Goal: Task Accomplishment & Management: Complete application form

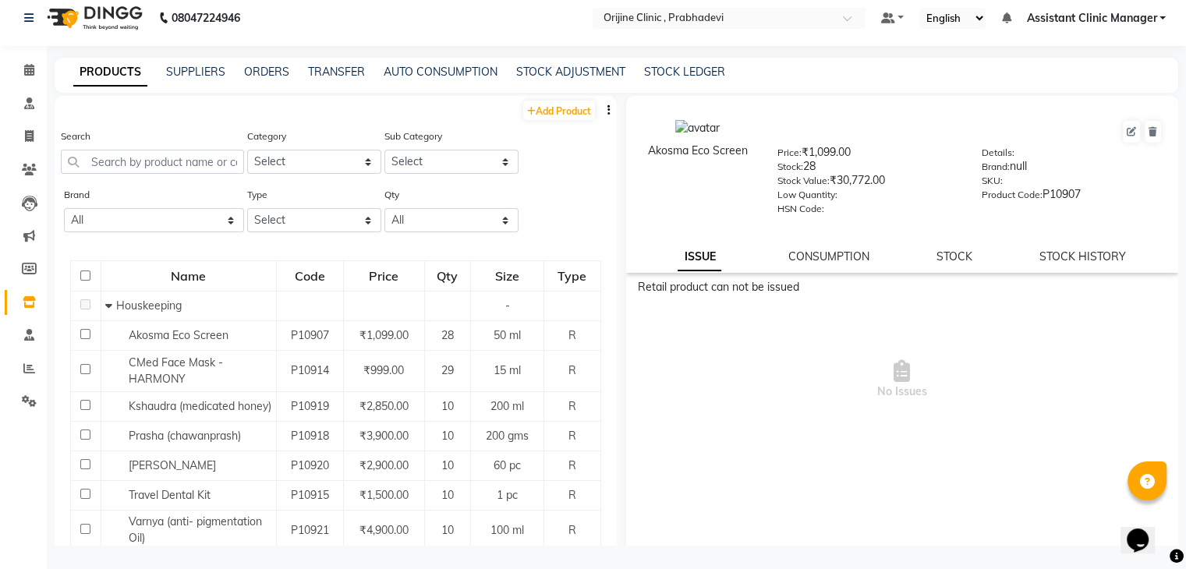
scroll to position [418, 0]
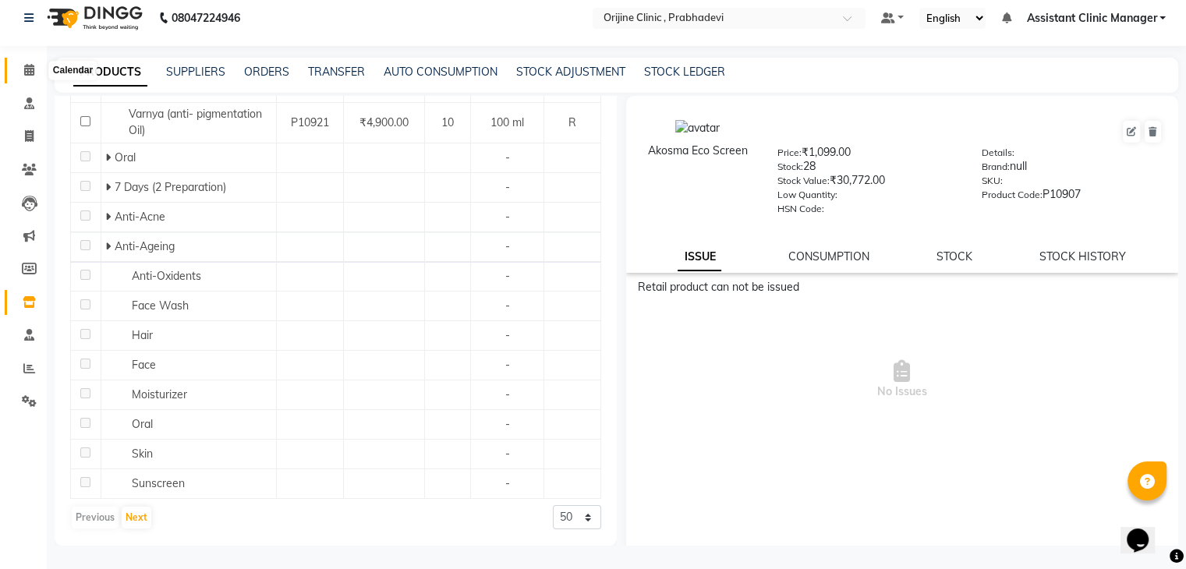
click at [31, 67] on icon at bounding box center [29, 70] width 10 height 12
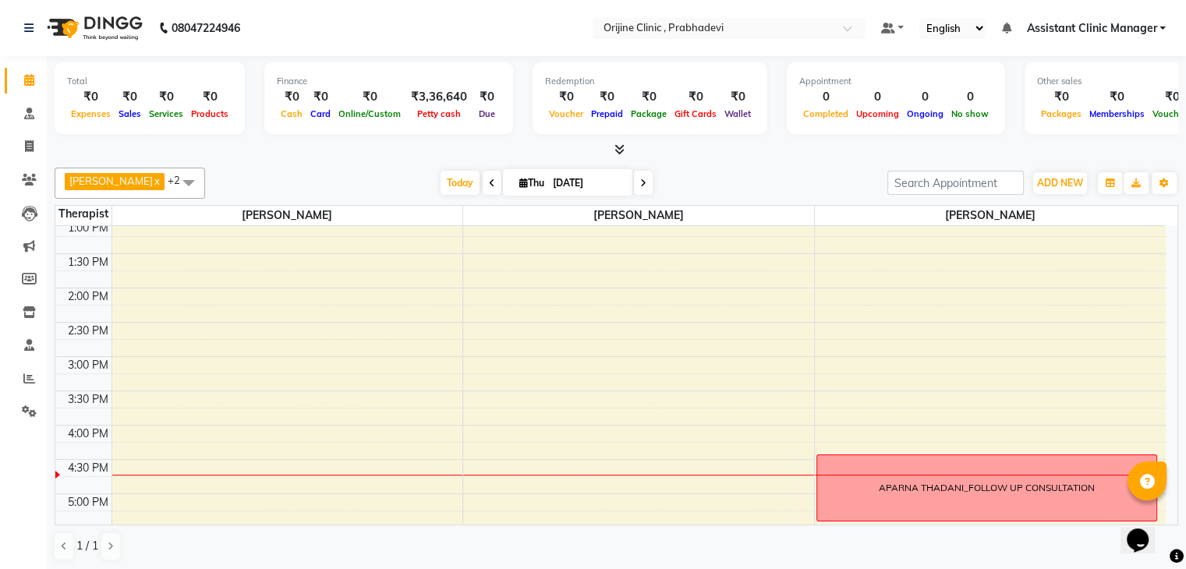
scroll to position [377, 0]
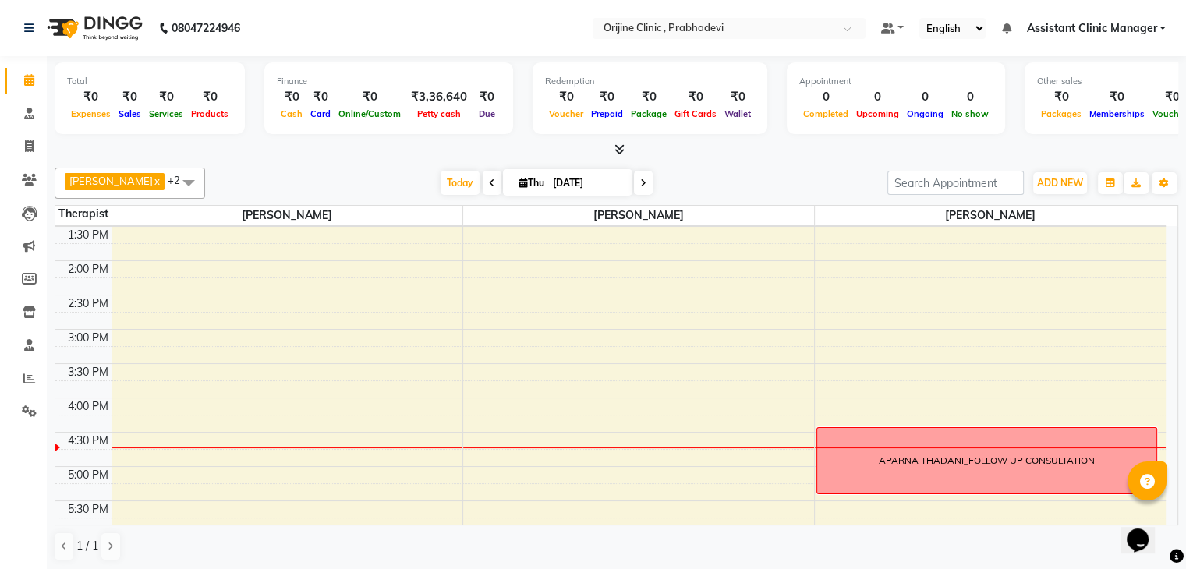
click at [646, 179] on span at bounding box center [643, 183] width 19 height 24
type input "[DATE]"
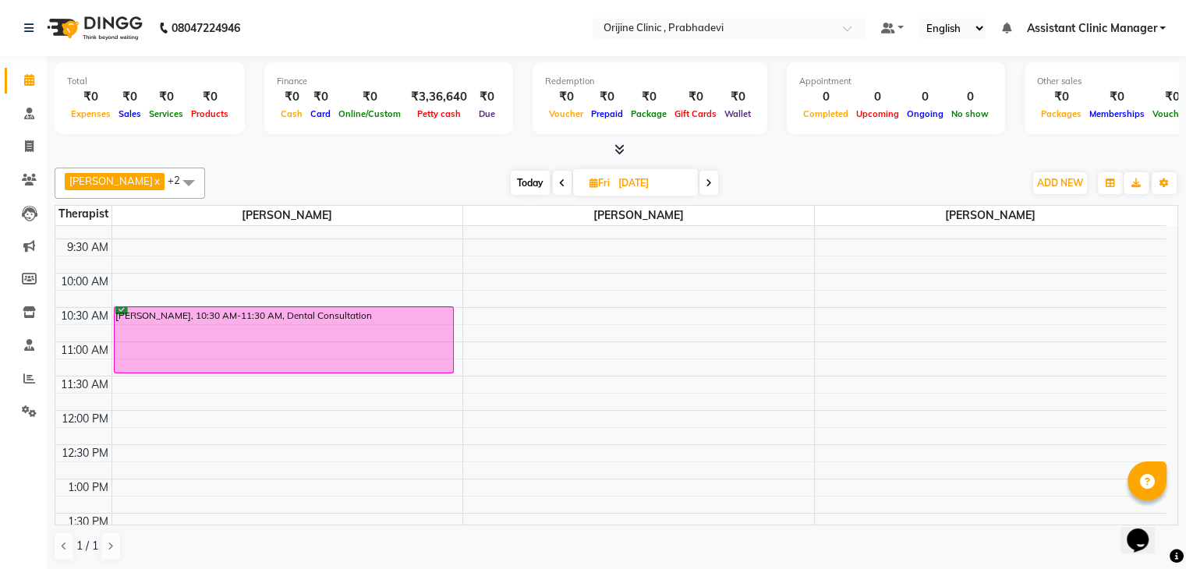
scroll to position [89, 0]
click at [29, 312] on icon at bounding box center [29, 312] width 13 height 12
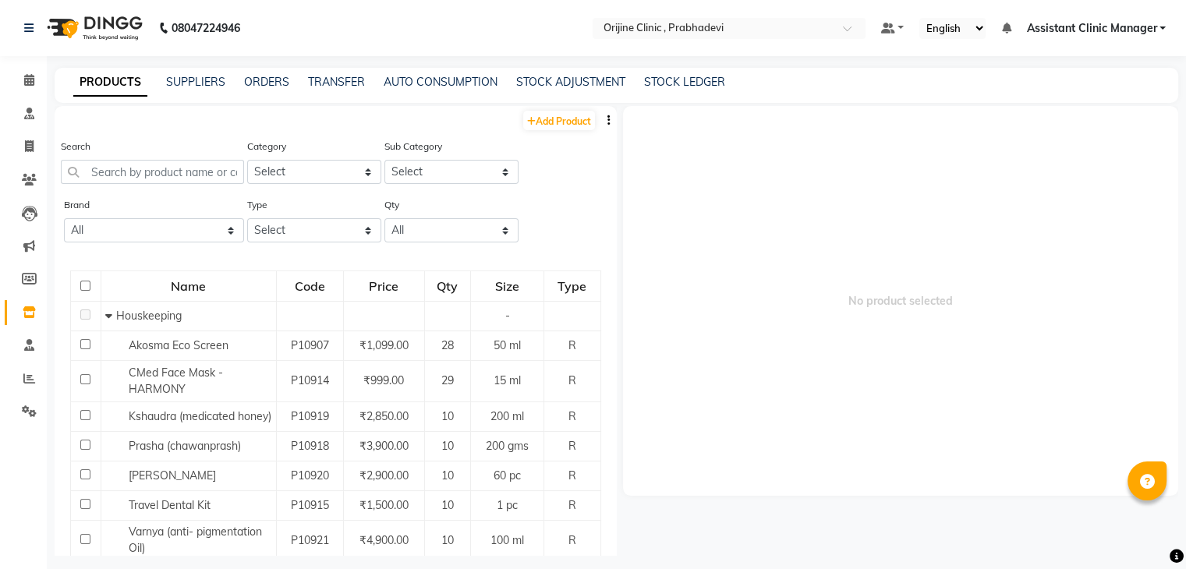
click at [27, 322] on link "Inventory" at bounding box center [23, 313] width 37 height 26
click at [25, 316] on icon at bounding box center [29, 312] width 13 height 12
click at [25, 378] on icon at bounding box center [29, 379] width 12 height 12
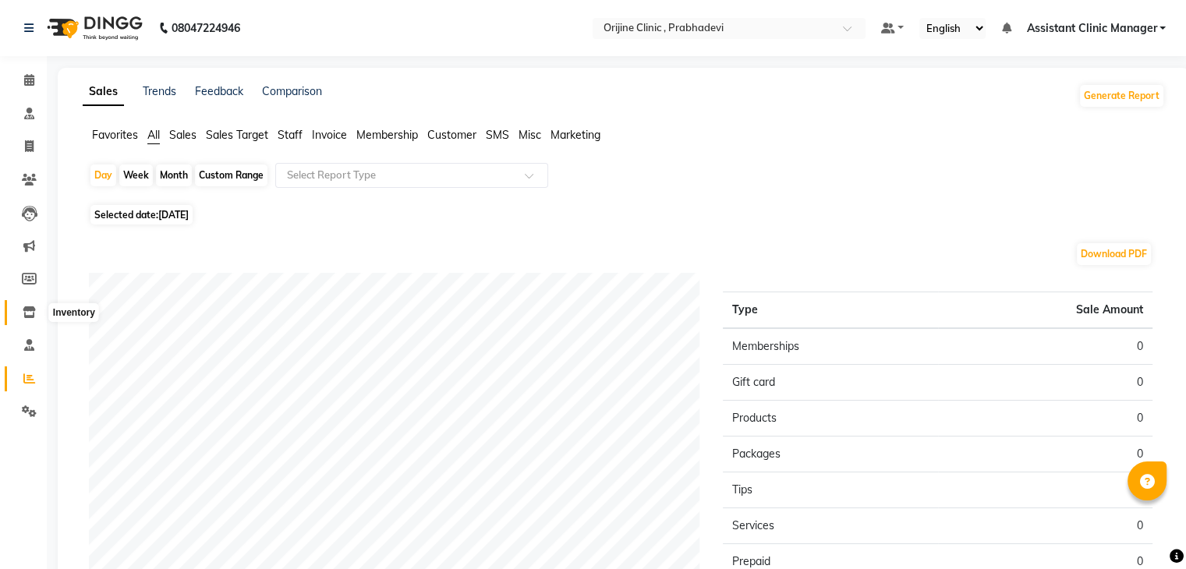
click at [30, 313] on icon at bounding box center [29, 312] width 13 height 12
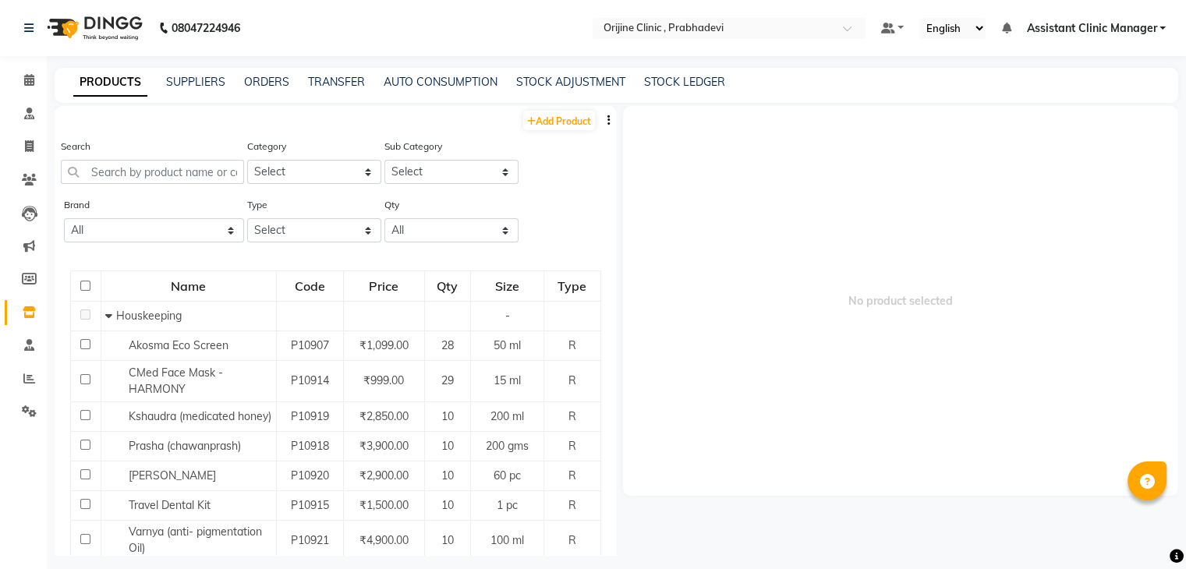
click at [30, 313] on icon at bounding box center [29, 312] width 13 height 12
click at [335, 73] on div "PRODUCTS SUPPLIERS ORDERS TRANSFER AUTO CONSUMPTION STOCK ADJUSTMENT STOCK LEDG…" at bounding box center [617, 85] width 1124 height 35
click at [29, 345] on icon at bounding box center [29, 345] width 10 height 12
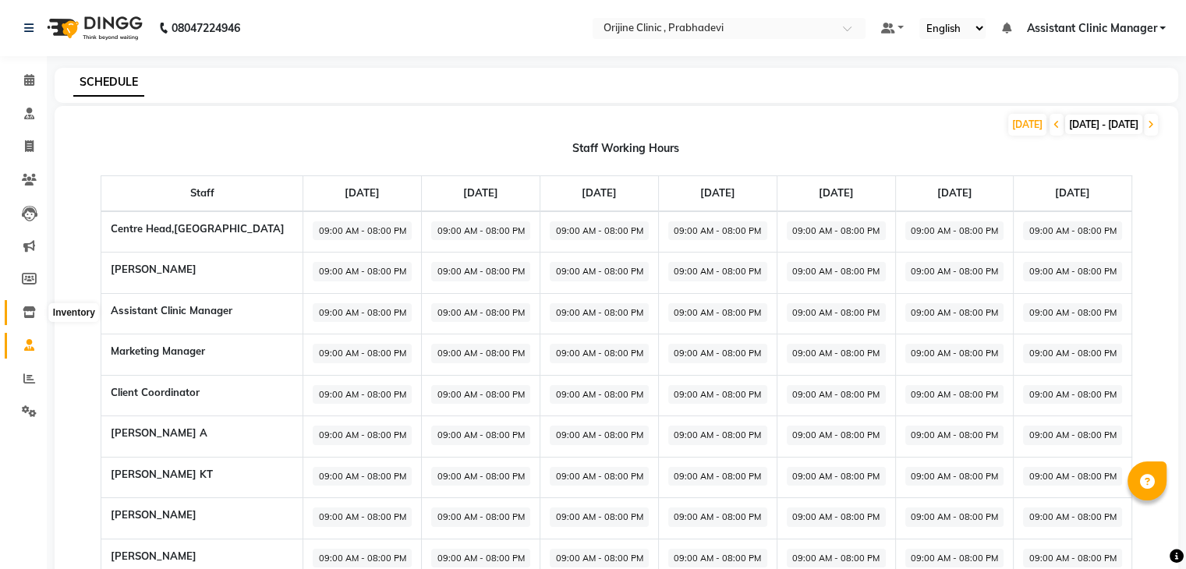
click at [28, 309] on icon at bounding box center [29, 312] width 13 height 12
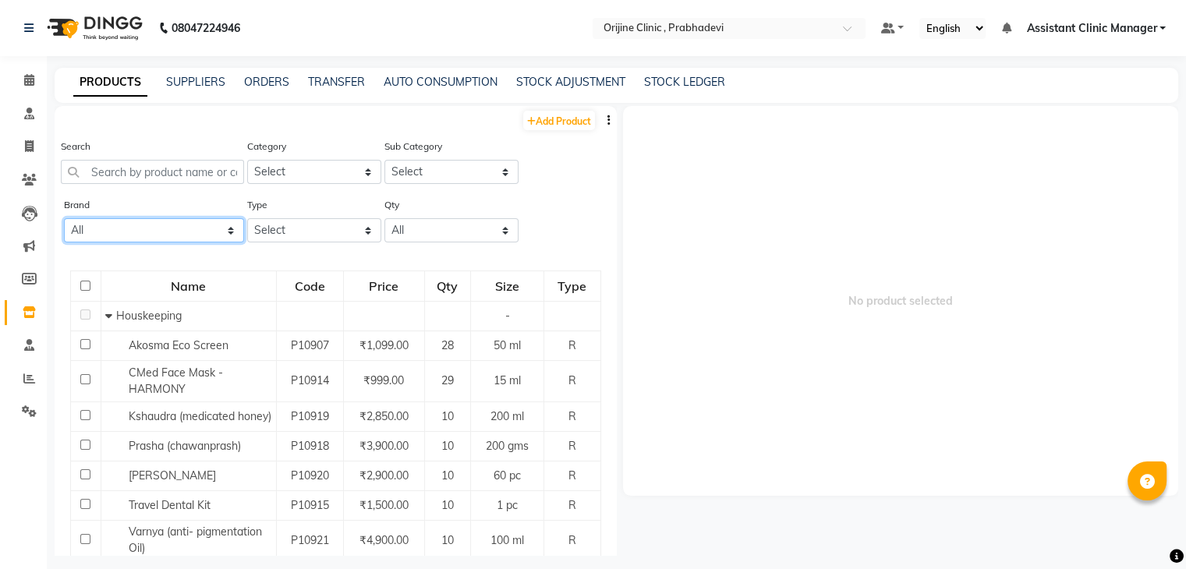
click at [209, 231] on select "All Null" at bounding box center [154, 230] width 180 height 24
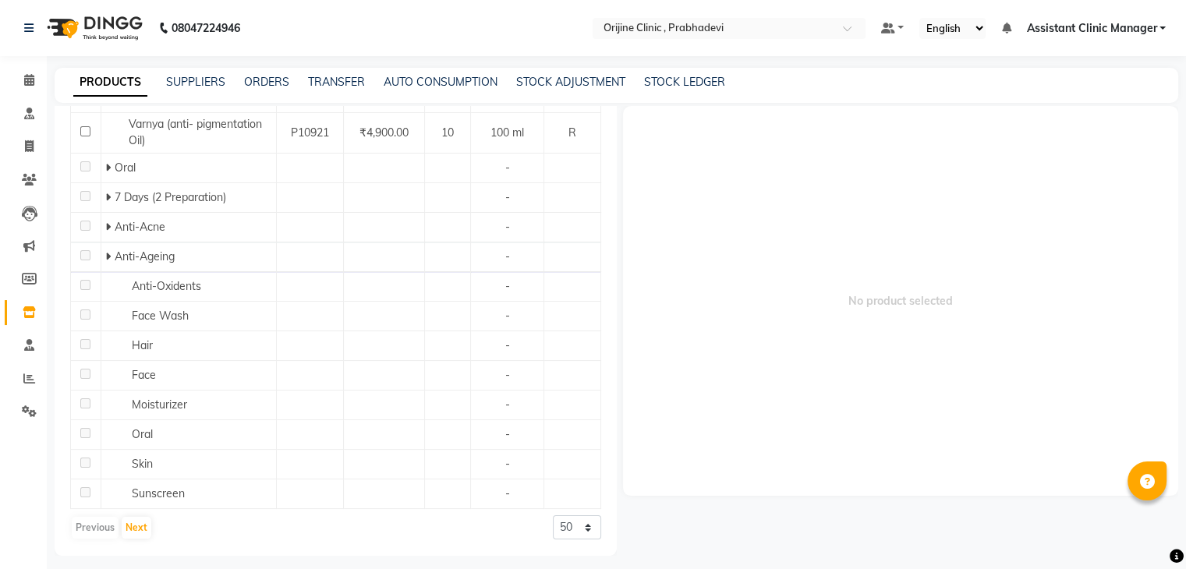
scroll to position [10, 0]
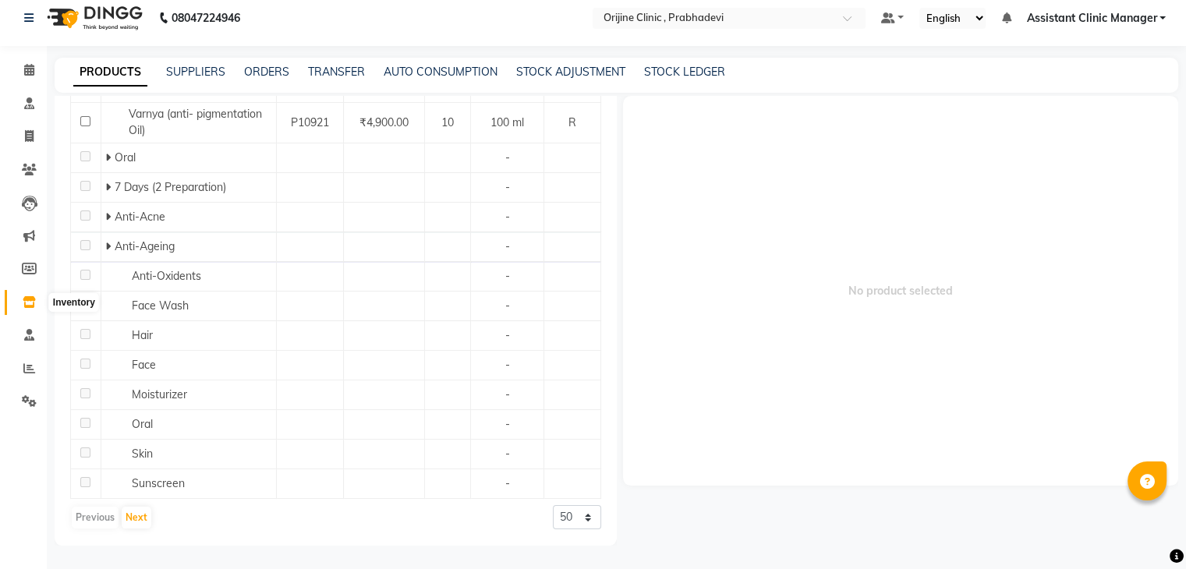
click at [28, 307] on icon at bounding box center [29, 302] width 13 height 12
click at [33, 266] on icon at bounding box center [29, 269] width 15 height 12
select select
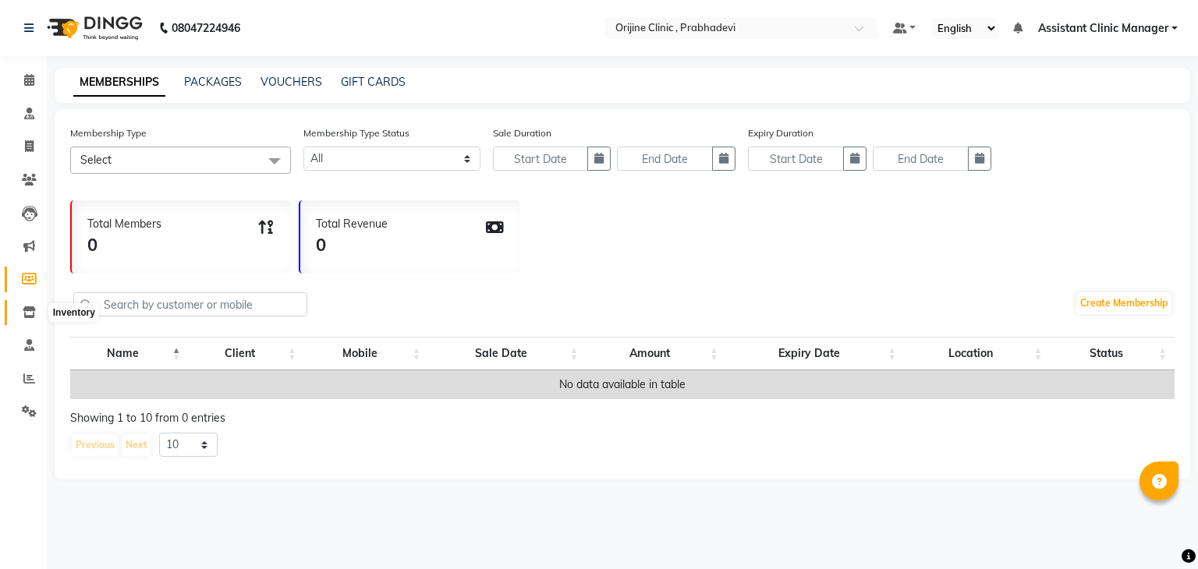
click at [31, 310] on icon at bounding box center [29, 312] width 13 height 12
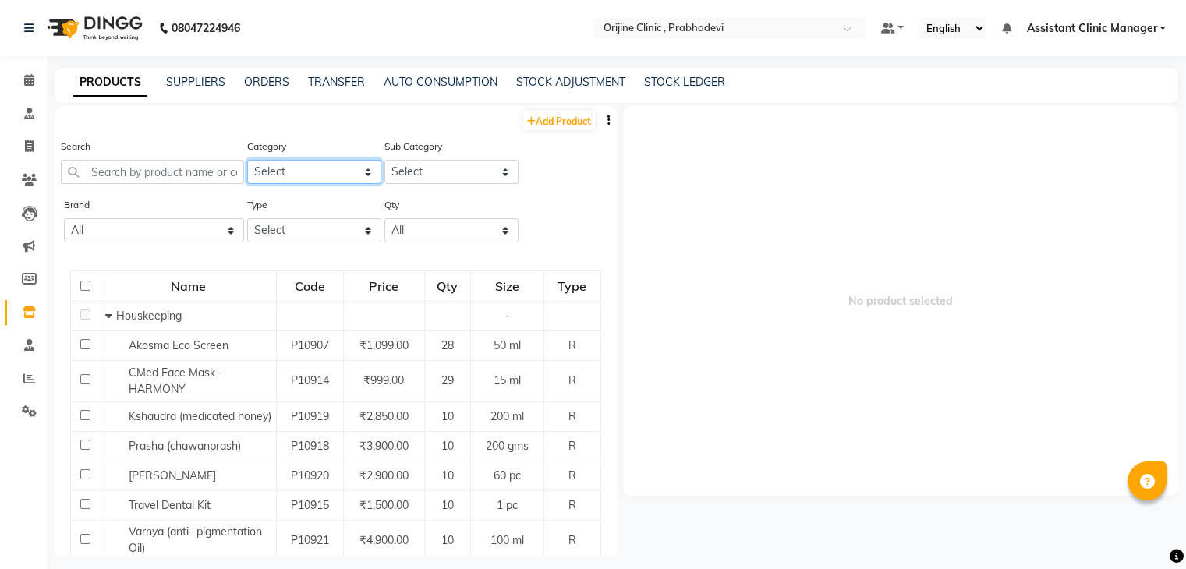
click at [339, 173] on select "Select Ayurvedic Medicine Skin Personal Care Cosmosoticles Wellness Product Con…" at bounding box center [314, 172] width 134 height 24
select select "289115900"
click at [247, 161] on select "Select Ayurvedic Medicine Skin Personal Care Cosmosoticles Wellness Product Con…" at bounding box center [314, 172] width 134 height 24
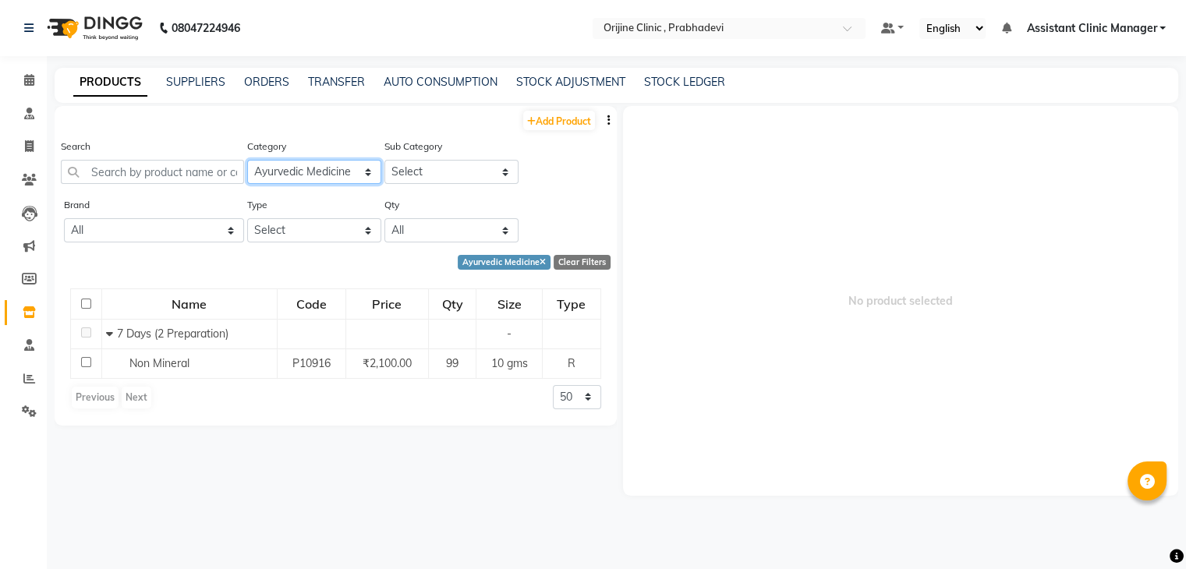
scroll to position [10, 0]
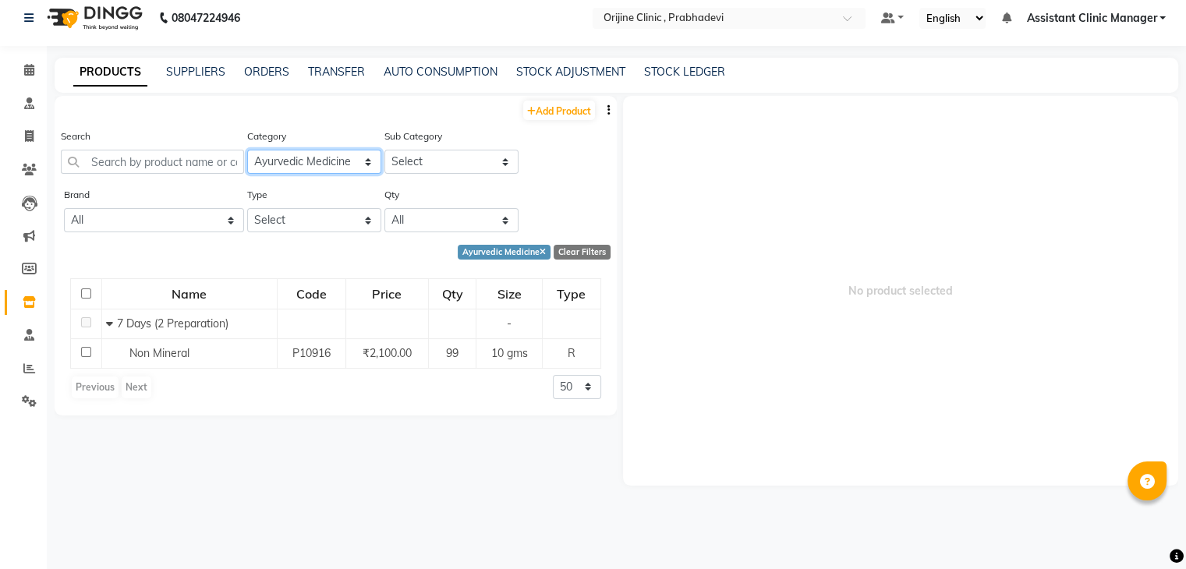
click at [334, 172] on select "Select Ayurvedic Medicine Skin Personal Care Cosmosoticles Wellness Product Con…" at bounding box center [314, 162] width 134 height 24
click at [412, 172] on select "Select 21 days (2 Preparation) 7 Days (3 Preparation) 14 days (4 Preparation) 7…" at bounding box center [451, 162] width 134 height 24
click at [415, 159] on select "Select 21 days (2 Preparation) 7 Days (3 Preparation) 14 days (4 Preparation) 7…" at bounding box center [451, 162] width 134 height 24
click at [280, 422] on div "Add Product Search Category Select Ayurvedic Medicine Skin Personal Care Cosmos…" at bounding box center [336, 321] width 562 height 450
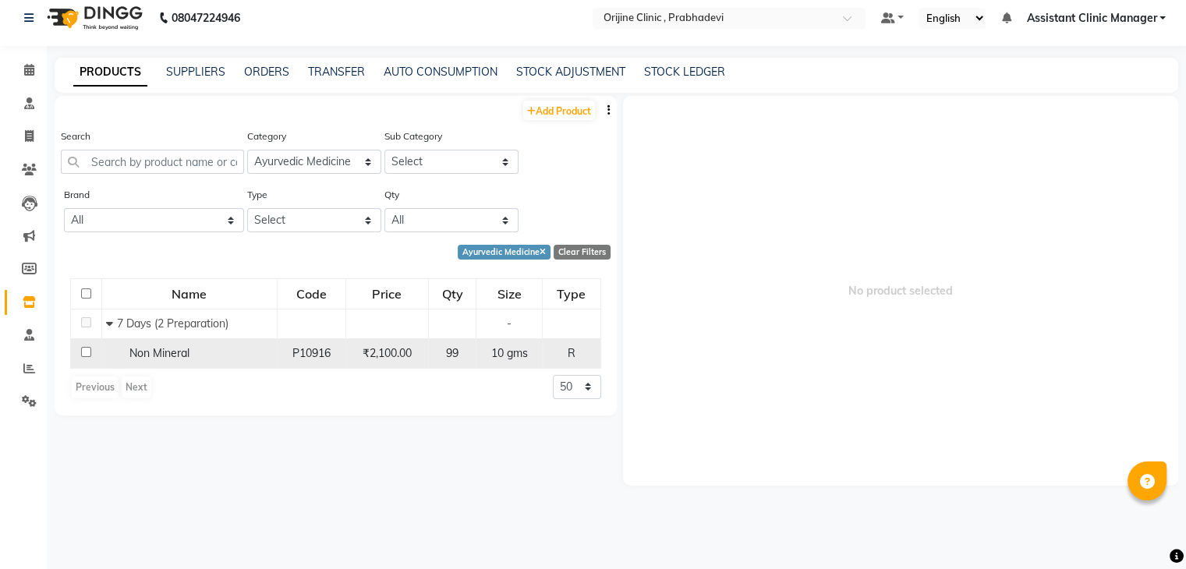
click at [168, 353] on span "Non Mineral" at bounding box center [159, 353] width 60 height 14
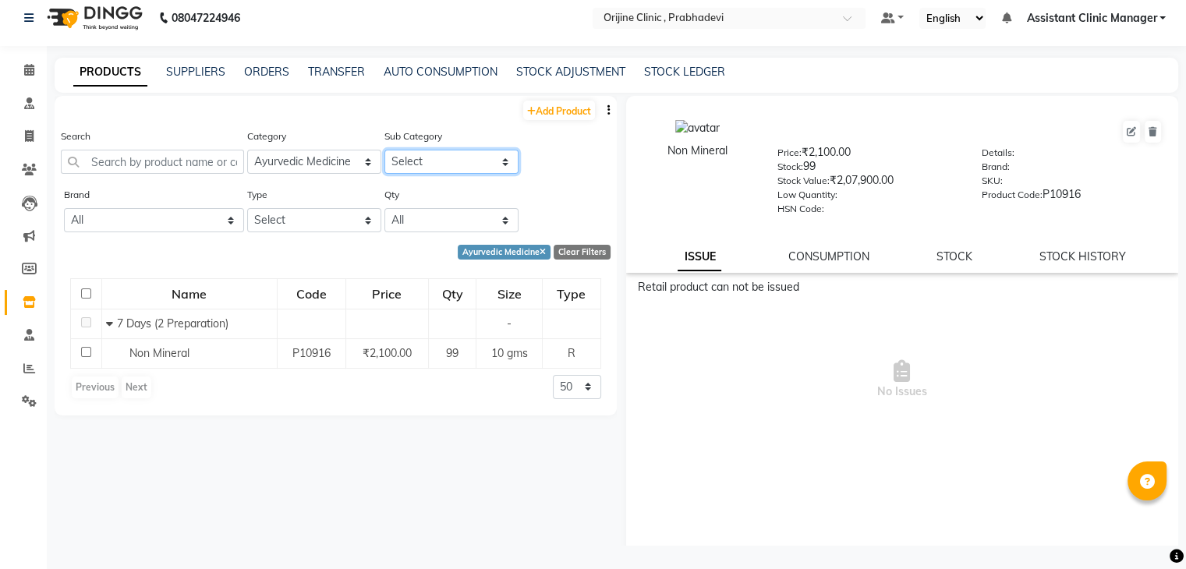
click at [437, 161] on select "Select 21 days (2 Preparation) 7 Days (3 Preparation) 14 days (4 Preparation) 7…" at bounding box center [451, 162] width 134 height 24
click at [27, 267] on icon at bounding box center [29, 269] width 15 height 12
select select
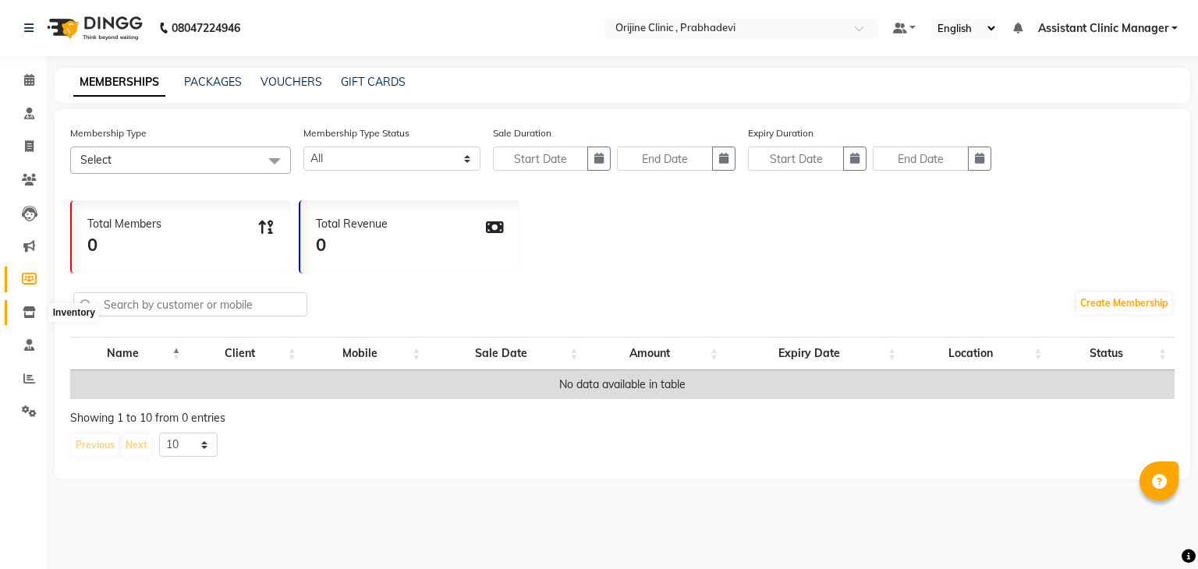
click at [28, 309] on icon at bounding box center [29, 312] width 13 height 12
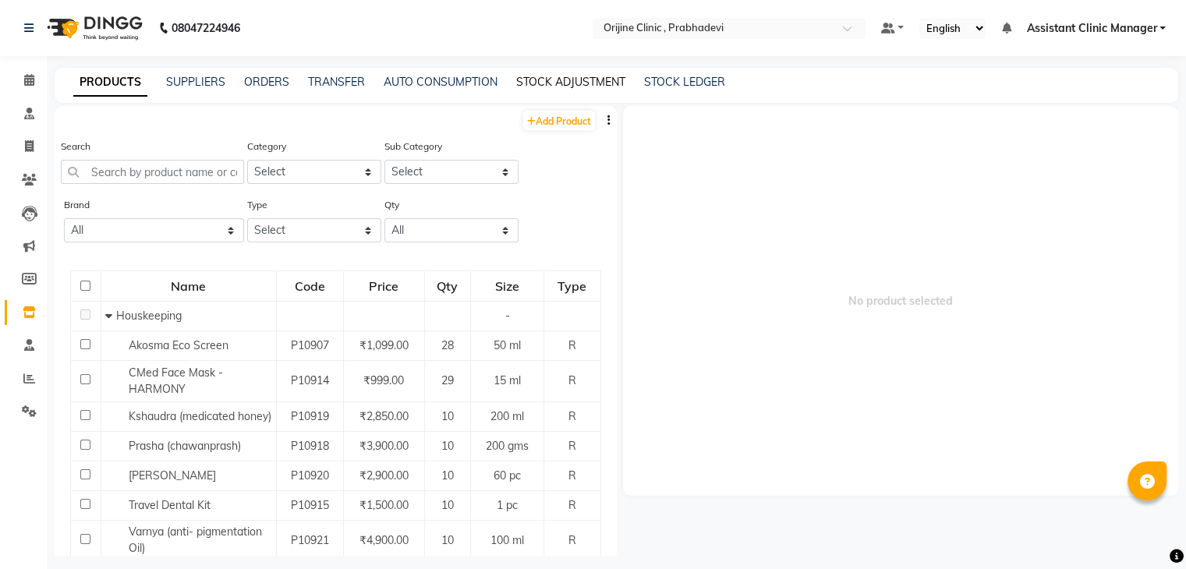
click at [582, 84] on link "STOCK ADJUSTMENT" at bounding box center [570, 82] width 109 height 14
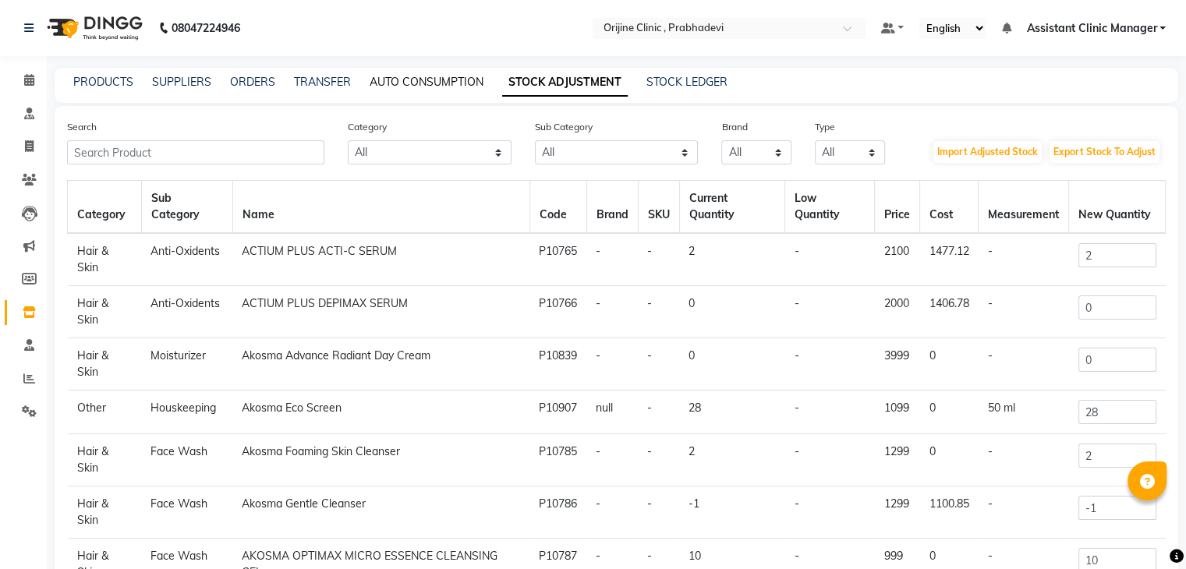
click at [462, 84] on link "AUTO CONSUMPTION" at bounding box center [427, 82] width 114 height 14
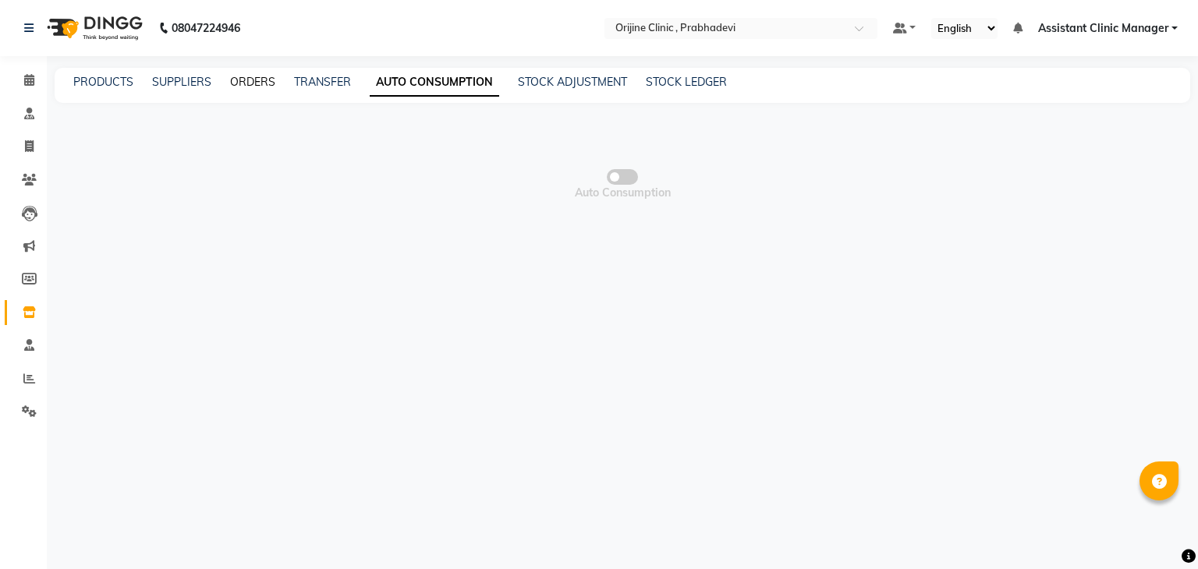
click at [261, 87] on link "ORDERS" at bounding box center [252, 82] width 45 height 14
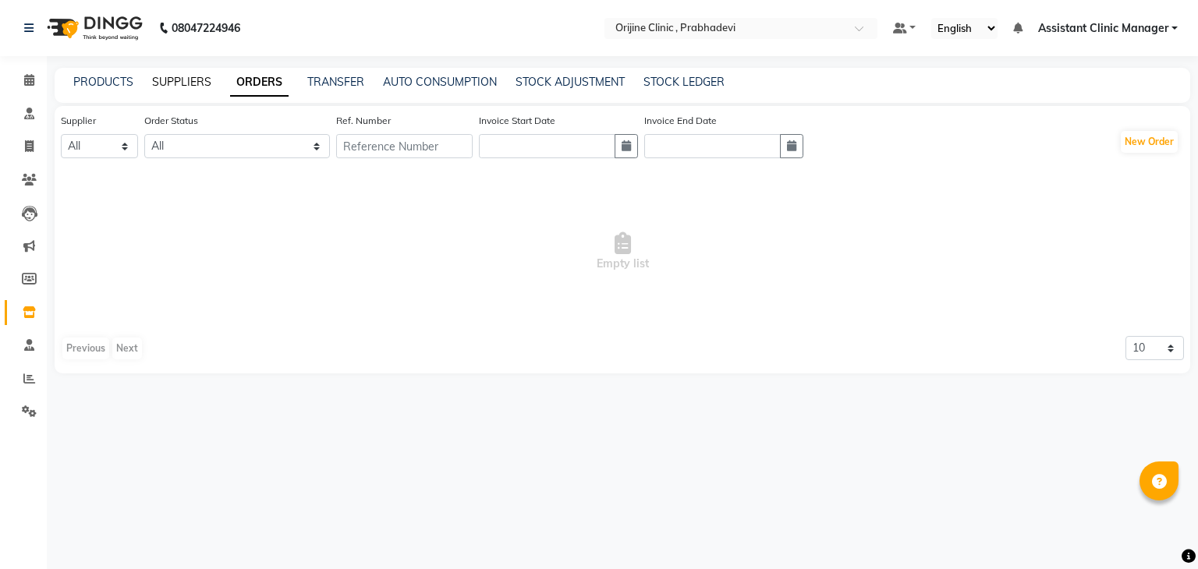
click at [180, 80] on link "SUPPLIERS" at bounding box center [181, 82] width 59 height 14
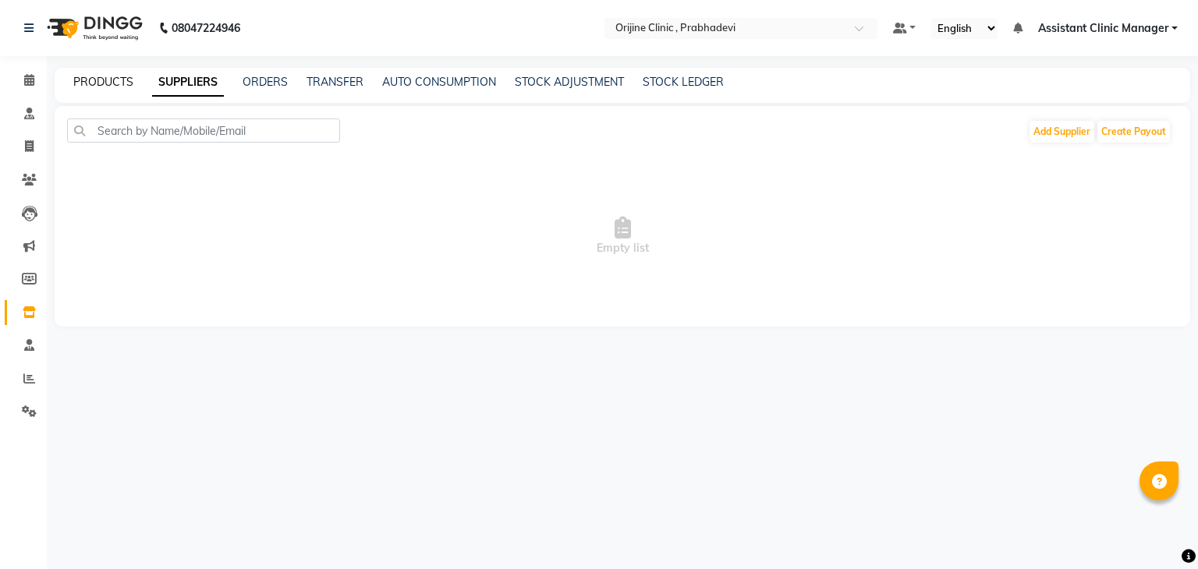
click at [119, 83] on link "PRODUCTS" at bounding box center [103, 82] width 60 height 14
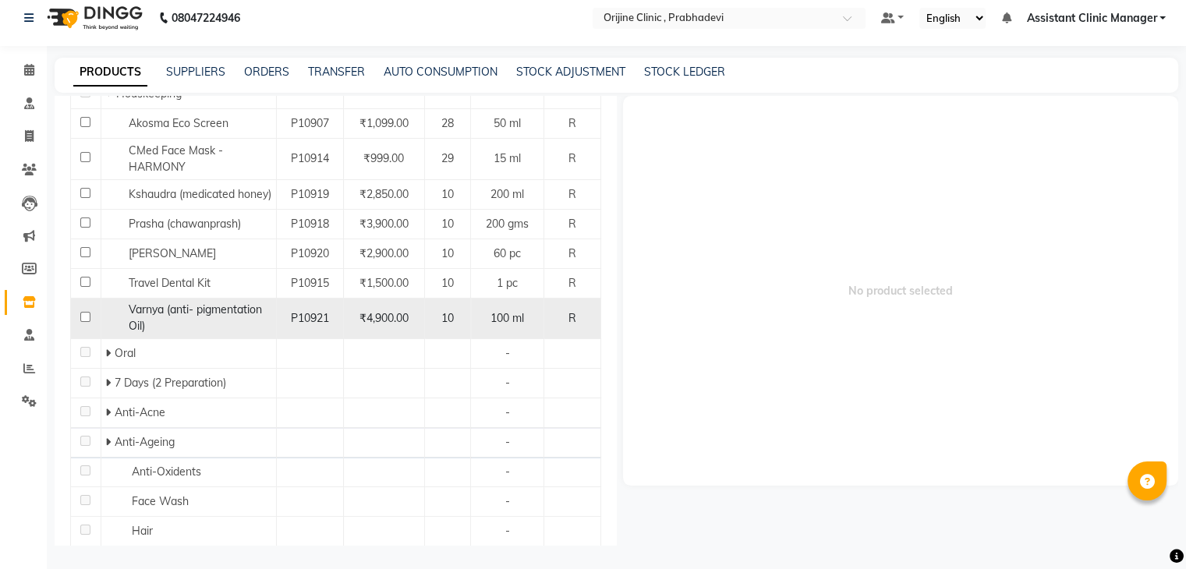
scroll to position [212, 0]
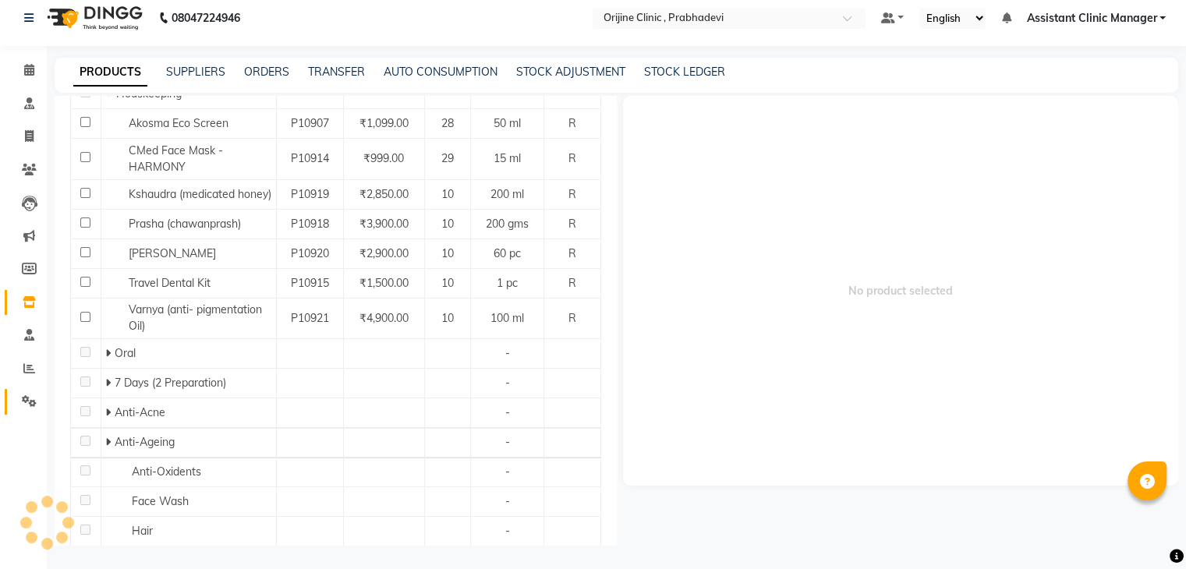
click at [30, 391] on link "Settings" at bounding box center [23, 402] width 37 height 26
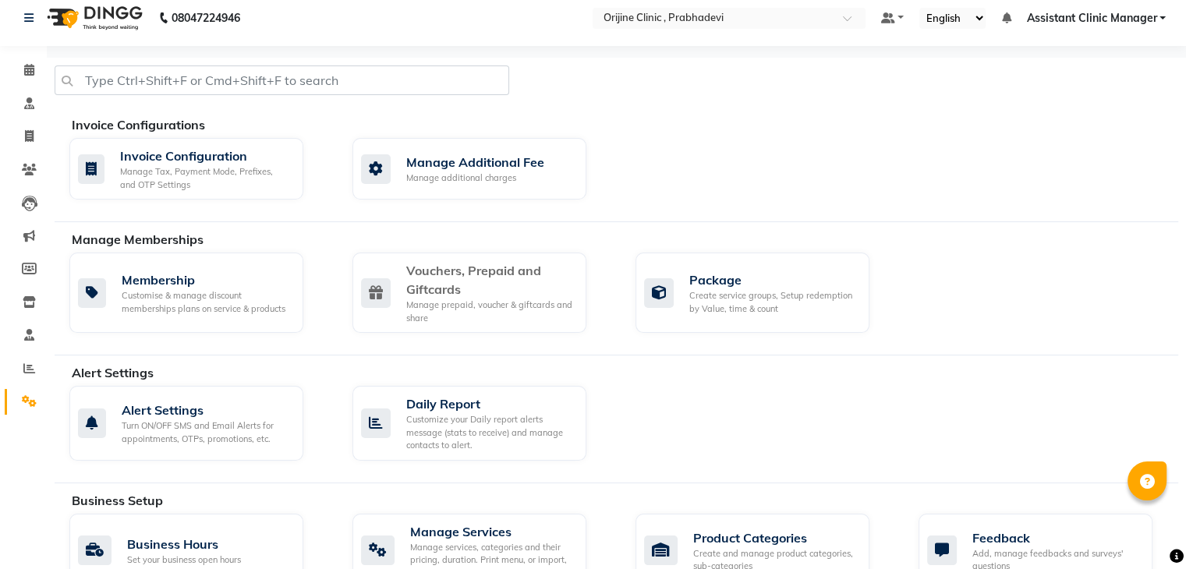
scroll to position [264, 0]
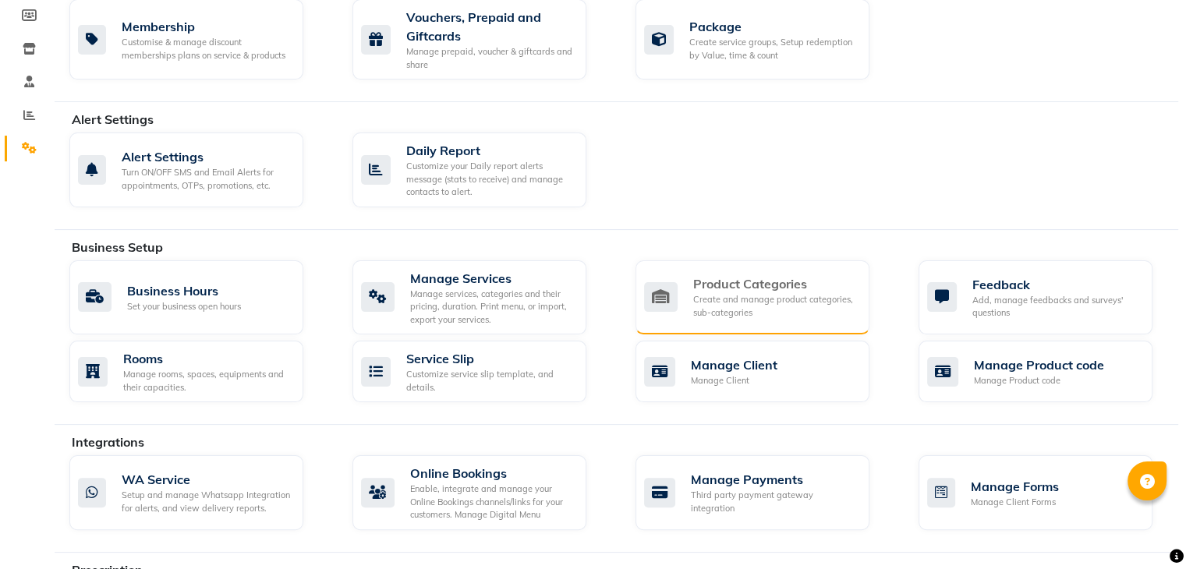
click at [746, 288] on div "Product Categories" at bounding box center [775, 283] width 164 height 19
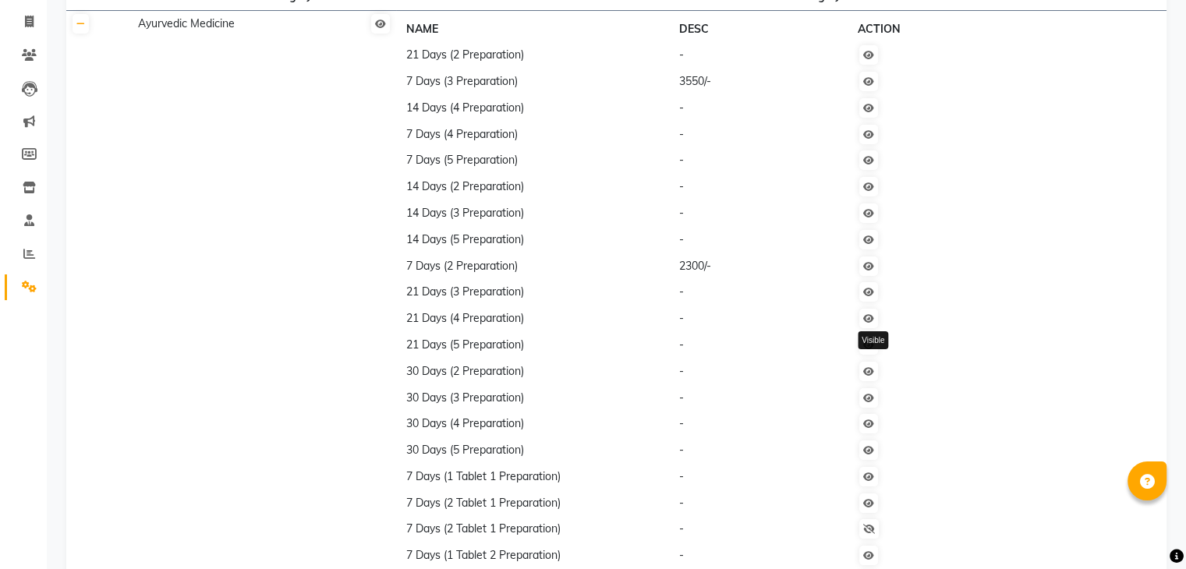
scroll to position [119, 0]
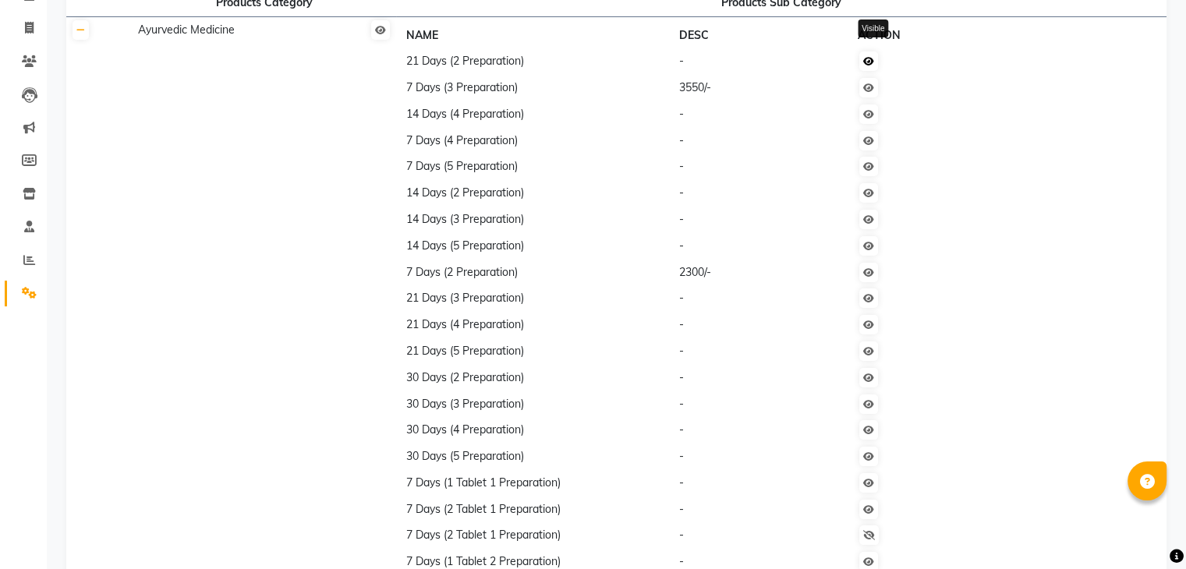
click at [876, 57] on link at bounding box center [868, 60] width 19 height 19
click at [871, 97] on link at bounding box center [868, 87] width 19 height 19
click at [873, 119] on icon at bounding box center [868, 114] width 11 height 9
click at [870, 146] on icon at bounding box center [868, 140] width 11 height 9
click at [870, 168] on icon at bounding box center [868, 166] width 11 height 9
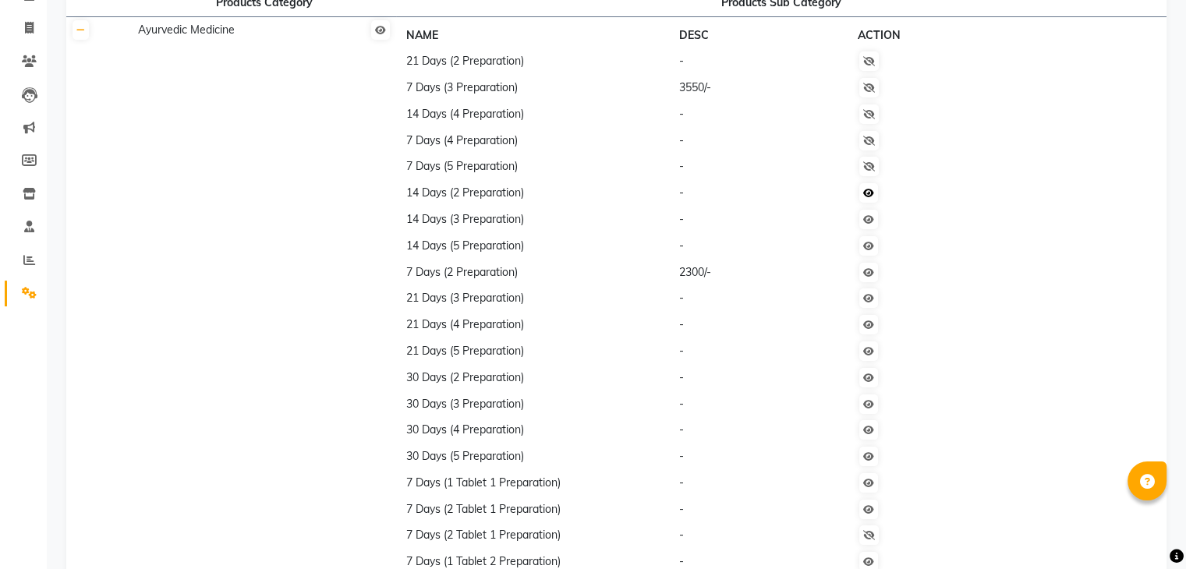
click at [870, 191] on icon at bounding box center [868, 193] width 11 height 9
click at [869, 225] on icon at bounding box center [868, 219] width 11 height 9
click at [869, 256] on link at bounding box center [868, 245] width 19 height 19
click at [876, 285] on td "Visible" at bounding box center [964, 272] width 225 height 27
click at [873, 312] on td at bounding box center [964, 298] width 225 height 27
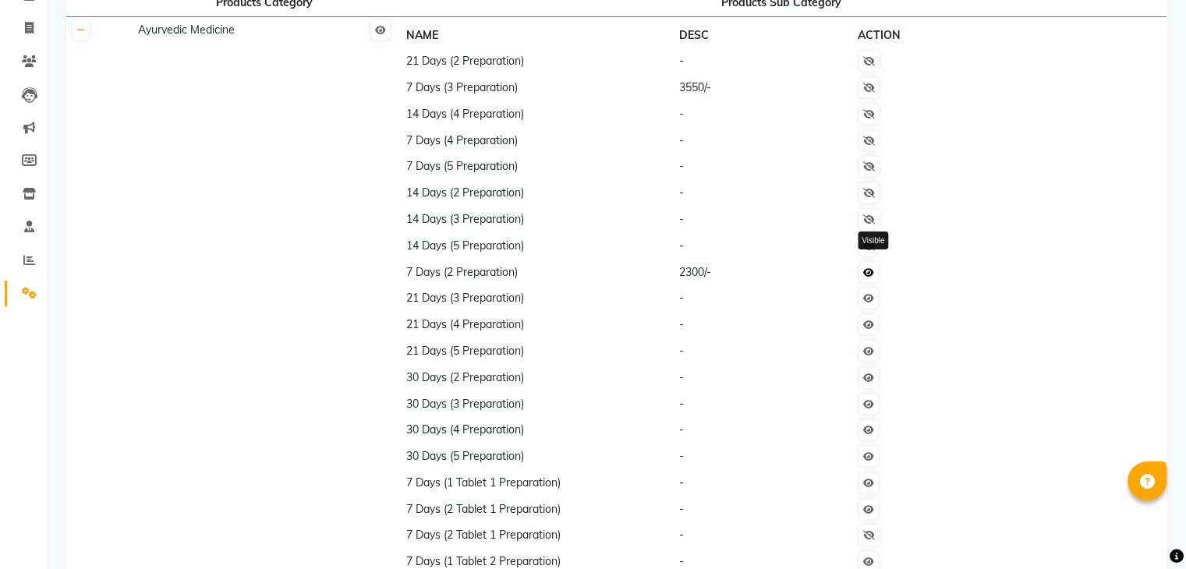
click at [874, 277] on icon at bounding box center [868, 272] width 11 height 9
click at [870, 277] on icon at bounding box center [868, 272] width 11 height 9
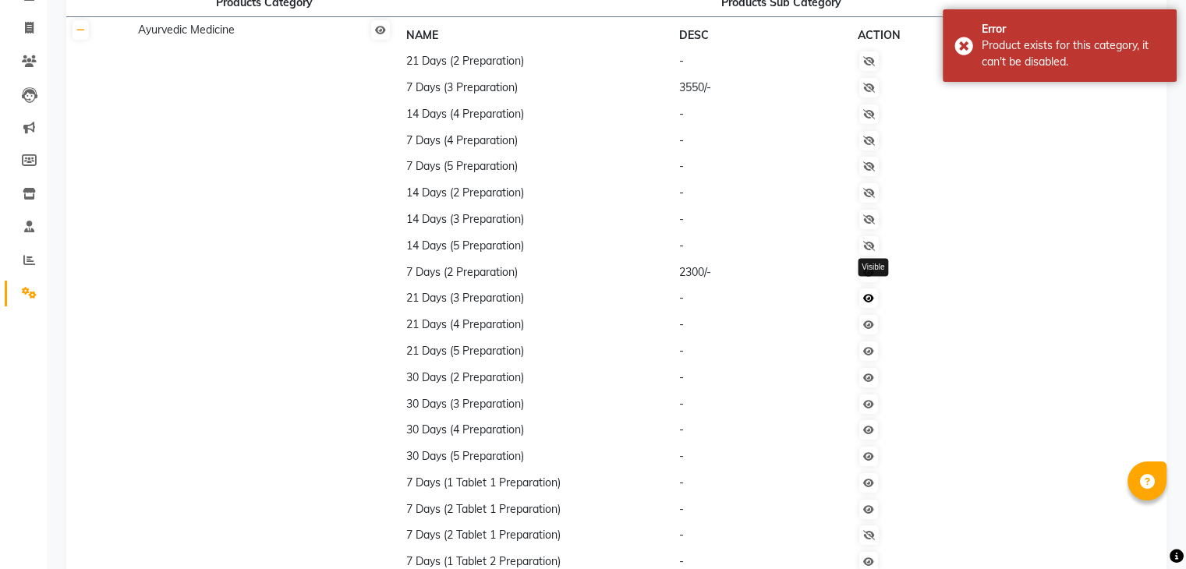
click at [873, 303] on icon at bounding box center [868, 298] width 11 height 9
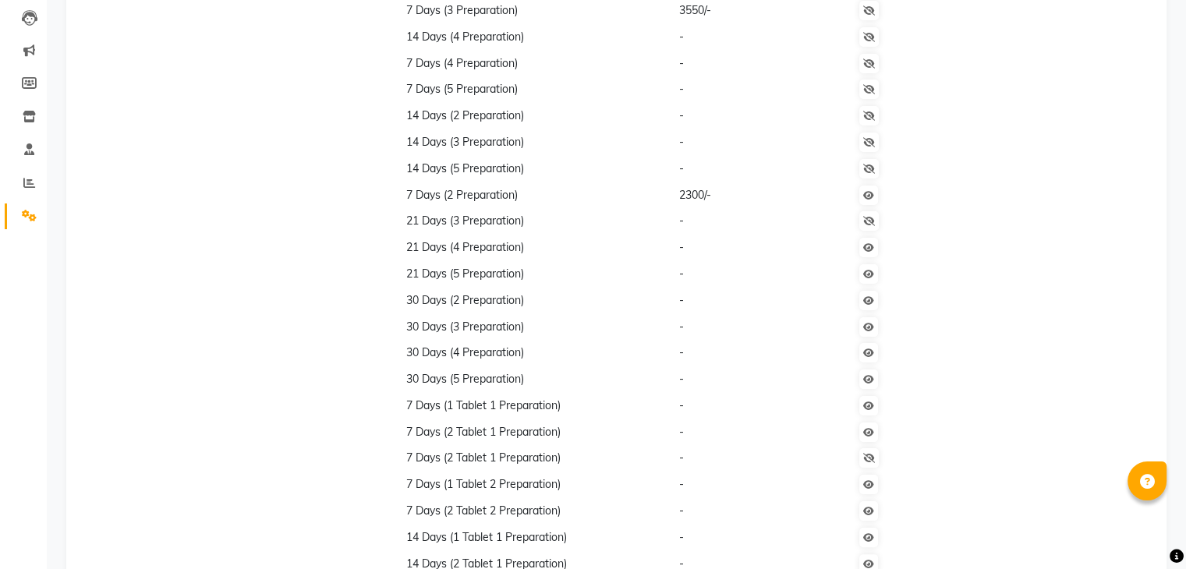
scroll to position [193, 0]
click at [874, 196] on icon at bounding box center [868, 197] width 11 height 9
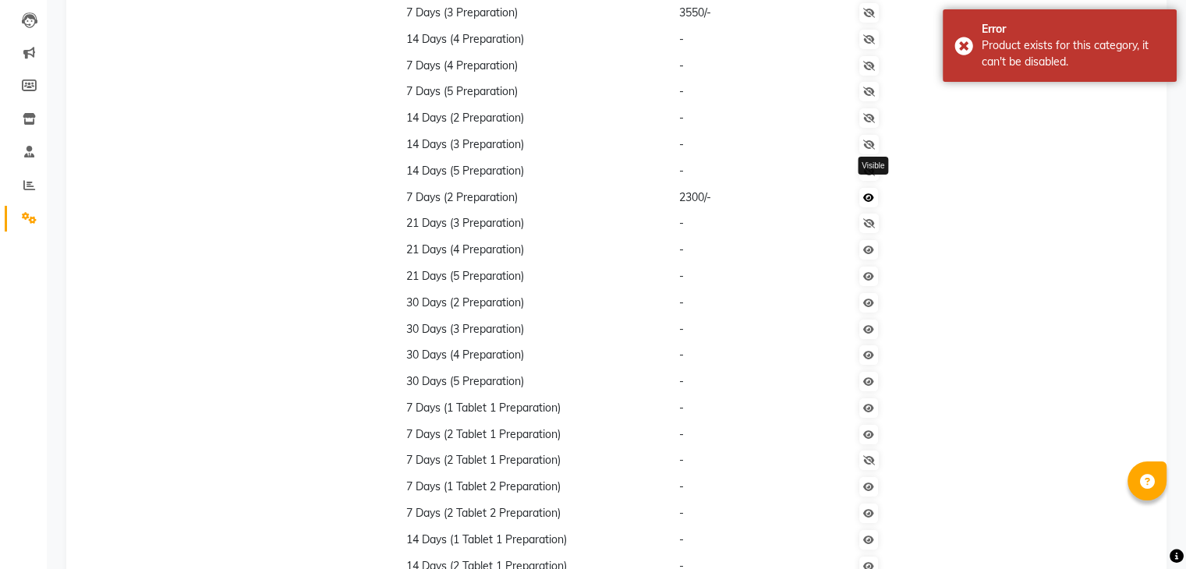
click at [873, 202] on icon at bounding box center [868, 197] width 11 height 9
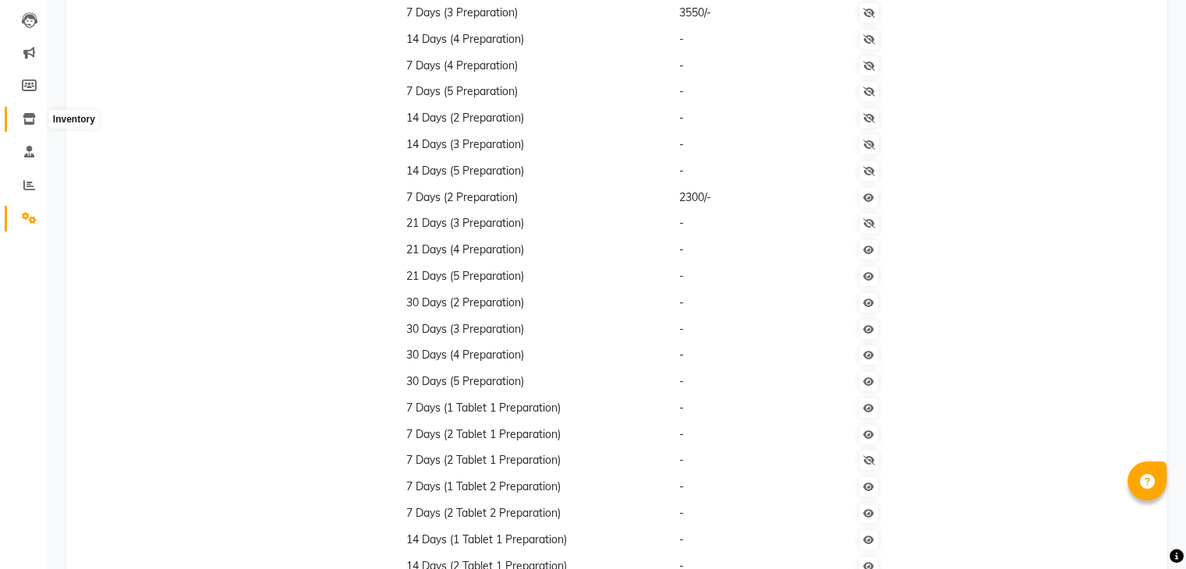
click at [27, 116] on icon at bounding box center [29, 119] width 13 height 12
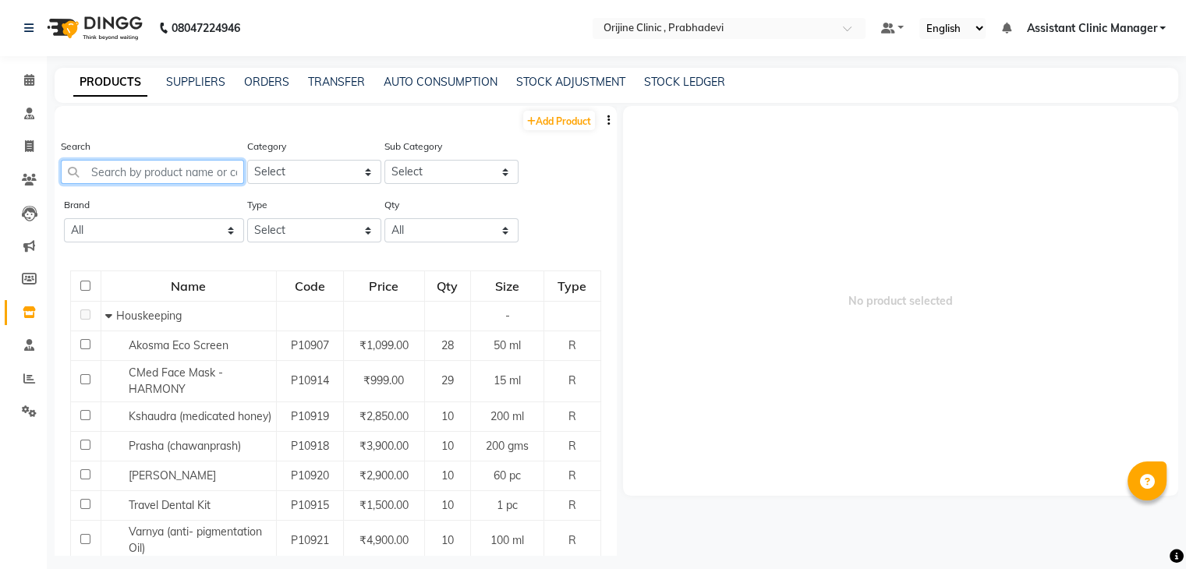
click at [186, 171] on input "text" at bounding box center [152, 172] width 183 height 24
click at [271, 179] on select "Select Ayurvedic Medicine Skin Personal Care Cosmosoticles Wellness Product Con…" at bounding box center [314, 172] width 134 height 24
select select "289115900"
click at [247, 161] on select "Select Ayurvedic Medicine Skin Personal Care Cosmosoticles Wellness Product Con…" at bounding box center [314, 172] width 134 height 24
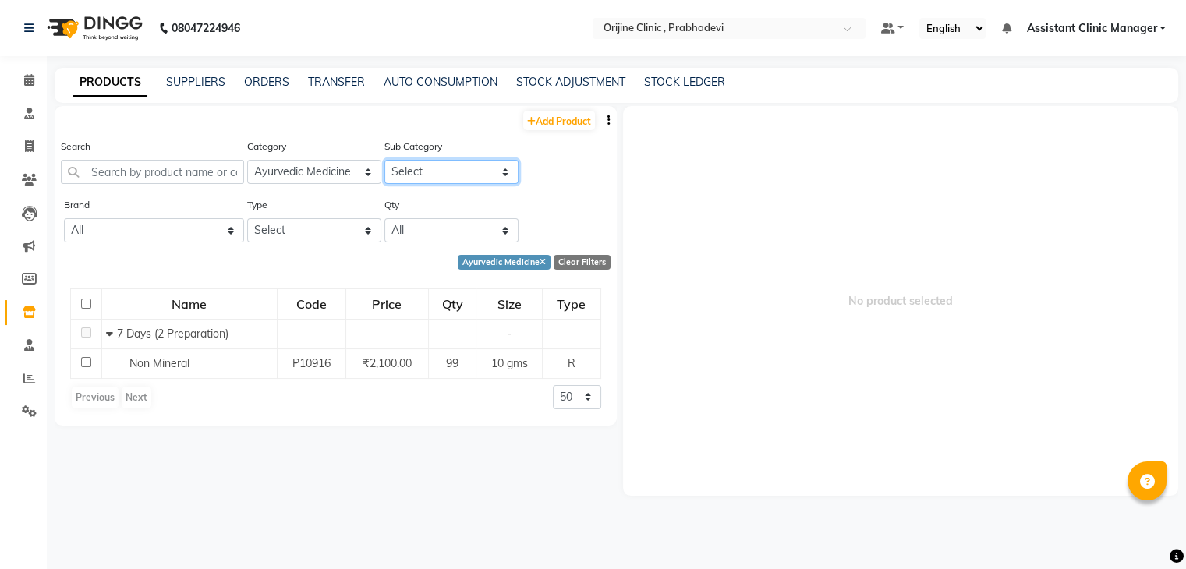
click at [418, 169] on select "Select 7 Days (2 Preparation)" at bounding box center [451, 172] width 134 height 24
select select "2891159001"
click at [384, 161] on select "Select 7 Days (2 Preparation)" at bounding box center [451, 172] width 134 height 24
click at [25, 319] on span at bounding box center [29, 313] width 27 height 18
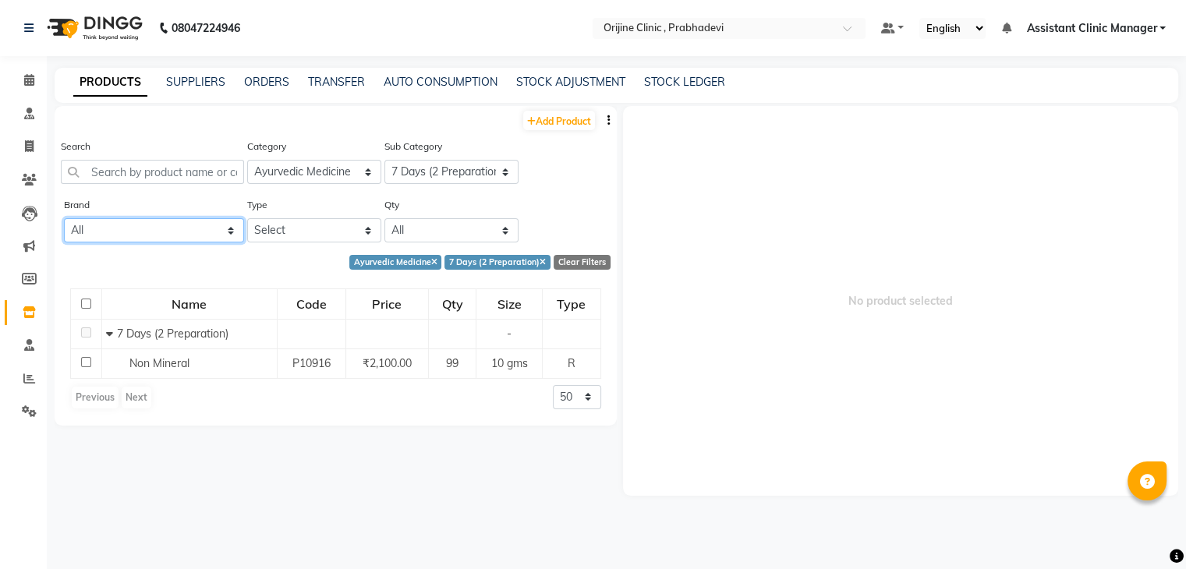
click at [234, 237] on select "All Null" at bounding box center [154, 230] width 180 height 24
click at [270, 233] on select "Select Both Retail Consumable" at bounding box center [314, 230] width 134 height 24
click at [462, 184] on select "Select 7 Days (2 Preparation)" at bounding box center [451, 172] width 134 height 24
click at [25, 416] on icon at bounding box center [29, 411] width 15 height 12
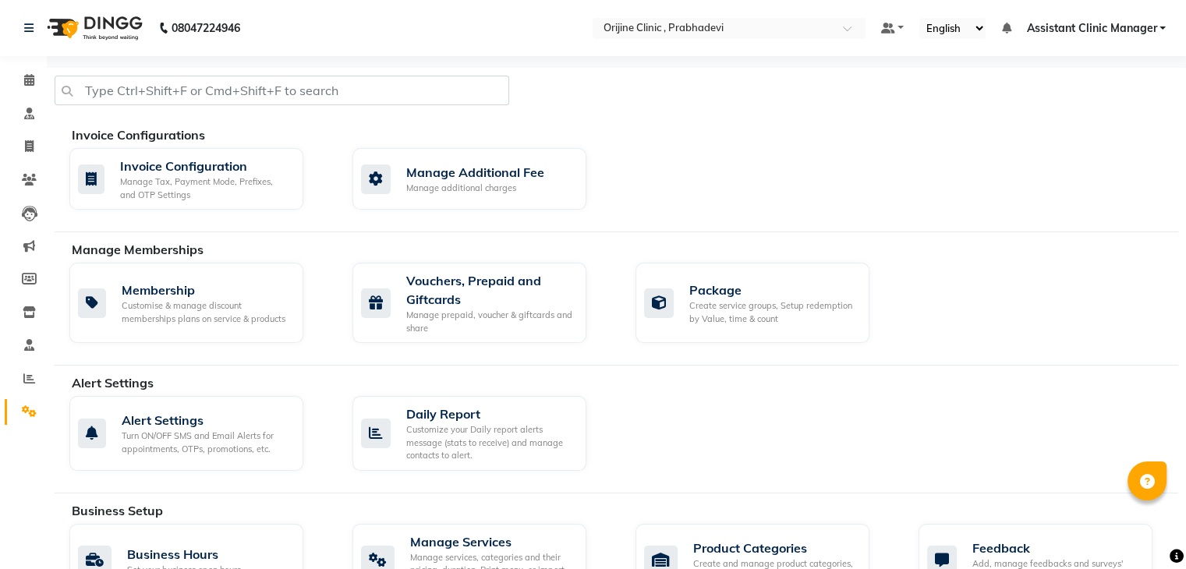
scroll to position [281, 0]
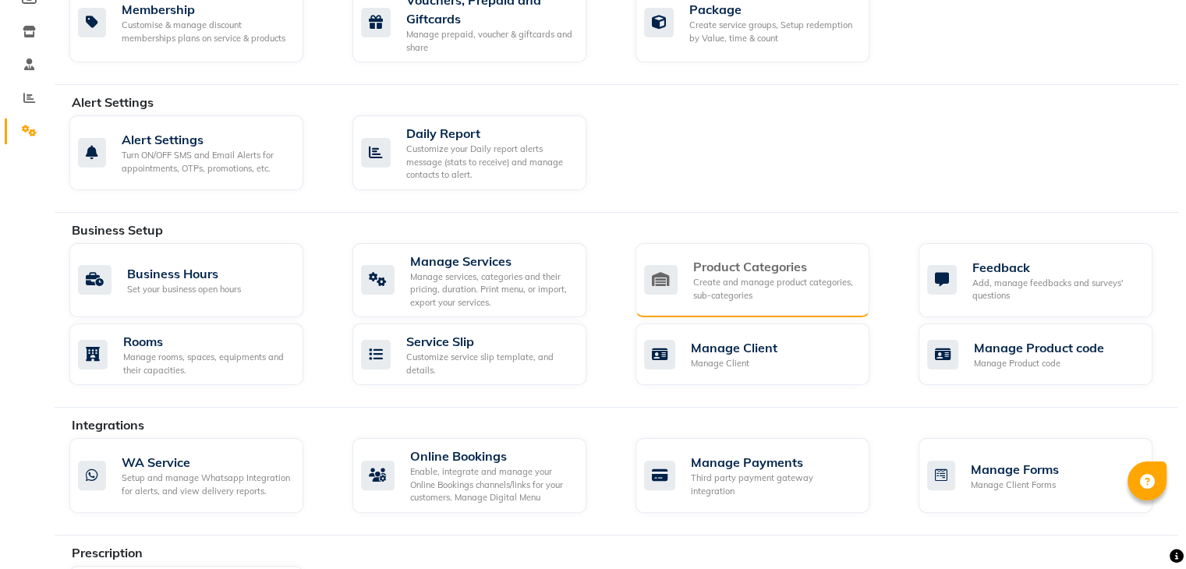
click at [742, 269] on div "Product Categories" at bounding box center [775, 266] width 164 height 19
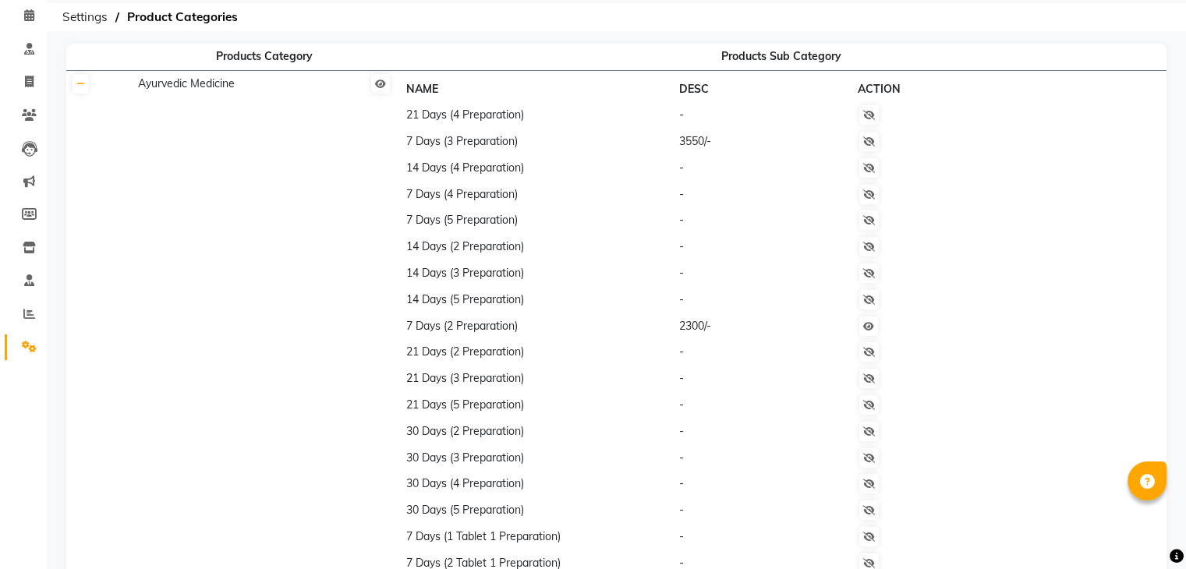
scroll to position [67, 0]
click at [869, 324] on icon at bounding box center [868, 324] width 11 height 9
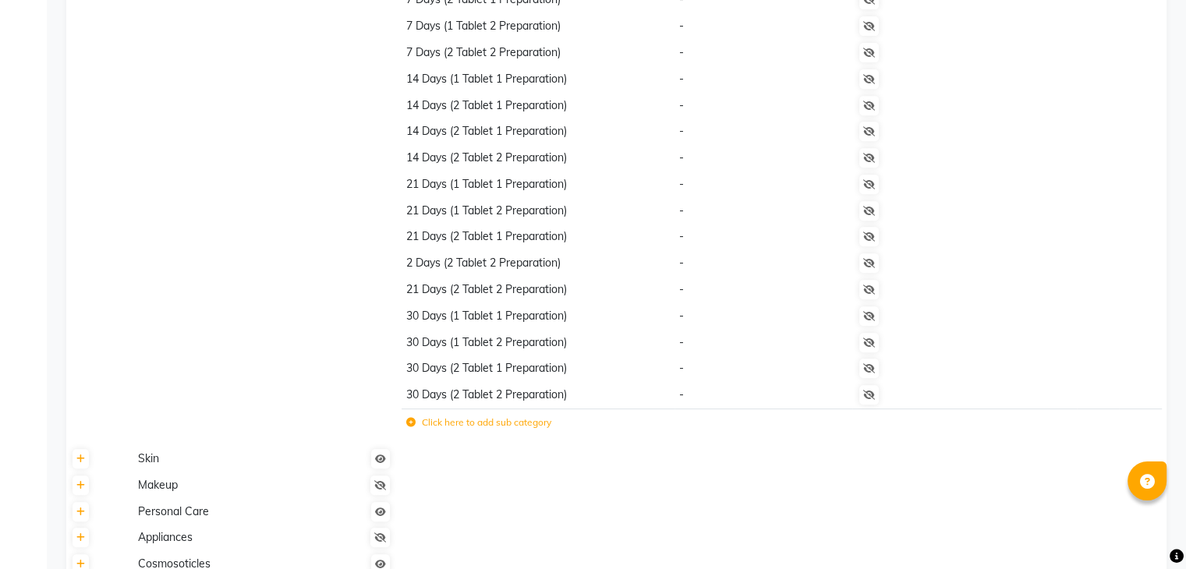
scroll to position [658, 0]
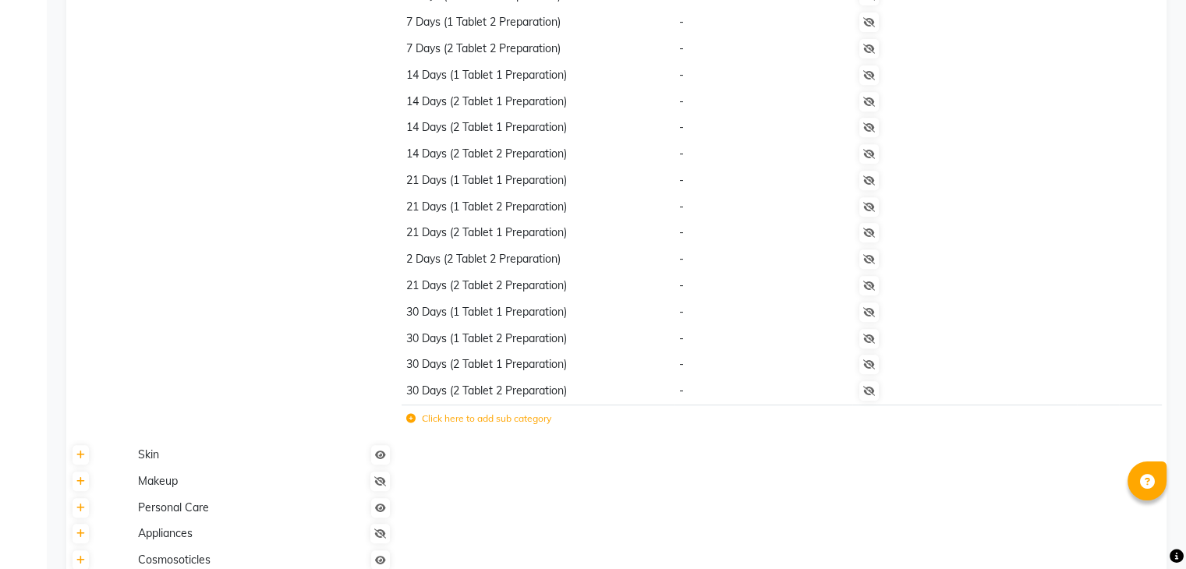
click at [519, 426] on label "Click here to add sub category" at bounding box center [478, 419] width 145 height 14
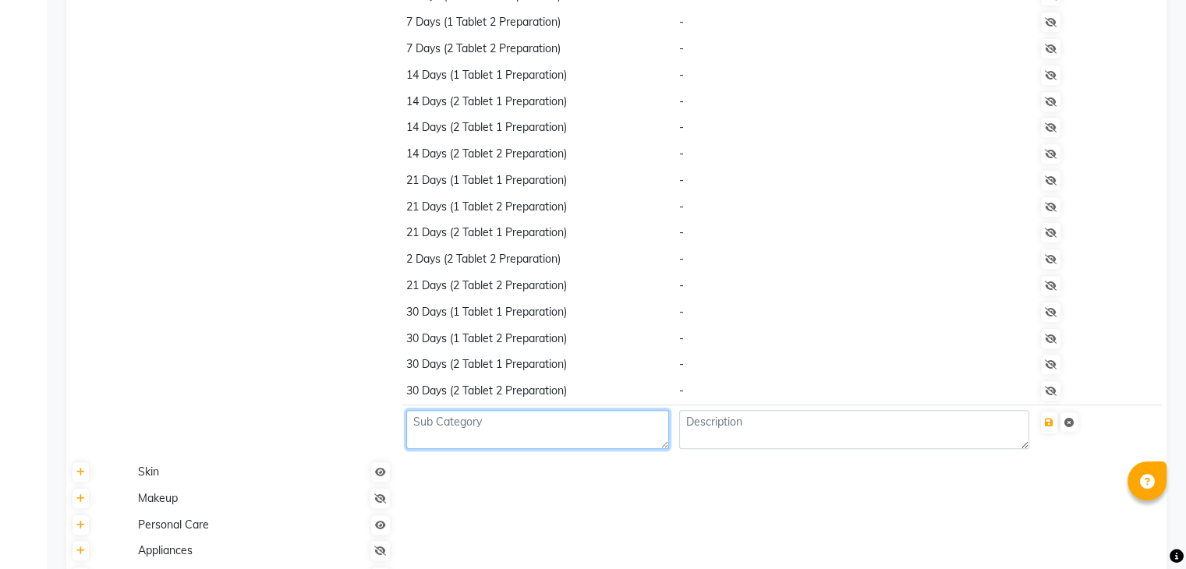
click at [519, 426] on textarea at bounding box center [537, 429] width 263 height 39
type textarea "N"
type textarea "Mineral"
click at [1057, 423] on button "submit" at bounding box center [1049, 423] width 16 height 22
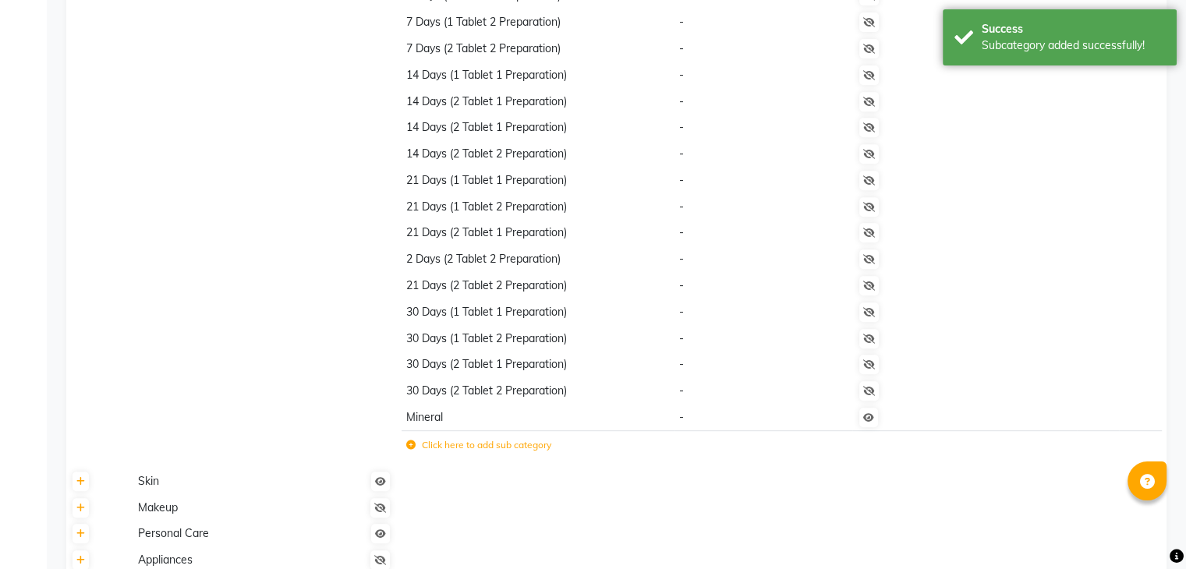
click at [526, 452] on label "Click here to add sub category" at bounding box center [478, 445] width 145 height 14
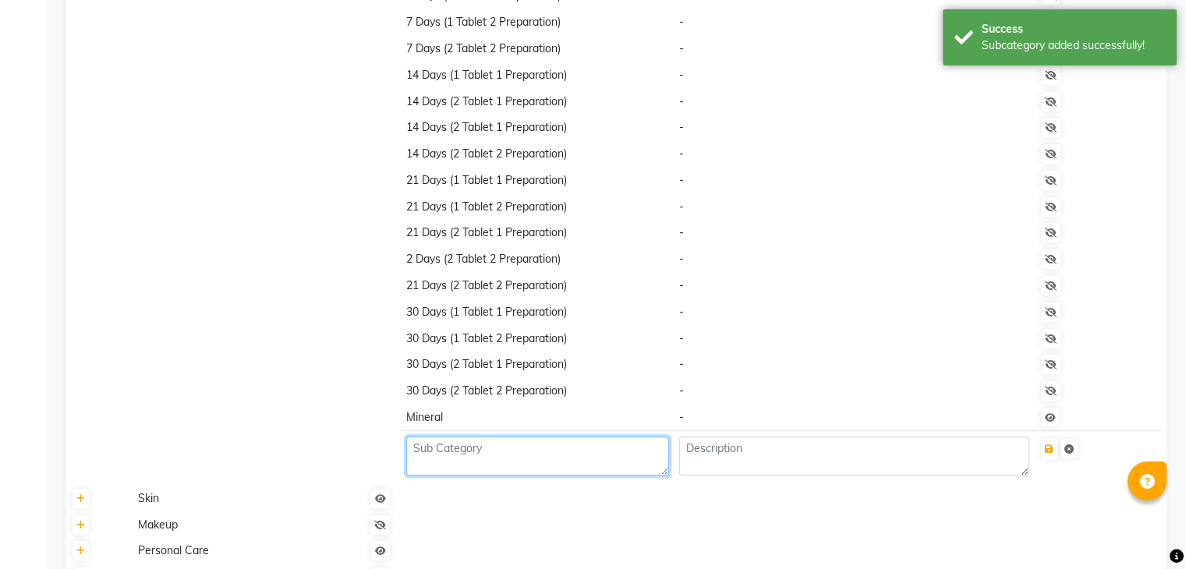
click at [508, 455] on textarea at bounding box center [537, 456] width 263 height 39
type textarea "Non Mineral"
click at [1054, 454] on icon "submit" at bounding box center [1049, 448] width 9 height 9
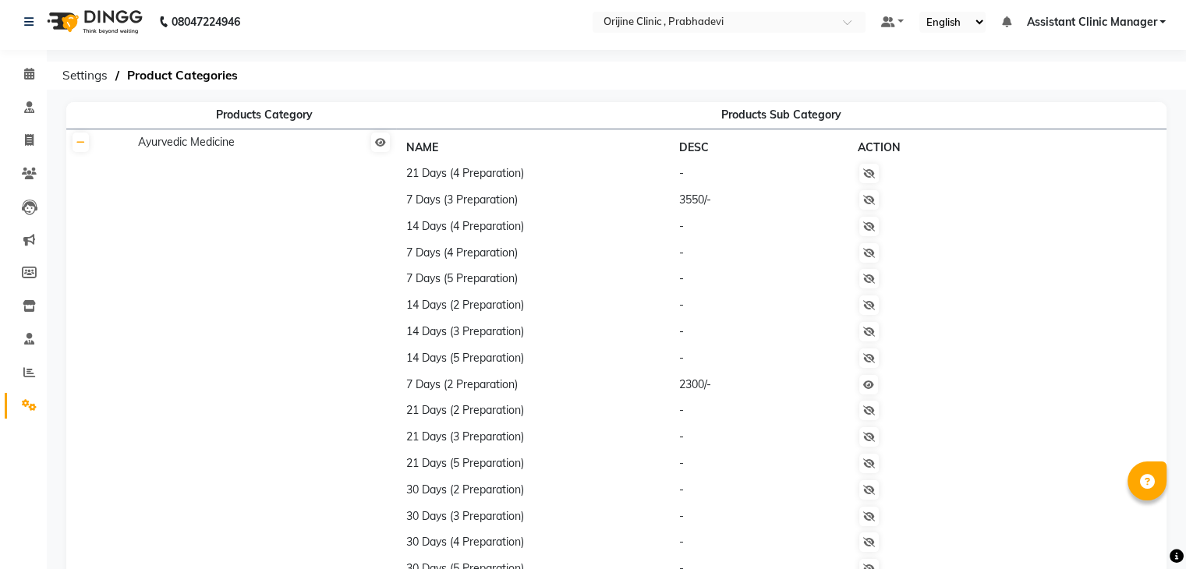
scroll to position [3, 0]
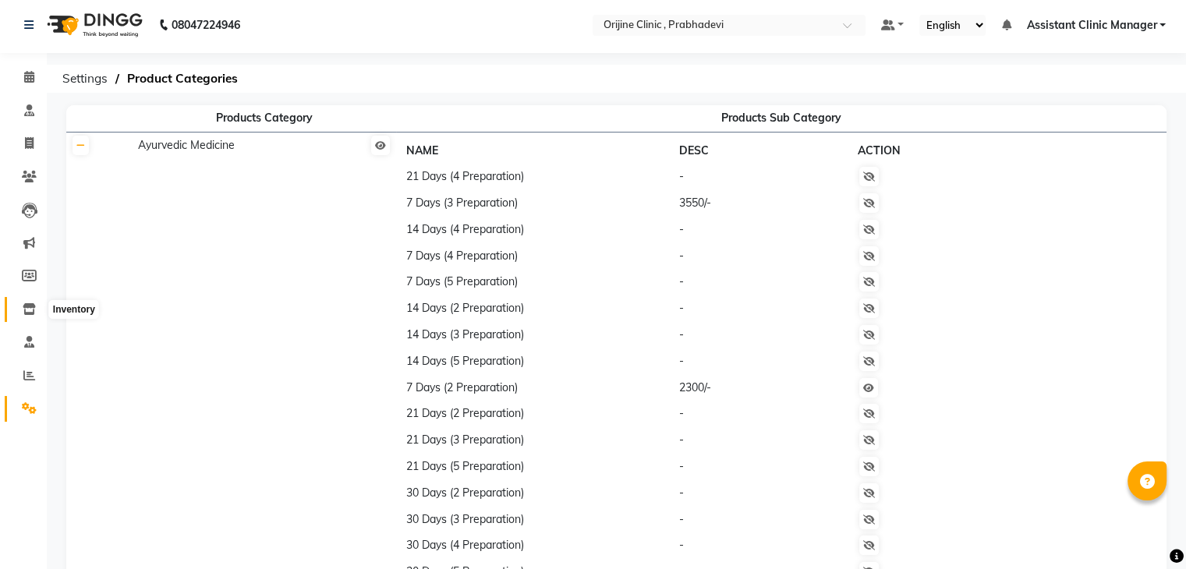
click at [25, 306] on icon at bounding box center [29, 309] width 13 height 12
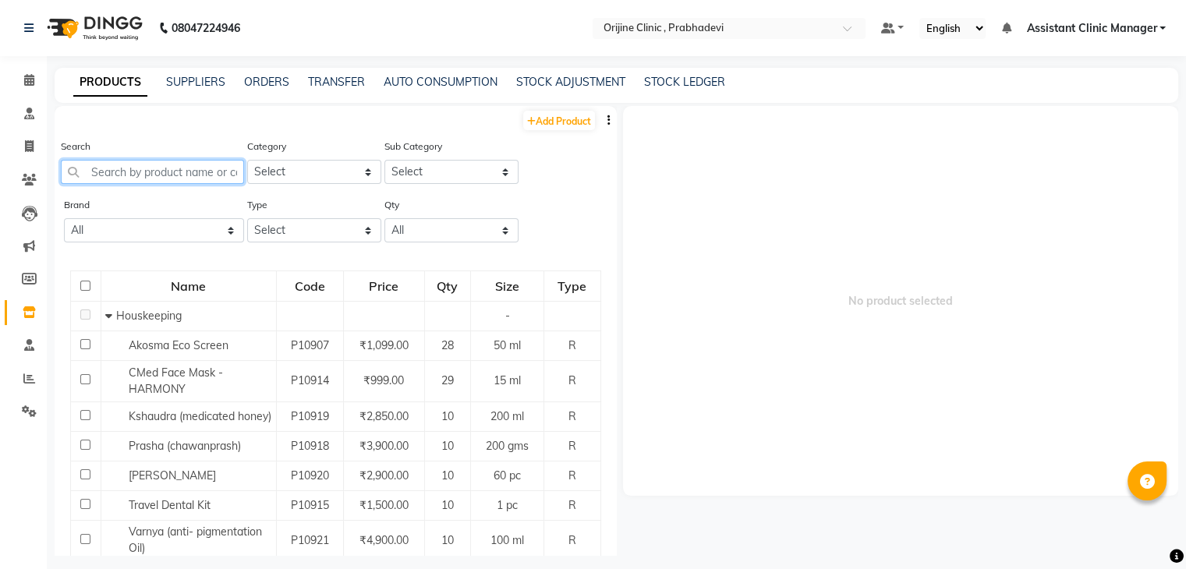
click at [124, 175] on input "text" at bounding box center [152, 172] width 183 height 24
click at [523, 119] on link "Add Product" at bounding box center [559, 120] width 72 height 19
select select "true"
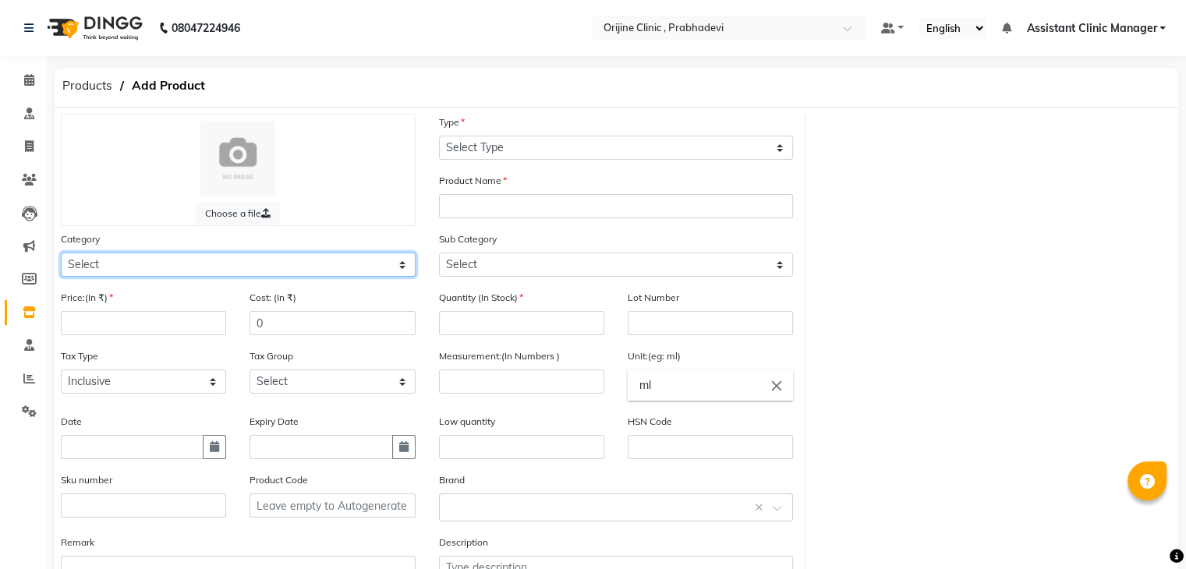
click at [282, 268] on select "Select Ayurvedic Medicine Skin Personal Care Cosmosoticles Wellness Product Con…" at bounding box center [238, 265] width 355 height 24
select select "289115900"
click at [61, 255] on select "Select Ayurvedic Medicine Skin Personal Care Cosmosoticles Wellness Product Con…" at bounding box center [238, 265] width 355 height 24
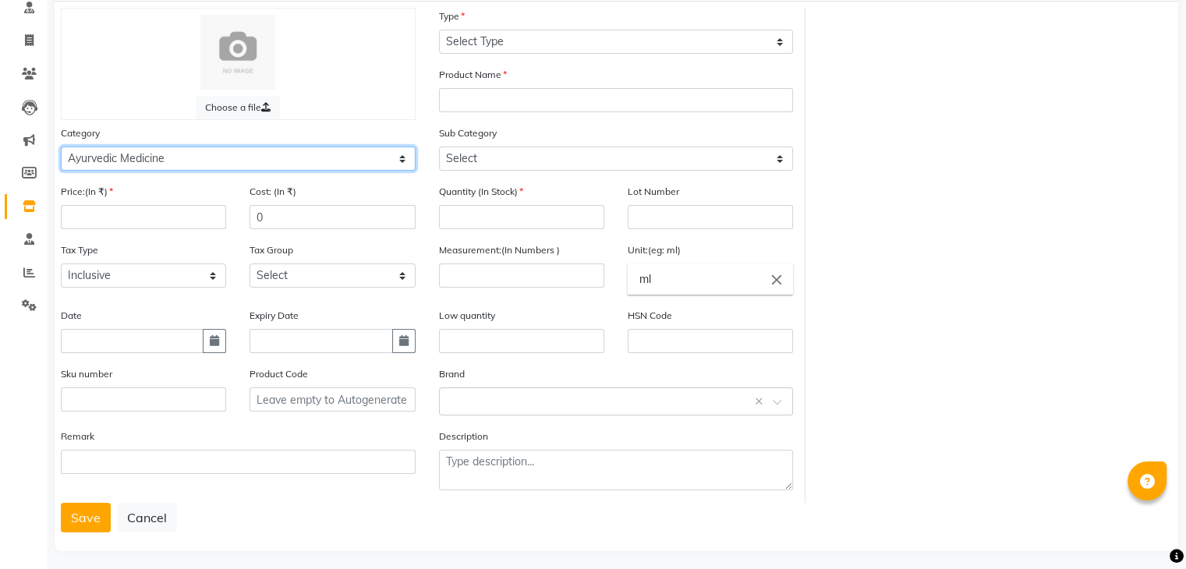
scroll to position [108, 0]
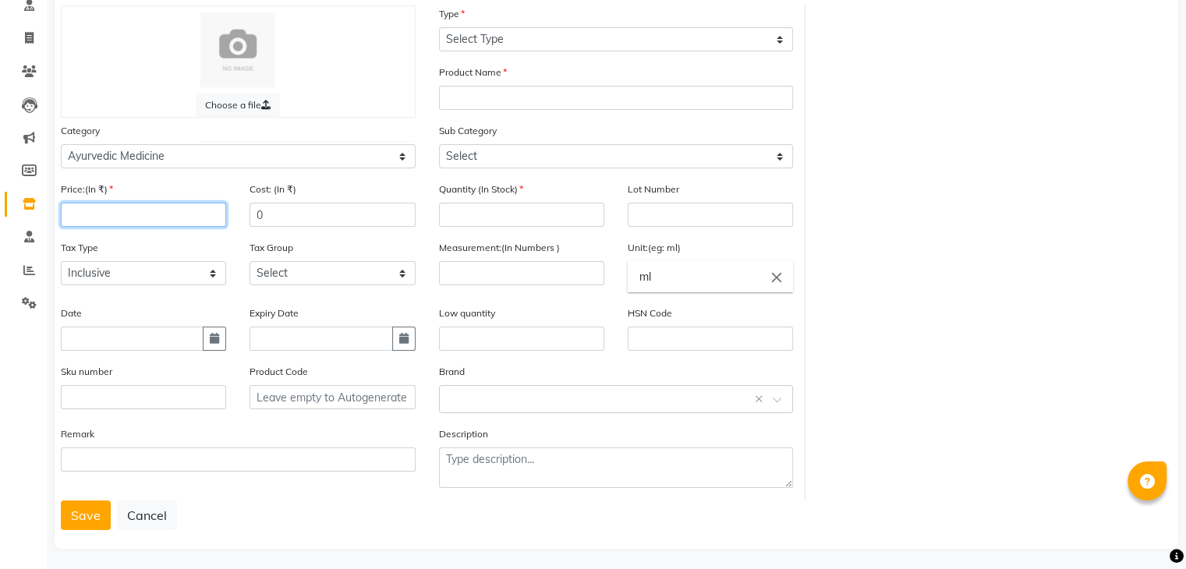
click at [172, 215] on input "number" at bounding box center [143, 215] width 165 height 24
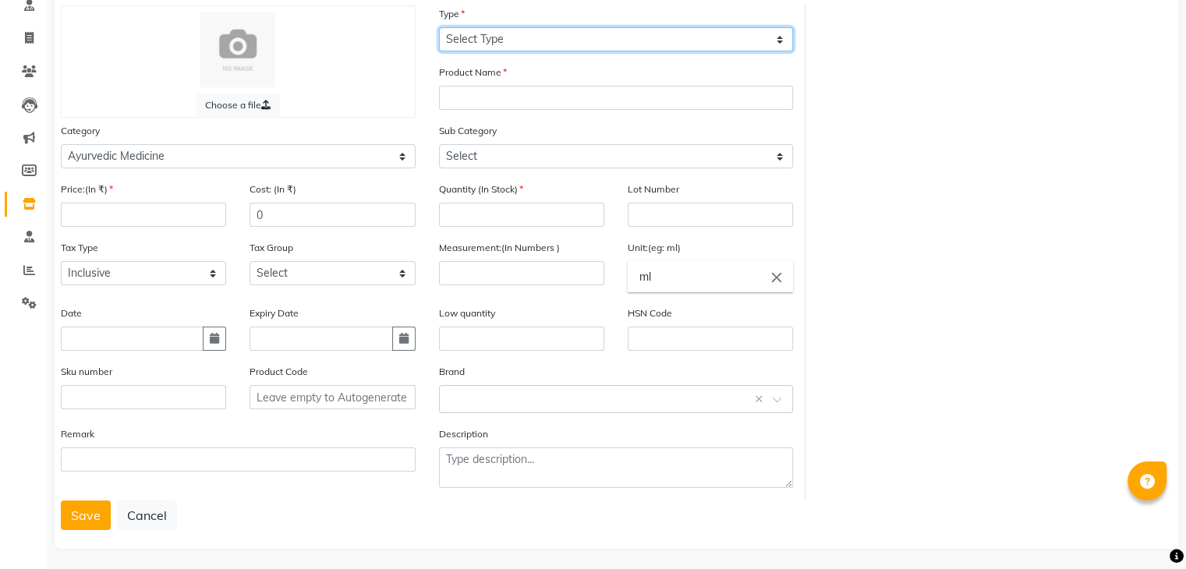
click at [502, 51] on select "Select Type Both Retail Consumable" at bounding box center [616, 39] width 355 height 24
select select "R"
click at [439, 28] on select "Select Type Both Retail Consumable" at bounding box center [616, 39] width 355 height 24
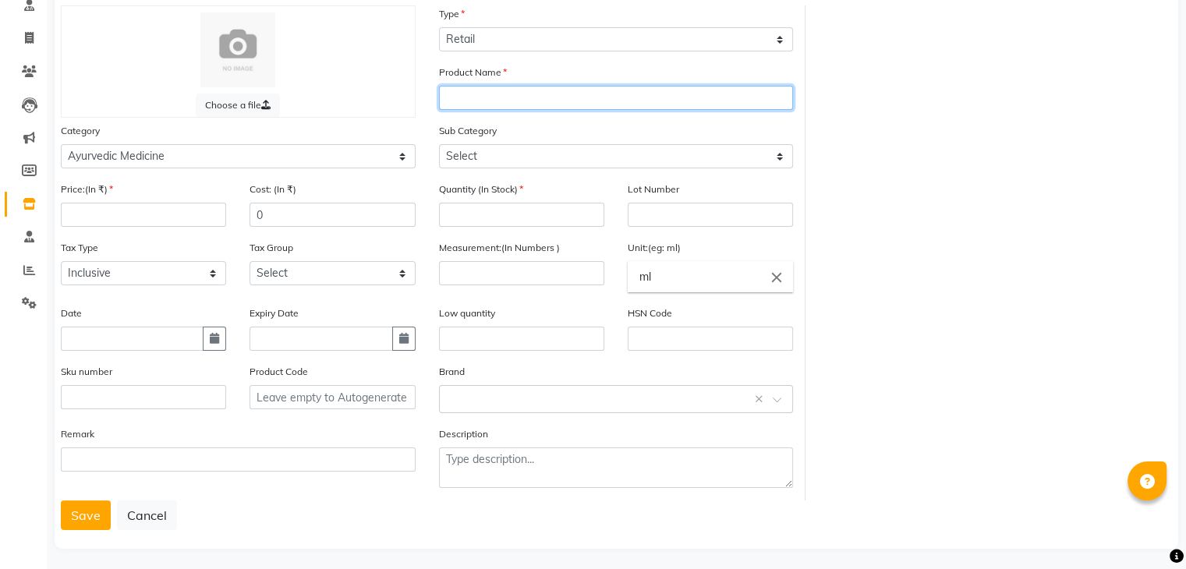
click at [487, 103] on input "text" at bounding box center [616, 98] width 355 height 24
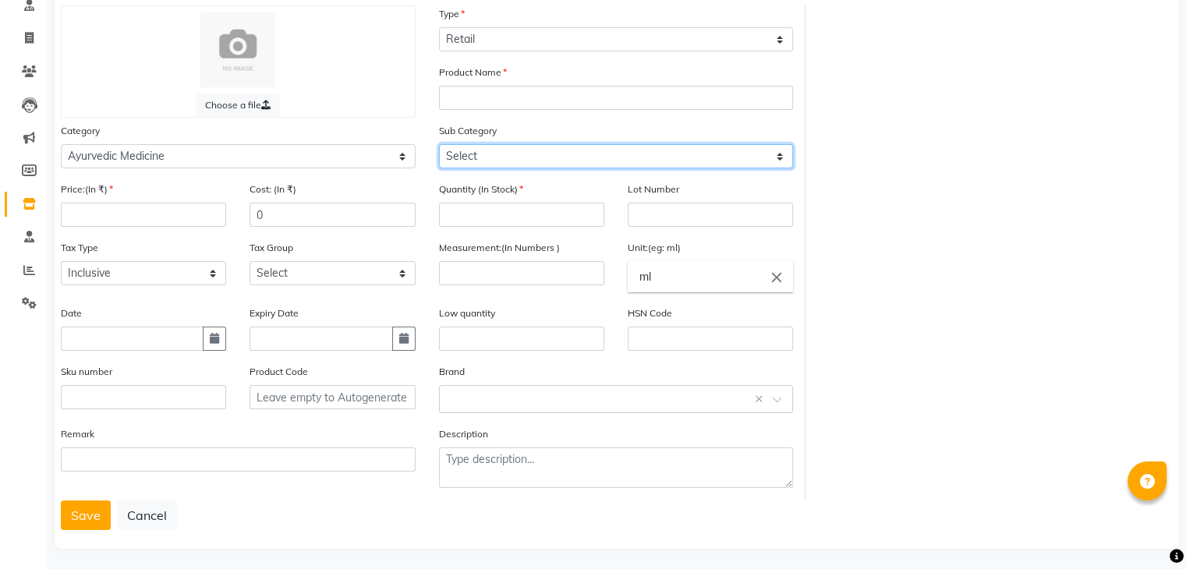
click at [480, 154] on select "Select 7 Days (2 Preparation) Mineral Non Mineral" at bounding box center [616, 156] width 355 height 24
select select "2891159036"
click at [439, 147] on select "Select 7 Days (2 Preparation) Mineral Non Mineral" at bounding box center [616, 156] width 355 height 24
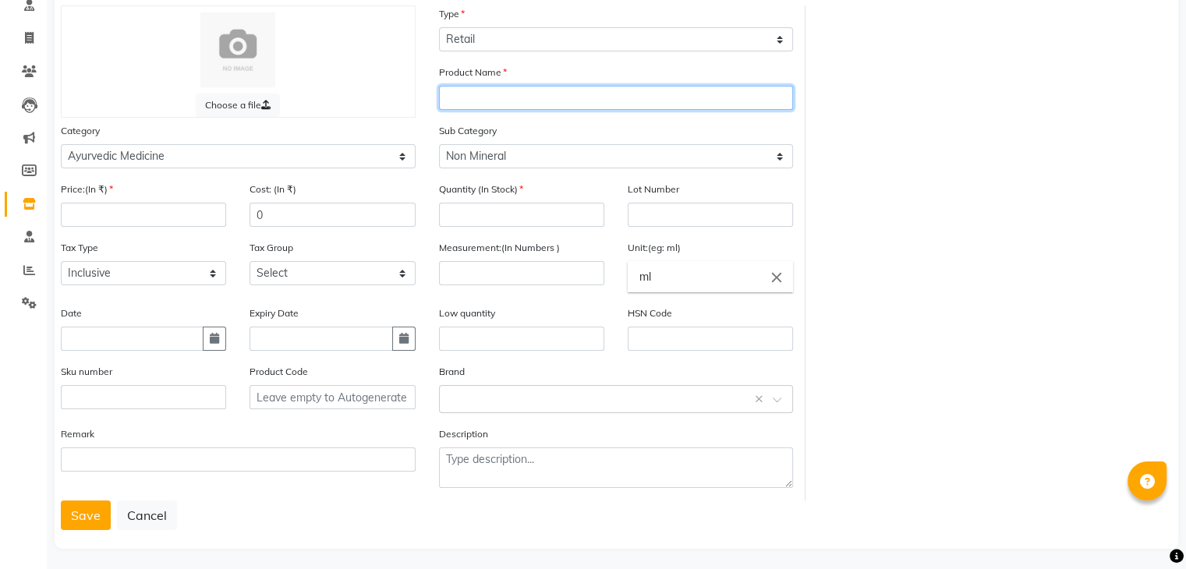
click at [466, 100] on input "text" at bounding box center [616, 98] width 355 height 24
type input "7 days (2 preparations)"
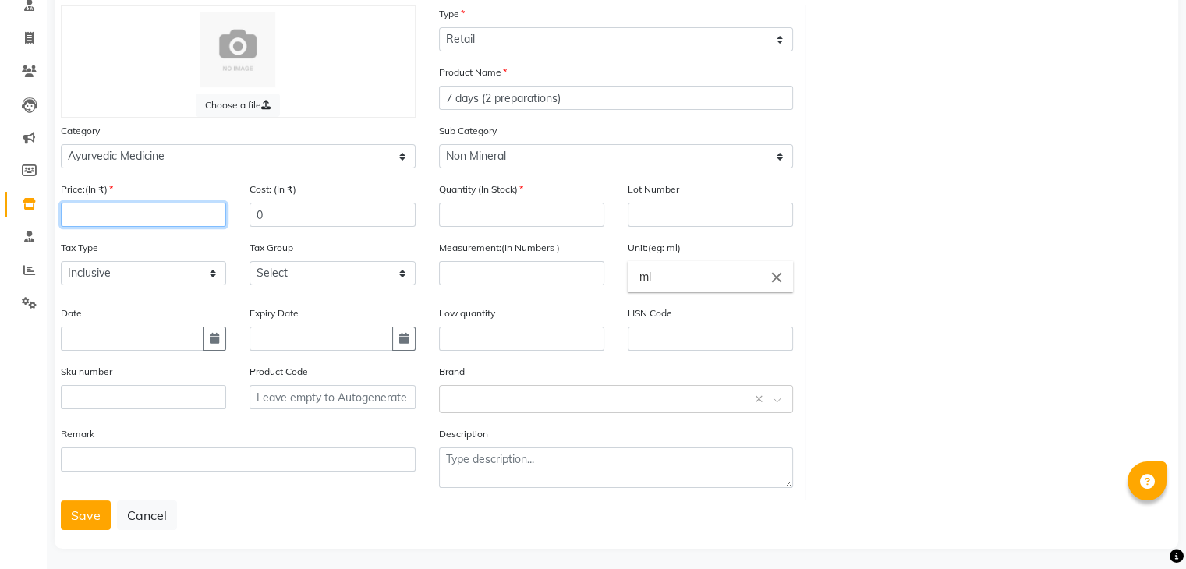
click at [159, 224] on input "number" at bounding box center [143, 215] width 165 height 24
type input "2300"
click at [309, 219] on input "0" at bounding box center [332, 215] width 165 height 24
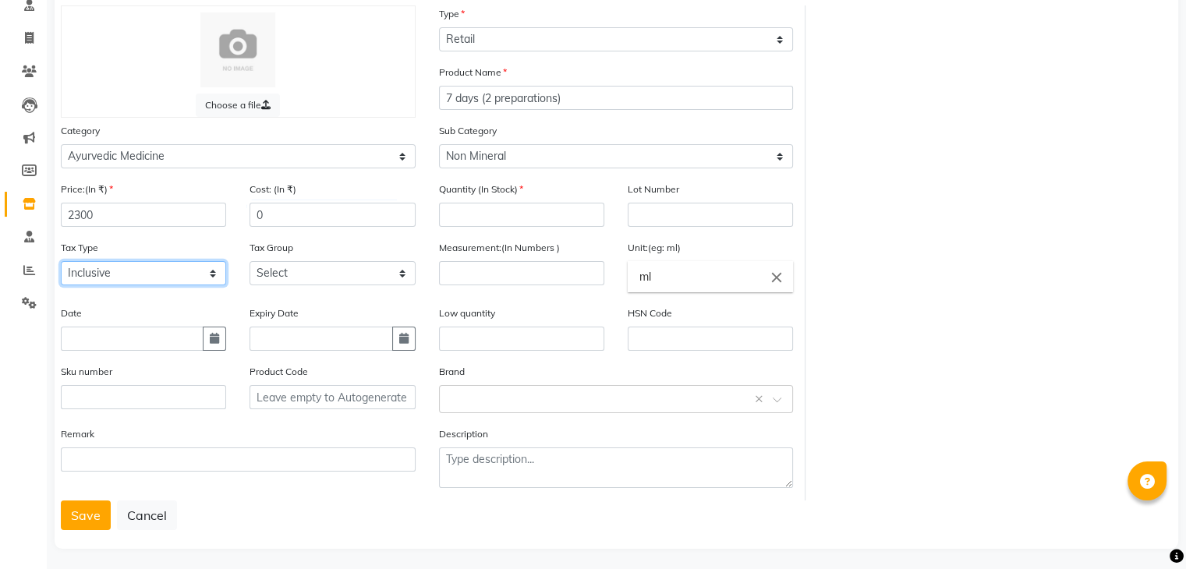
click at [128, 280] on select "Select Inclusive Exclusive" at bounding box center [143, 273] width 165 height 24
click at [61, 265] on select "Select Inclusive Exclusive" at bounding box center [143, 273] width 165 height 24
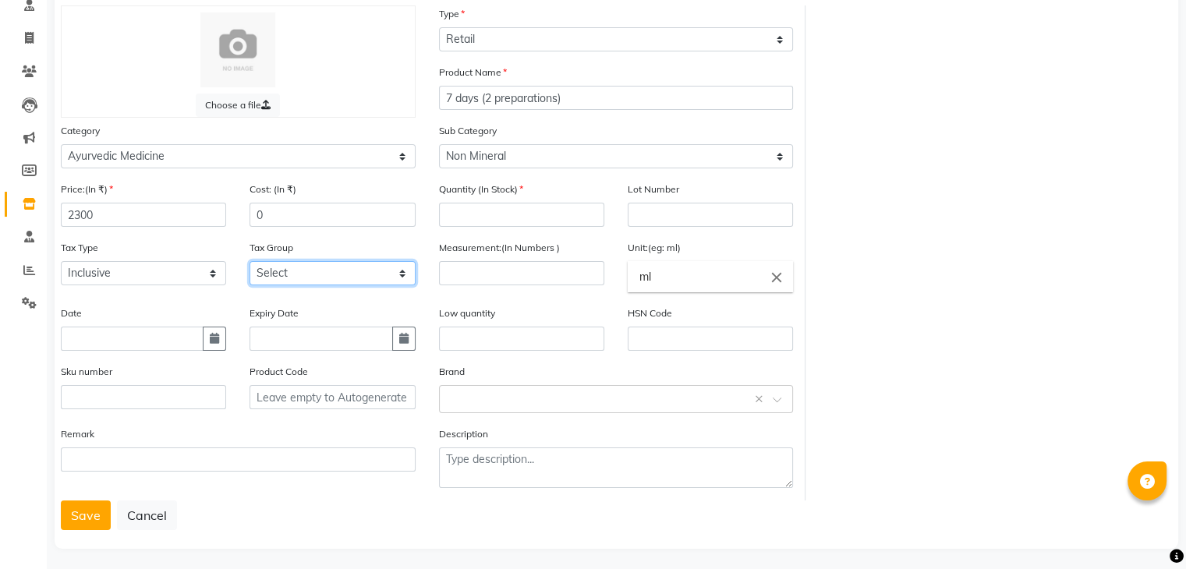
click at [299, 276] on select "Select GST (12%) GST (18%)" at bounding box center [332, 273] width 165 height 24
select select "4387"
click at [250, 265] on select "Select GST (12%) GST (18%)" at bounding box center [332, 273] width 165 height 24
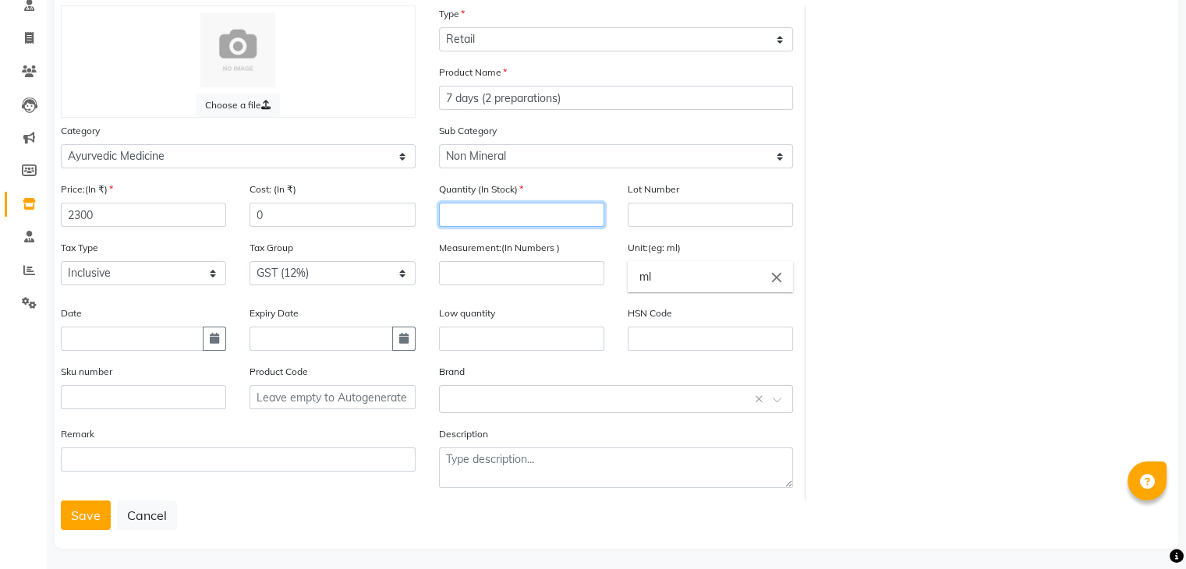
click at [536, 219] on input "number" at bounding box center [521, 215] width 165 height 24
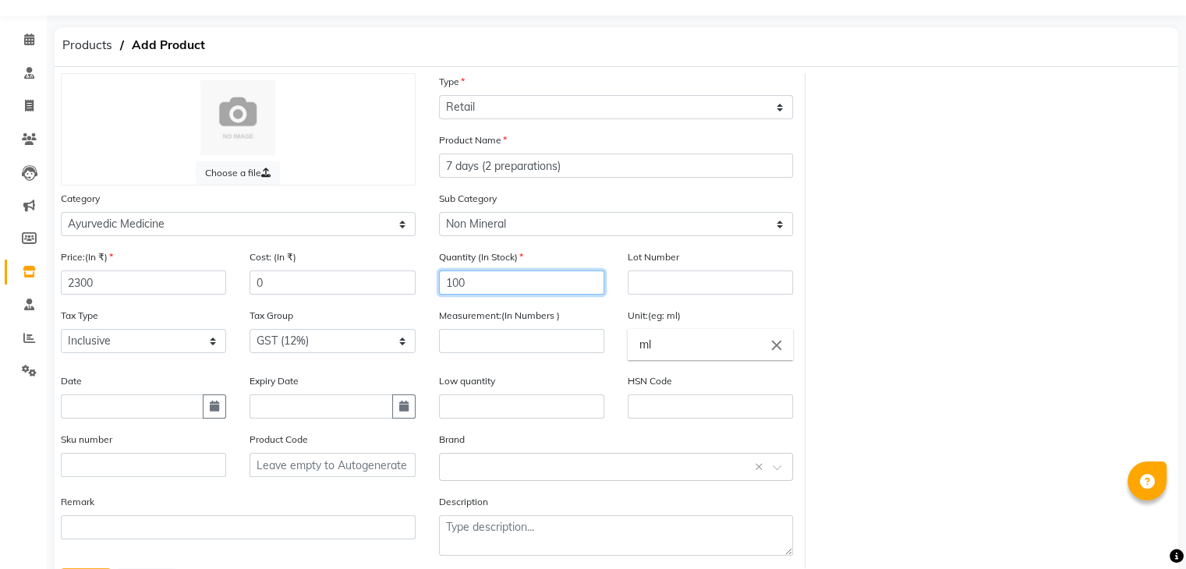
scroll to position [27, 0]
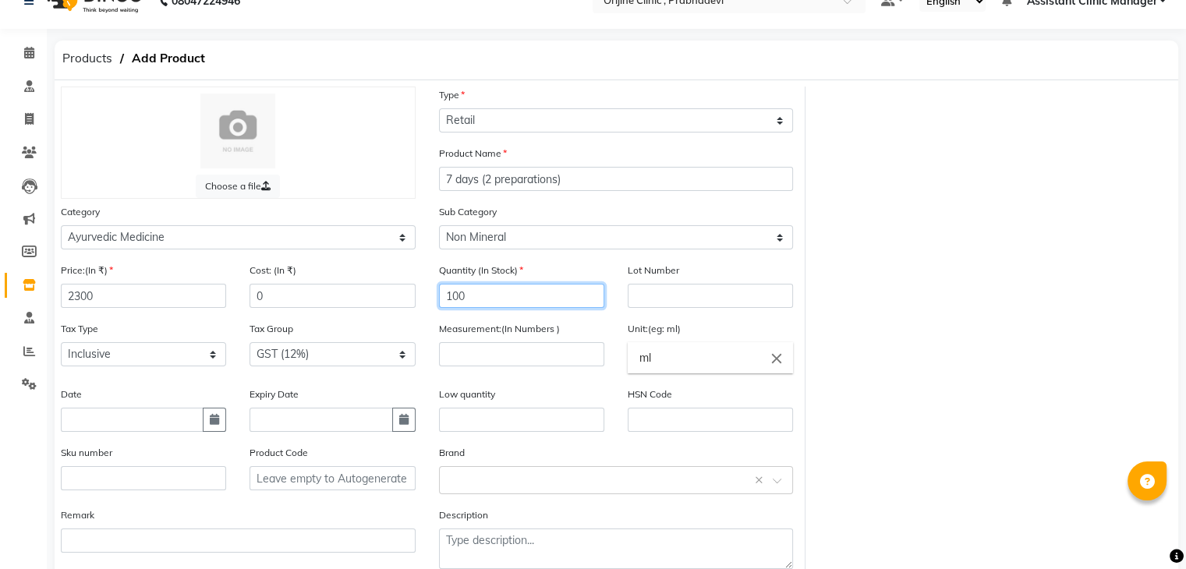
type input "100"
click at [653, 370] on input "ml" at bounding box center [710, 357] width 165 height 31
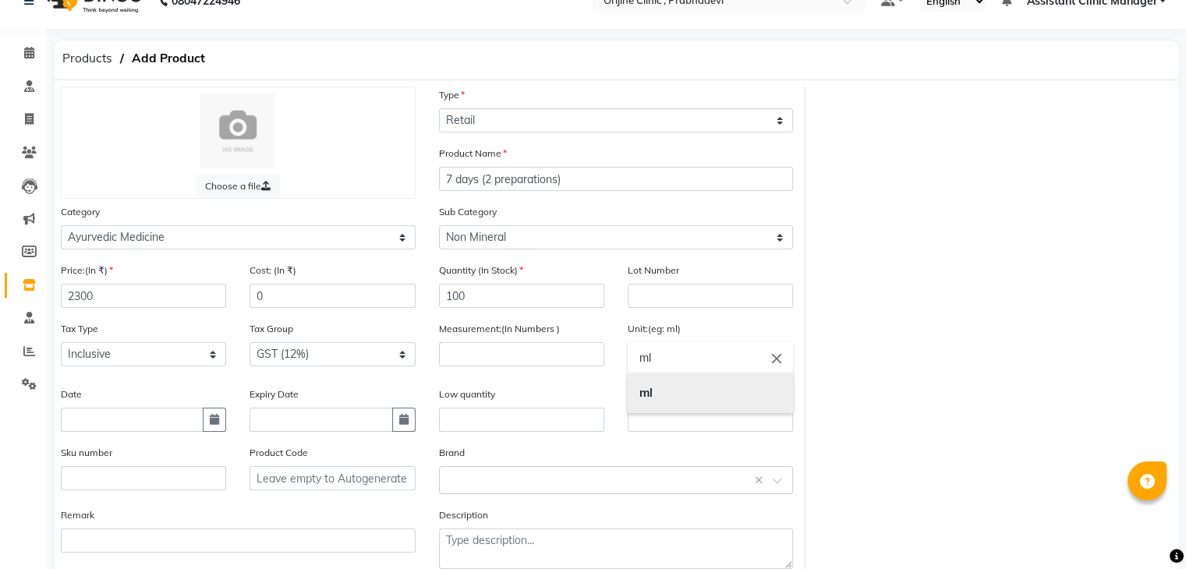
click at [652, 398] on b "ml" at bounding box center [645, 392] width 13 height 15
click at [657, 369] on input "ml" at bounding box center [710, 357] width 165 height 31
click at [774, 364] on icon "close" at bounding box center [776, 357] width 17 height 17
click at [779, 389] on icon "delete" at bounding box center [777, 390] width 14 height 14
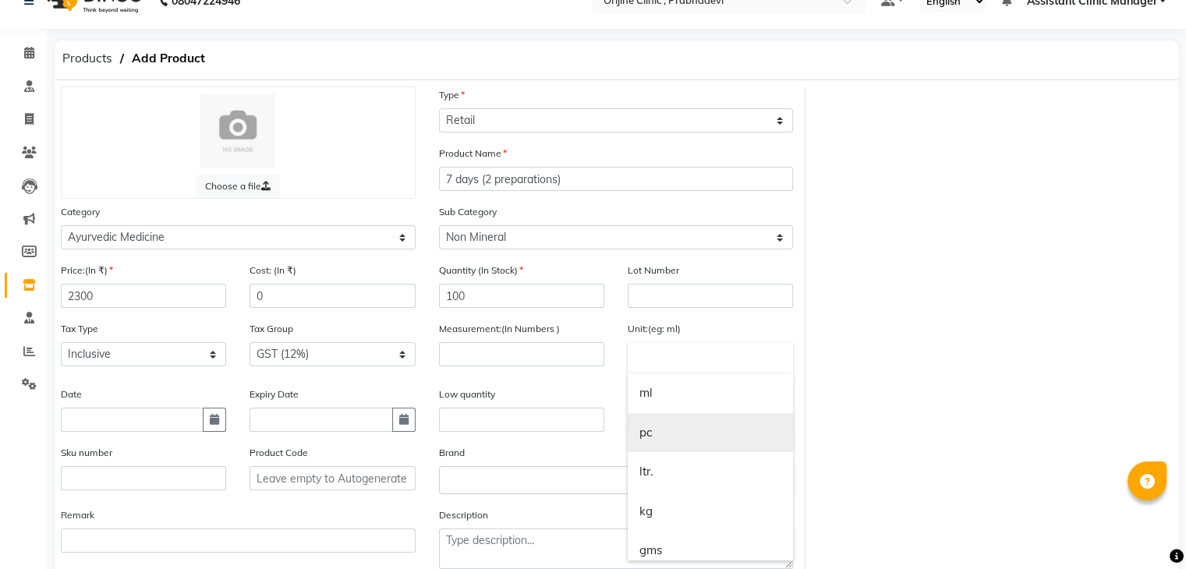
scroll to position [9, 0]
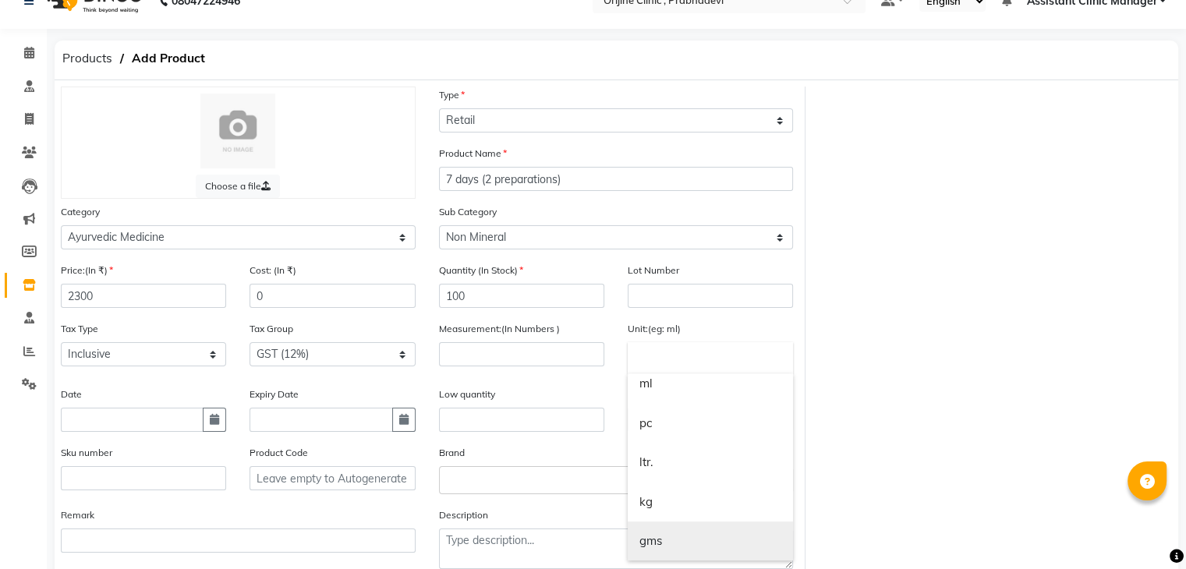
click at [673, 544] on link "gms" at bounding box center [710, 542] width 165 height 40
type input "gms"
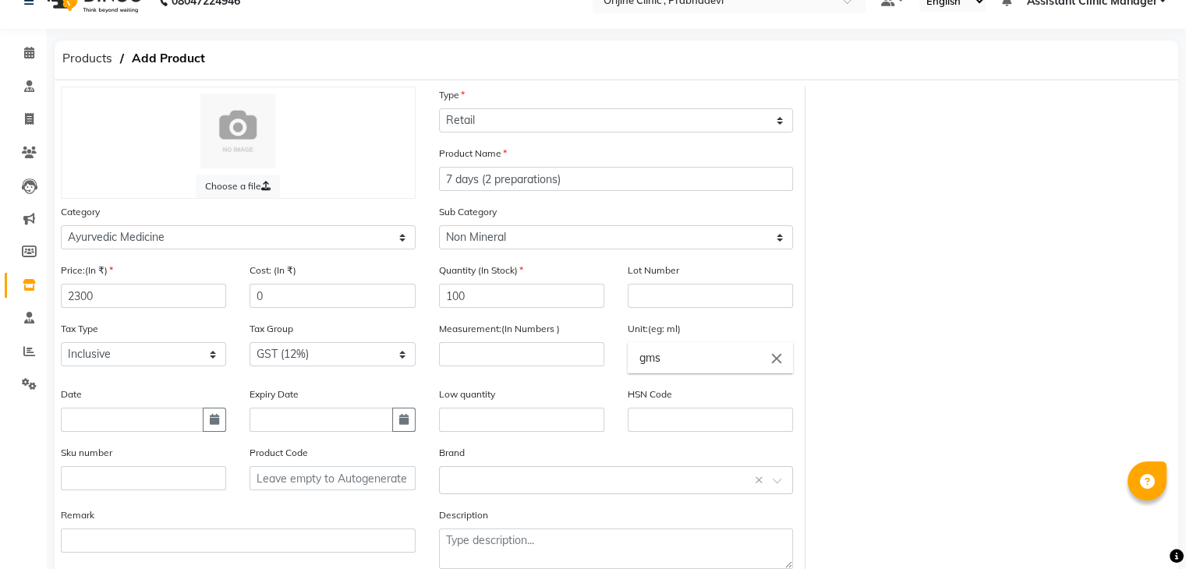
scroll to position [0, 0]
click at [548, 359] on input "number" at bounding box center [521, 354] width 165 height 24
click at [901, 310] on div "Choose a file Type Select Type Both Retail Consumable Product Name 7 days (2 pr…" at bounding box center [616, 334] width 1135 height 495
click at [780, 363] on icon "close" at bounding box center [776, 357] width 17 height 17
click at [849, 316] on div at bounding box center [593, 284] width 1186 height 569
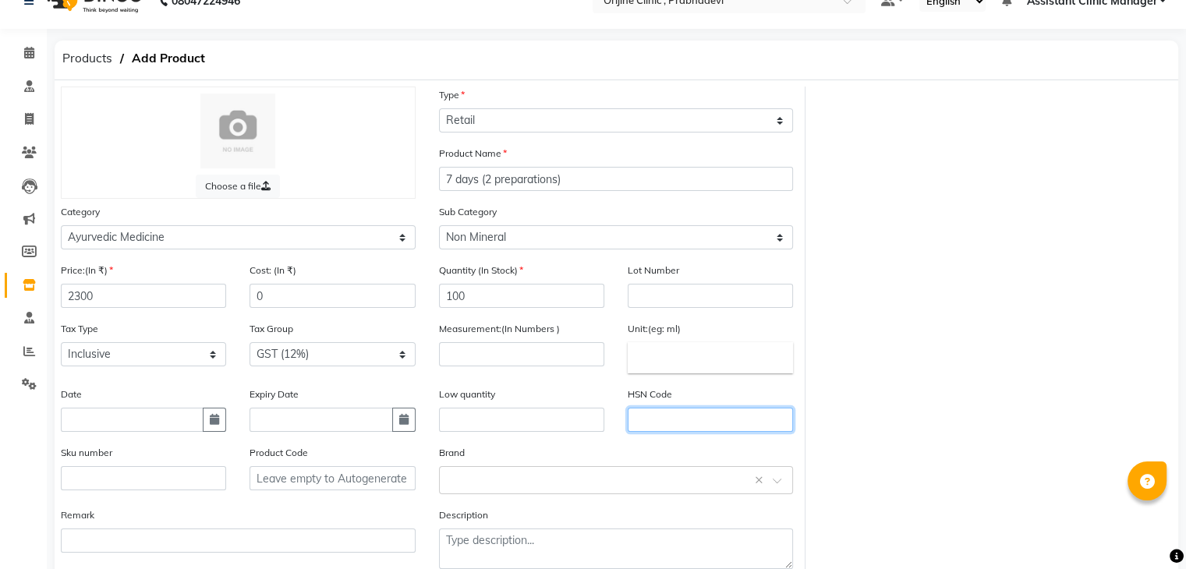
click at [696, 421] on input "text" at bounding box center [710, 420] width 165 height 24
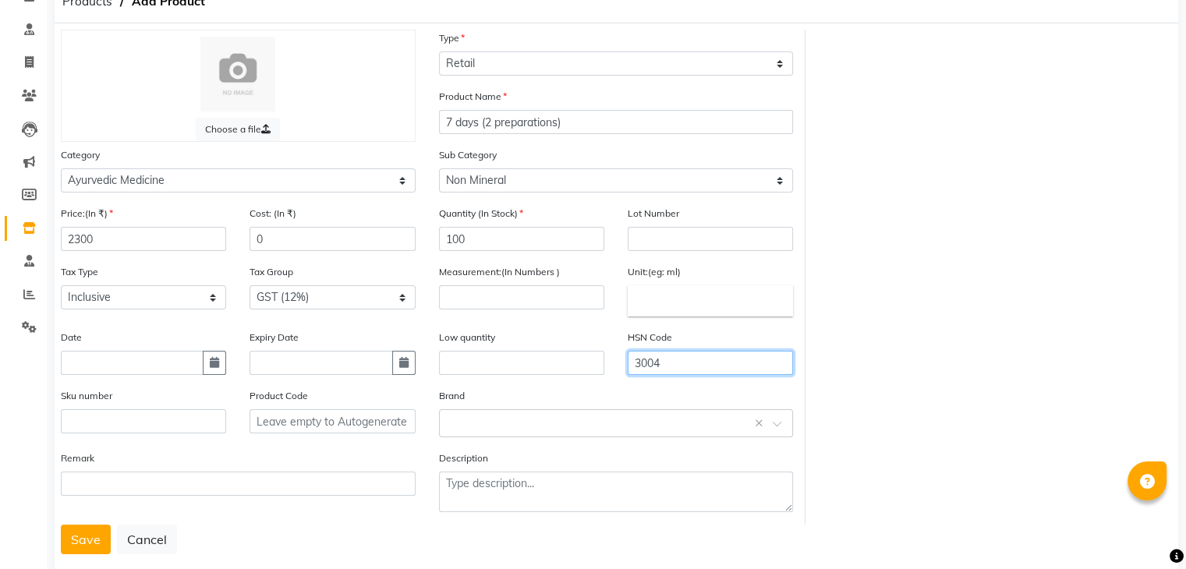
scroll to position [122, 0]
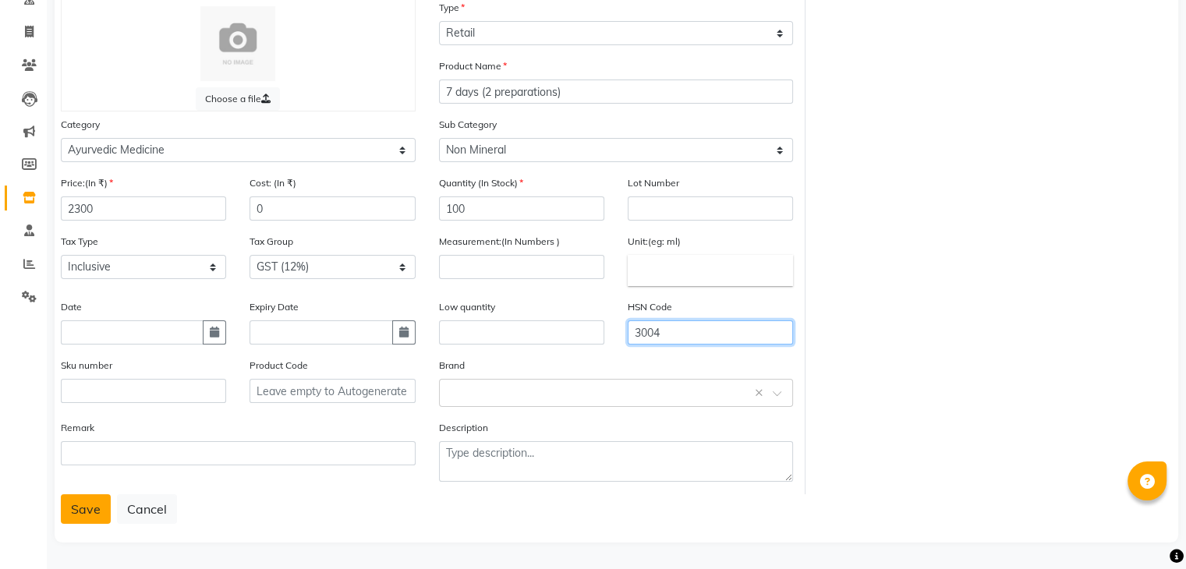
type input "3004"
click at [94, 507] on button "Save" at bounding box center [86, 509] width 50 height 30
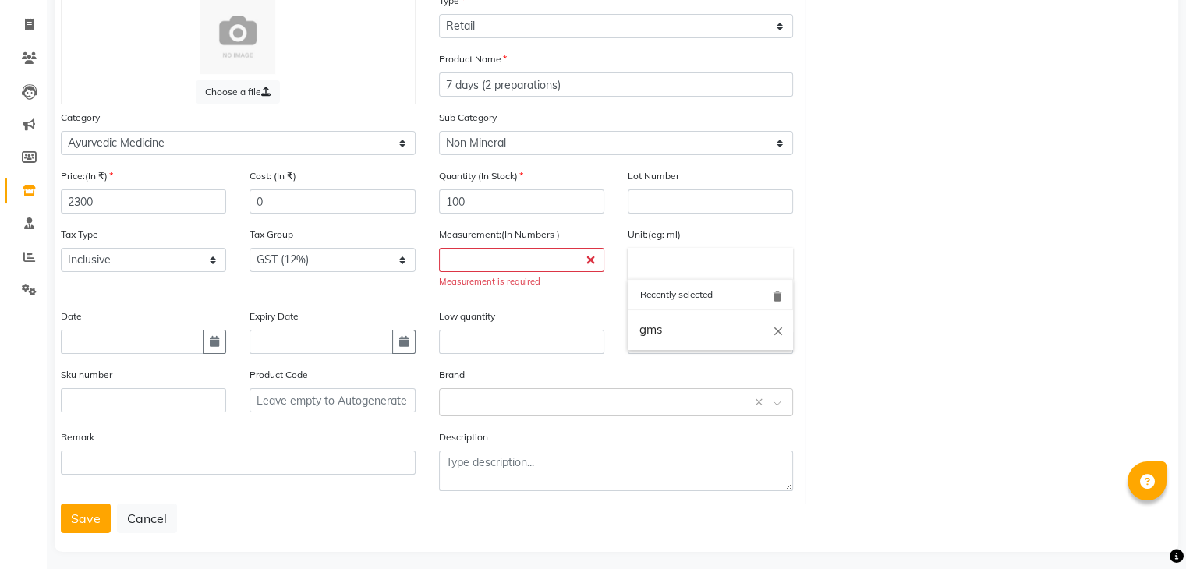
click at [673, 269] on input "text" at bounding box center [710, 263] width 165 height 31
click at [665, 344] on link "gms" at bounding box center [710, 330] width 165 height 40
type input "gms"
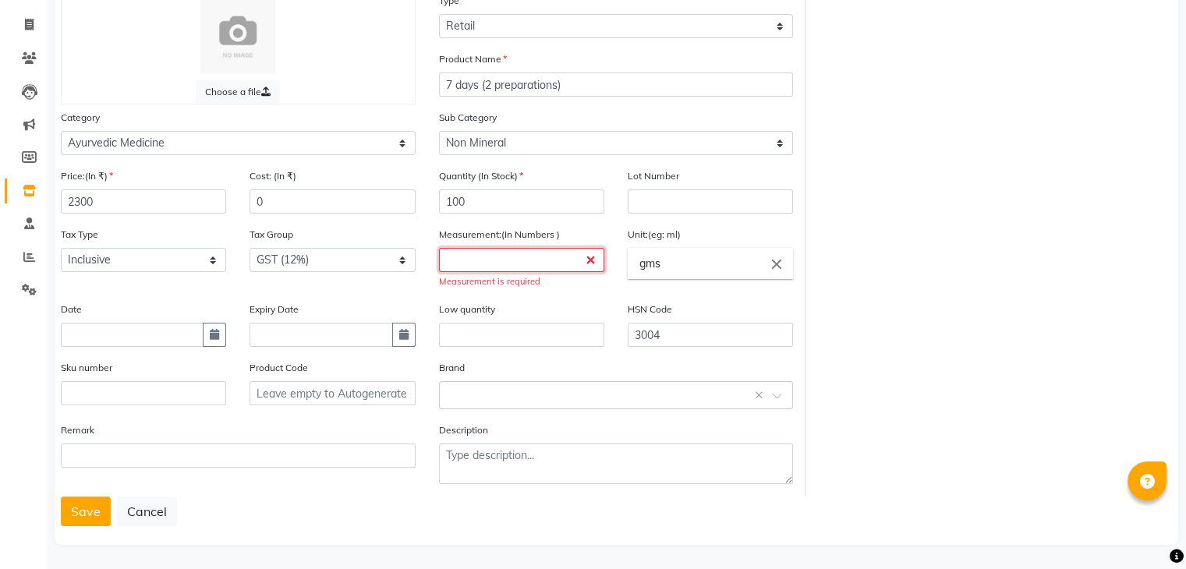
click at [545, 267] on input "number" at bounding box center [521, 260] width 165 height 24
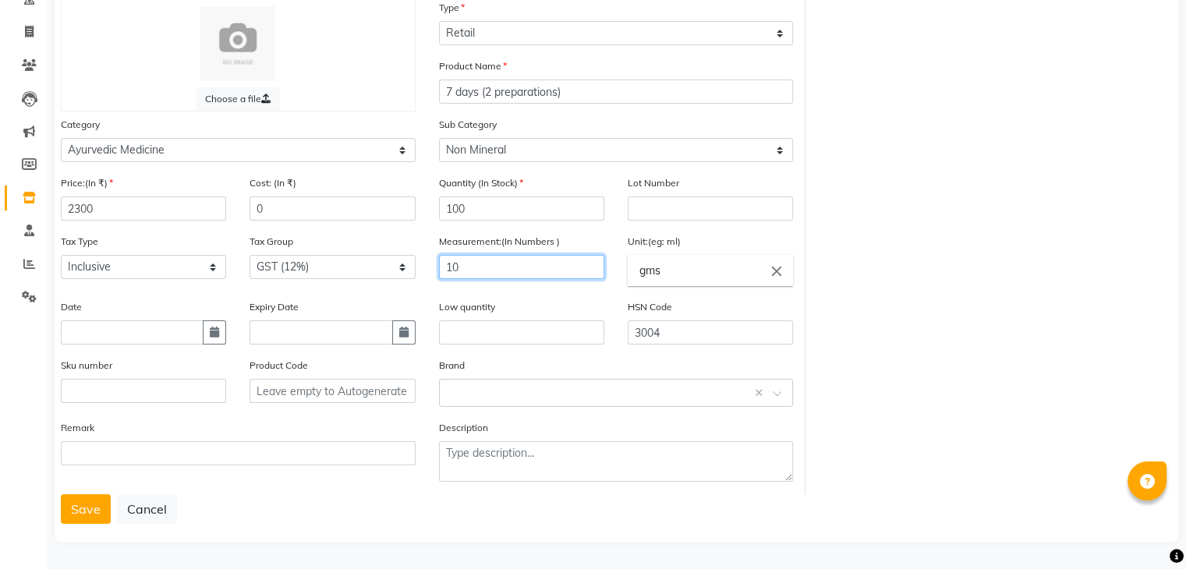
type input "10"
click at [274, 487] on div "Remark" at bounding box center [238, 457] width 378 height 75
click at [80, 515] on button "Save" at bounding box center [86, 509] width 50 height 30
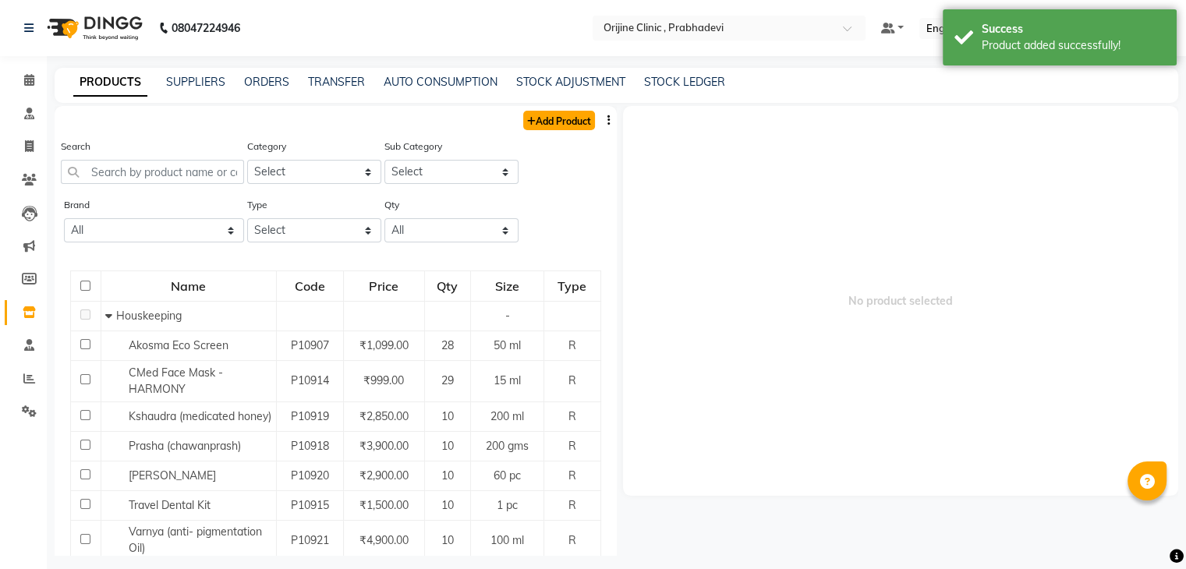
click at [532, 124] on link "Add Product" at bounding box center [559, 120] width 72 height 19
select select "true"
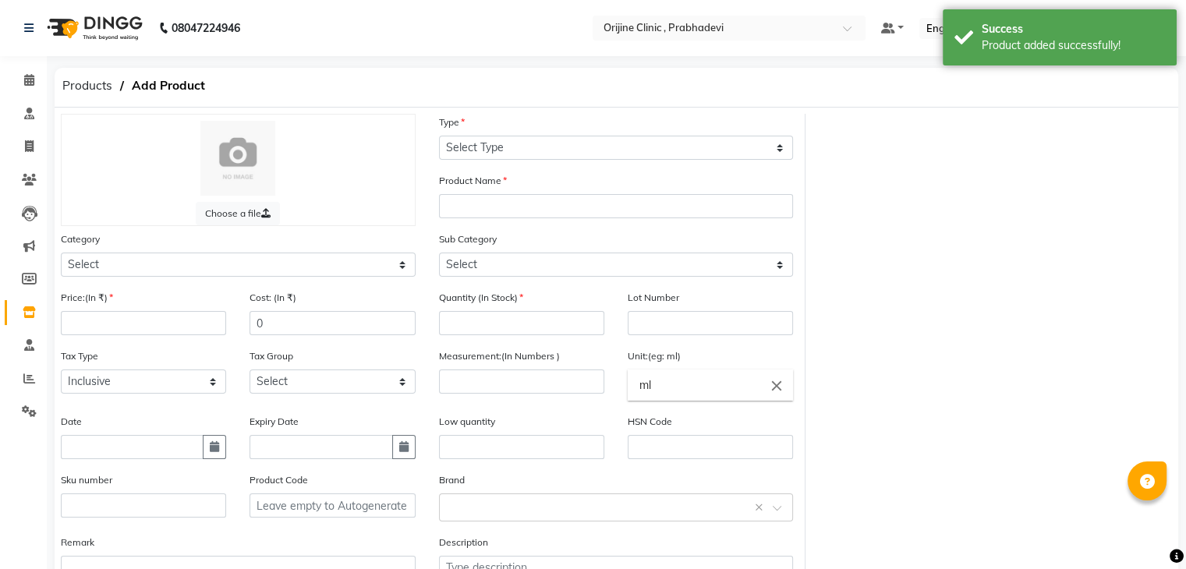
click at [189, 281] on div "Category Select Ayurvedic Medicine Skin Personal Care Cosmosoticles Wellness Pr…" at bounding box center [238, 260] width 378 height 58
click at [184, 272] on select "Select Ayurvedic Medicine Skin Personal Care Cosmosoticles Wellness Product Con…" at bounding box center [238, 265] width 355 height 24
select select "289115900"
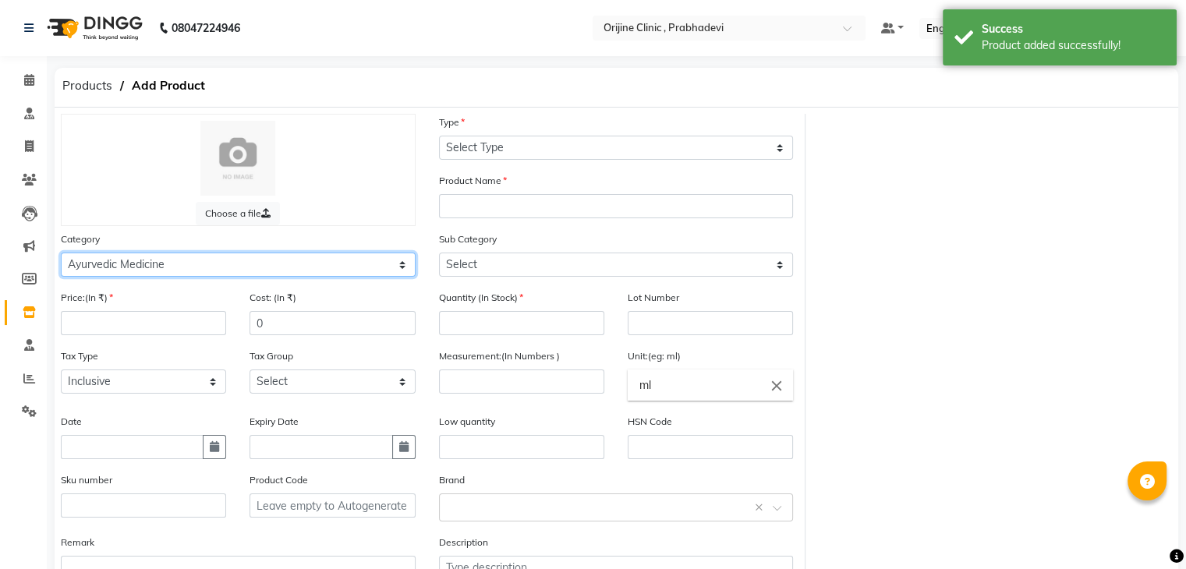
click at [61, 255] on select "Select Ayurvedic Medicine Skin Personal Care Cosmosoticles Wellness Product Con…" at bounding box center [238, 265] width 355 height 24
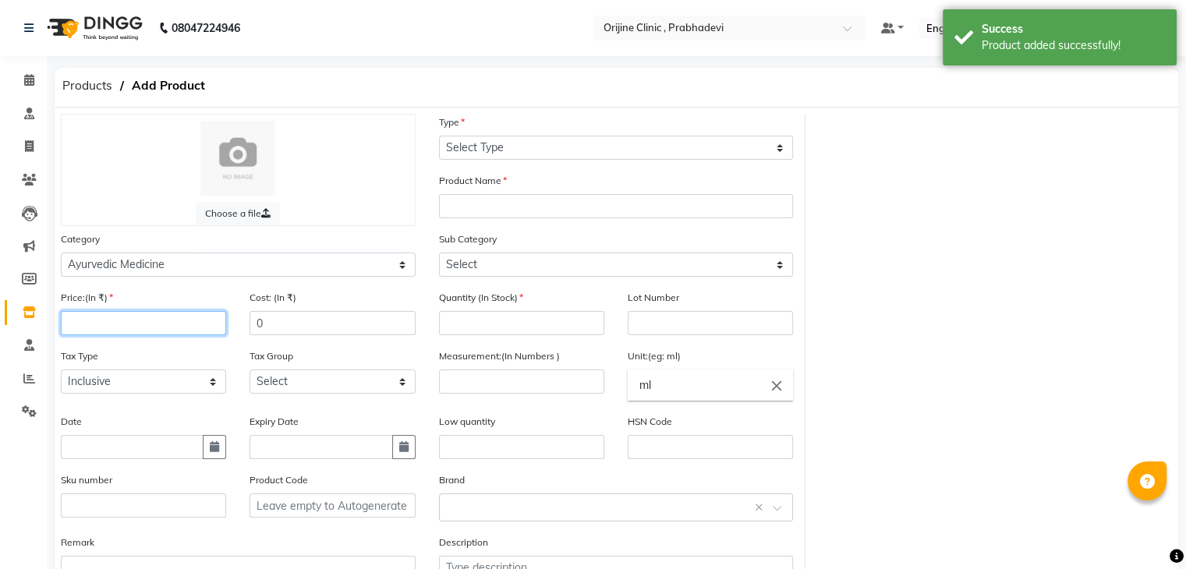
click at [128, 333] on input "number" at bounding box center [143, 323] width 165 height 24
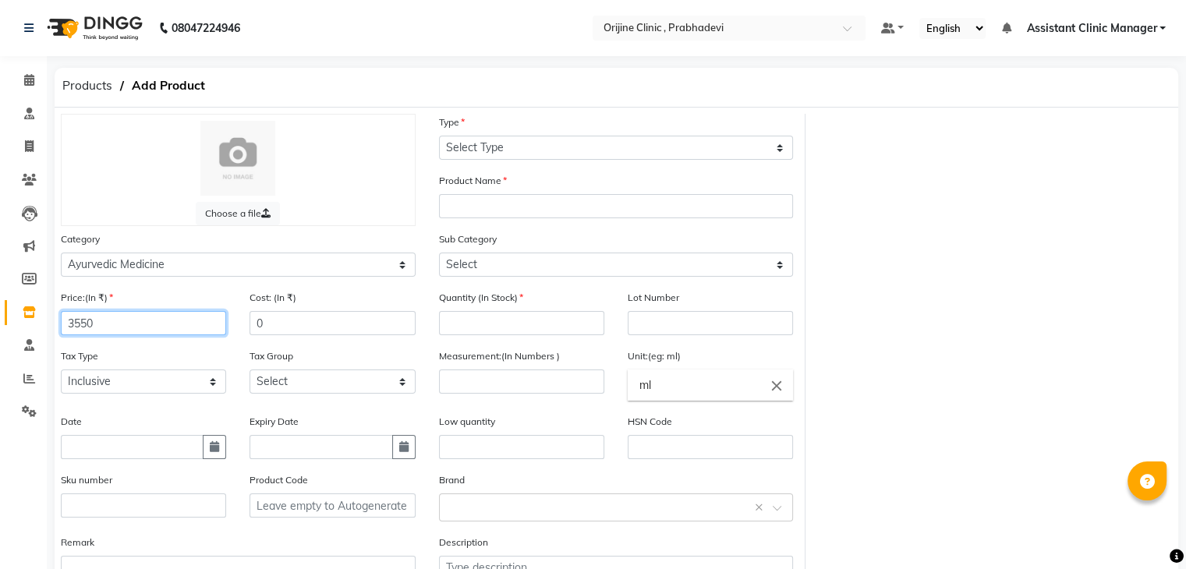
type input "3550"
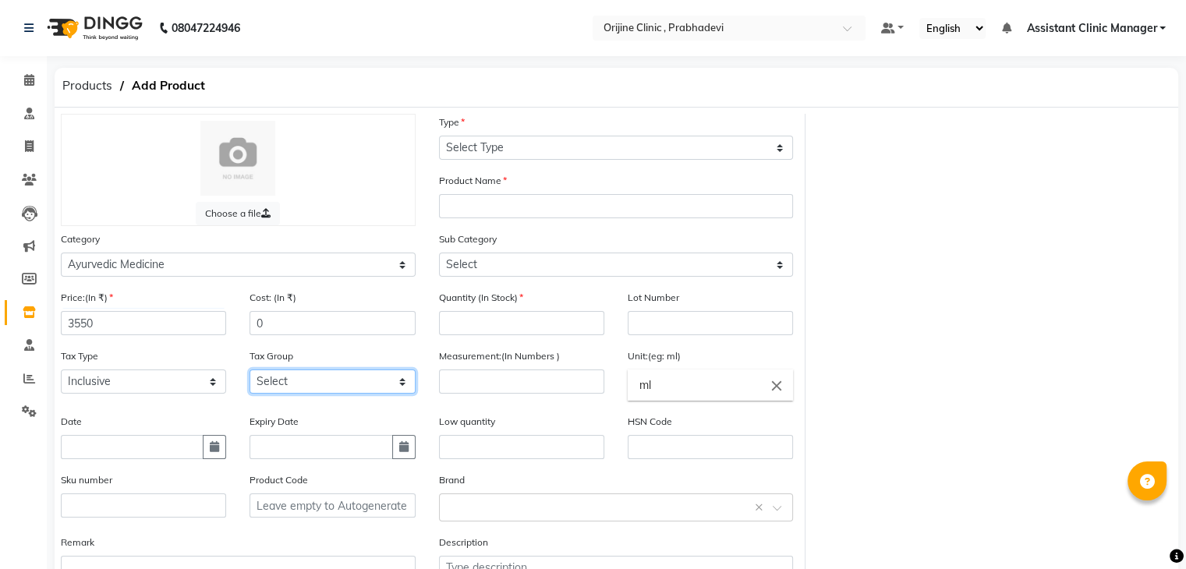
click at [277, 384] on select "Select GST (12%) GST (18%)" at bounding box center [332, 382] width 165 height 24
select select "4387"
click at [250, 374] on select "Select GST (12%) GST (18%)" at bounding box center [332, 382] width 165 height 24
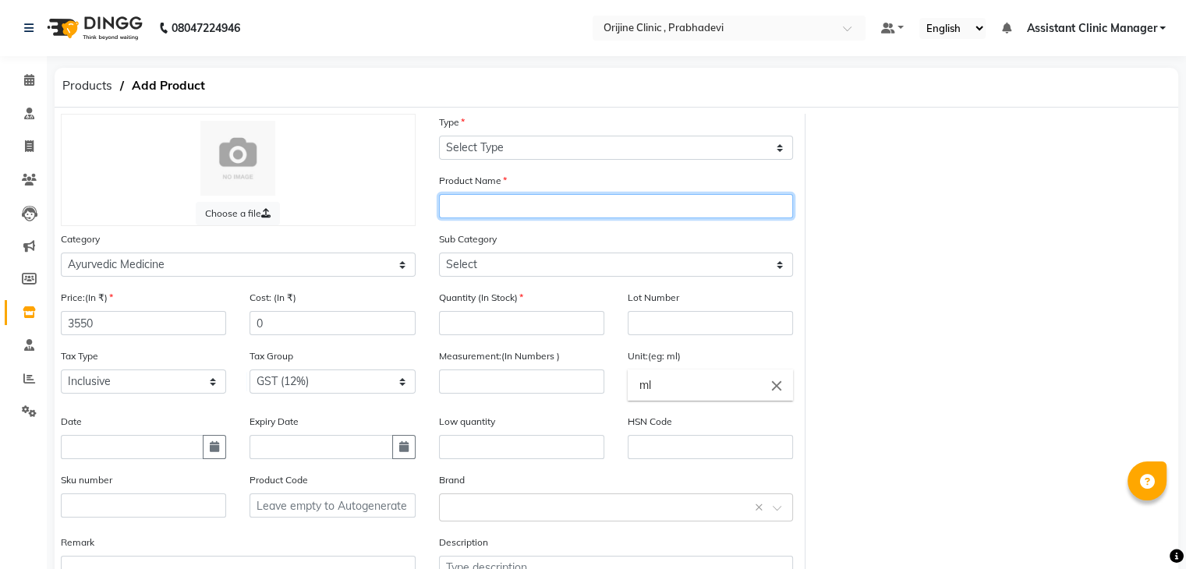
click at [532, 212] on input "text" at bounding box center [616, 206] width 355 height 24
type input "7 days (3 preparations)"
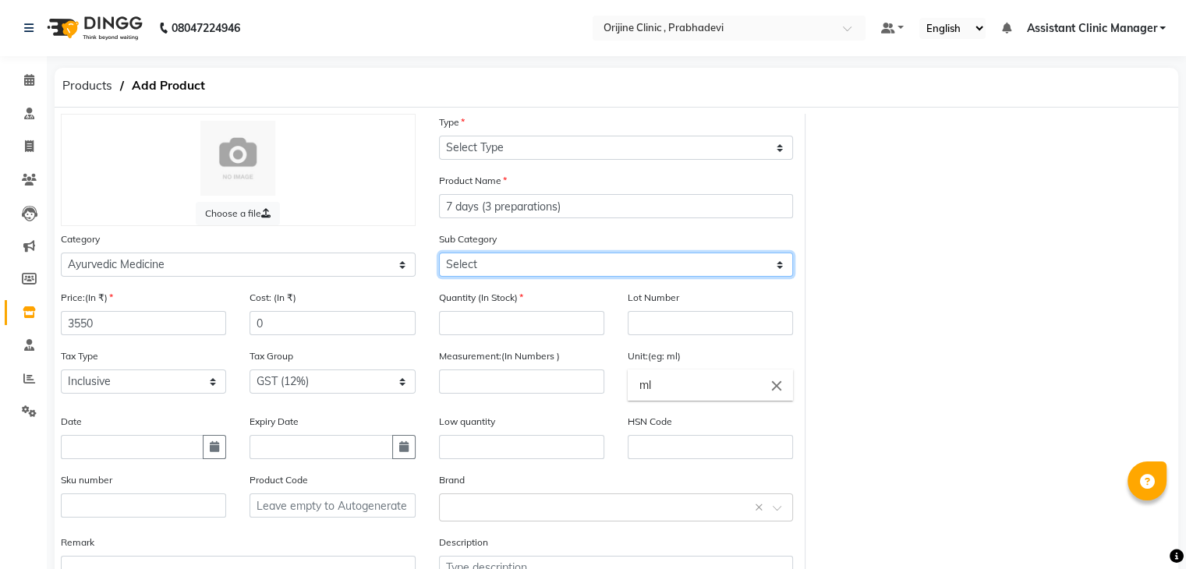
click at [505, 277] on select "Select 7 Days (2 Preparation) Mineral Non Mineral" at bounding box center [616, 265] width 355 height 24
select select "2891159036"
click at [439, 255] on select "Select 7 Days (2 Preparation) Mineral Non Mineral" at bounding box center [616, 265] width 355 height 24
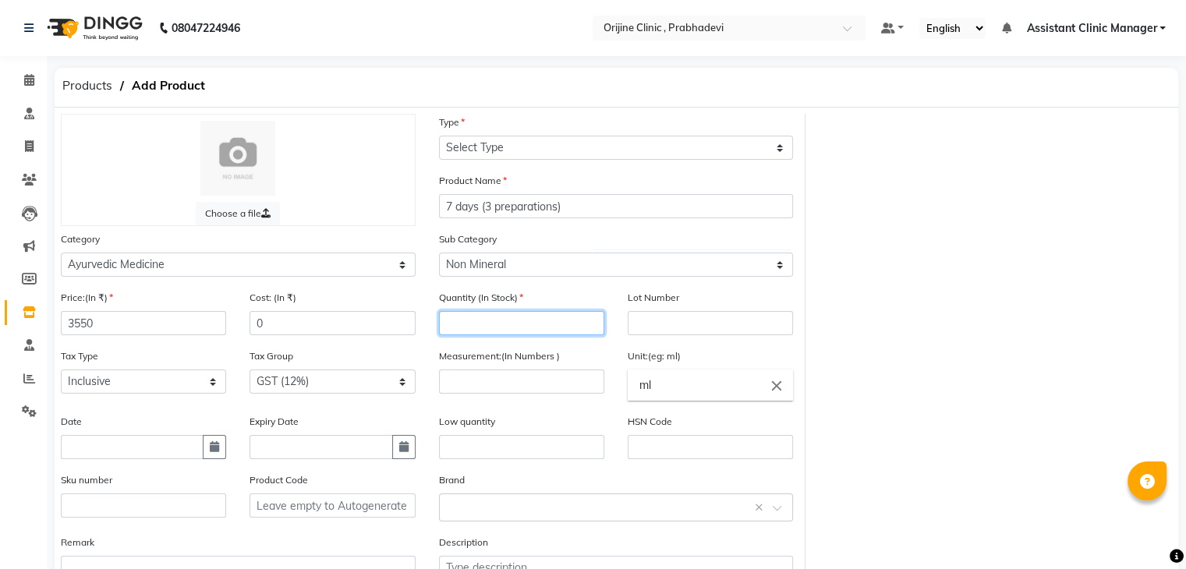
click at [480, 325] on input "number" at bounding box center [521, 323] width 165 height 24
type input "100"
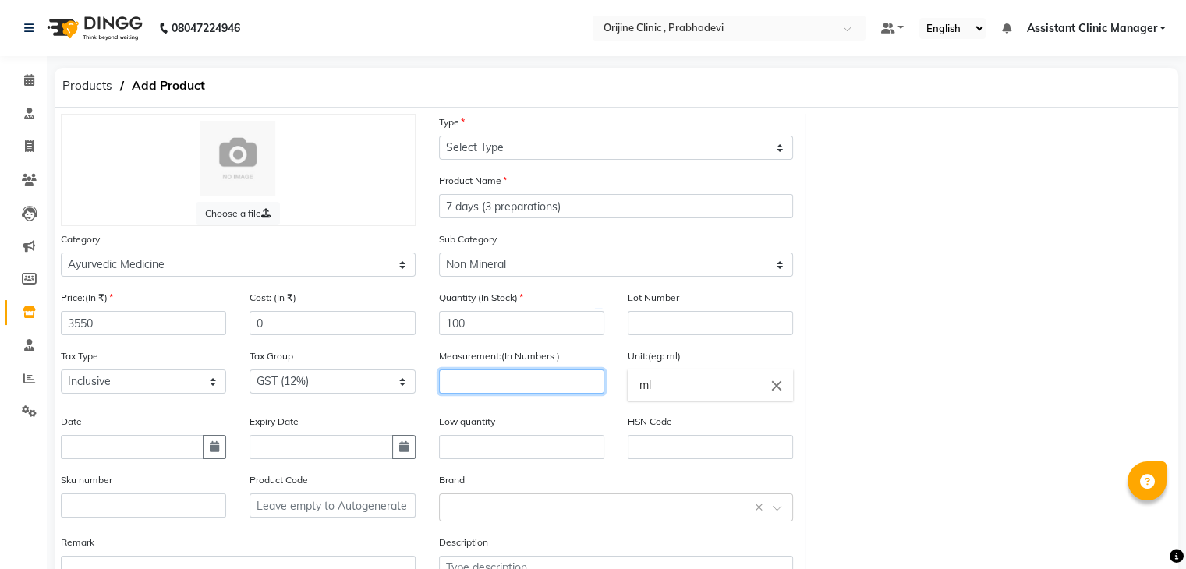
click at [505, 385] on input "number" at bounding box center [521, 382] width 165 height 24
type input "10"
click at [672, 391] on input "ml" at bounding box center [710, 385] width 165 height 31
click at [724, 392] on input "ml" at bounding box center [710, 385] width 165 height 31
click at [779, 389] on icon "close" at bounding box center [776, 385] width 17 height 17
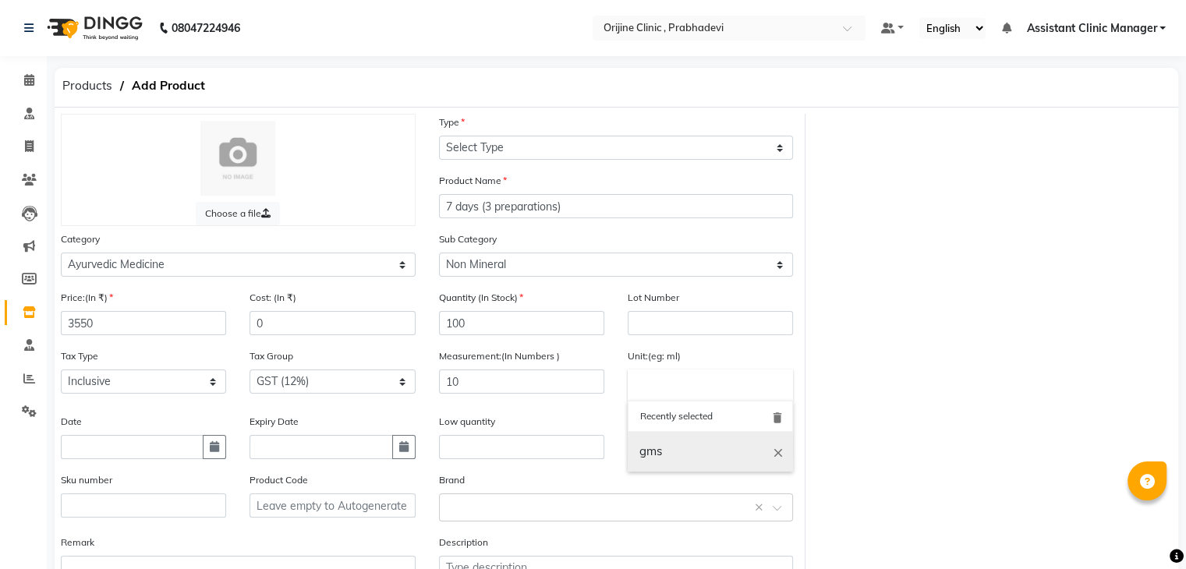
click at [680, 454] on link "gms" at bounding box center [710, 452] width 165 height 40
type input "gms"
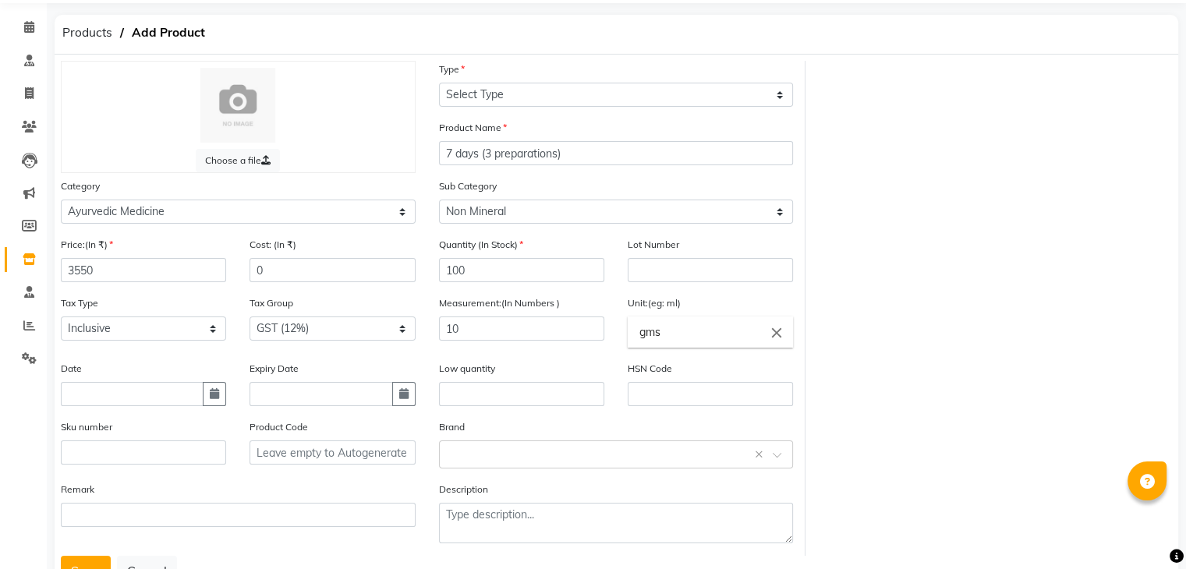
scroll to position [122, 0]
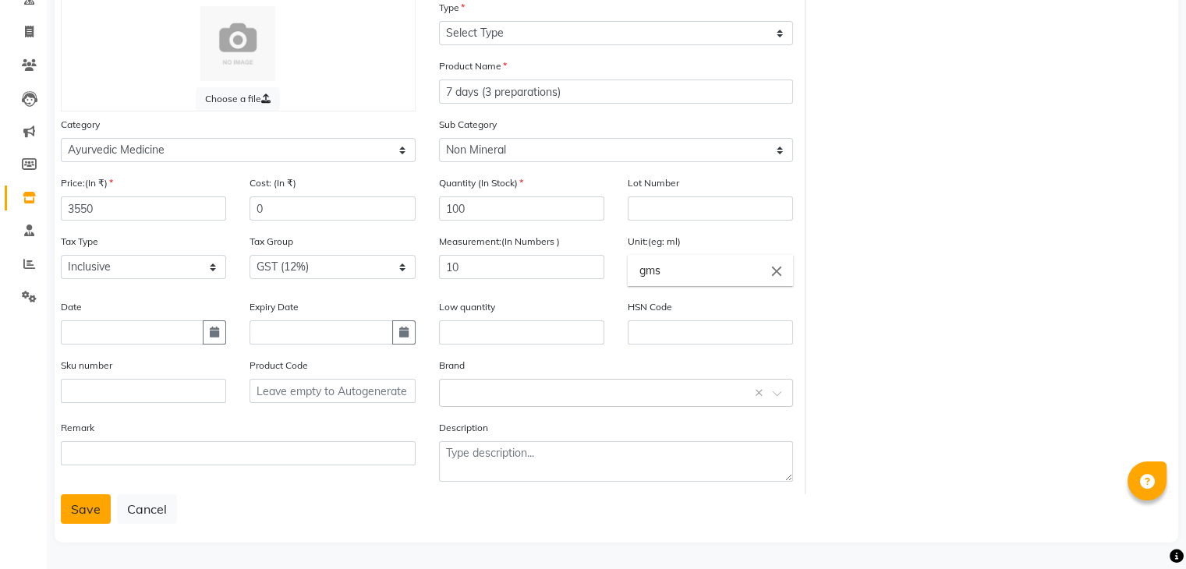
click at [79, 507] on button "Save" at bounding box center [86, 509] width 50 height 30
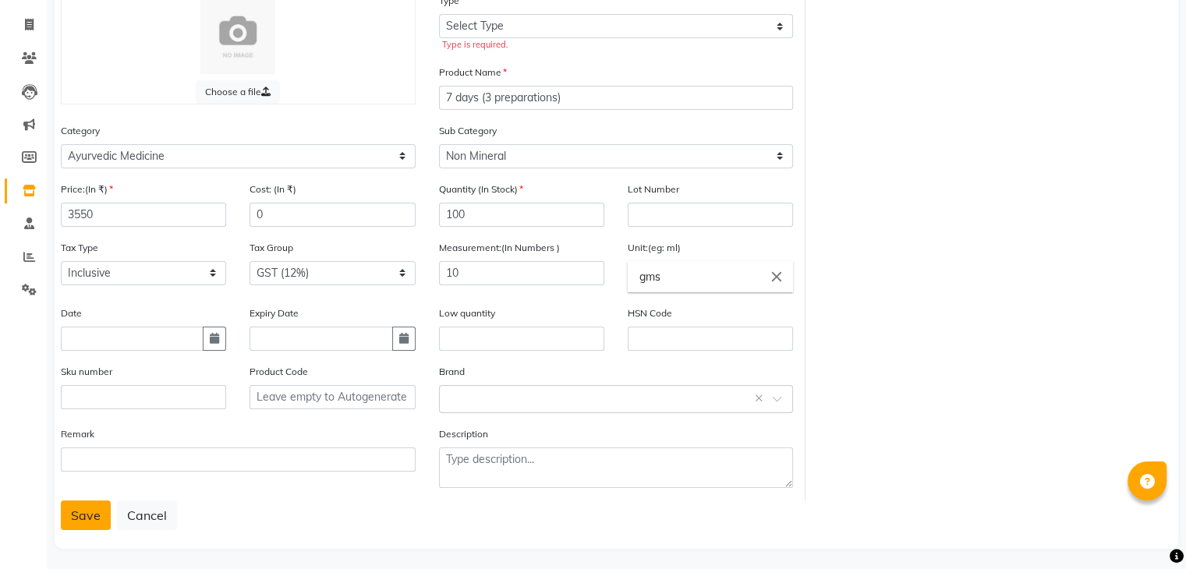
click at [81, 522] on button "Save" at bounding box center [86, 516] width 50 height 30
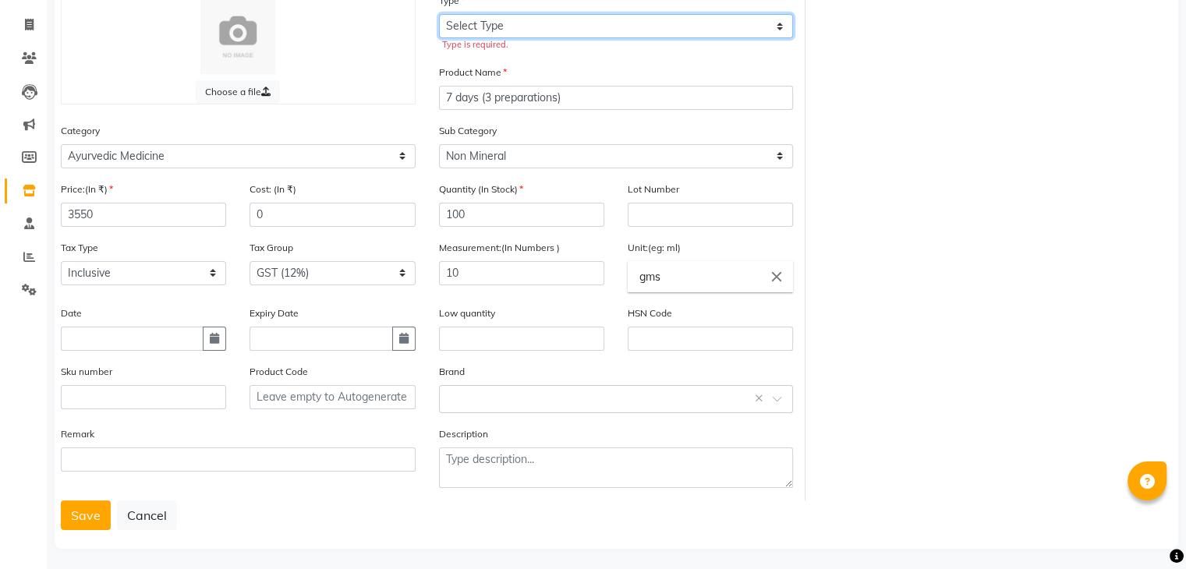
click at [561, 25] on select "Select Type Both Retail Consumable" at bounding box center [616, 26] width 355 height 24
select select "R"
click at [439, 15] on select "Select Type Both Retail Consumable" at bounding box center [616, 26] width 355 height 24
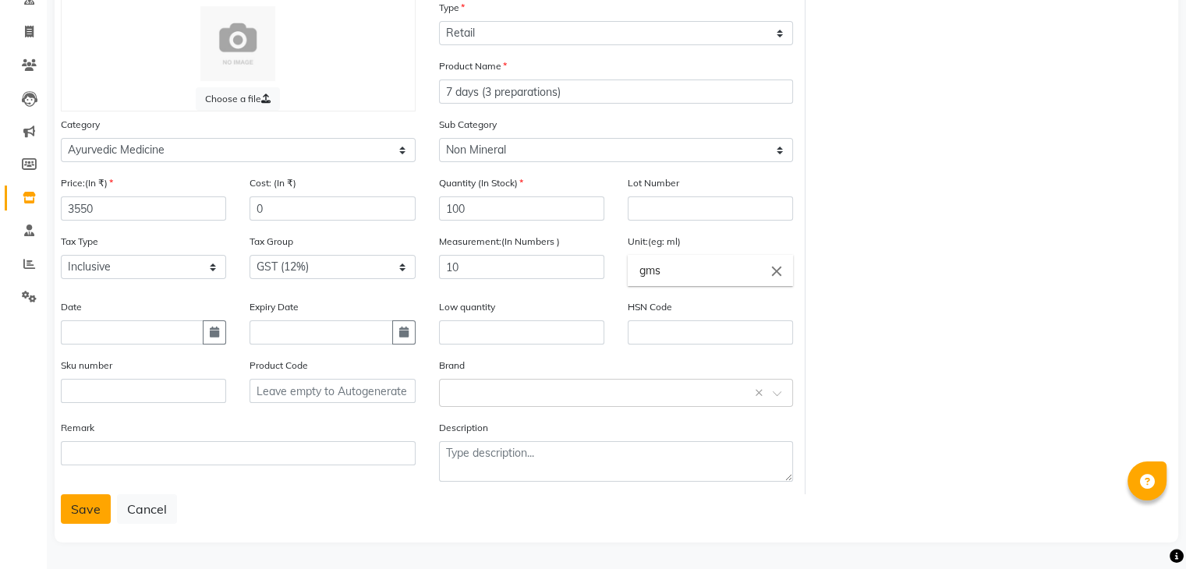
click at [84, 512] on button "Save" at bounding box center [86, 509] width 50 height 30
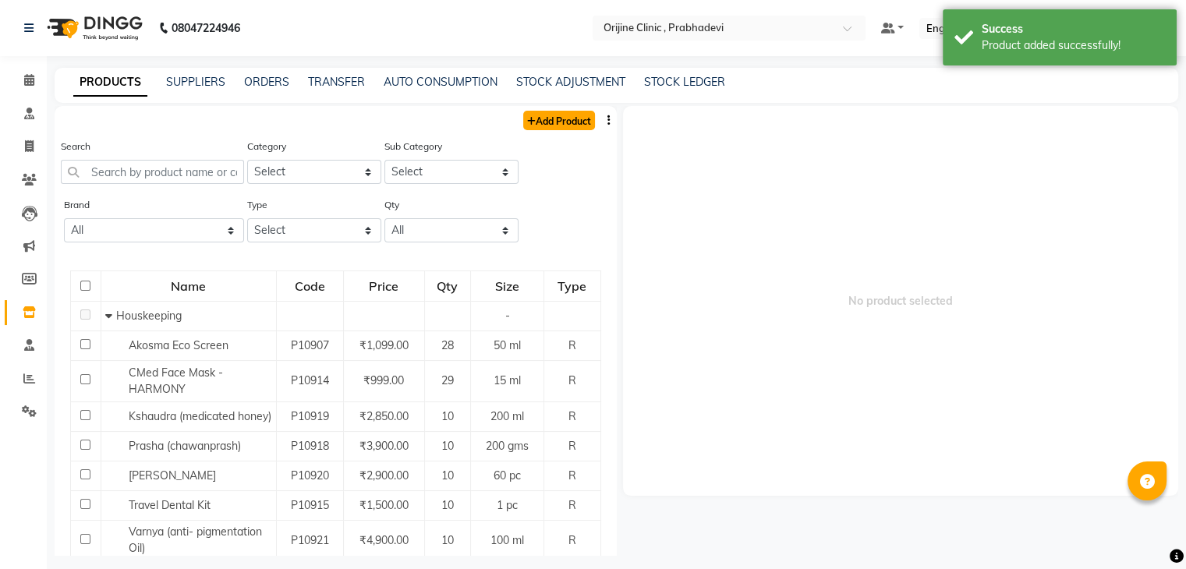
click at [540, 117] on link "Add Product" at bounding box center [559, 120] width 72 height 19
select select "true"
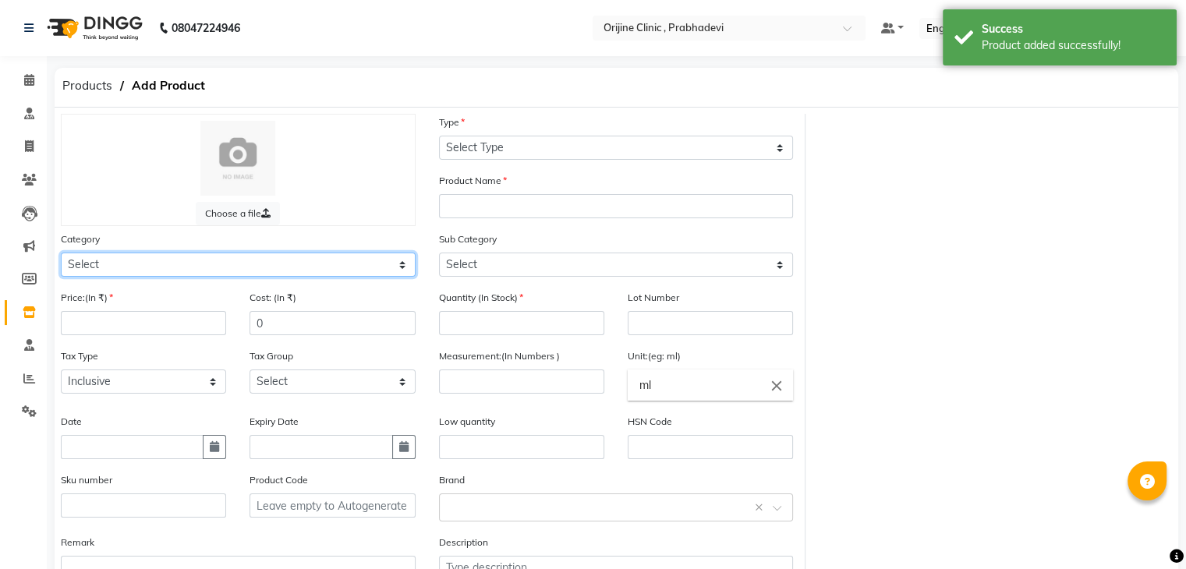
click at [190, 261] on select "Select Ayurvedic Medicine Skin Personal Care Cosmosoticles Wellness Product Con…" at bounding box center [238, 265] width 355 height 24
select select "289115900"
click at [61, 255] on select "Select Ayurvedic Medicine Skin Personal Care Cosmosoticles Wellness Product Con…" at bounding box center [238, 265] width 355 height 24
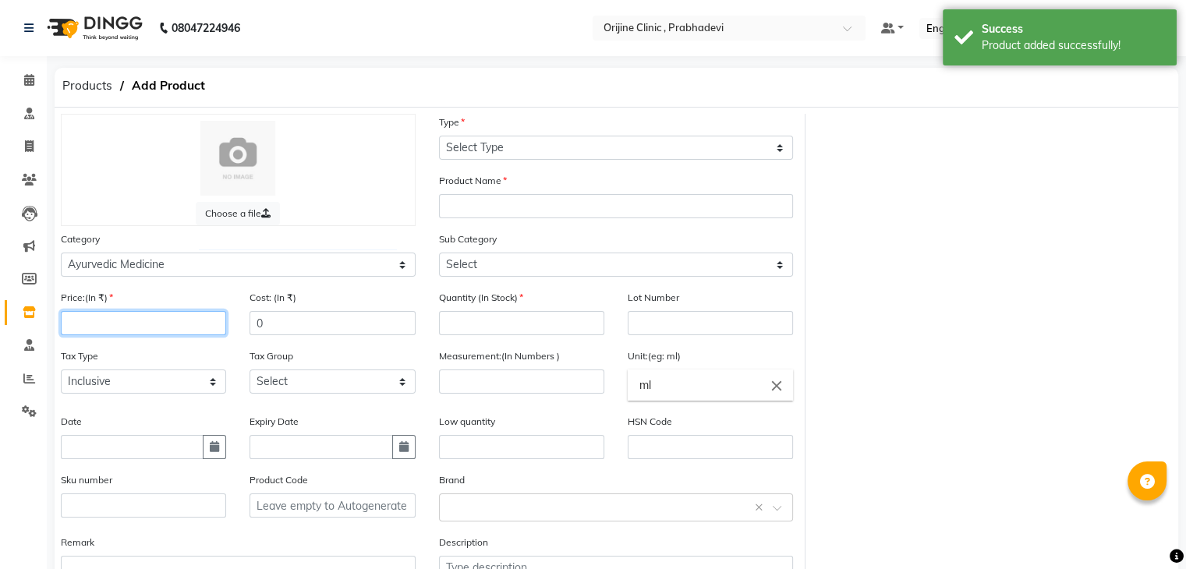
click at [122, 330] on input "number" at bounding box center [143, 323] width 165 height 24
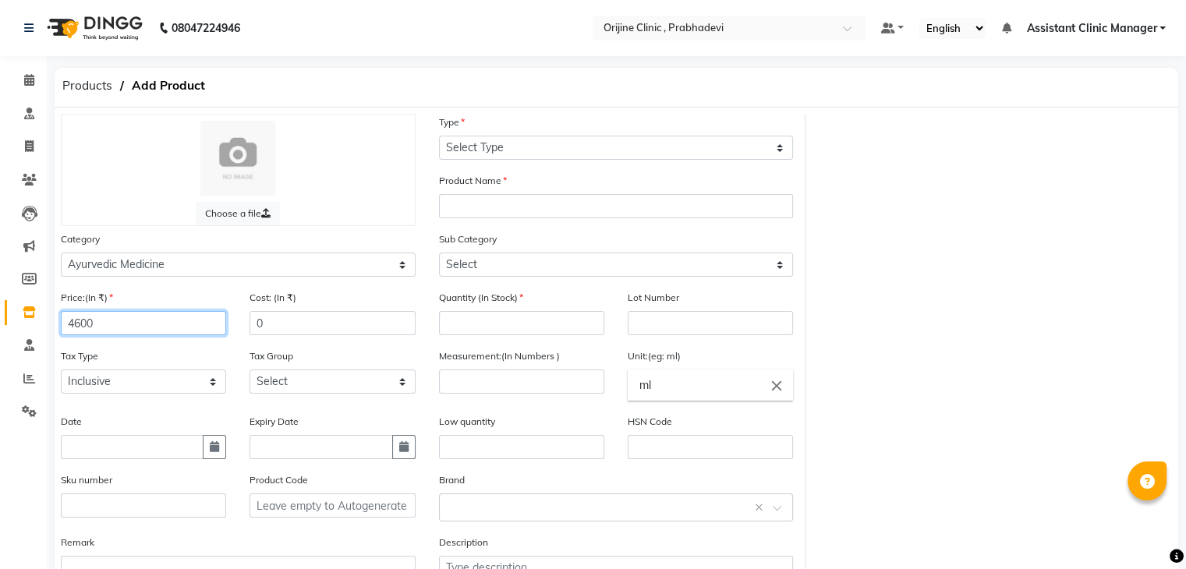
type input "4600"
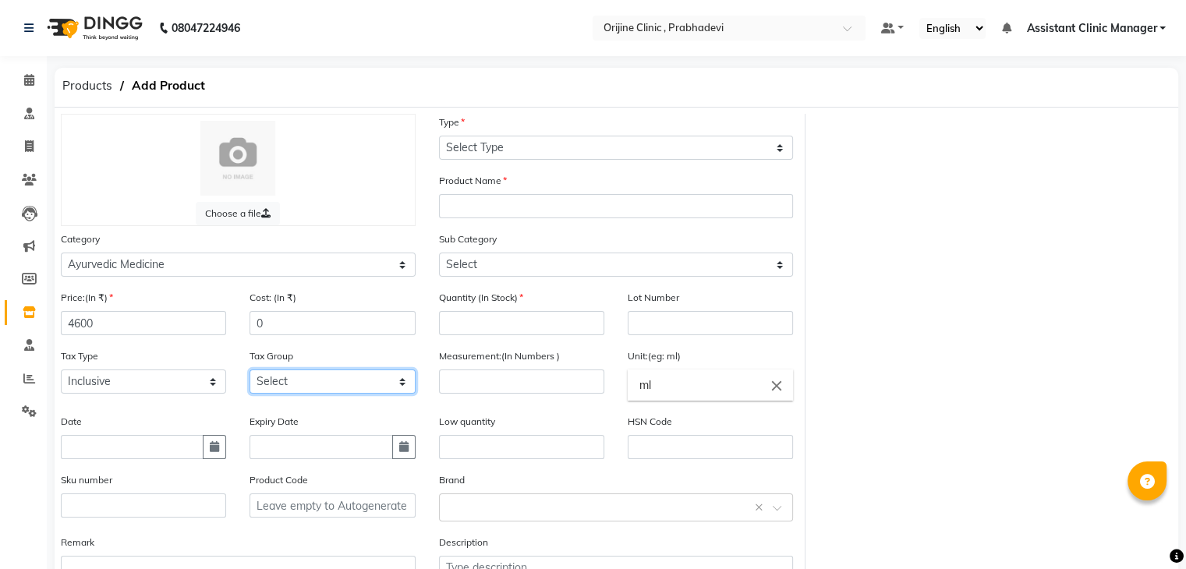
click at [276, 388] on select "Select GST (12%) GST (18%)" at bounding box center [332, 382] width 165 height 24
select select "4387"
click at [250, 374] on select "Select GST (12%) GST (18%)" at bounding box center [332, 382] width 165 height 24
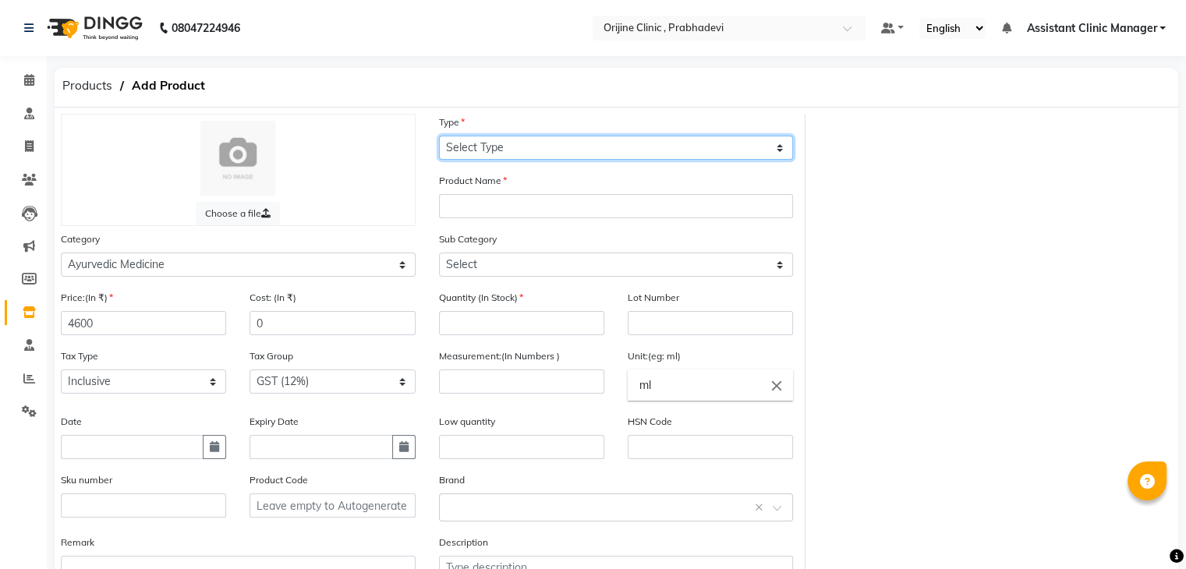
click at [512, 151] on select "Select Type Both Retail Consumable" at bounding box center [616, 148] width 355 height 24
select select "R"
click at [439, 136] on select "Select Type Both Retail Consumable" at bounding box center [616, 148] width 355 height 24
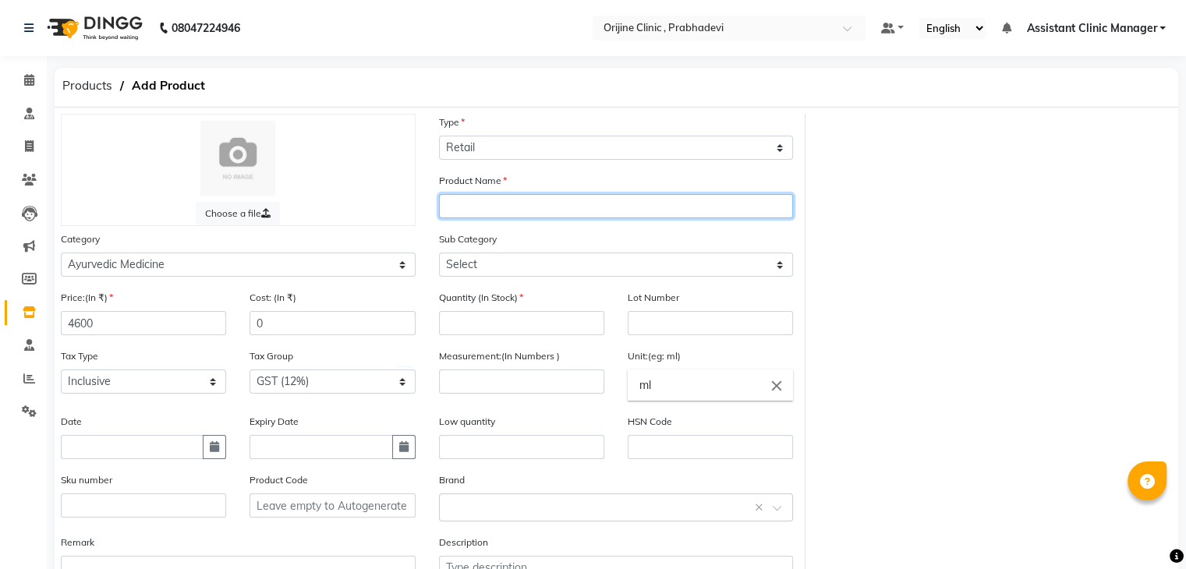
click at [490, 207] on input "text" at bounding box center [616, 206] width 355 height 24
type input "7 days (4 preparations)"
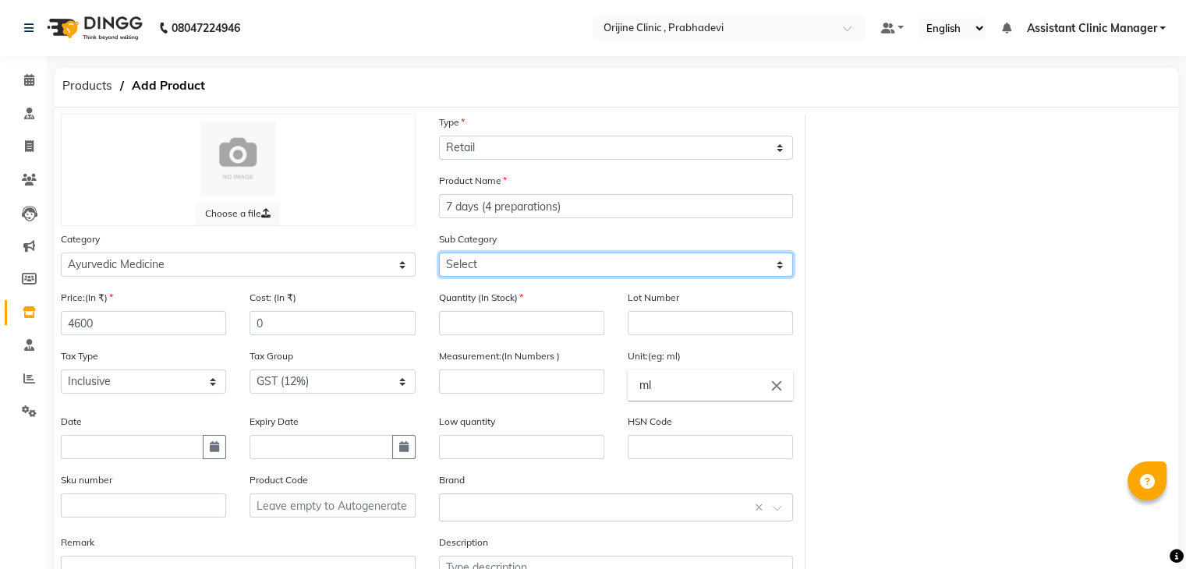
click at [505, 271] on select "Select 7 Days (2 Preparation) Mineral Non Mineral" at bounding box center [616, 265] width 355 height 24
select select "2891159036"
click at [439, 255] on select "Select 7 Days (2 Preparation) Mineral Non Mineral" at bounding box center [616, 265] width 355 height 24
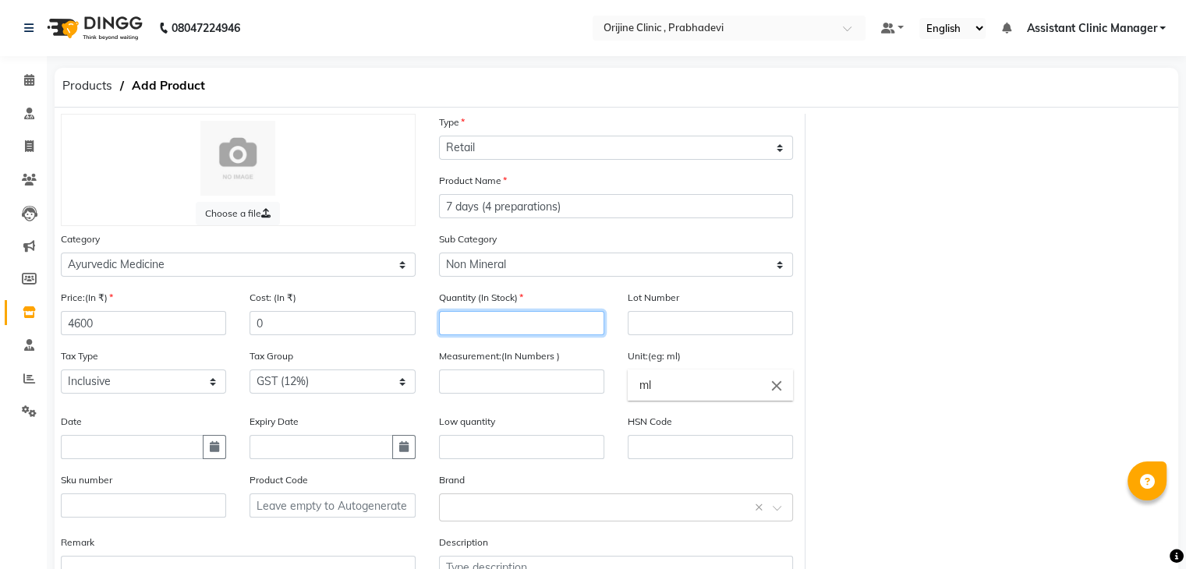
click at [481, 330] on input "number" at bounding box center [521, 323] width 165 height 24
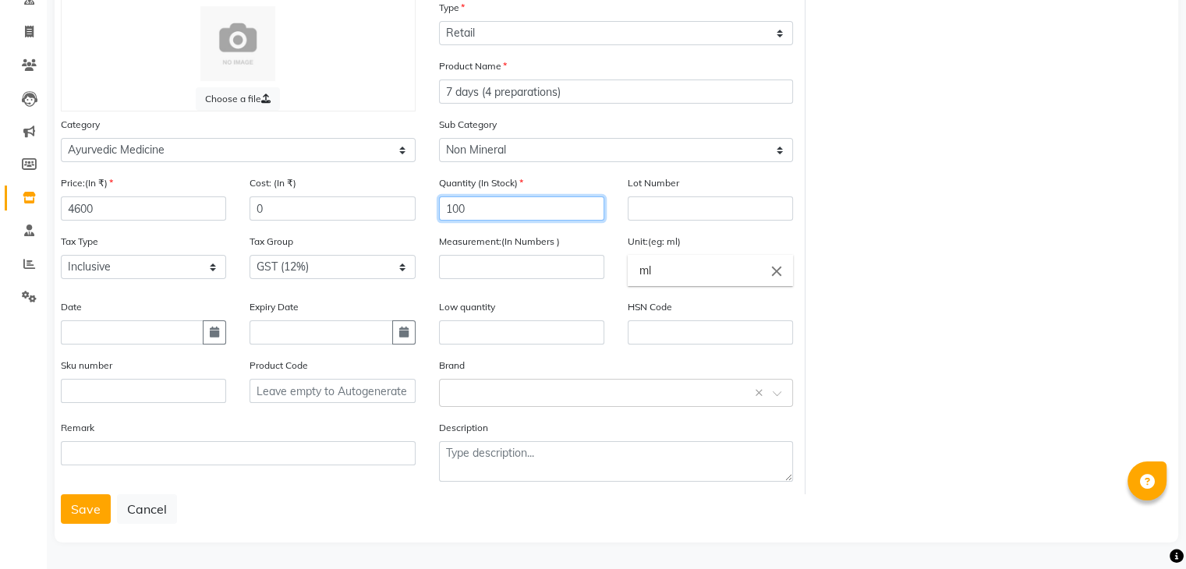
type input "100"
click at [517, 259] on input "number" at bounding box center [521, 267] width 165 height 24
type input "10"
click at [777, 266] on icon "close" at bounding box center [776, 270] width 17 height 17
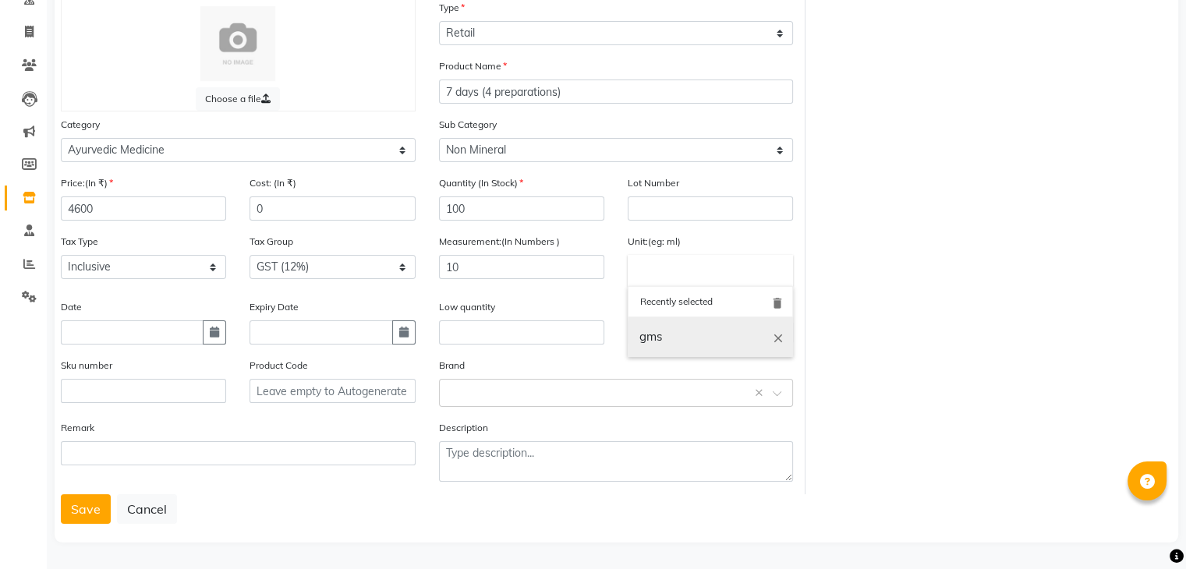
click at [677, 335] on link "gms" at bounding box center [710, 337] width 165 height 40
type input "gms"
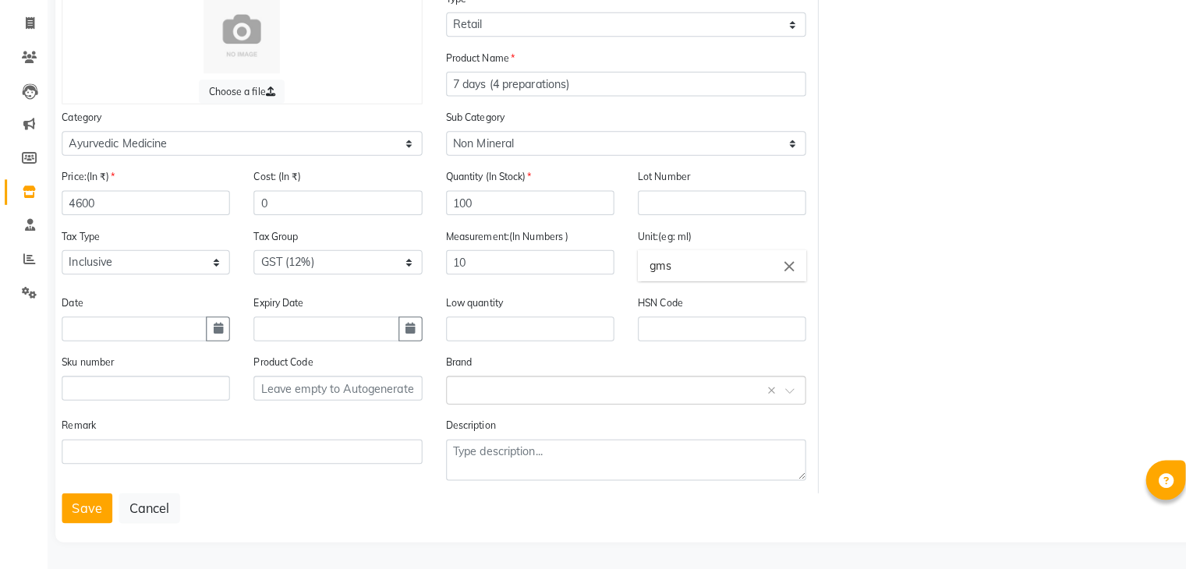
scroll to position [119, 0]
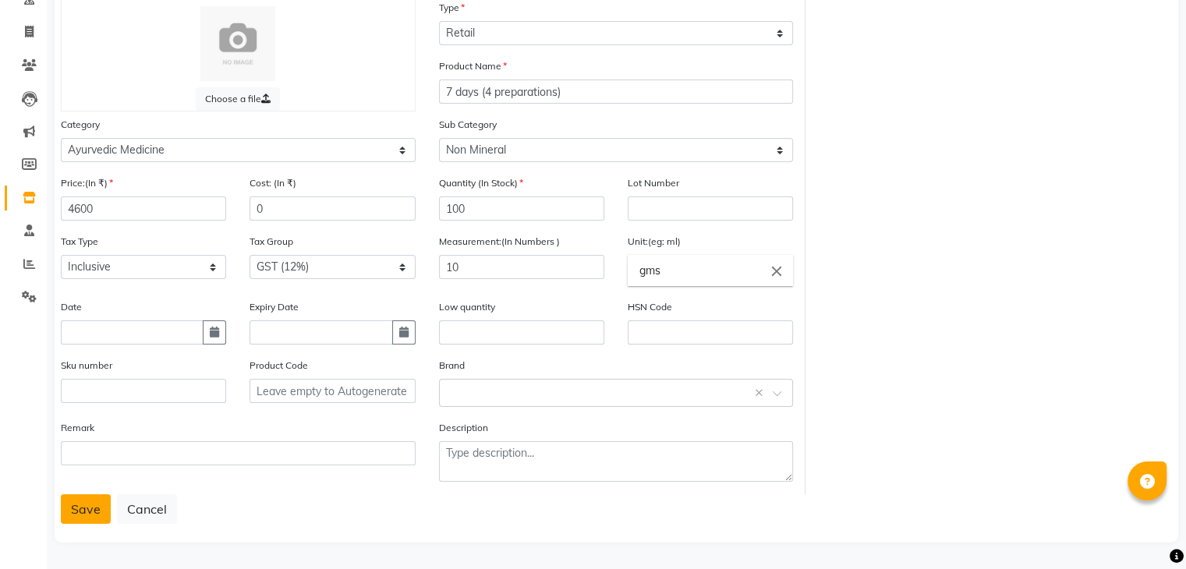
click at [78, 512] on button "Save" at bounding box center [86, 509] width 50 height 30
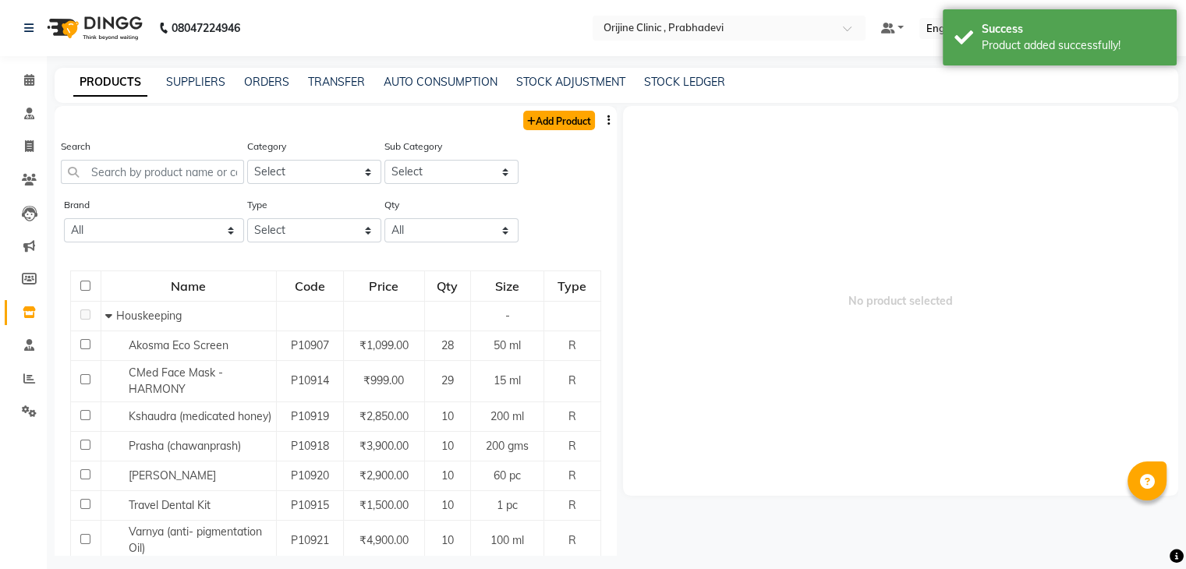
click at [555, 118] on link "Add Product" at bounding box center [559, 120] width 72 height 19
select select "true"
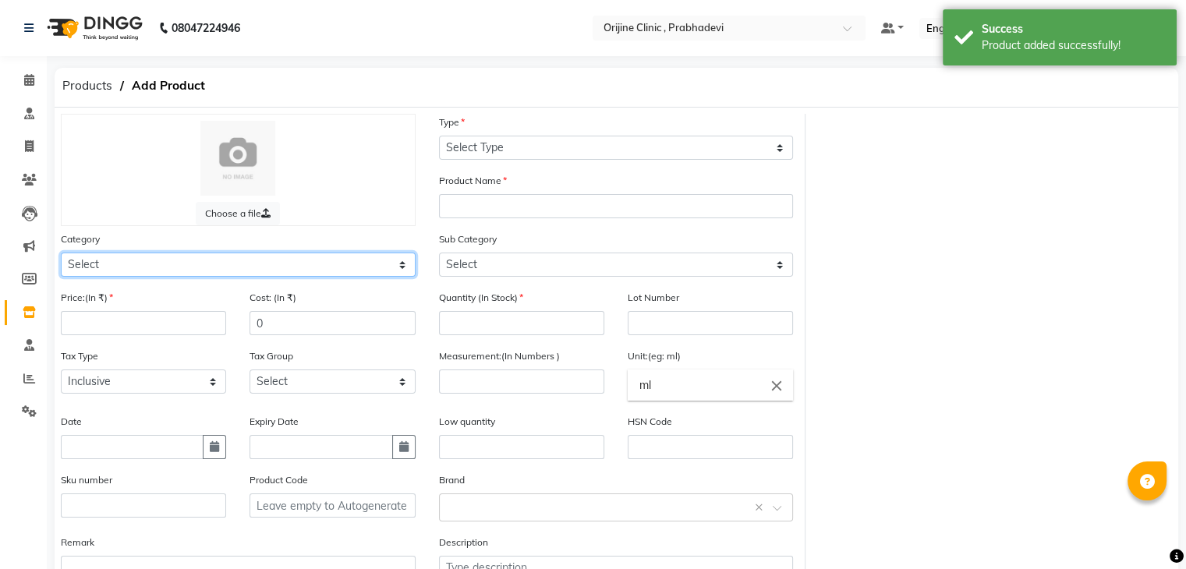
click at [145, 273] on select "Select Ayurvedic Medicine Skin Personal Care Cosmosoticles Wellness Product Con…" at bounding box center [238, 265] width 355 height 24
select select "289115900"
click at [61, 255] on select "Select Ayurvedic Medicine Skin Personal Care Cosmosoticles Wellness Product Con…" at bounding box center [238, 265] width 355 height 24
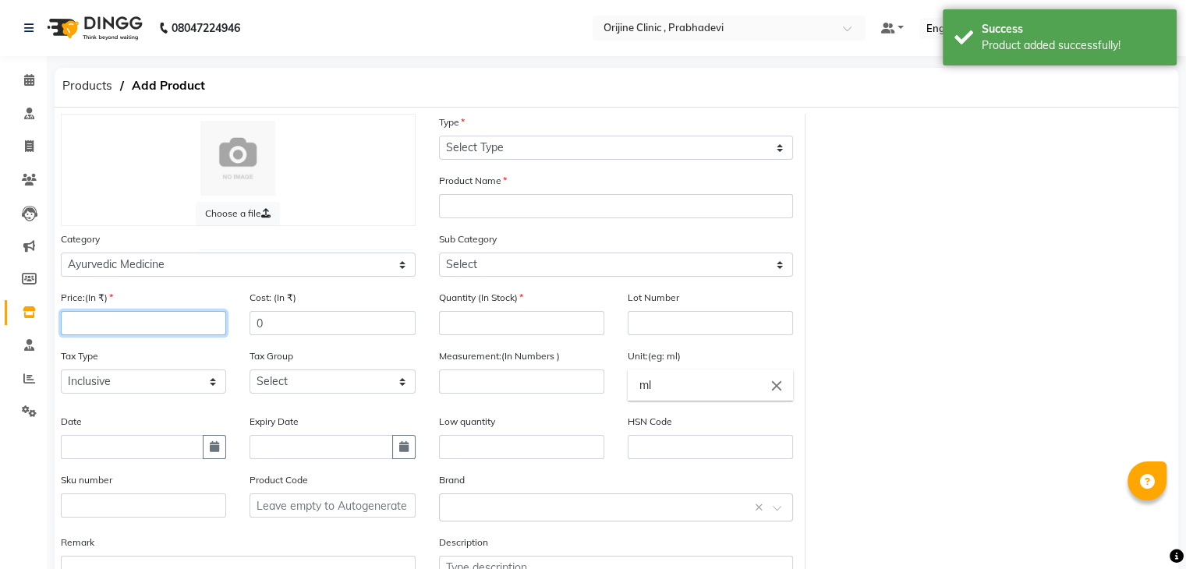
click at [117, 326] on input "number" at bounding box center [143, 323] width 165 height 24
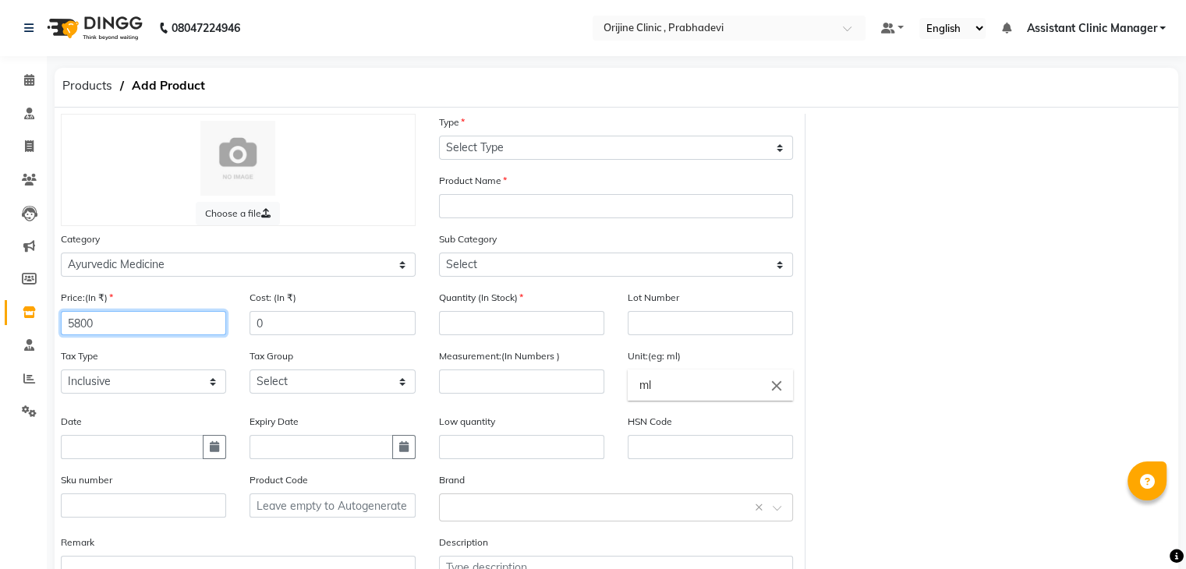
type input "5800"
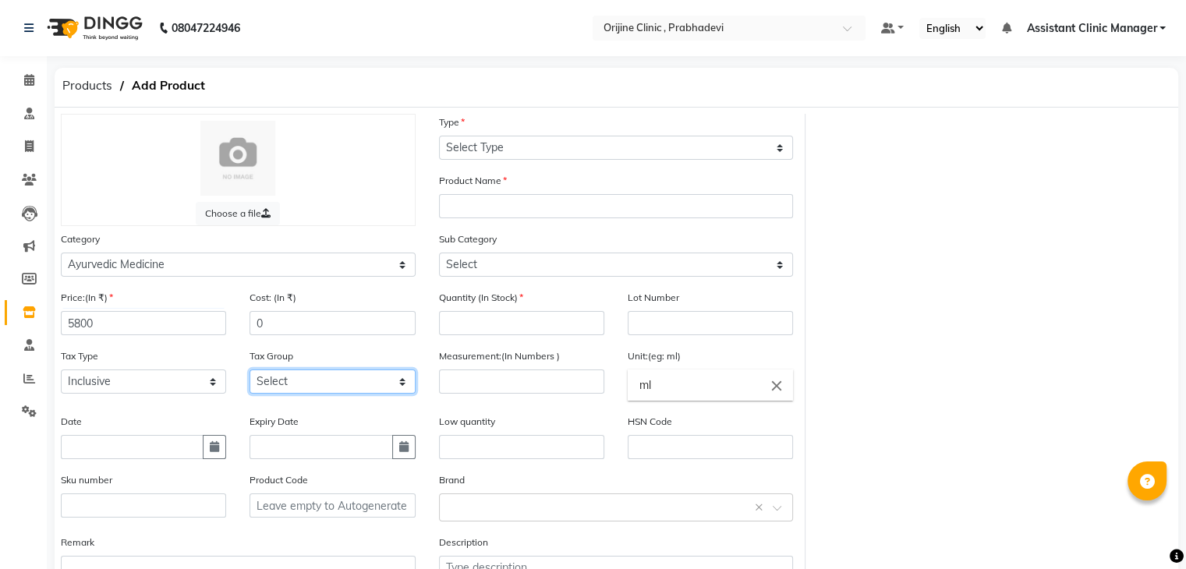
click at [282, 391] on select "Select GST (12%) GST (18%)" at bounding box center [332, 382] width 165 height 24
select select "4387"
click at [250, 374] on select "Select GST (12%) GST (18%)" at bounding box center [332, 382] width 165 height 24
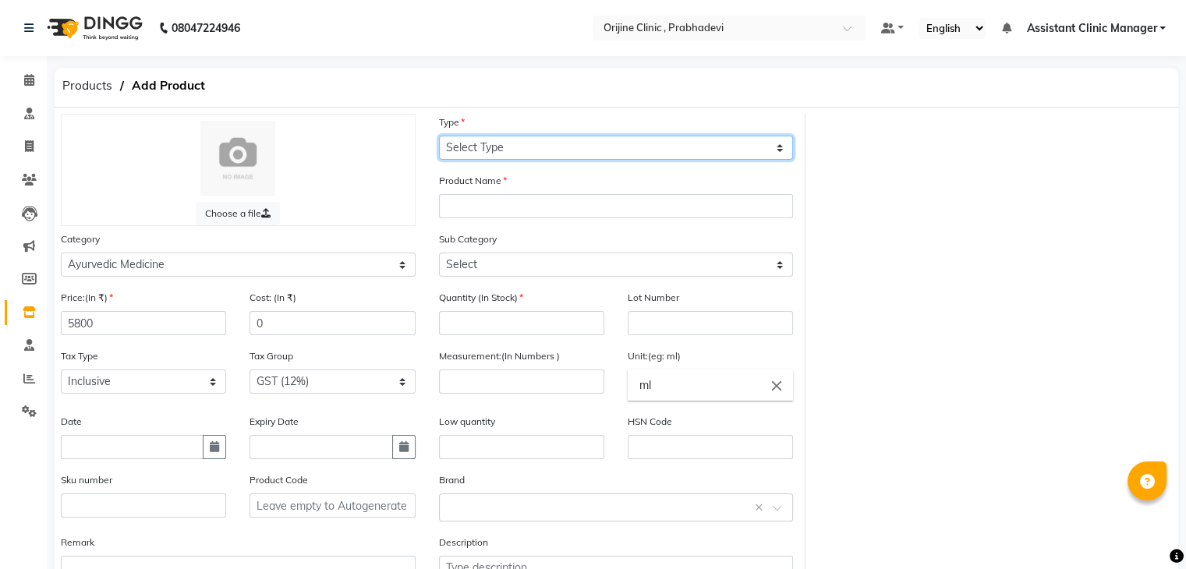
click at [515, 153] on select "Select Type Both Retail Consumable" at bounding box center [616, 148] width 355 height 24
select select "R"
click at [439, 136] on select "Select Type Both Retail Consumable" at bounding box center [616, 148] width 355 height 24
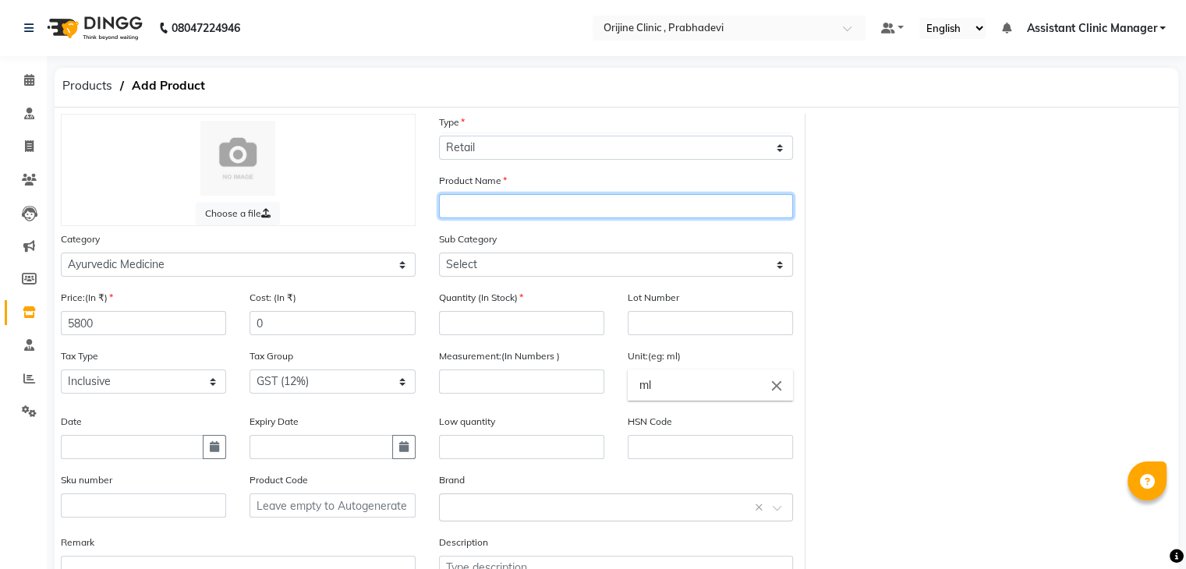
click at [497, 210] on input "text" at bounding box center [616, 206] width 355 height 24
type input "7 days (5 preparations)"
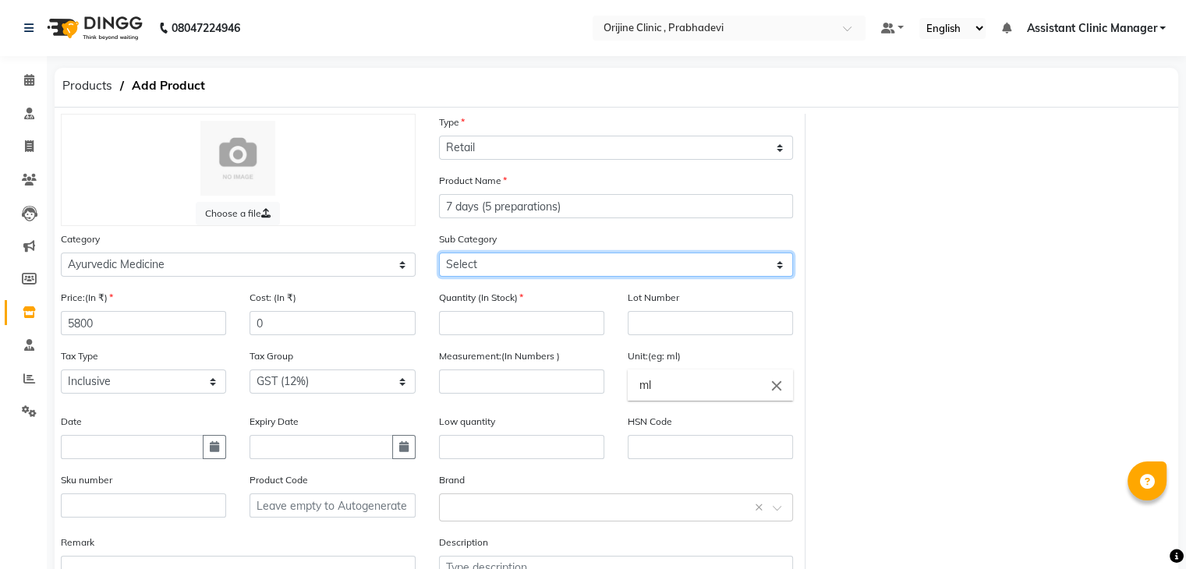
click at [497, 262] on select "Select 7 Days (2 Preparation) Mineral Non Mineral" at bounding box center [616, 265] width 355 height 24
click at [496, 267] on select "Select 7 Days (2 Preparation) Mineral Non Mineral" at bounding box center [616, 265] width 355 height 24
select select "2891159036"
click at [439, 254] on select "Select 7 Days (2 Preparation) Mineral Non Mineral" at bounding box center [616, 265] width 355 height 24
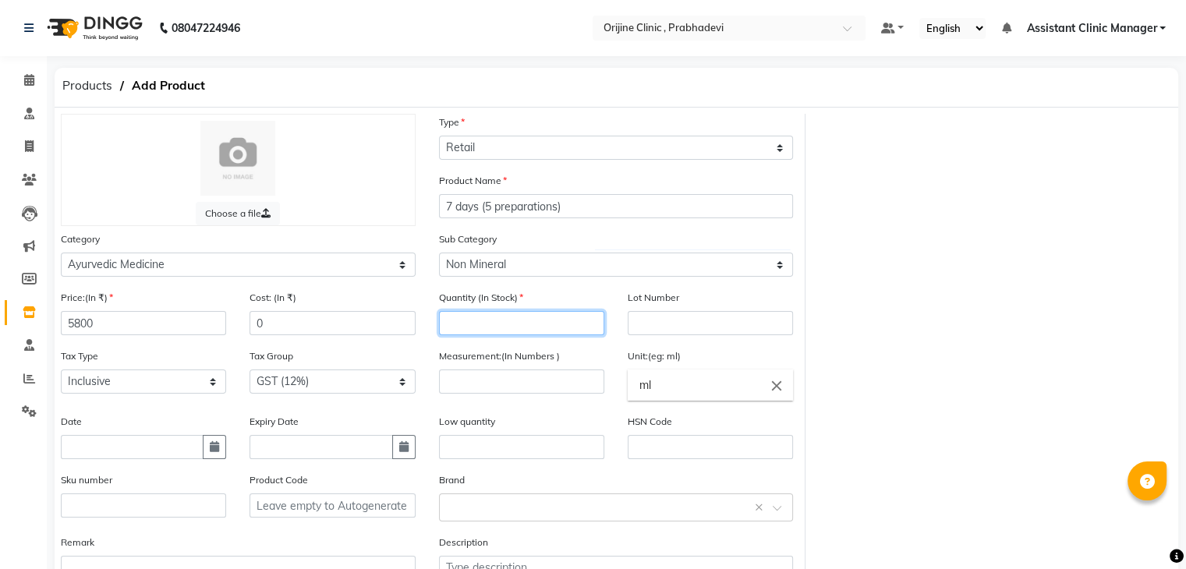
click at [477, 326] on input "number" at bounding box center [521, 323] width 165 height 24
type input "100"
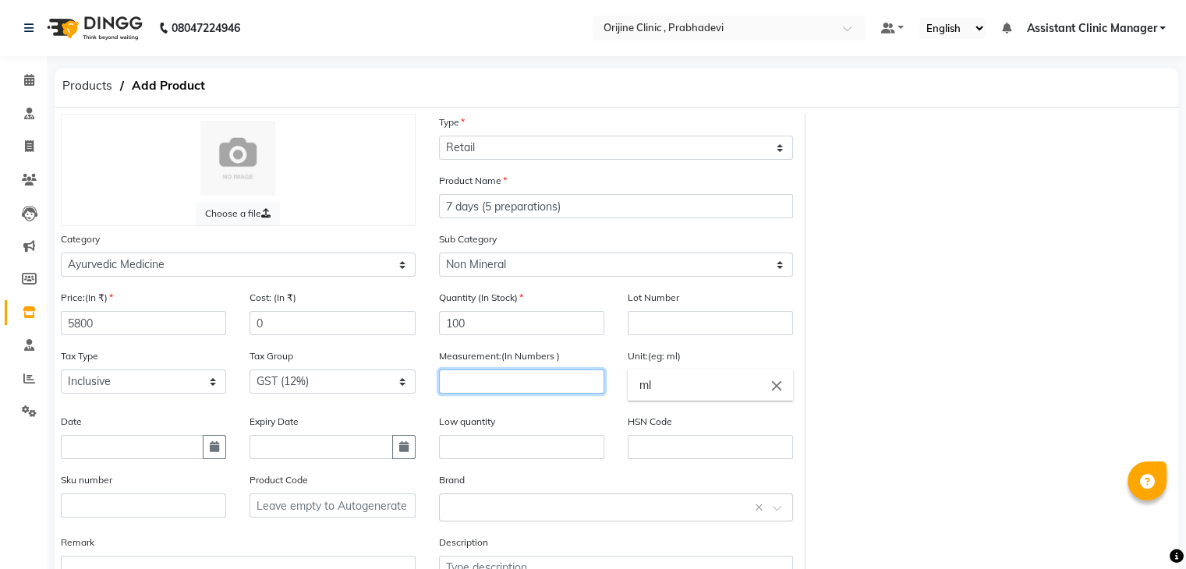
click at [491, 390] on input "number" at bounding box center [521, 382] width 165 height 24
type input "010"
click at [666, 391] on input "ml" at bounding box center [710, 385] width 165 height 31
click at [777, 388] on icon "close" at bounding box center [776, 385] width 17 height 17
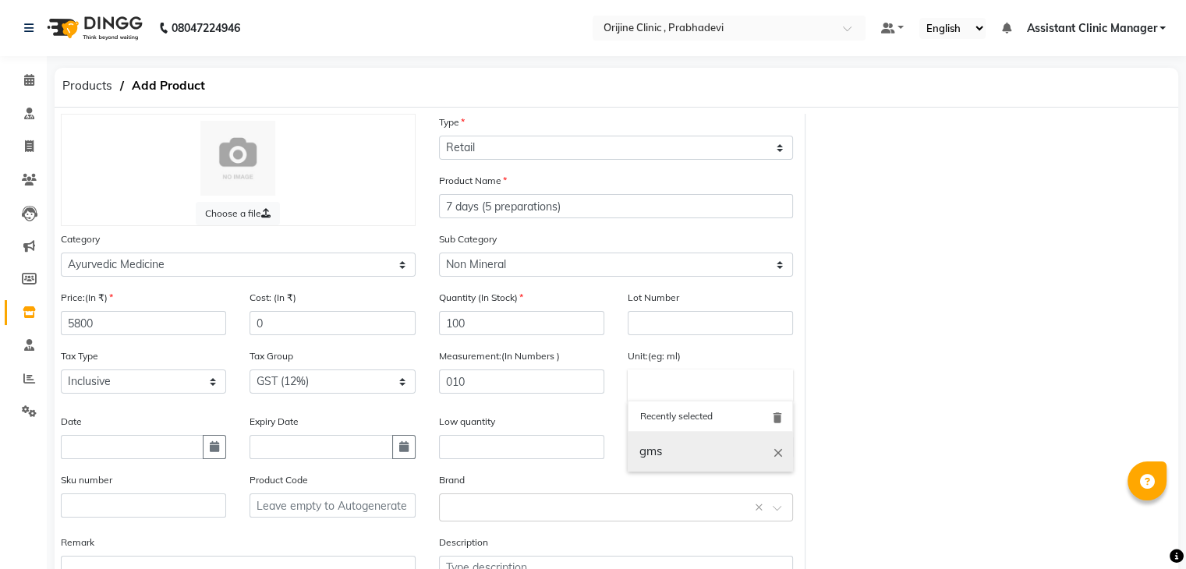
click at [679, 459] on link "gms" at bounding box center [710, 452] width 165 height 40
type input "gms"
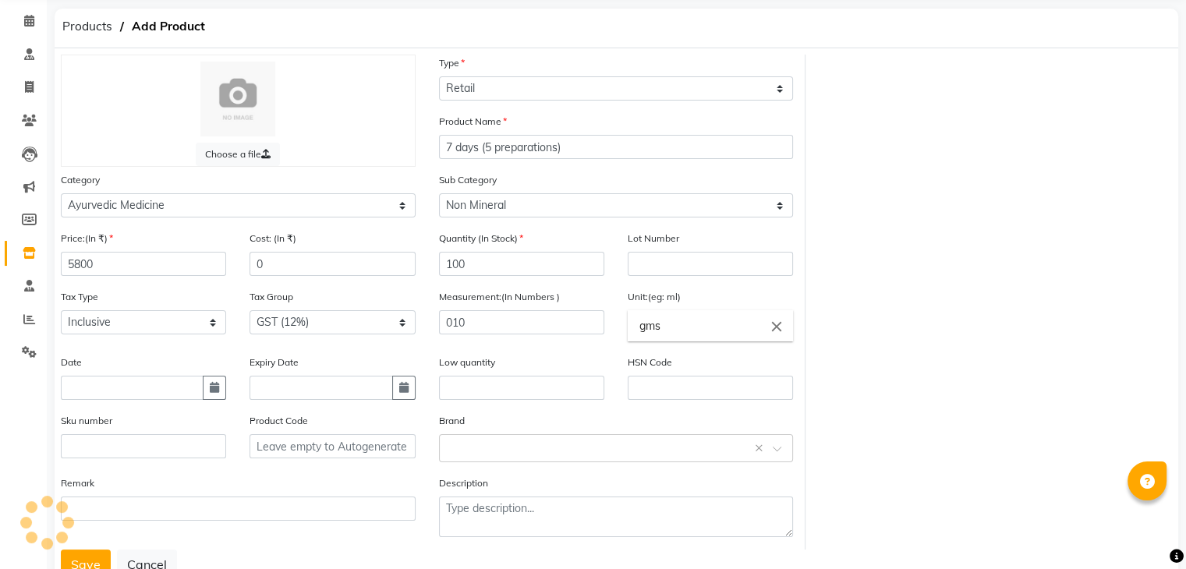
scroll to position [122, 0]
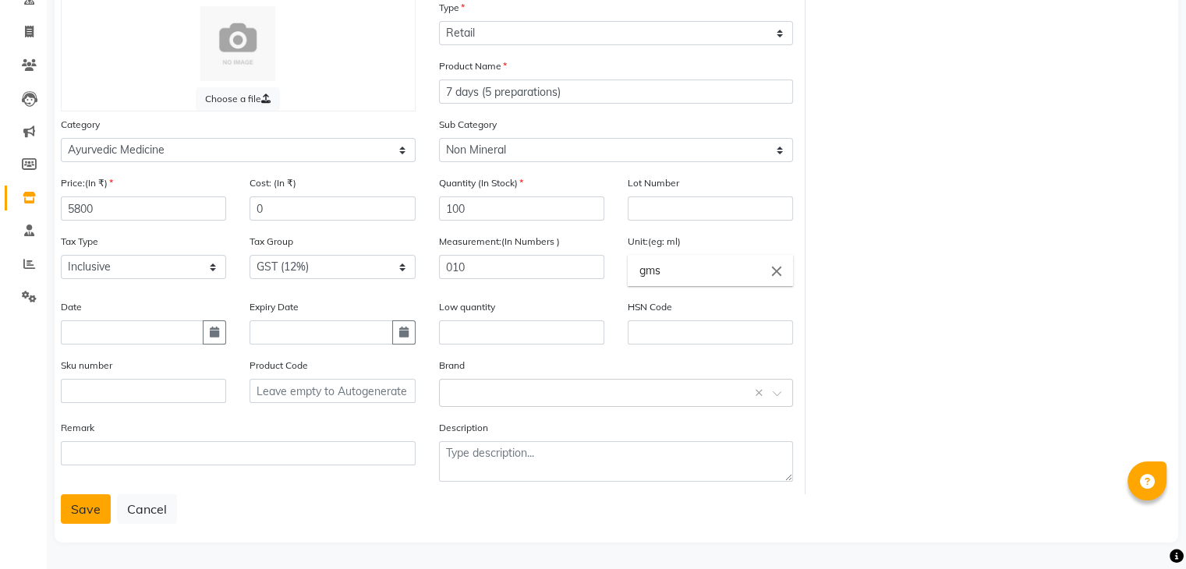
click at [90, 498] on button "Save" at bounding box center [86, 509] width 50 height 30
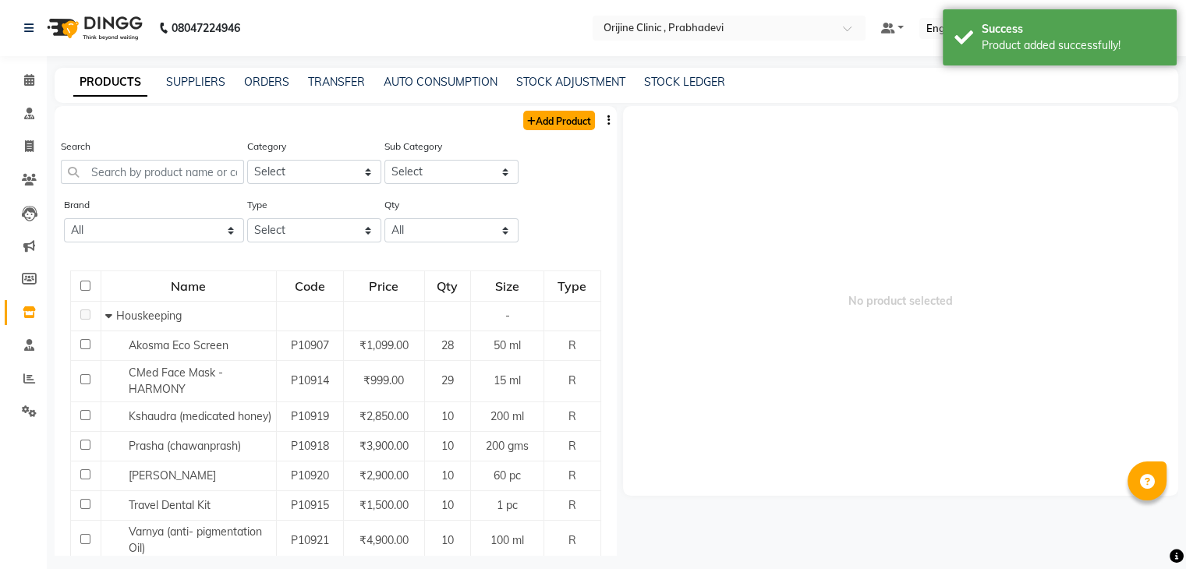
click at [546, 123] on link "Add Product" at bounding box center [559, 120] width 72 height 19
select select "true"
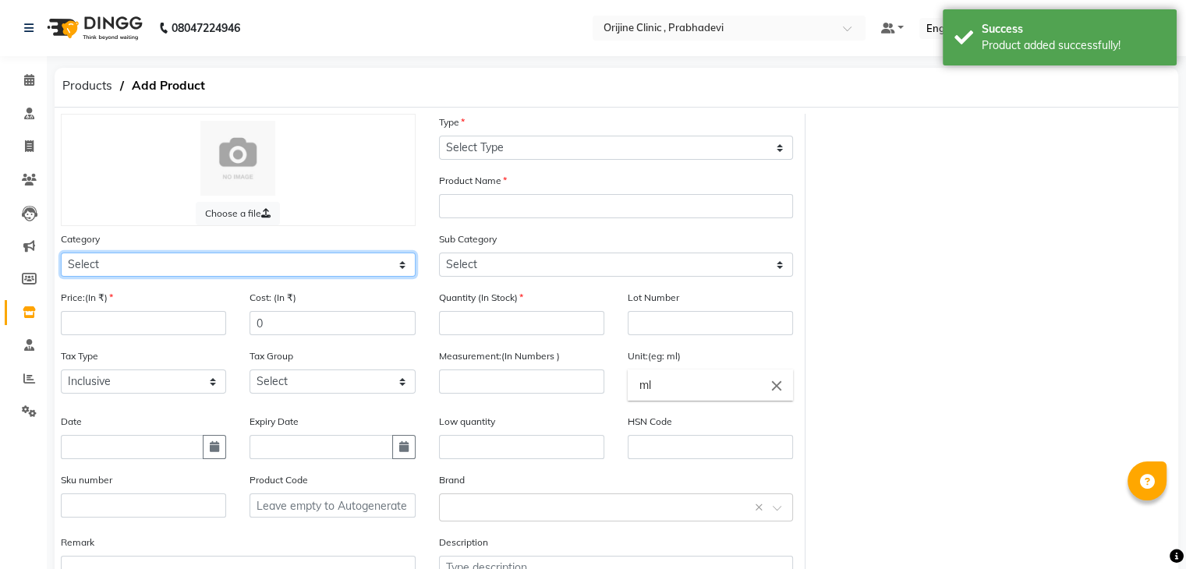
click at [175, 264] on select "Select Ayurvedic Medicine Skin Personal Care Cosmosoticles Wellness Product Con…" at bounding box center [238, 265] width 355 height 24
select select "289115900"
click at [61, 255] on select "Select Ayurvedic Medicine Skin Personal Care Cosmosoticles Wellness Product Con…" at bounding box center [238, 265] width 355 height 24
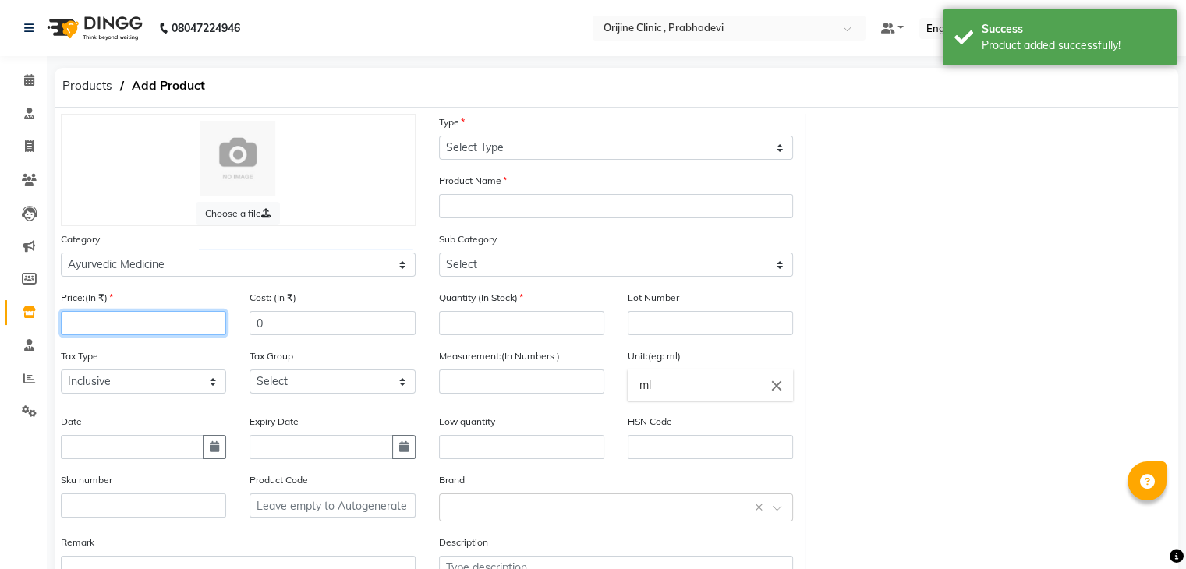
click at [143, 334] on input "number" at bounding box center [143, 323] width 165 height 24
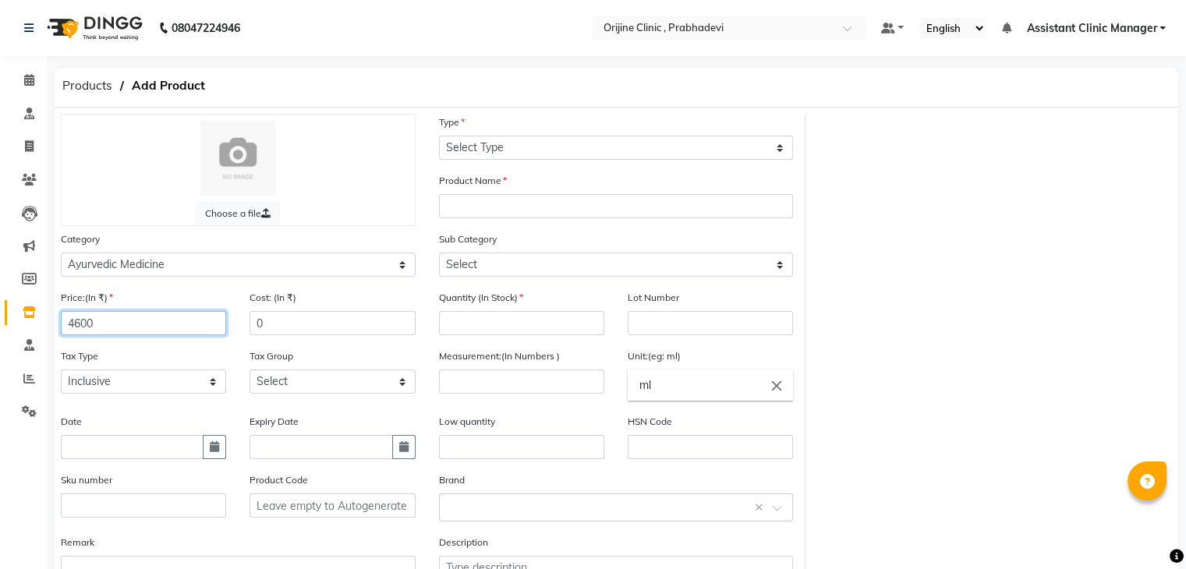
type input "4600"
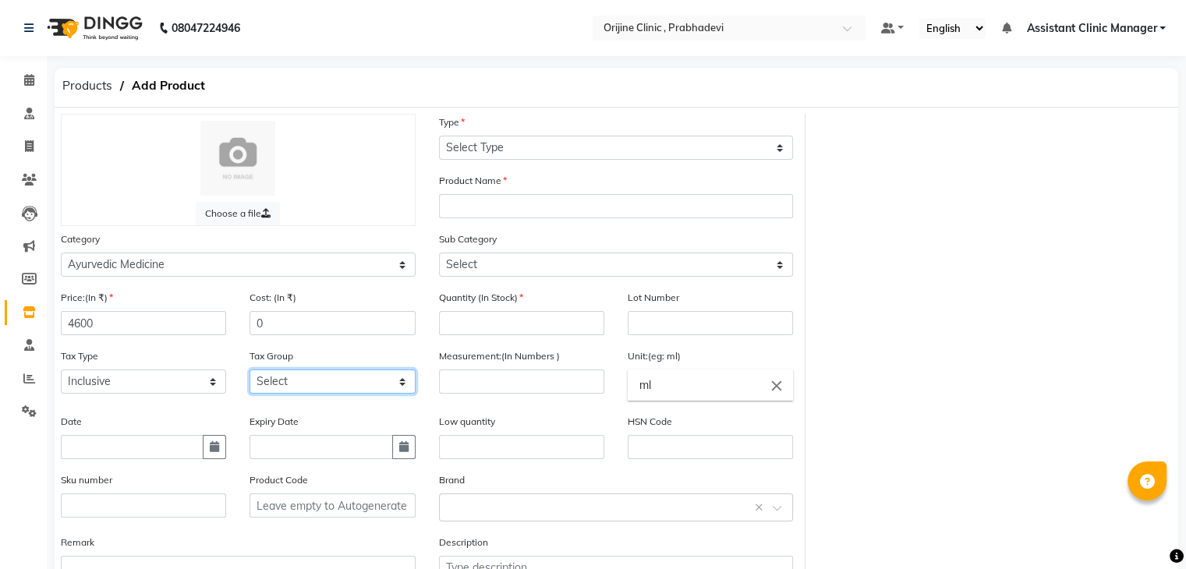
click at [296, 388] on select "Select GST (12%) GST (18%)" at bounding box center [332, 382] width 165 height 24
select select "4387"
click at [250, 374] on select "Select GST (12%) GST (18%)" at bounding box center [332, 382] width 165 height 24
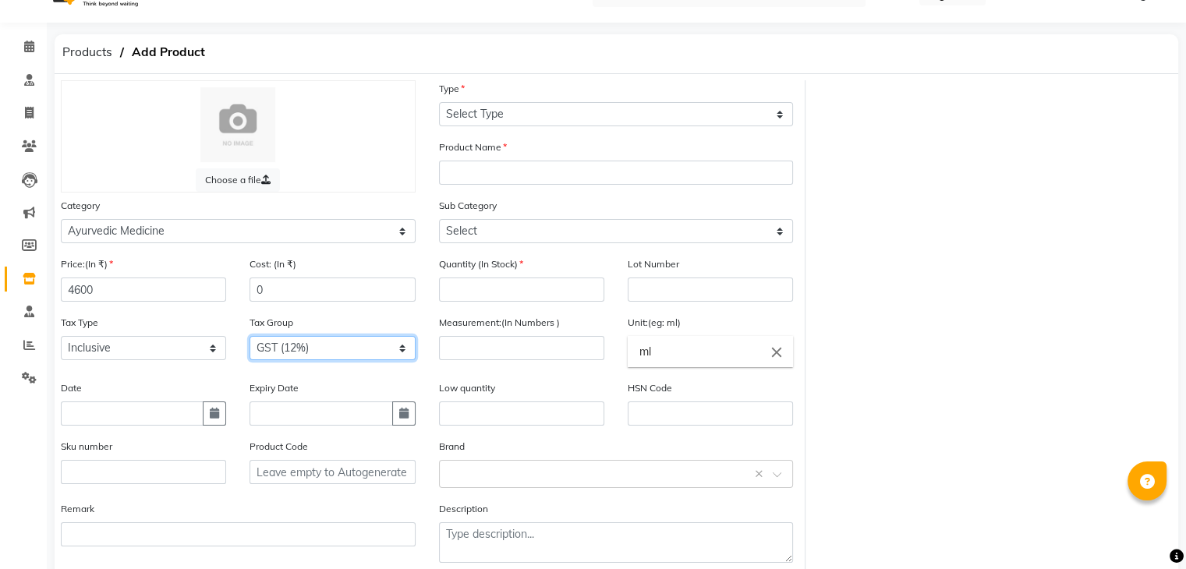
scroll to position [31, 0]
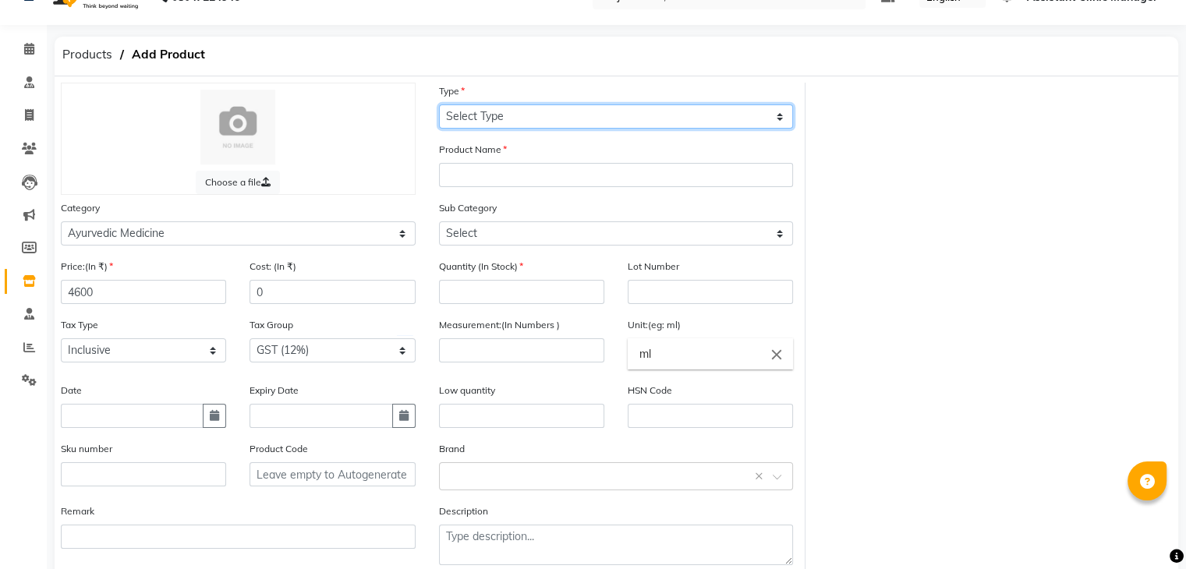
click at [490, 119] on select "Select Type Both Retail Consumable" at bounding box center [616, 116] width 355 height 24
select select "R"
click at [439, 105] on select "Select Type Both Retail Consumable" at bounding box center [616, 116] width 355 height 24
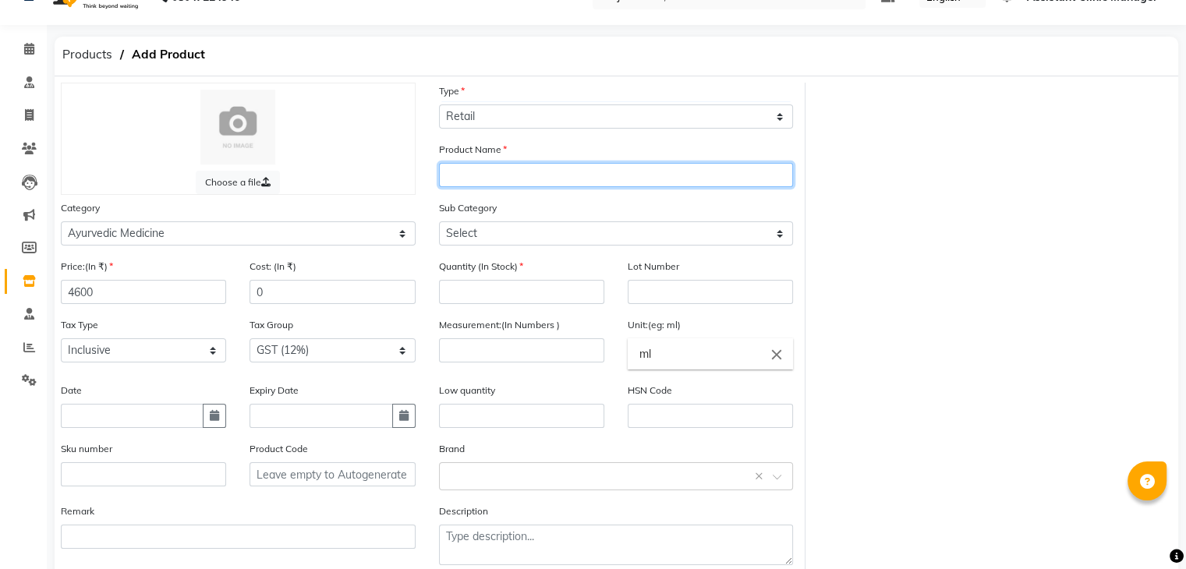
click at [473, 183] on input "text" at bounding box center [616, 175] width 355 height 24
type input "14 days (2 preparations)"
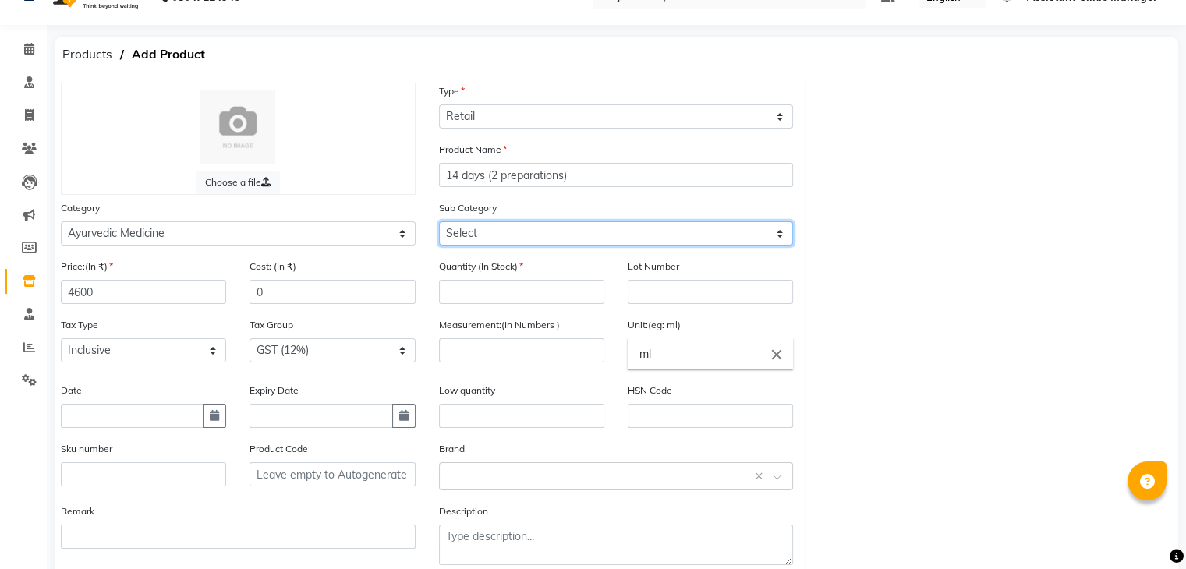
click at [480, 238] on select "Select 7 Days (2 Preparation) Mineral Non Mineral" at bounding box center [616, 233] width 355 height 24
select select "2891159036"
click at [439, 224] on select "Select 7 Days (2 Preparation) Mineral Non Mineral" at bounding box center [616, 233] width 355 height 24
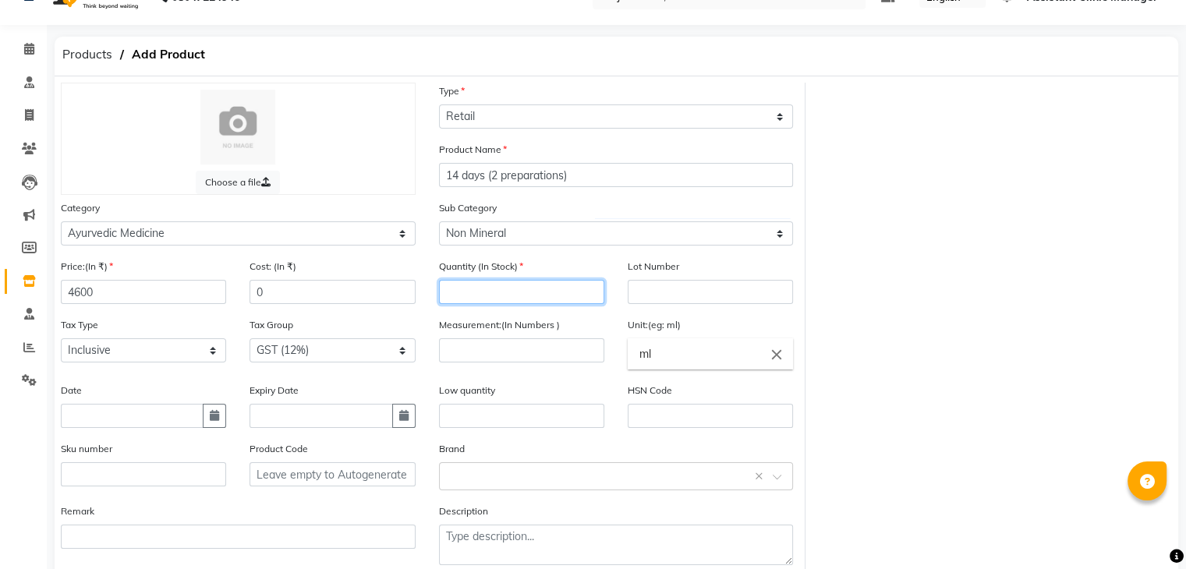
click at [480, 300] on input "number" at bounding box center [521, 292] width 165 height 24
type input "100"
click at [472, 367] on div "Measurement:(In Numbers )" at bounding box center [521, 350] width 189 height 66
click at [469, 352] on input "number" at bounding box center [521, 350] width 165 height 24
type input "10"
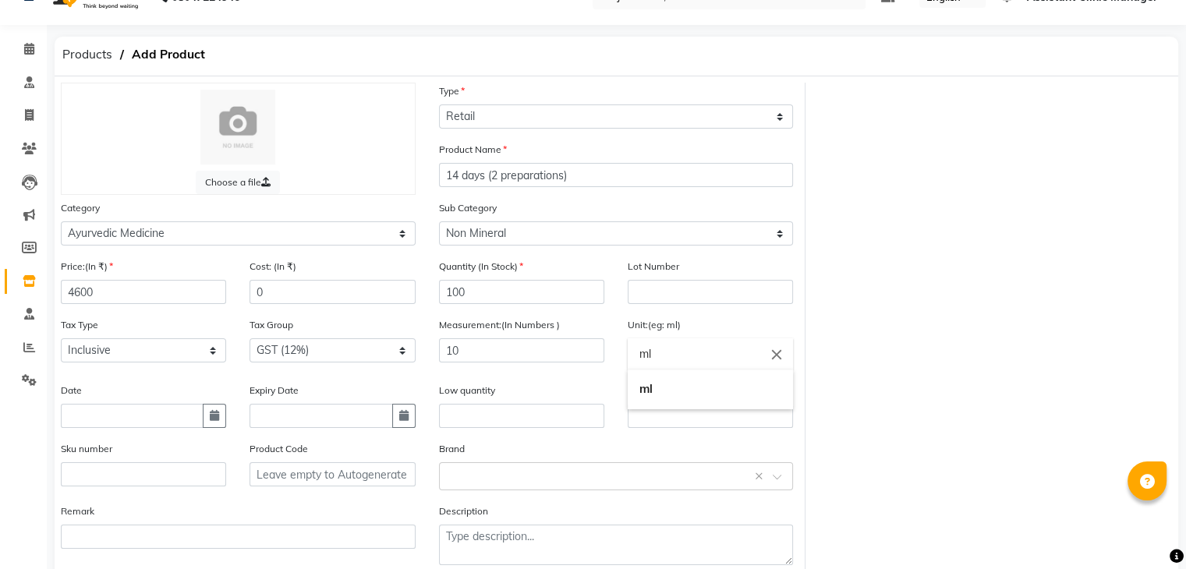
click at [727, 362] on input "ml" at bounding box center [710, 353] width 165 height 31
click at [772, 354] on icon "close" at bounding box center [776, 353] width 17 height 17
click at [676, 435] on link "gms" at bounding box center [710, 421] width 165 height 40
type input "gms"
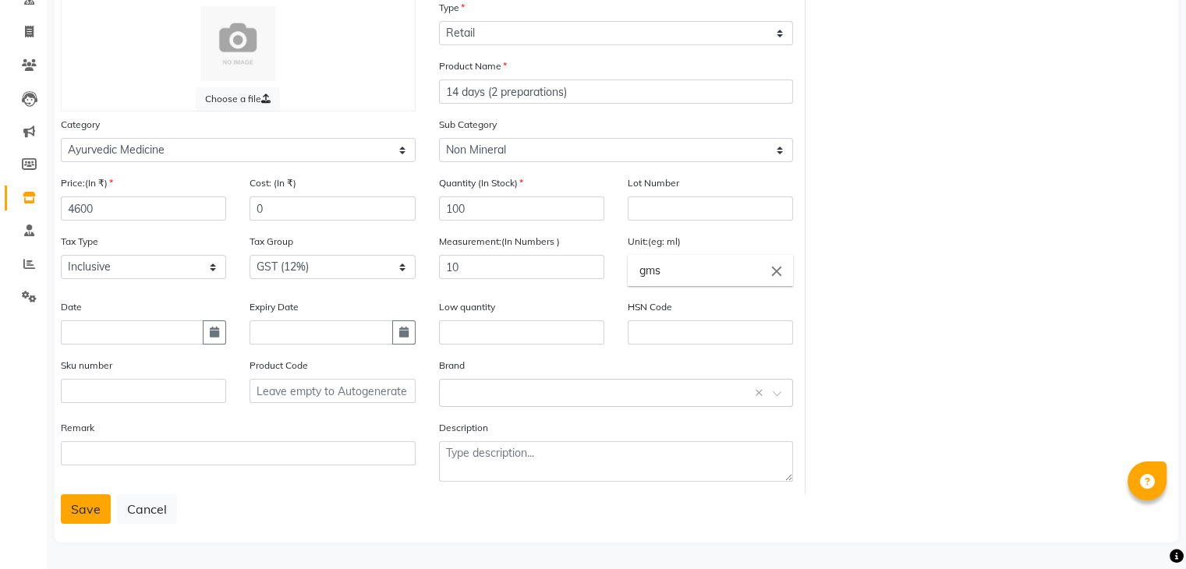
click at [84, 512] on button "Save" at bounding box center [86, 509] width 50 height 30
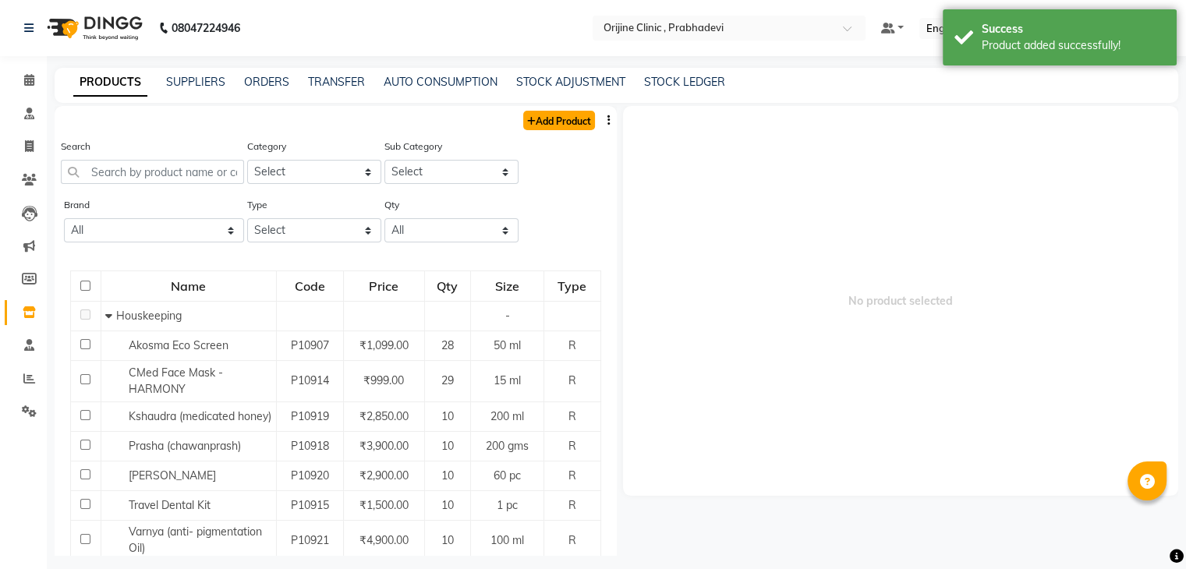
click at [546, 122] on link "Add Product" at bounding box center [559, 120] width 72 height 19
select select "true"
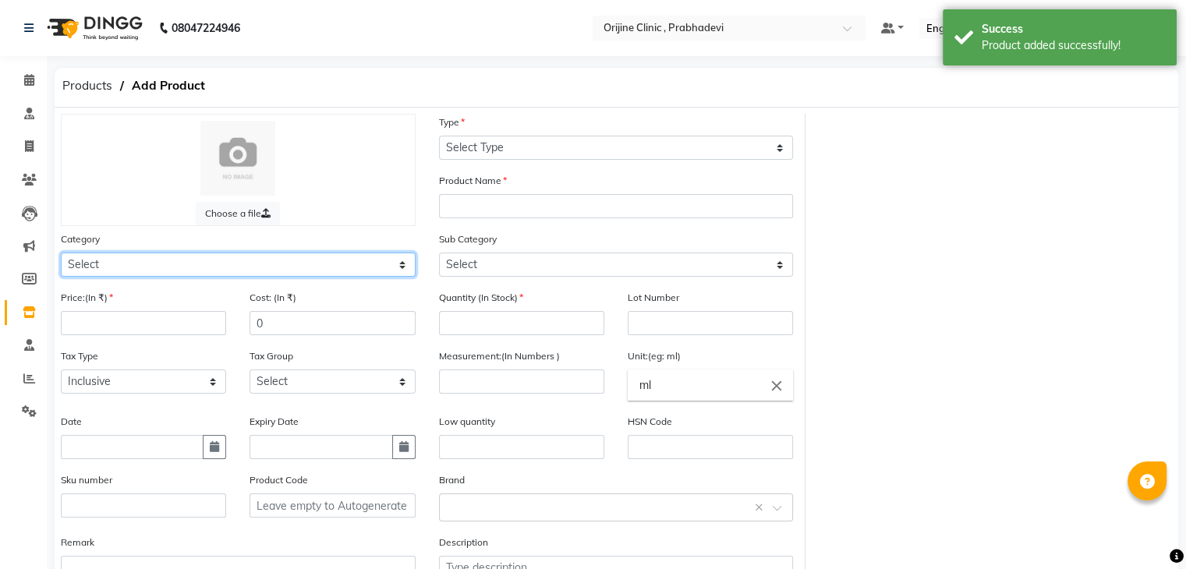
click at [191, 267] on select "Select Ayurvedic Medicine Skin Personal Care Cosmosoticles Wellness Product Con…" at bounding box center [238, 265] width 355 height 24
select select "289115900"
click at [61, 255] on select "Select Ayurvedic Medicine Skin Personal Care Cosmosoticles Wellness Product Con…" at bounding box center [238, 265] width 355 height 24
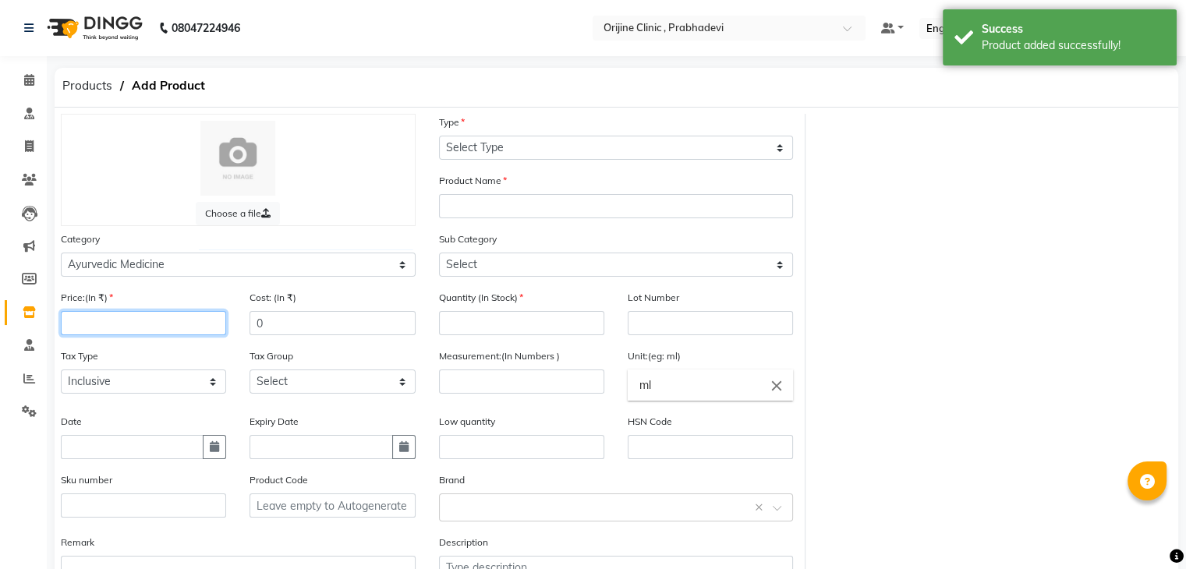
click at [119, 332] on input "number" at bounding box center [143, 323] width 165 height 24
type input "6900"
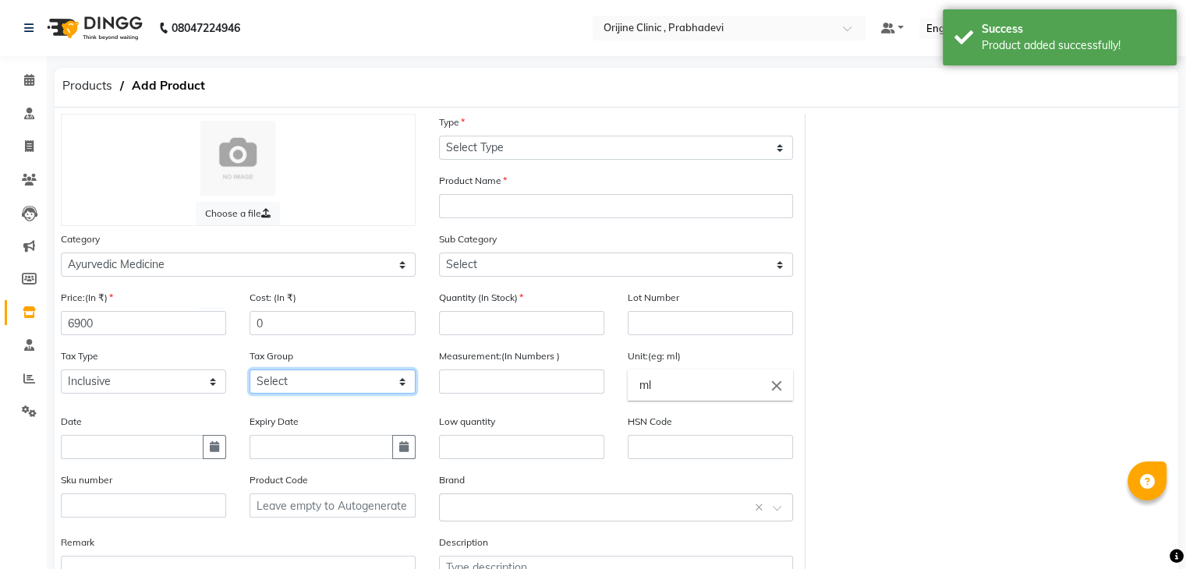
click at [282, 379] on select "Select GST (12%) GST (18%)" at bounding box center [332, 382] width 165 height 24
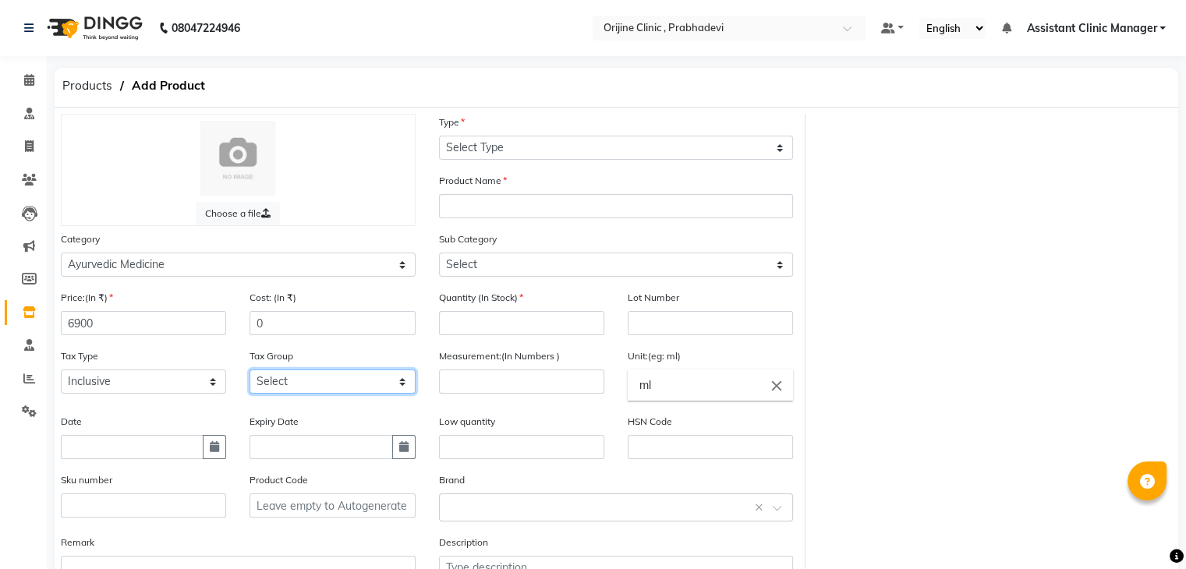
select select "4387"
click at [250, 374] on select "Select GST (12%) GST (18%)" at bounding box center [332, 382] width 165 height 24
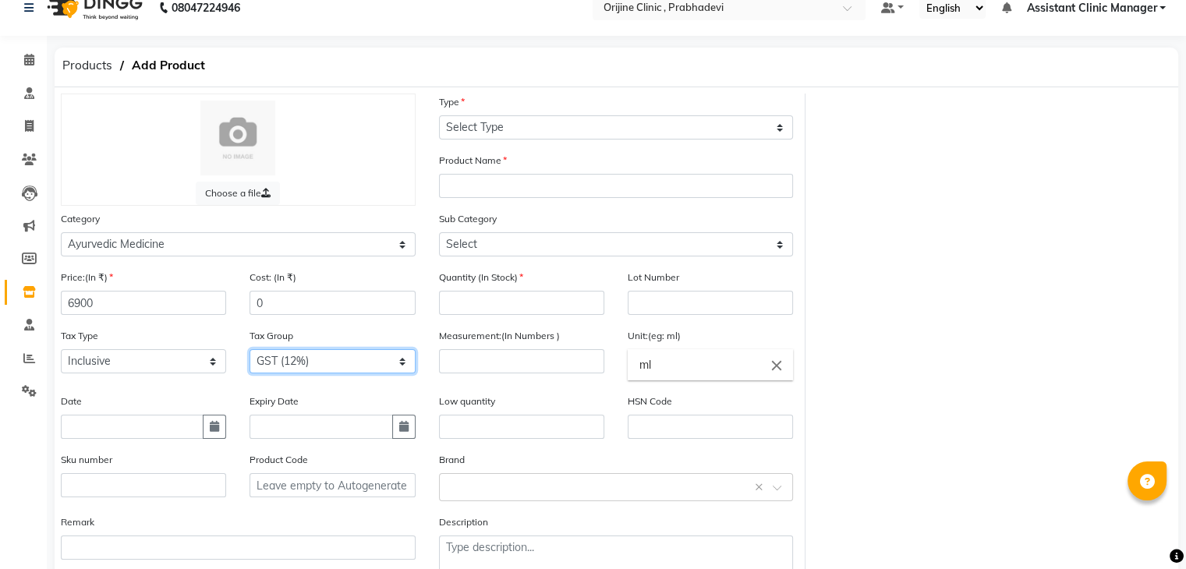
scroll to position [22, 0]
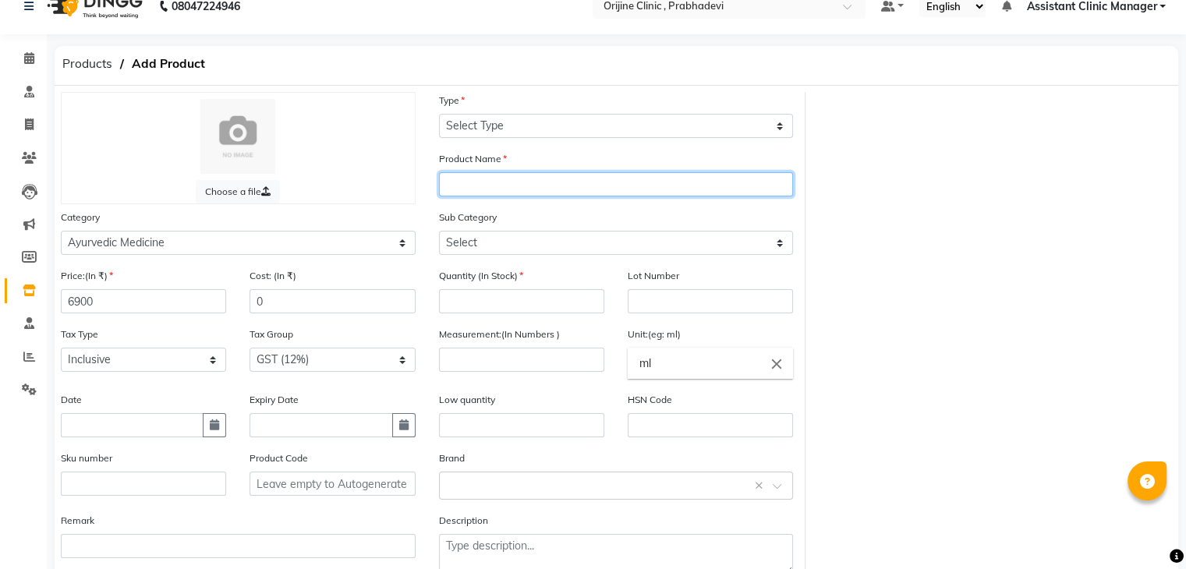
click at [526, 182] on input "text" at bounding box center [616, 184] width 355 height 24
type input "14 days (3 preparations)"
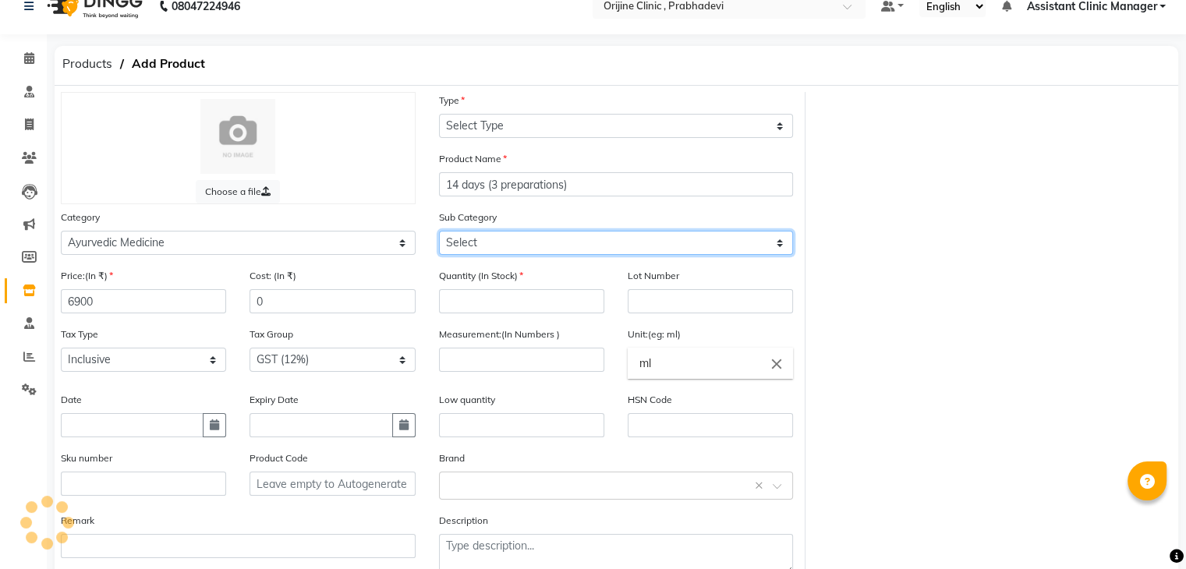
click at [503, 245] on select "Select 7 Days (2 Preparation) Mineral Non Mineral" at bounding box center [616, 243] width 355 height 24
select select "2891159036"
click at [439, 233] on select "Select 7 Days (2 Preparation) Mineral Non Mineral" at bounding box center [616, 243] width 355 height 24
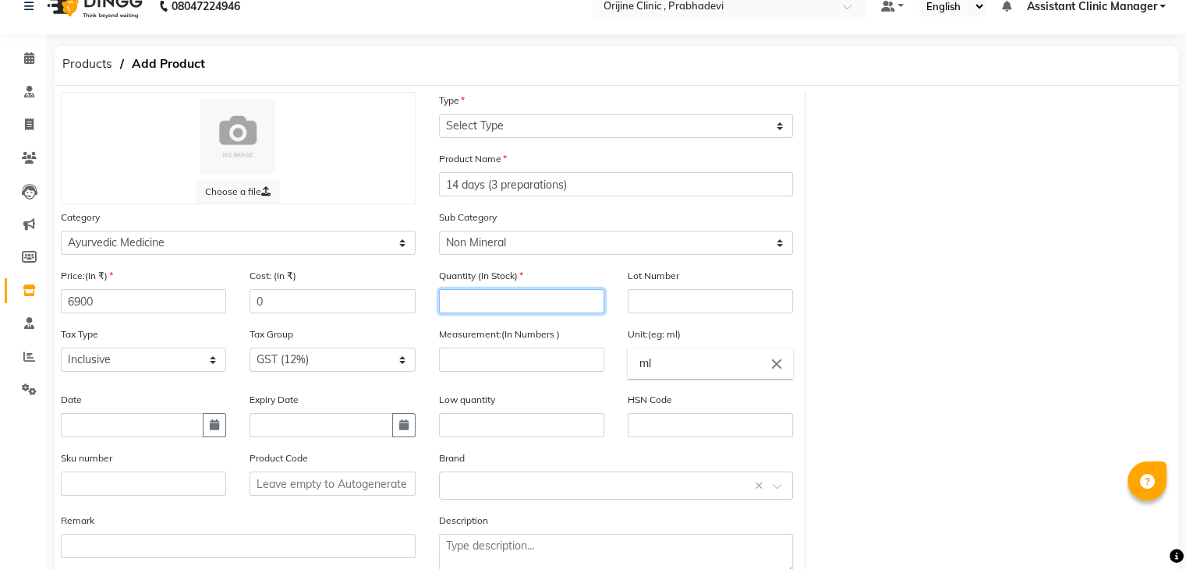
click at [480, 302] on input "number" at bounding box center [521, 301] width 165 height 24
type input "100"
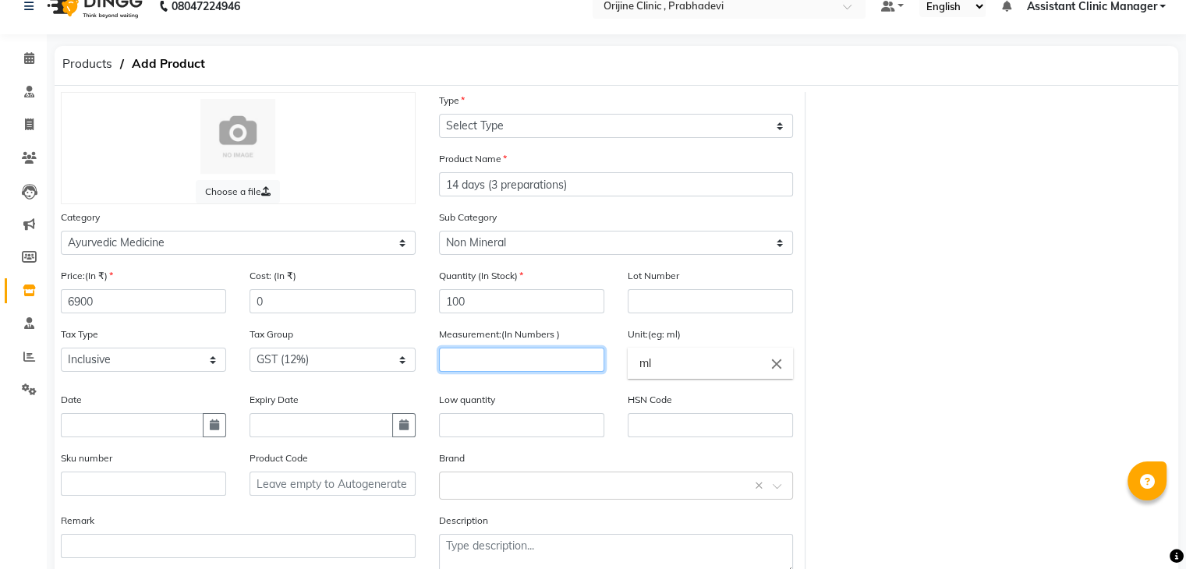
click at [529, 367] on input "number" at bounding box center [521, 360] width 165 height 24
type input "10"
click at [703, 370] on input "ml" at bounding box center [710, 363] width 165 height 31
click at [774, 367] on icon "close" at bounding box center [776, 363] width 17 height 17
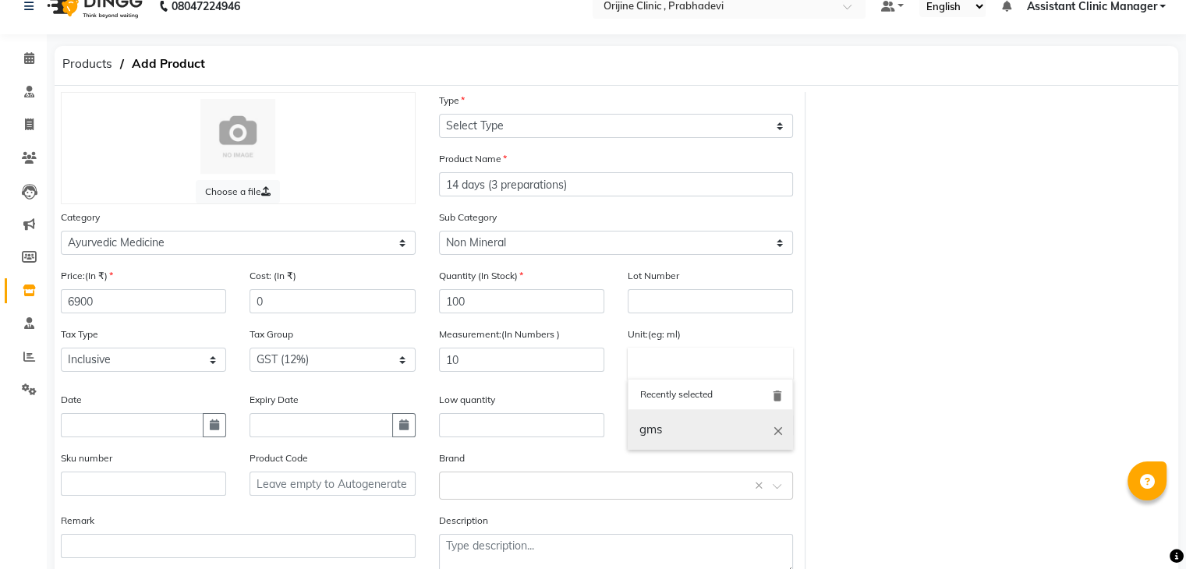
click at [666, 444] on link "gms" at bounding box center [710, 430] width 165 height 40
type input "gms"
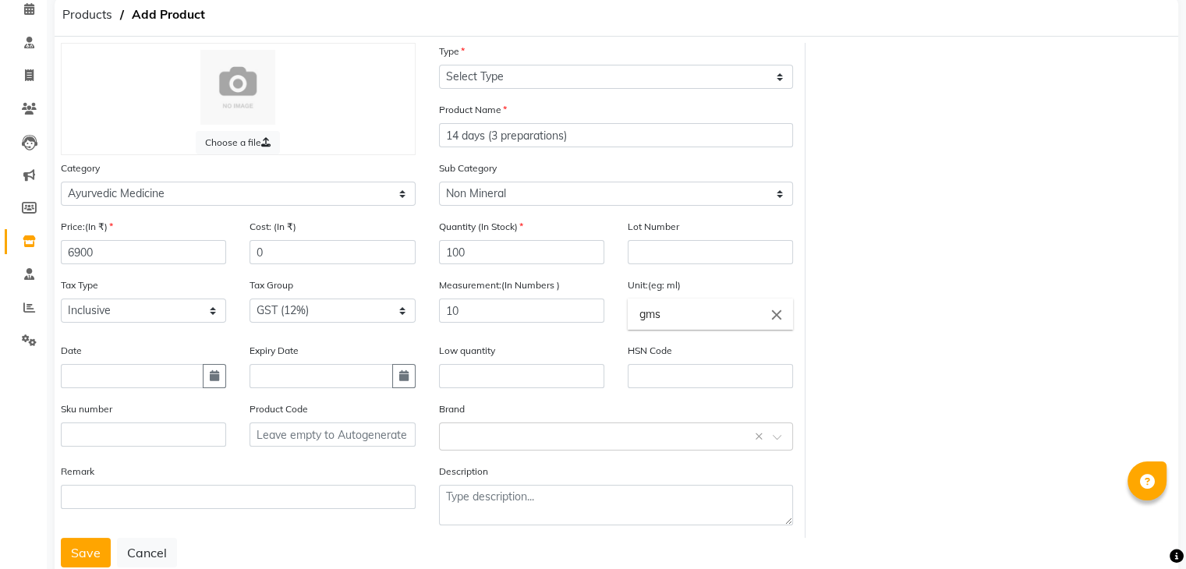
scroll to position [122, 0]
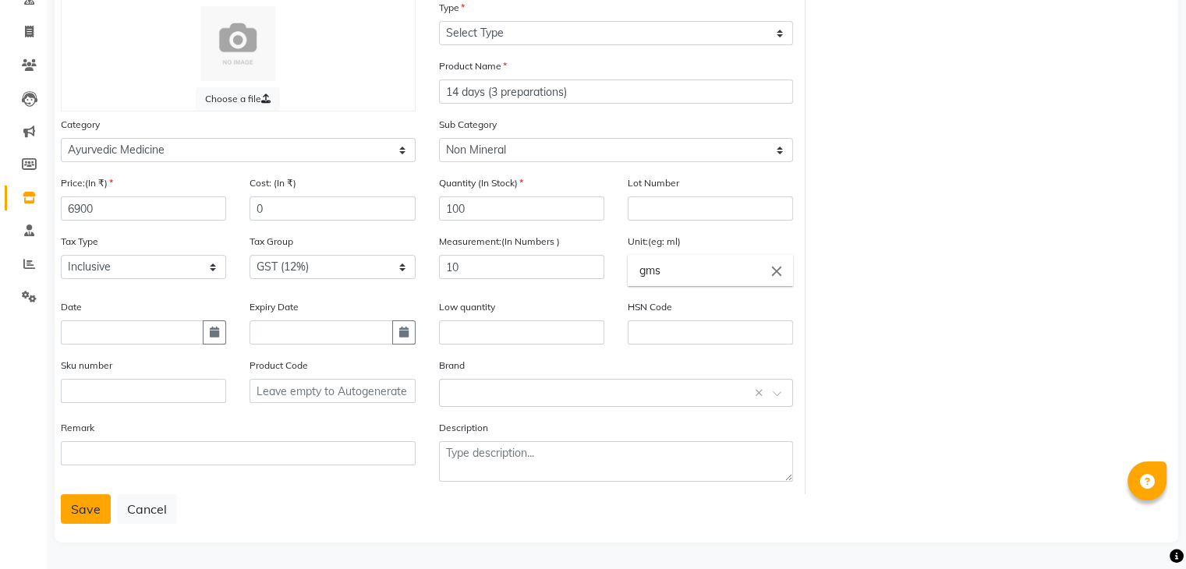
click at [69, 507] on button "Save" at bounding box center [86, 509] width 50 height 30
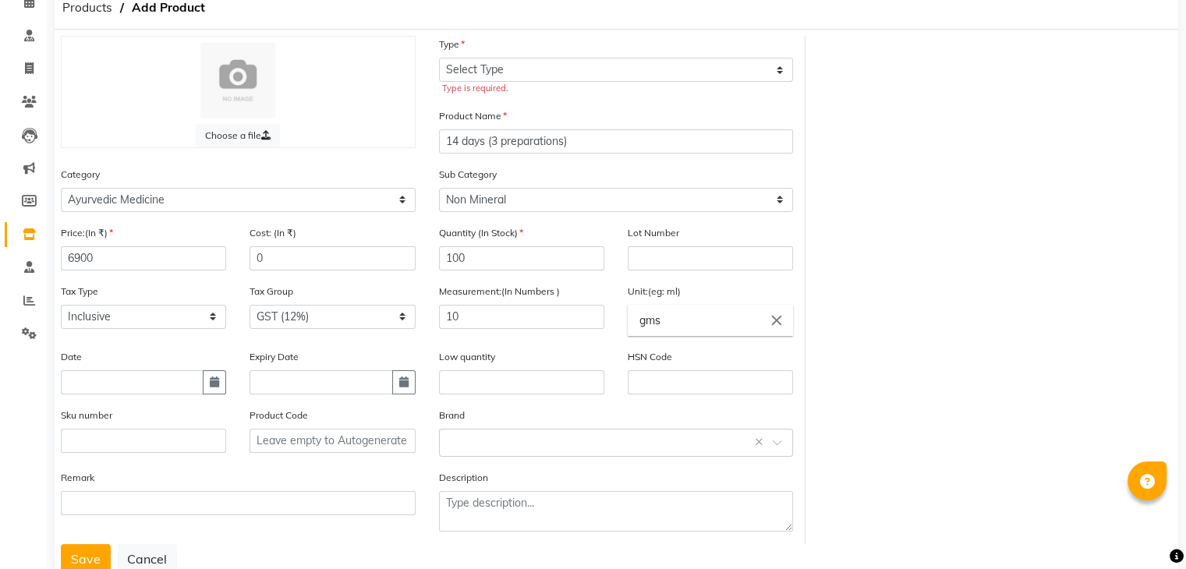
scroll to position [73, 0]
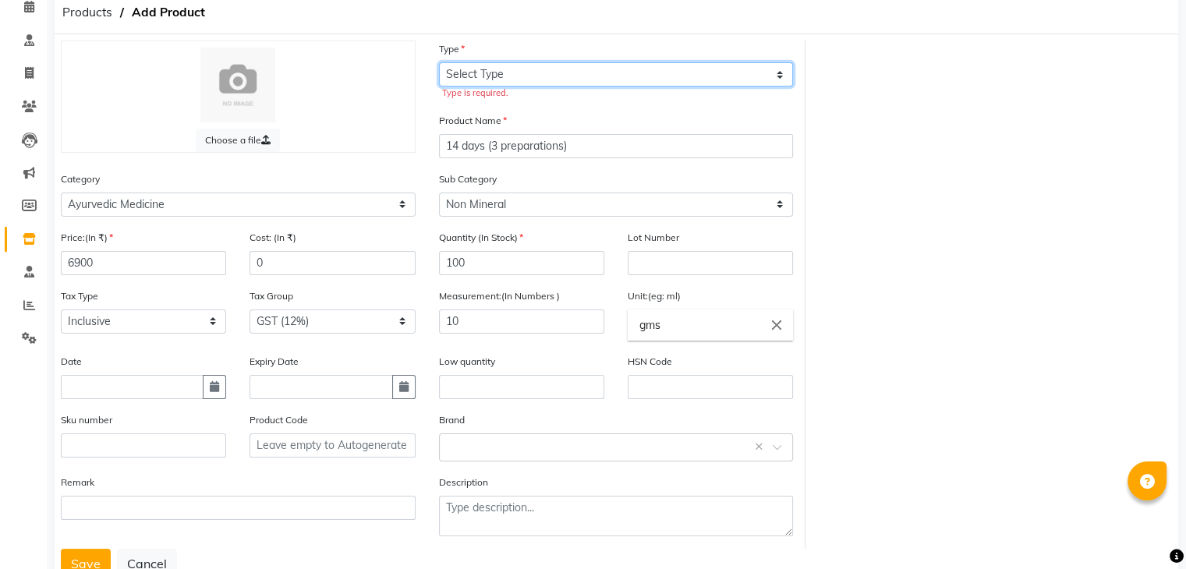
click at [499, 77] on select "Select Type Both Retail Consumable" at bounding box center [616, 74] width 355 height 24
select select "R"
click at [439, 62] on select "Select Type Both Retail Consumable" at bounding box center [616, 74] width 355 height 24
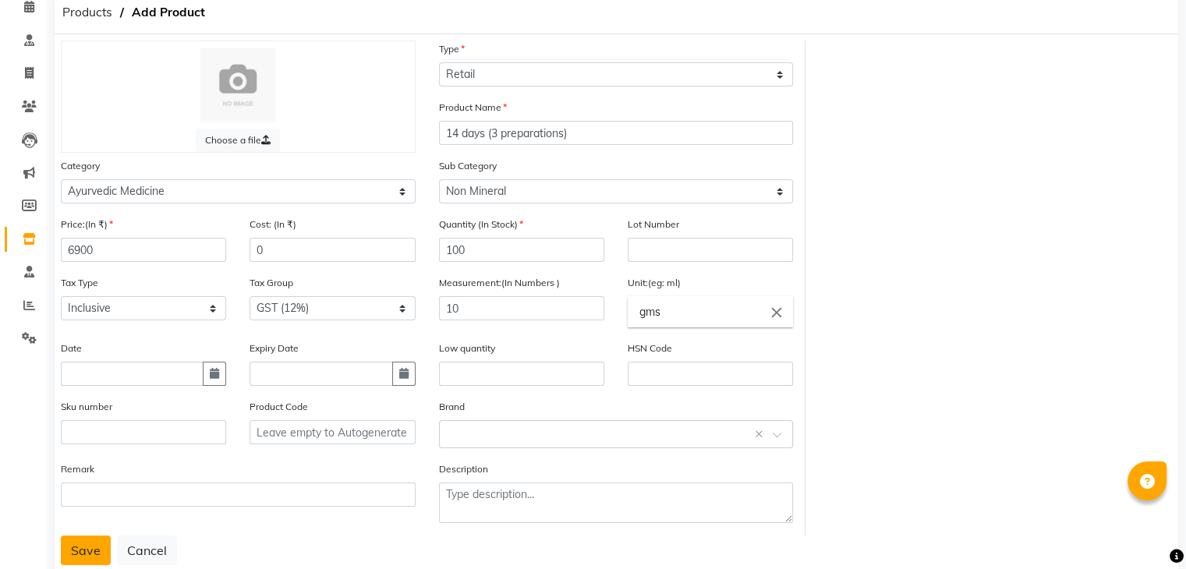
click at [83, 558] on button "Save" at bounding box center [86, 551] width 50 height 30
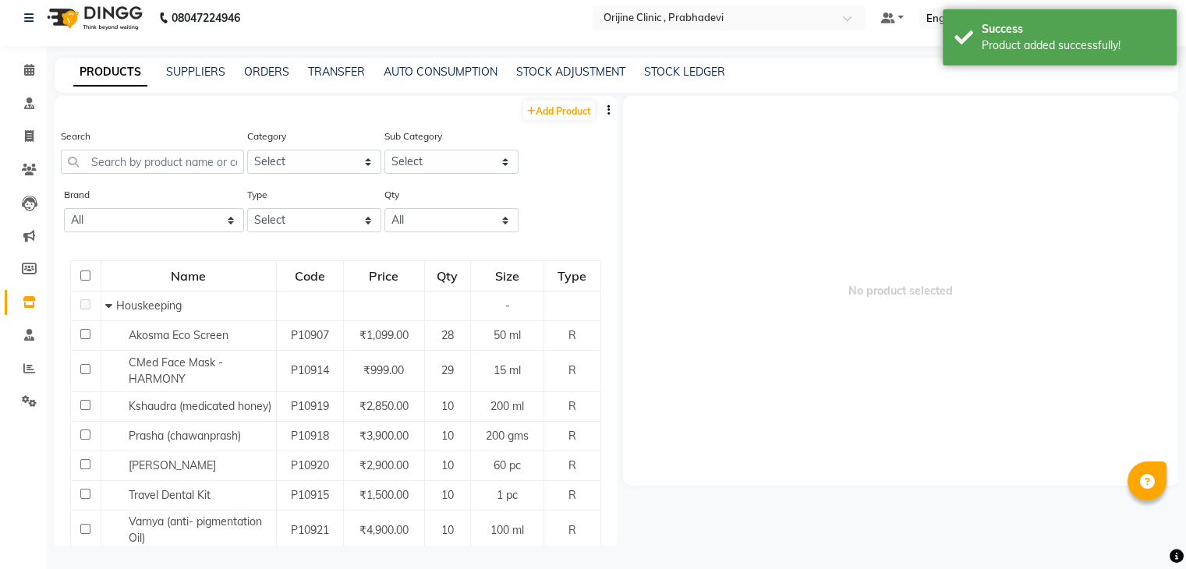
scroll to position [10, 0]
click at [551, 108] on link "Add Product" at bounding box center [559, 110] width 72 height 19
select select "true"
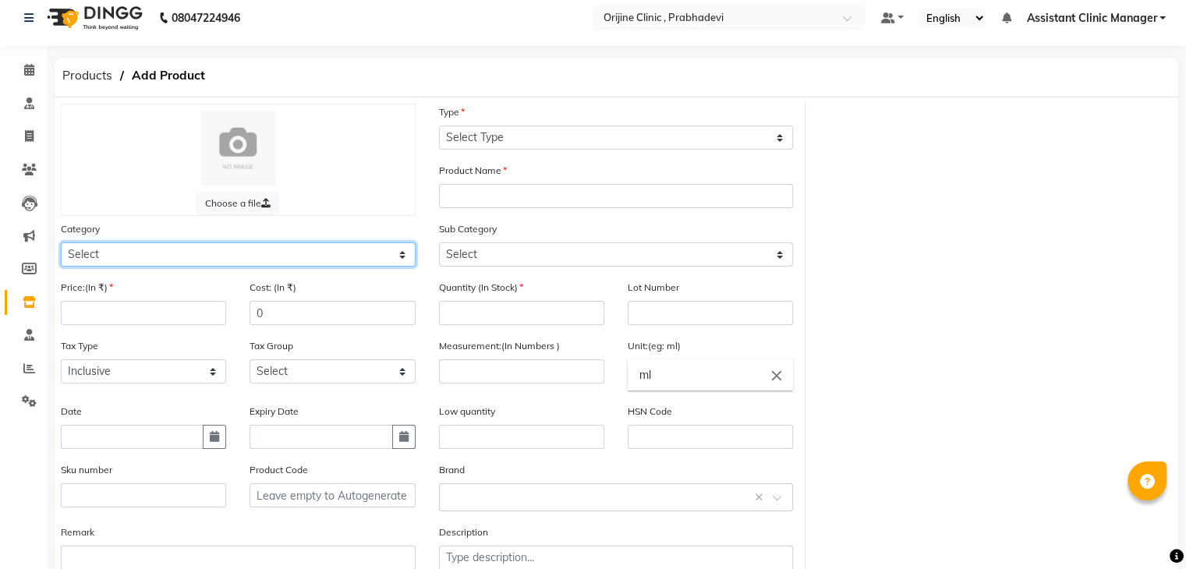
click at [208, 252] on select "Select Ayurvedic Medicine Skin Personal Care Cosmosoticles Wellness Product Con…" at bounding box center [238, 255] width 355 height 24
select select "289115900"
click at [61, 245] on select "Select Ayurvedic Medicine Skin Personal Care Cosmosoticles Wellness Product Con…" at bounding box center [238, 255] width 355 height 24
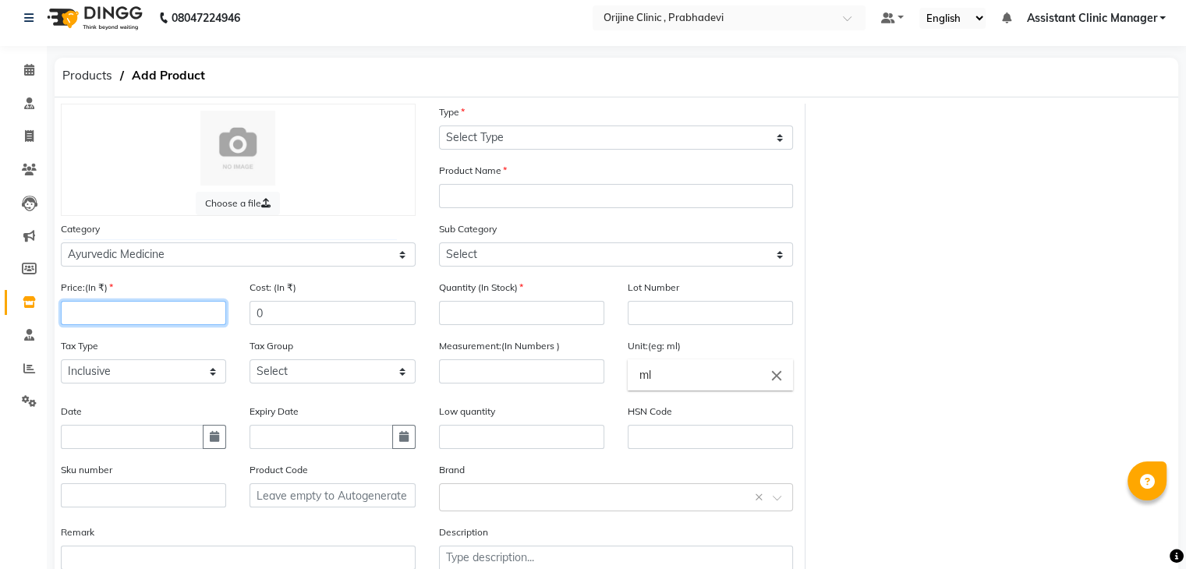
click at [162, 317] on input "number" at bounding box center [143, 313] width 165 height 24
type input "9100"
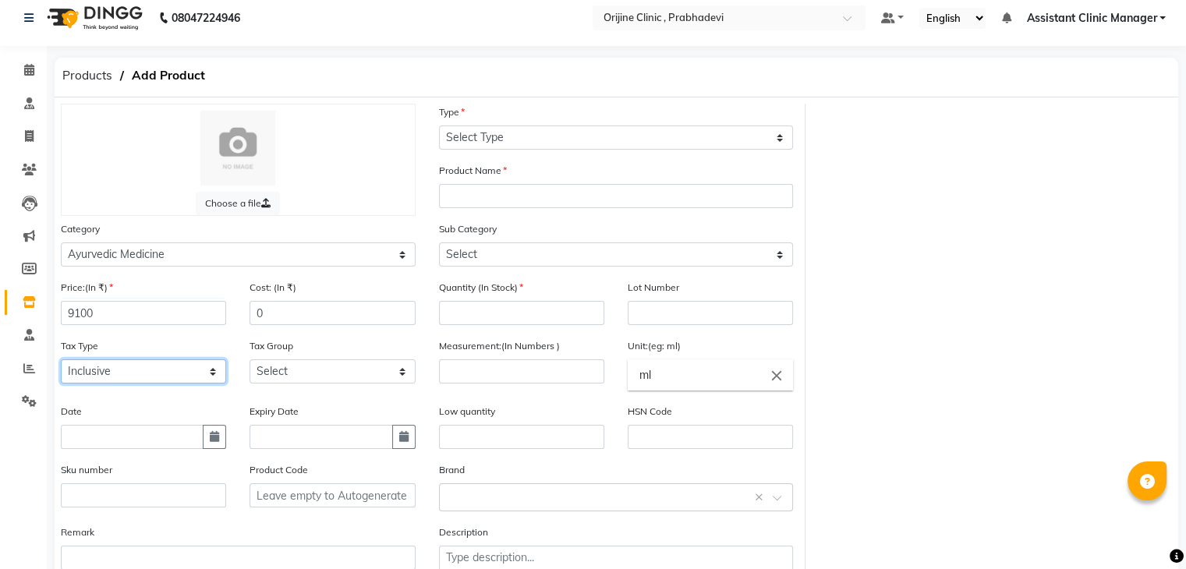
click at [172, 376] on select "Select Inclusive Exclusive" at bounding box center [143, 371] width 165 height 24
click at [277, 381] on select "Select GST (12%) GST (18%)" at bounding box center [332, 371] width 165 height 24
select select "4387"
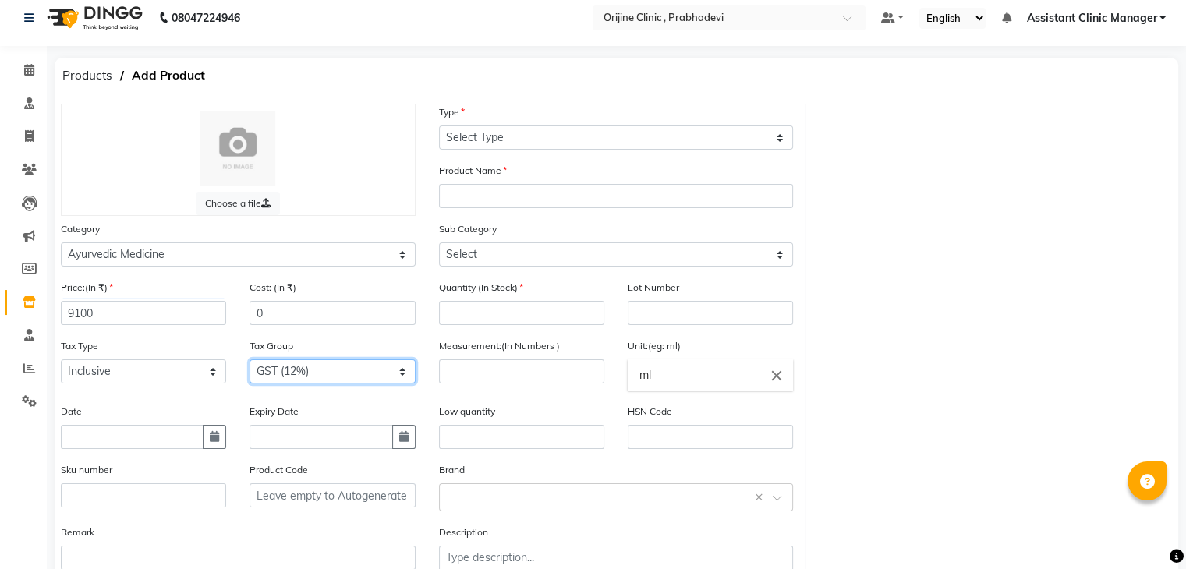
click at [250, 363] on select "Select GST (12%) GST (18%)" at bounding box center [332, 371] width 165 height 24
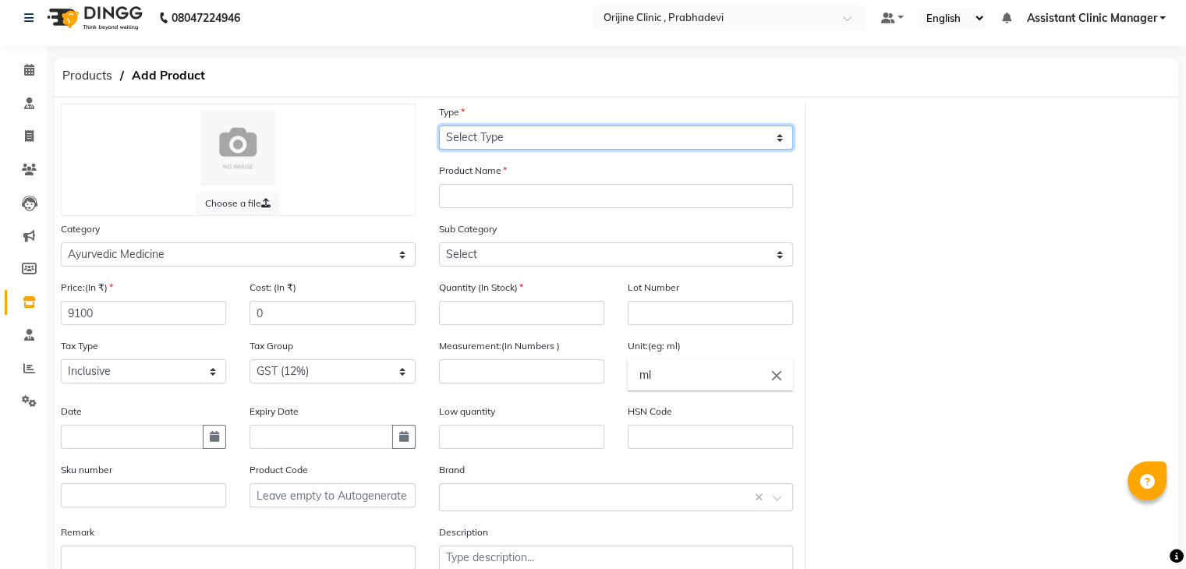
click at [540, 135] on select "Select Type Both Retail Consumable" at bounding box center [616, 138] width 355 height 24
select select "R"
click at [439, 126] on select "Select Type Both Retail Consumable" at bounding box center [616, 138] width 355 height 24
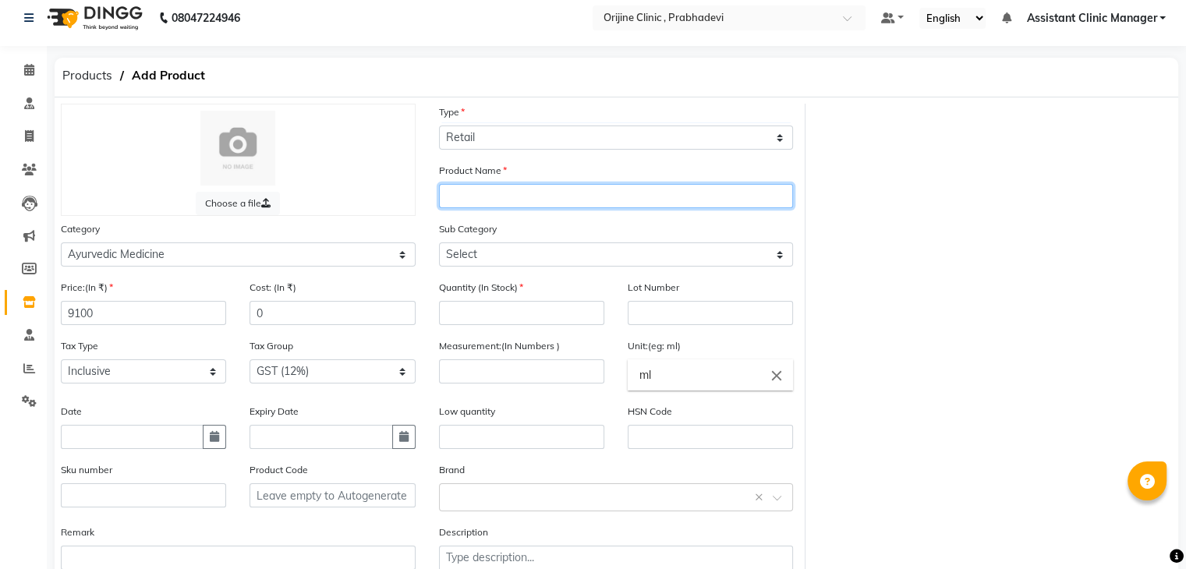
click at [491, 202] on input "text" at bounding box center [616, 196] width 355 height 24
type input "14 days (4 preparations)"
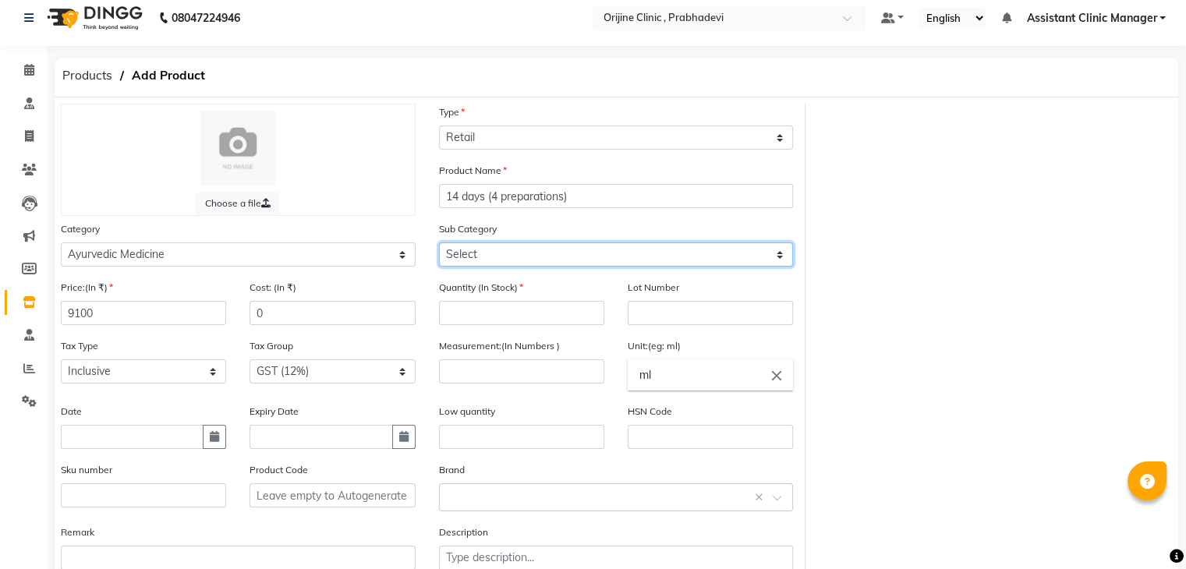
click at [515, 258] on select "Select 7 Days (2 Preparation) Mineral Non Mineral" at bounding box center [616, 255] width 355 height 24
select select "2891159036"
click at [439, 245] on select "Select 7 Days (2 Preparation) Mineral Non Mineral" at bounding box center [616, 255] width 355 height 24
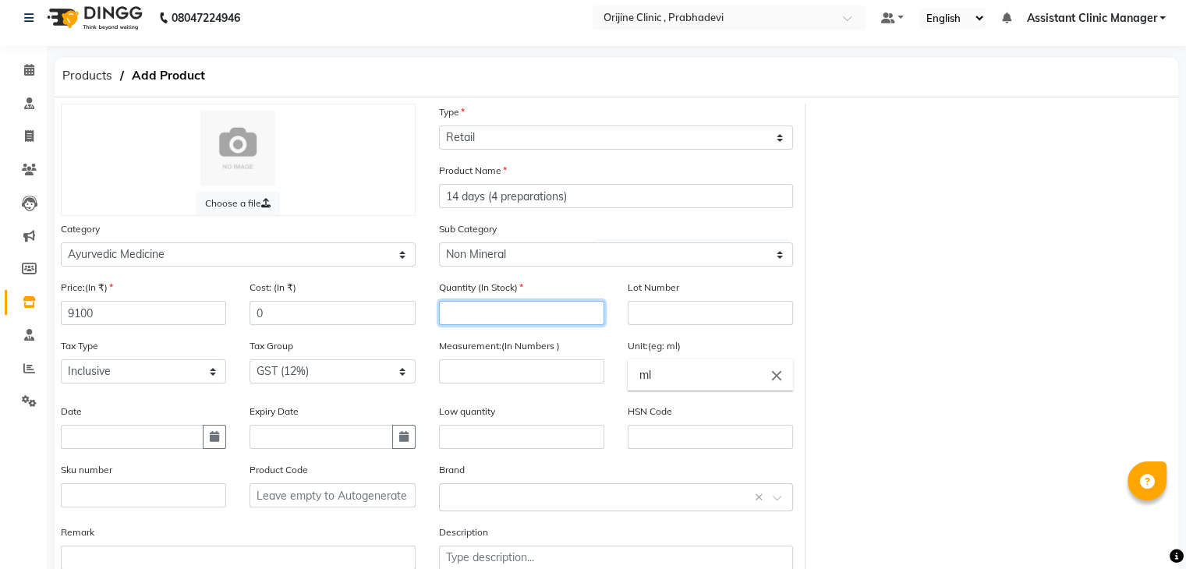
click at [506, 323] on input "number" at bounding box center [521, 313] width 165 height 24
type input "100"
click at [546, 384] on input "number" at bounding box center [521, 371] width 165 height 24
type input "10"
click at [775, 380] on icon "close" at bounding box center [776, 375] width 17 height 17
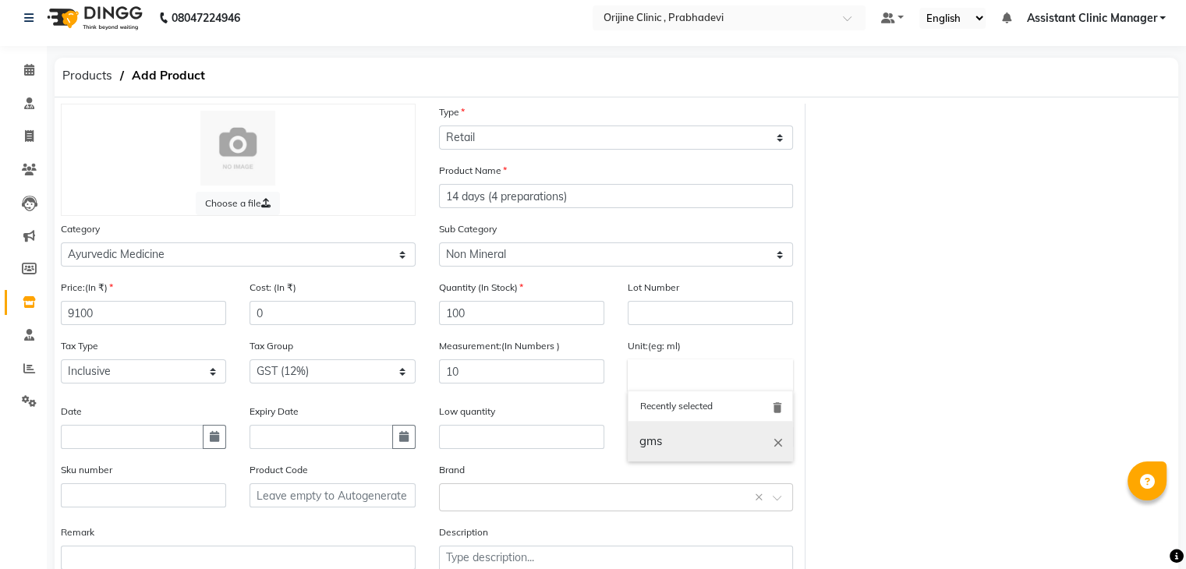
click at [689, 438] on link "gms" at bounding box center [710, 442] width 165 height 40
type input "gms"
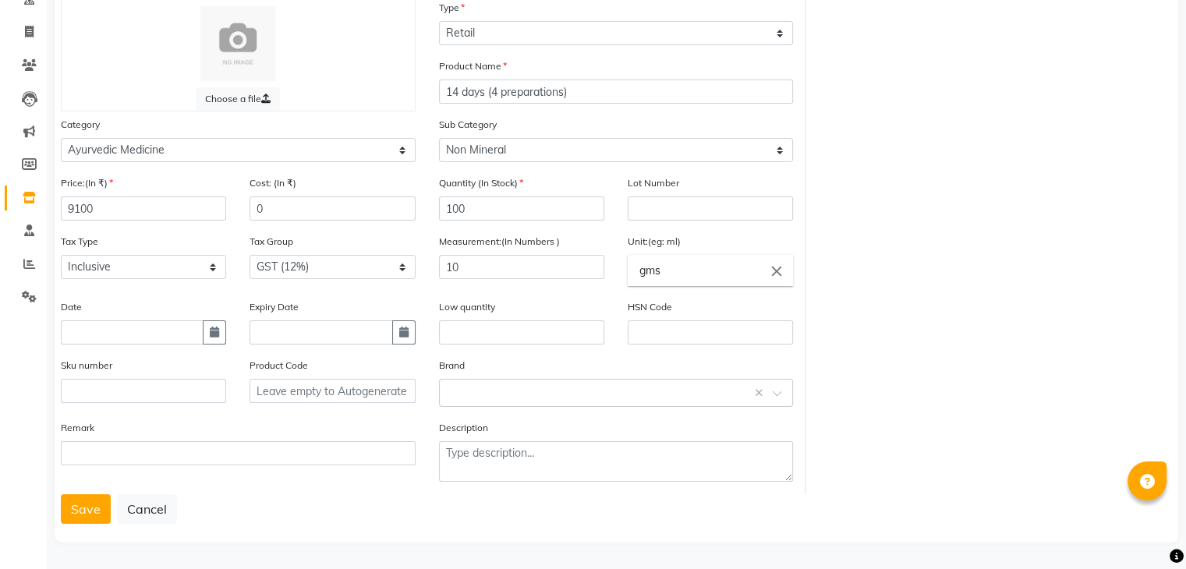
scroll to position [122, 0]
click at [87, 514] on button "Save" at bounding box center [86, 509] width 50 height 30
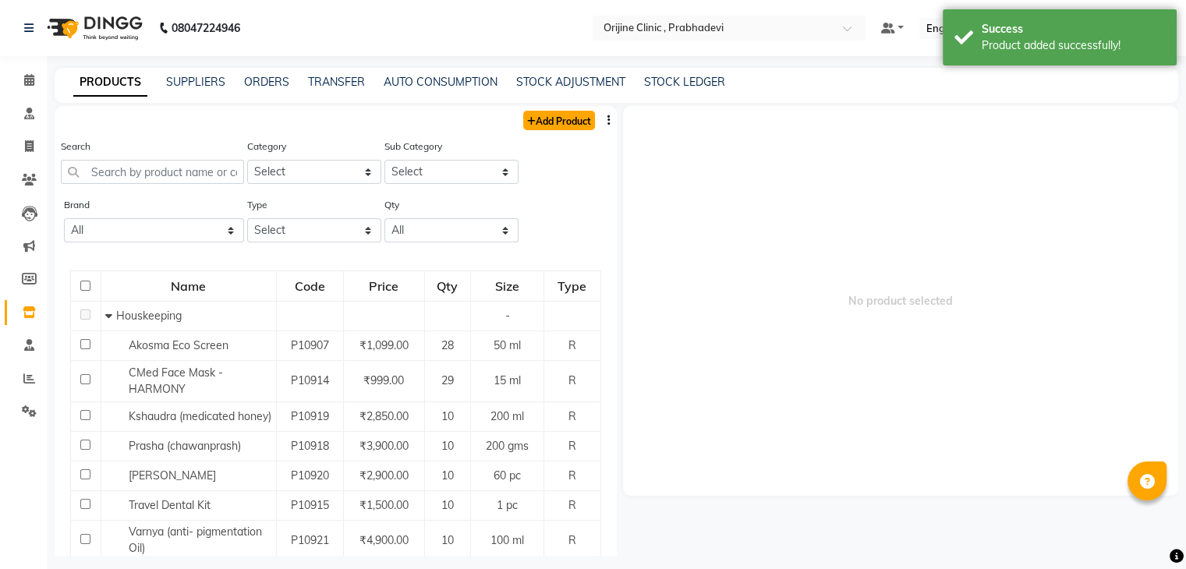
click at [554, 122] on link "Add Product" at bounding box center [559, 120] width 72 height 19
select select "true"
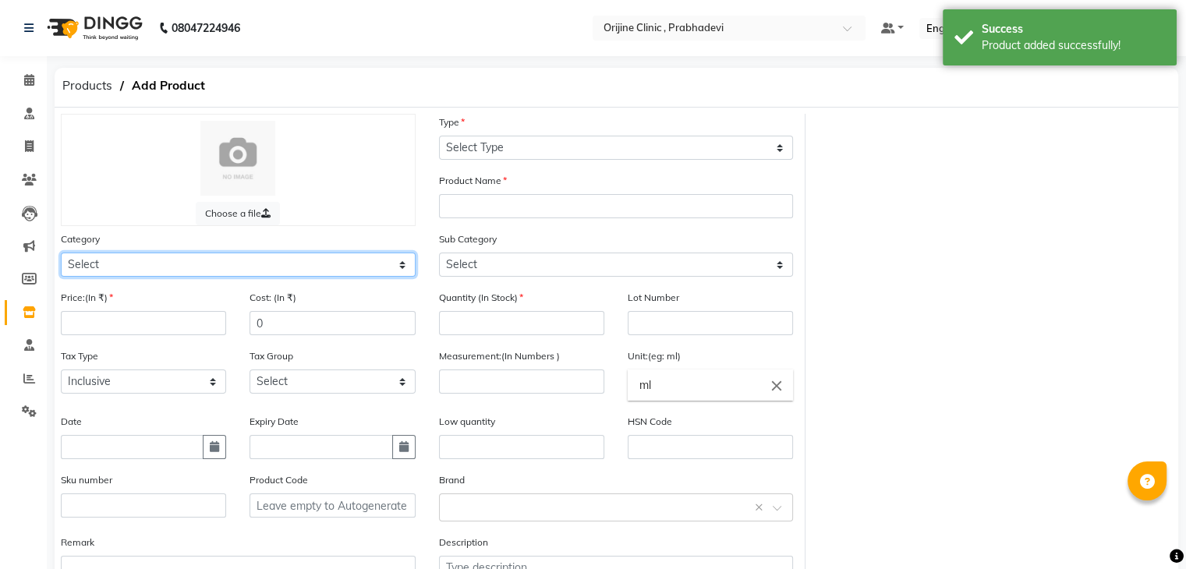
click at [199, 272] on select "Select Ayurvedic Medicine Skin Personal Care Cosmosoticles Wellness Product Con…" at bounding box center [238, 265] width 355 height 24
select select "289115900"
click at [61, 255] on select "Select Ayurvedic Medicine Skin Personal Care Cosmosoticles Wellness Product Con…" at bounding box center [238, 265] width 355 height 24
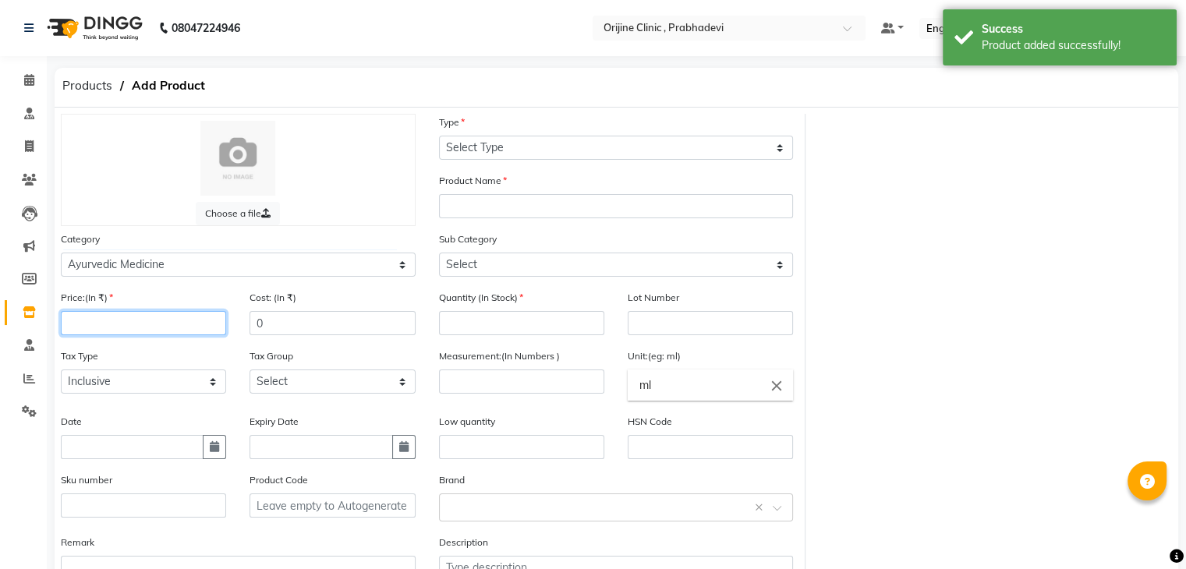
click at [166, 331] on input "number" at bounding box center [143, 323] width 165 height 24
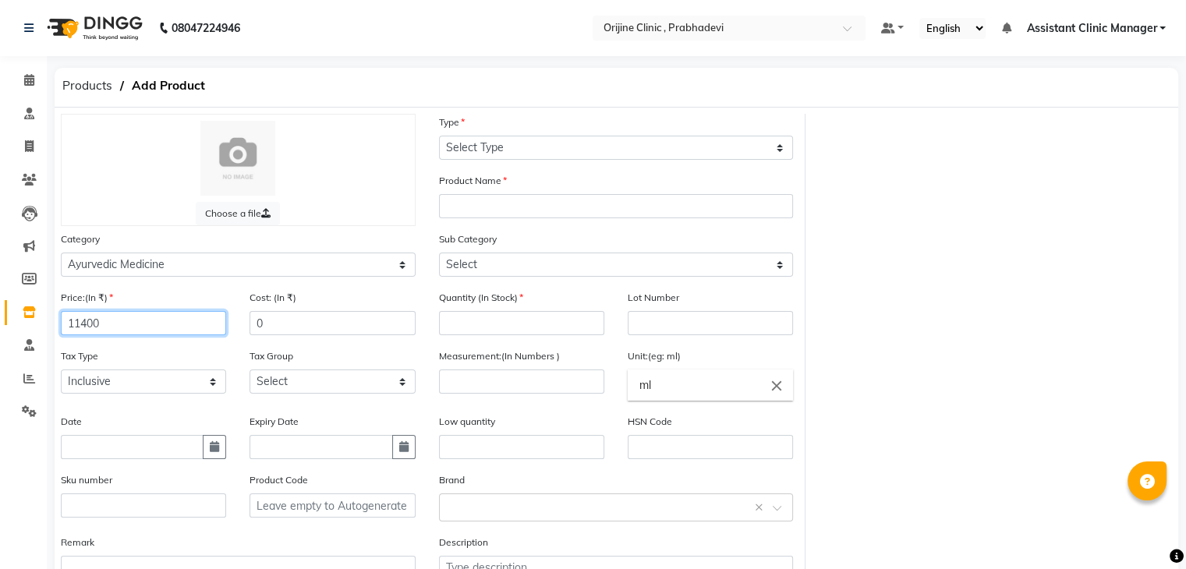
type input "11400"
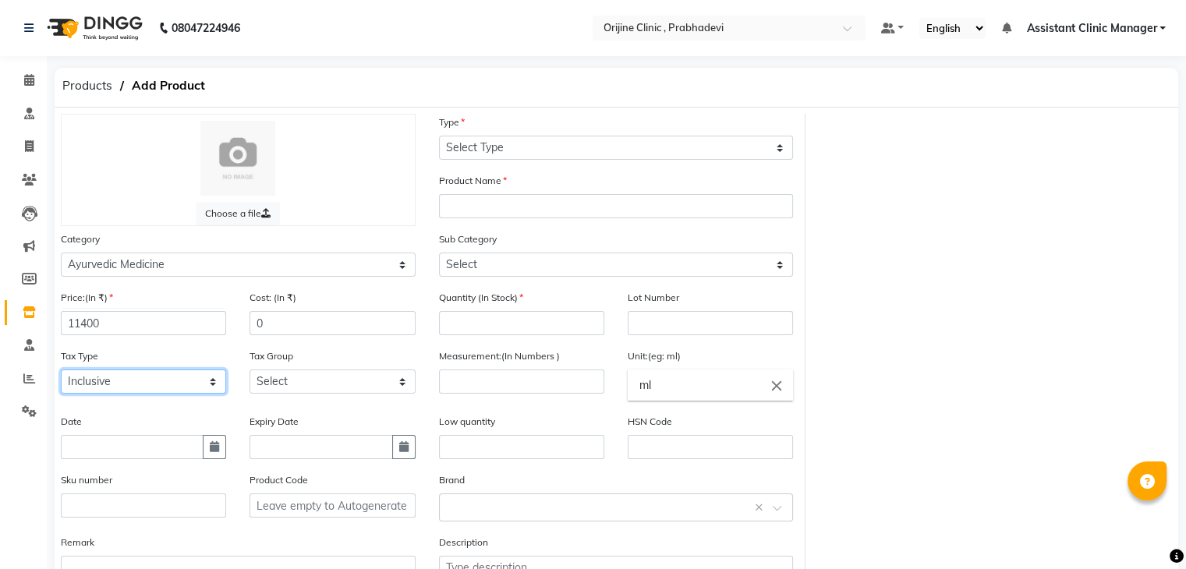
click at [154, 388] on select "Select Inclusive Exclusive" at bounding box center [143, 382] width 165 height 24
click at [61, 374] on select "Select Inclusive Exclusive" at bounding box center [143, 382] width 165 height 24
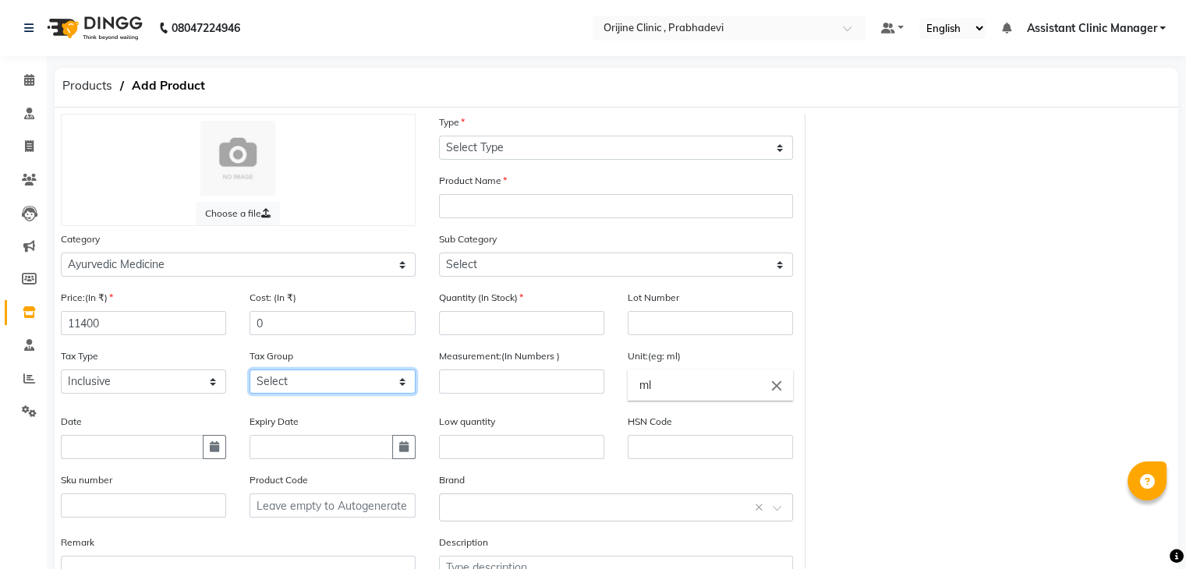
click at [290, 394] on select "Select GST (12%) GST (18%)" at bounding box center [332, 382] width 165 height 24
select select "4387"
click at [250, 374] on select "Select GST (12%) GST (18%)" at bounding box center [332, 382] width 165 height 24
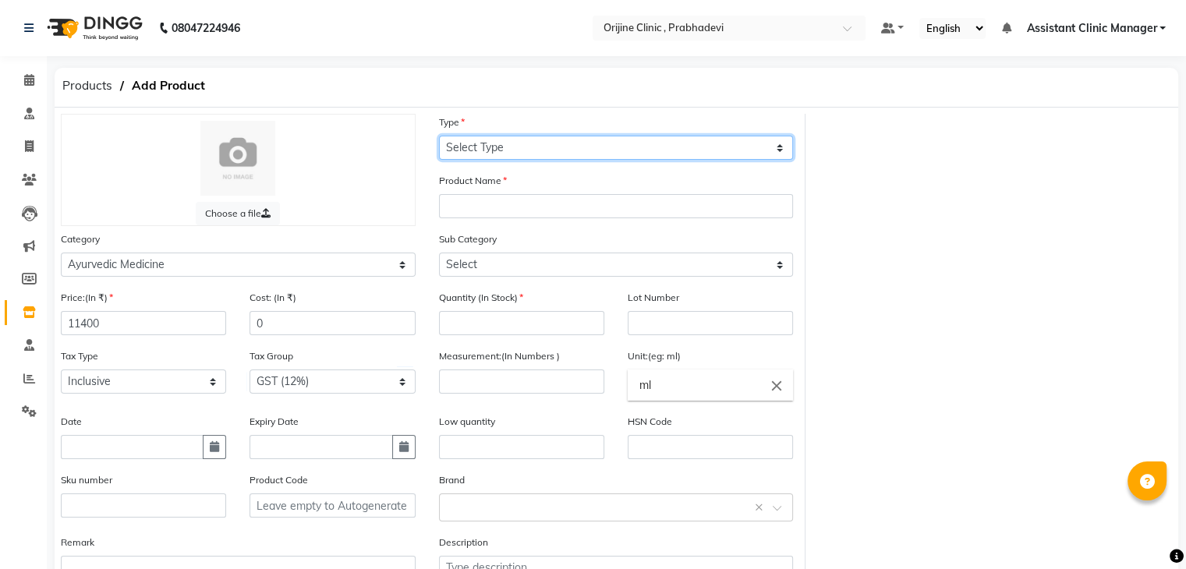
click at [506, 146] on select "Select Type Both Retail Consumable" at bounding box center [616, 148] width 355 height 24
select select "R"
click at [439, 136] on select "Select Type Both Retail Consumable" at bounding box center [616, 148] width 355 height 24
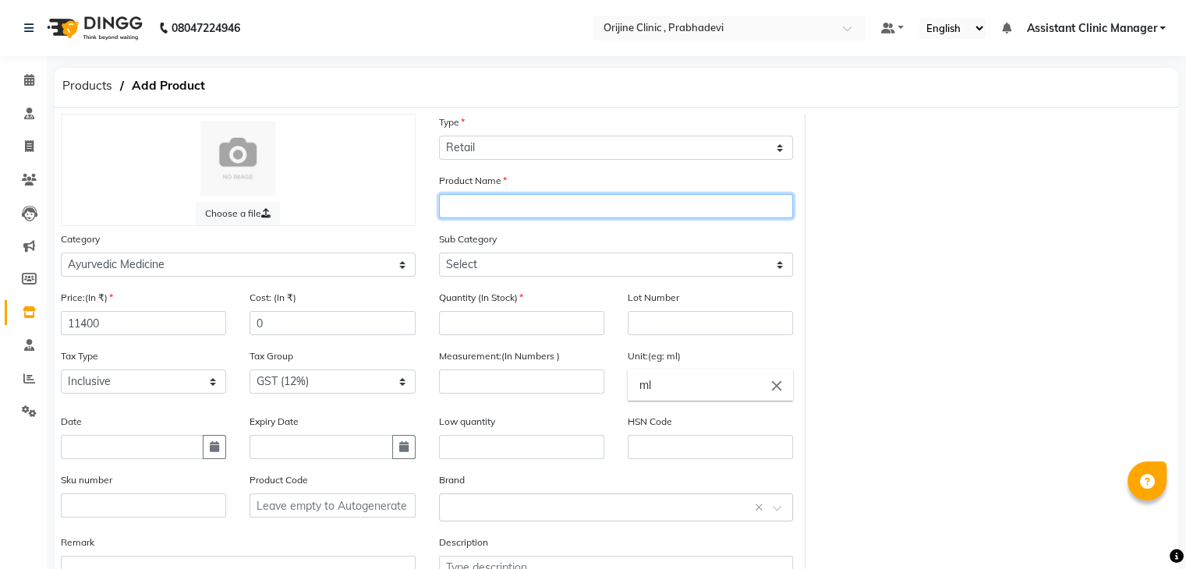
click at [488, 211] on input "text" at bounding box center [616, 206] width 355 height 24
type input "14 days (5 preparations)"
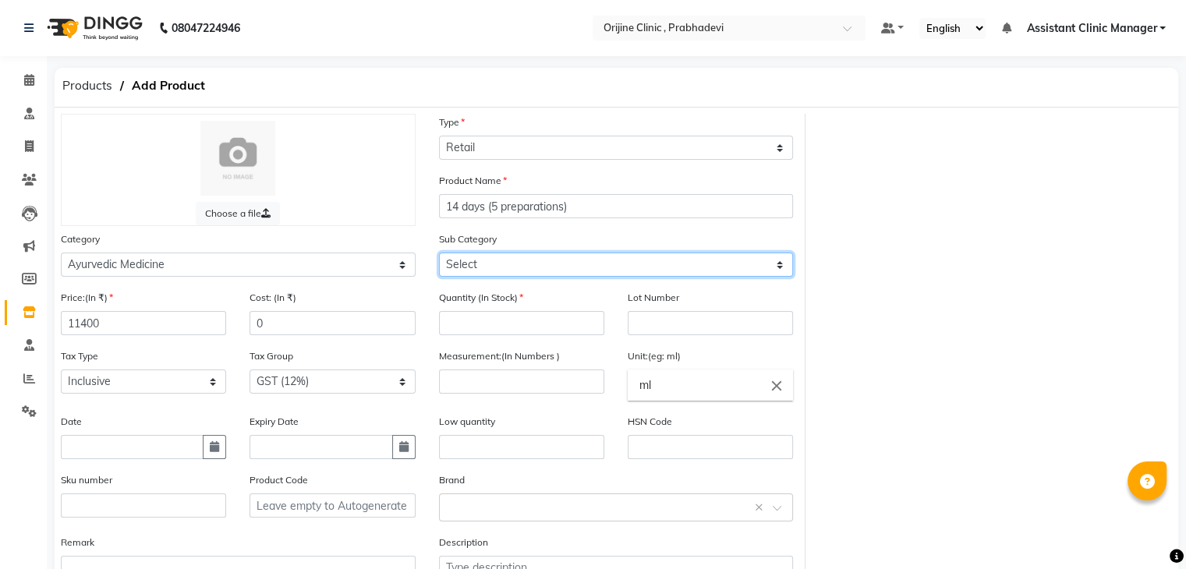
click at [558, 272] on select "Select 7 Days (2 Preparation) Mineral Non Mineral" at bounding box center [616, 265] width 355 height 24
select select "2891159036"
click at [439, 255] on select "Select 7 Days (2 Preparation) Mineral Non Mineral" at bounding box center [616, 265] width 355 height 24
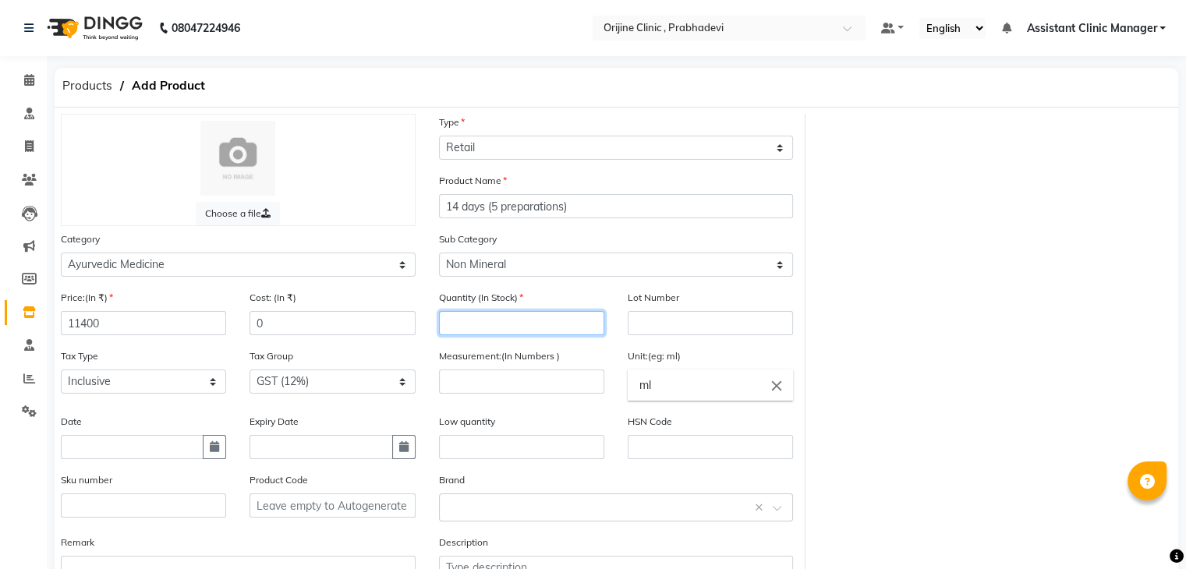
click at [499, 325] on input "number" at bounding box center [521, 323] width 165 height 24
type input "100"
click at [773, 392] on icon "close" at bounding box center [776, 385] width 17 height 17
click at [547, 391] on div at bounding box center [593, 284] width 1186 height 569
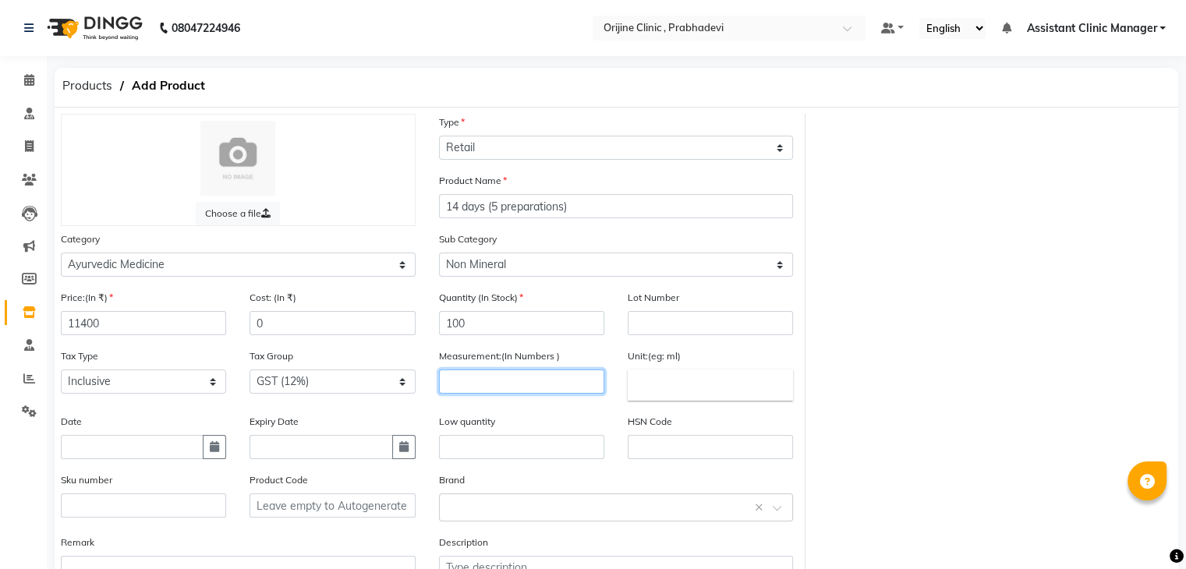
click at [547, 391] on input "number" at bounding box center [521, 382] width 165 height 24
type input "0"
type input "10"
click at [692, 393] on input "text" at bounding box center [710, 385] width 165 height 31
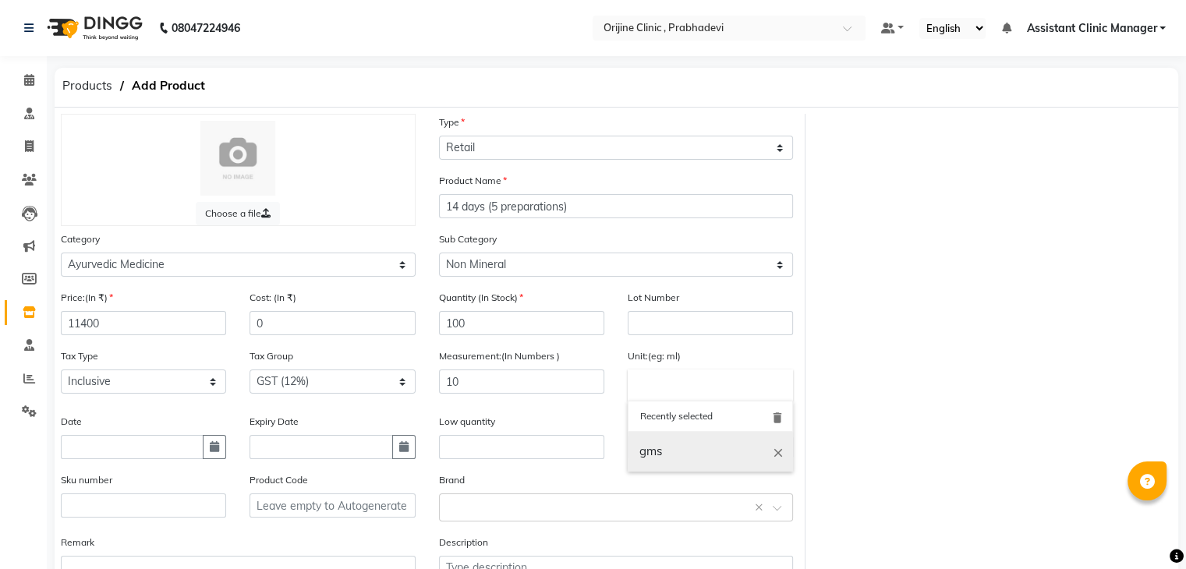
click at [669, 452] on link "gms" at bounding box center [710, 452] width 165 height 40
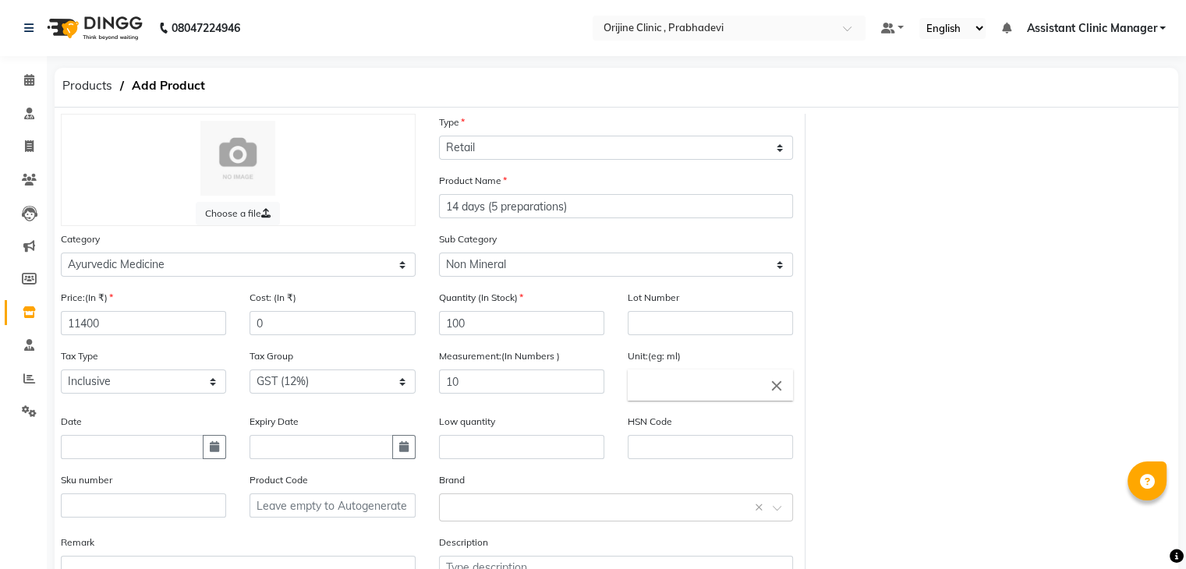
type input "gms"
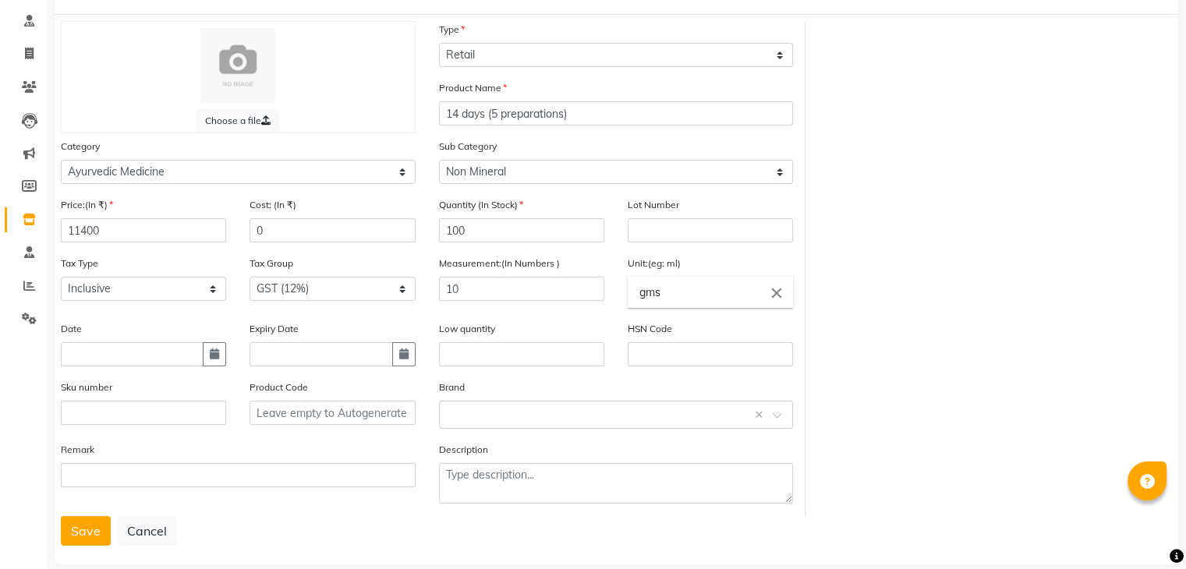
scroll to position [94, 0]
click at [74, 534] on button "Save" at bounding box center [86, 530] width 50 height 30
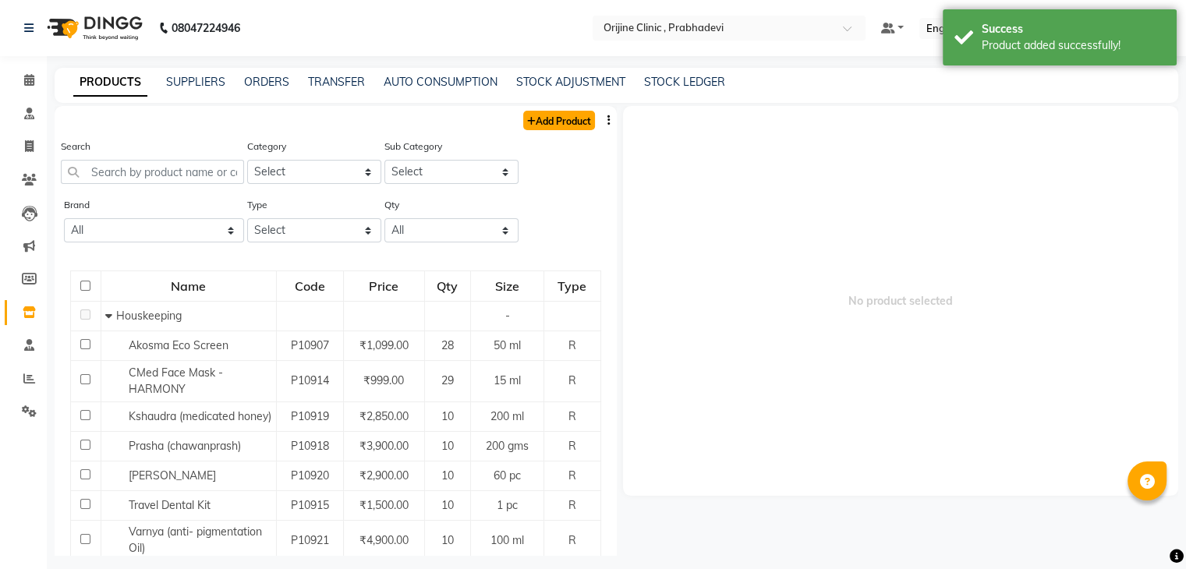
click at [544, 119] on link "Add Product" at bounding box center [559, 120] width 72 height 19
select select "true"
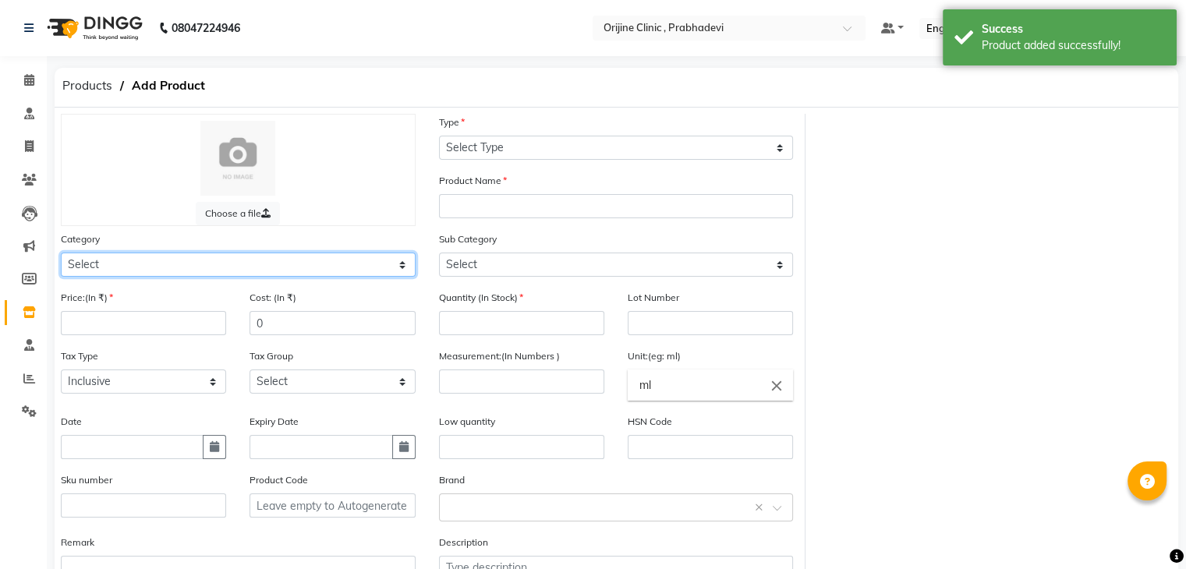
click at [158, 272] on select "Select Ayurvedic Medicine Skin Personal Care Cosmosoticles Wellness Product Con…" at bounding box center [238, 265] width 355 height 24
select select "289115900"
click at [61, 255] on select "Select Ayurvedic Medicine Skin Personal Care Cosmosoticles Wellness Product Con…" at bounding box center [238, 265] width 355 height 24
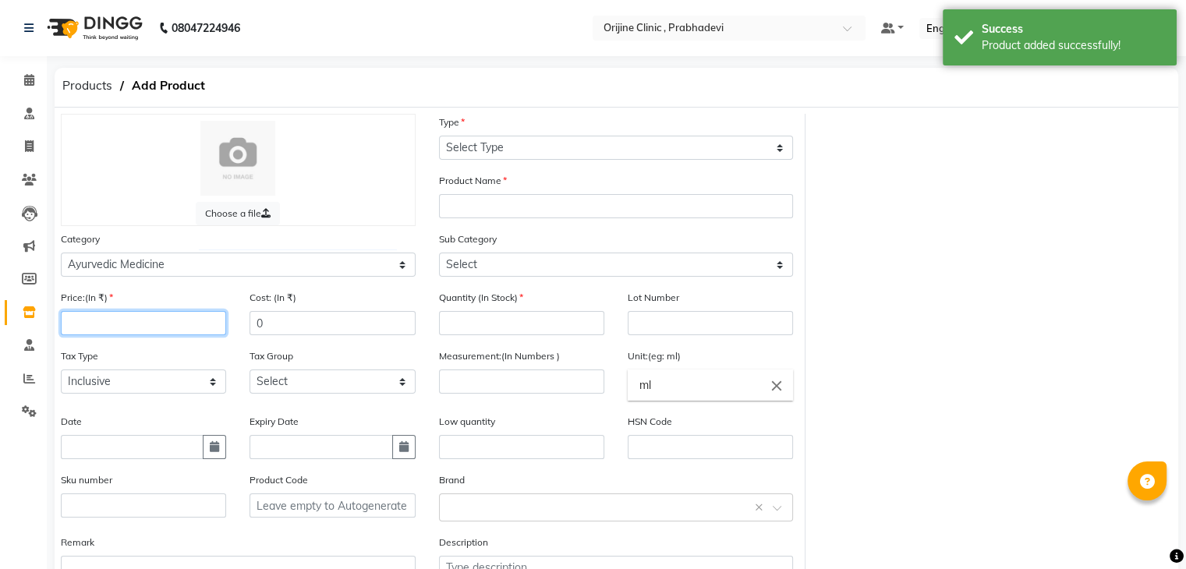
click at [137, 331] on input "number" at bounding box center [143, 323] width 165 height 24
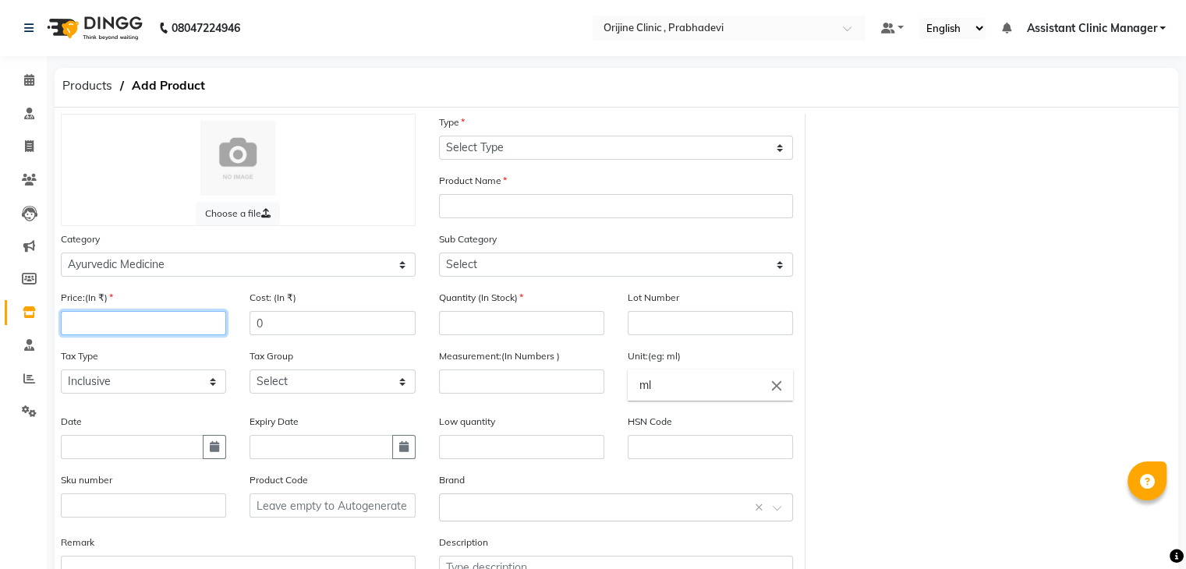
type input "4"
type input "6900"
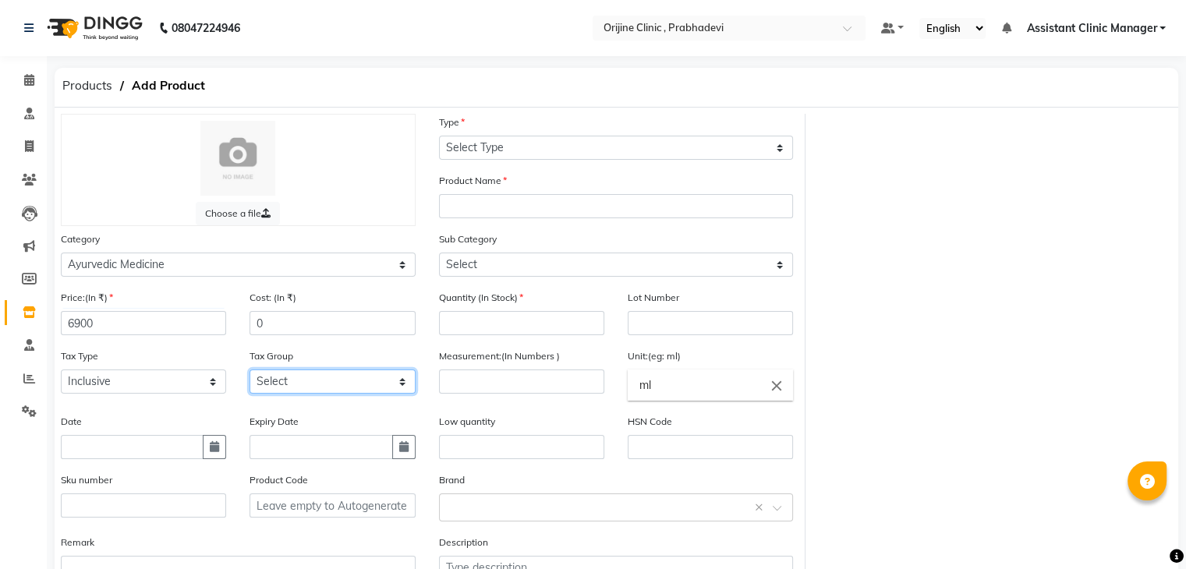
click at [275, 384] on select "Select GST (12%) GST (18%)" at bounding box center [332, 382] width 165 height 24
select select "4387"
click at [250, 374] on select "Select GST (12%) GST (18%)" at bounding box center [332, 382] width 165 height 24
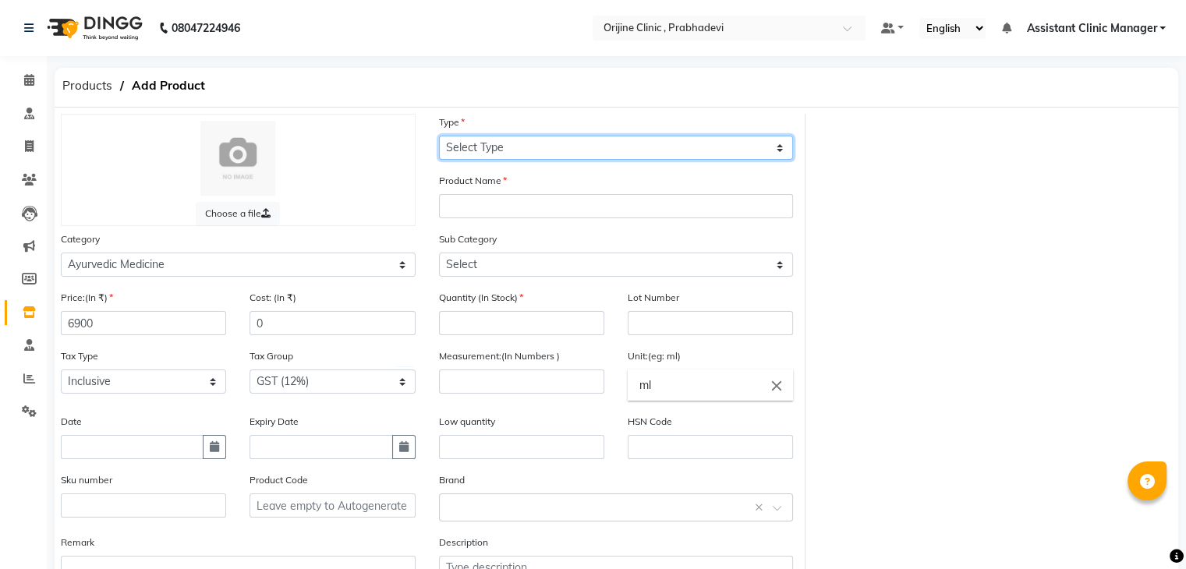
click at [530, 150] on select "Select Type Both Retail Consumable" at bounding box center [616, 148] width 355 height 24
select select "R"
click at [439, 136] on select "Select Type Both Retail Consumable" at bounding box center [616, 148] width 355 height 24
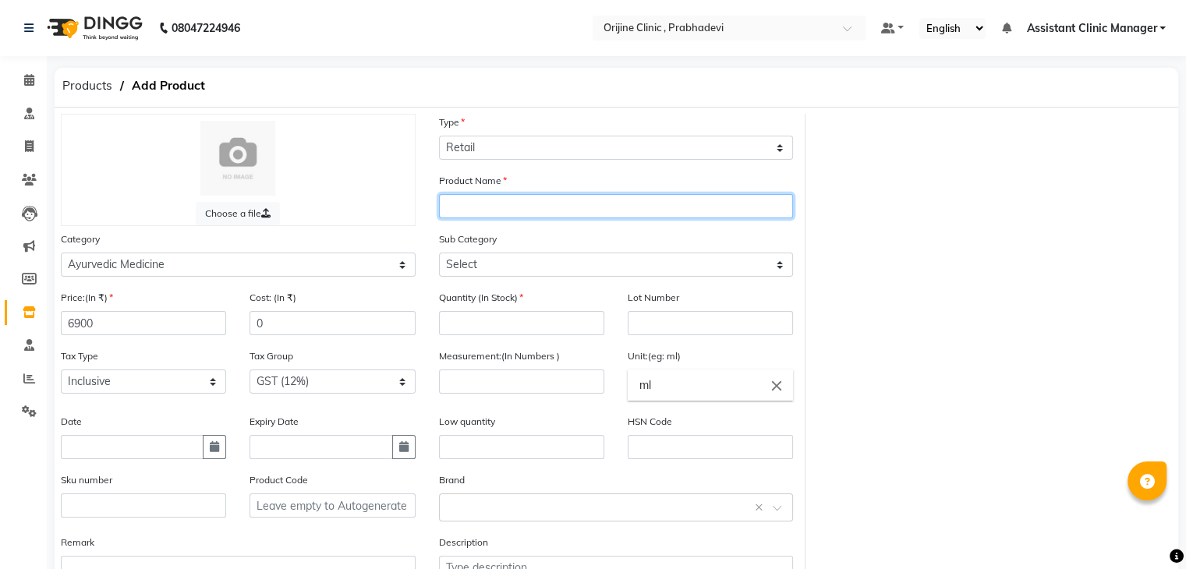
click at [507, 207] on input "text" at bounding box center [616, 206] width 355 height 24
type input "21 days (2 preparations"
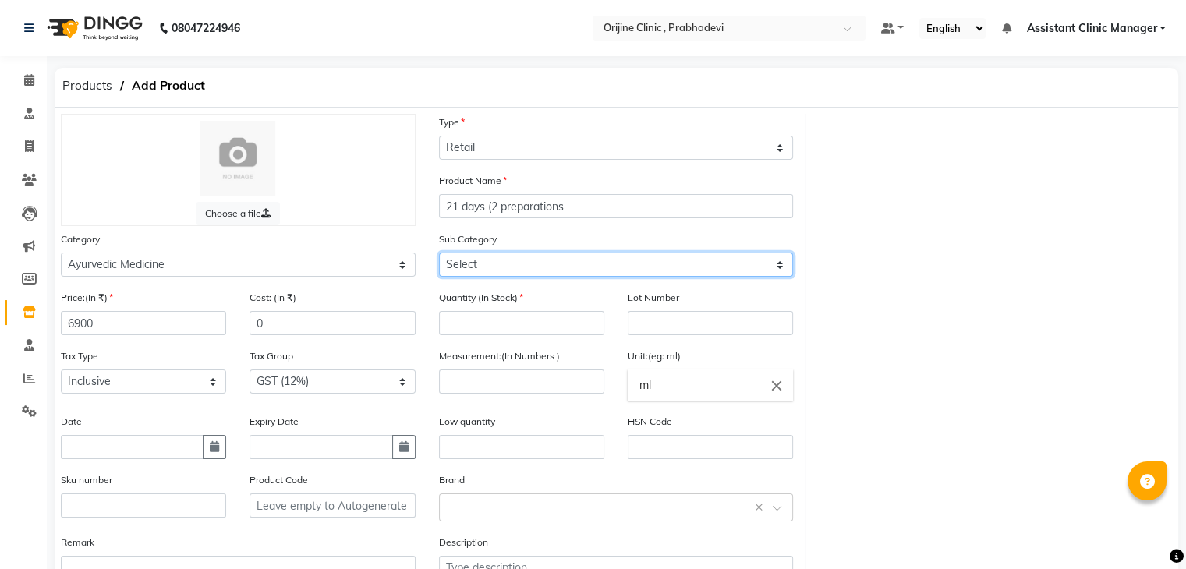
click at [561, 269] on select "Select 7 Days (2 Preparation) Mineral Non Mineral" at bounding box center [616, 265] width 355 height 24
select select "2891159036"
click at [439, 255] on select "Select 7 Days (2 Preparation) Mineral Non Mineral" at bounding box center [616, 265] width 355 height 24
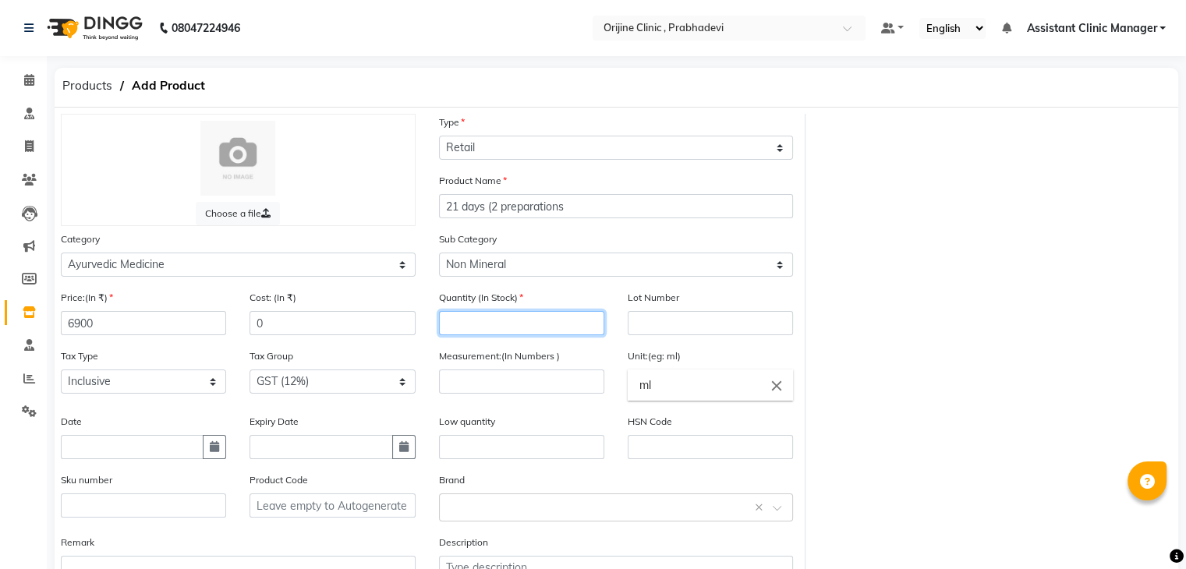
click at [490, 325] on input "number" at bounding box center [521, 323] width 165 height 24
type input "100"
click at [697, 399] on input "ml" at bounding box center [710, 385] width 165 height 31
click at [774, 384] on icon "close" at bounding box center [776, 385] width 17 height 17
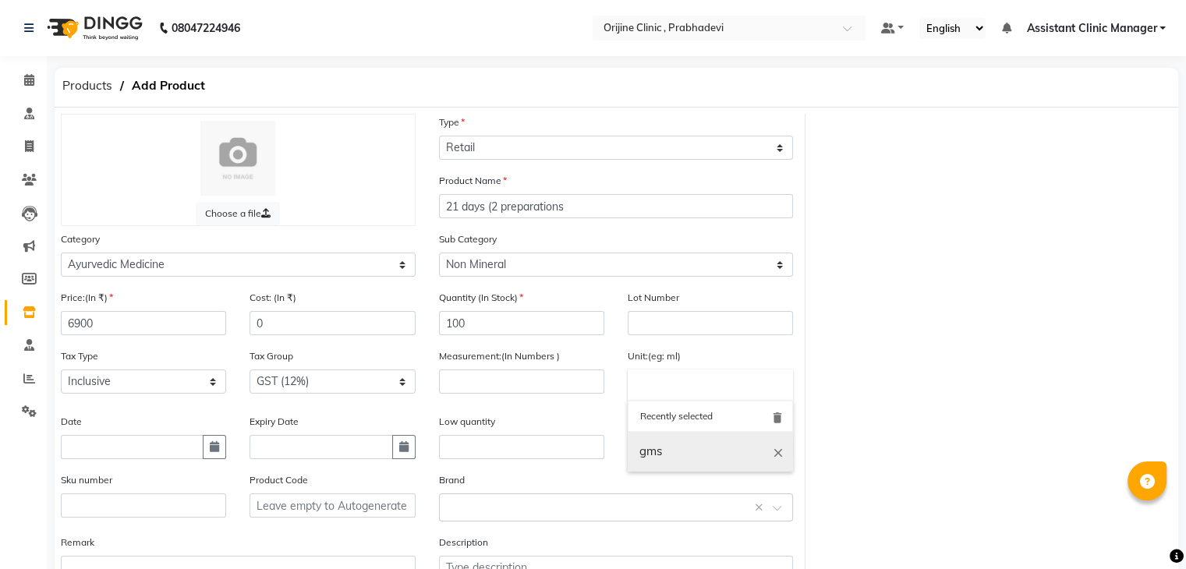
click at [661, 461] on link "gms" at bounding box center [710, 452] width 165 height 40
type input "gms"
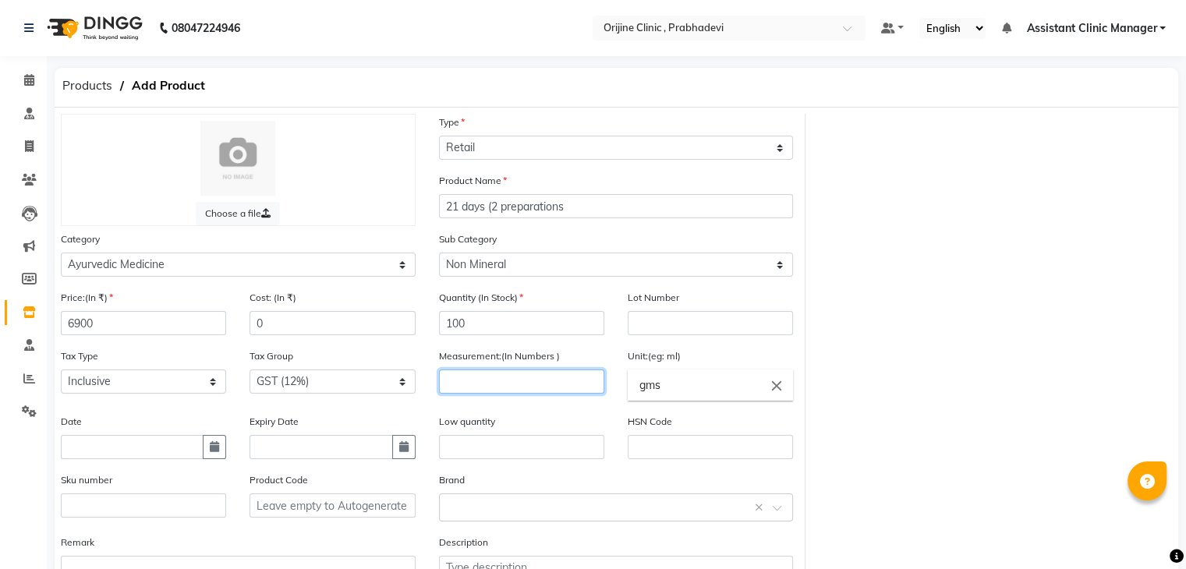
click at [551, 394] on input "number" at bounding box center [521, 382] width 165 height 24
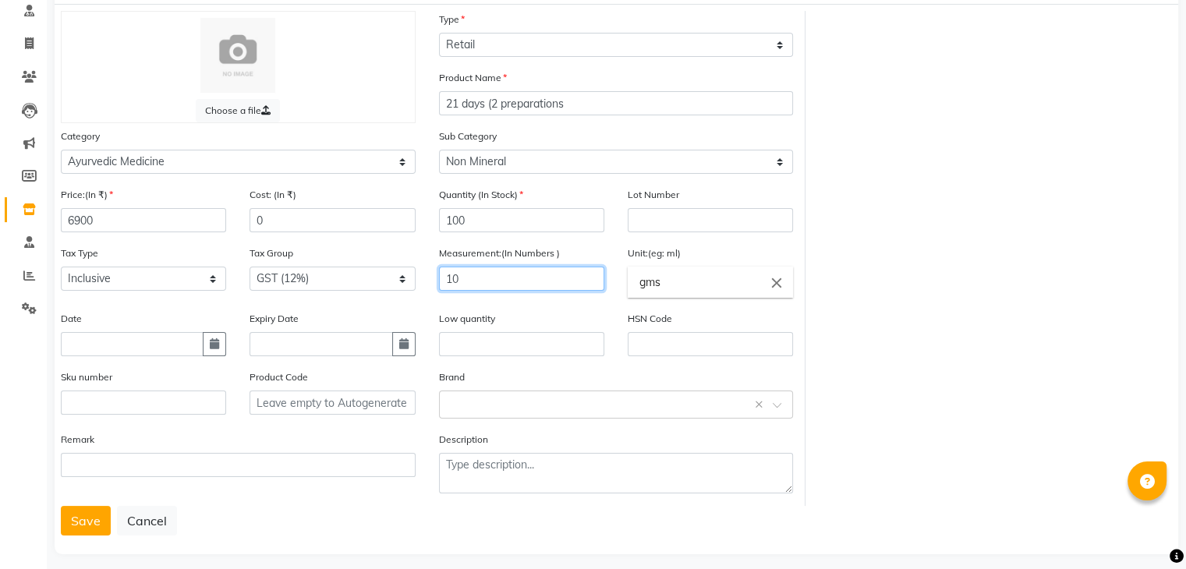
scroll to position [122, 0]
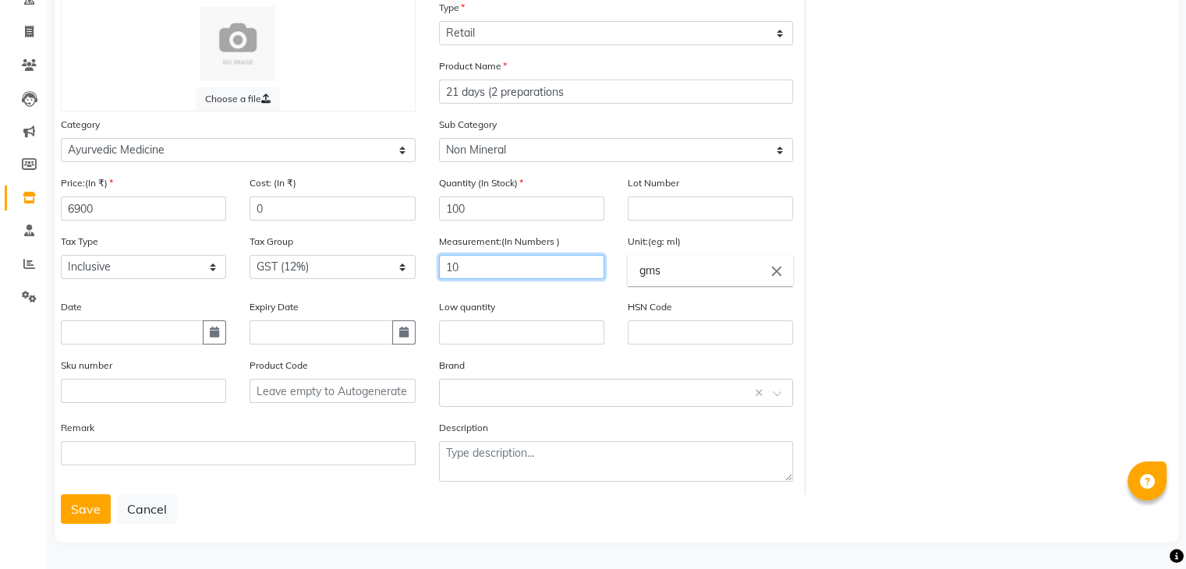
type input "10"
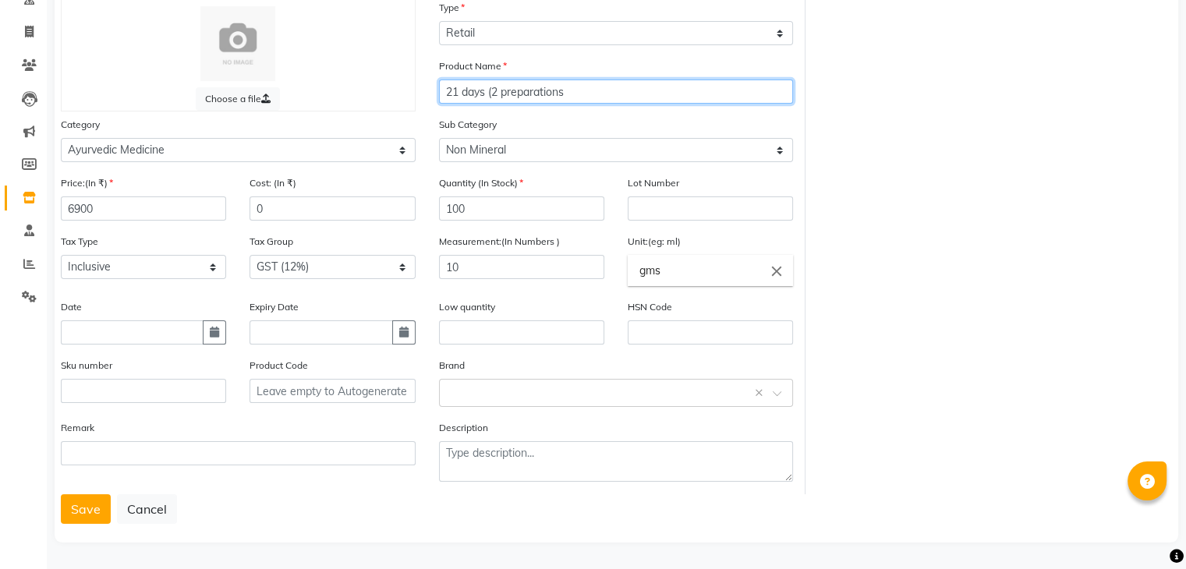
click at [572, 85] on input "21 days (2 preparations" at bounding box center [616, 92] width 355 height 24
type input "21 days (2 preparations)"
click at [95, 509] on button "Save" at bounding box center [86, 509] width 50 height 30
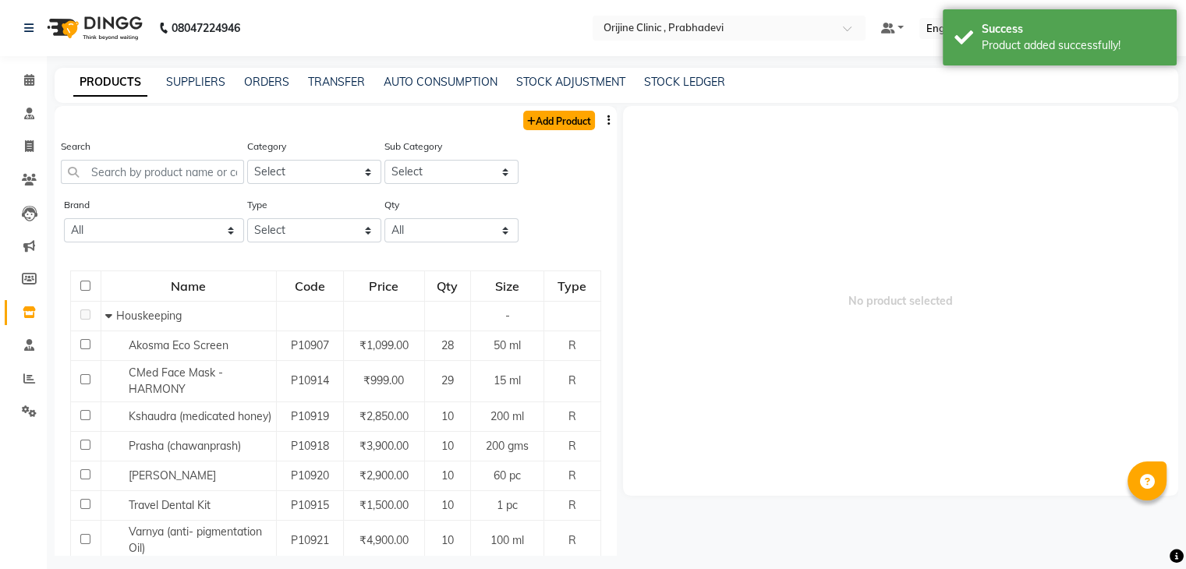
click at [557, 117] on link "Add Product" at bounding box center [559, 120] width 72 height 19
select select "true"
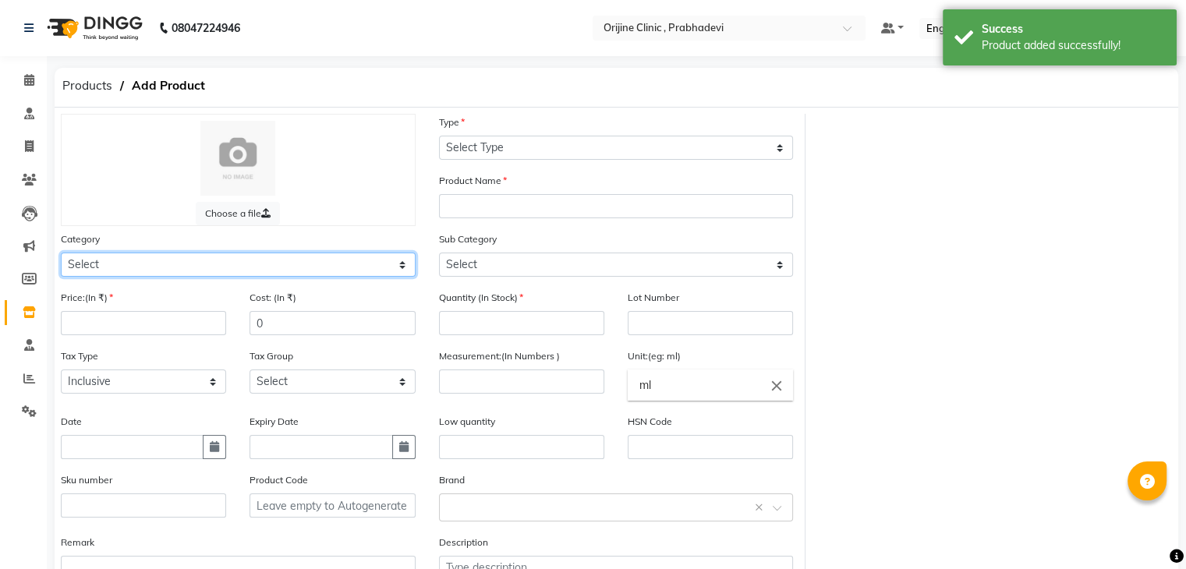
click at [168, 268] on select "Select Ayurvedic Medicine Skin Personal Care Cosmosoticles Wellness Product Con…" at bounding box center [238, 265] width 355 height 24
select select "289115900"
click at [61, 255] on select "Select Ayurvedic Medicine Skin Personal Care Cosmosoticles Wellness Product Con…" at bounding box center [238, 265] width 355 height 24
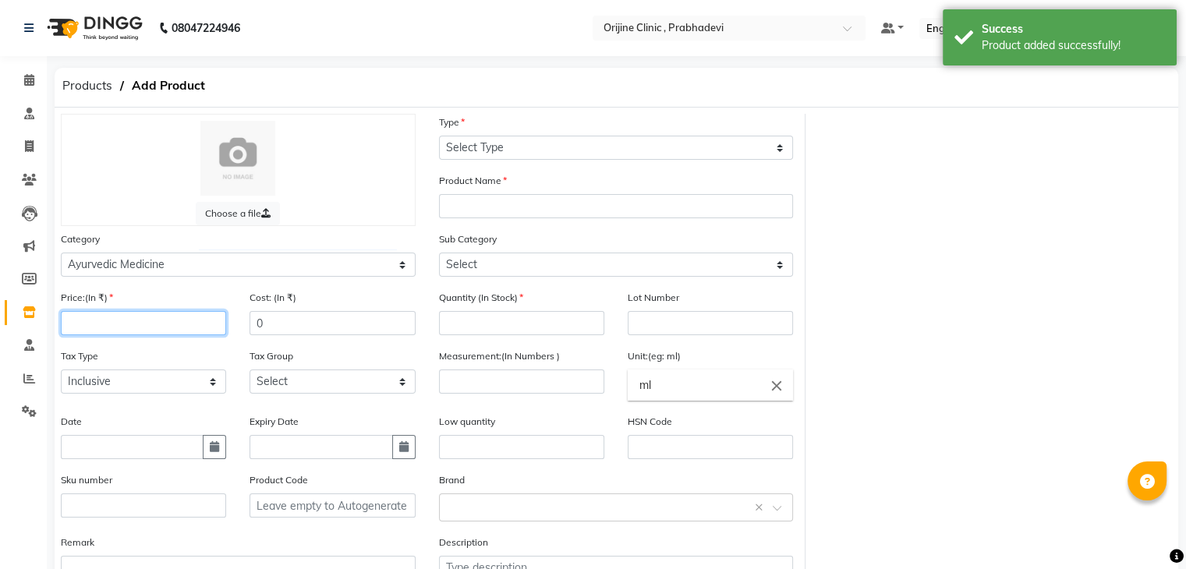
click at [147, 327] on input "number" at bounding box center [143, 323] width 165 height 24
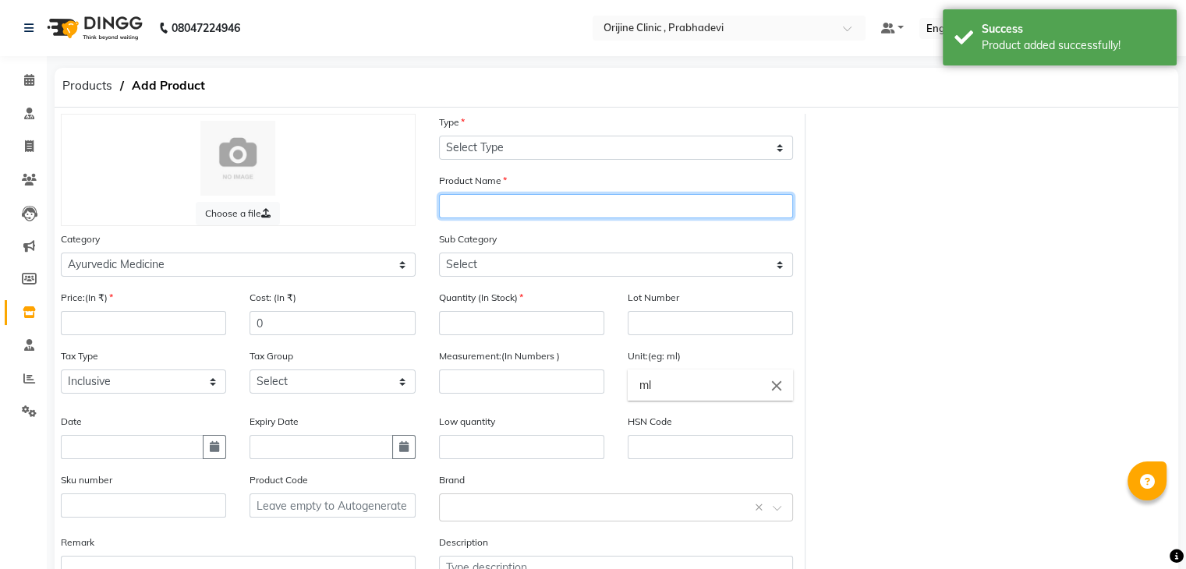
click at [474, 203] on input "text" at bounding box center [616, 206] width 355 height 24
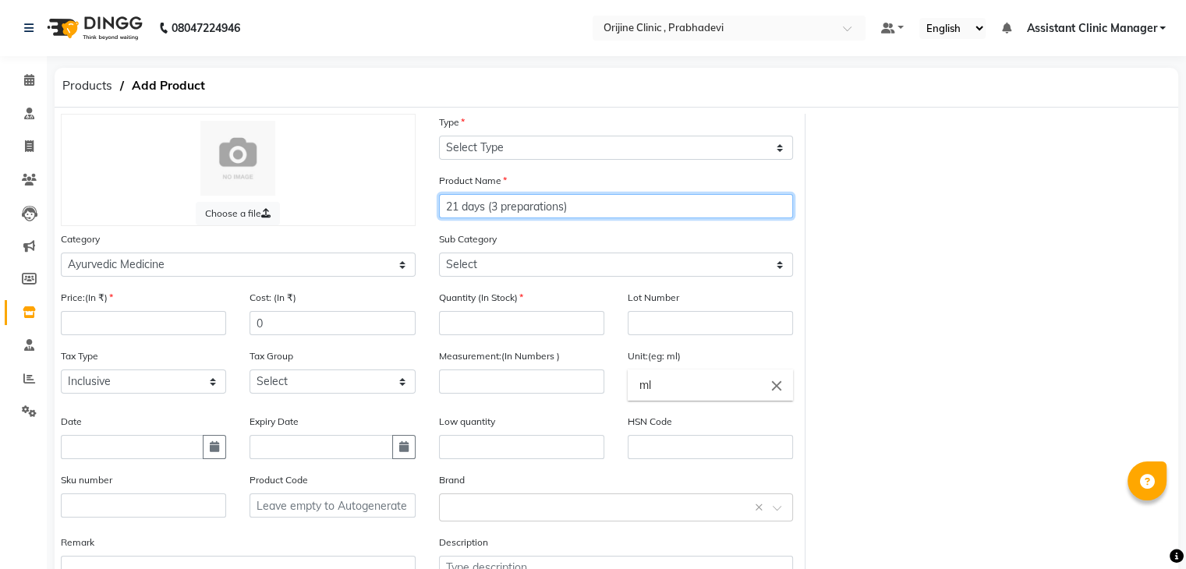
type input "21 days (3 preparations)"
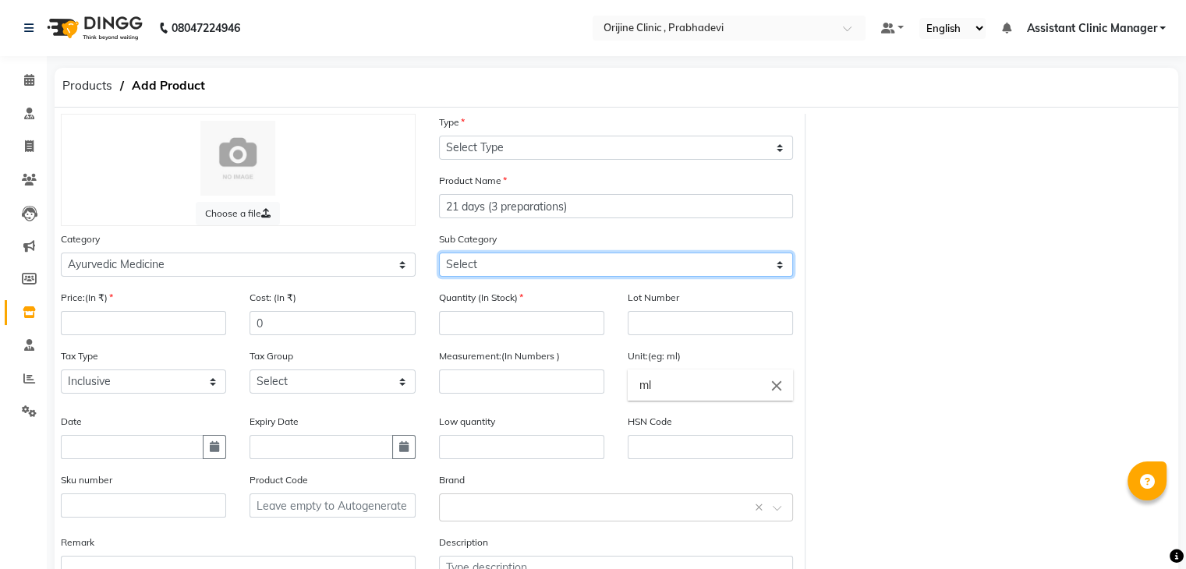
click at [495, 266] on select "Select 7 Days (2 Preparation) Mineral Non Mineral" at bounding box center [616, 265] width 355 height 24
select select "2891159036"
click at [439, 255] on select "Select 7 Days (2 Preparation) Mineral Non Mineral" at bounding box center [616, 265] width 355 height 24
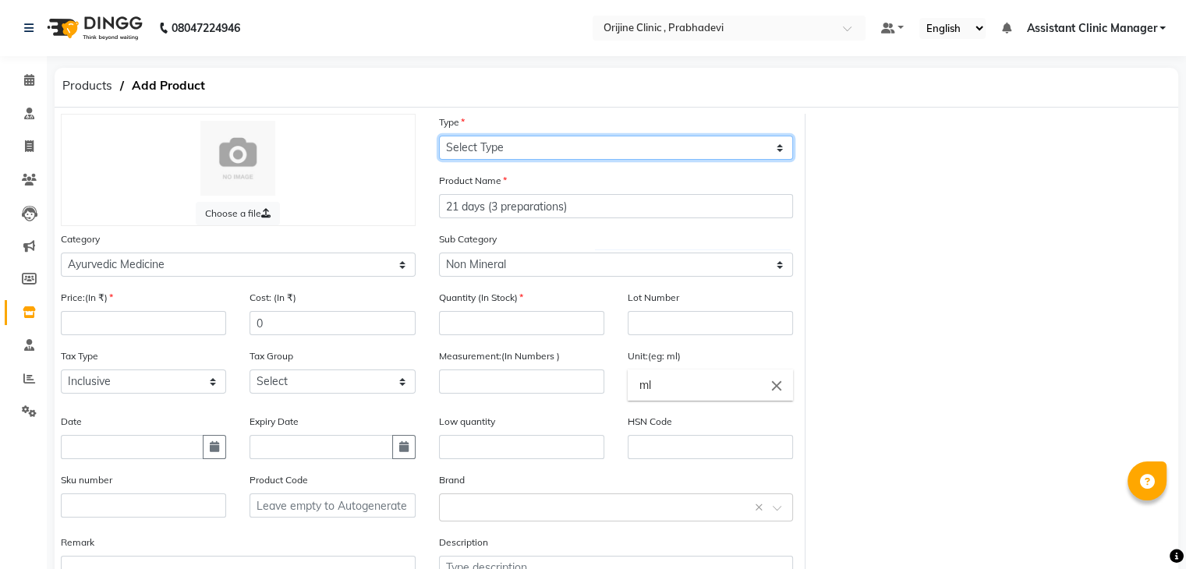
click at [507, 151] on select "Select Type Both Retail Consumable" at bounding box center [616, 148] width 355 height 24
select select "R"
click at [439, 136] on select "Select Type Both Retail Consumable" at bounding box center [616, 148] width 355 height 24
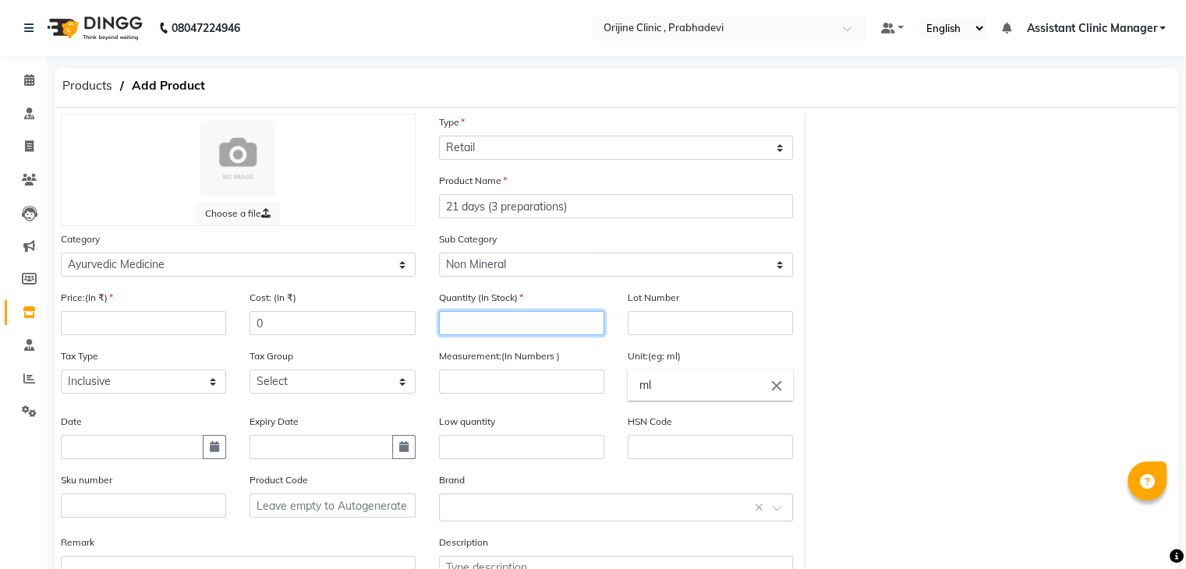
click at [483, 324] on input "number" at bounding box center [521, 323] width 165 height 24
type input "5"
type input "100"
click at [772, 389] on icon "close" at bounding box center [776, 385] width 17 height 17
click at [733, 384] on input "text" at bounding box center [710, 385] width 165 height 31
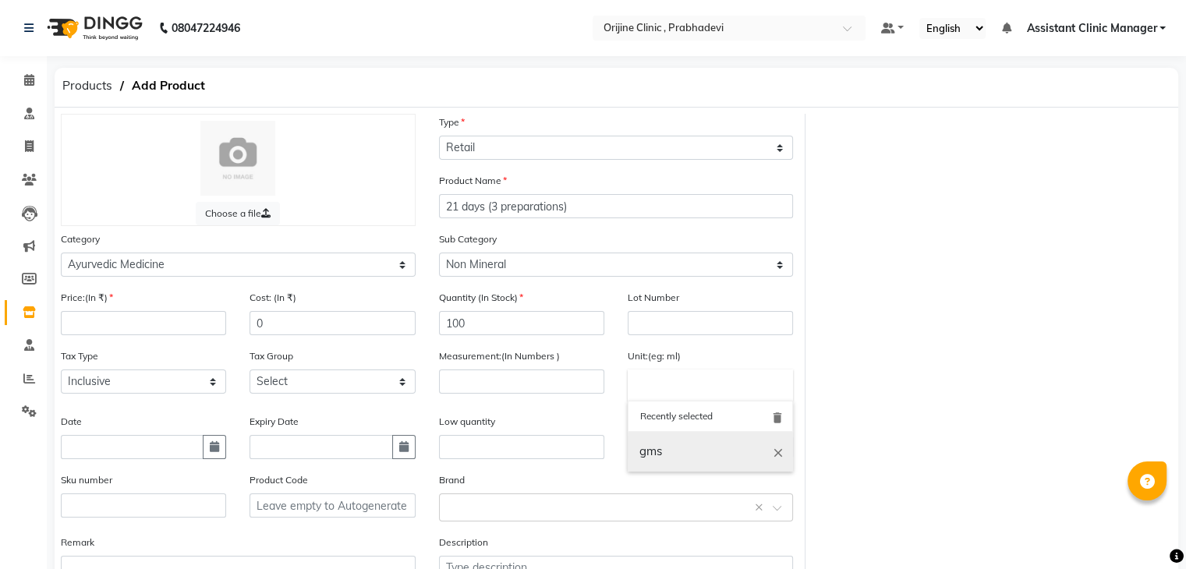
click at [686, 459] on link "gms" at bounding box center [710, 452] width 165 height 40
type input "gms"
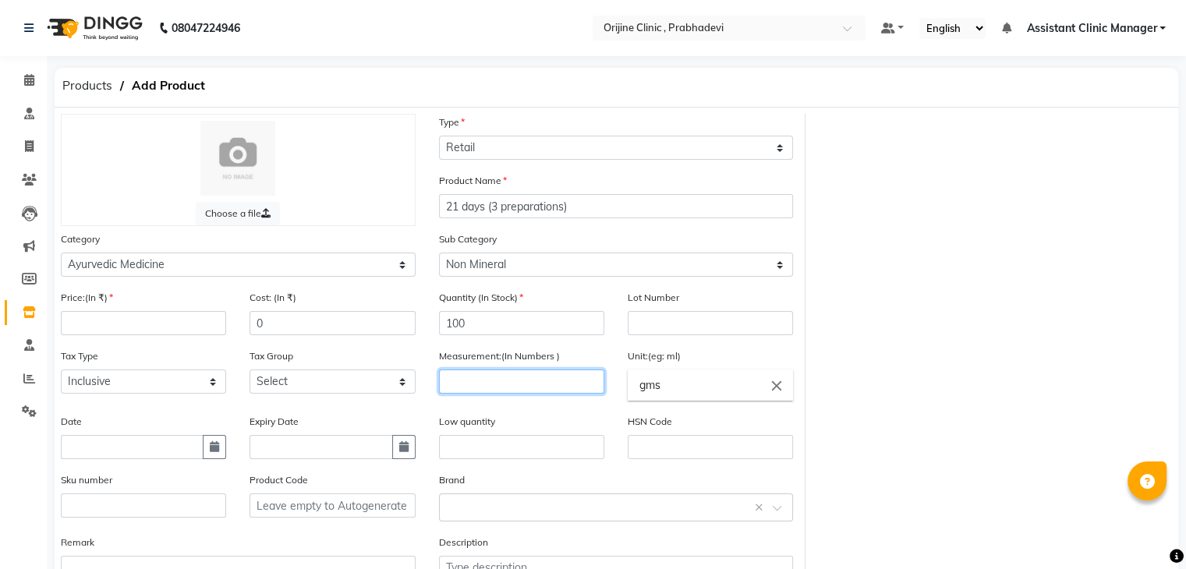
click at [505, 377] on input "number" at bounding box center [521, 382] width 165 height 24
type input "10"
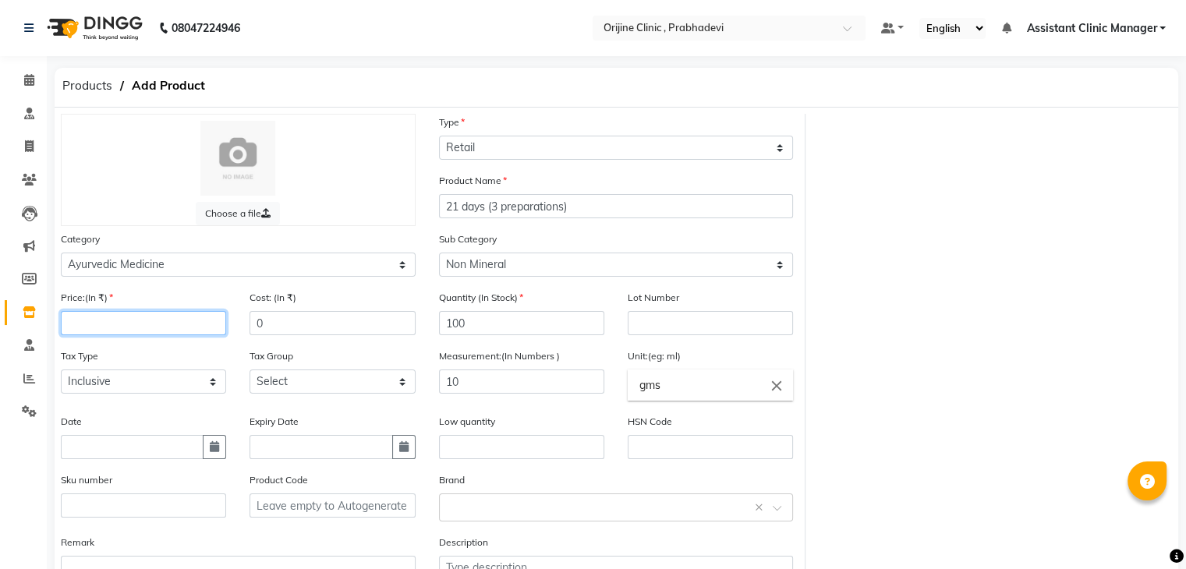
click at [147, 326] on input "number" at bounding box center [143, 323] width 165 height 24
type input "10400"
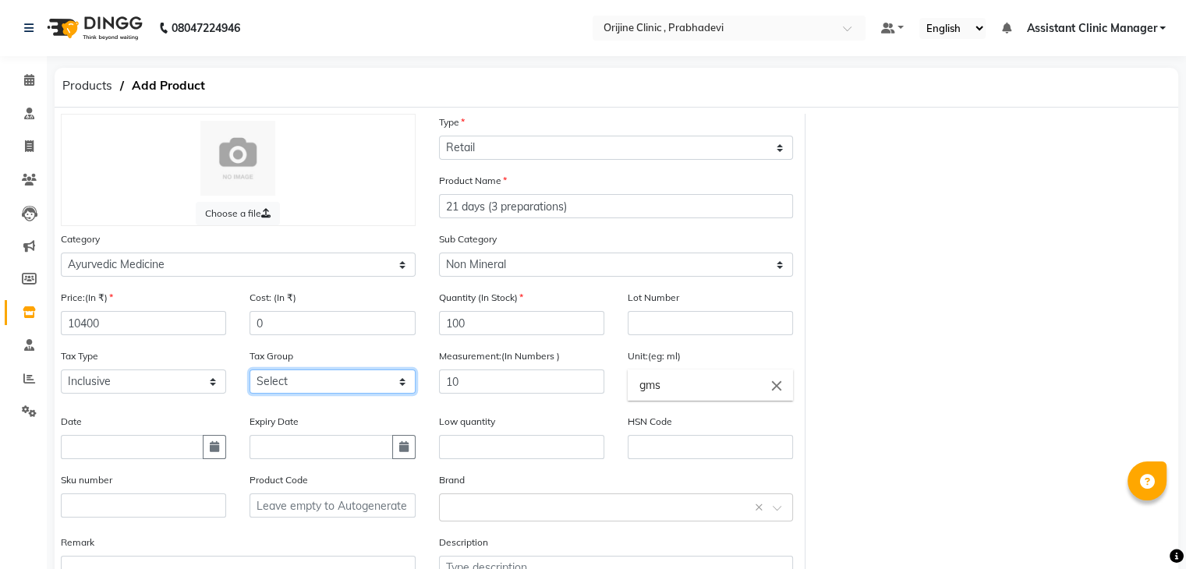
click at [299, 382] on select "Select GST (12%) GST (18%)" at bounding box center [332, 382] width 165 height 24
select select "4387"
click at [250, 374] on select "Select GST (12%) GST (18%)" at bounding box center [332, 382] width 165 height 24
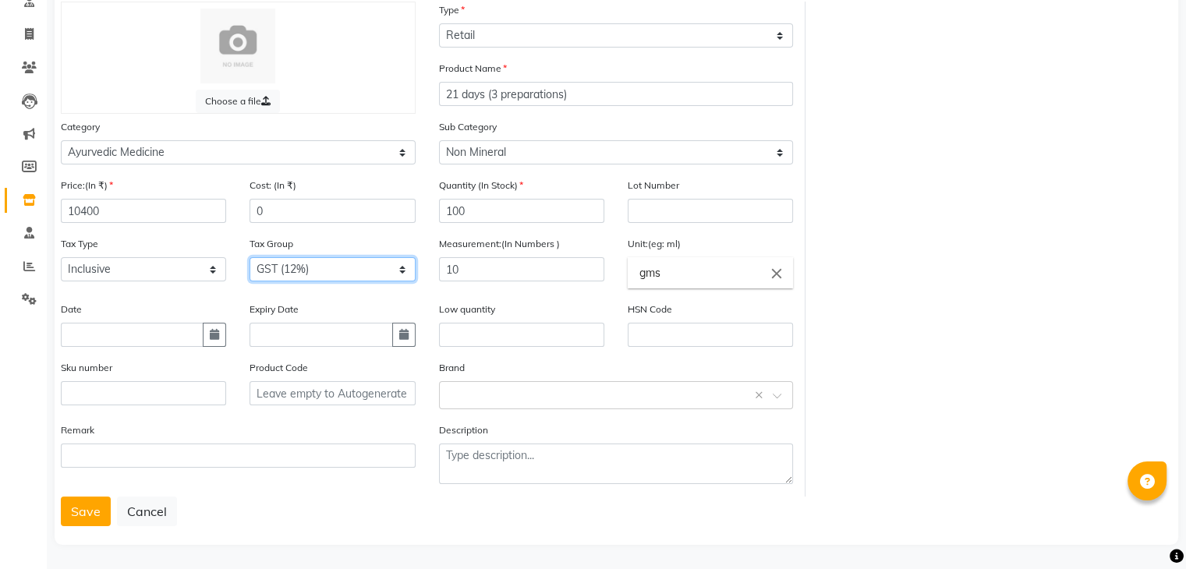
scroll to position [114, 0]
click at [83, 518] on button "Save" at bounding box center [86, 510] width 50 height 30
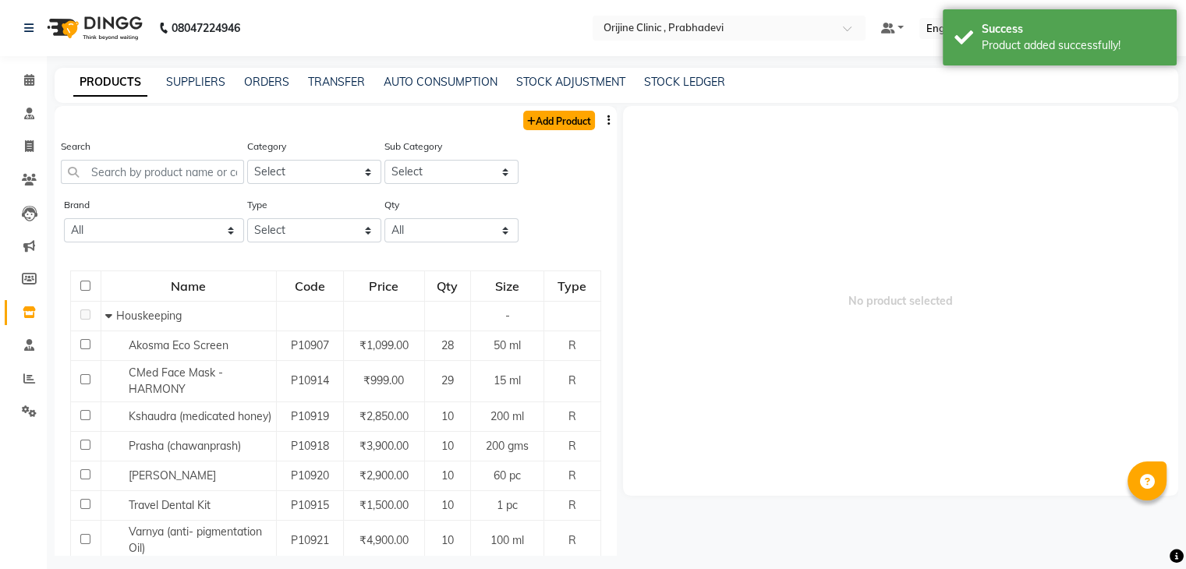
click at [548, 121] on link "Add Product" at bounding box center [559, 120] width 72 height 19
select select "true"
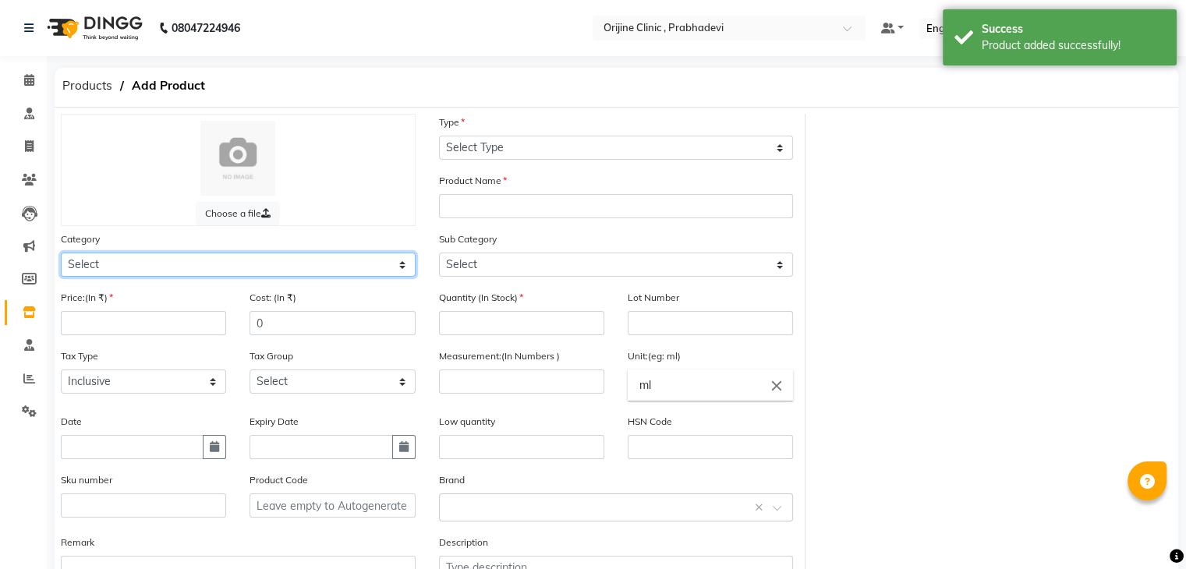
click at [245, 275] on select "Select Ayurvedic Medicine Skin Personal Care Cosmosoticles Wellness Product Con…" at bounding box center [238, 265] width 355 height 24
select select "289115900"
click at [61, 255] on select "Select Ayurvedic Medicine Skin Personal Care Cosmosoticles Wellness Product Con…" at bounding box center [238, 265] width 355 height 24
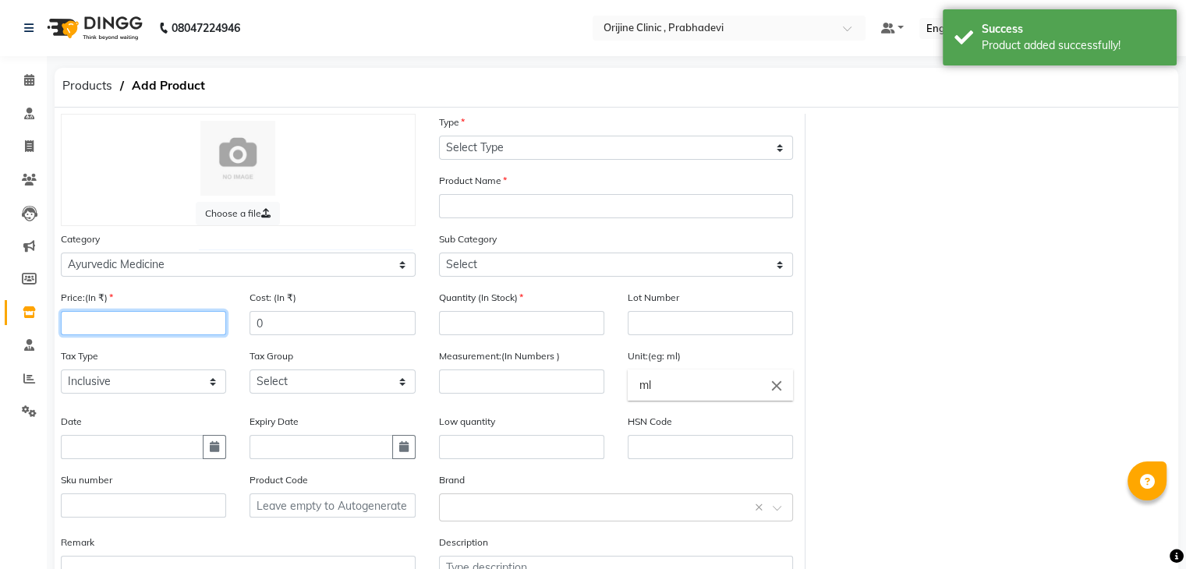
click at [165, 330] on input "number" at bounding box center [143, 323] width 165 height 24
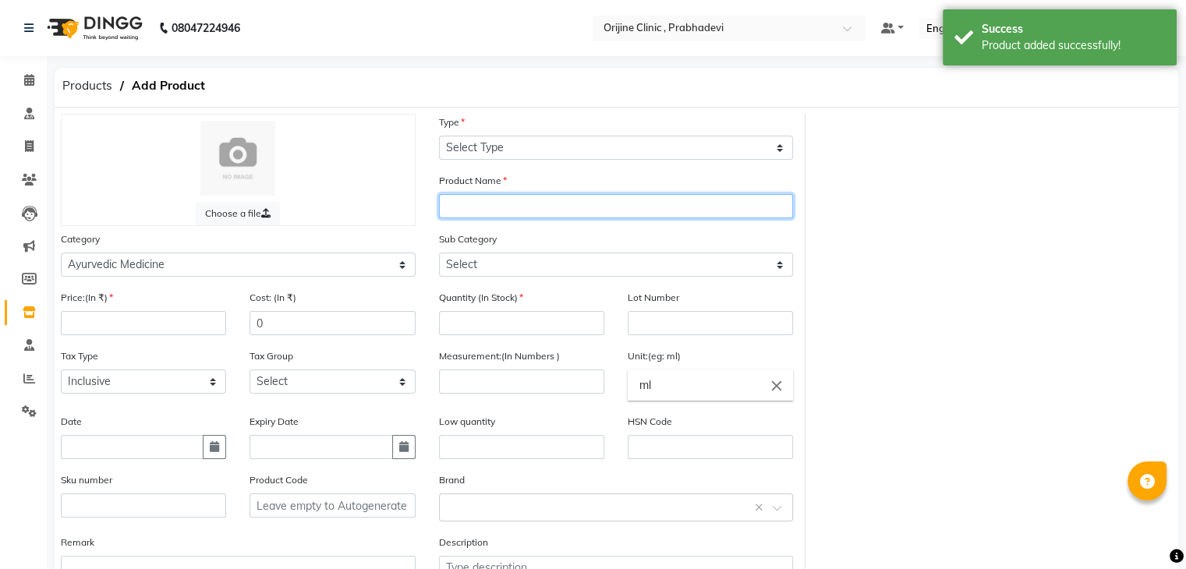
click at [502, 204] on input "text" at bounding box center [616, 206] width 355 height 24
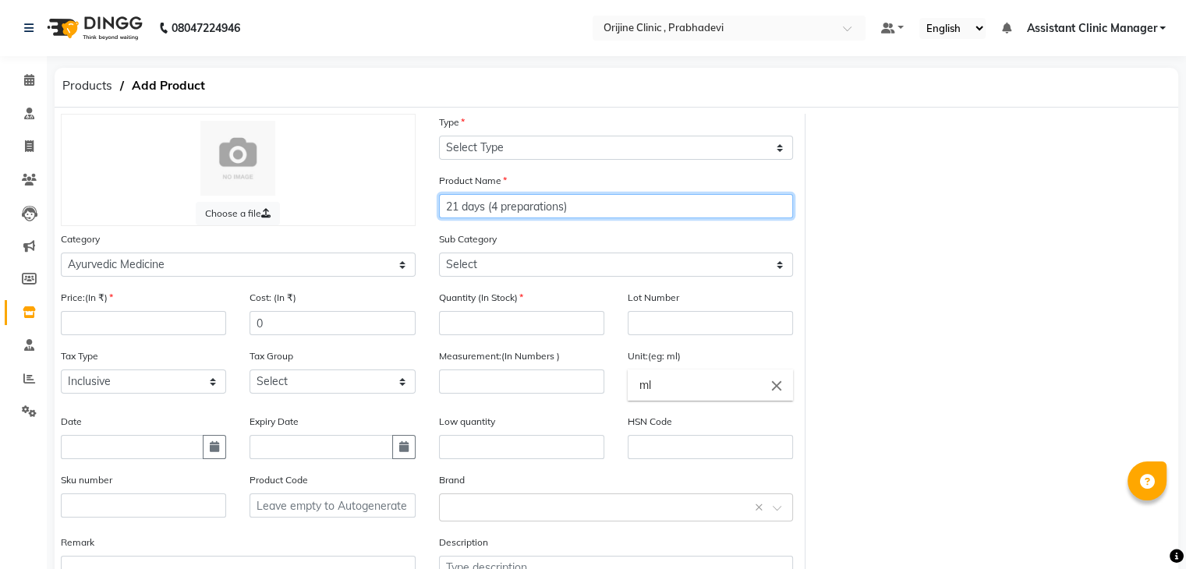
type input "21 days (4 preparations)"
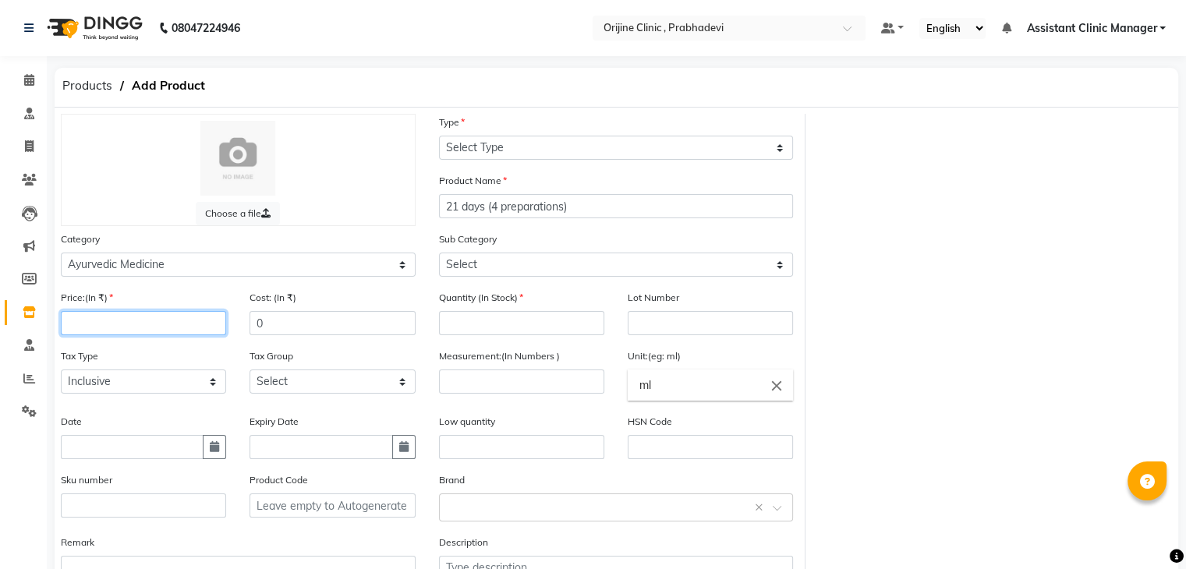
click at [104, 331] on input "number" at bounding box center [143, 323] width 165 height 24
type input "13600"
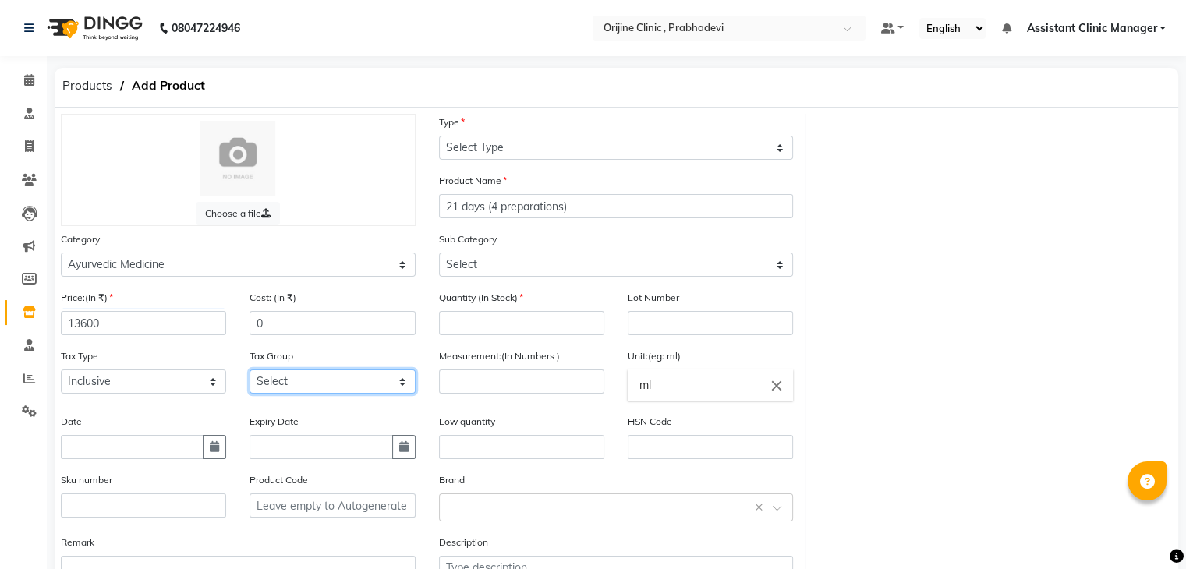
click at [280, 388] on select "Select GST (12%) GST (18%)" at bounding box center [332, 382] width 165 height 24
select select "4387"
click at [250, 374] on select "Select GST (12%) GST (18%)" at bounding box center [332, 382] width 165 height 24
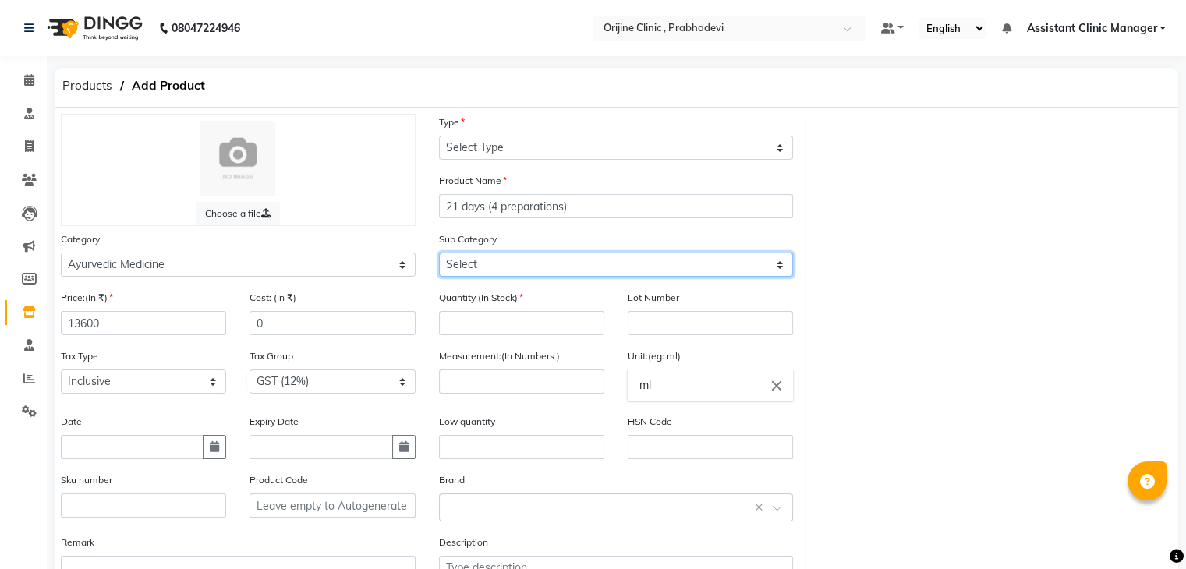
click at [519, 256] on select "Select 7 Days (2 Preparation) Mineral Non Mineral" at bounding box center [616, 265] width 355 height 24
select select "2891159036"
click at [439, 255] on select "Select 7 Days (2 Preparation) Mineral Non Mineral" at bounding box center [616, 265] width 355 height 24
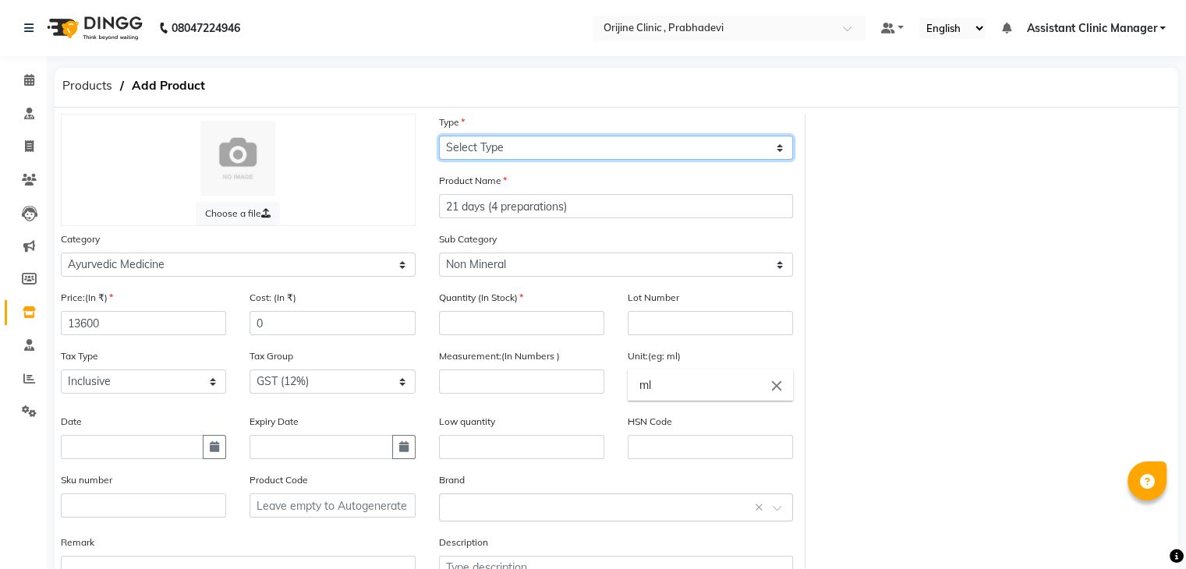
click at [484, 144] on select "Select Type Both Retail Consumable" at bounding box center [616, 148] width 355 height 24
select select "R"
click at [439, 136] on select "Select Type Both Retail Consumable" at bounding box center [616, 148] width 355 height 24
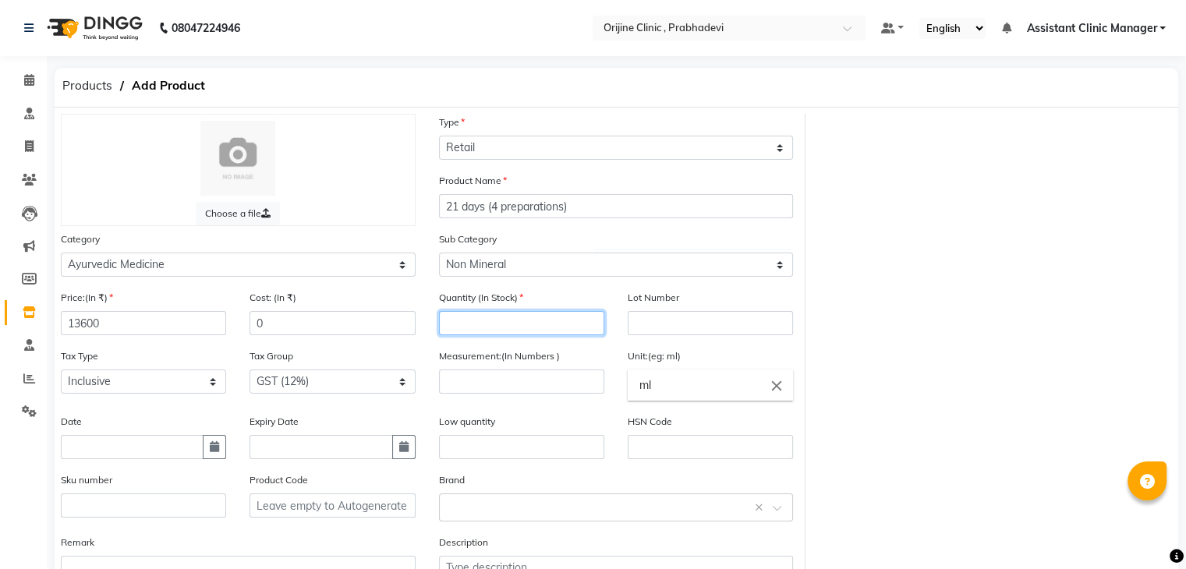
click at [477, 317] on input "number" at bounding box center [521, 323] width 165 height 24
type input "100"
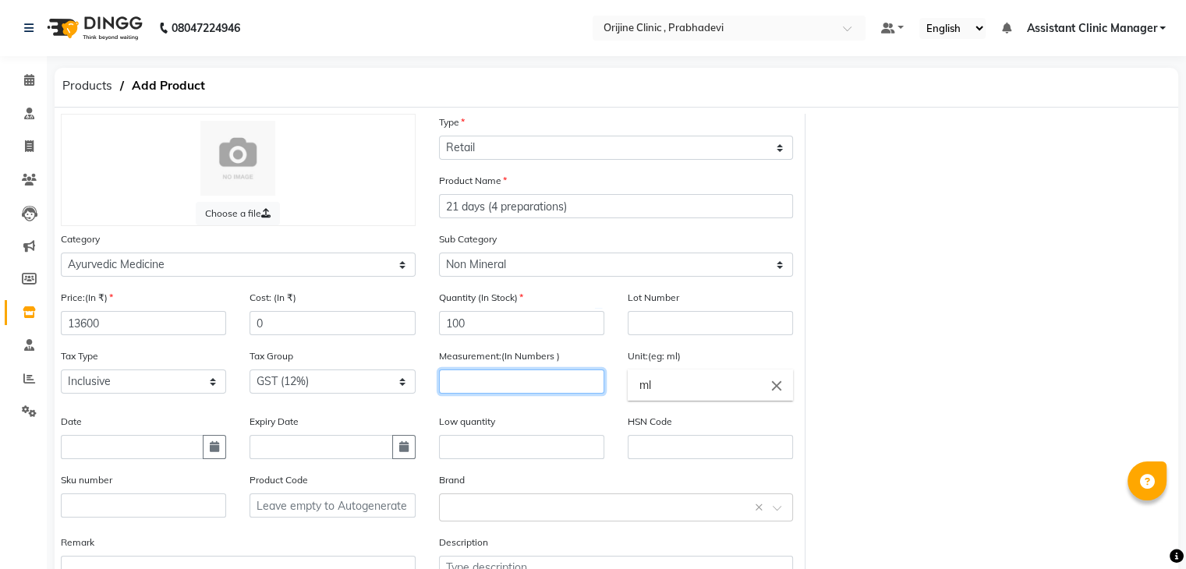
click at [518, 384] on input "number" at bounding box center [521, 382] width 165 height 24
type input "10"
click at [777, 392] on icon "close" at bounding box center [776, 385] width 17 height 17
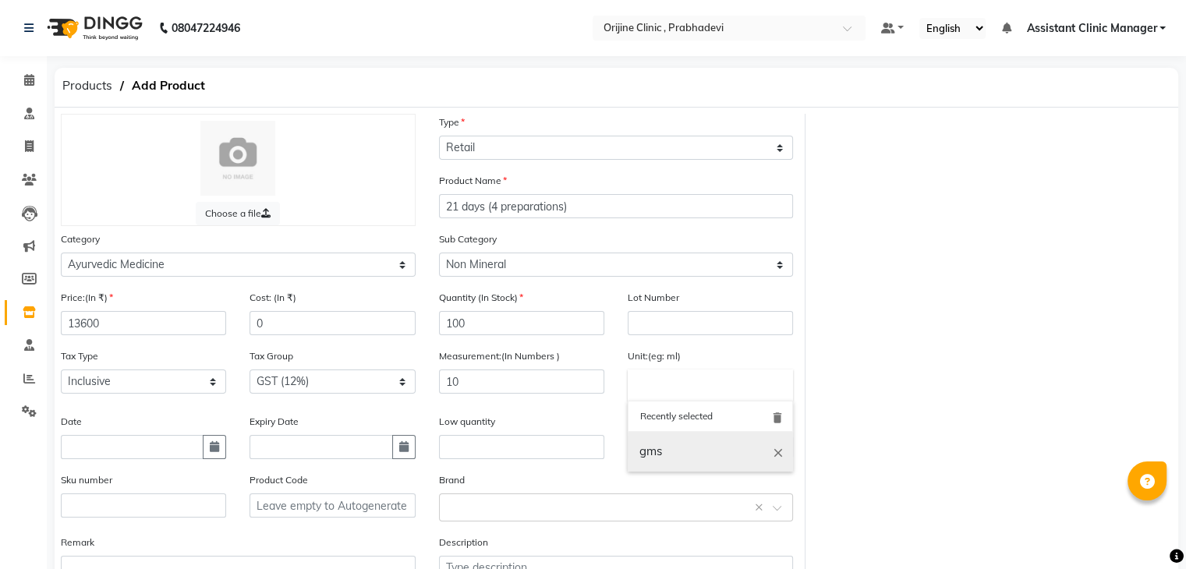
click at [679, 455] on link "gms" at bounding box center [710, 452] width 165 height 40
type input "gms"
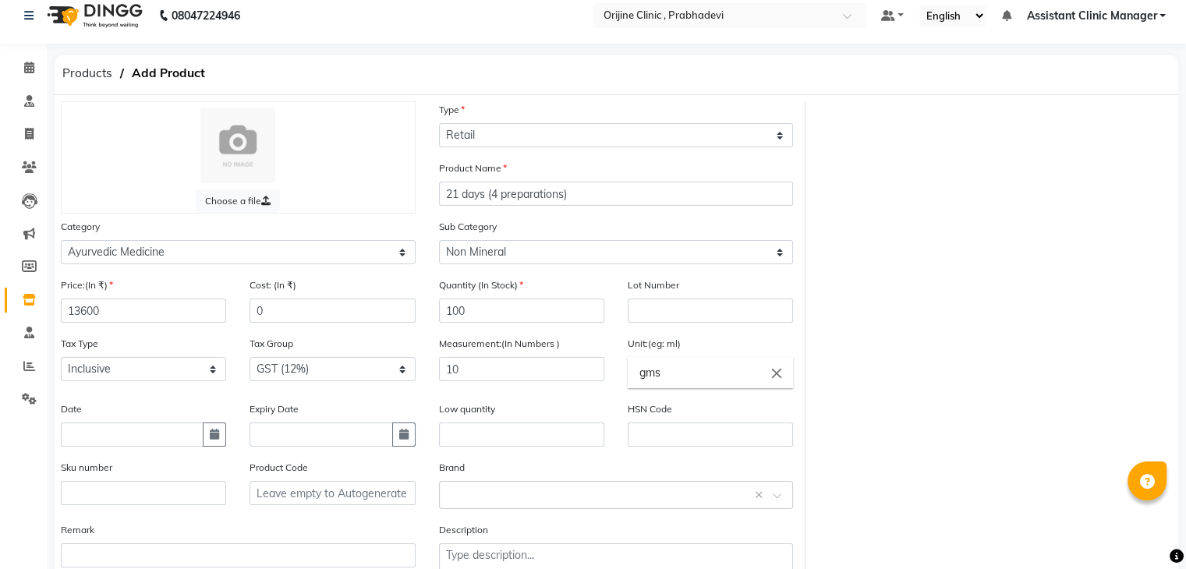
scroll to position [122, 0]
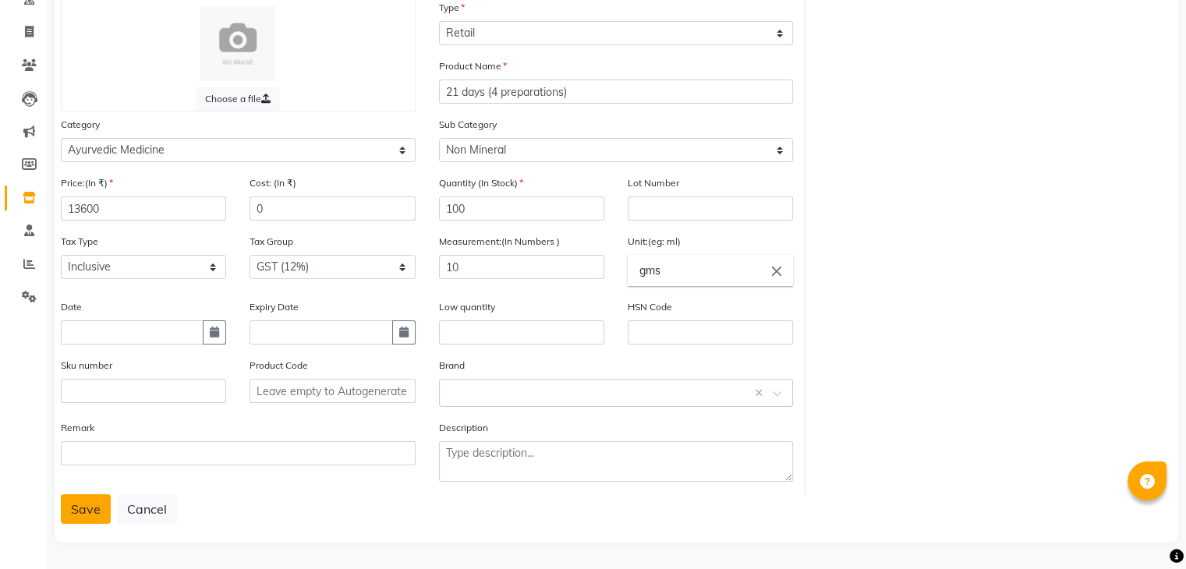
click at [87, 515] on button "Save" at bounding box center [86, 509] width 50 height 30
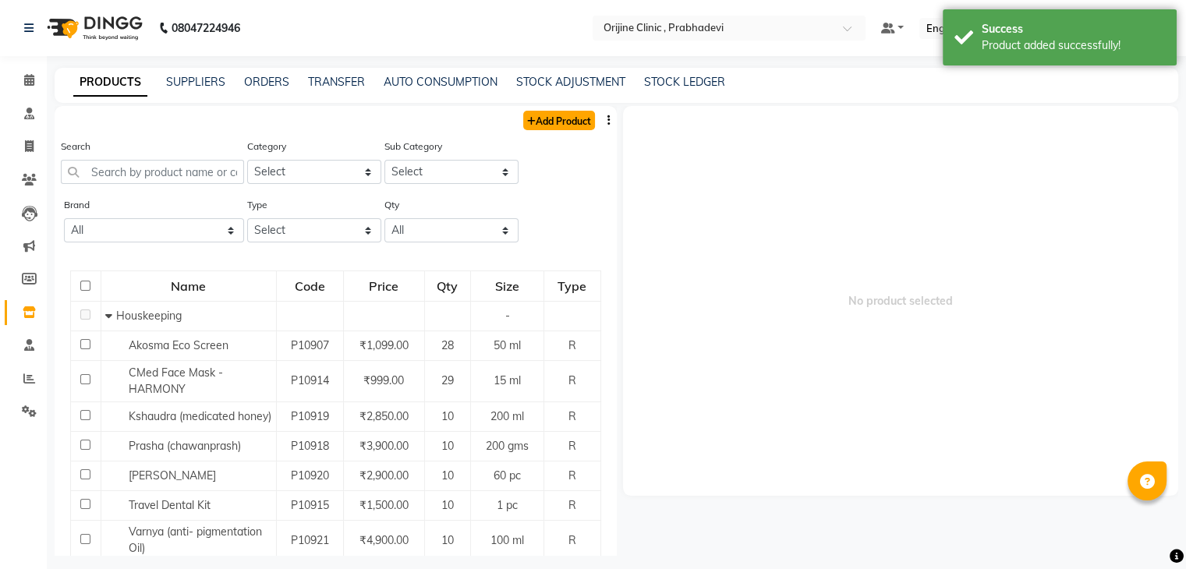
click at [539, 125] on link "Add Product" at bounding box center [559, 120] width 72 height 19
select select "true"
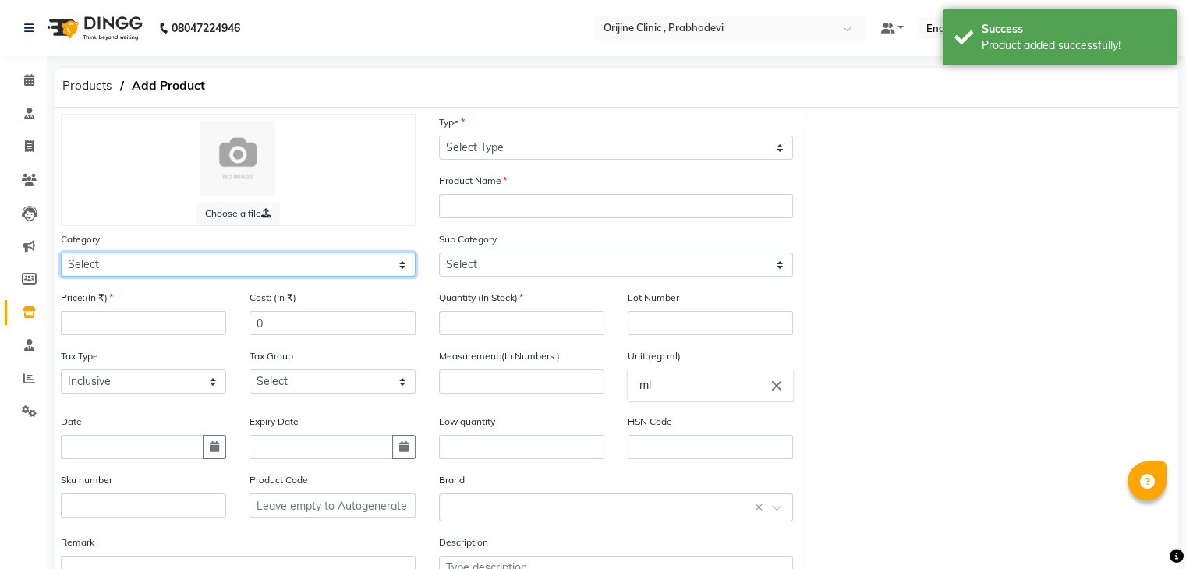
click at [178, 270] on select "Select Ayurvedic Medicine Skin Personal Care Cosmosoticles Wellness Product Con…" at bounding box center [238, 265] width 355 height 24
select select "289115900"
click at [61, 255] on select "Select Ayurvedic Medicine Skin Personal Care Cosmosoticles Wellness Product Con…" at bounding box center [238, 265] width 355 height 24
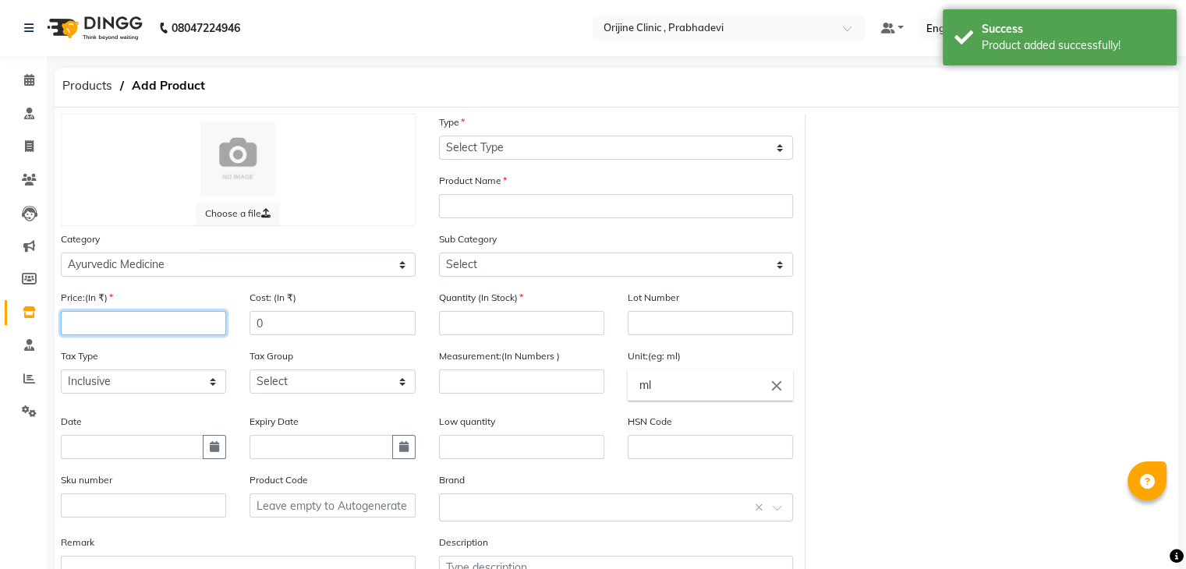
click at [134, 331] on input "number" at bounding box center [143, 323] width 165 height 24
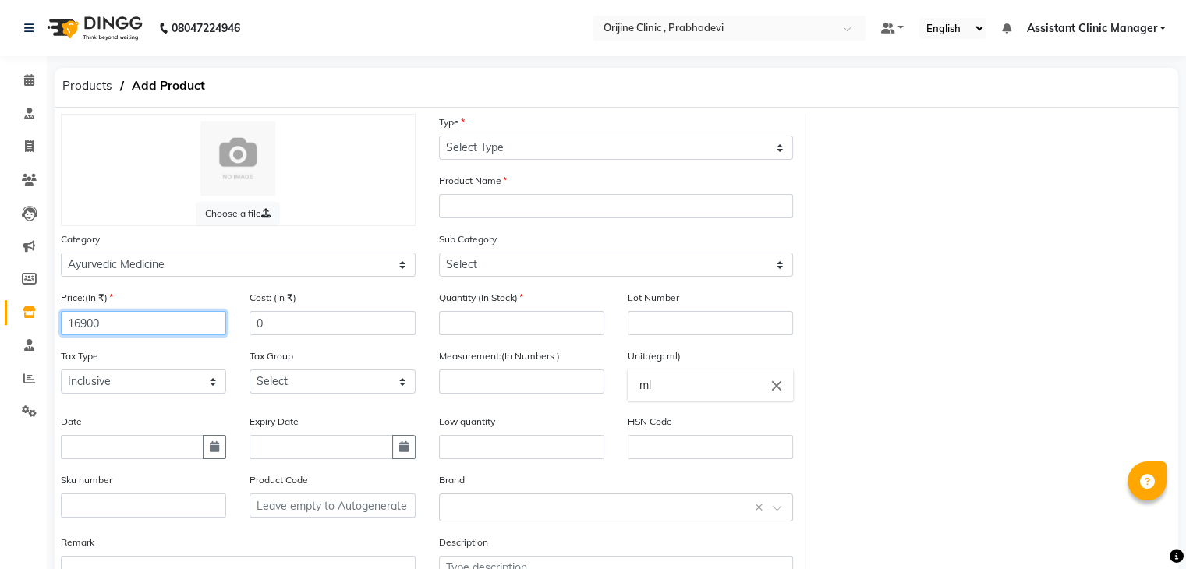
type input "16900"
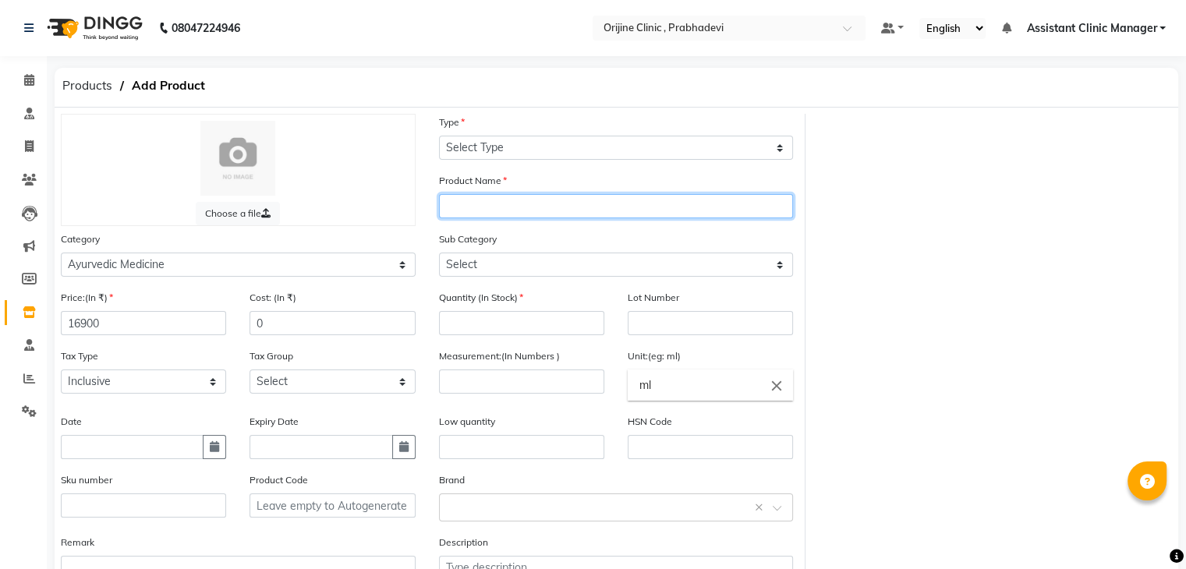
click at [522, 205] on input "text" at bounding box center [616, 206] width 355 height 24
type input "21 days (5 preparations)"
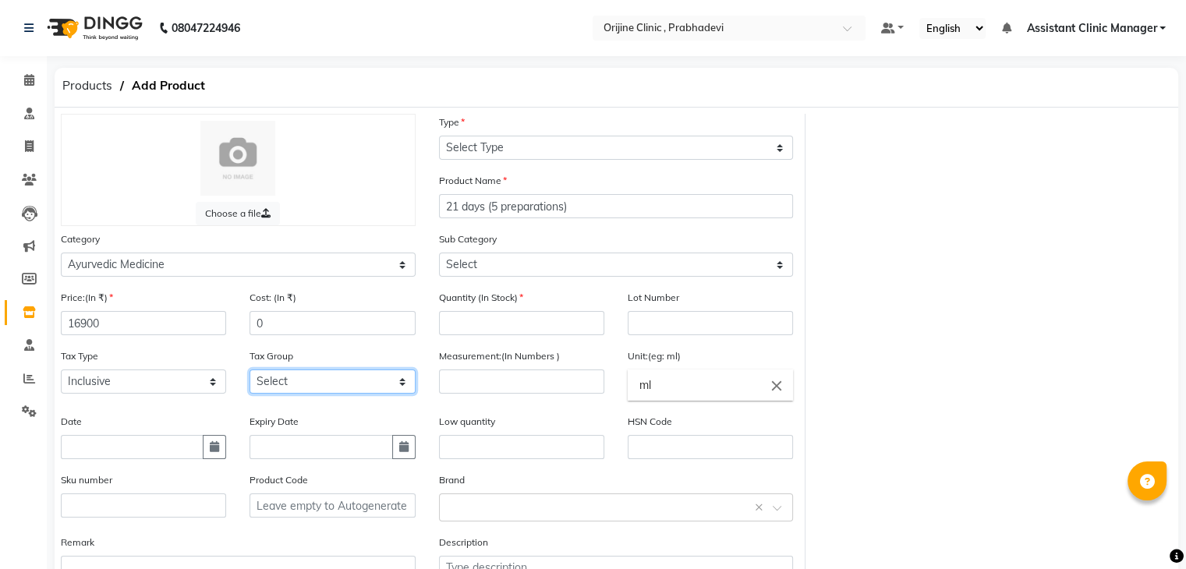
click at [280, 378] on select "Select GST (12%) GST (18%)" at bounding box center [332, 382] width 165 height 24
select select "4387"
click at [250, 374] on select "Select GST (12%) GST (18%)" at bounding box center [332, 382] width 165 height 24
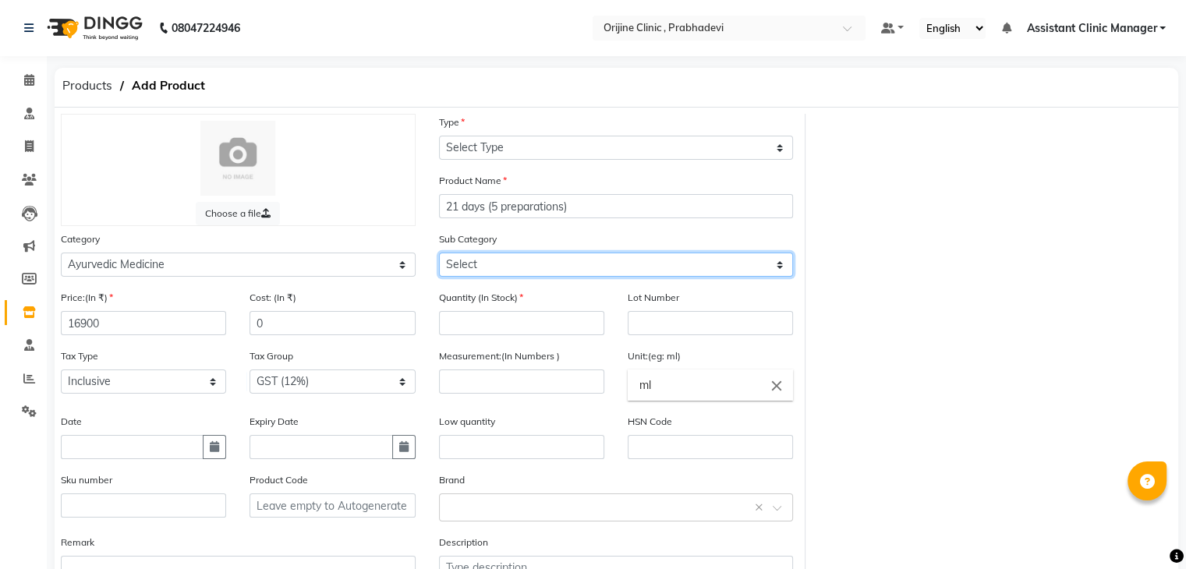
click at [475, 267] on select "Select 7 Days (2 Preparation) Mineral Non Mineral" at bounding box center [616, 265] width 355 height 24
select select "2891159036"
click at [439, 255] on select "Select 7 Days (2 Preparation) Mineral Non Mineral" at bounding box center [616, 265] width 355 height 24
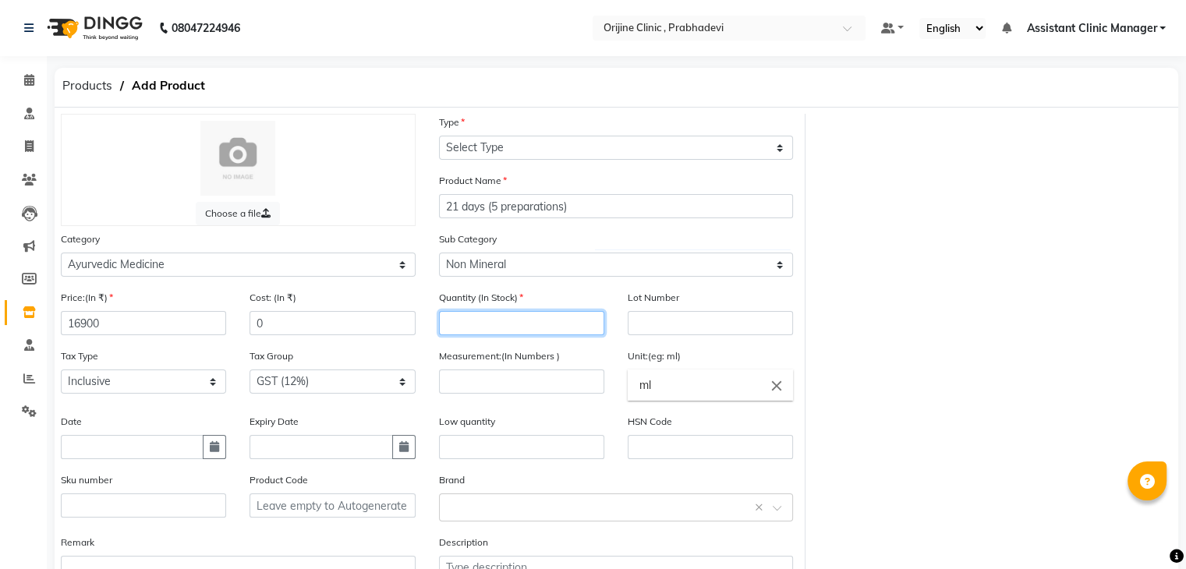
click at [471, 328] on input "number" at bounding box center [521, 323] width 165 height 24
type input "100"
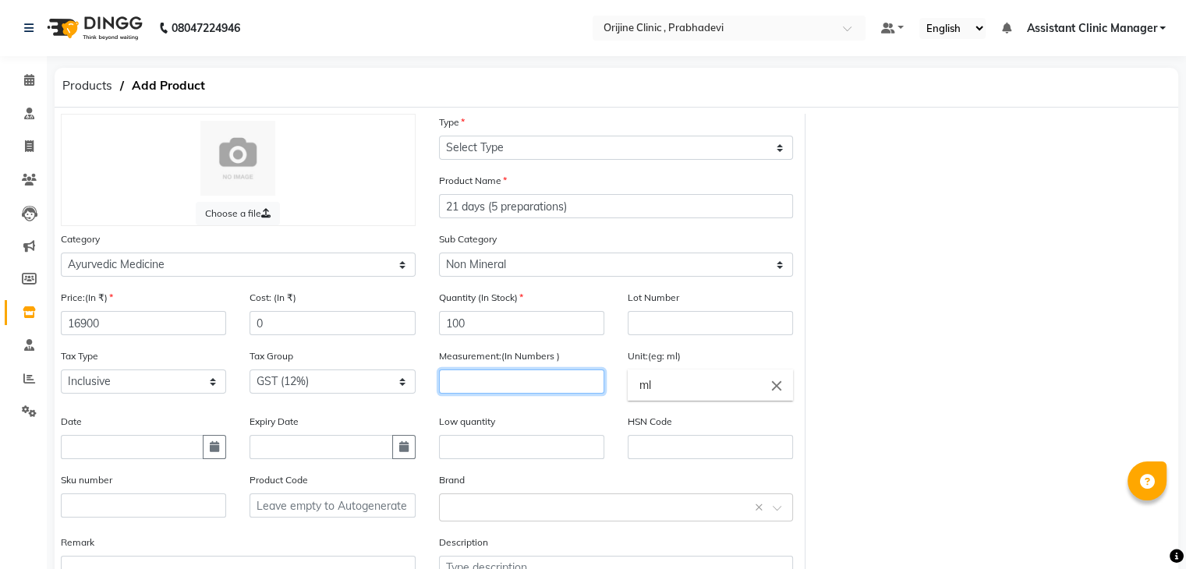
click at [483, 392] on input "number" at bounding box center [521, 382] width 165 height 24
type input "10"
click at [780, 388] on icon "close" at bounding box center [776, 385] width 17 height 17
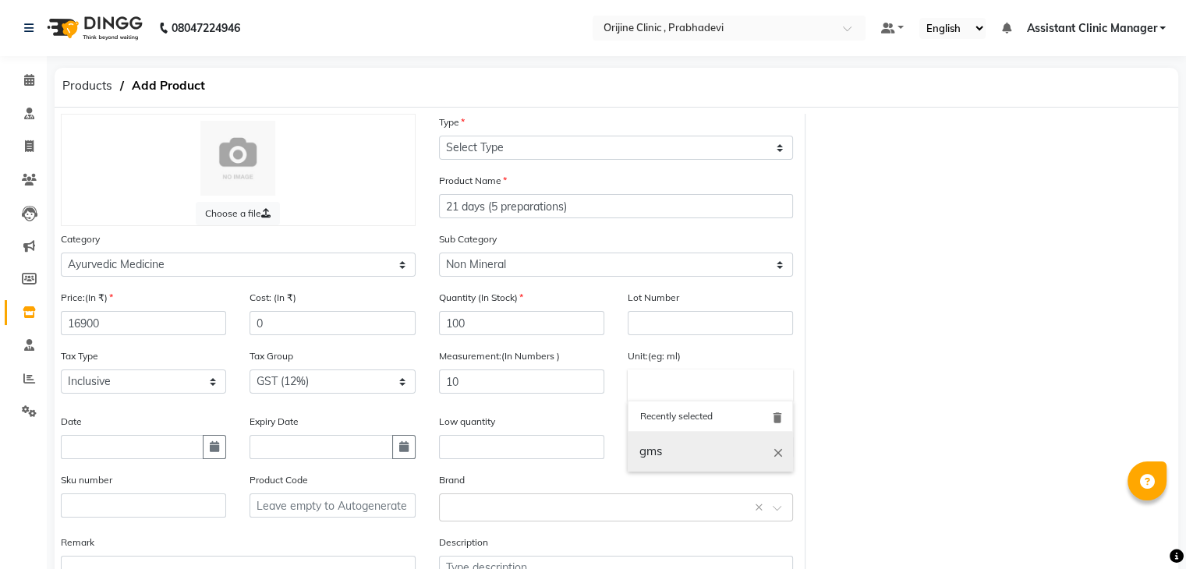
click at [692, 468] on link "gms" at bounding box center [710, 452] width 165 height 40
type input "gms"
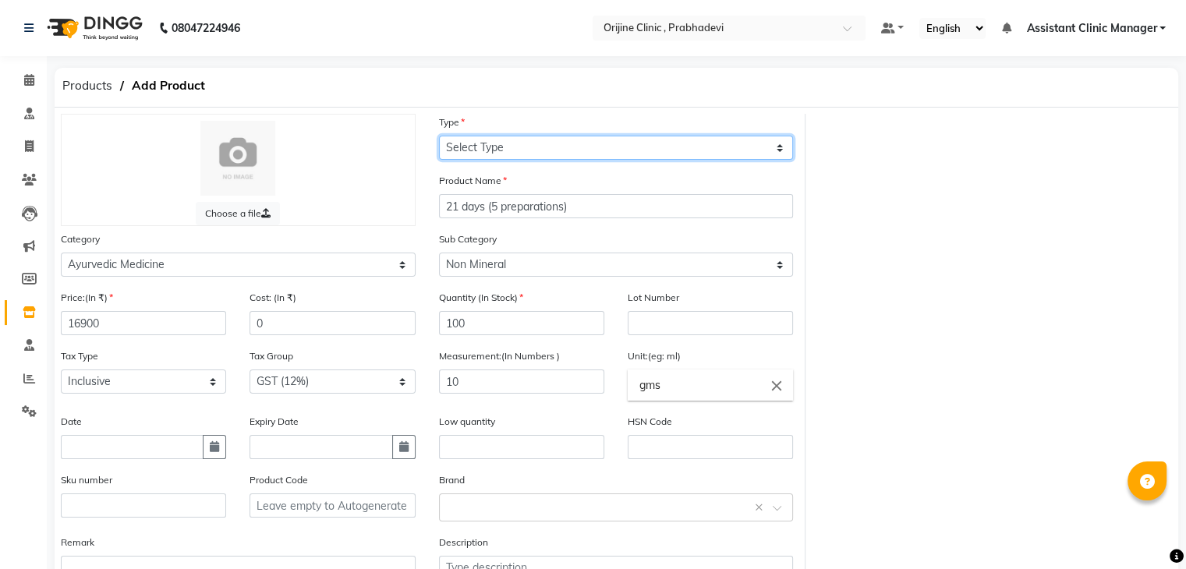
click at [498, 141] on select "Select Type Both Retail Consumable" at bounding box center [616, 148] width 355 height 24
select select "R"
click at [439, 136] on select "Select Type Both Retail Consumable" at bounding box center [616, 148] width 355 height 24
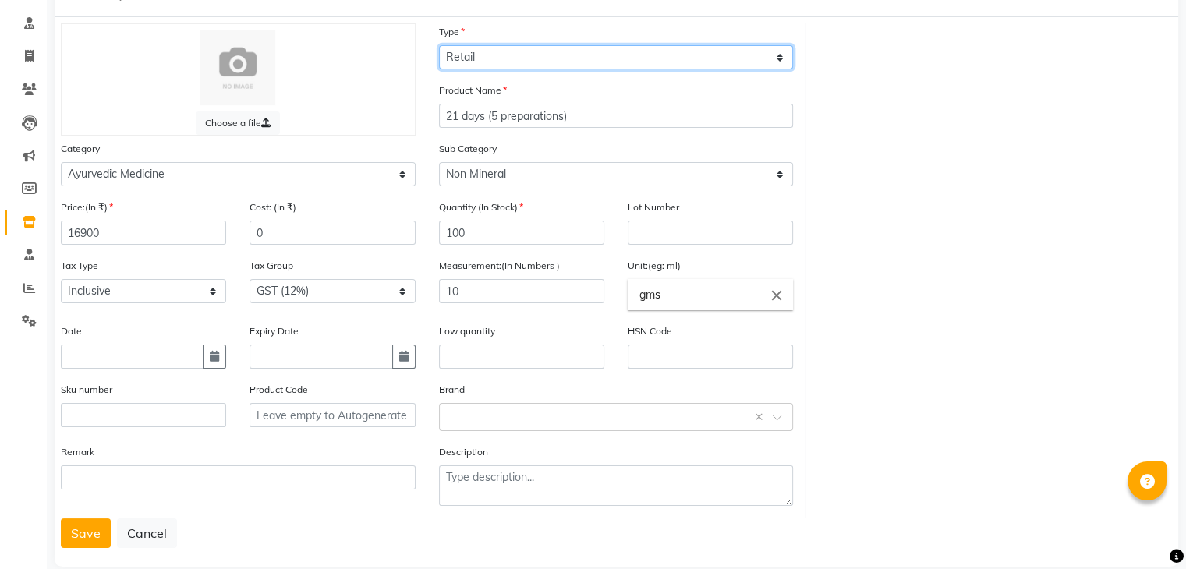
scroll to position [122, 0]
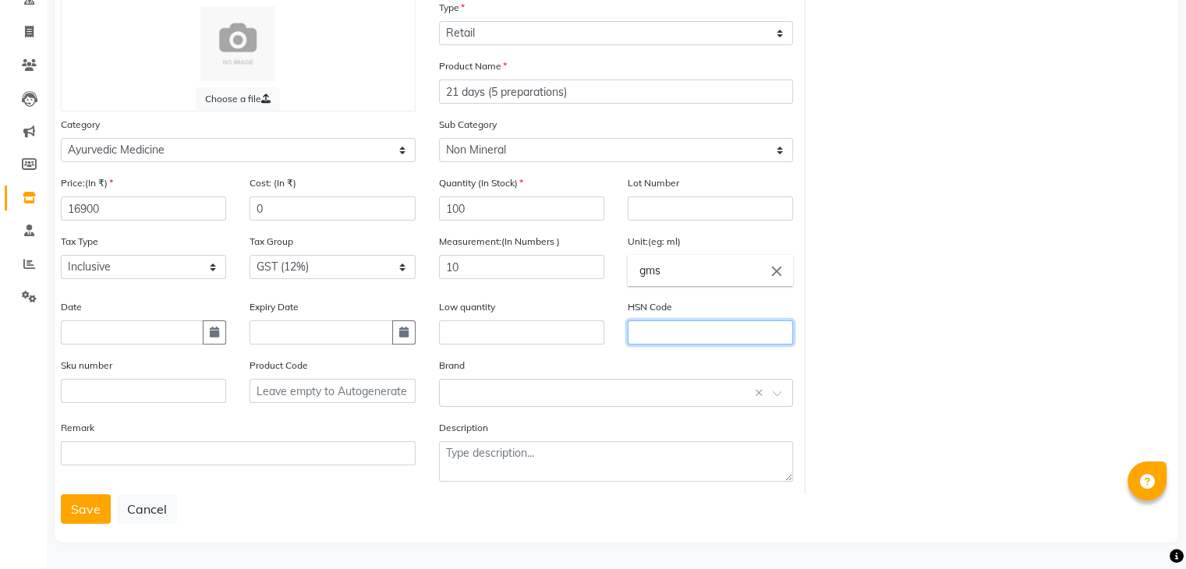
click at [664, 328] on input "text" at bounding box center [710, 332] width 165 height 24
type input "3004"
click at [94, 504] on button "Save" at bounding box center [86, 509] width 50 height 30
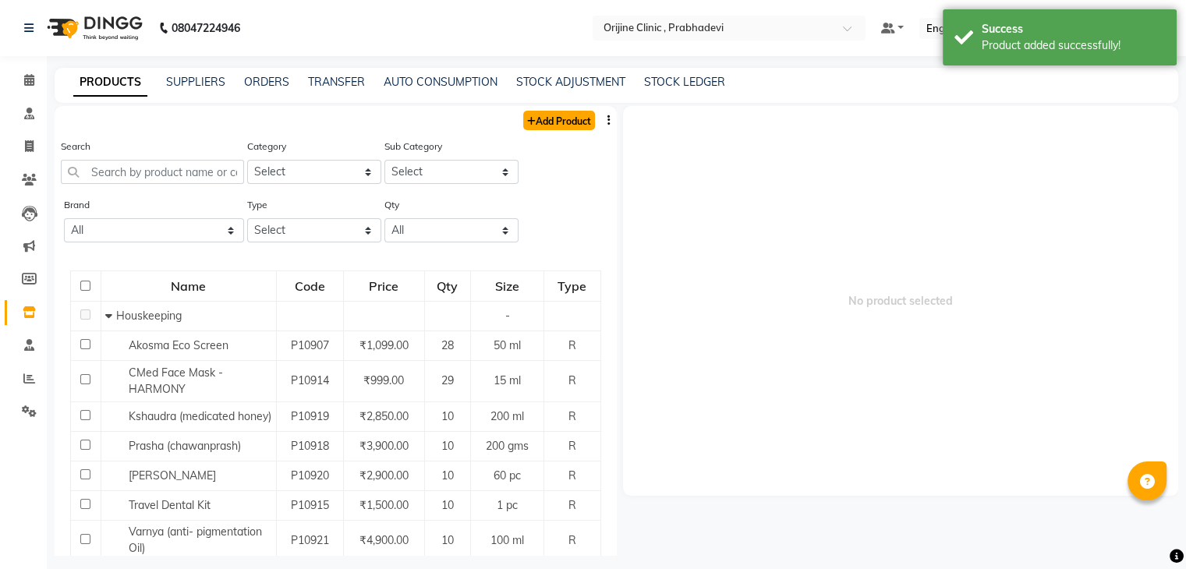
click at [559, 121] on link "Add Product" at bounding box center [559, 120] width 72 height 19
select select "true"
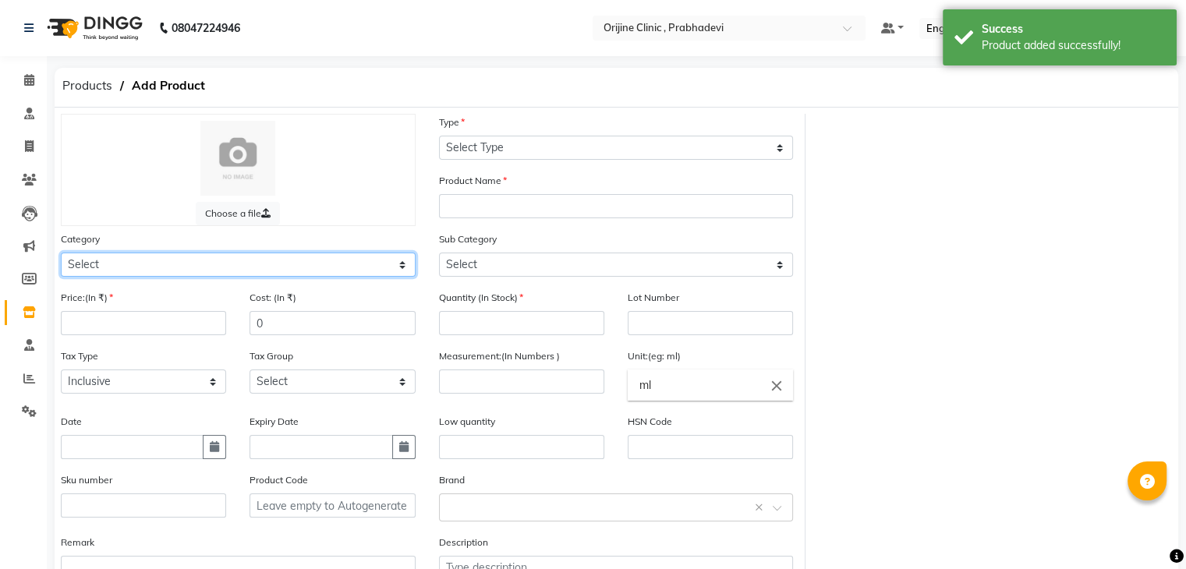
click at [190, 263] on select "Select Ayurvedic Medicine Skin Personal Care Cosmosoticles Wellness Product Con…" at bounding box center [238, 265] width 355 height 24
select select "289115900"
click at [61, 255] on select "Select Ayurvedic Medicine Skin Personal Care Cosmosoticles Wellness Product Con…" at bounding box center [238, 265] width 355 height 24
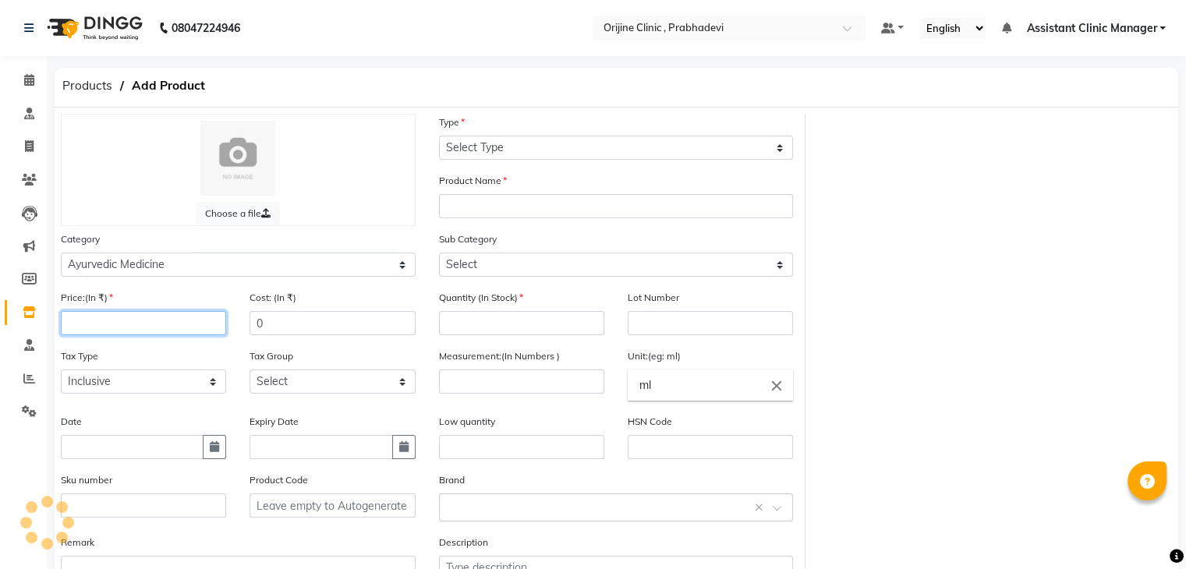
click at [192, 329] on input "number" at bounding box center [143, 323] width 165 height 24
type input "9900"
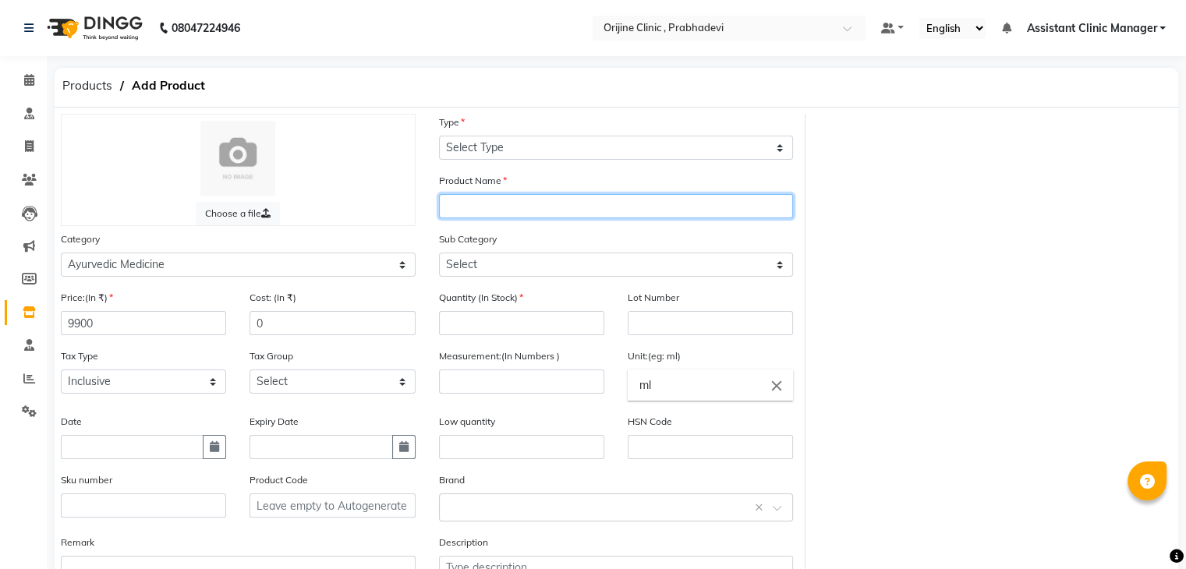
click at [494, 207] on input "text" at bounding box center [616, 206] width 355 height 24
type input "30 days (2 preparations"
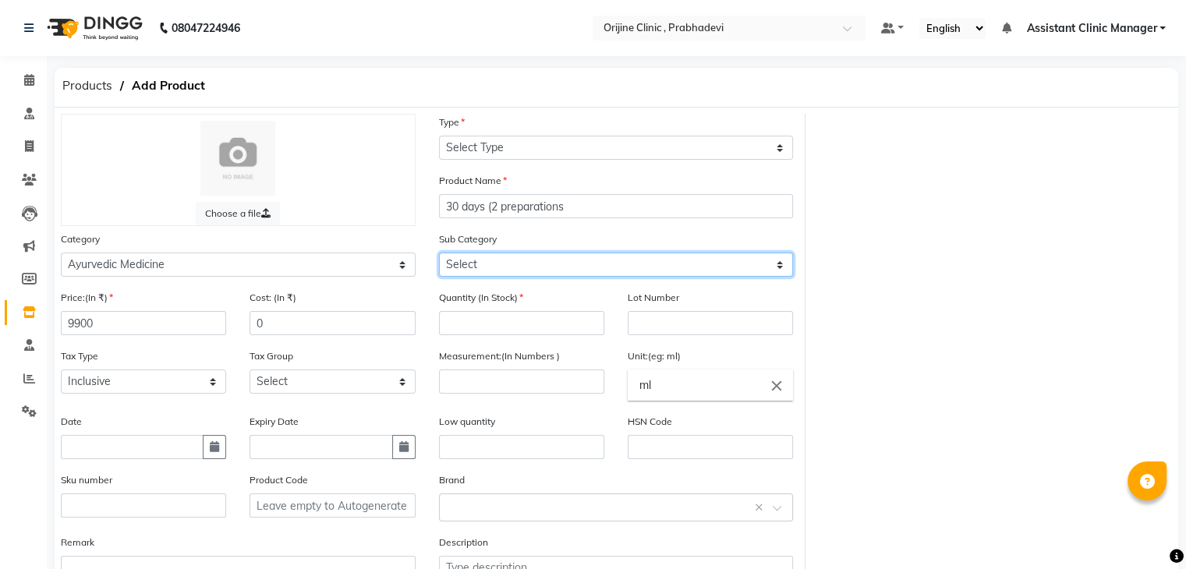
click at [490, 271] on select "Select 7 Days (2 Preparation) Mineral Non Mineral" at bounding box center [616, 265] width 355 height 24
select select "2891159036"
click at [439, 255] on select "Select 7 Days (2 Preparation) Mineral Non Mineral" at bounding box center [616, 265] width 355 height 24
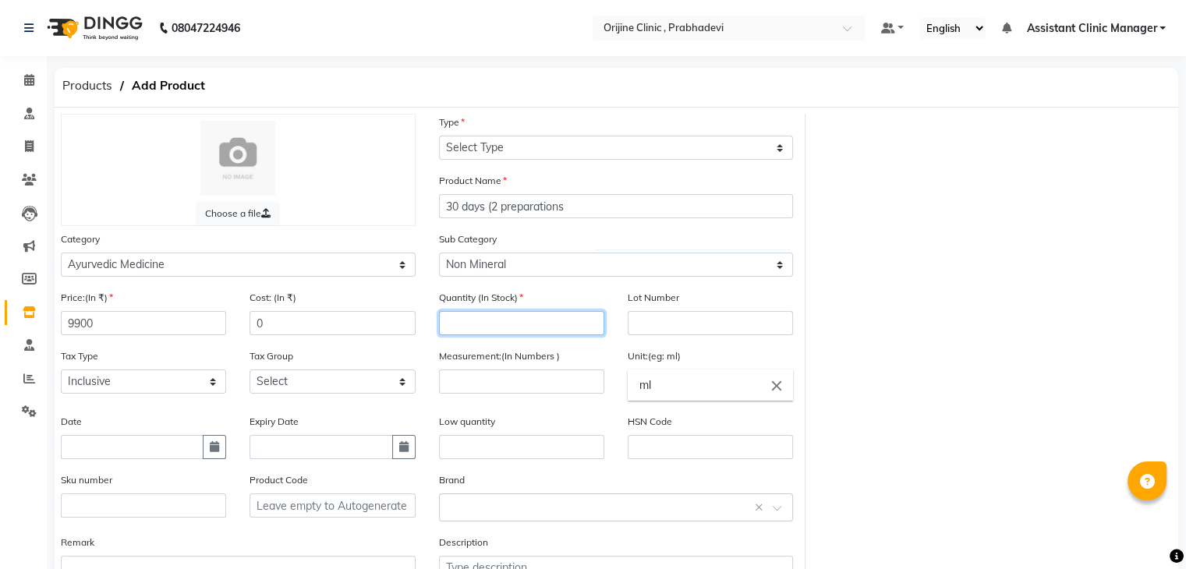
click at [477, 325] on input "number" at bounding box center [521, 323] width 165 height 24
type input "100"
click at [273, 325] on input "0" at bounding box center [332, 323] width 165 height 24
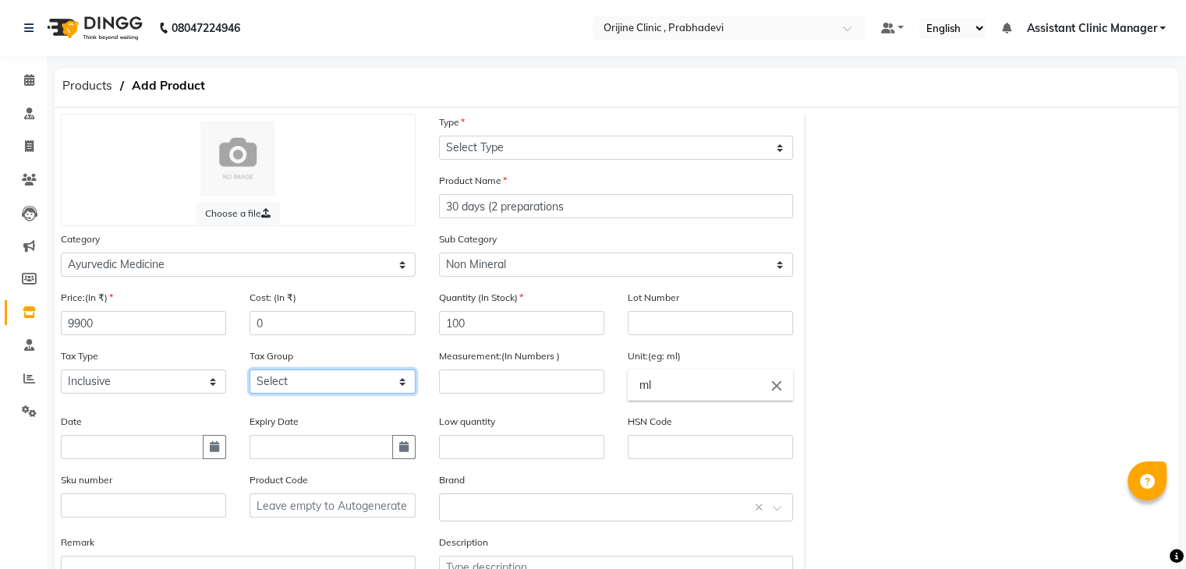
click at [287, 384] on select "Select GST (12%) GST (18%)" at bounding box center [332, 382] width 165 height 24
select select "4387"
click at [250, 374] on select "Select GST (12%) GST (18%)" at bounding box center [332, 382] width 165 height 24
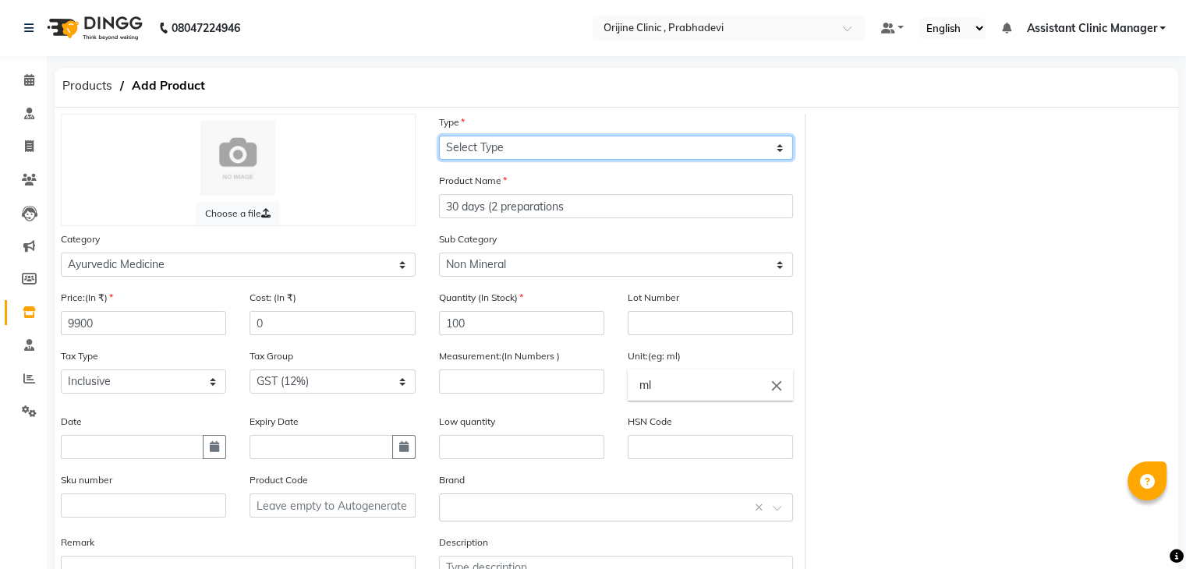
click at [531, 152] on select "Select Type Both Retail Consumable" at bounding box center [616, 148] width 355 height 24
select select "R"
click at [439, 136] on select "Select Type Both Retail Consumable" at bounding box center [616, 148] width 355 height 24
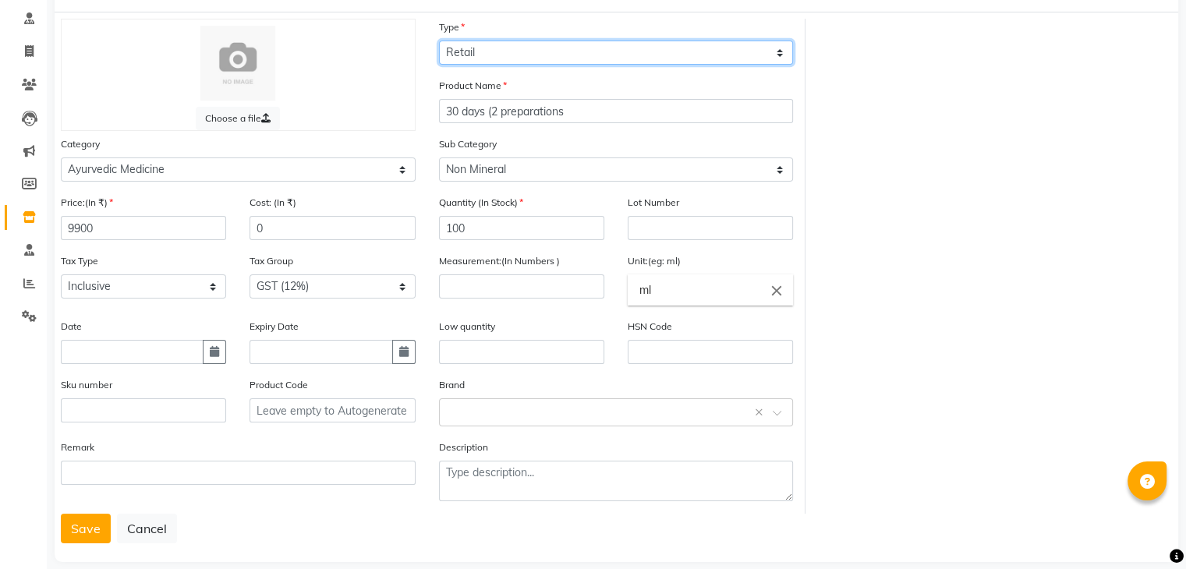
scroll to position [97, 0]
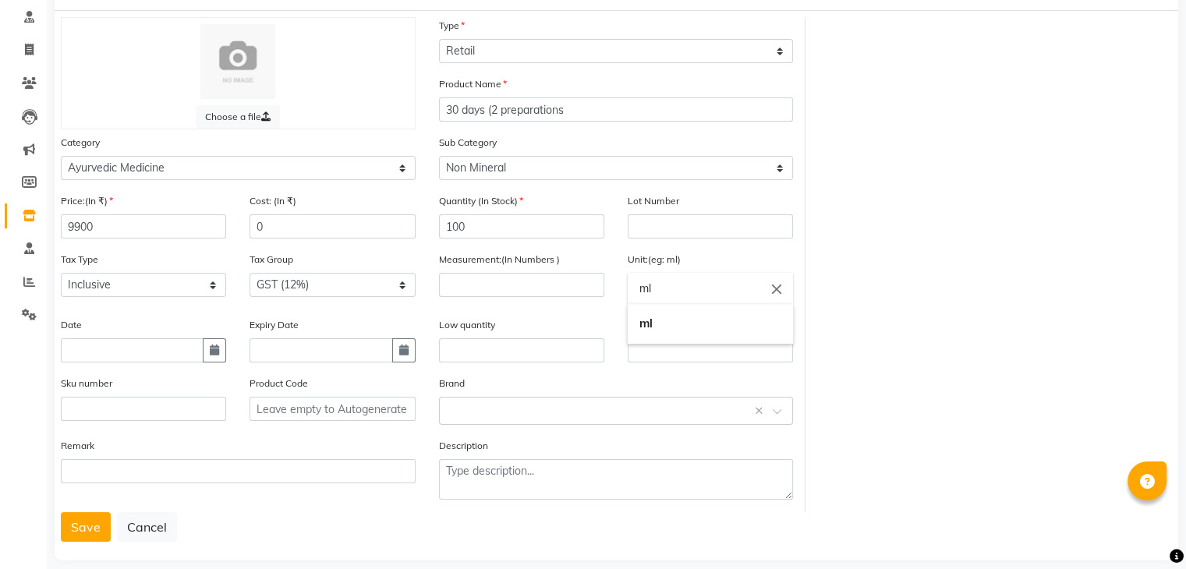
click at [668, 294] on input "ml" at bounding box center [710, 288] width 165 height 31
click at [699, 363] on link "g m s" at bounding box center [710, 364] width 165 height 40
type input "gms"
click at [459, 289] on input "number" at bounding box center [521, 285] width 165 height 24
type input "10"
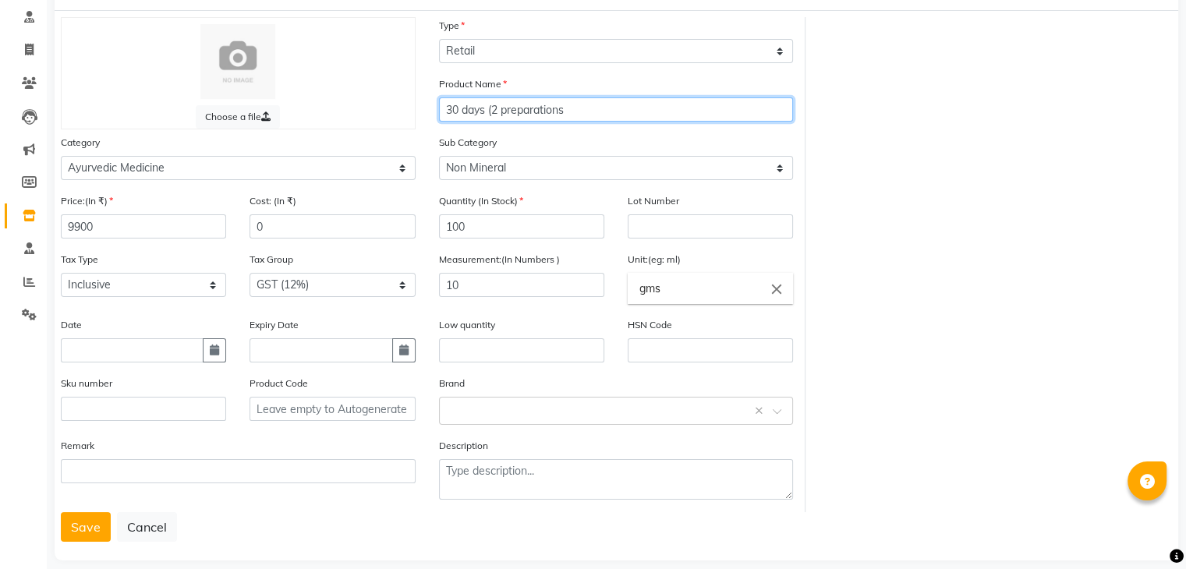
click at [633, 102] on input "30 days (2 preparations" at bounding box center [616, 109] width 355 height 24
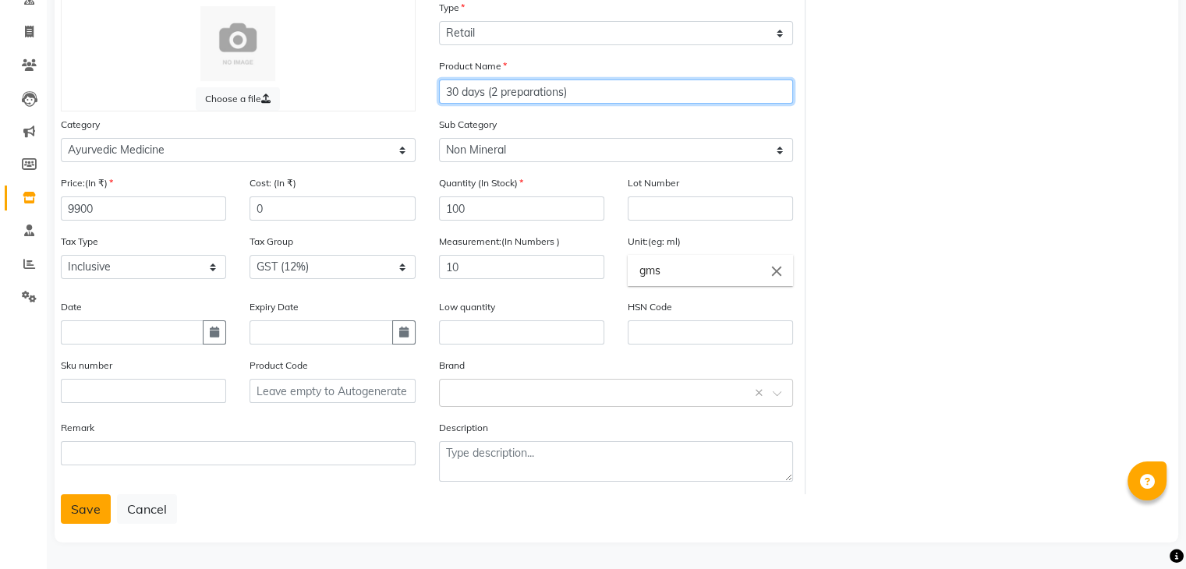
type input "30 days (2 preparations)"
click at [78, 506] on button "Save" at bounding box center [86, 509] width 50 height 30
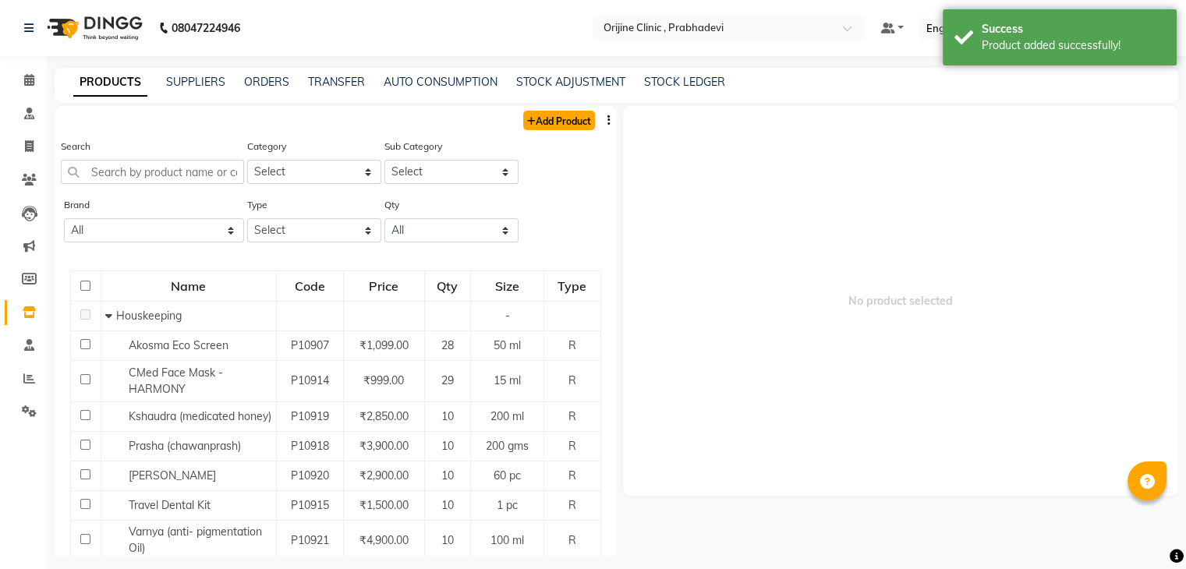
click at [546, 119] on link "Add Product" at bounding box center [559, 120] width 72 height 19
select select "true"
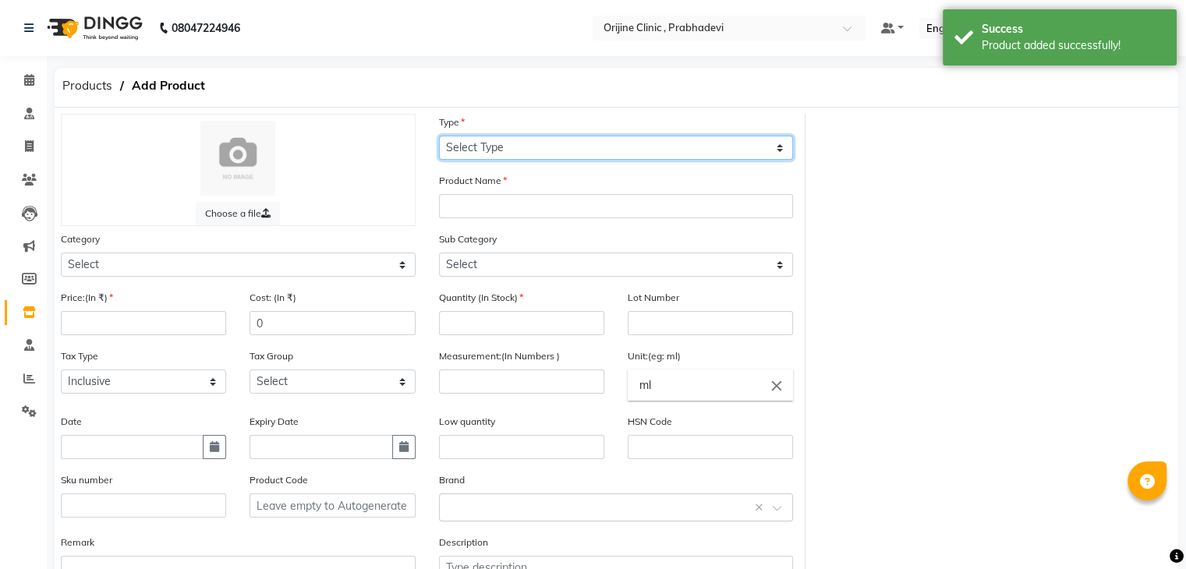
click at [490, 146] on select "Select Type Both Retail Consumable" at bounding box center [616, 148] width 355 height 24
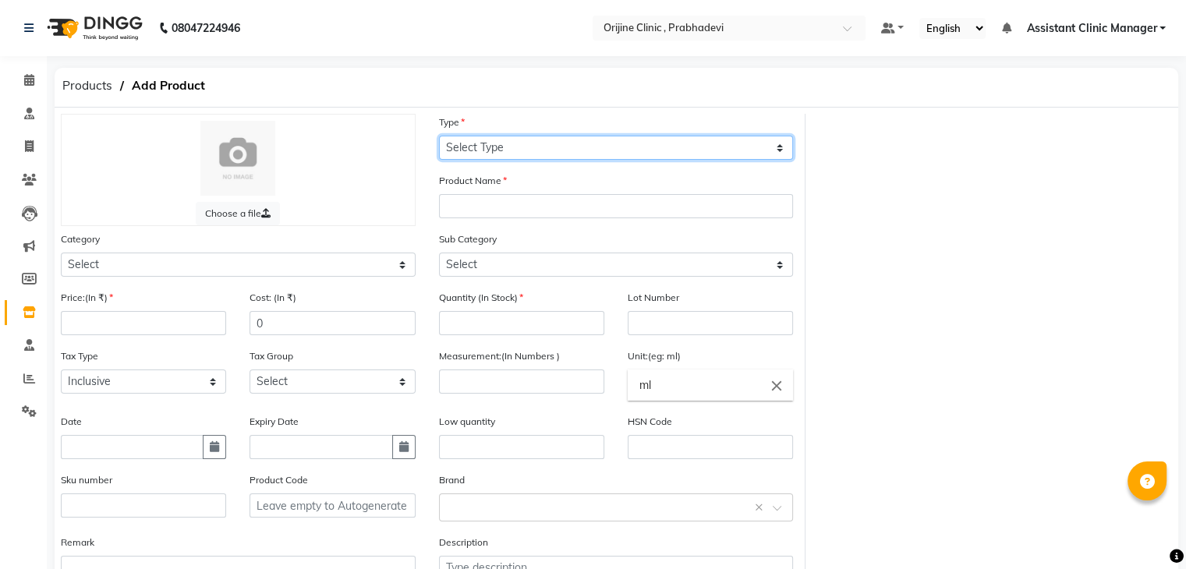
select select "R"
click at [439, 136] on select "Select Type Both Retail Consumable" at bounding box center [616, 148] width 355 height 24
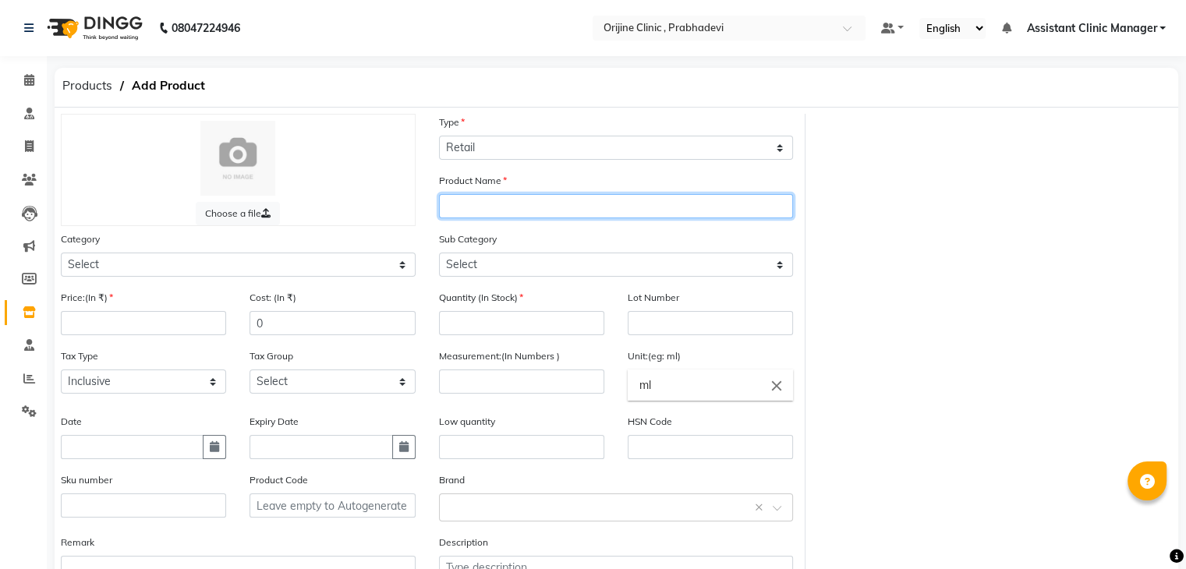
click at [470, 213] on input "text" at bounding box center [616, 206] width 355 height 24
type input "30 days (3 preparations)"
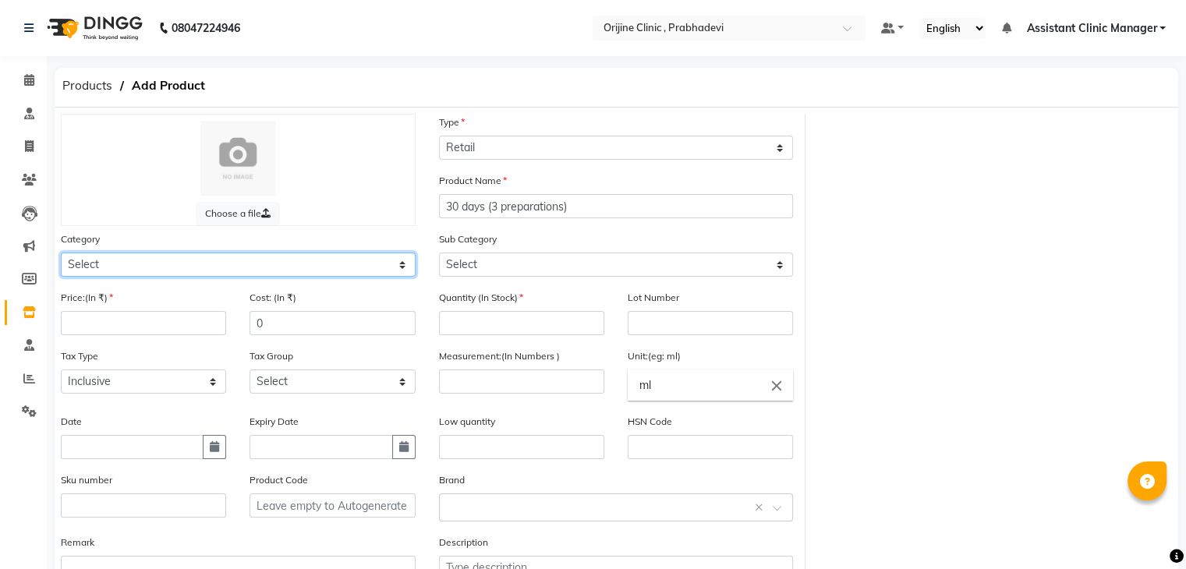
click at [360, 268] on select "Select Ayurvedic Medicine Skin Personal Care Cosmosoticles Wellness Product Con…" at bounding box center [238, 265] width 355 height 24
select select "289115900"
click at [61, 255] on select "Select Ayurvedic Medicine Skin Personal Care Cosmosoticles Wellness Product Con…" at bounding box center [238, 265] width 355 height 24
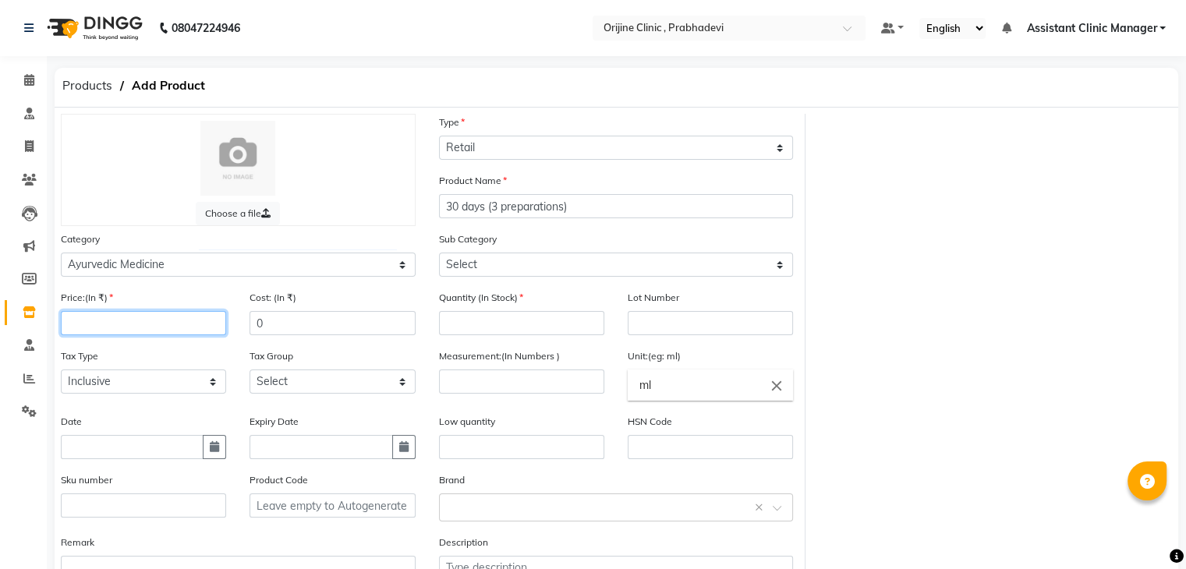
click at [172, 325] on input "number" at bounding box center [143, 323] width 165 height 24
type input "14900"
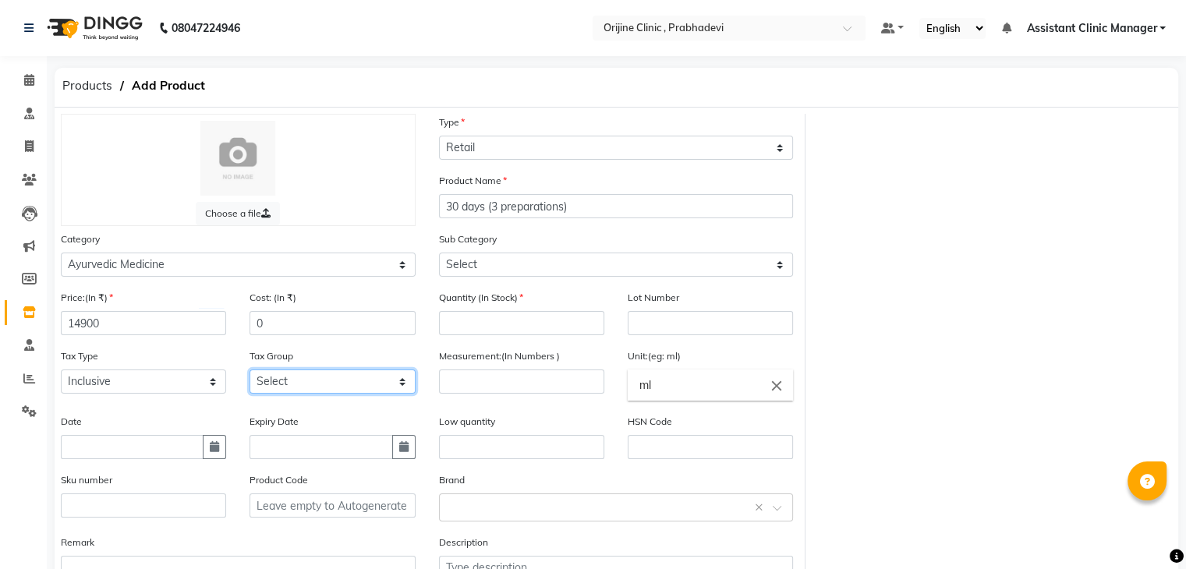
click at [285, 394] on select "Select GST (12%) GST (18%)" at bounding box center [332, 382] width 165 height 24
select select "4387"
click at [250, 374] on select "Select GST (12%) GST (18%)" at bounding box center [332, 382] width 165 height 24
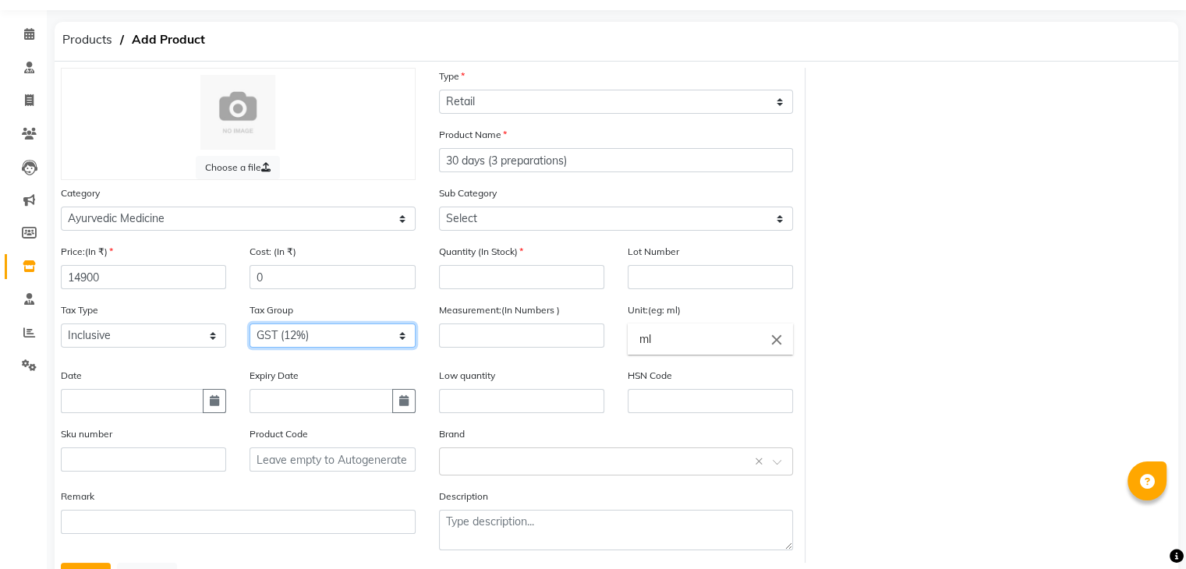
scroll to position [47, 0]
click at [468, 272] on input "number" at bounding box center [521, 276] width 165 height 24
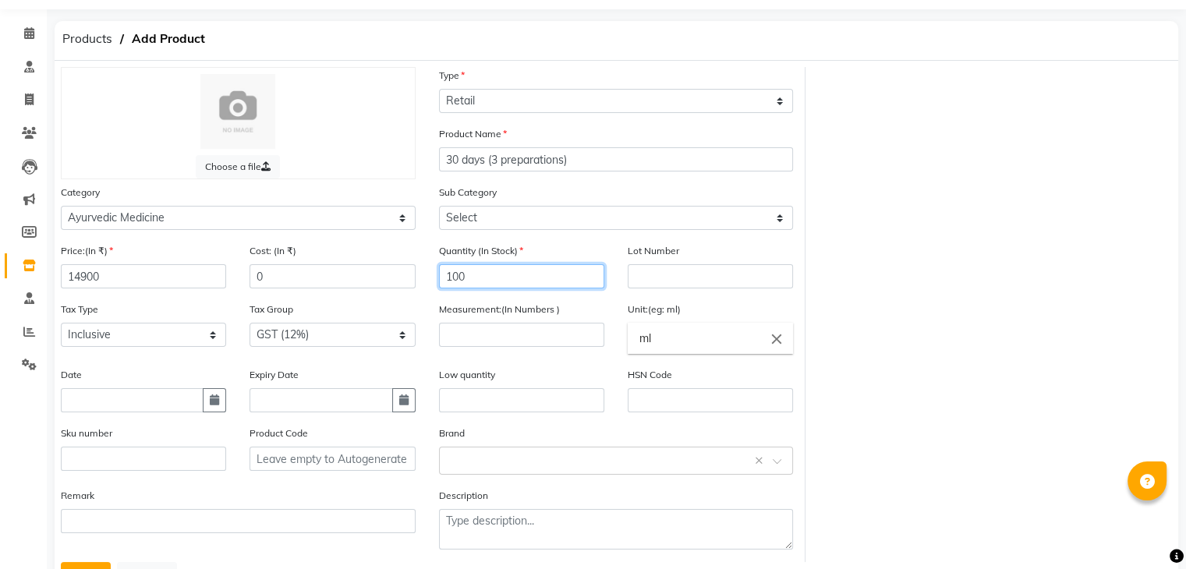
type input "100"
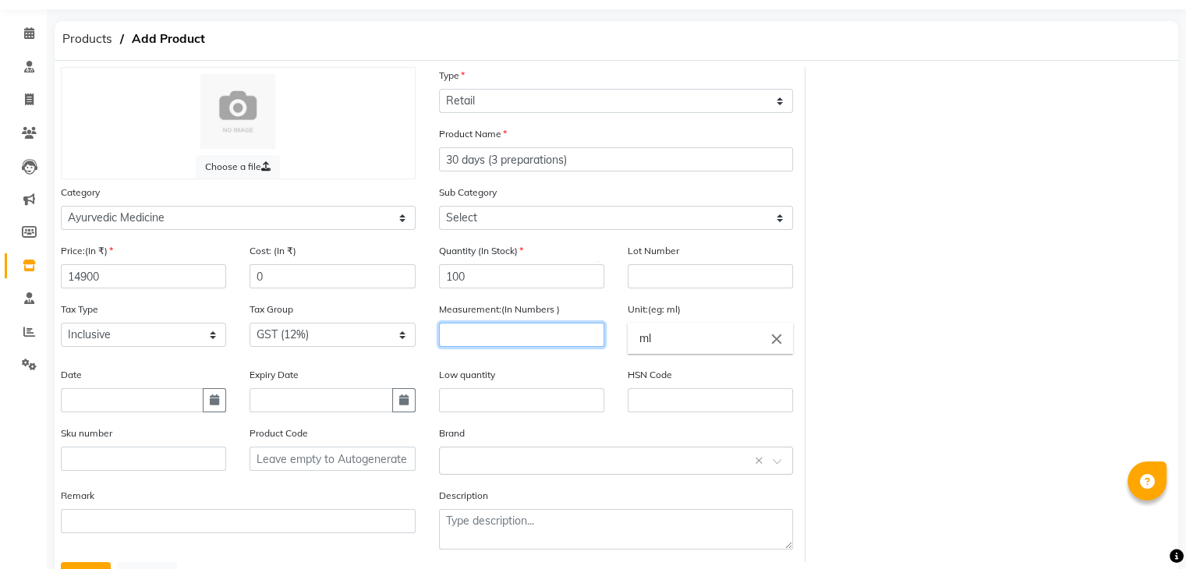
click at [499, 335] on input "number" at bounding box center [521, 335] width 165 height 24
type input "10"
click at [682, 354] on input "ml" at bounding box center [710, 338] width 165 height 31
click at [777, 341] on icon "close" at bounding box center [776, 338] width 17 height 17
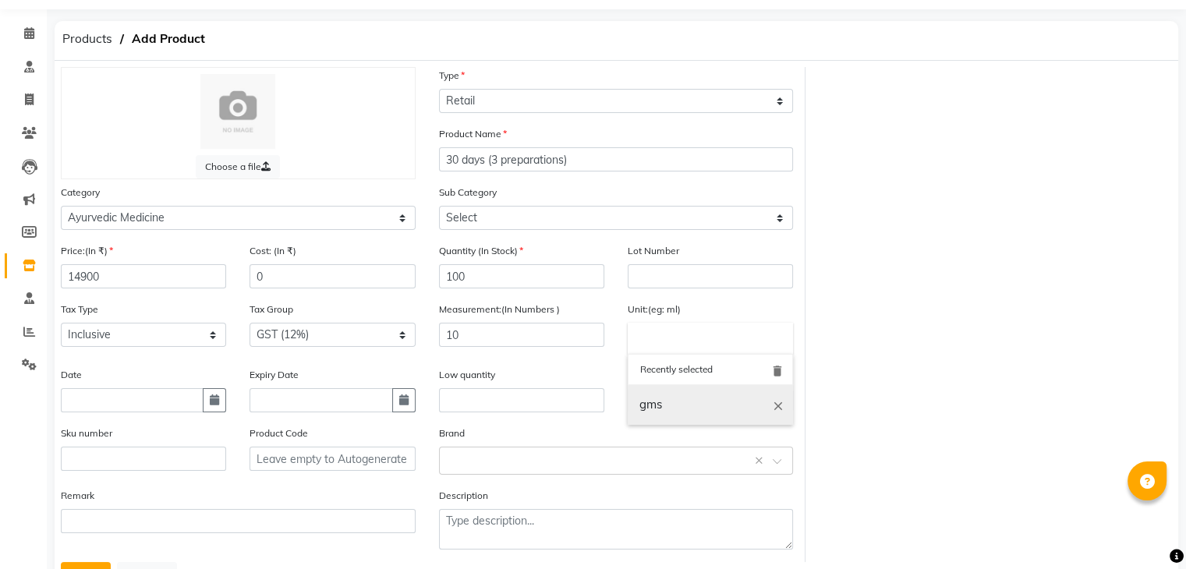
click at [690, 414] on link "gms" at bounding box center [710, 405] width 165 height 40
type input "gms"
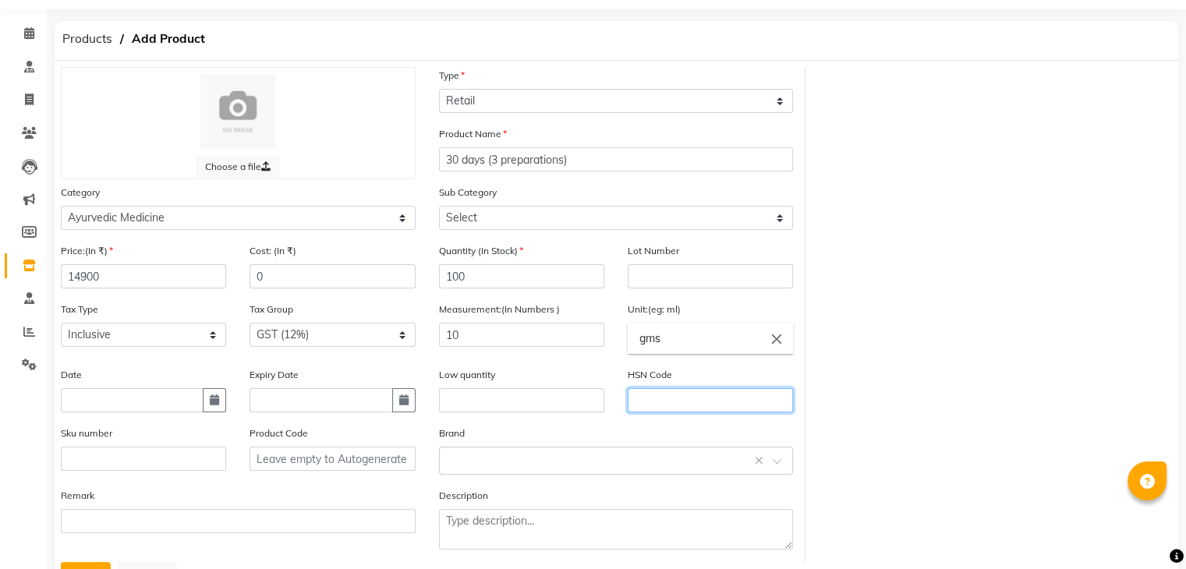
click at [657, 413] on input "text" at bounding box center [710, 400] width 165 height 24
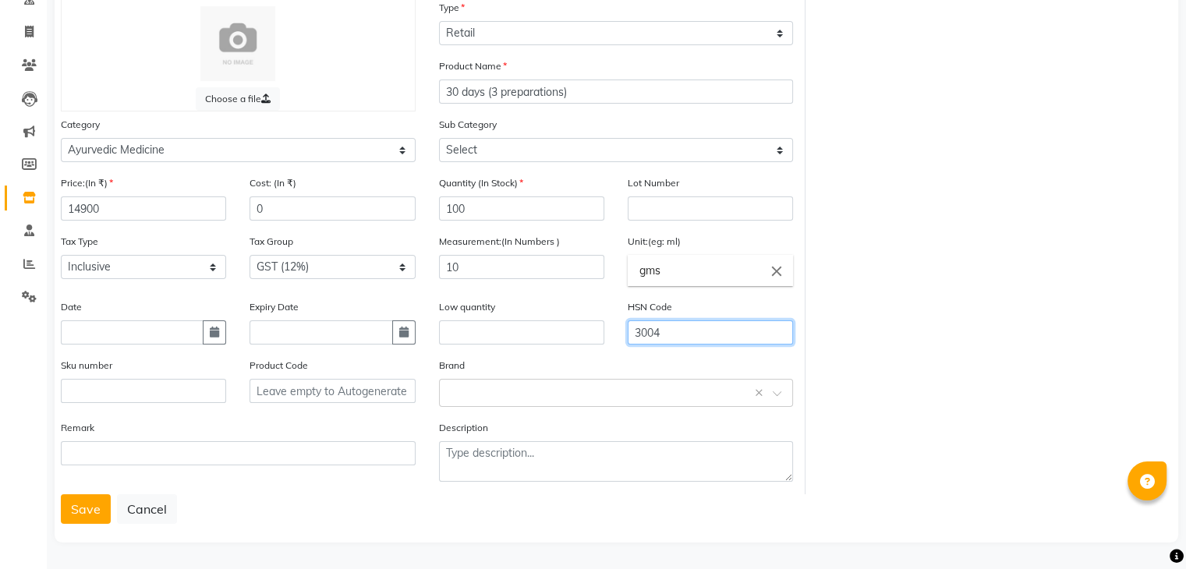
type input "3004"
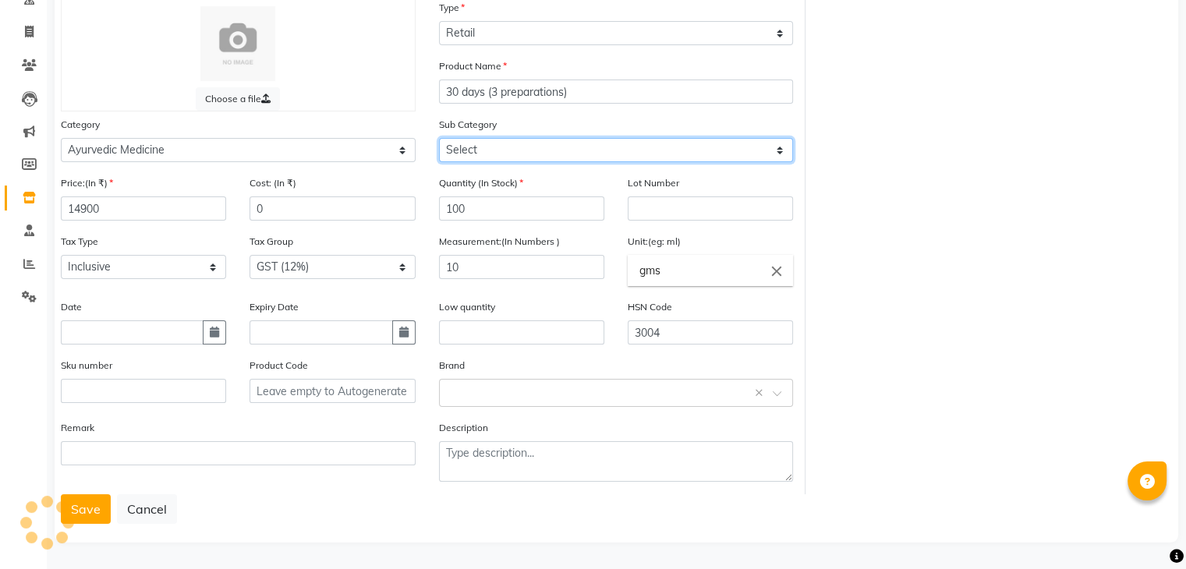
click at [487, 150] on select "Select 7 Days (2 Preparation) Mineral Non Mineral" at bounding box center [616, 150] width 355 height 24
select select "2891159036"
click at [439, 138] on select "Select 7 Days (2 Preparation) Mineral Non Mineral" at bounding box center [616, 150] width 355 height 24
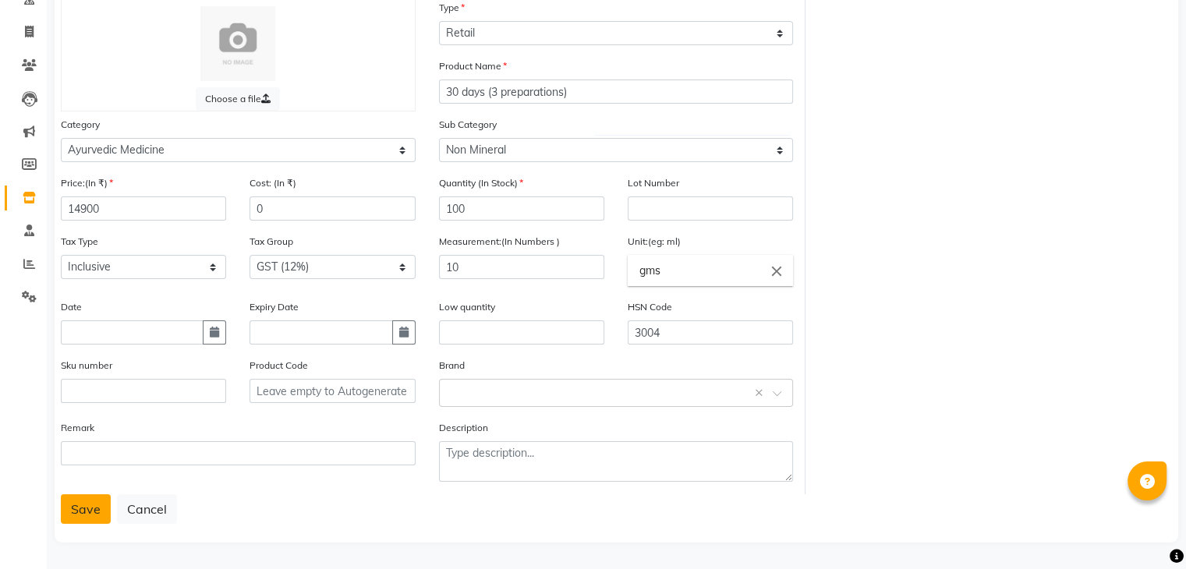
click at [76, 508] on button "Save" at bounding box center [86, 509] width 50 height 30
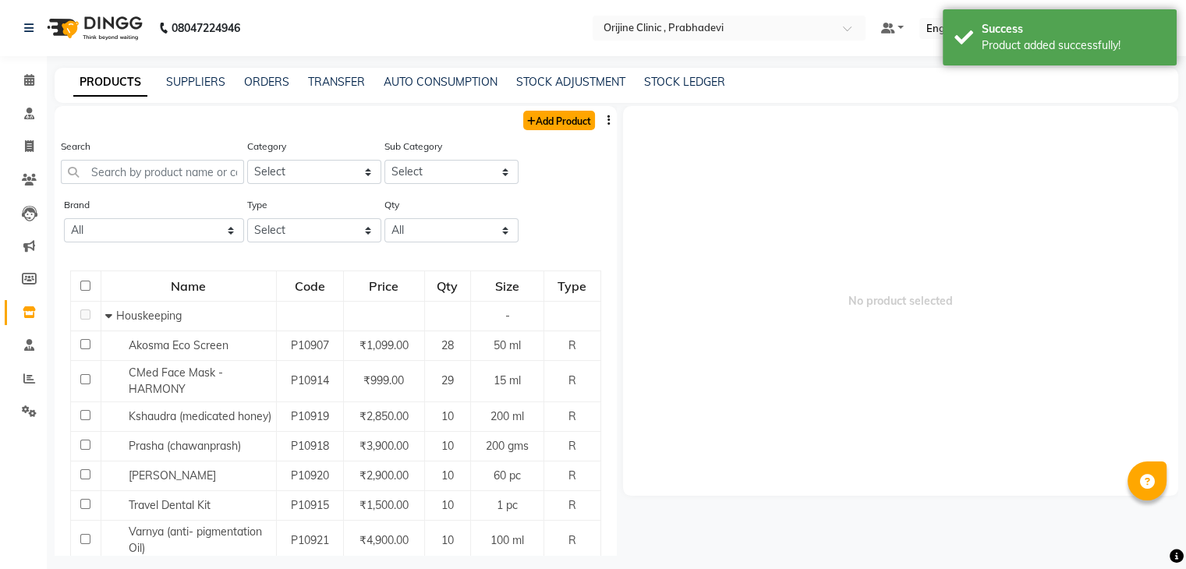
click at [542, 118] on link "Add Product" at bounding box center [559, 120] width 72 height 19
select select "true"
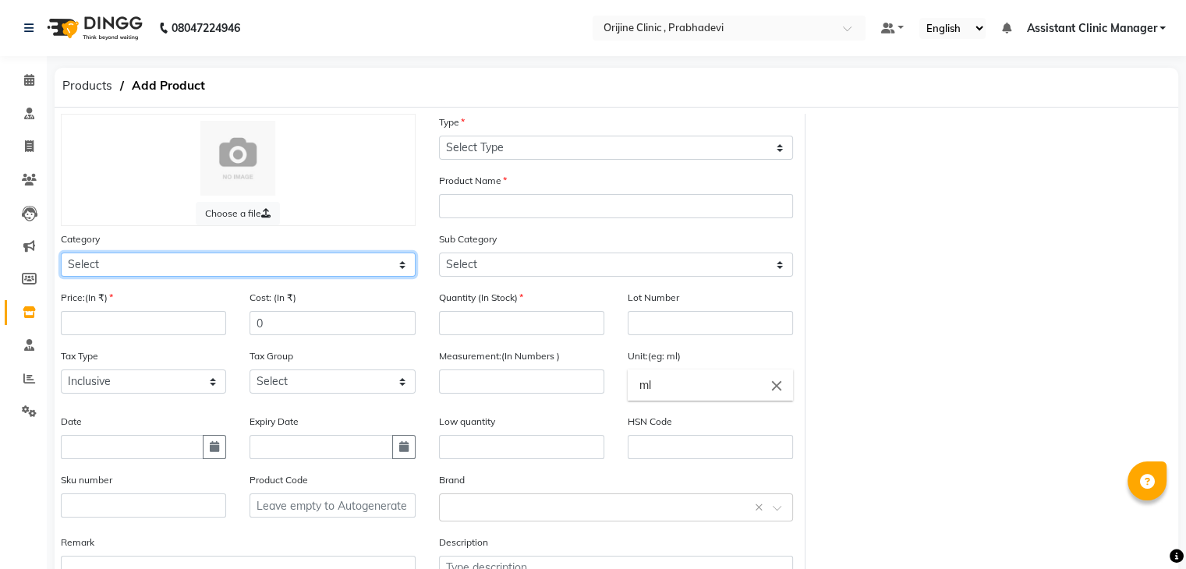
click at [258, 270] on select "Select Ayurvedic Medicine Skin Personal Care Cosmosoticles Wellness Product Con…" at bounding box center [238, 265] width 355 height 24
select select "289115900"
click at [61, 255] on select "Select Ayurvedic Medicine Skin Personal Care Cosmosoticles Wellness Product Con…" at bounding box center [238, 265] width 355 height 24
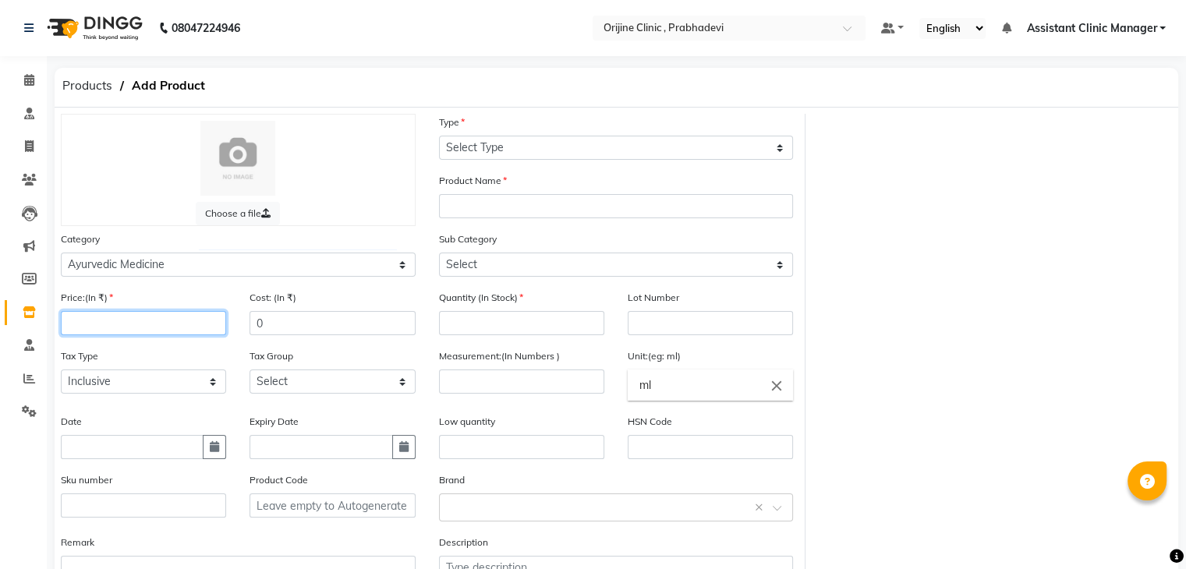
click at [178, 331] on input "number" at bounding box center [143, 323] width 165 height 24
type input "19500"
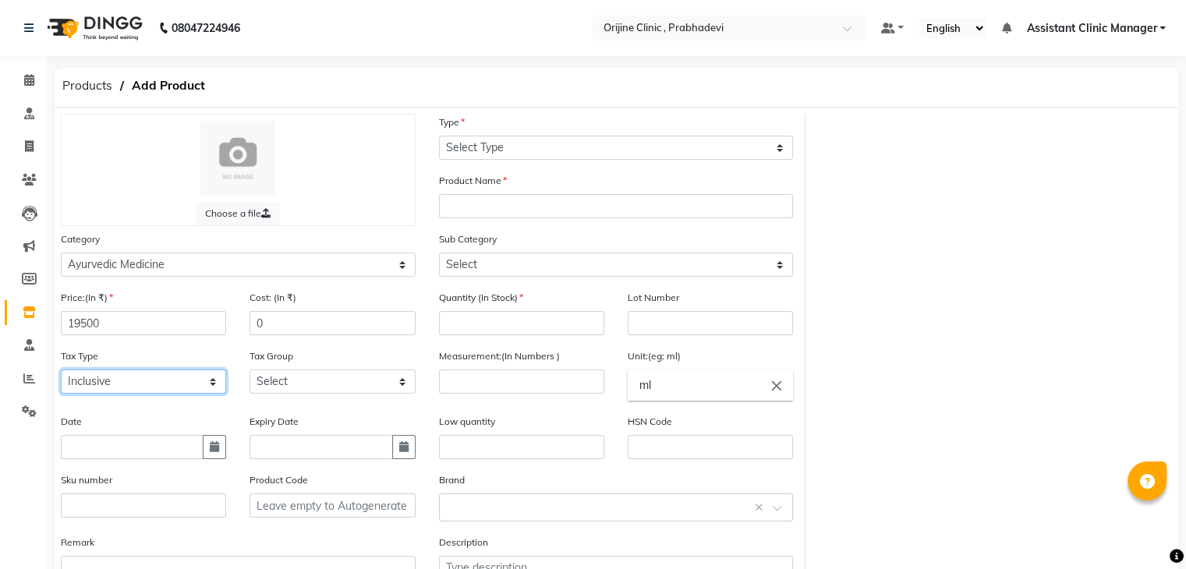
click at [165, 387] on select "Select Inclusive Exclusive" at bounding box center [143, 382] width 165 height 24
click at [61, 374] on select "Select Inclusive Exclusive" at bounding box center [143, 382] width 165 height 24
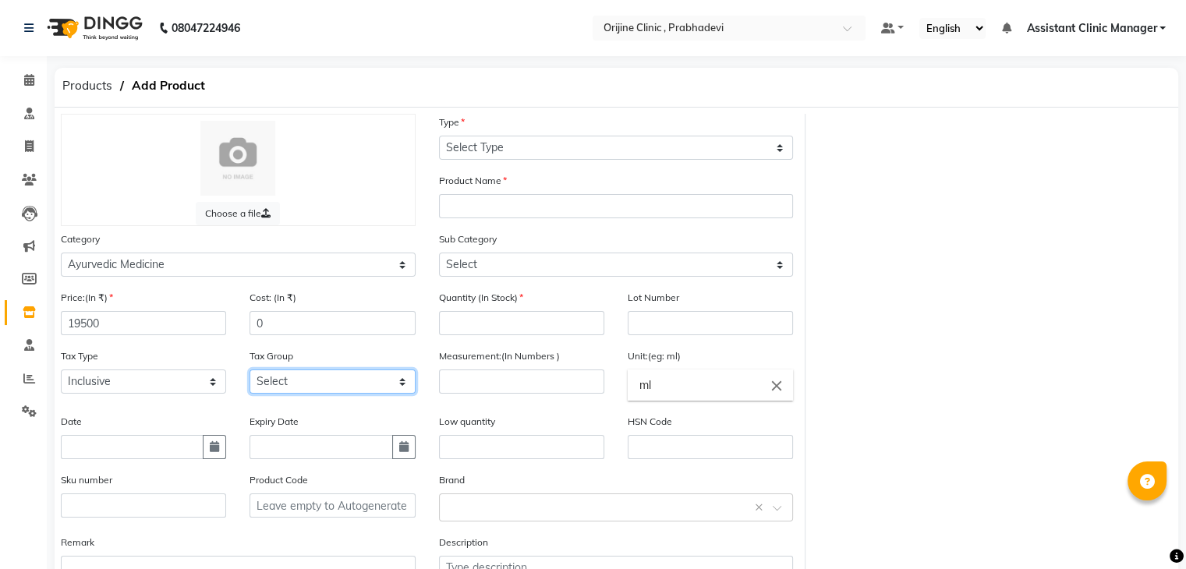
click at [303, 386] on select "Select GST (12%) GST (18%)" at bounding box center [332, 382] width 165 height 24
select select "4387"
click at [250, 374] on select "Select GST (12%) GST (18%)" at bounding box center [332, 382] width 165 height 24
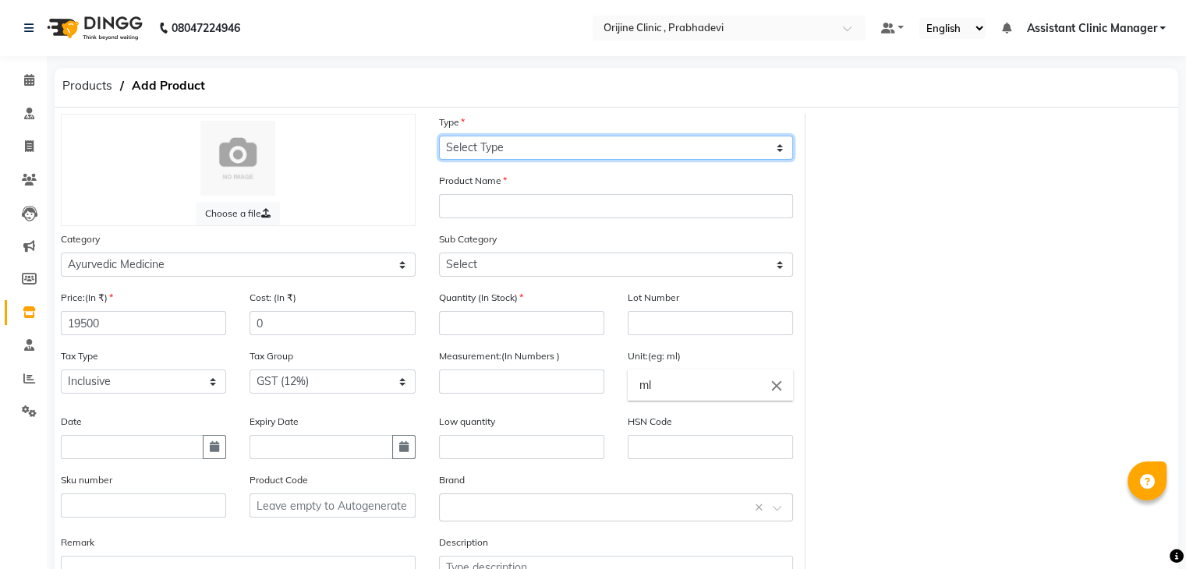
click at [487, 151] on select "Select Type Both Retail Consumable" at bounding box center [616, 148] width 355 height 24
select select "R"
click at [439, 136] on select "Select Type Both Retail Consumable" at bounding box center [616, 148] width 355 height 24
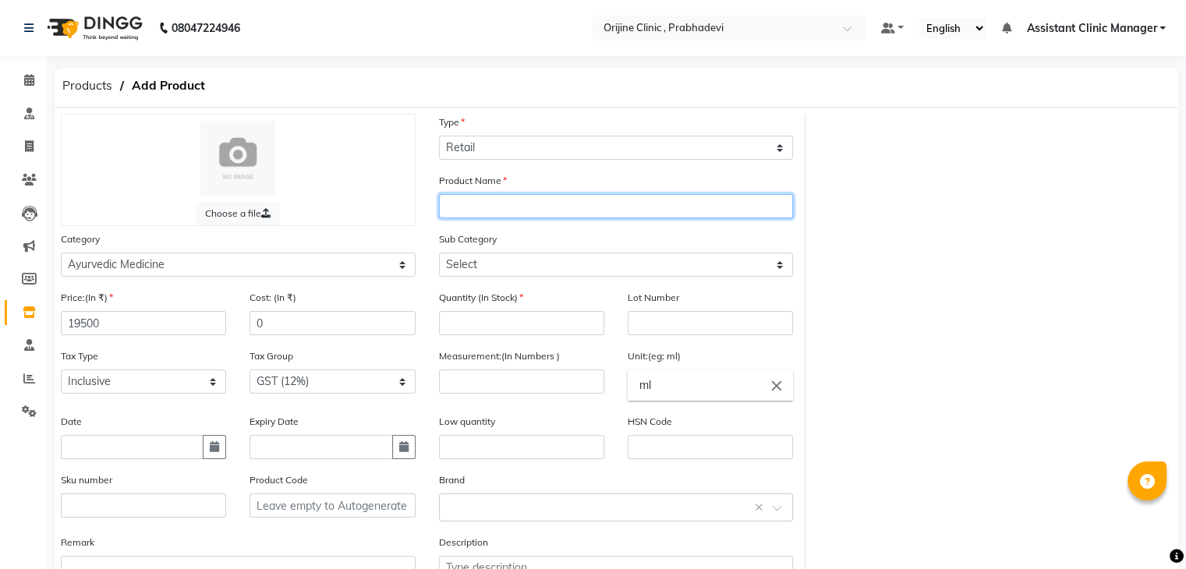
click at [471, 213] on input "text" at bounding box center [616, 206] width 355 height 24
type input "30 days (4 preparations)"
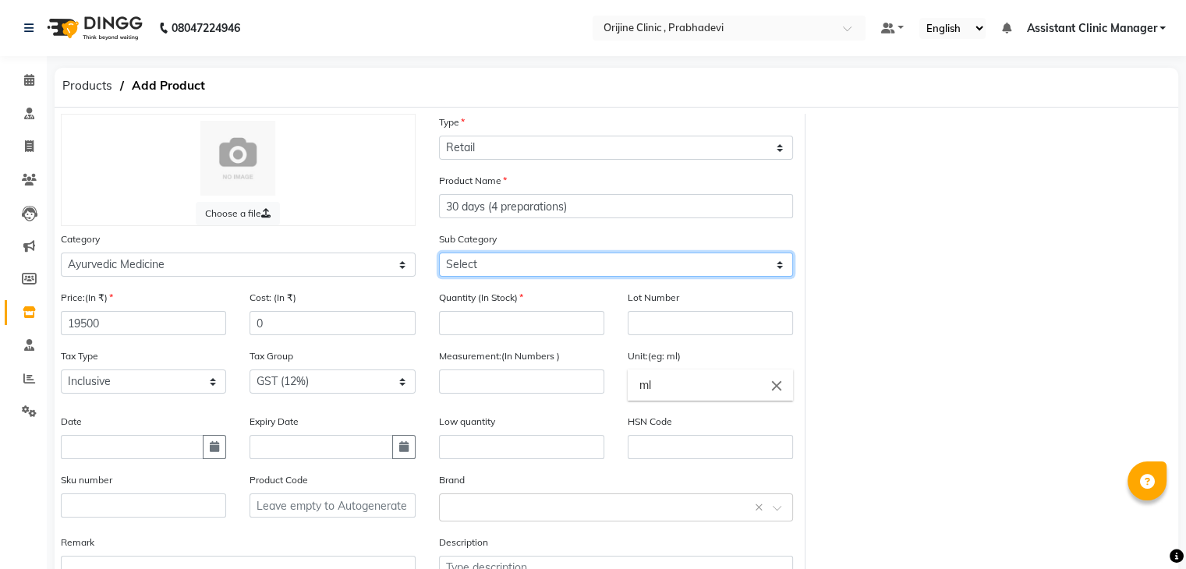
click at [552, 277] on select "Select 7 Days (2 Preparation) Mineral Non Mineral" at bounding box center [616, 265] width 355 height 24
select select "2891159036"
click at [439, 255] on select "Select 7 Days (2 Preparation) Mineral Non Mineral" at bounding box center [616, 265] width 355 height 24
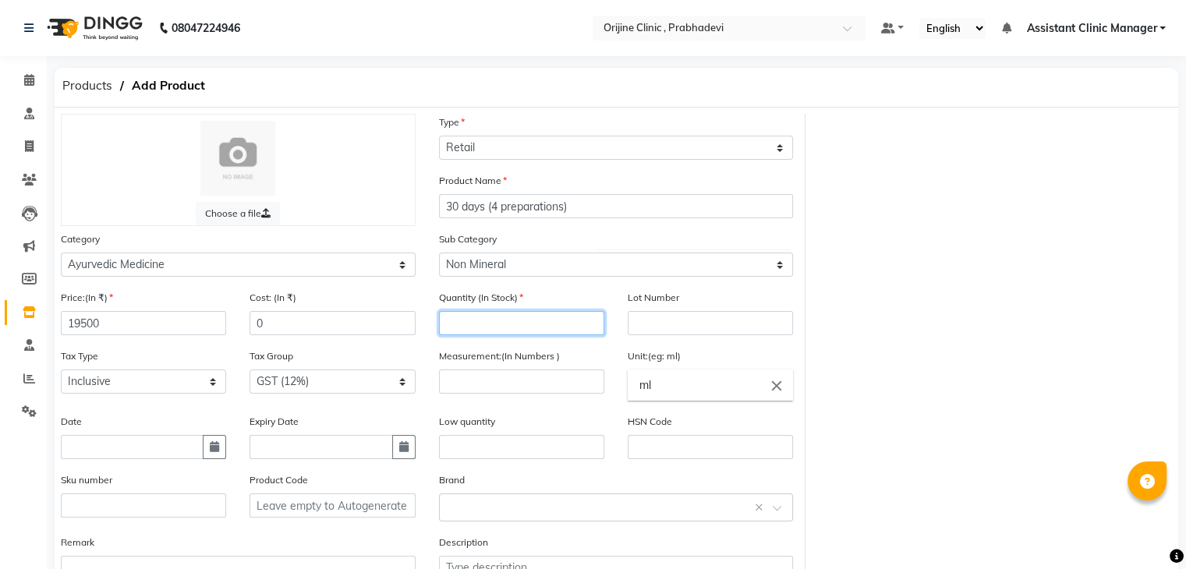
click at [487, 325] on input "number" at bounding box center [521, 323] width 165 height 24
type input "100"
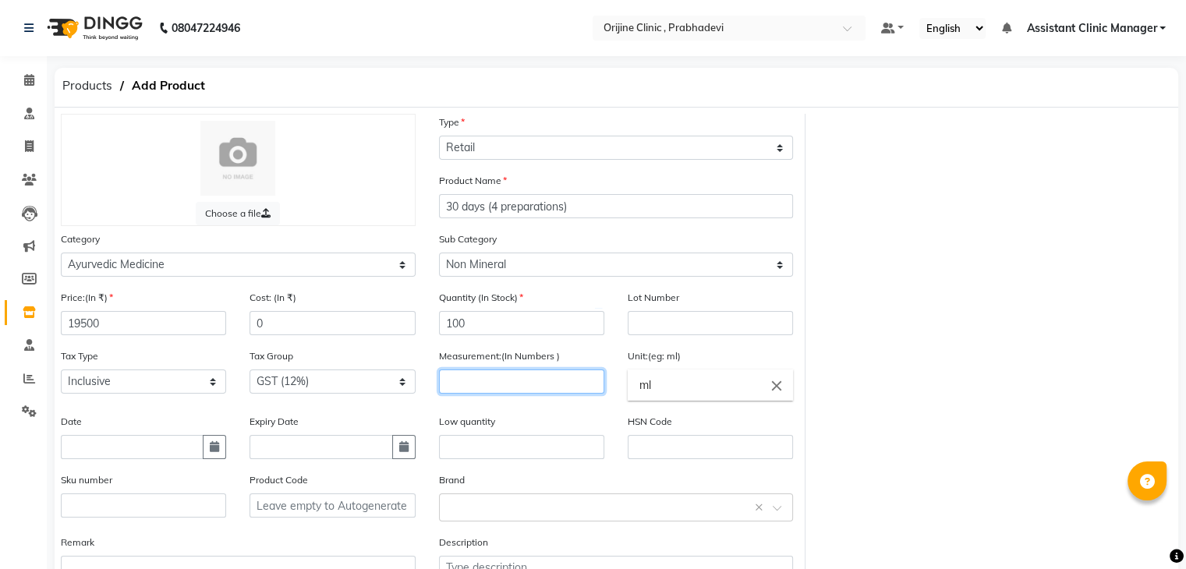
click at [491, 387] on input "number" at bounding box center [521, 382] width 165 height 24
type input "10"
click at [771, 388] on icon "close" at bounding box center [776, 385] width 17 height 17
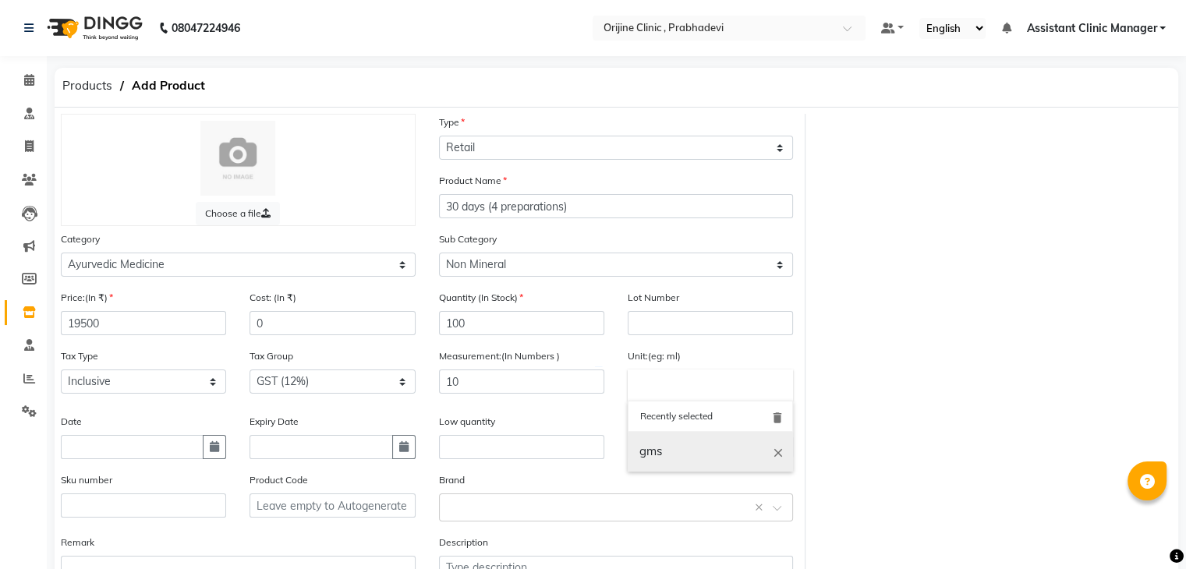
click at [689, 451] on link "gms" at bounding box center [710, 452] width 165 height 40
type input "gms"
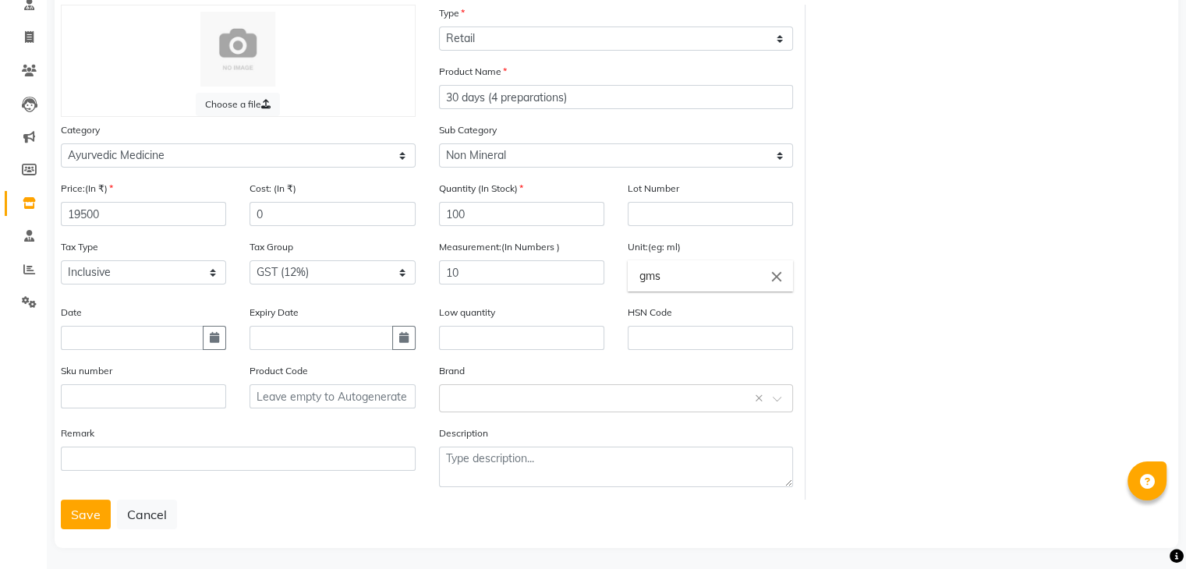
scroll to position [109, 0]
click at [716, 350] on input "text" at bounding box center [710, 338] width 165 height 24
type input "3004"
click at [92, 514] on button "Save" at bounding box center [86, 515] width 50 height 30
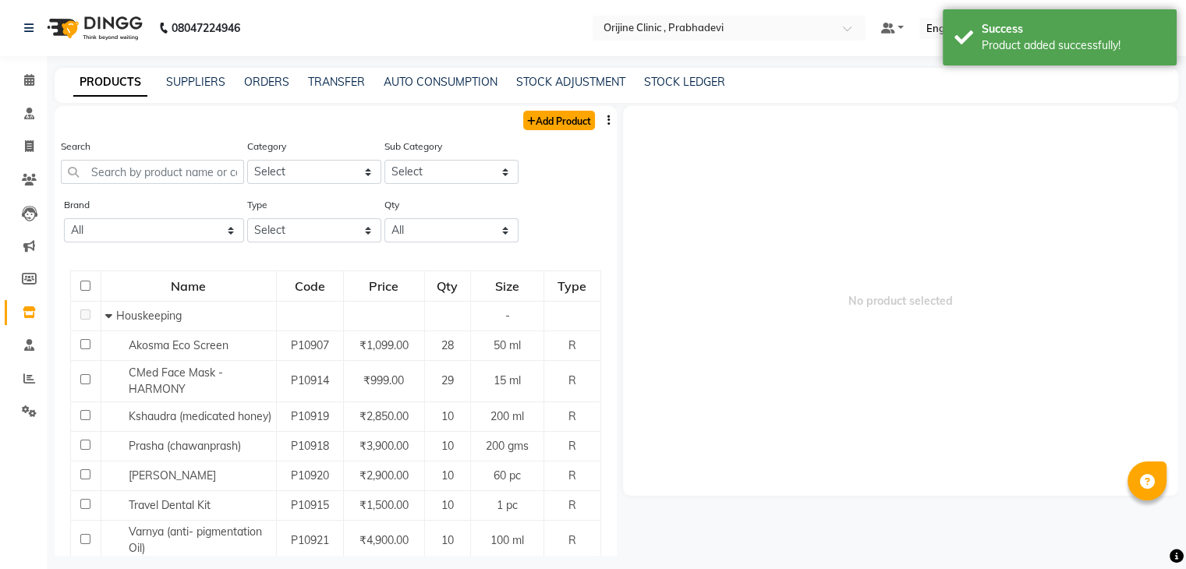
click at [541, 125] on link "Add Product" at bounding box center [559, 120] width 72 height 19
select select "true"
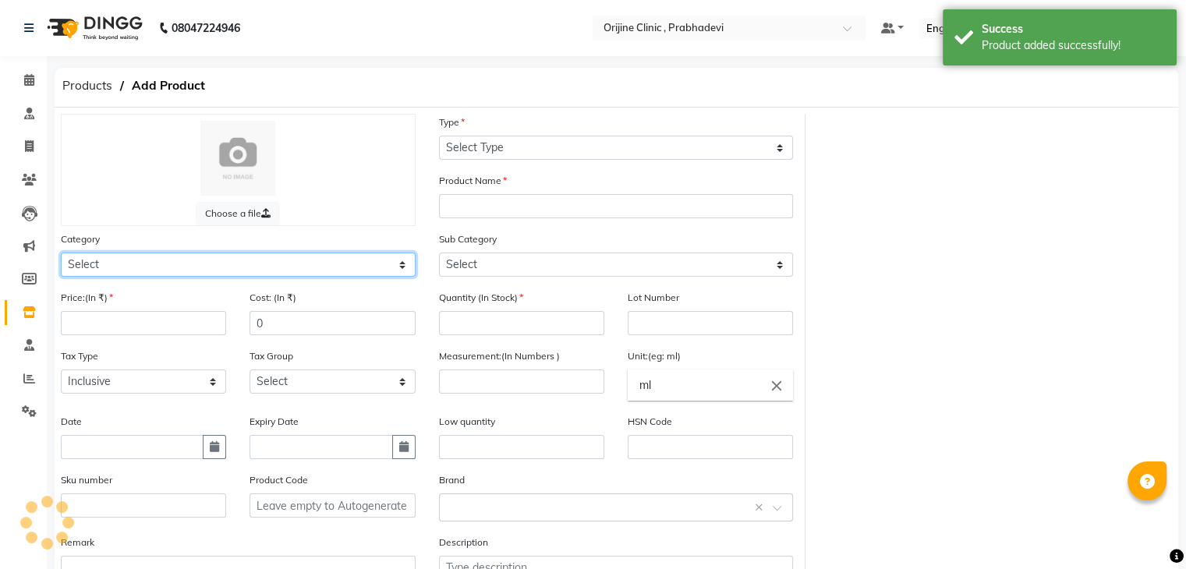
click at [151, 273] on select "Select Ayurvedic Medicine Skin Personal Care Cosmosoticles Wellness Product Con…" at bounding box center [238, 265] width 355 height 24
select select "289115900"
click at [61, 255] on select "Select Ayurvedic Medicine Skin Personal Care Cosmosoticles Wellness Product Con…" at bounding box center [238, 265] width 355 height 24
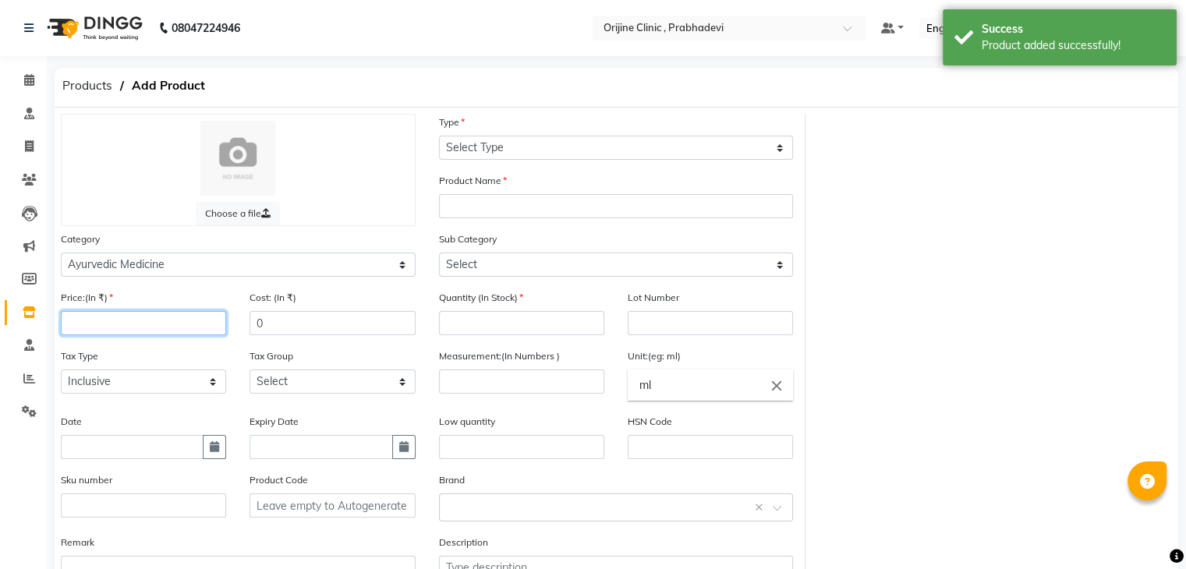
click at [126, 323] on input "number" at bounding box center [143, 323] width 165 height 24
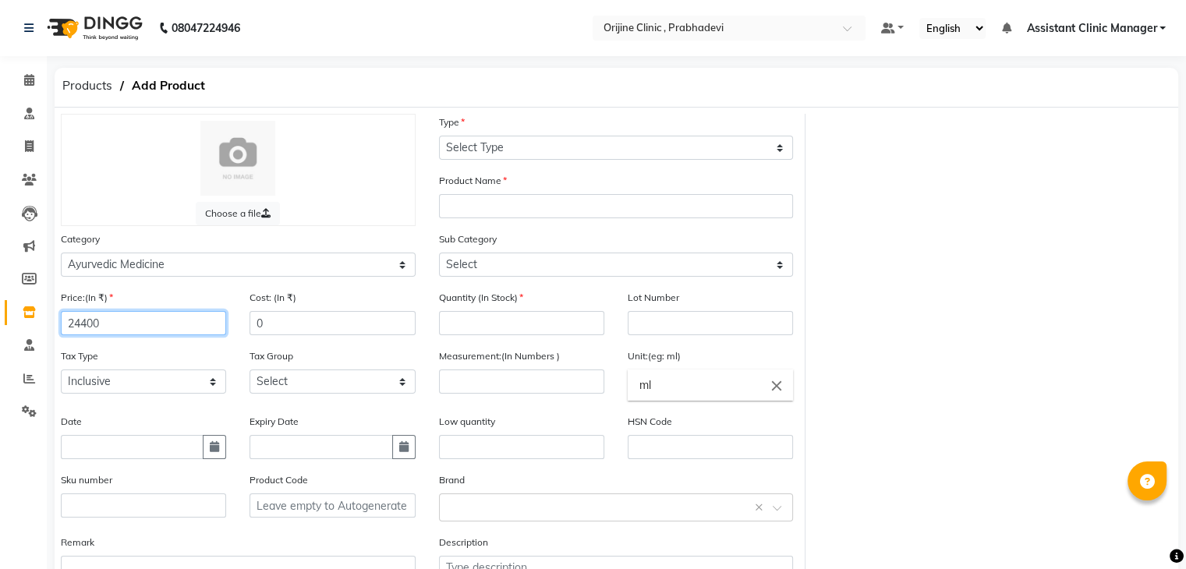
type input "24400"
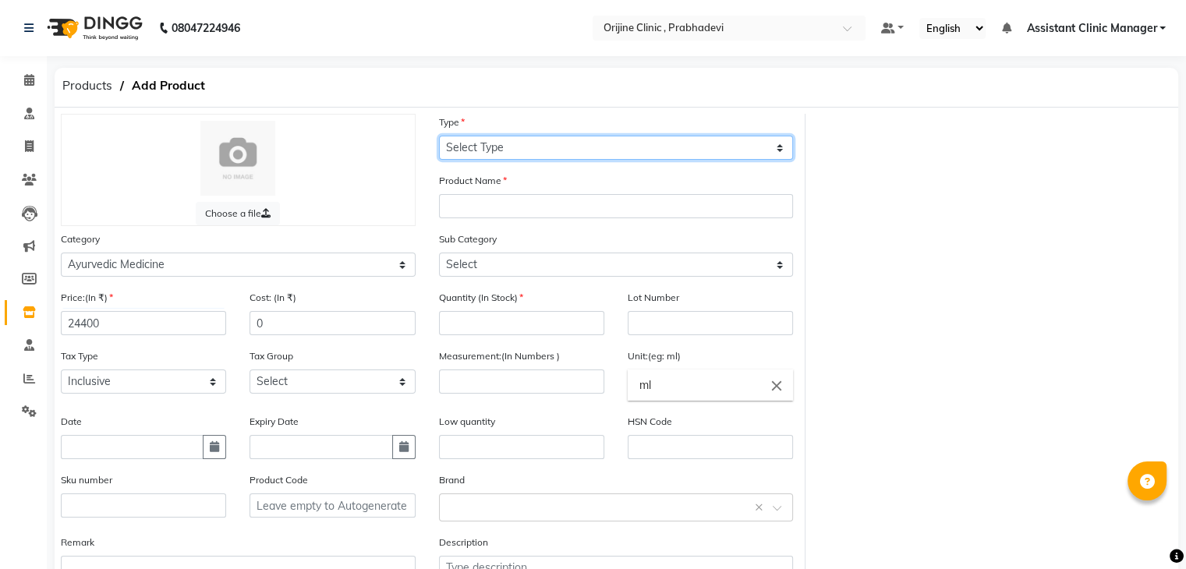
click at [540, 151] on select "Select Type Both Retail Consumable" at bounding box center [616, 148] width 355 height 24
select select "R"
click at [439, 136] on select "Select Type Both Retail Consumable" at bounding box center [616, 148] width 355 height 24
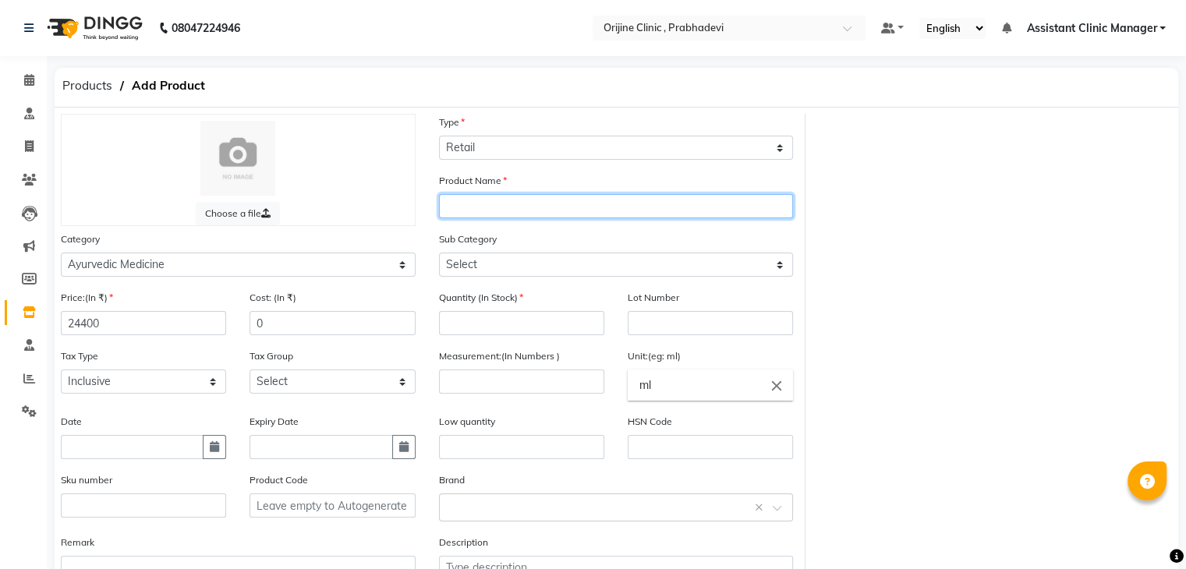
click at [470, 211] on input "text" at bounding box center [616, 206] width 355 height 24
type input "30 days (5 preparations)"
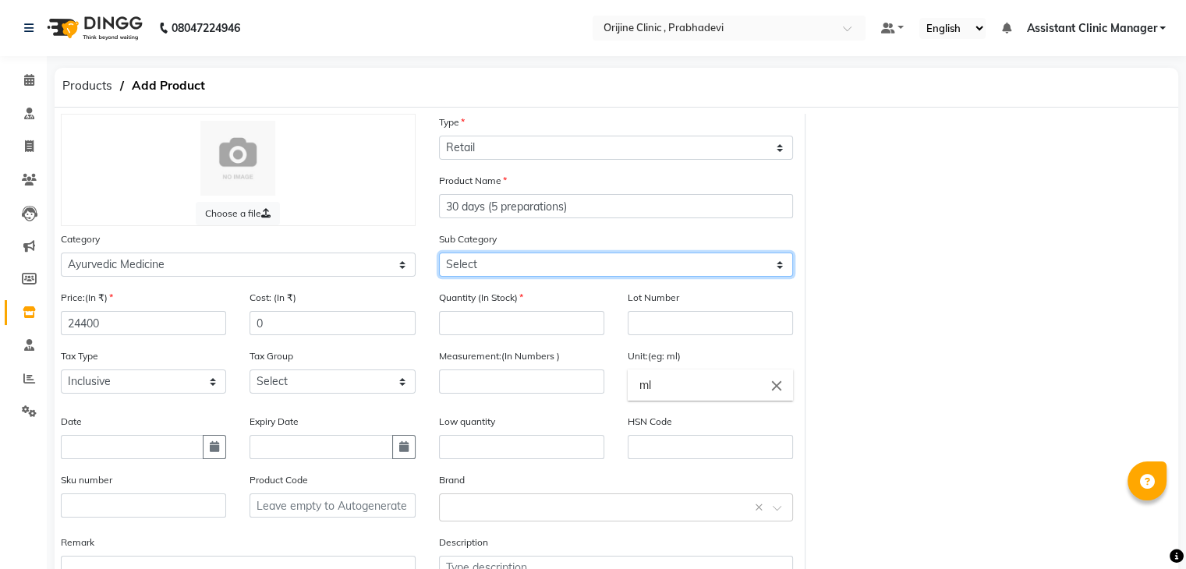
click at [490, 267] on select "Select 7 Days (2 Preparation) Mineral Non Mineral" at bounding box center [616, 265] width 355 height 24
select select "2891159036"
click at [439, 255] on select "Select 7 Days (2 Preparation) Mineral Non Mineral" at bounding box center [616, 265] width 355 height 24
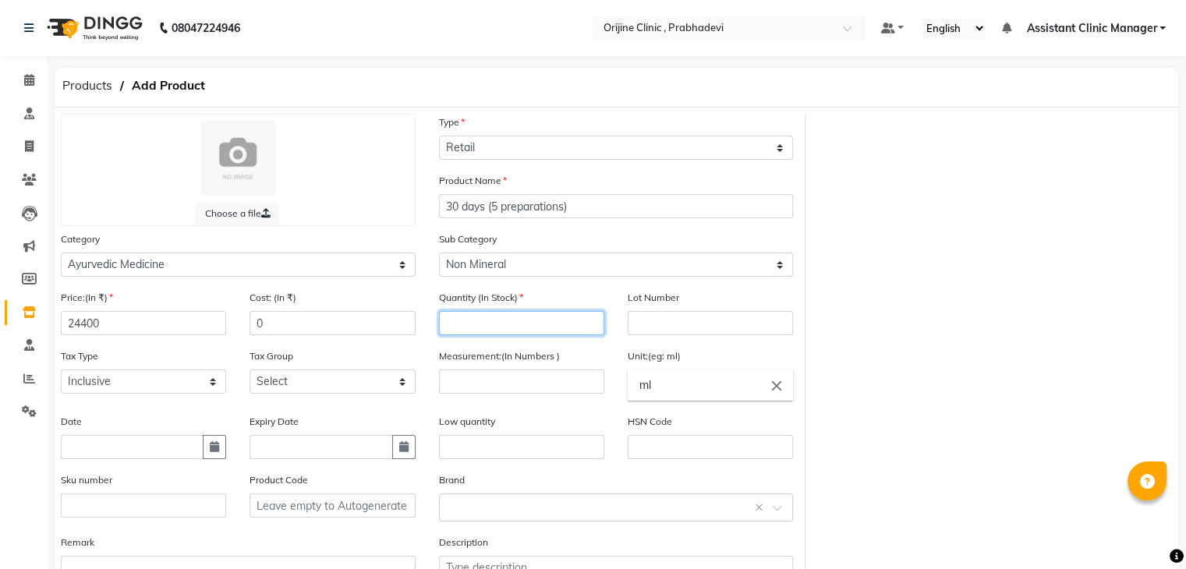
click at [471, 328] on input "number" at bounding box center [521, 323] width 165 height 24
type input "100"
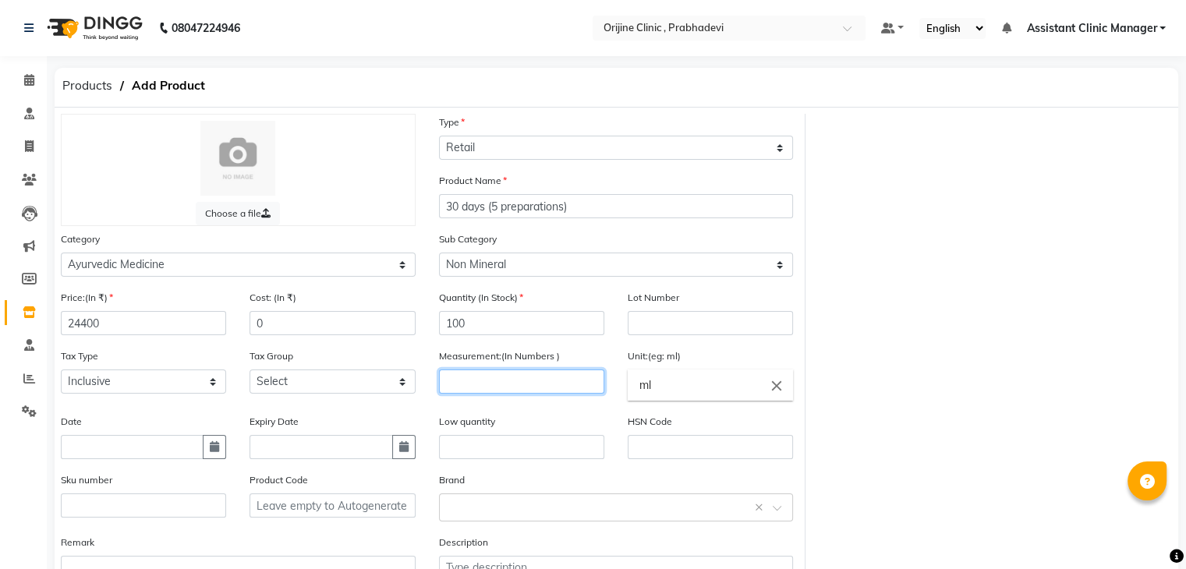
click at [515, 394] on input "number" at bounding box center [521, 382] width 165 height 24
type input "10"
click at [706, 400] on input "ml" at bounding box center [710, 385] width 165 height 31
click at [774, 394] on icon "close" at bounding box center [776, 385] width 17 height 17
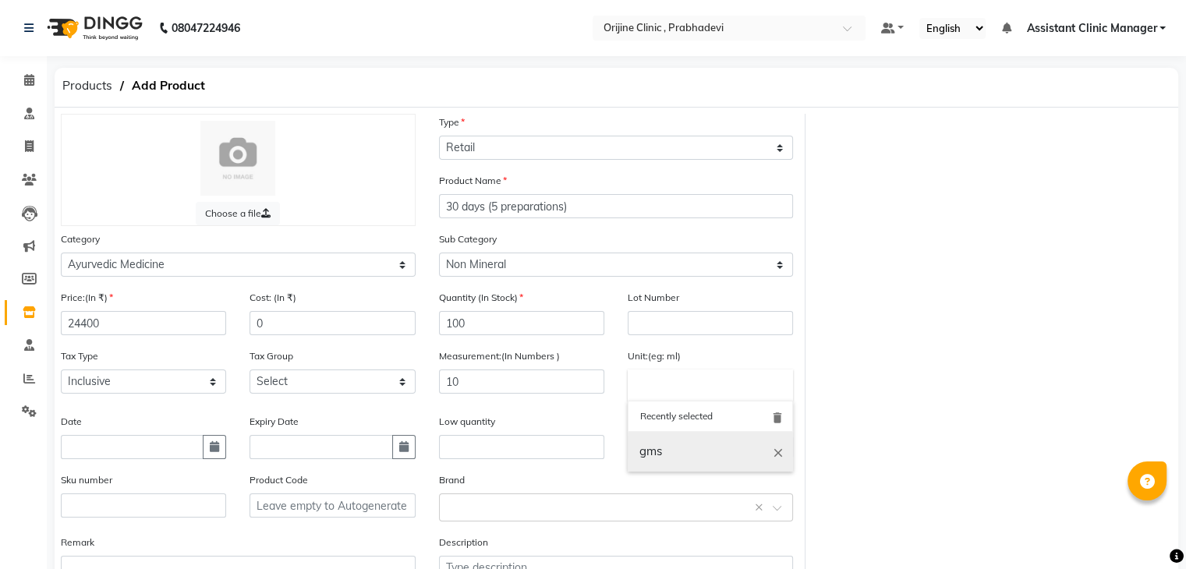
click at [693, 449] on link "gms" at bounding box center [710, 452] width 165 height 40
type input "gms"
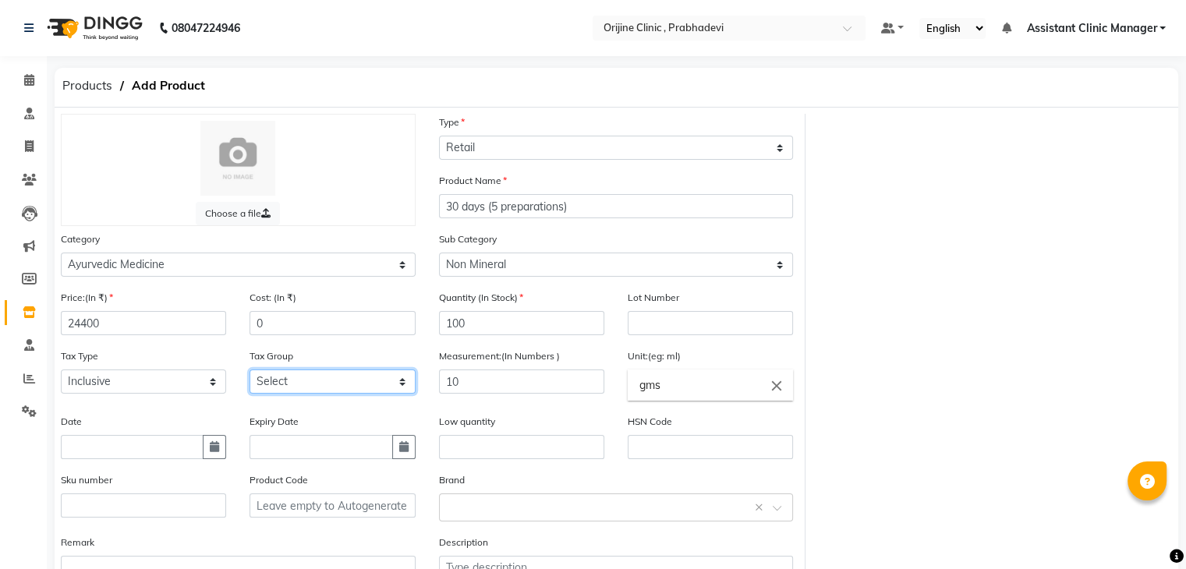
click at [293, 393] on select "Select GST (12%) GST (18%)" at bounding box center [332, 382] width 165 height 24
select select "4387"
click at [250, 374] on select "Select GST (12%) GST (18%)" at bounding box center [332, 382] width 165 height 24
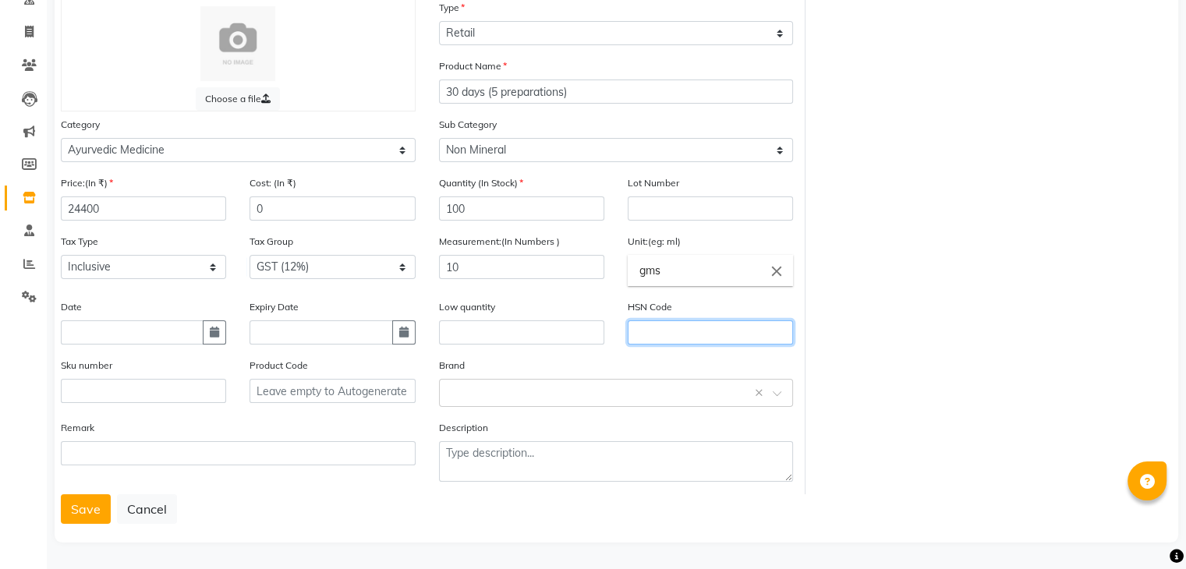
click at [646, 338] on input "text" at bounding box center [710, 332] width 165 height 24
type input "3004"
click at [908, 137] on div "Choose a file Type Select Type Both Retail Consumable Product Name 30 days (5 p…" at bounding box center [616, 246] width 1135 height 495
click at [87, 503] on button "Save" at bounding box center [86, 509] width 50 height 30
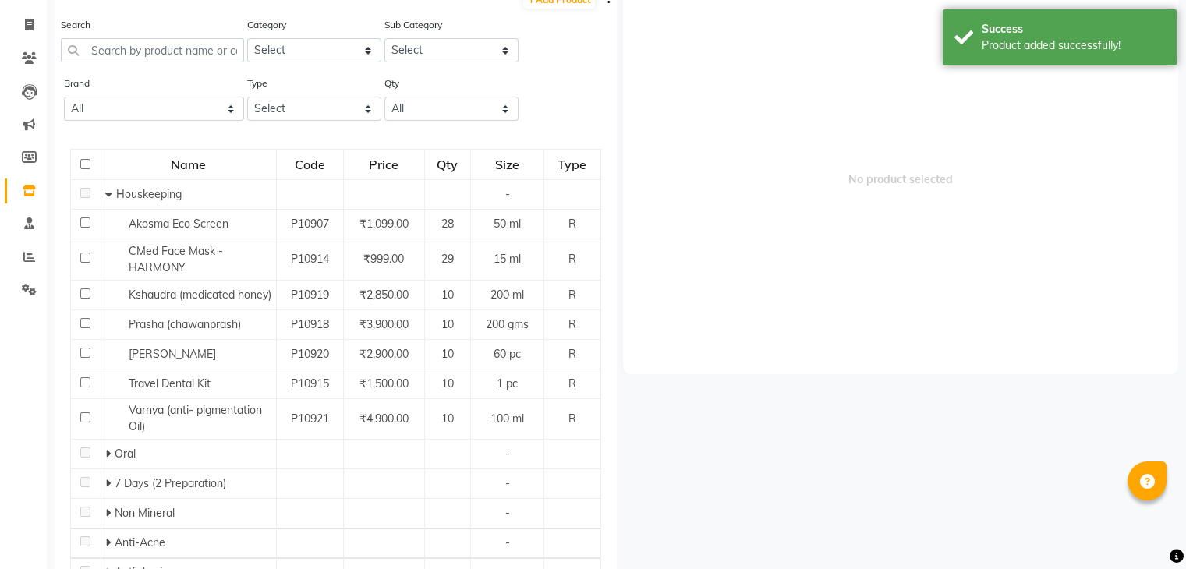
scroll to position [10, 0]
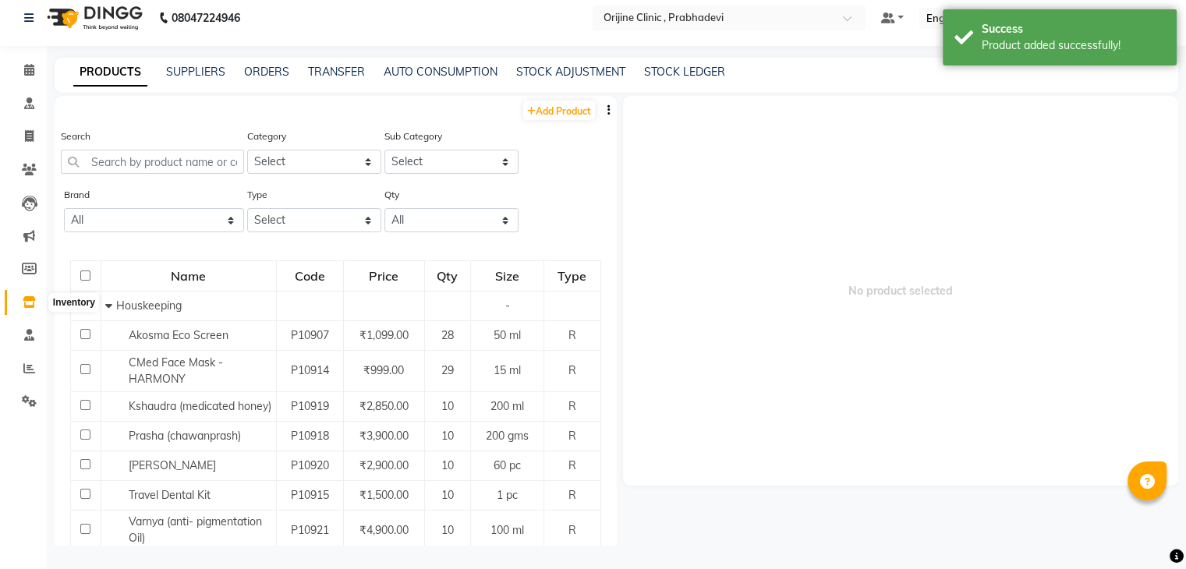
click at [28, 305] on icon at bounding box center [29, 302] width 13 height 12
click at [25, 258] on link "Members" at bounding box center [23, 270] width 37 height 26
select select
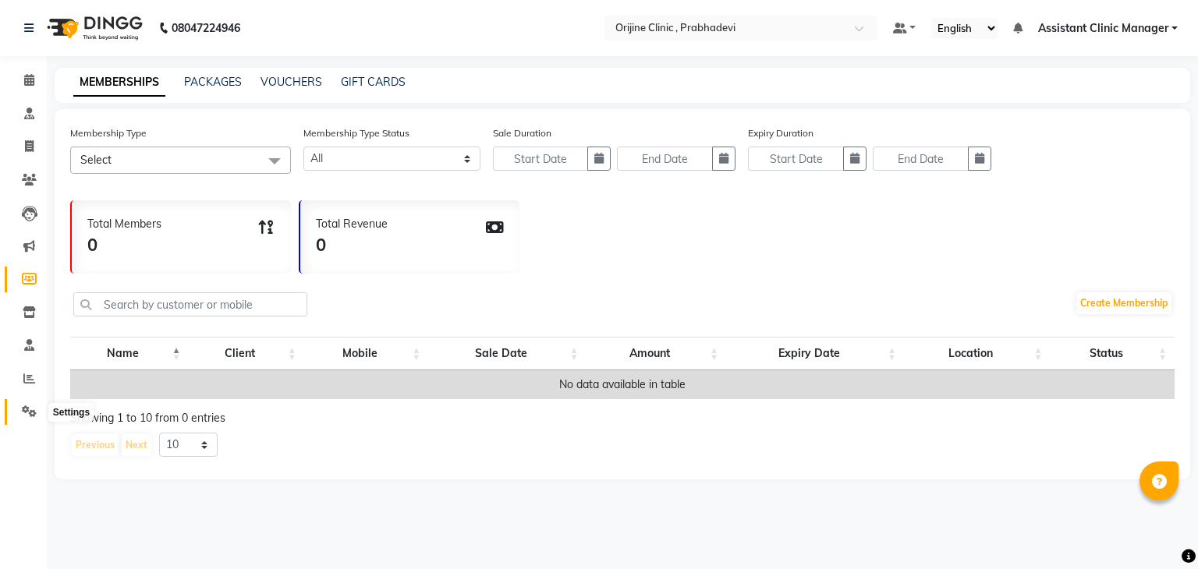
click at [30, 409] on icon at bounding box center [29, 411] width 15 height 12
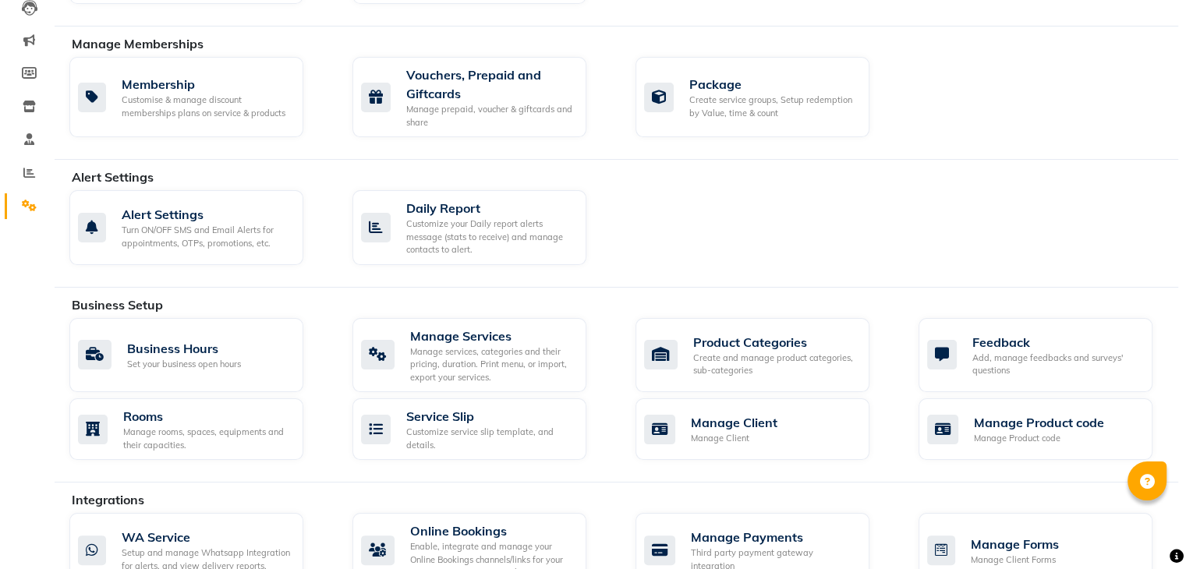
scroll to position [207, 0]
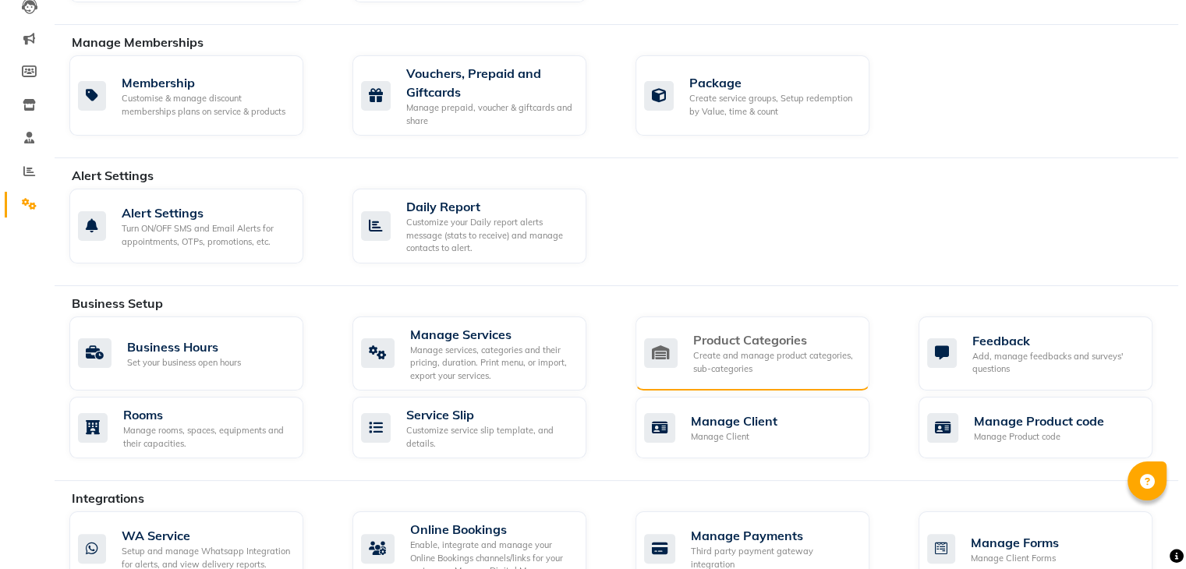
click at [711, 344] on div "Product Categories" at bounding box center [775, 340] width 164 height 19
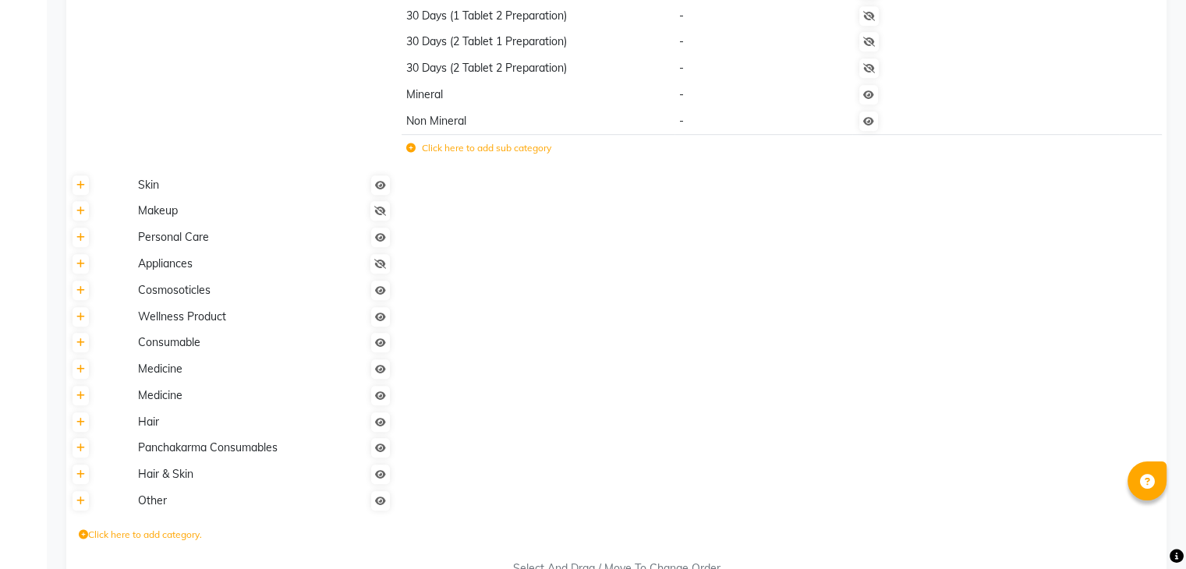
scroll to position [992, 0]
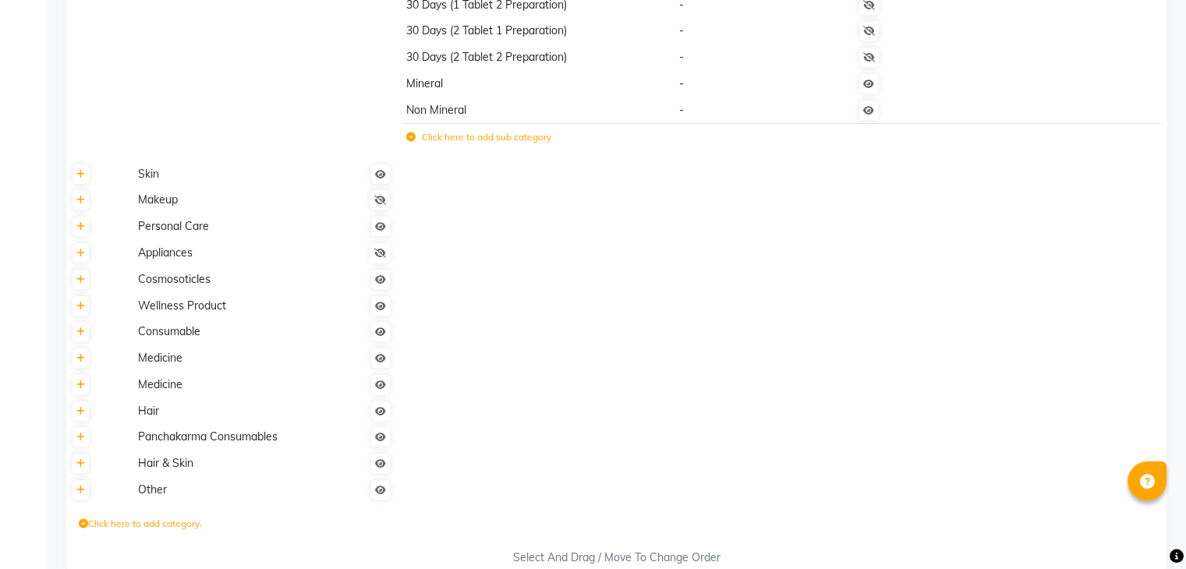
click at [434, 97] on td "Mineral" at bounding box center [538, 84] width 273 height 27
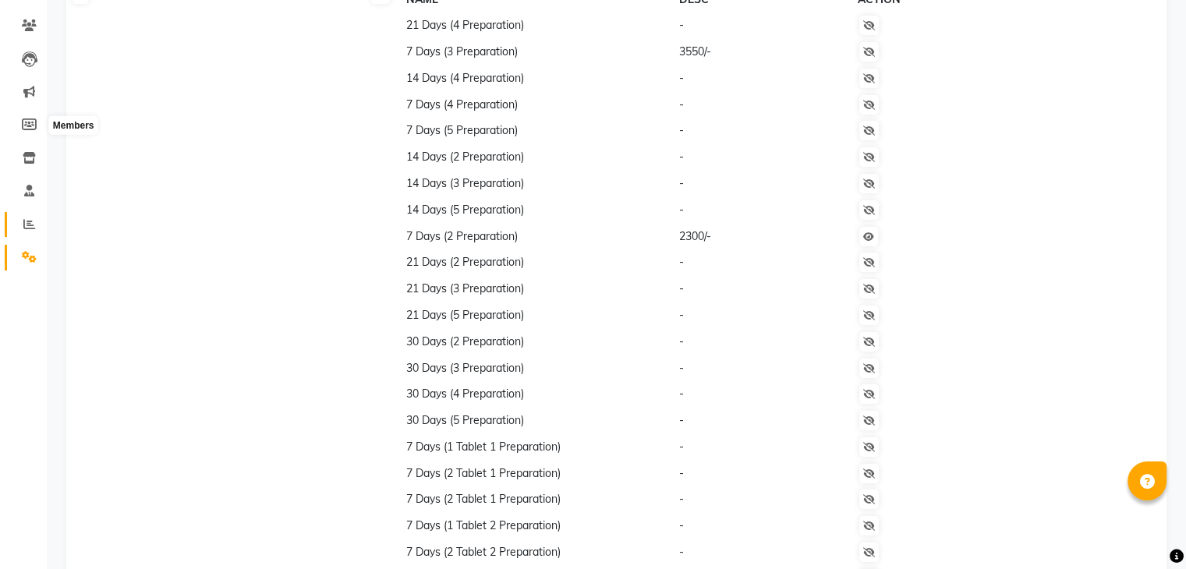
scroll to position [153, 0]
click at [23, 161] on icon at bounding box center [29, 160] width 13 height 12
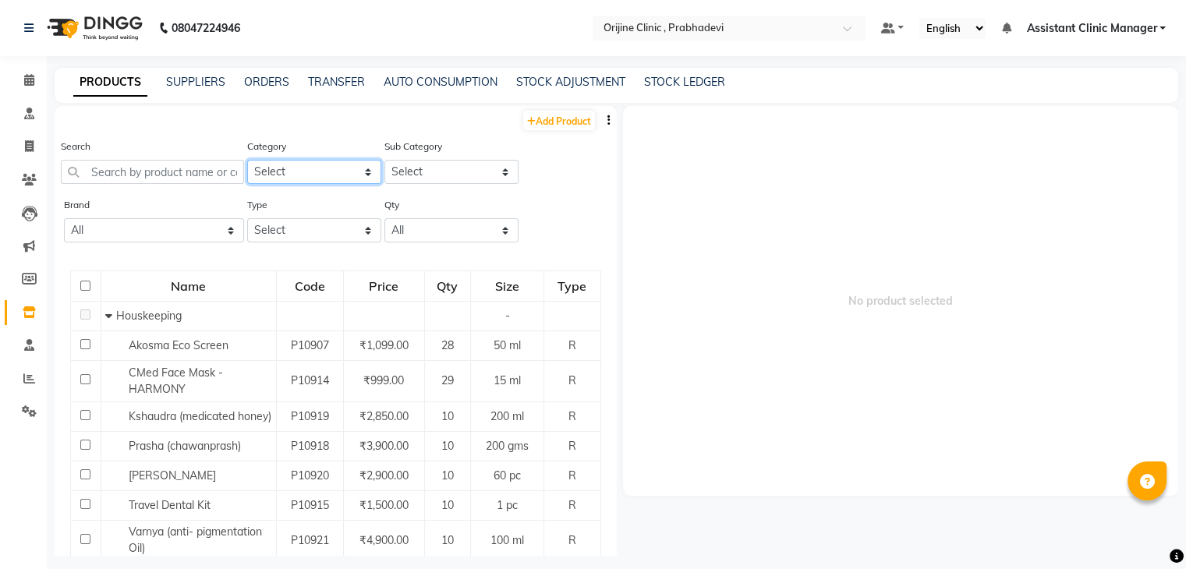
click at [261, 175] on select "Select Ayurvedic Medicine Skin Personal Care Cosmosoticles Wellness Product Con…" at bounding box center [314, 172] width 134 height 24
select select "289115900"
click at [247, 161] on select "Select Ayurvedic Medicine Skin Personal Care Cosmosoticles Wellness Product Con…" at bounding box center [314, 172] width 134 height 24
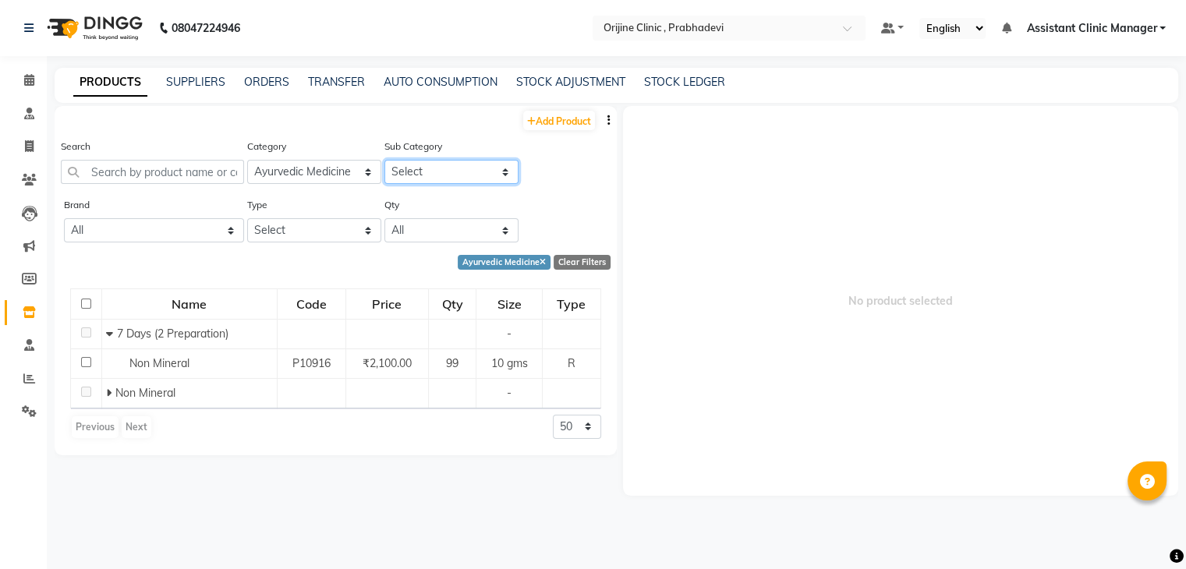
click at [421, 175] on select "Select 7 Days (2 Preparation) Mineral Non Mineral" at bounding box center [451, 172] width 134 height 24
select select "2891159036"
click at [384, 161] on select "Select 7 Days (2 Preparation) Mineral Non Mineral" at bounding box center [451, 172] width 134 height 24
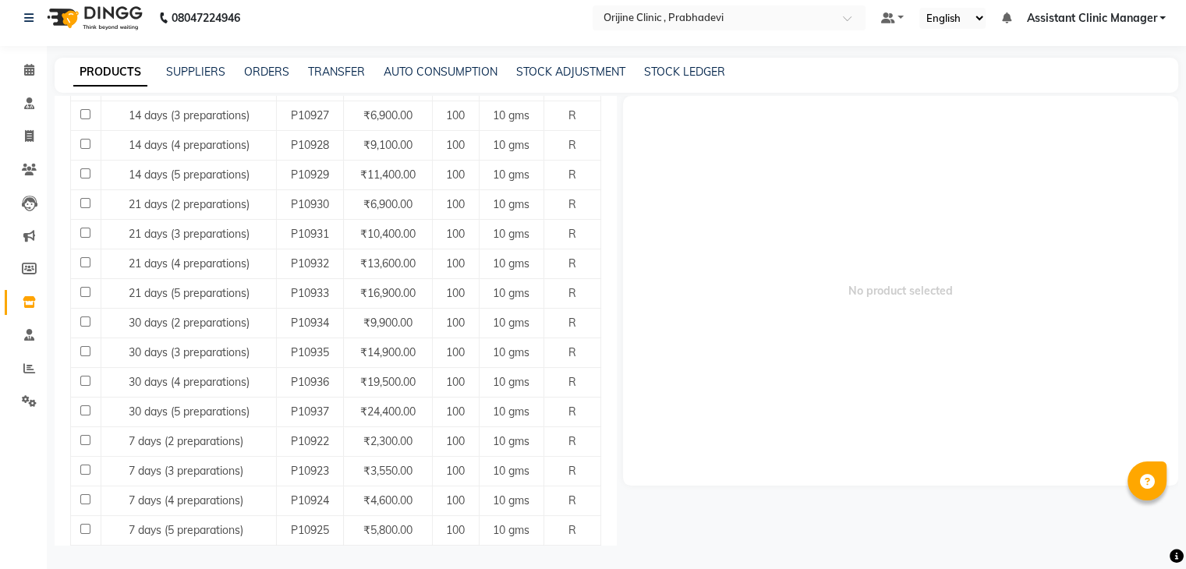
scroll to position [312, 0]
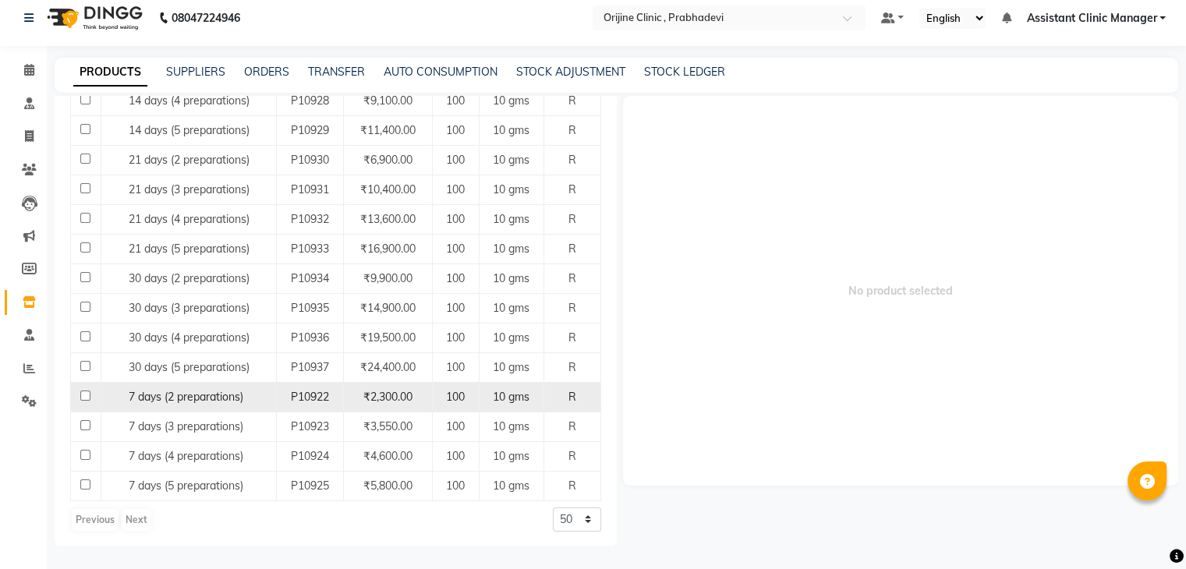
click at [235, 395] on span "7 days (2 preparations)" at bounding box center [186, 397] width 115 height 14
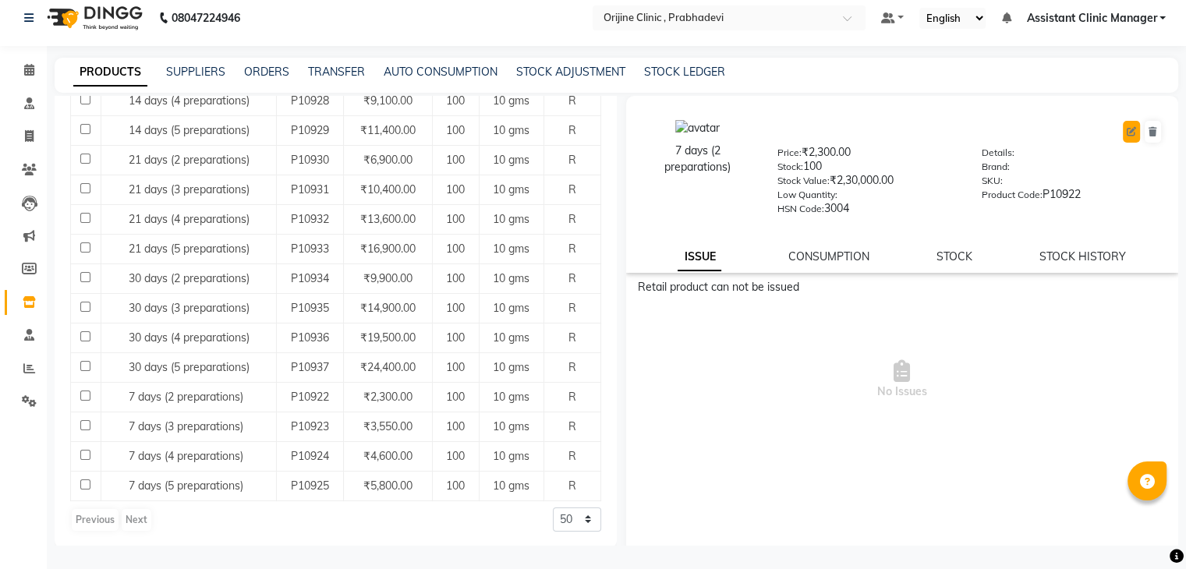
click at [1127, 127] on icon at bounding box center [1131, 131] width 9 height 9
select select "true"
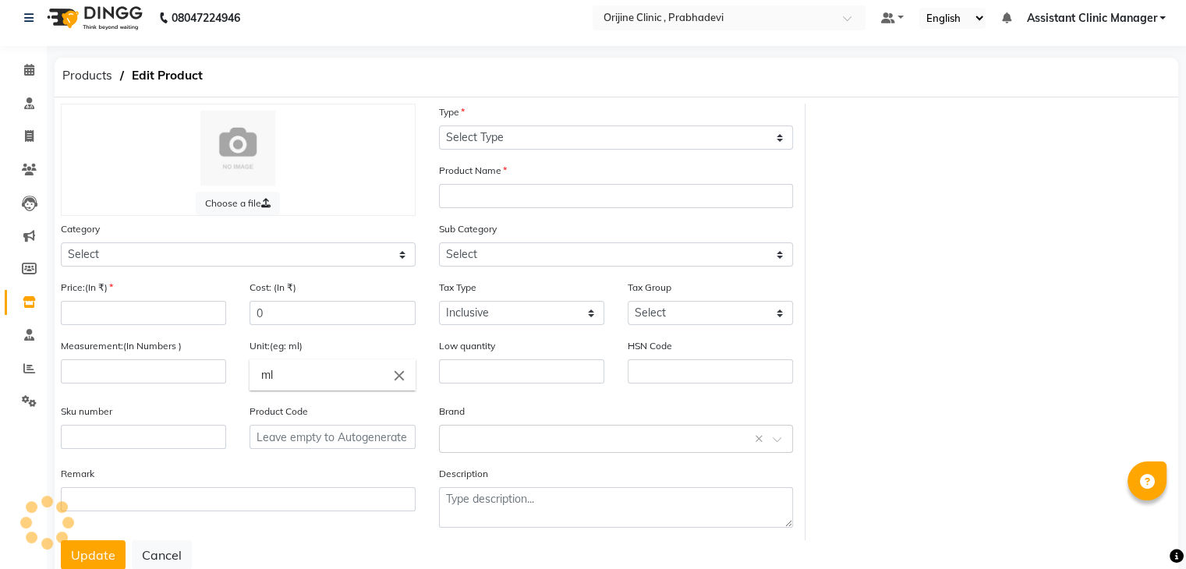
select select "R"
type input "7 days (2 preparations)"
select select
type input "2300"
type input "10"
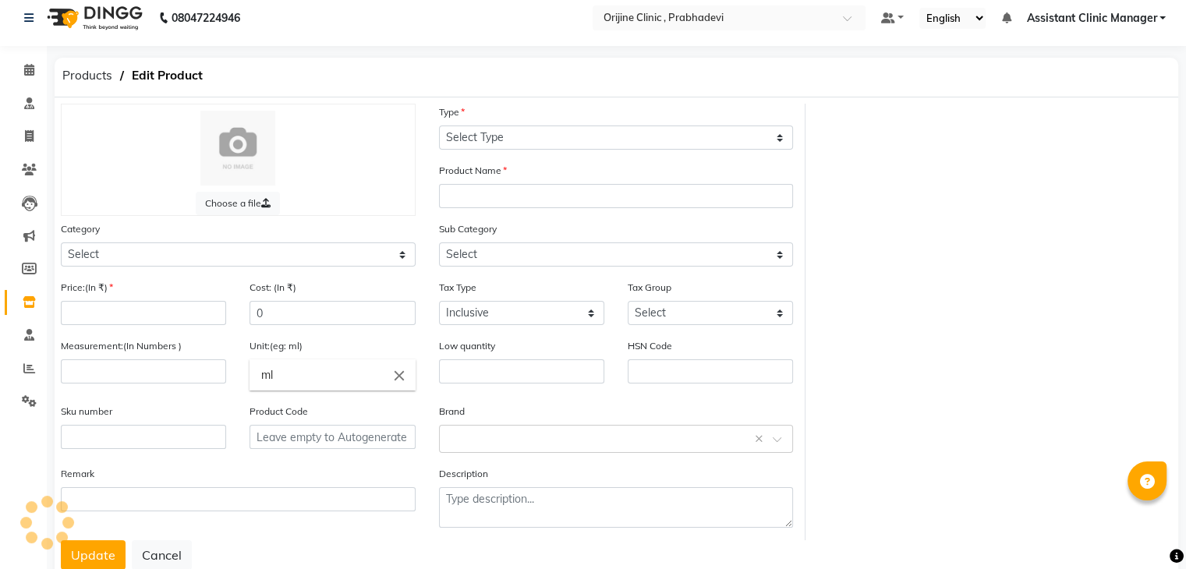
type input "gms"
type input "3004"
type input "P10922"
select select "289115900"
select select "2891159036"
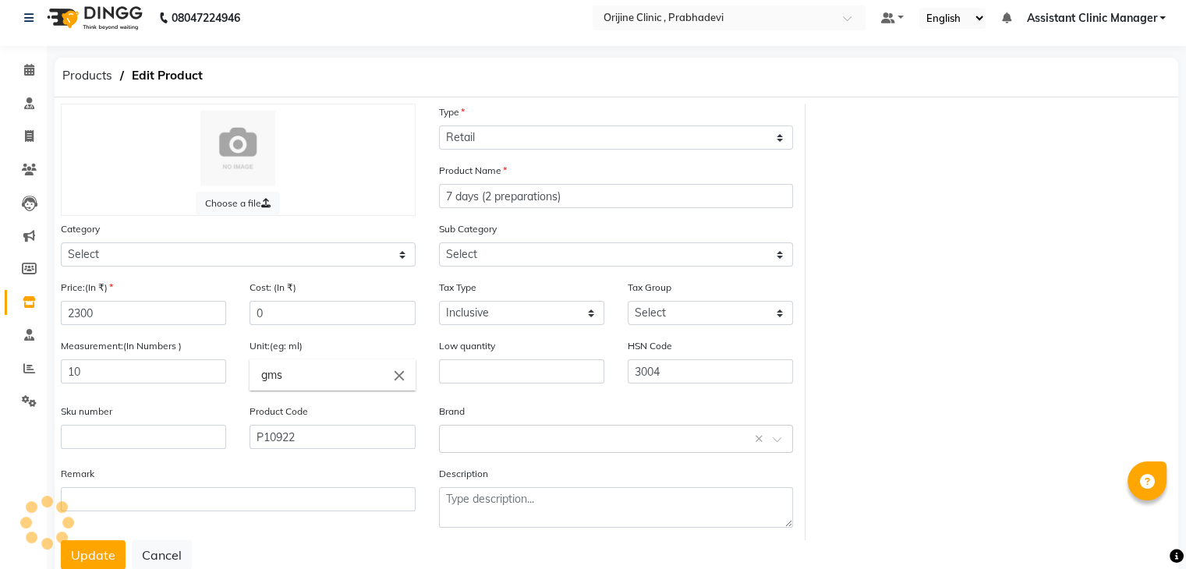
select select "4387"
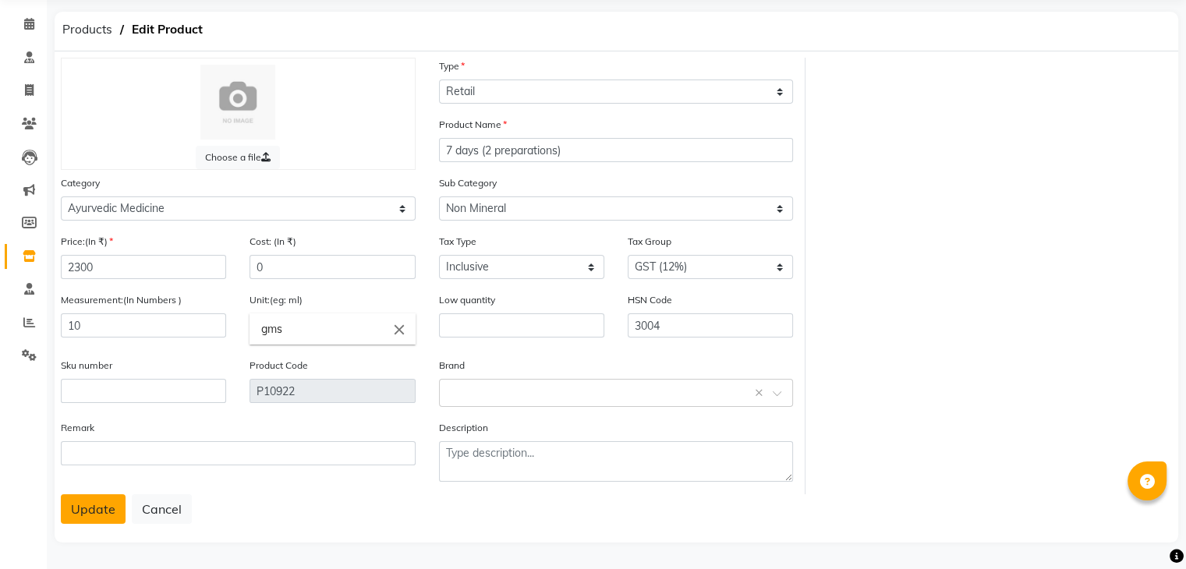
click at [94, 503] on button "Update" at bounding box center [93, 509] width 65 height 30
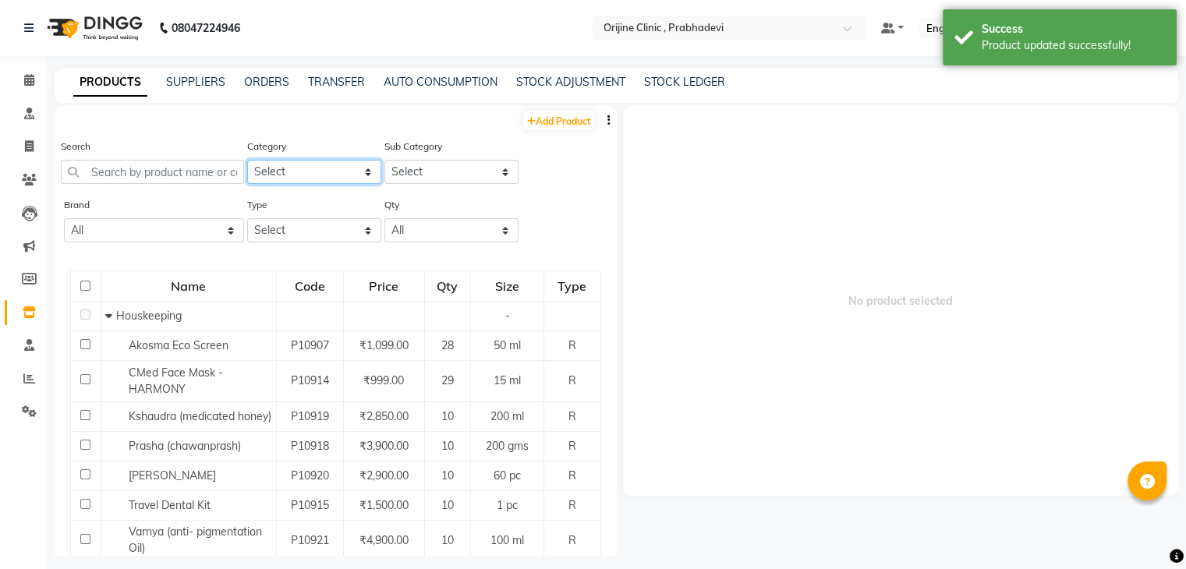
click at [271, 170] on select "Select Ayurvedic Medicine Skin Personal Care Cosmosoticles Wellness Product Con…" at bounding box center [314, 172] width 134 height 24
select select "289115900"
click at [247, 161] on select "Select Ayurvedic Medicine Skin Personal Care Cosmosoticles Wellness Product Con…" at bounding box center [314, 172] width 134 height 24
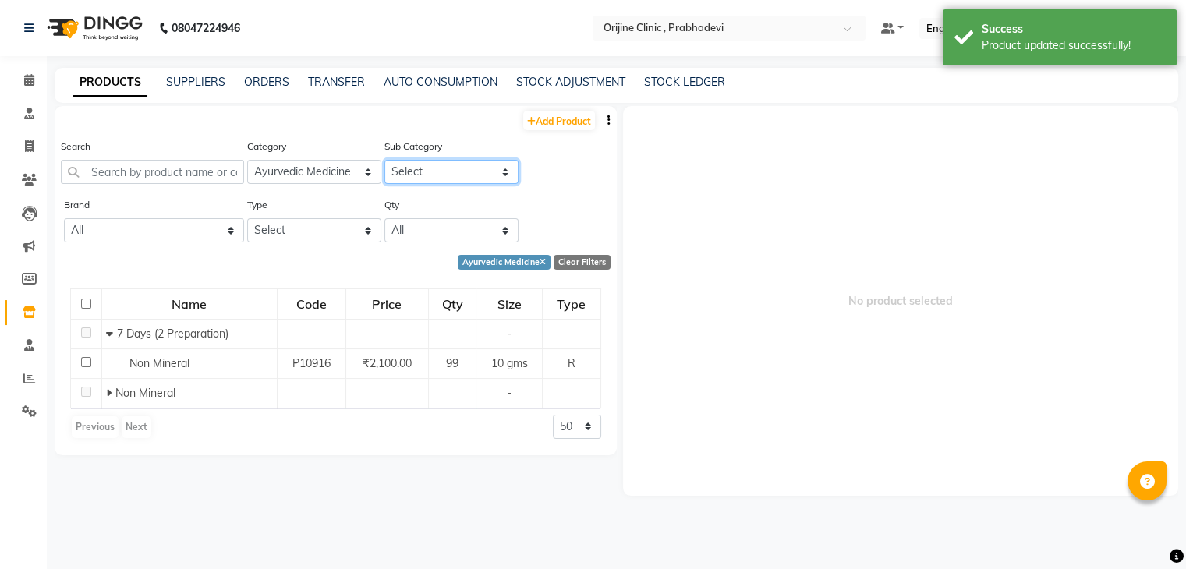
click at [415, 171] on select "Select 7 Days (2 Preparation) Mineral Non Mineral" at bounding box center [451, 172] width 134 height 24
select select "2891159036"
click at [384, 161] on select "Select 7 Days (2 Preparation) Mineral Non Mineral" at bounding box center [451, 172] width 134 height 24
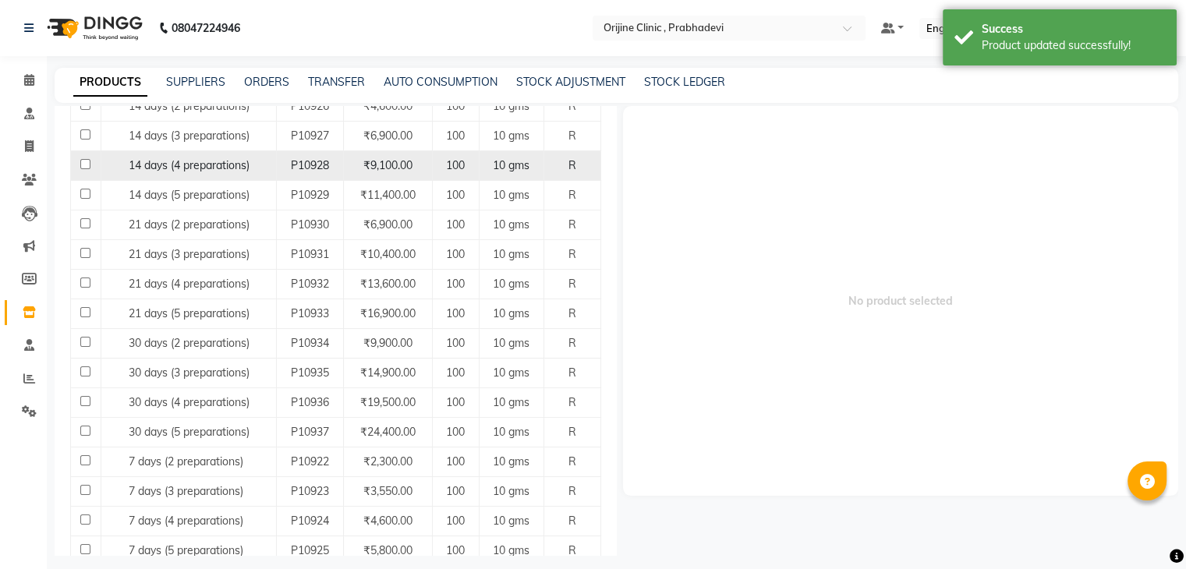
scroll to position [312, 0]
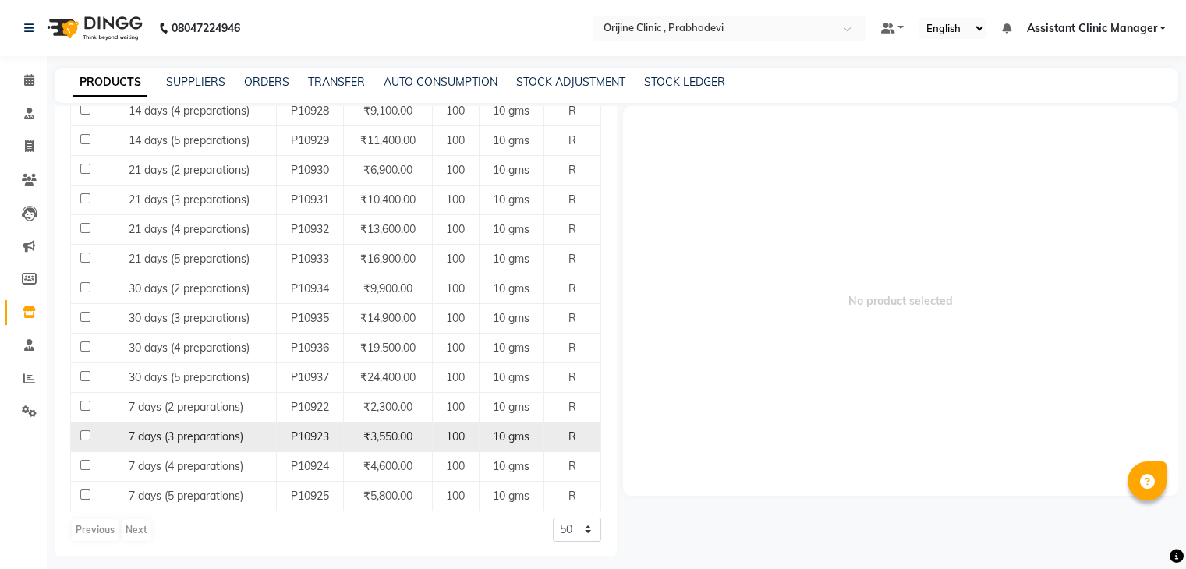
click at [218, 433] on span "7 days (3 preparations)" at bounding box center [186, 437] width 115 height 14
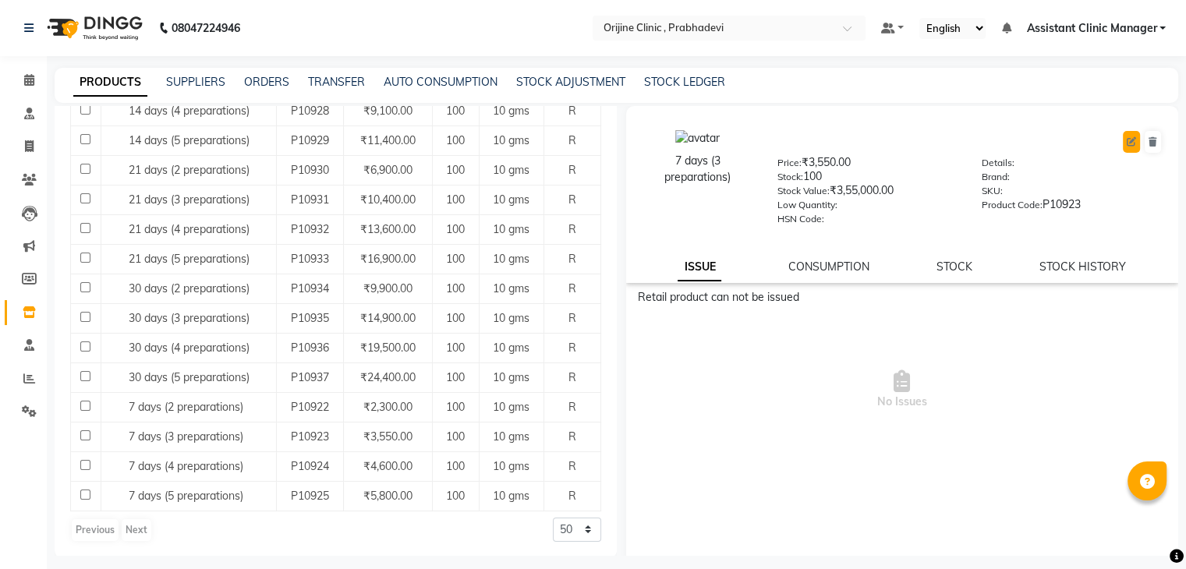
click at [1127, 143] on icon at bounding box center [1131, 141] width 9 height 9
select select "R"
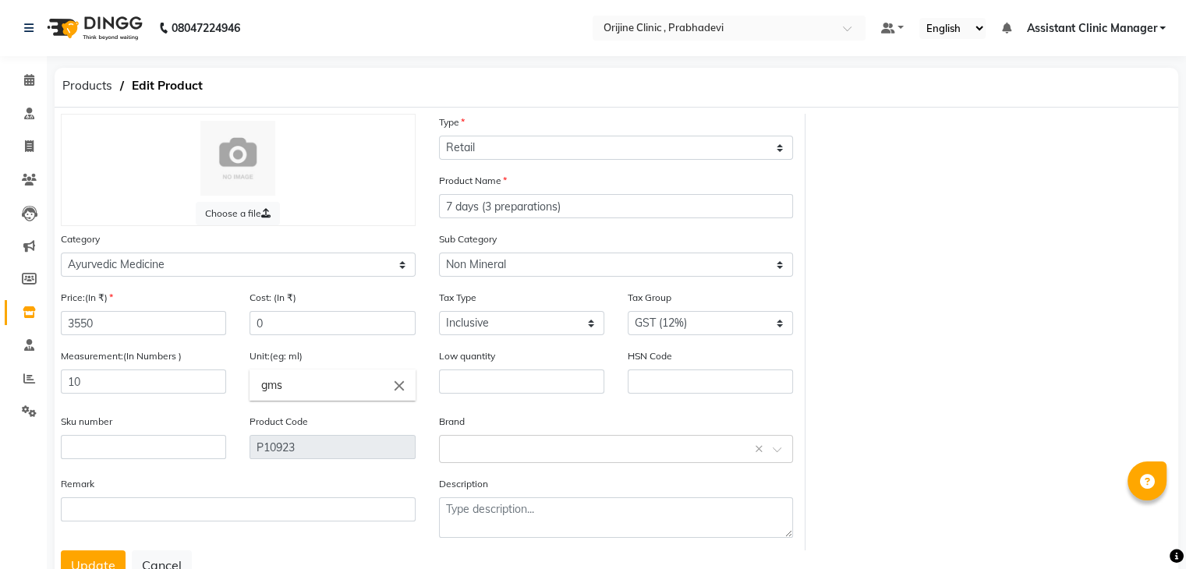
scroll to position [62, 0]
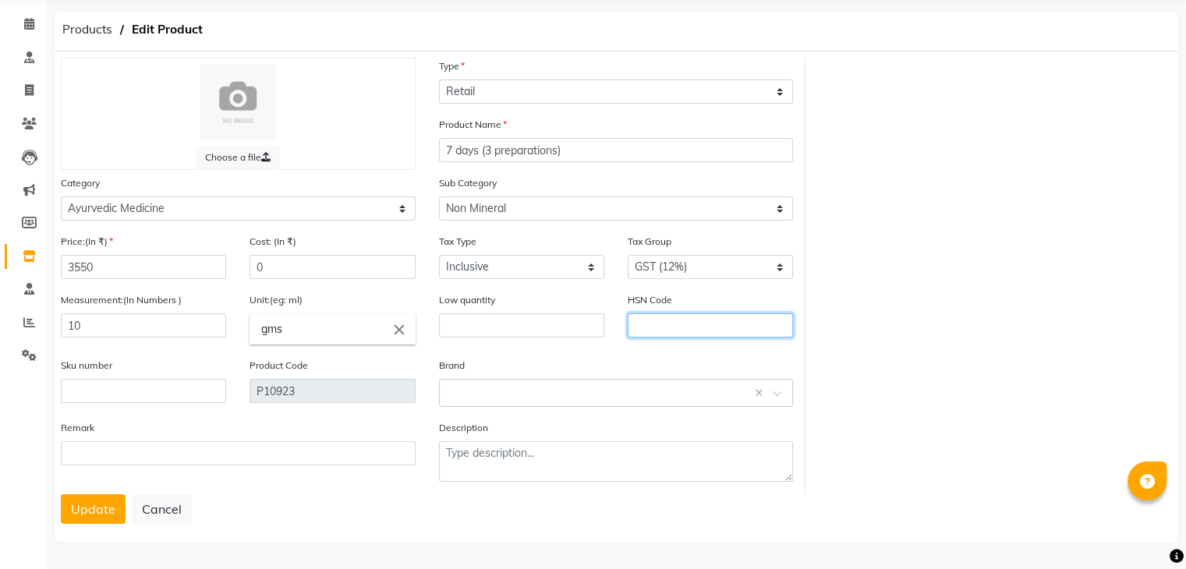
click at [725, 319] on input "text" at bounding box center [710, 325] width 165 height 24
click at [87, 509] on button "Update" at bounding box center [93, 509] width 65 height 30
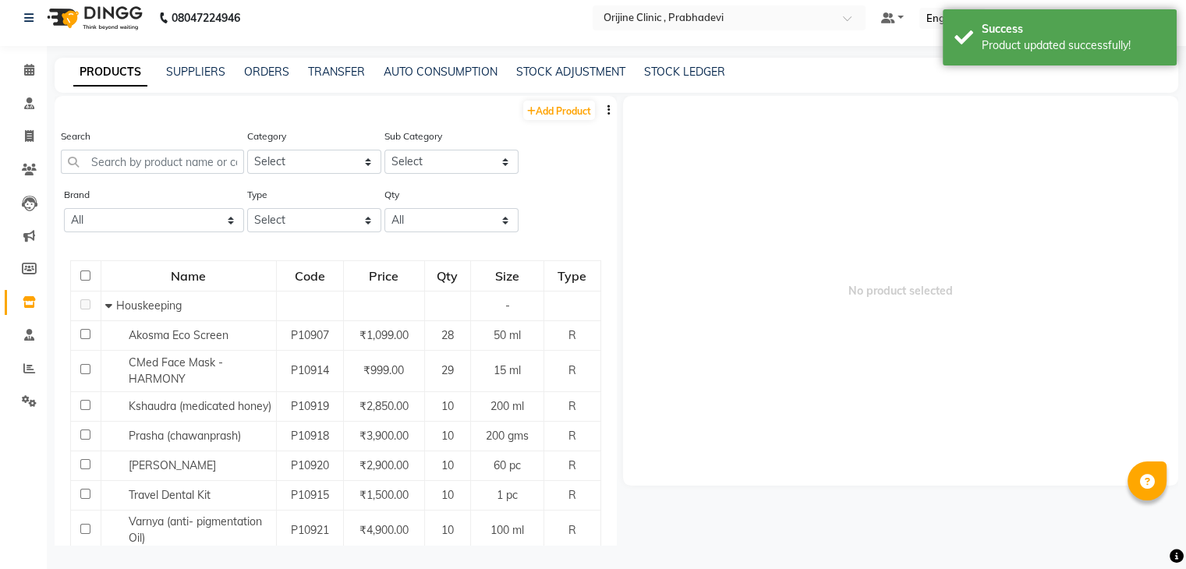
scroll to position [10, 0]
click at [278, 169] on select "Select Ayurvedic Medicine Skin Personal Care Cosmosoticles Wellness Product Con…" at bounding box center [314, 162] width 134 height 24
click at [247, 150] on select "Select Ayurvedic Medicine Skin Personal Care Cosmosoticles Wellness Product Con…" at bounding box center [314, 162] width 134 height 24
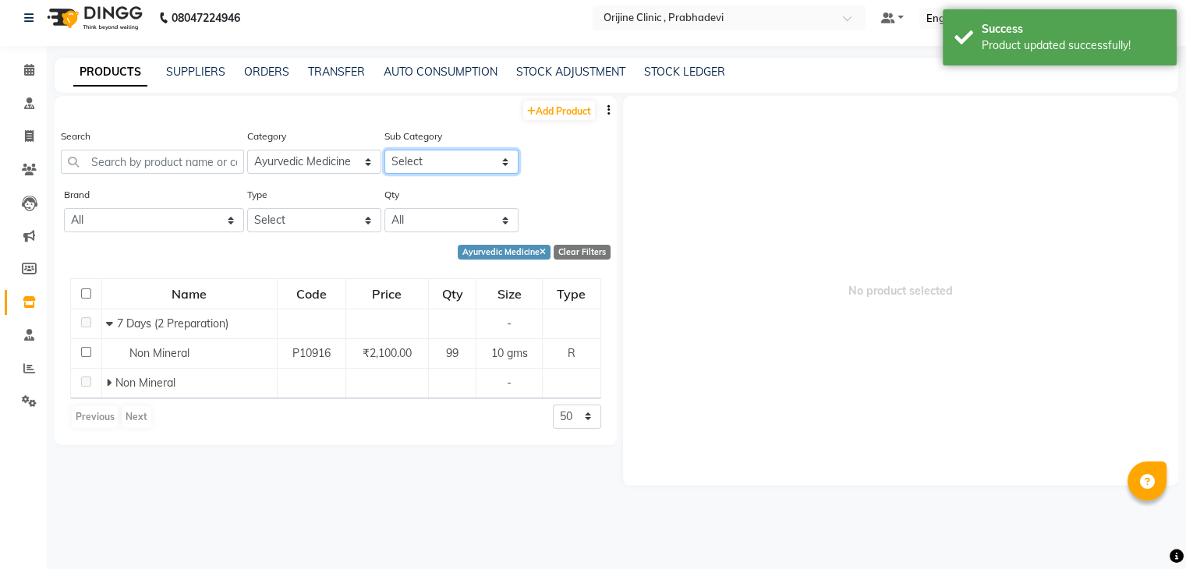
click at [433, 160] on select "Select 7 Days (2 Preparation) Mineral Non Mineral" at bounding box center [451, 162] width 134 height 24
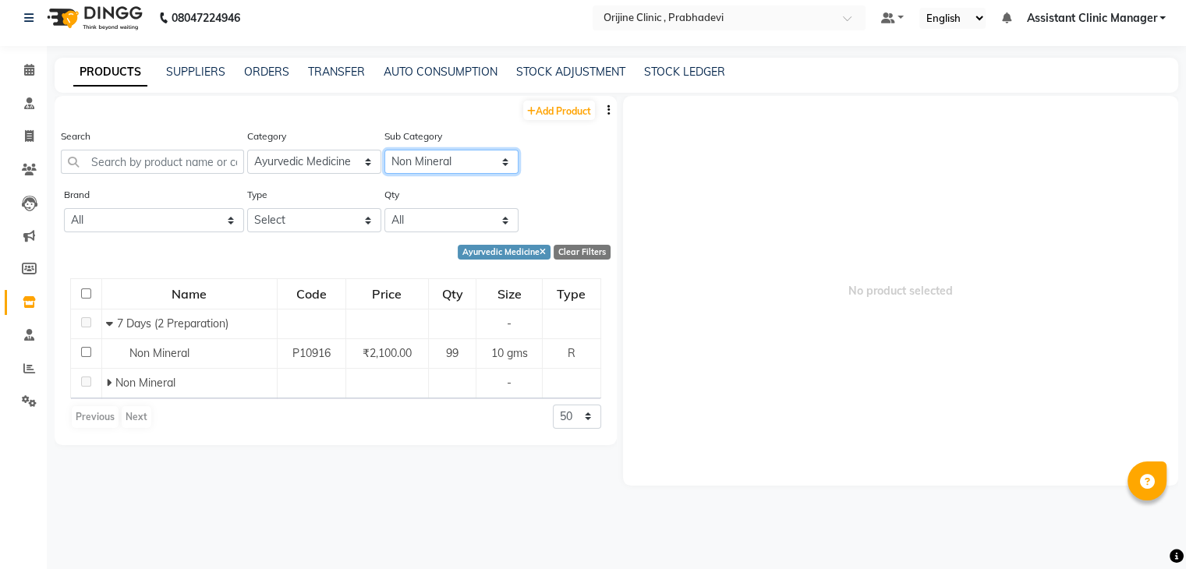
click at [384, 150] on select "Select 7 Days (2 Preparation) Mineral Non Mineral" at bounding box center [451, 162] width 134 height 24
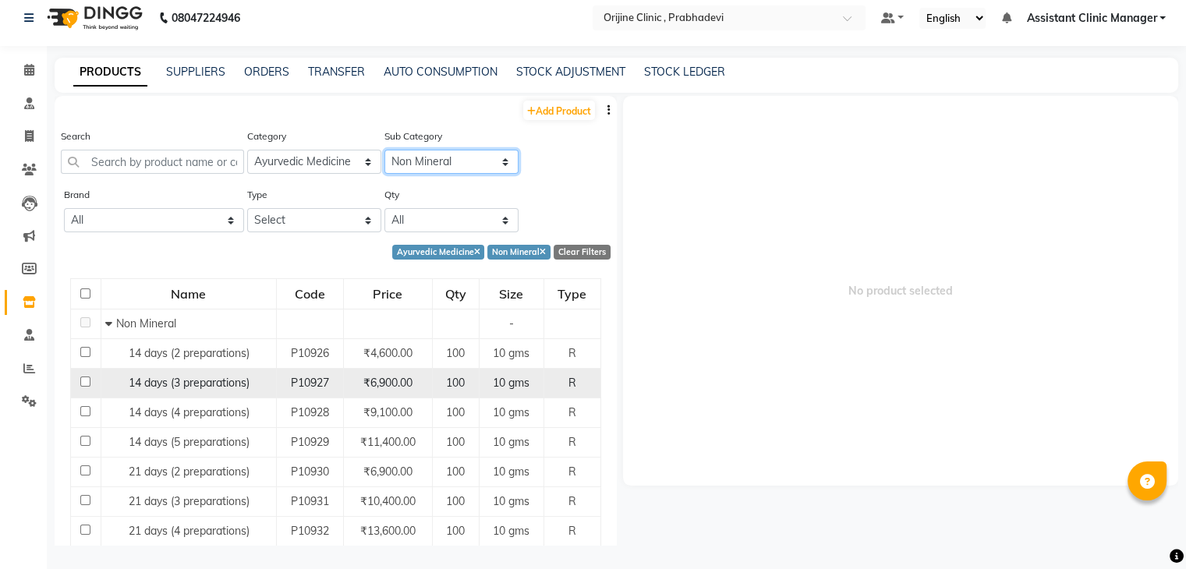
scroll to position [312, 0]
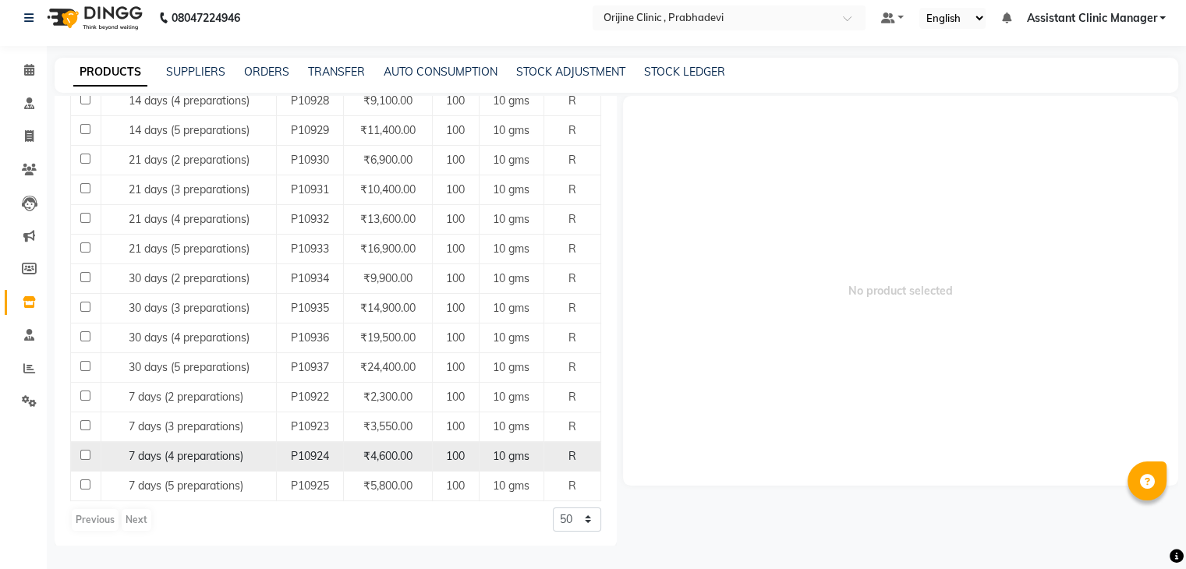
click at [204, 455] on span "7 days (4 preparations)" at bounding box center [186, 456] width 115 height 14
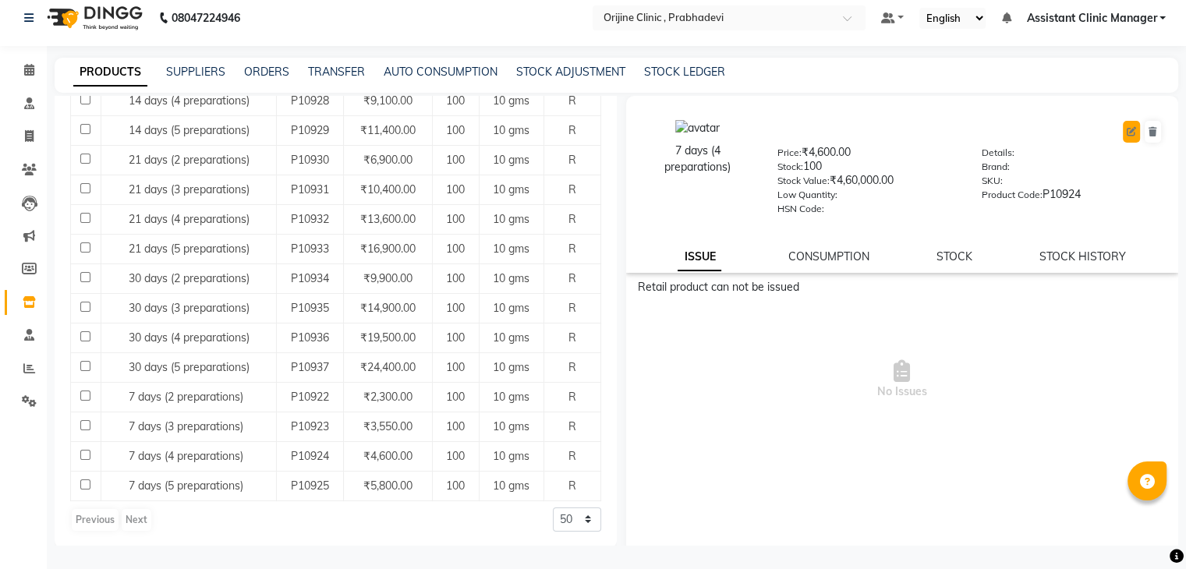
click at [1123, 130] on button at bounding box center [1131, 132] width 17 height 22
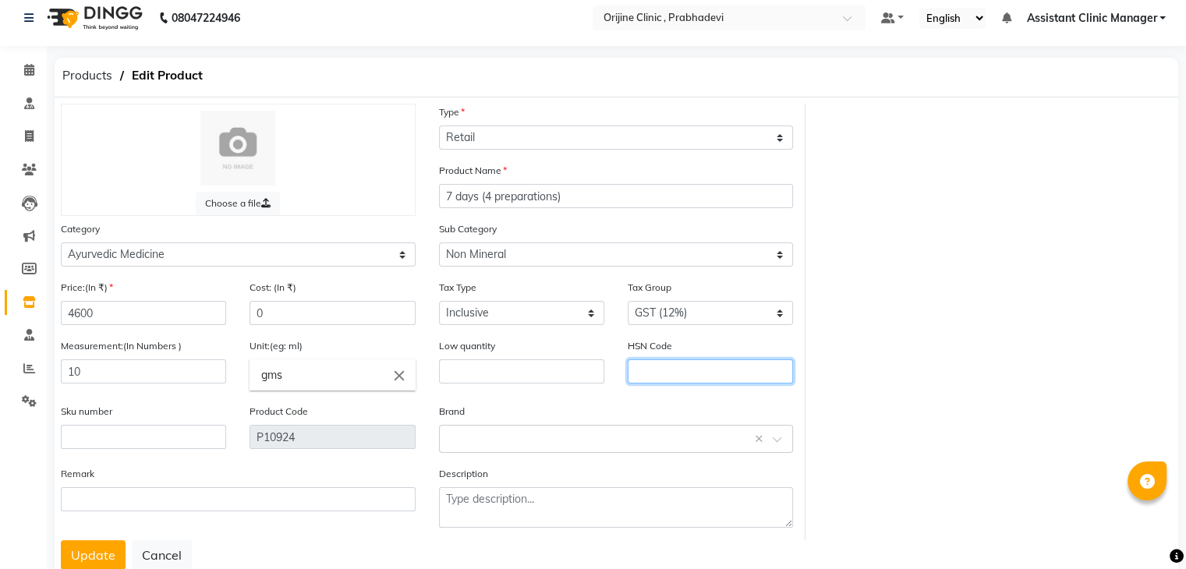
click at [657, 376] on input "text" at bounding box center [710, 371] width 165 height 24
click at [90, 556] on button "Update" at bounding box center [93, 555] width 65 height 30
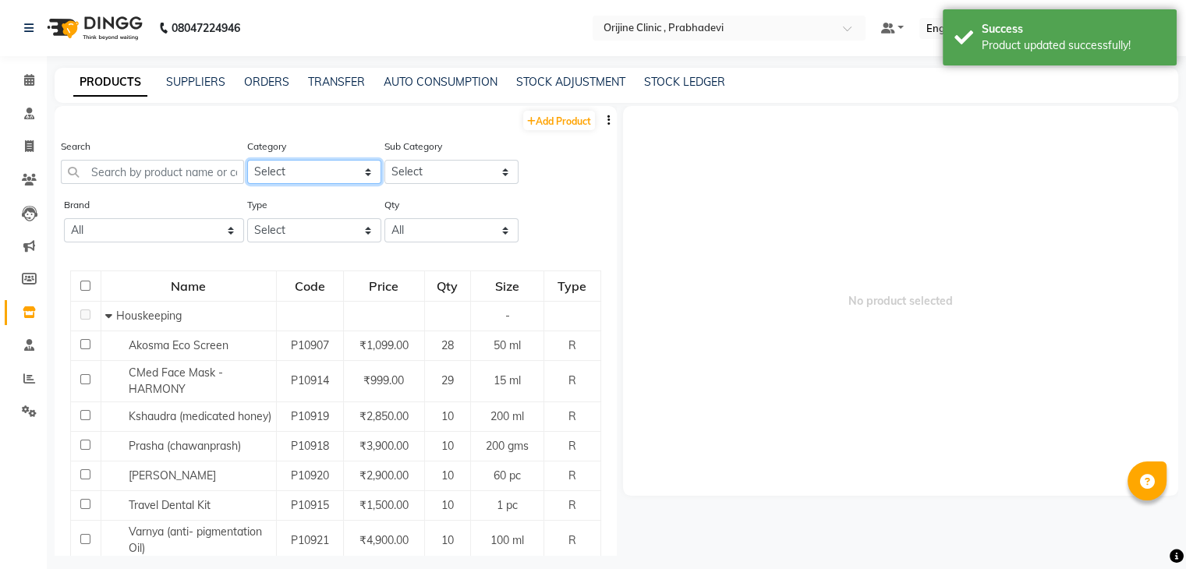
click at [285, 169] on select "Select Ayurvedic Medicine Skin Personal Care Cosmosoticles Wellness Product Con…" at bounding box center [314, 172] width 134 height 24
click at [247, 161] on select "Select Ayurvedic Medicine Skin Personal Care Cosmosoticles Wellness Product Con…" at bounding box center [314, 172] width 134 height 24
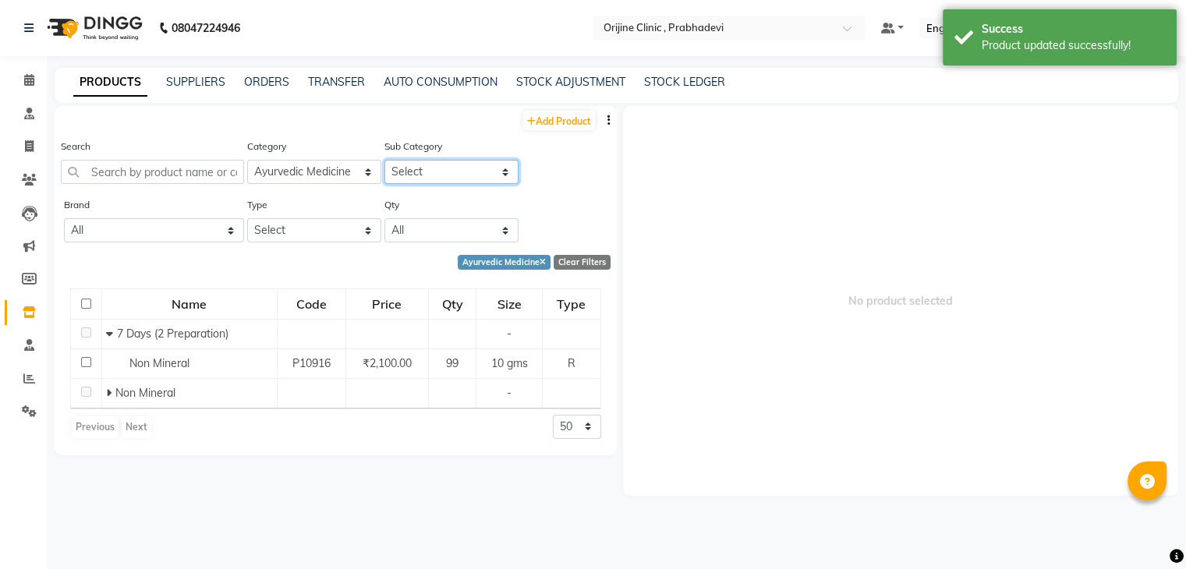
click at [427, 172] on select "Select 7 Days (2 Preparation) Mineral Non Mineral" at bounding box center [451, 172] width 134 height 24
click at [384, 161] on select "Select 7 Days (2 Preparation) Mineral Non Mineral" at bounding box center [451, 172] width 134 height 24
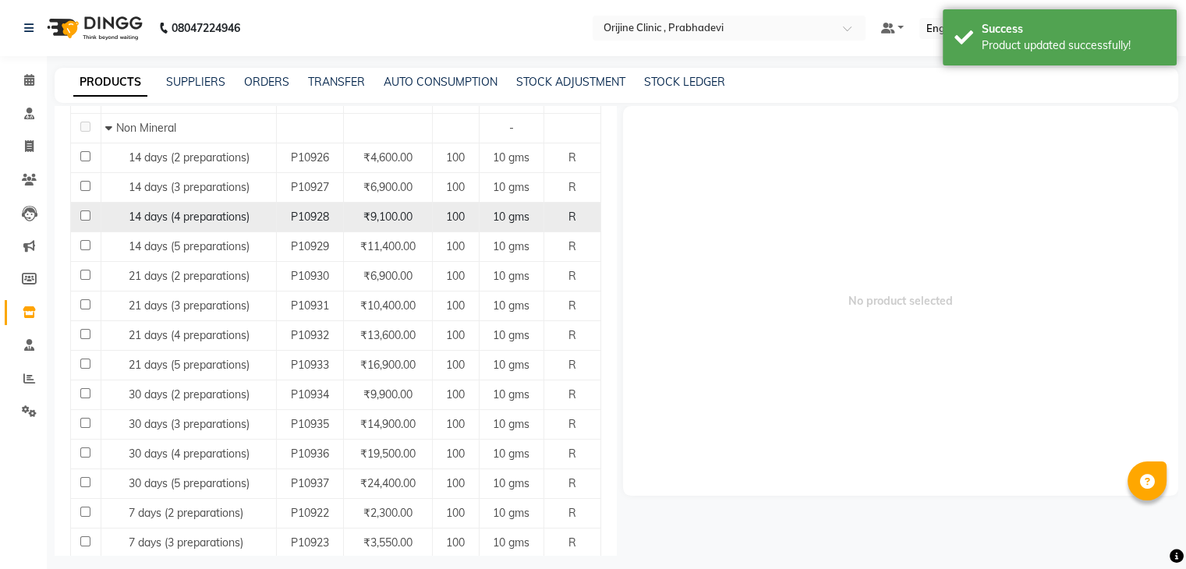
scroll to position [312, 0]
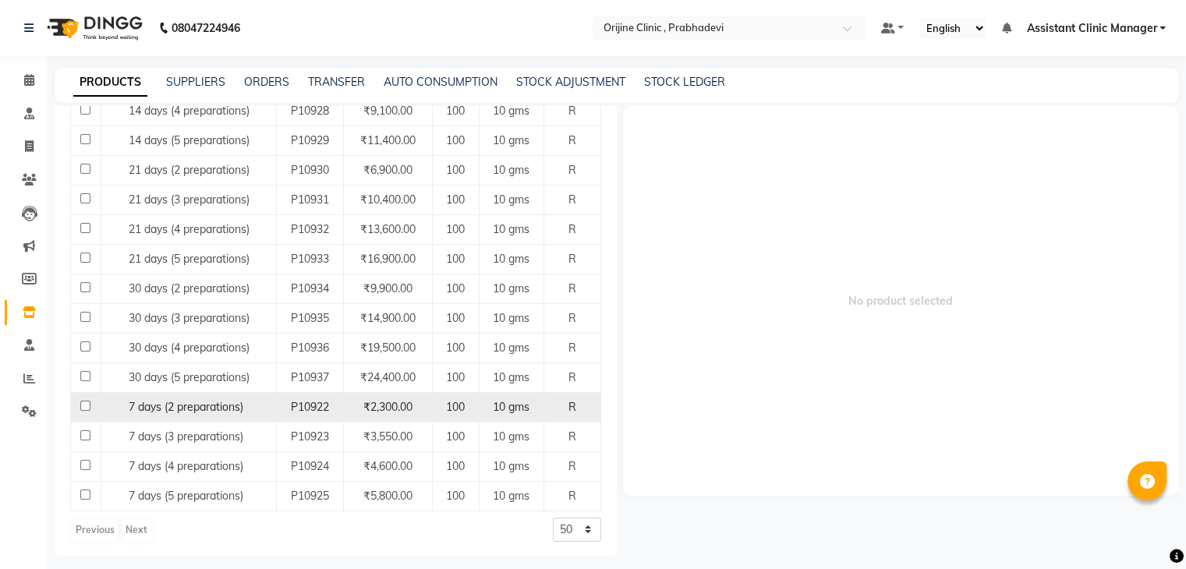
click at [226, 406] on span "7 days (2 preparations)" at bounding box center [186, 407] width 115 height 14
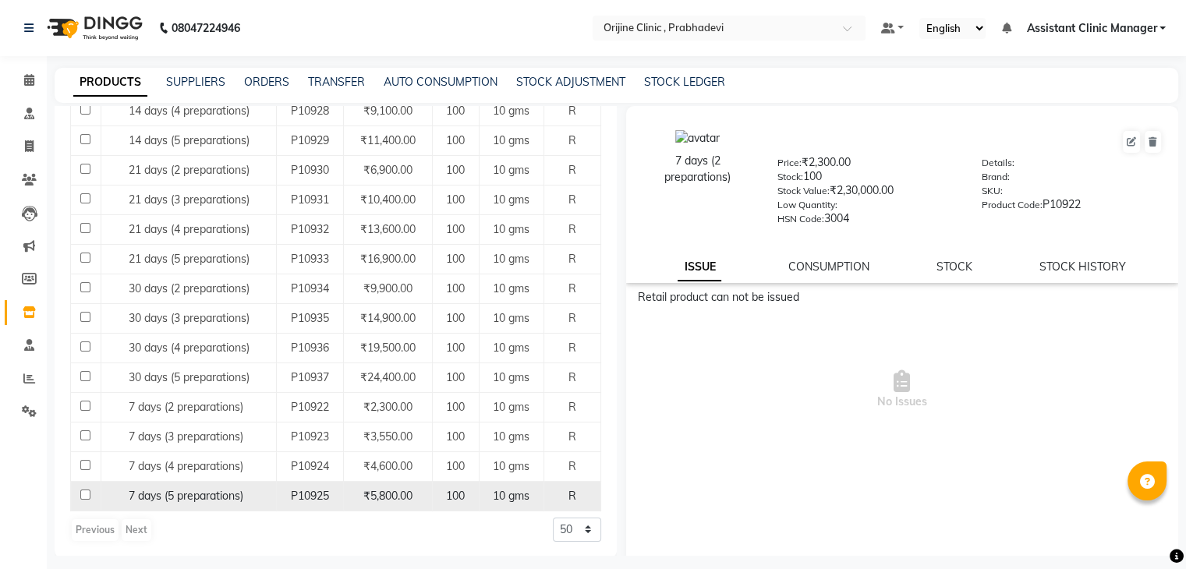
click at [184, 489] on span "7 days (5 preparations)" at bounding box center [186, 496] width 115 height 14
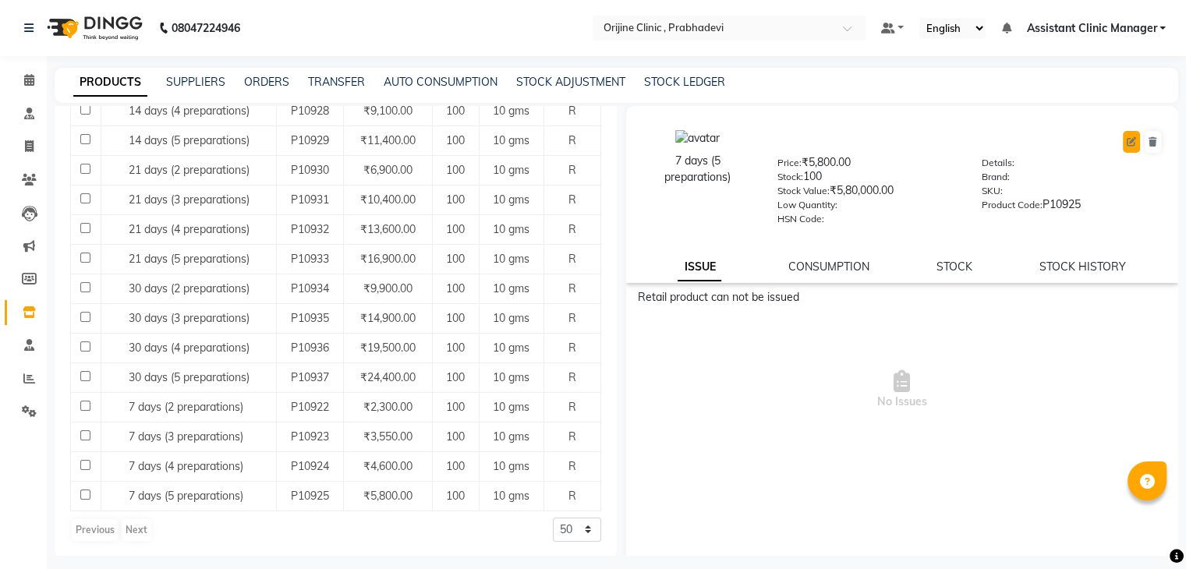
click at [1127, 144] on icon at bounding box center [1131, 141] width 9 height 9
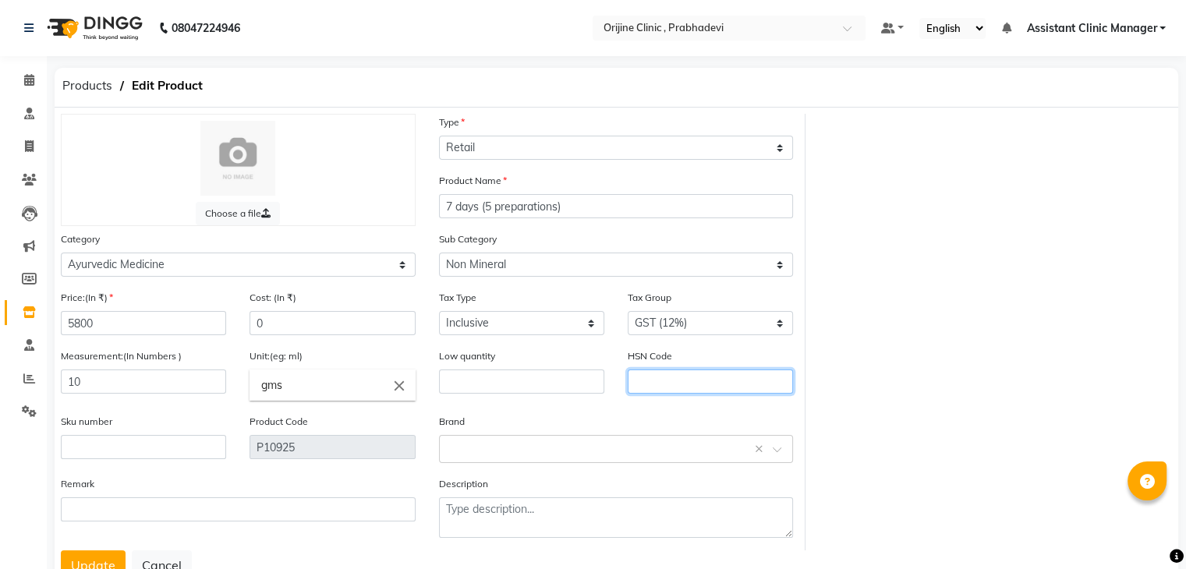
click at [658, 382] on input "text" at bounding box center [710, 382] width 165 height 24
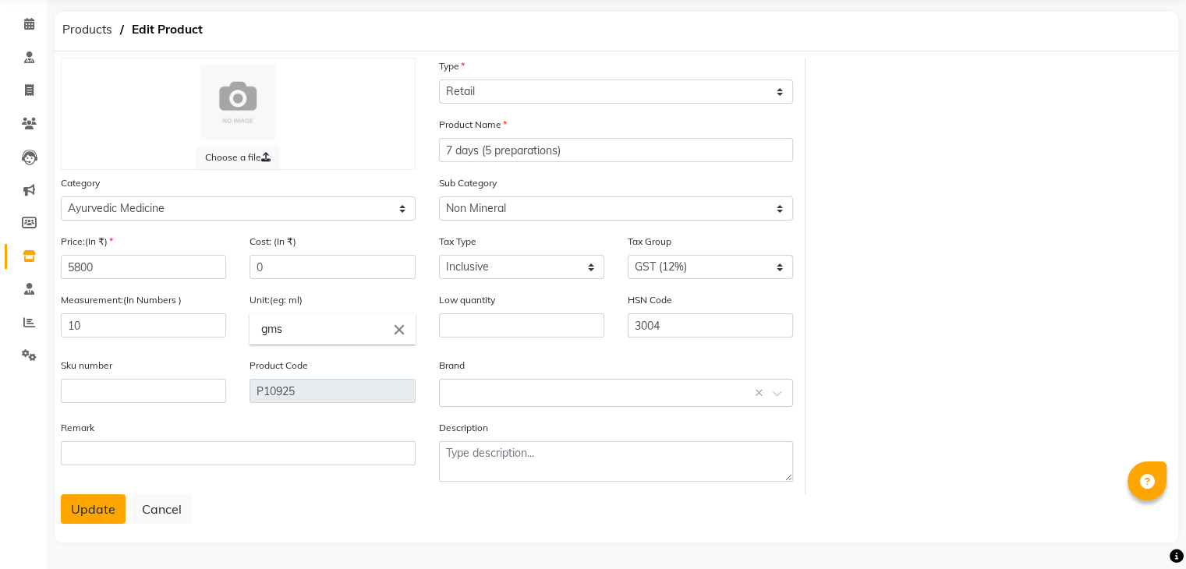
click at [99, 507] on button "Update" at bounding box center [93, 509] width 65 height 30
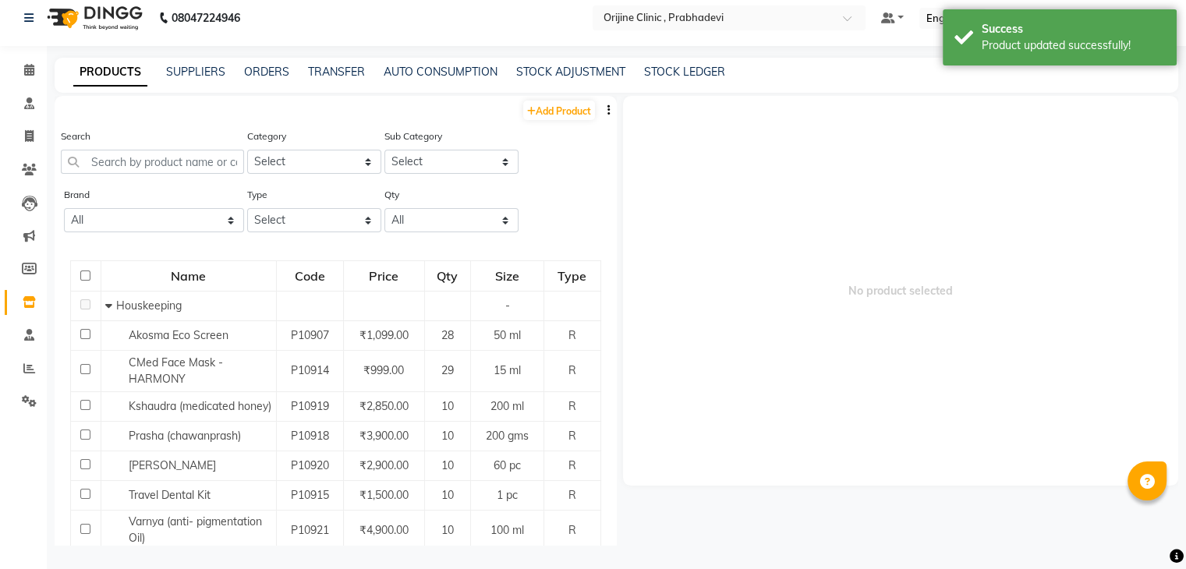
scroll to position [10, 0]
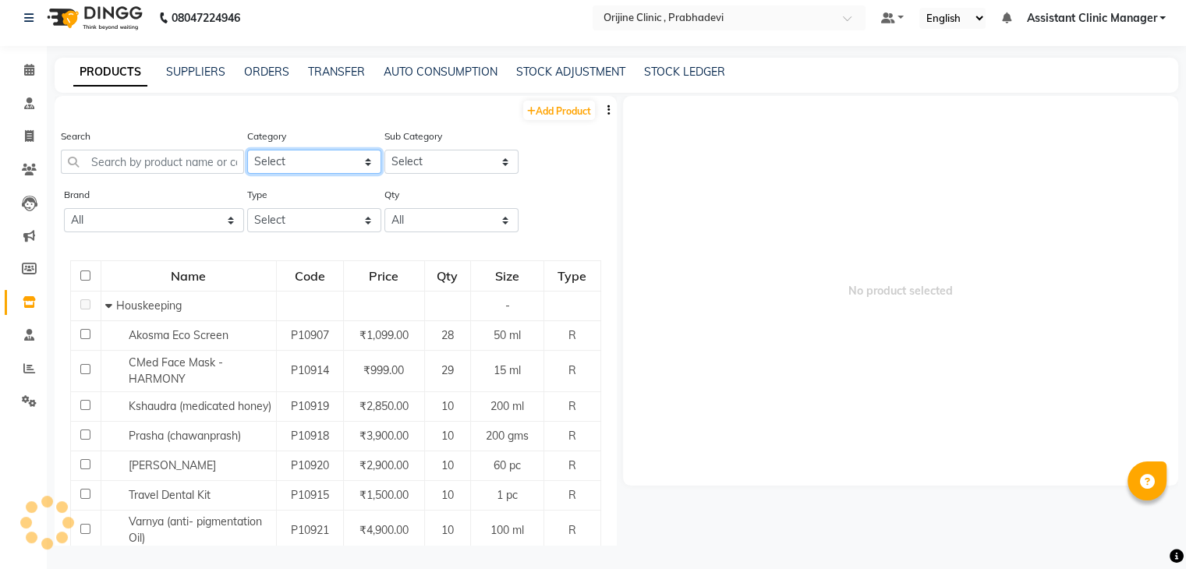
click at [340, 164] on select "Select Ayurvedic Medicine Skin Personal Care Cosmosoticles Wellness Product Con…" at bounding box center [314, 162] width 134 height 24
click at [247, 150] on select "Select Ayurvedic Medicine Skin Personal Care Cosmosoticles Wellness Product Con…" at bounding box center [314, 162] width 134 height 24
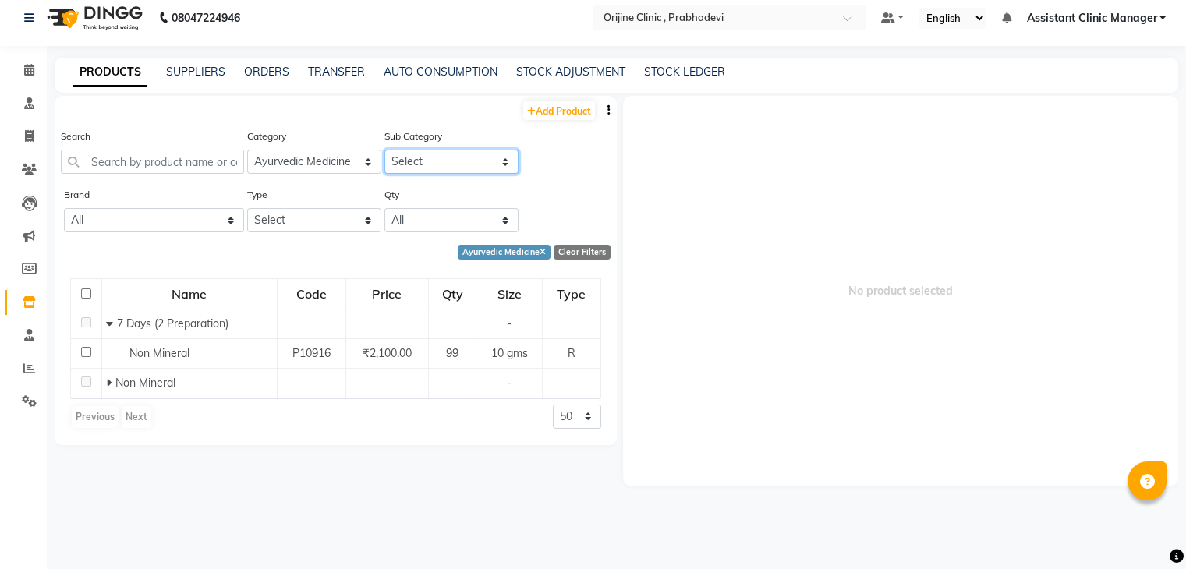
click at [412, 160] on select "Select 7 Days (2 Preparation) Mineral Non Mineral" at bounding box center [451, 162] width 134 height 24
click at [384, 150] on select "Select 7 Days (2 Preparation) Mineral Non Mineral" at bounding box center [451, 162] width 134 height 24
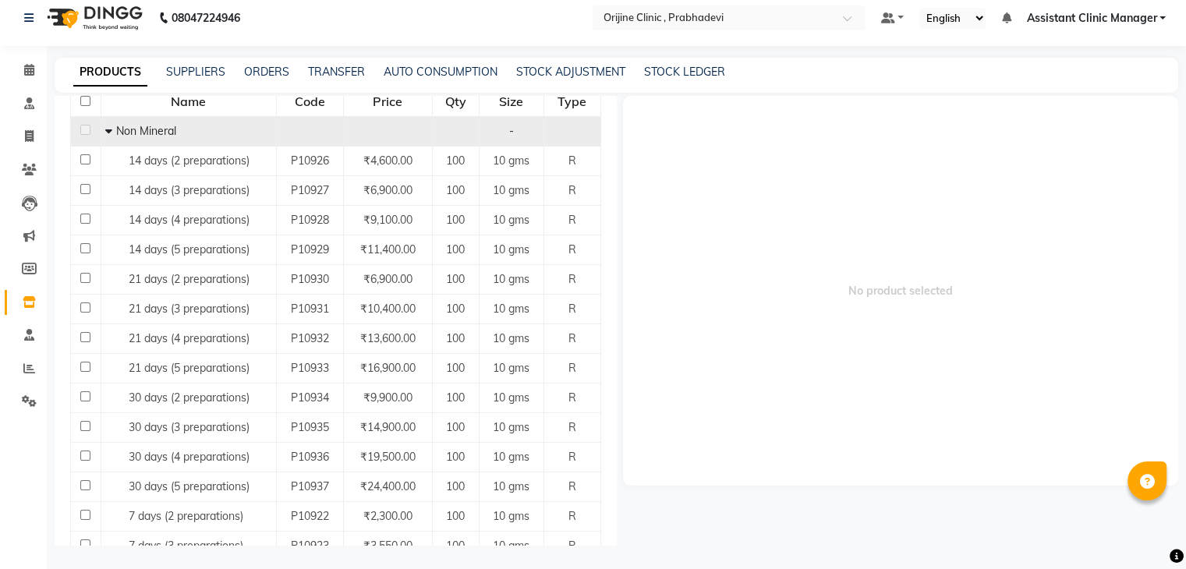
scroll to position [181, 0]
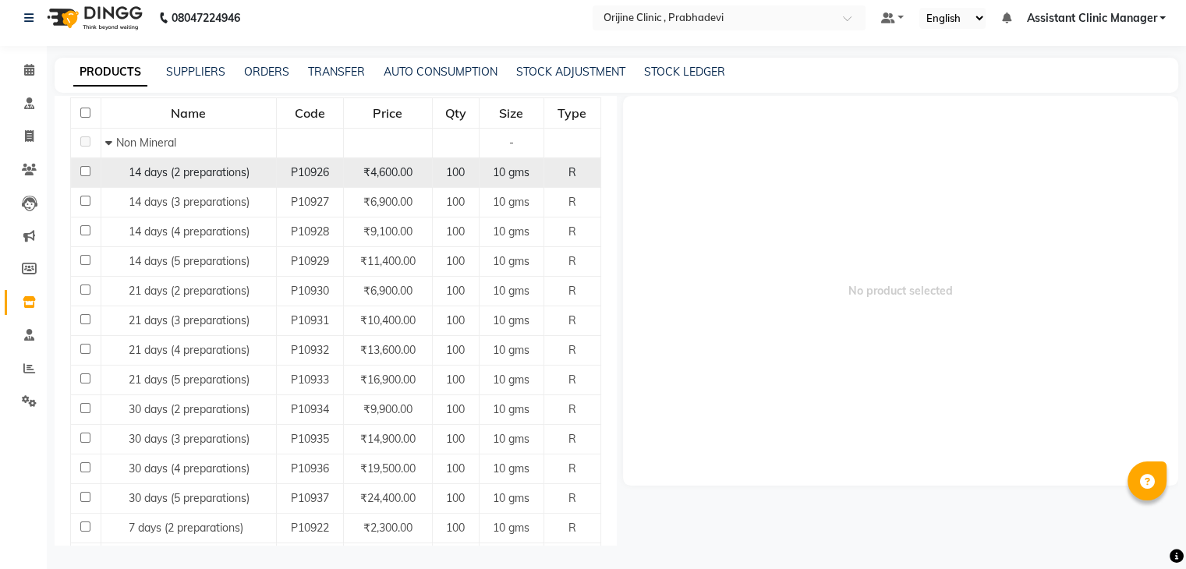
click at [79, 169] on td at bounding box center [86, 173] width 30 height 30
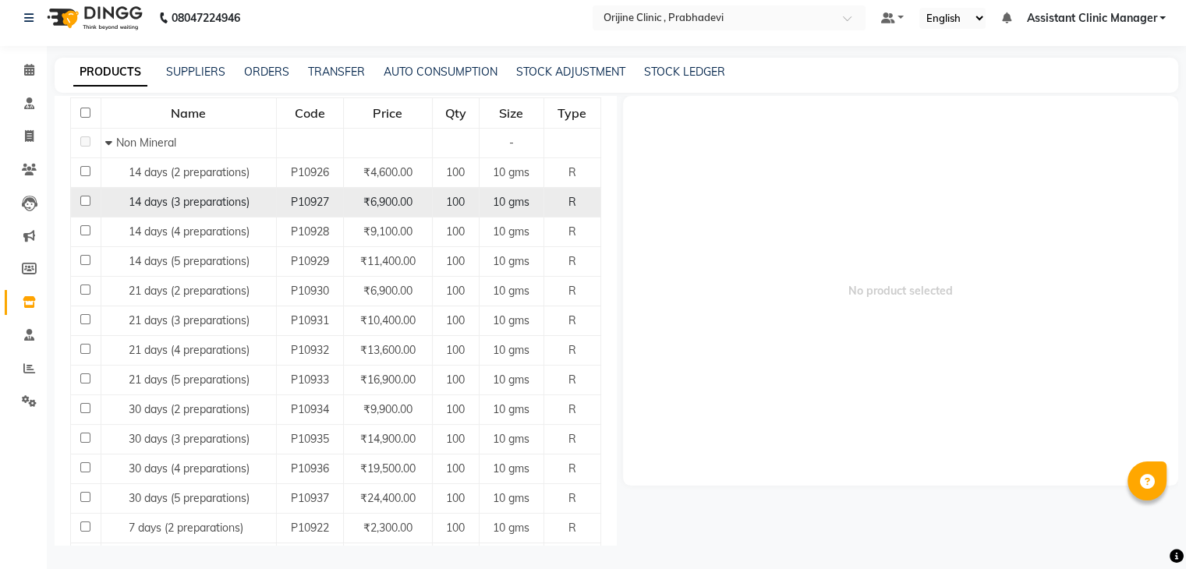
click at [83, 203] on input "checkbox" at bounding box center [85, 201] width 10 height 10
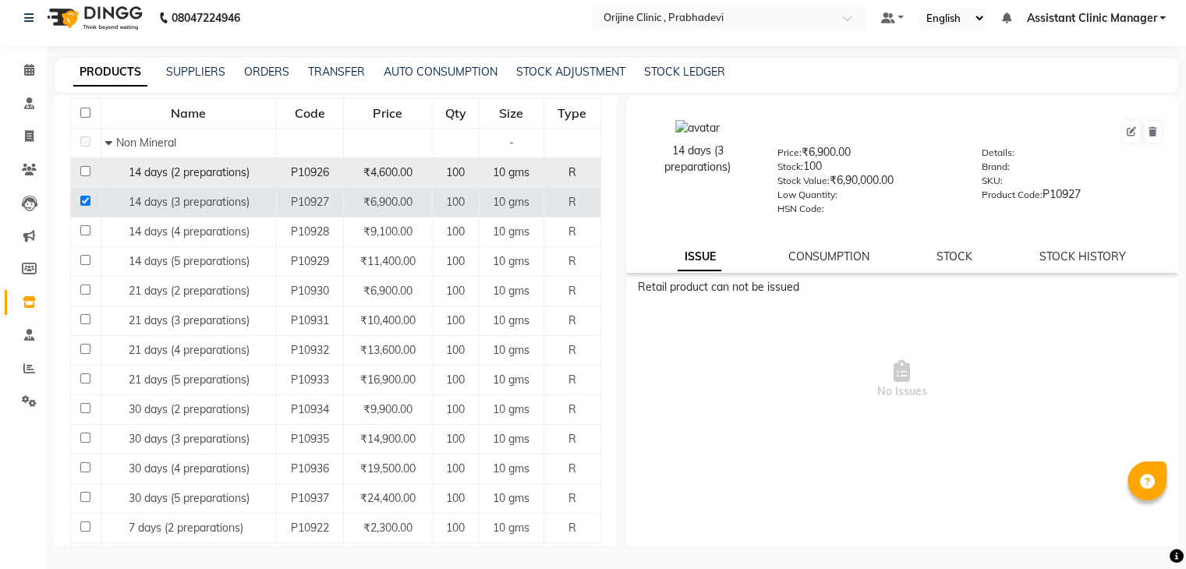
click at [84, 169] on input "checkbox" at bounding box center [85, 171] width 10 height 10
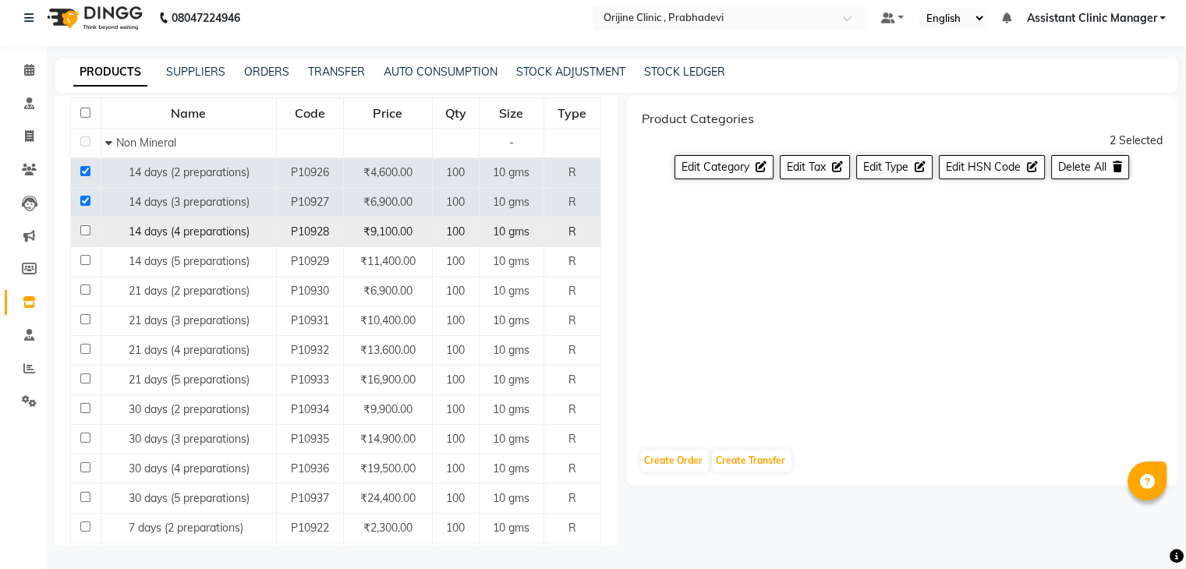
click at [88, 226] on input "checkbox" at bounding box center [85, 230] width 10 height 10
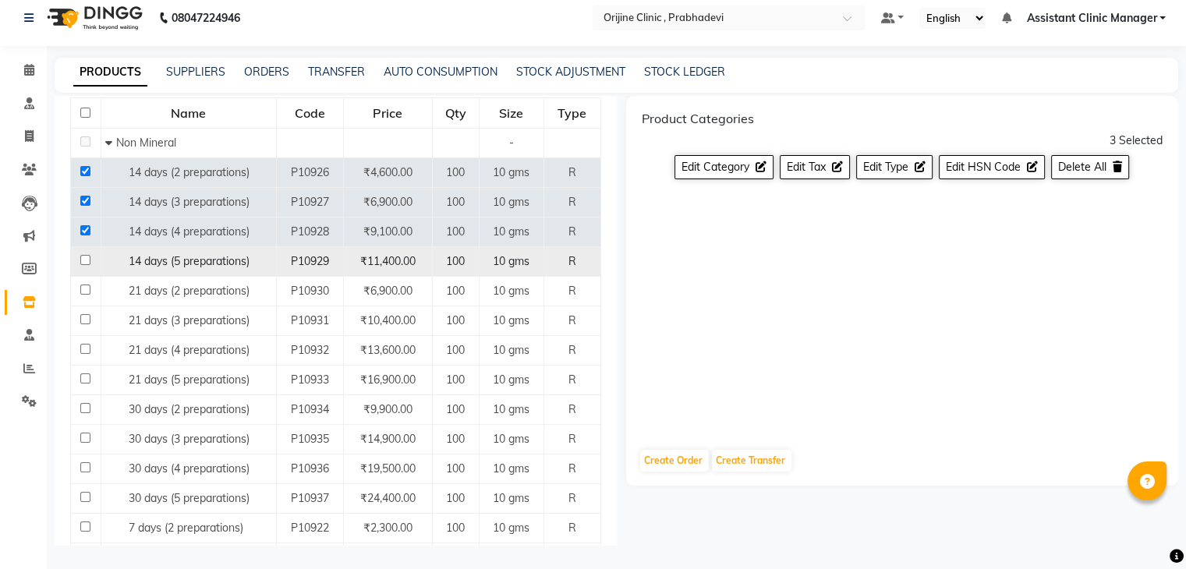
click at [86, 260] on input "checkbox" at bounding box center [85, 260] width 10 height 10
click at [975, 172] on span "Edit HSN Code" at bounding box center [983, 167] width 75 height 14
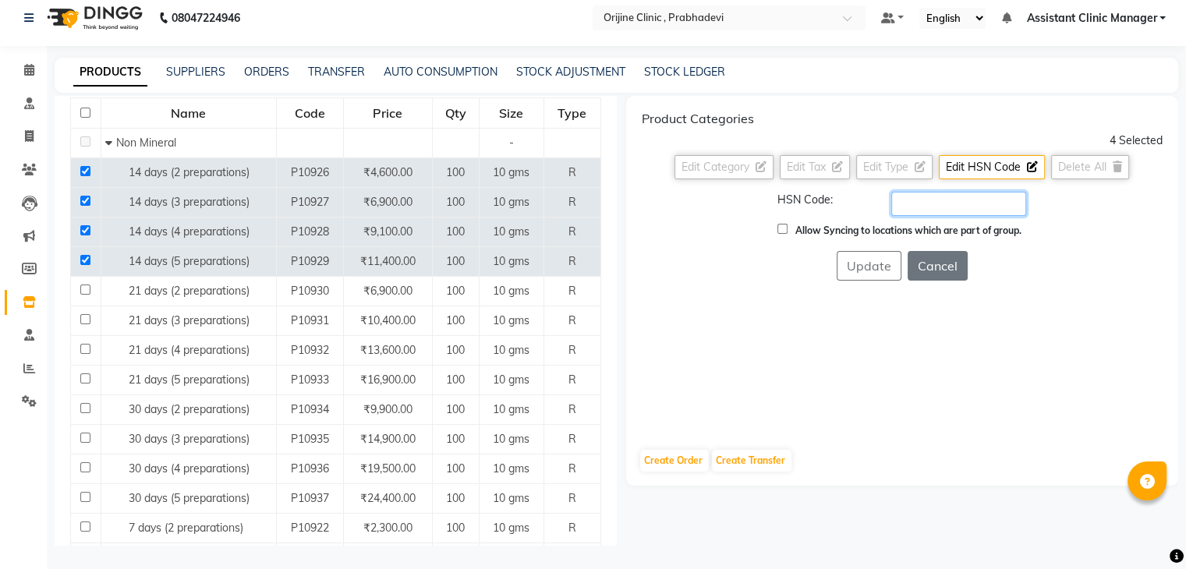
click at [933, 203] on input "text" at bounding box center [959, 204] width 136 height 24
click at [938, 266] on button "Cancel" at bounding box center [938, 266] width 60 height 30
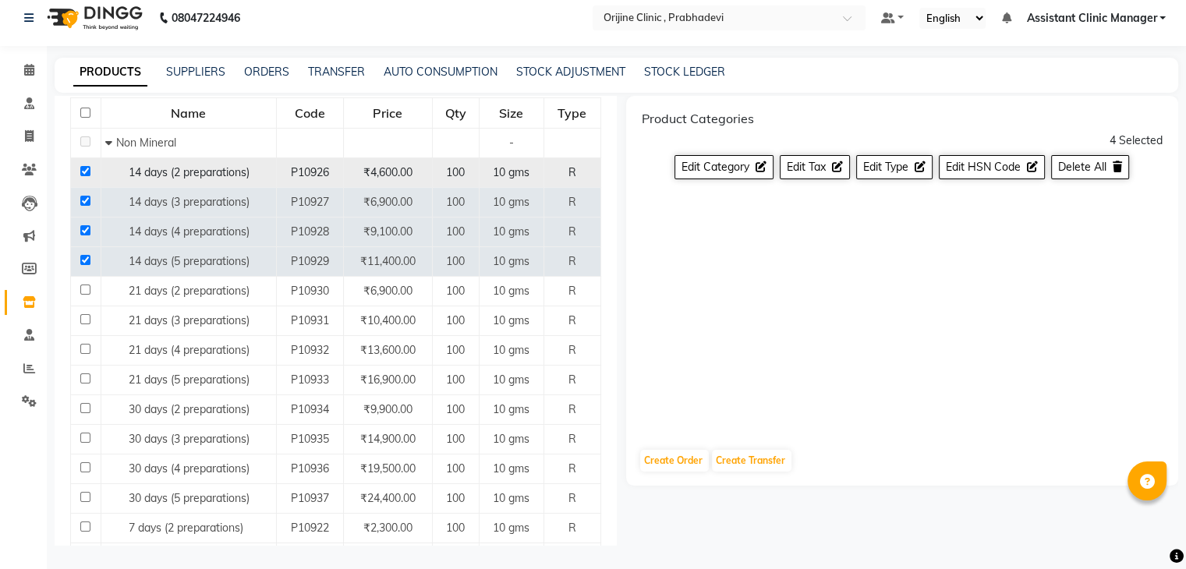
click at [79, 168] on td at bounding box center [86, 173] width 30 height 30
click at [81, 198] on input "checkbox" at bounding box center [85, 201] width 10 height 10
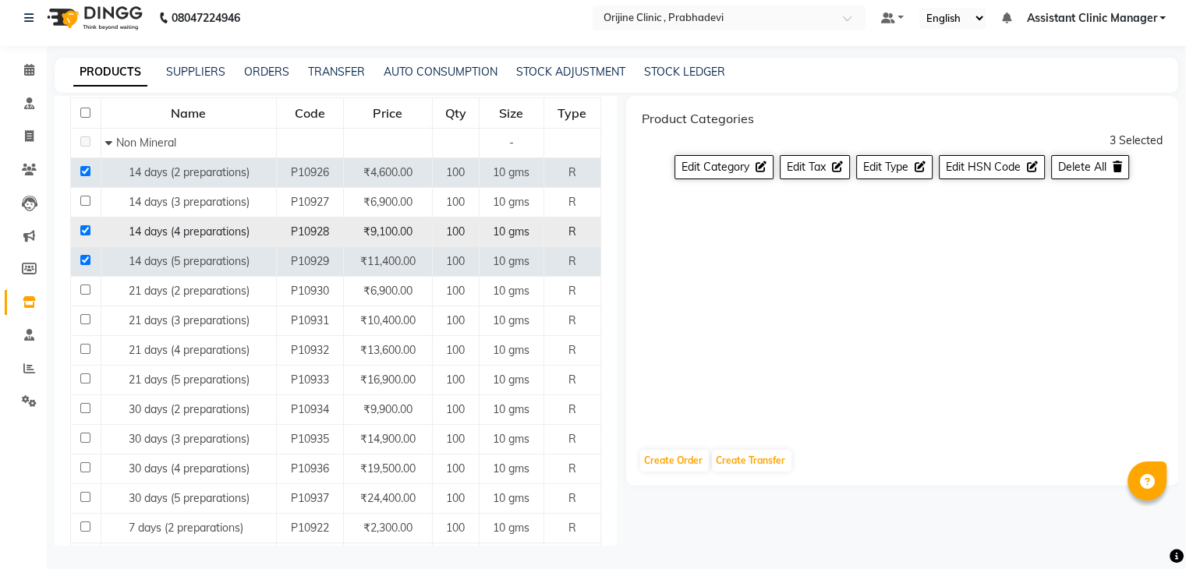
click at [84, 228] on input "checkbox" at bounding box center [85, 230] width 10 height 10
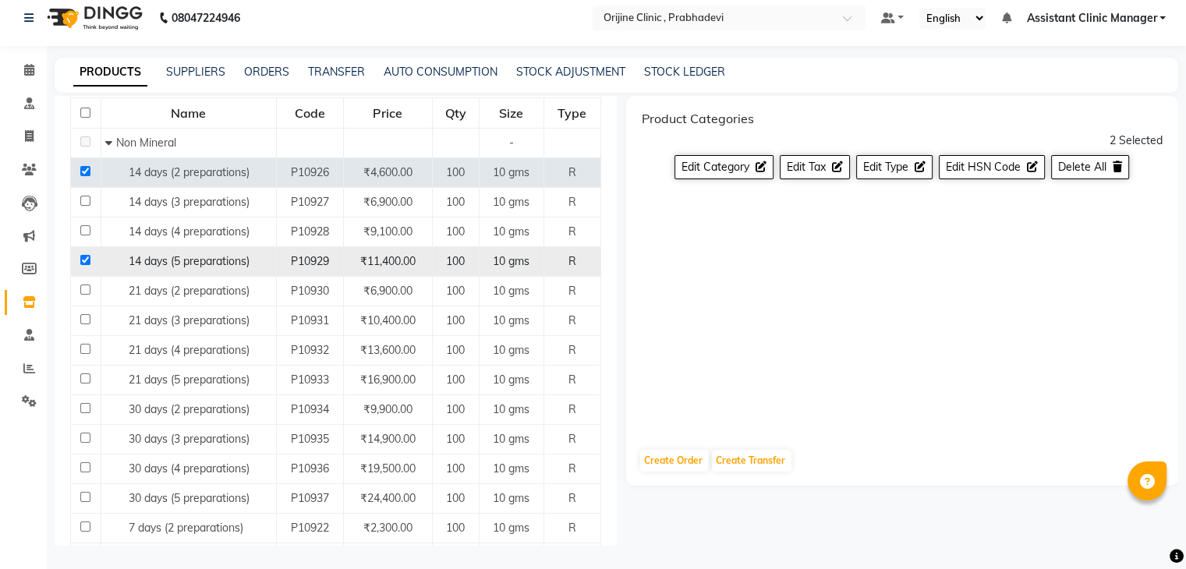
click at [84, 260] on input "checkbox" at bounding box center [85, 260] width 10 height 10
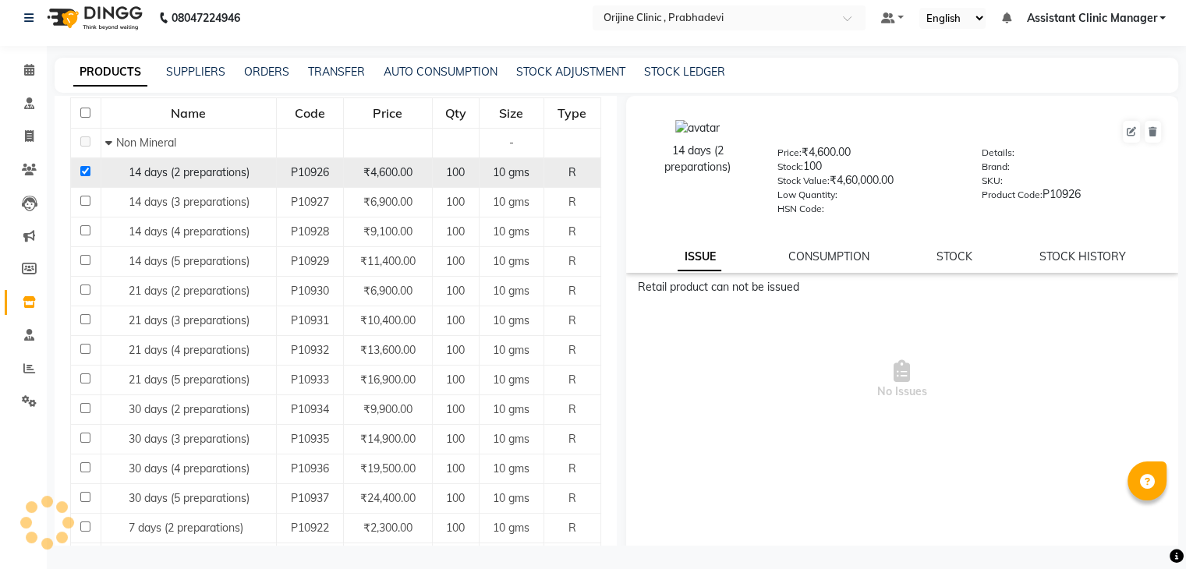
click at [83, 170] on input "checkbox" at bounding box center [85, 171] width 10 height 10
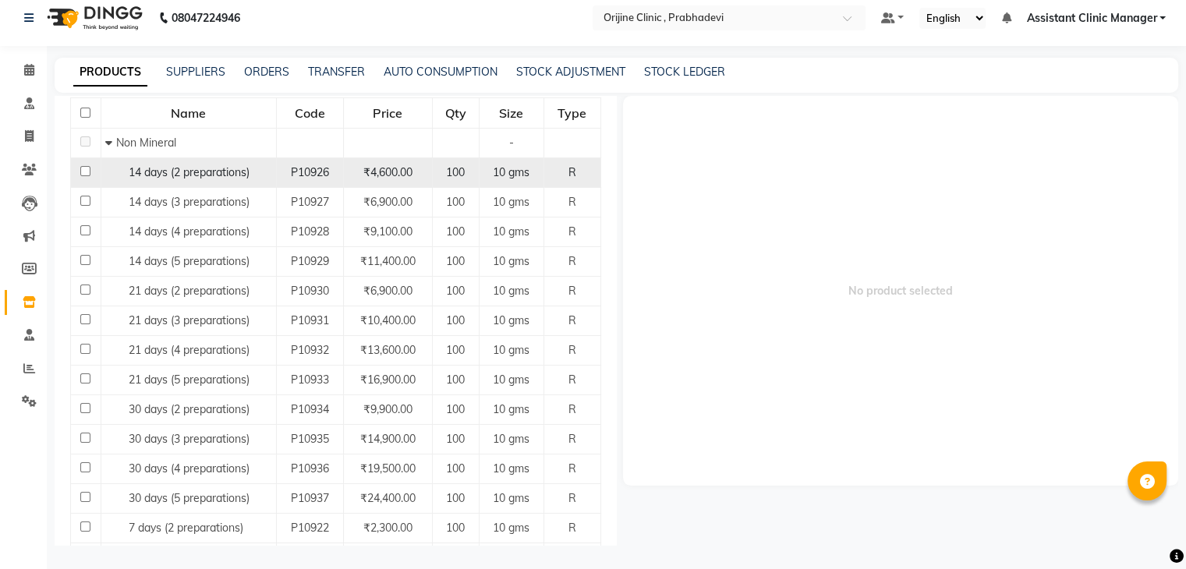
click at [179, 174] on span "14 days (2 preparations)" at bounding box center [189, 172] width 121 height 14
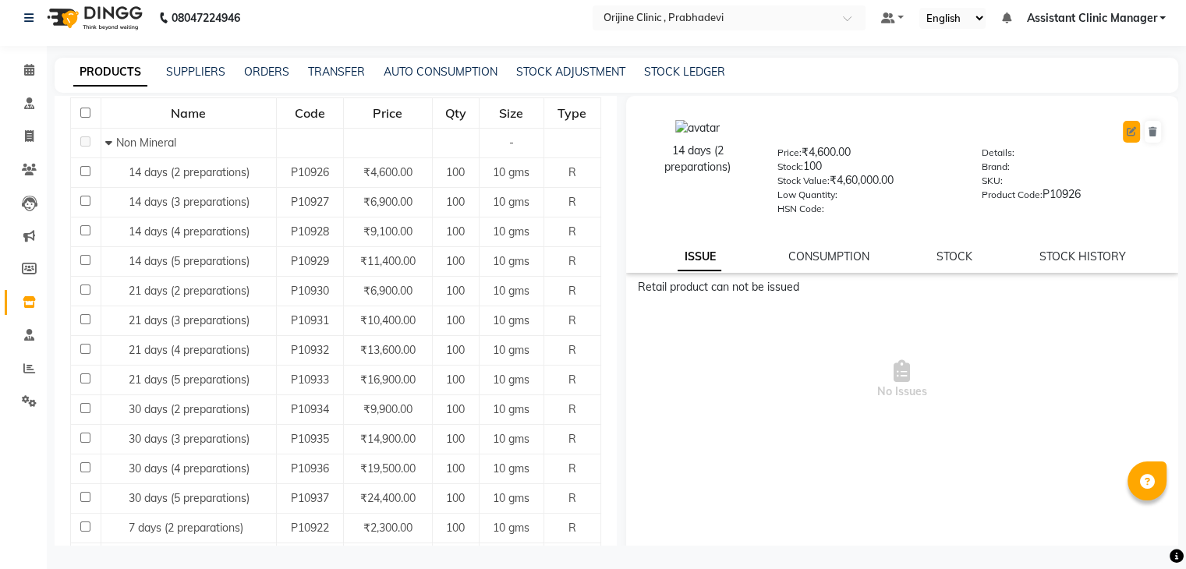
click at [1127, 130] on icon at bounding box center [1131, 131] width 9 height 9
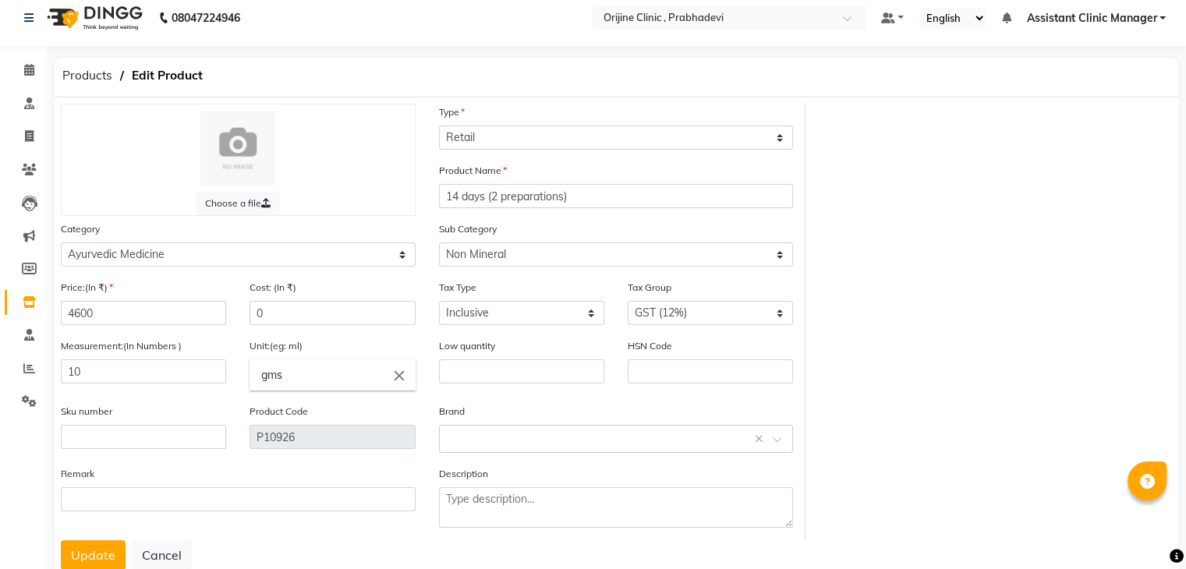
scroll to position [62, 0]
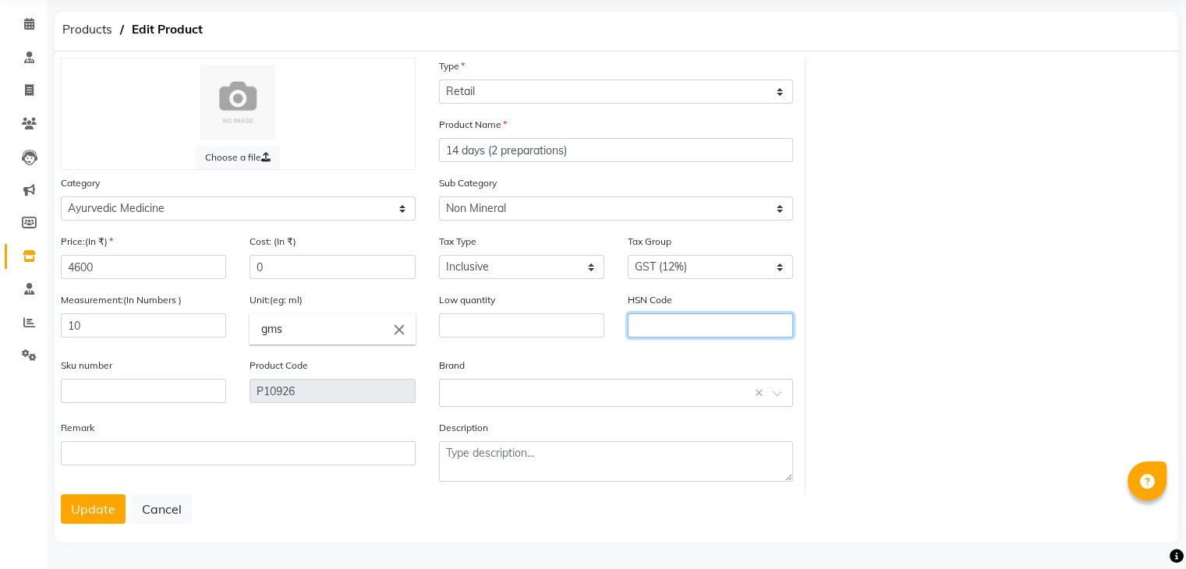
click at [660, 328] on input "text" at bounding box center [710, 325] width 165 height 24
click at [94, 511] on button "Update" at bounding box center [93, 509] width 65 height 30
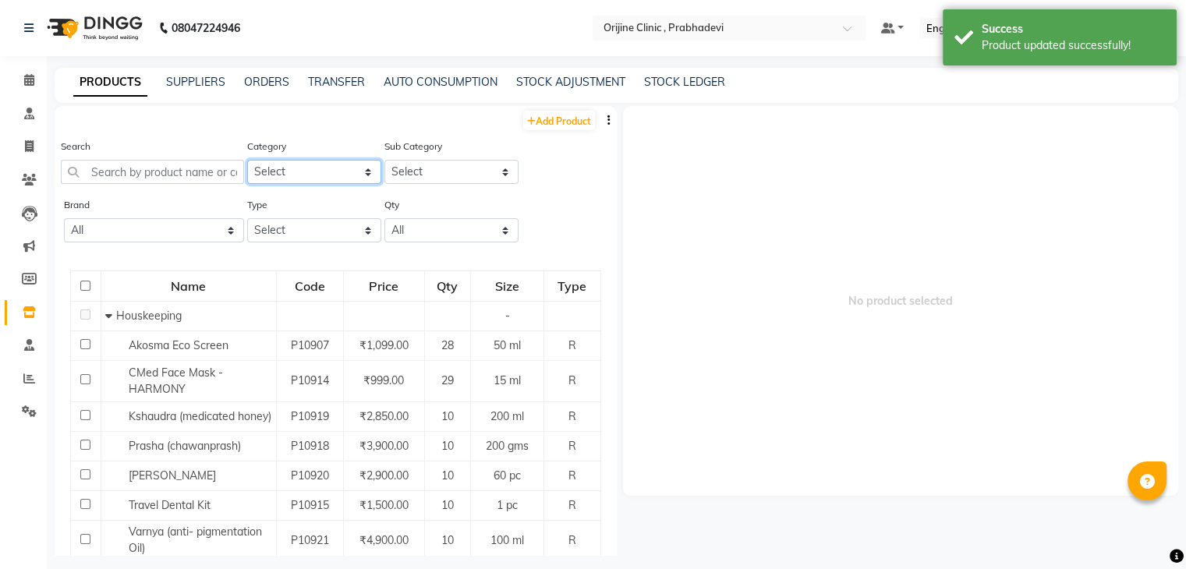
click at [322, 163] on select "Select Ayurvedic Medicine Skin Personal Care Cosmosoticles Wellness Product Con…" at bounding box center [314, 172] width 134 height 24
click at [247, 161] on select "Select Ayurvedic Medicine Skin Personal Care Cosmosoticles Wellness Product Con…" at bounding box center [314, 172] width 134 height 24
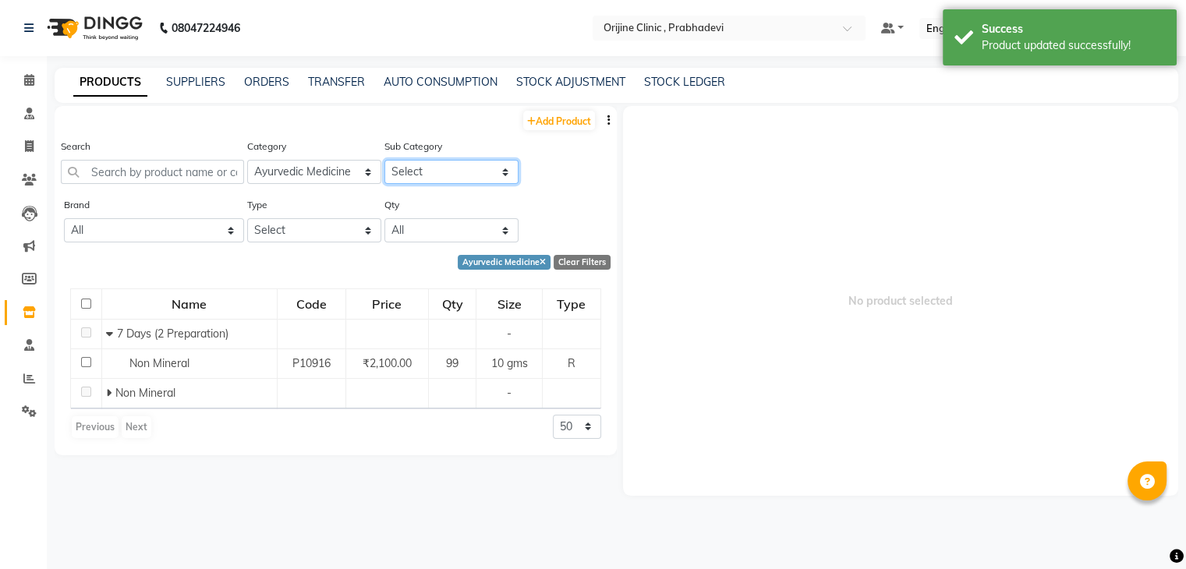
click at [431, 184] on select "Select 7 Days (2 Preparation) Mineral Non Mineral" at bounding box center [451, 172] width 134 height 24
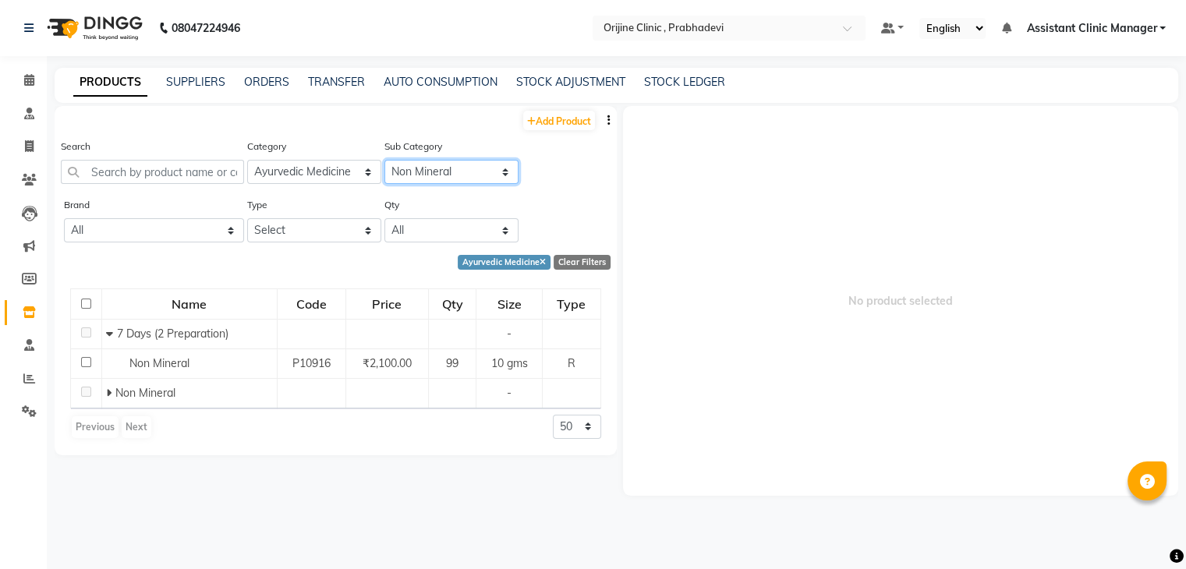
click at [384, 161] on select "Select 7 Days (2 Preparation) Mineral Non Mineral" at bounding box center [451, 172] width 134 height 24
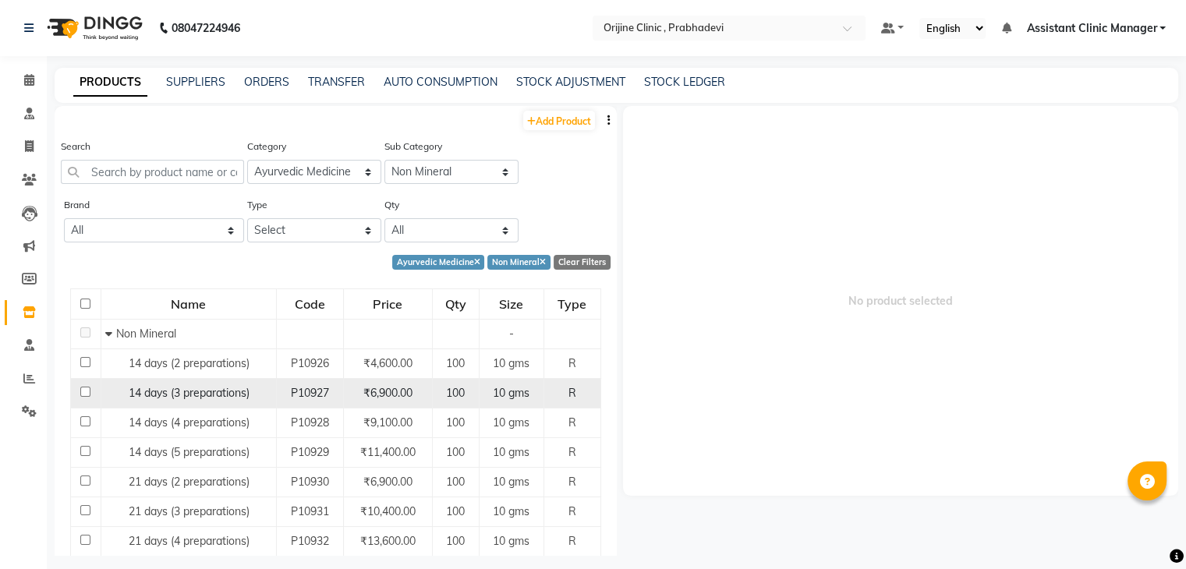
click at [172, 396] on span "14 days (3 preparations)" at bounding box center [189, 393] width 121 height 14
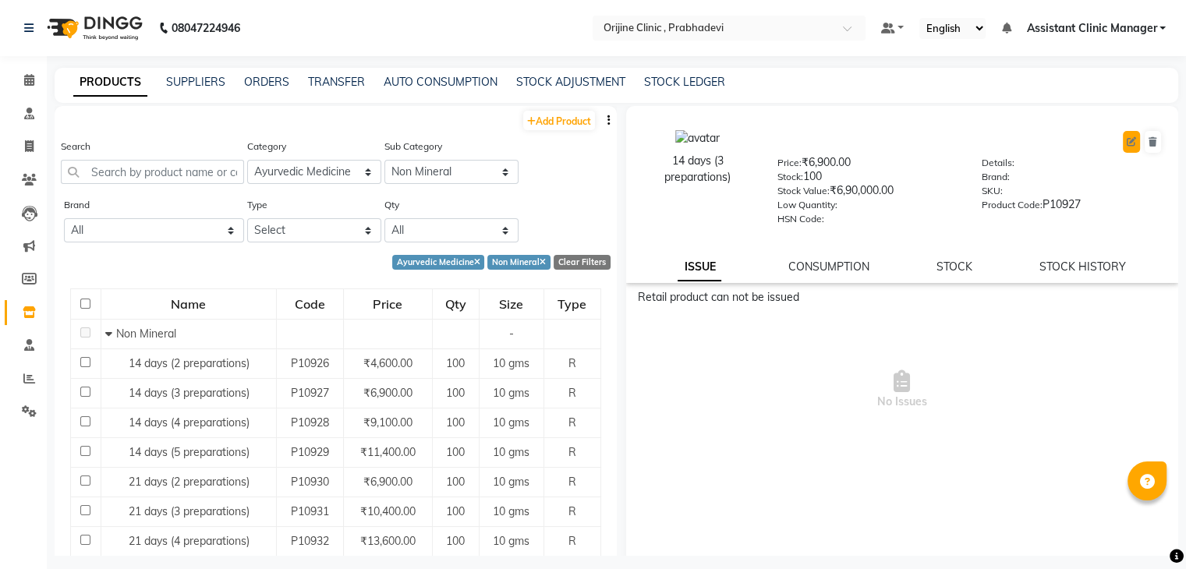
click at [1127, 145] on icon at bounding box center [1131, 141] width 9 height 9
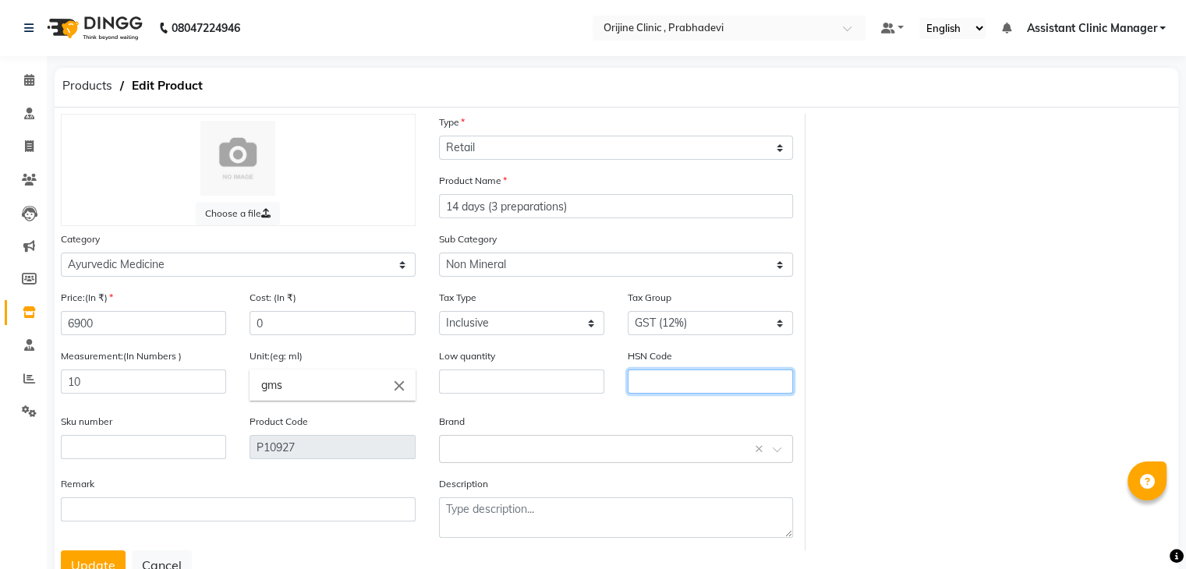
click at [643, 383] on input "text" at bounding box center [710, 382] width 165 height 24
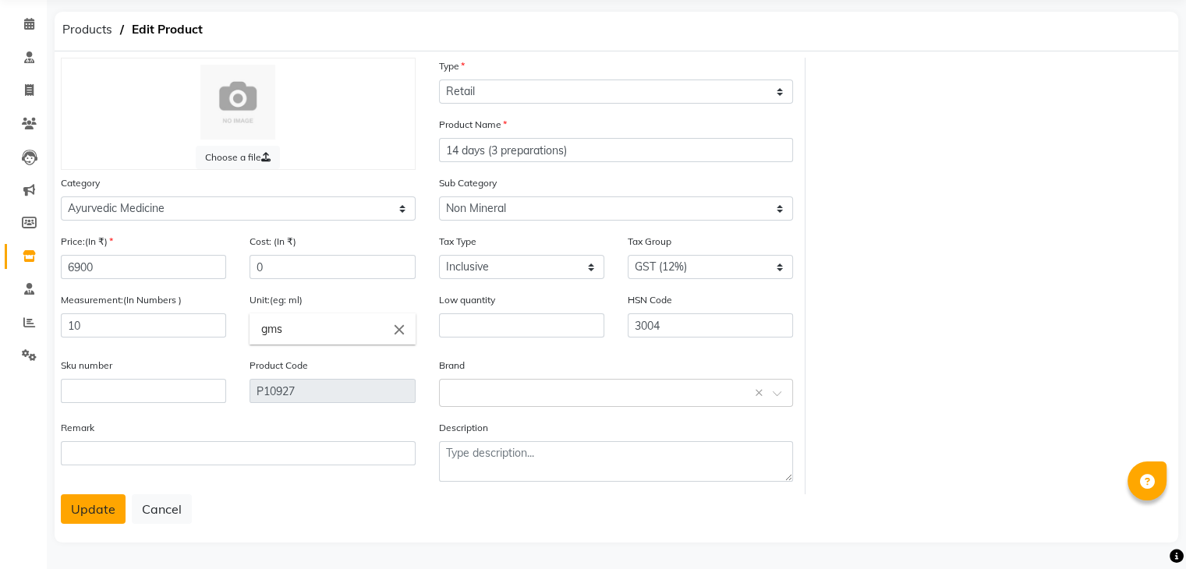
click at [97, 507] on button "Update" at bounding box center [93, 509] width 65 height 30
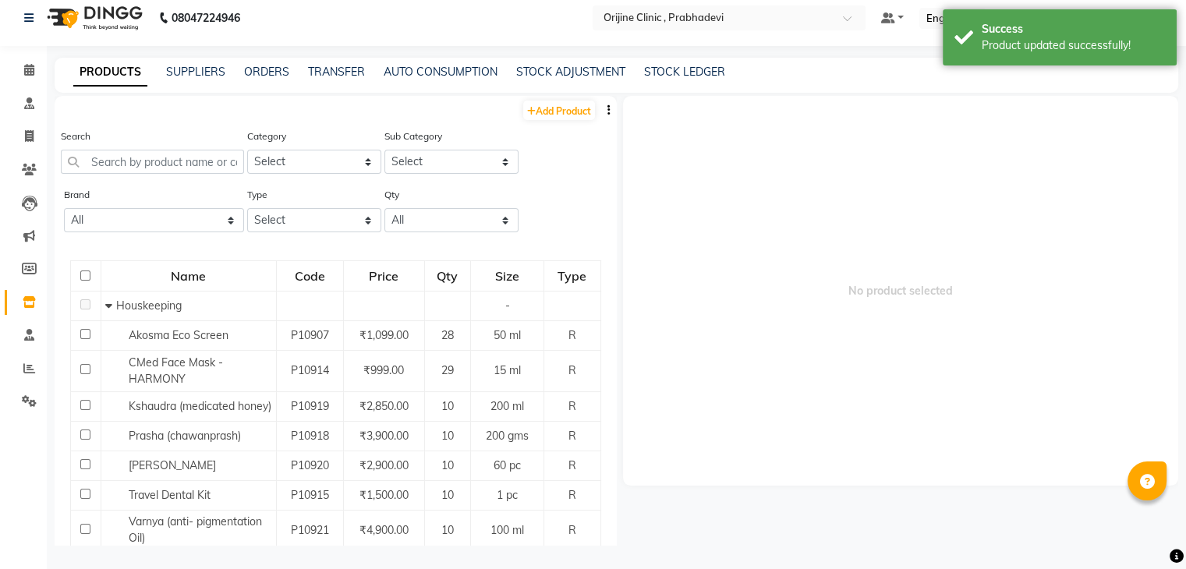
scroll to position [10, 0]
click at [341, 157] on select "Select Ayurvedic Medicine Skin Personal Care Cosmosoticles Wellness Product Con…" at bounding box center [314, 162] width 134 height 24
click at [247, 150] on select "Select Ayurvedic Medicine Skin Personal Care Cosmosoticles Wellness Product Con…" at bounding box center [314, 162] width 134 height 24
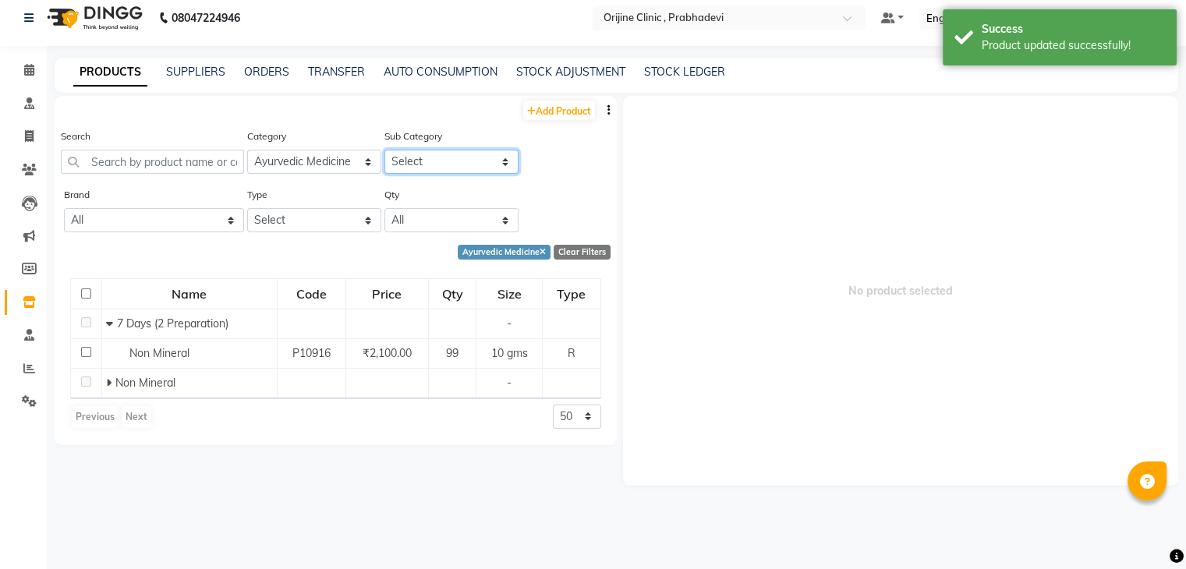
click at [405, 155] on select "Select 7 Days (2 Preparation) Mineral Non Mineral" at bounding box center [451, 162] width 134 height 24
click at [384, 150] on select "Select 7 Days (2 Preparation) Mineral Non Mineral" at bounding box center [451, 162] width 134 height 24
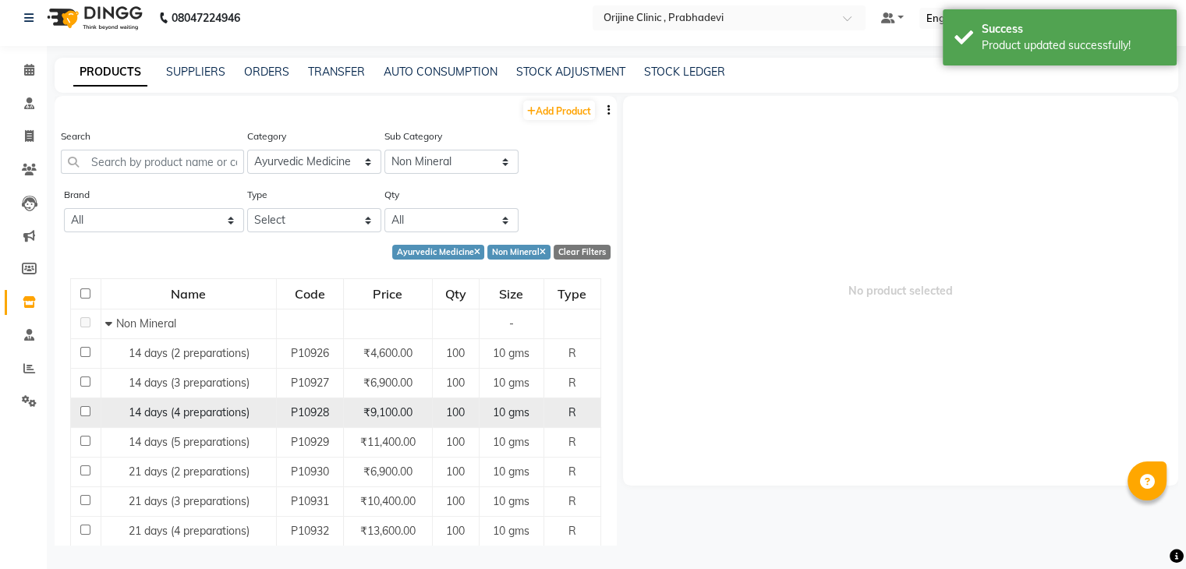
click at [129, 408] on span "14 days (4 preparations)" at bounding box center [189, 412] width 121 height 14
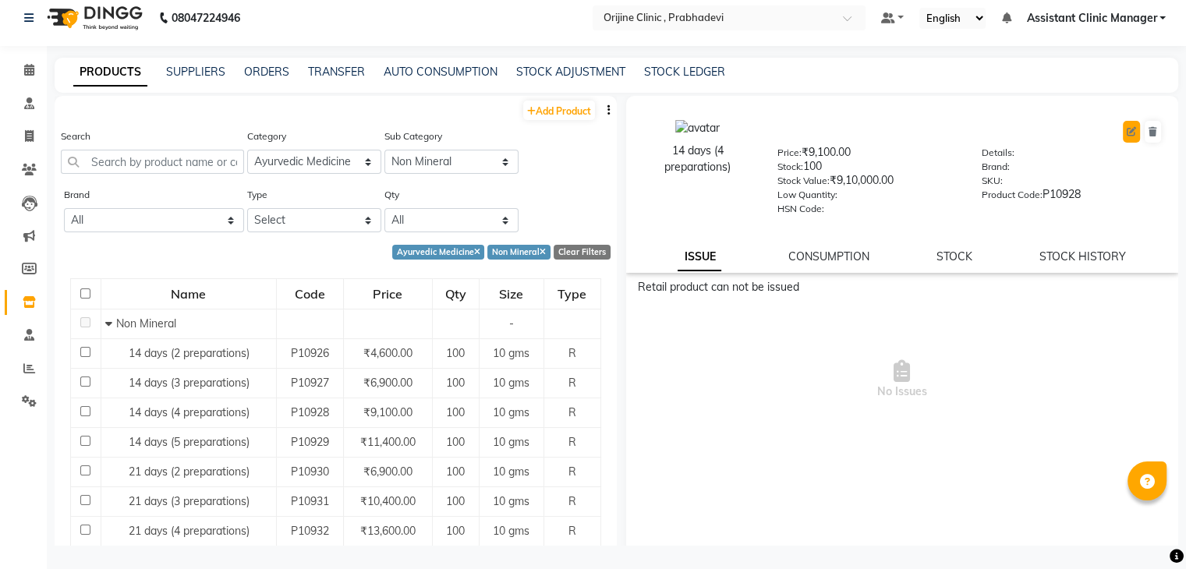
click at [1127, 132] on icon at bounding box center [1131, 131] width 9 height 9
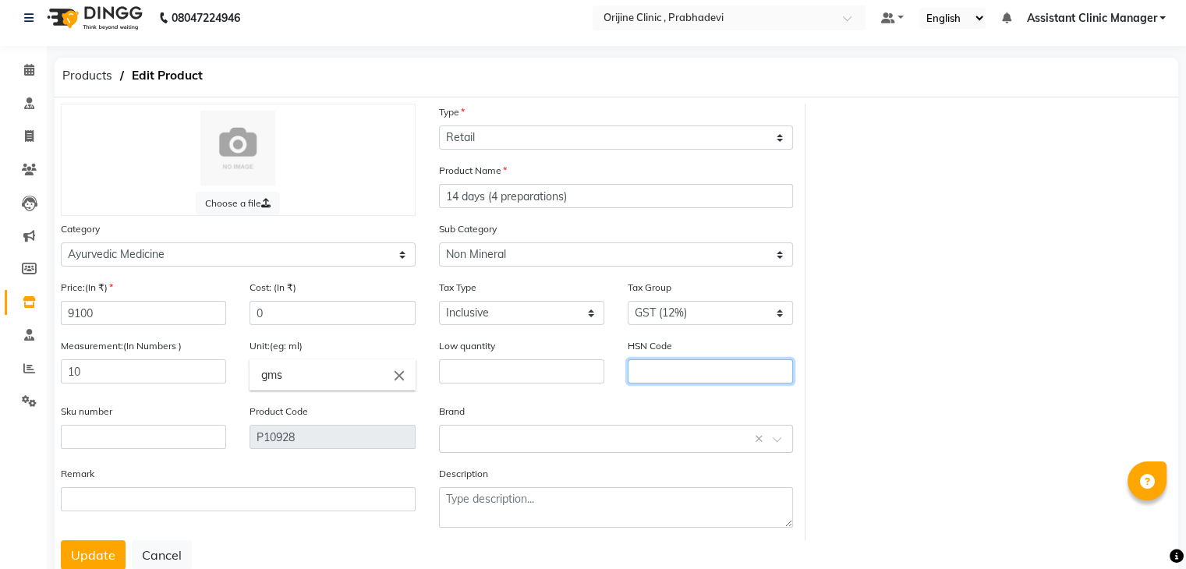
click at [666, 377] on input "text" at bounding box center [710, 371] width 165 height 24
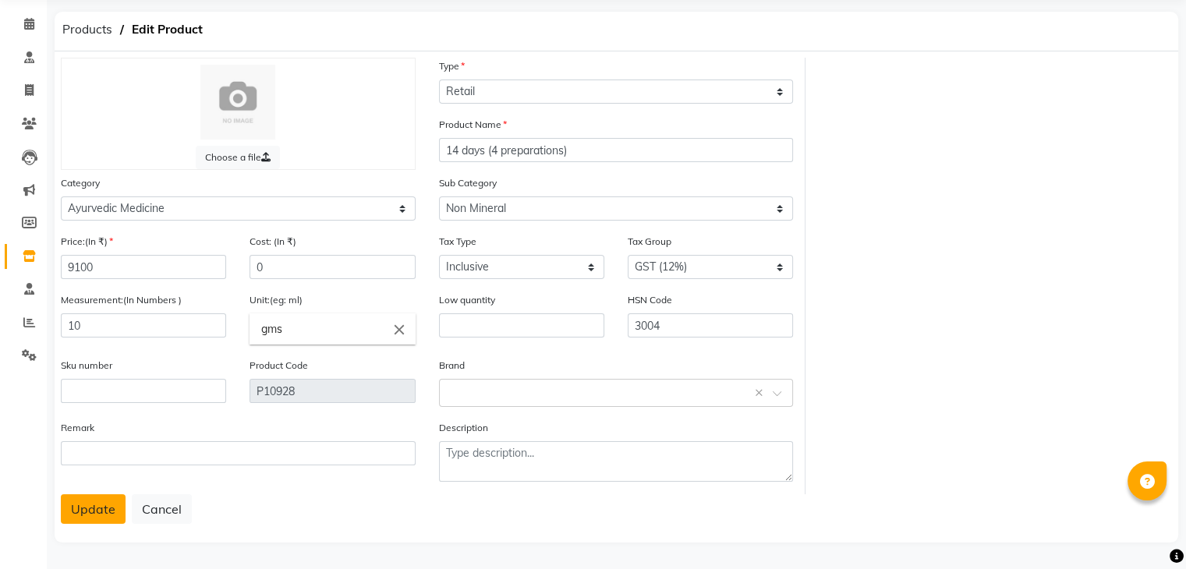
click at [77, 503] on button "Update" at bounding box center [93, 509] width 65 height 30
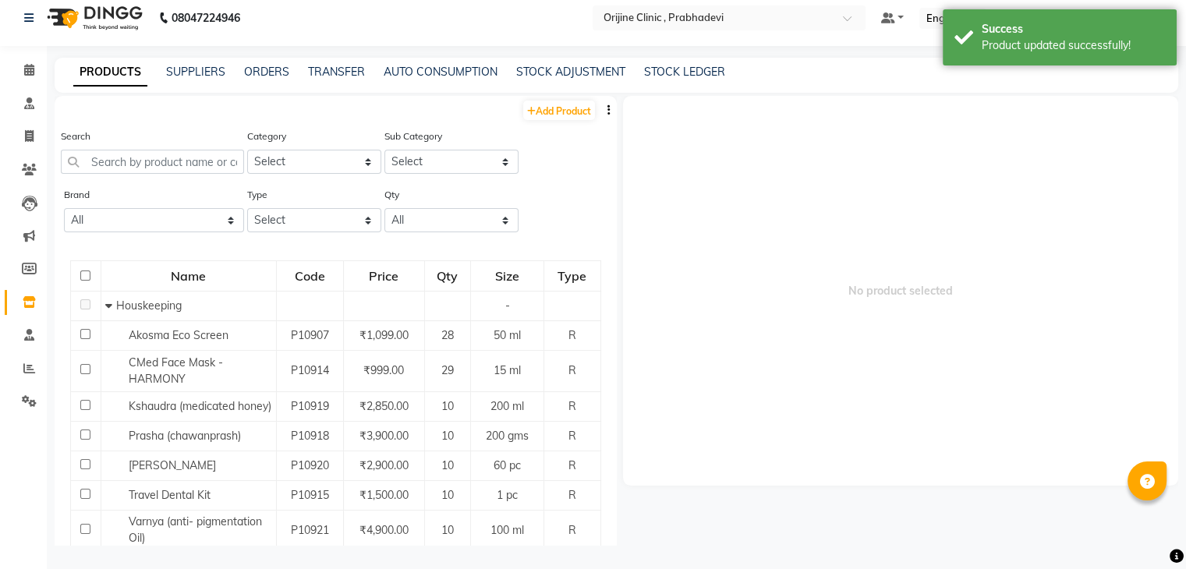
scroll to position [10, 0]
click at [340, 161] on select "Select Ayurvedic Medicine Skin Personal Care Cosmosoticles Wellness Product Con…" at bounding box center [314, 162] width 134 height 24
click at [247, 150] on select "Select Ayurvedic Medicine Skin Personal Care Cosmosoticles Wellness Product Con…" at bounding box center [314, 162] width 134 height 24
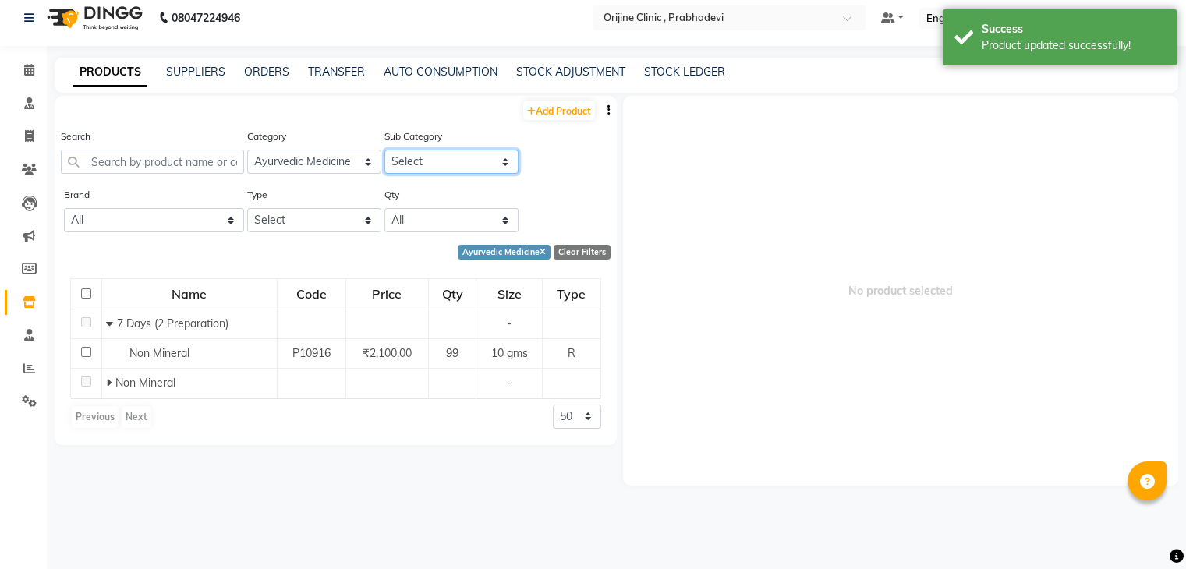
click at [427, 161] on select "Select 7 Days (2 Preparation) Mineral Non Mineral" at bounding box center [451, 162] width 134 height 24
click at [384, 150] on select "Select 7 Days (2 Preparation) Mineral Non Mineral" at bounding box center [451, 162] width 134 height 24
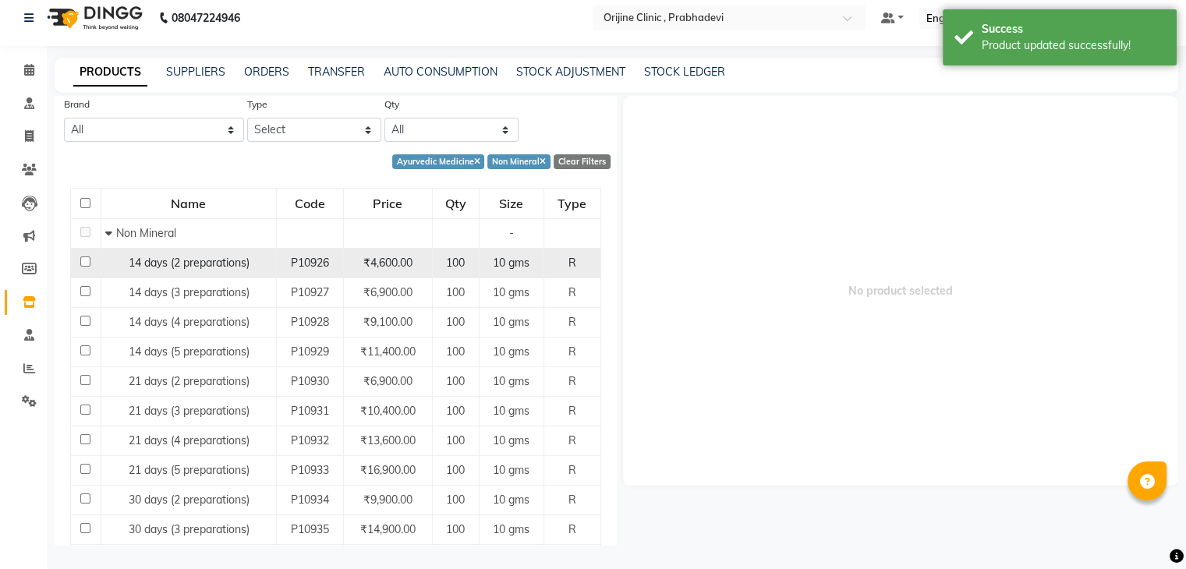
scroll to position [90, 0]
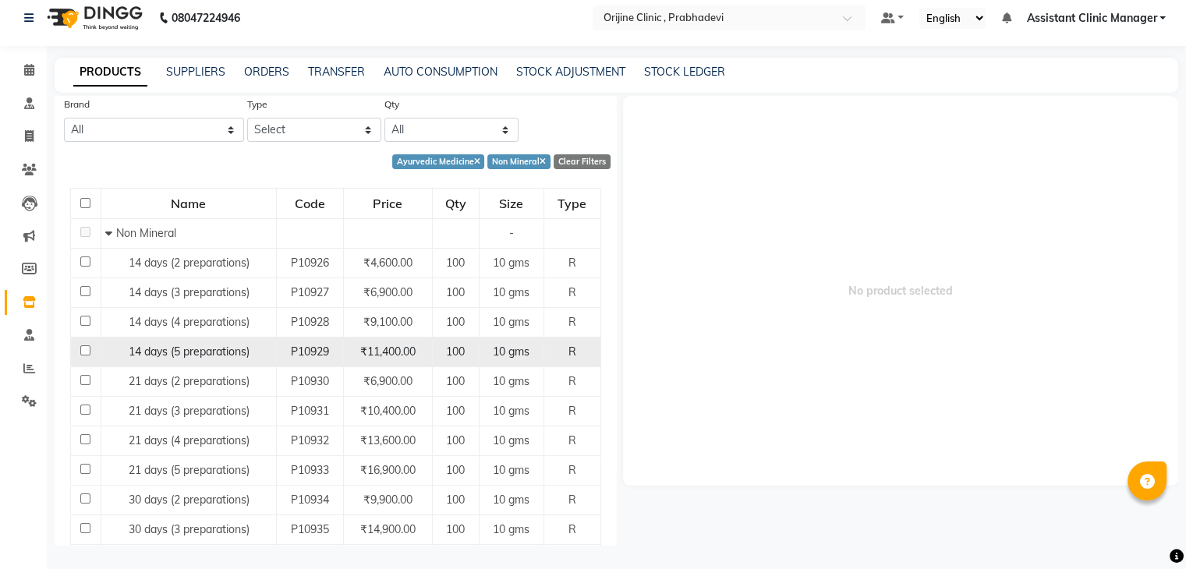
click at [176, 357] on span "14 days (5 preparations)" at bounding box center [189, 352] width 121 height 14
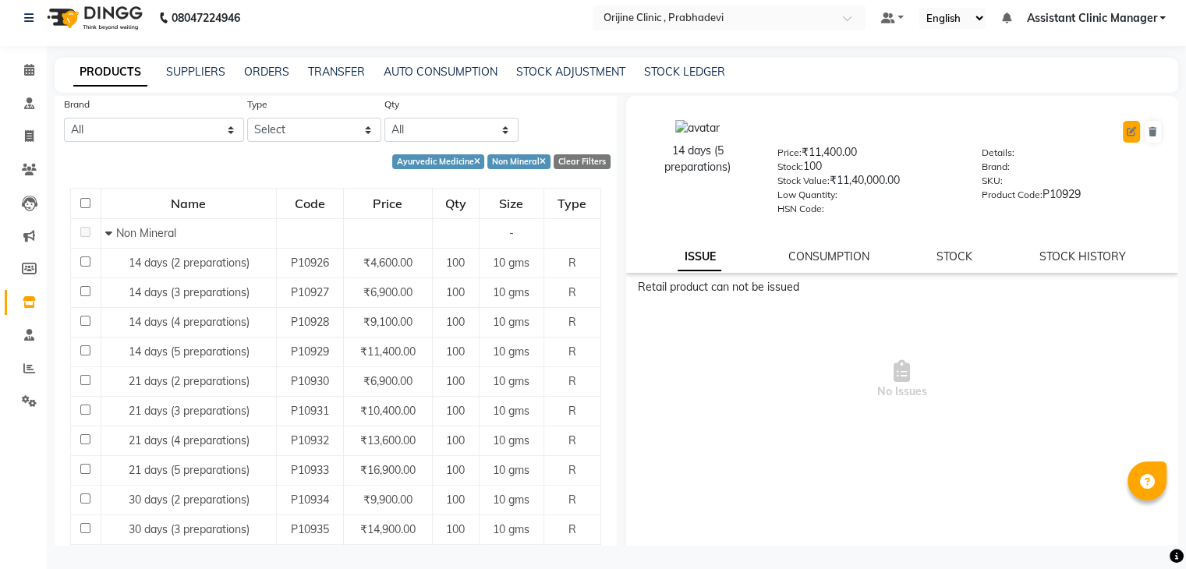
click at [1127, 132] on icon at bounding box center [1131, 131] width 9 height 9
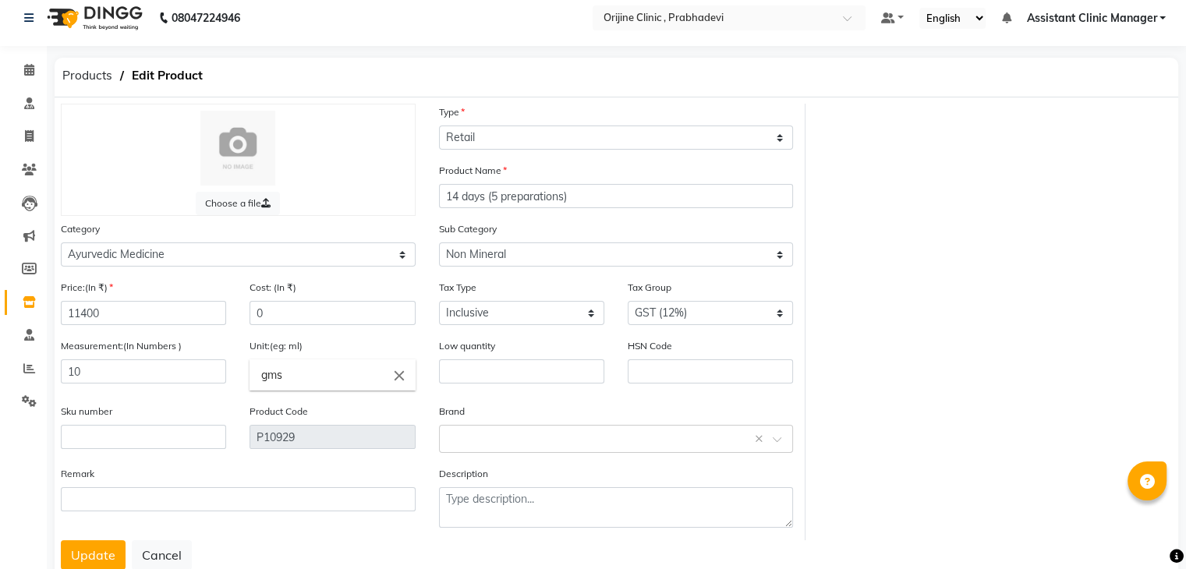
scroll to position [62, 0]
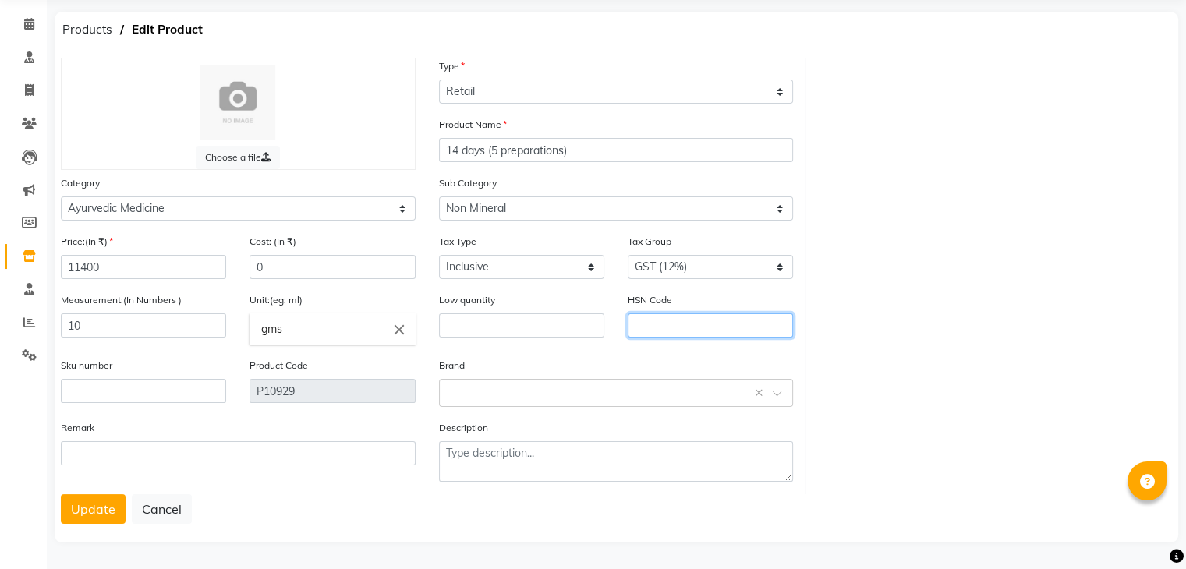
click at [650, 331] on input "text" at bounding box center [710, 325] width 165 height 24
click at [104, 505] on button "Update" at bounding box center [93, 509] width 65 height 30
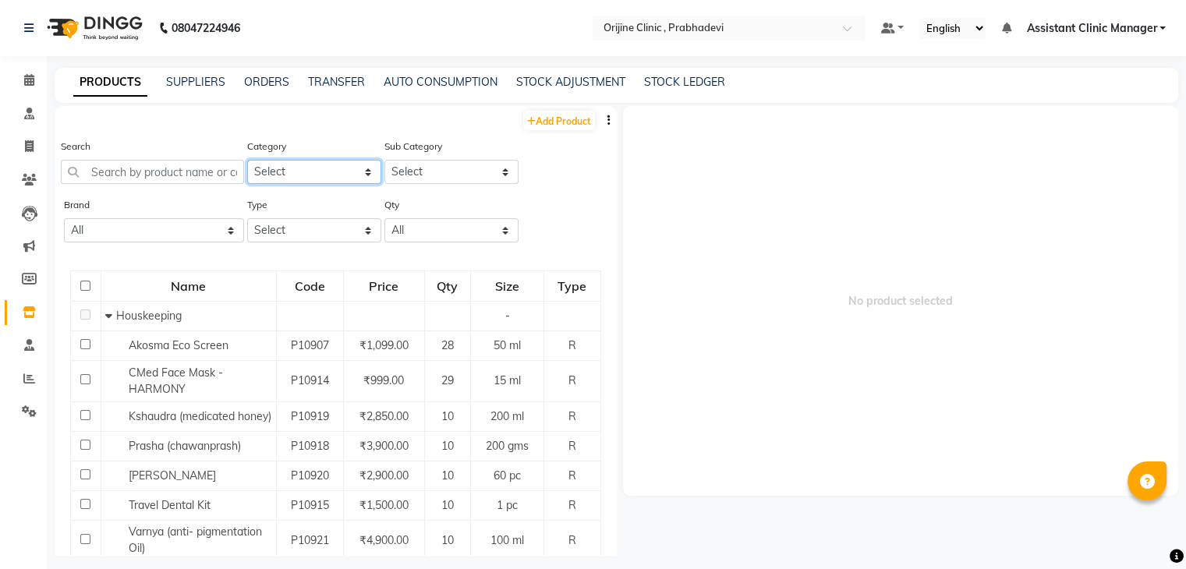
click at [329, 179] on select "Select Ayurvedic Medicine Skin Personal Care Cosmosoticles Wellness Product Con…" at bounding box center [314, 172] width 134 height 24
click at [247, 161] on select "Select Ayurvedic Medicine Skin Personal Care Cosmosoticles Wellness Product Con…" at bounding box center [314, 172] width 134 height 24
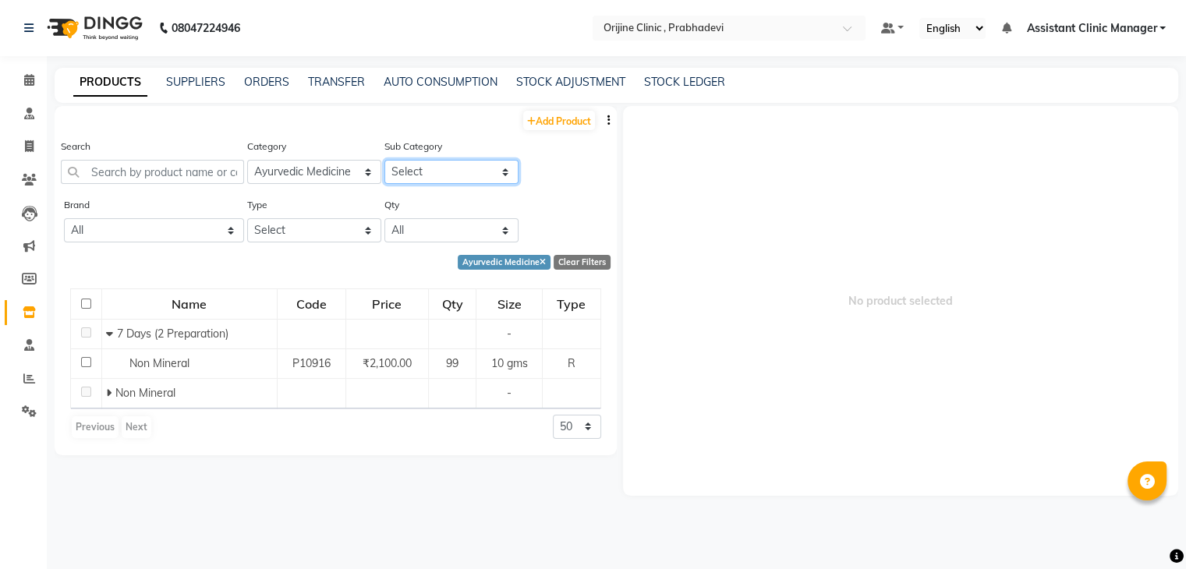
click at [418, 172] on select "Select 7 Days (2 Preparation) Mineral Non Mineral" at bounding box center [451, 172] width 134 height 24
click at [384, 161] on select "Select 7 Days (2 Preparation) Mineral Non Mineral" at bounding box center [451, 172] width 134 height 24
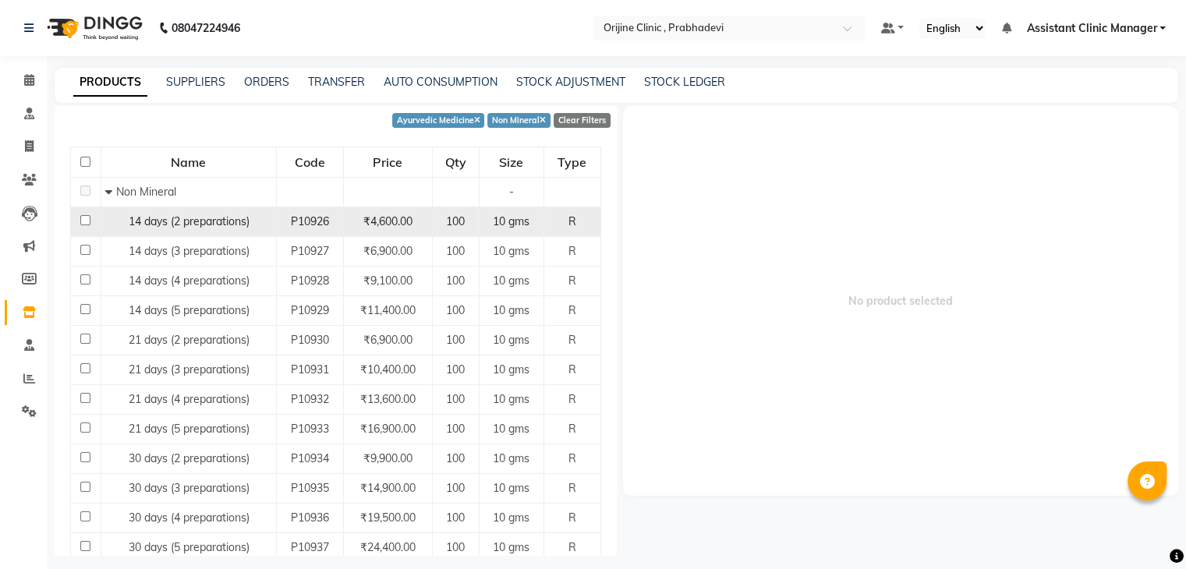
scroll to position [143, 0]
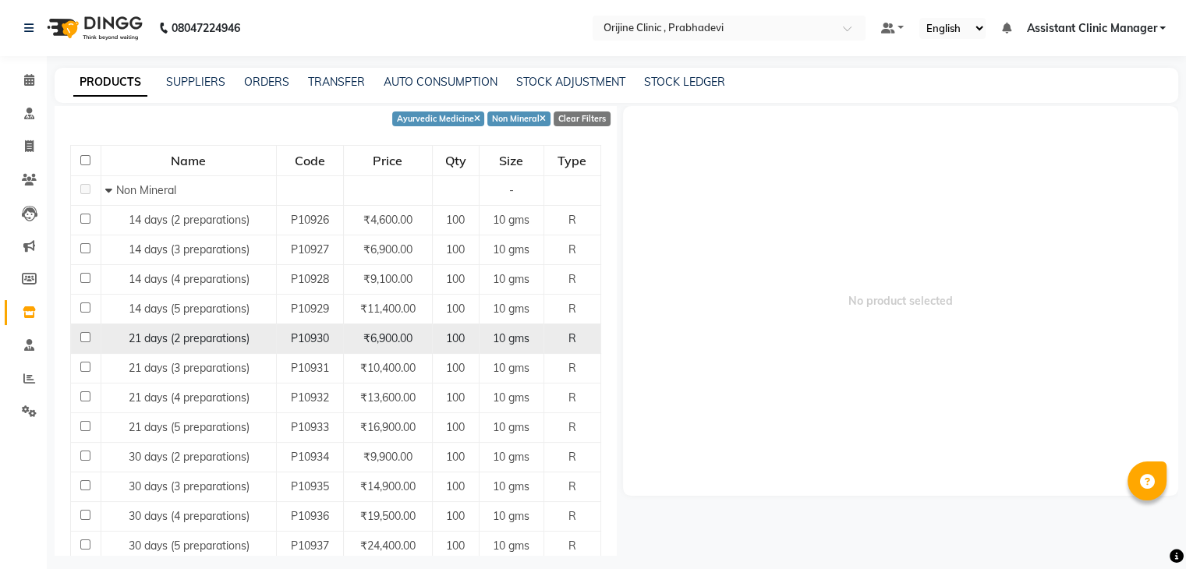
click at [150, 341] on span "21 days (2 preparations)" at bounding box center [189, 338] width 121 height 14
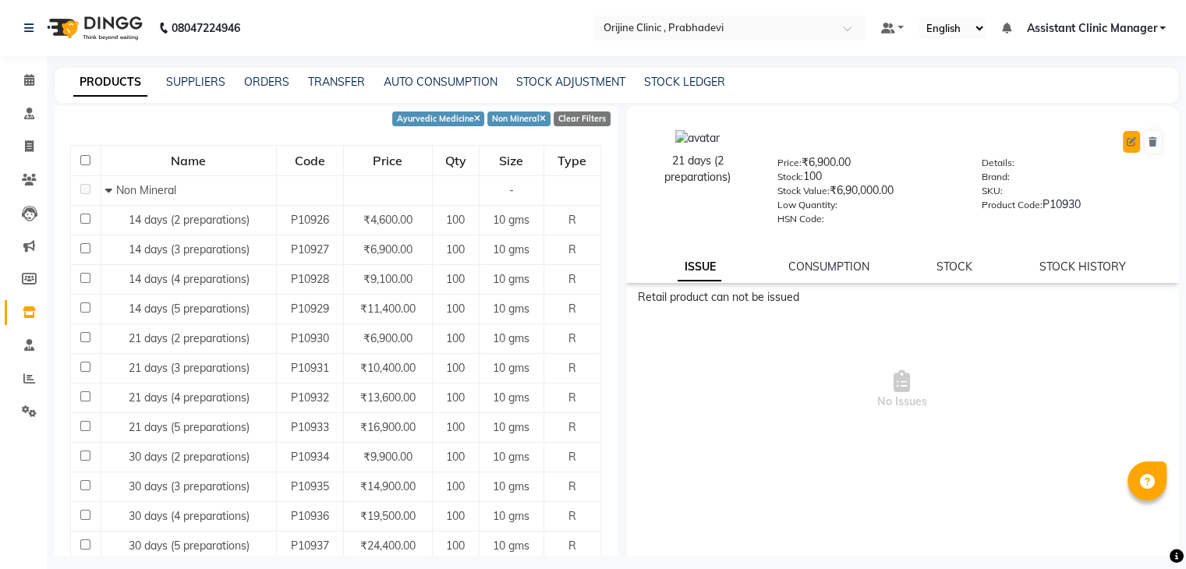
click at [1123, 139] on button at bounding box center [1131, 142] width 17 height 22
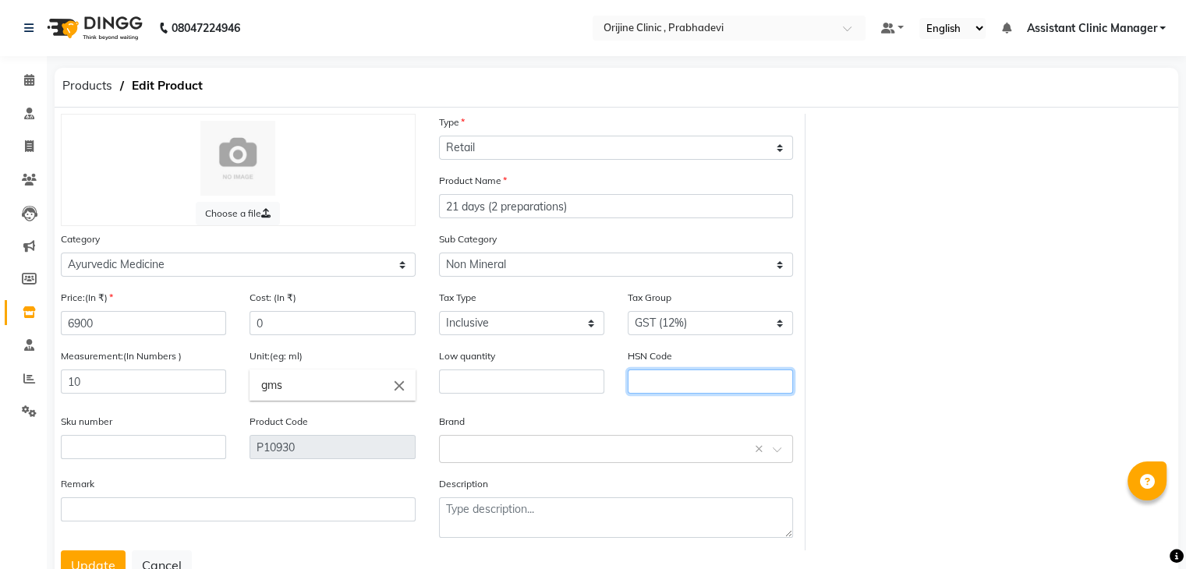
click at [657, 384] on input "text" at bounding box center [710, 382] width 165 height 24
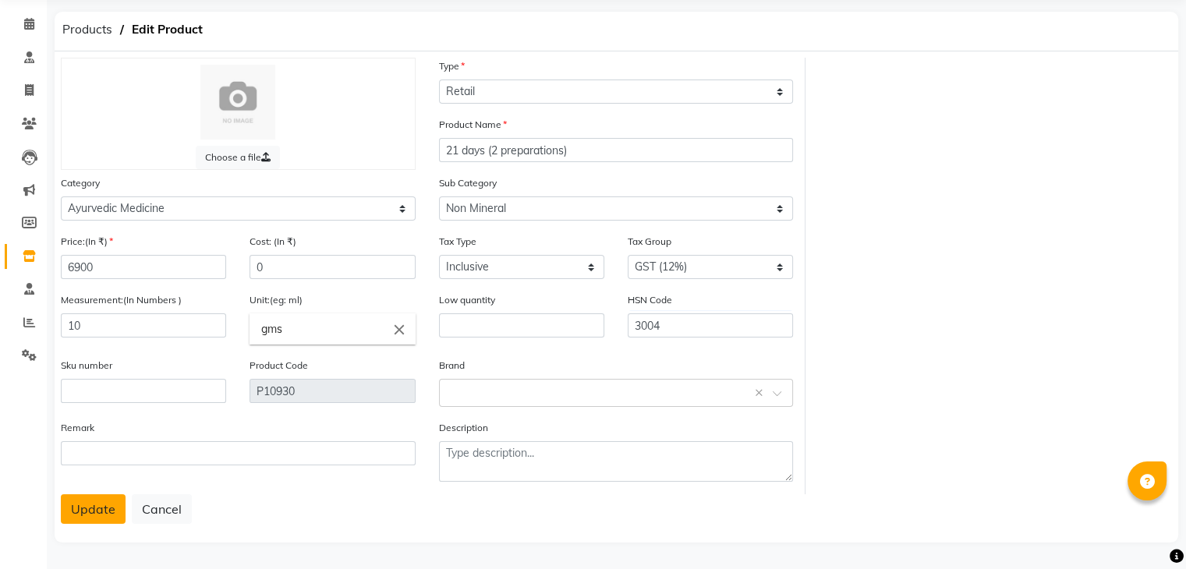
click at [84, 506] on button "Update" at bounding box center [93, 509] width 65 height 30
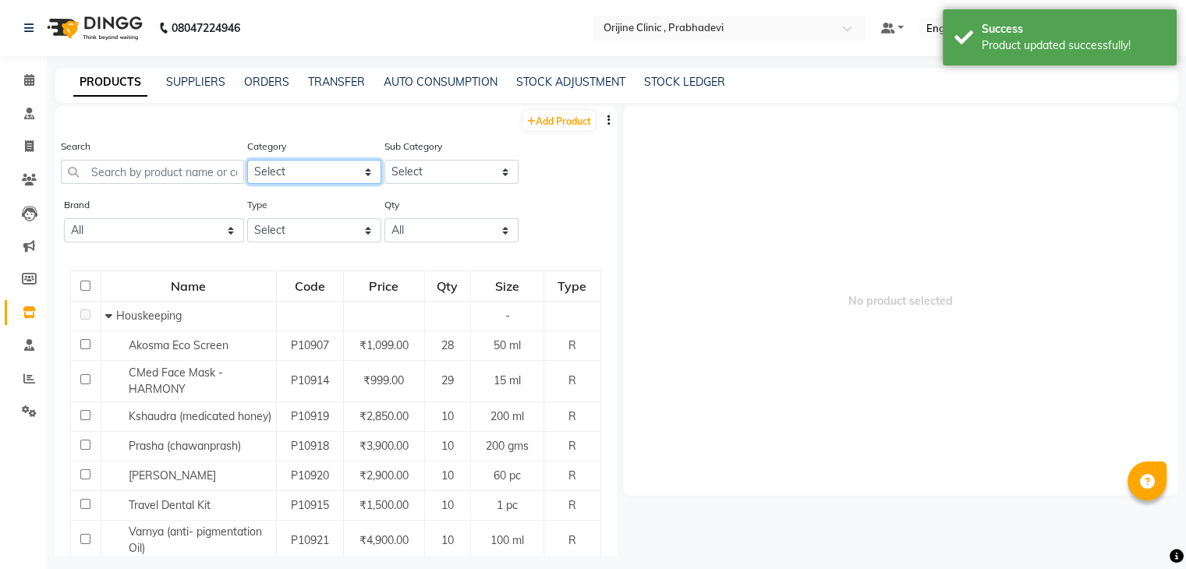
click at [309, 175] on select "Select Ayurvedic Medicine Skin Personal Care Cosmosoticles Wellness Product Con…" at bounding box center [314, 172] width 134 height 24
click at [247, 161] on select "Select Ayurvedic Medicine Skin Personal Care Cosmosoticles Wellness Product Con…" at bounding box center [314, 172] width 134 height 24
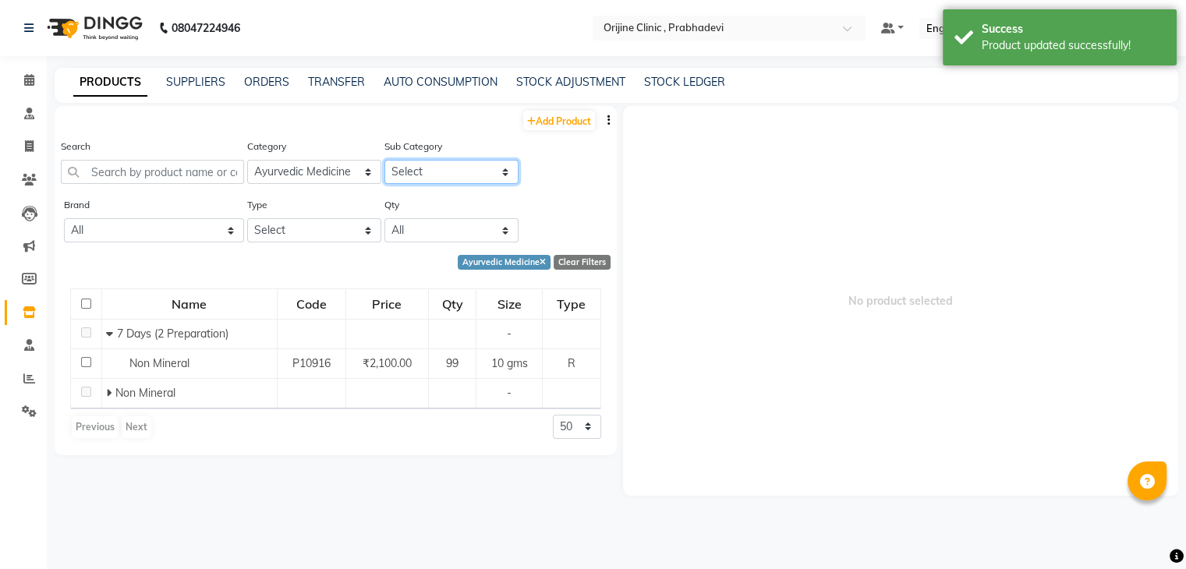
click at [413, 170] on select "Select 7 Days (2 Preparation) Mineral Non Mineral" at bounding box center [451, 172] width 134 height 24
click at [384, 161] on select "Select 7 Days (2 Preparation) Mineral Non Mineral" at bounding box center [451, 172] width 134 height 24
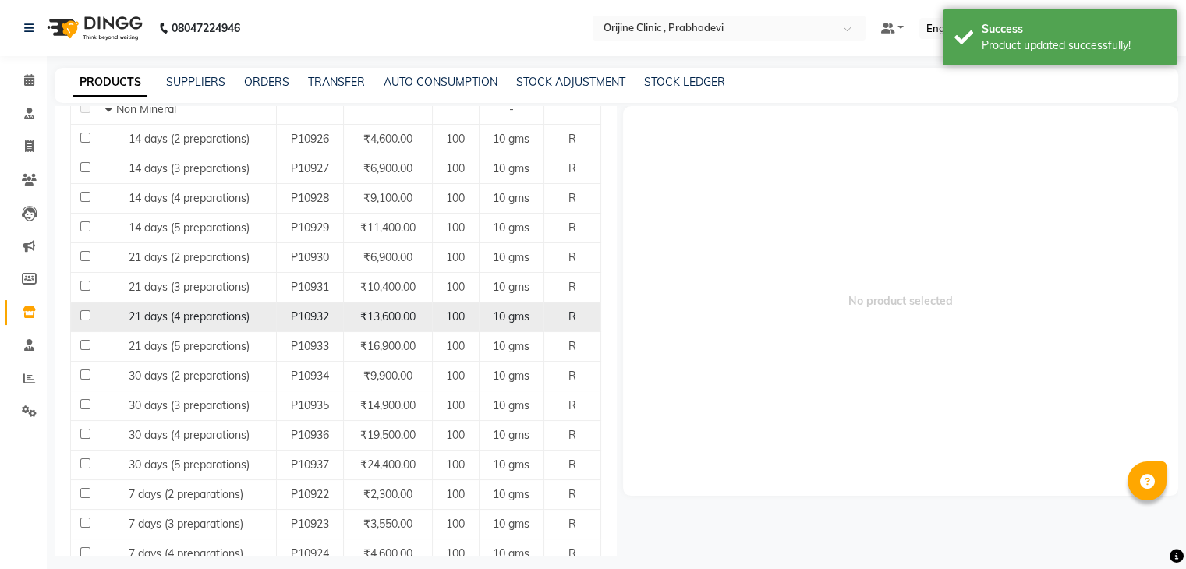
scroll to position [225, 0]
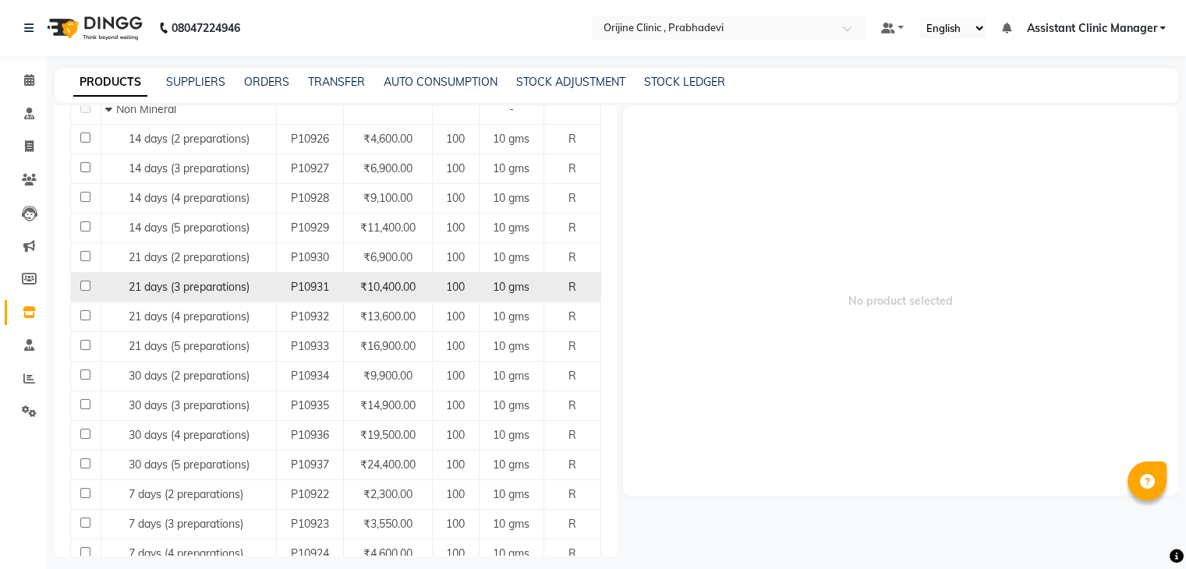
click at [187, 280] on span "21 days (3 preparations)" at bounding box center [189, 287] width 121 height 14
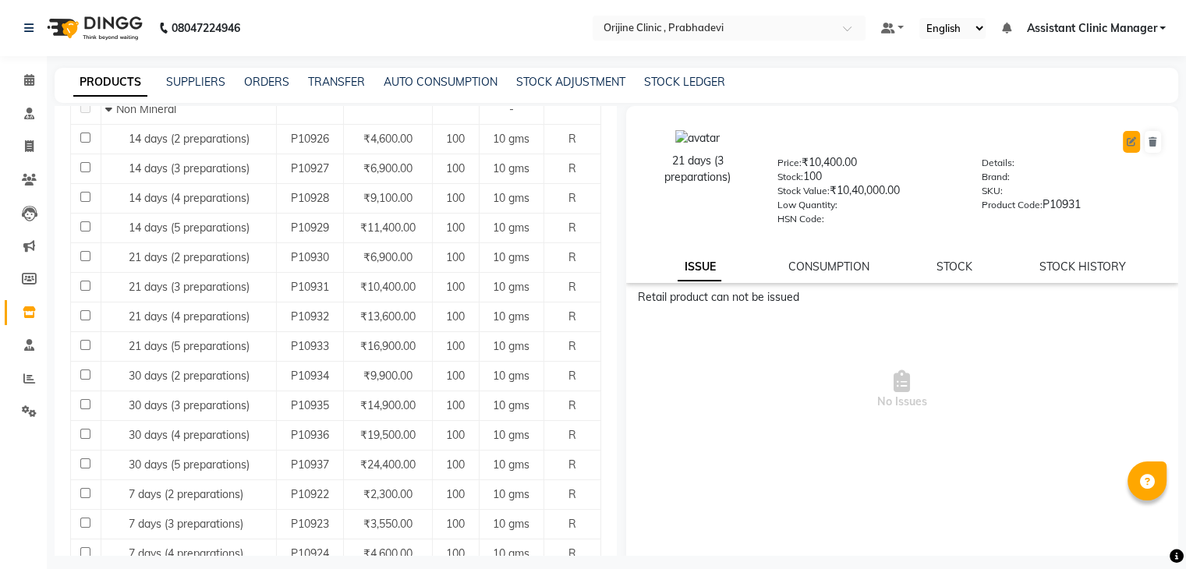
click at [1127, 142] on button at bounding box center [1131, 142] width 17 height 22
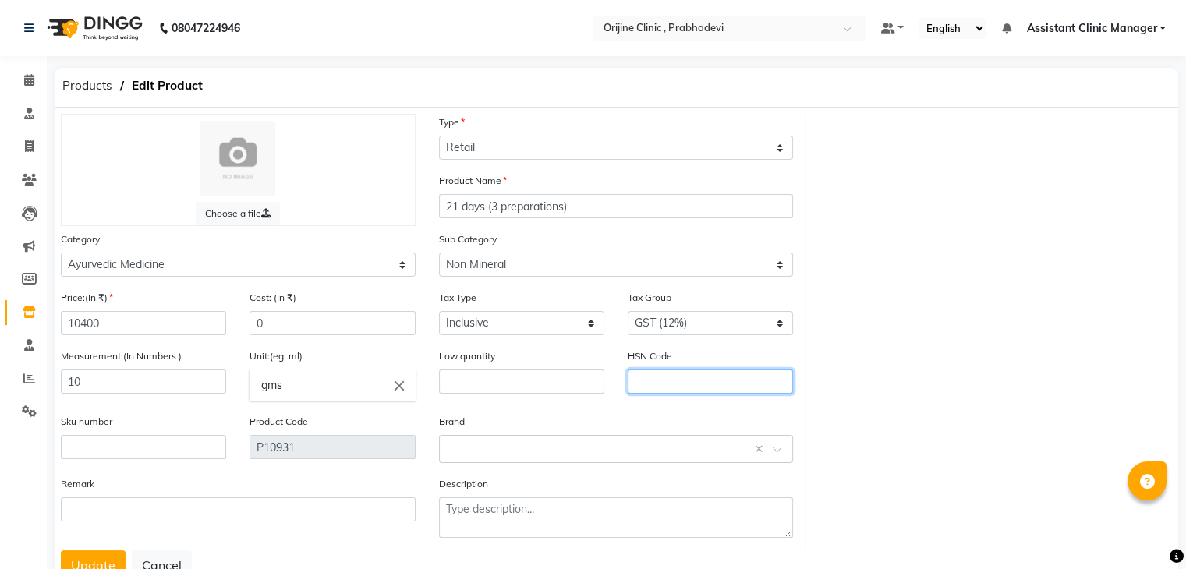
click at [742, 394] on input "text" at bounding box center [710, 382] width 165 height 24
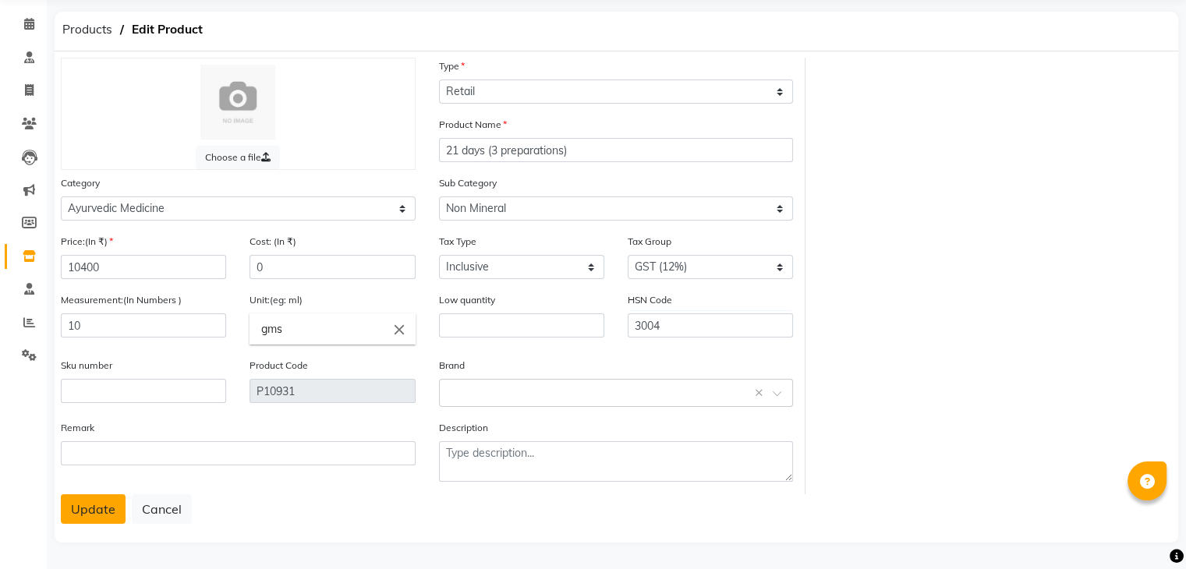
click at [97, 511] on button "Update" at bounding box center [93, 509] width 65 height 30
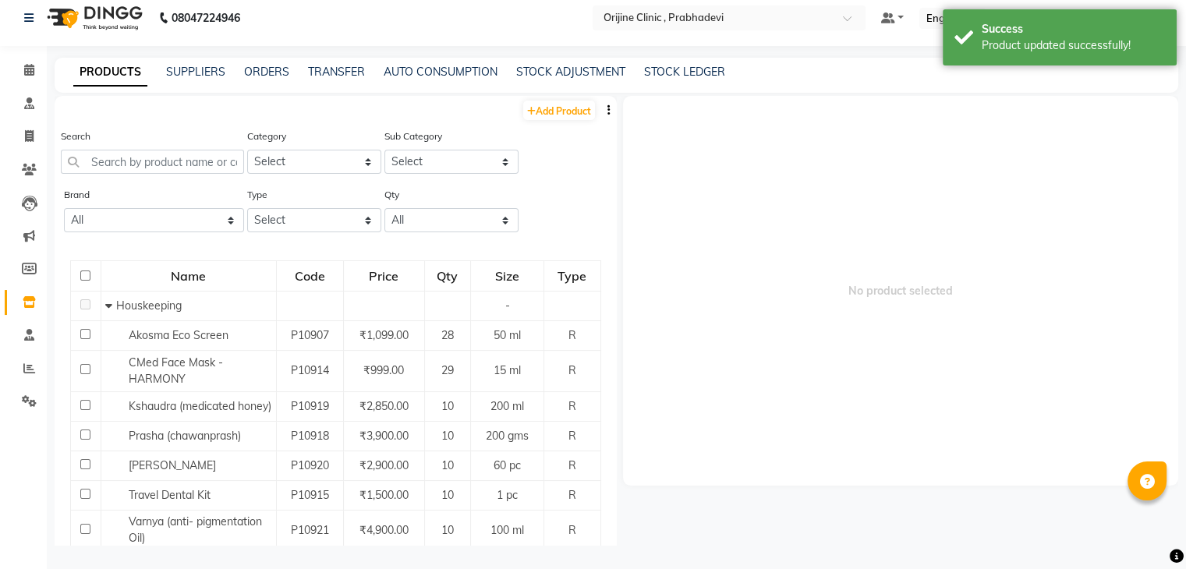
scroll to position [10, 0]
click at [342, 172] on select "Select Ayurvedic Medicine Skin Personal Care Cosmosoticles Wellness Product Con…" at bounding box center [314, 162] width 134 height 24
click at [247, 150] on select "Select Ayurvedic Medicine Skin Personal Care Cosmosoticles Wellness Product Con…" at bounding box center [314, 162] width 134 height 24
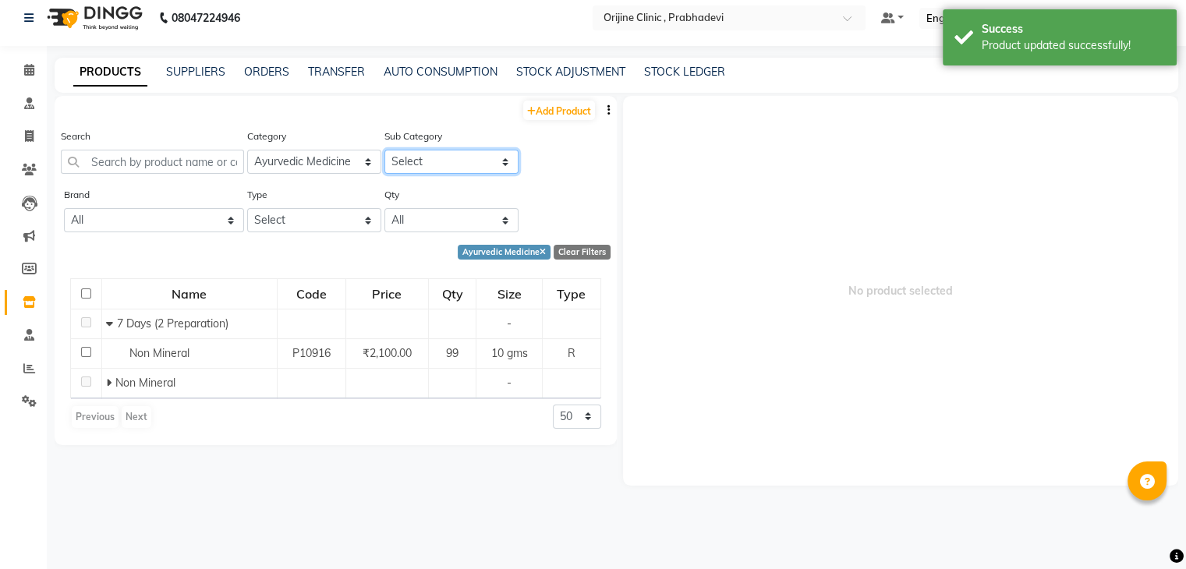
click at [420, 164] on select "Select 7 Days (2 Preparation) Mineral Non Mineral" at bounding box center [451, 162] width 134 height 24
click at [384, 150] on select "Select 7 Days (2 Preparation) Mineral Non Mineral" at bounding box center [451, 162] width 134 height 24
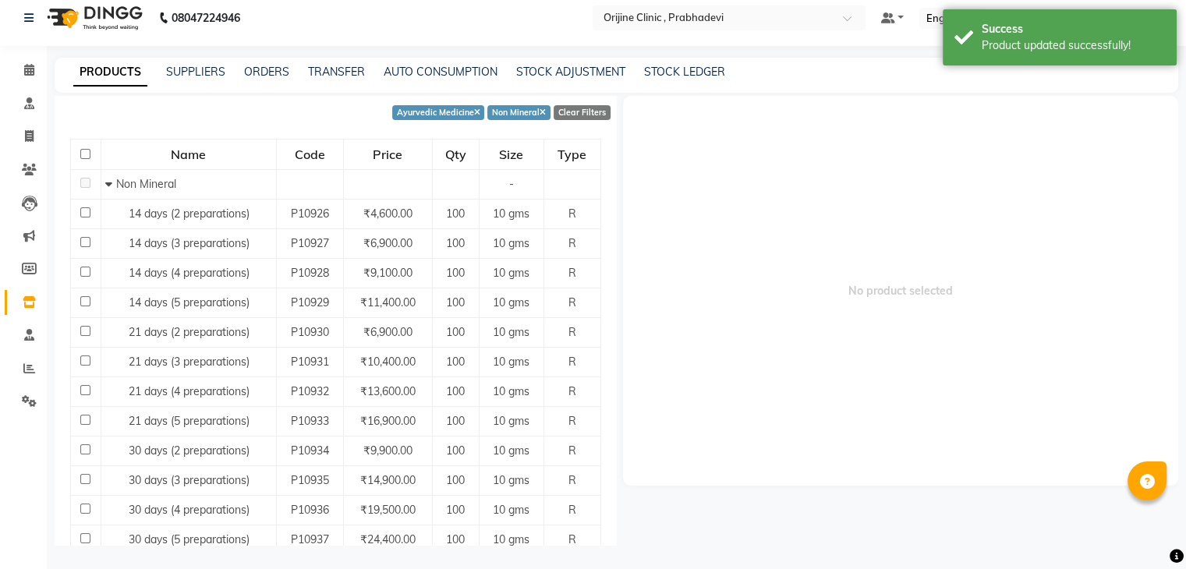
scroll to position [140, 0]
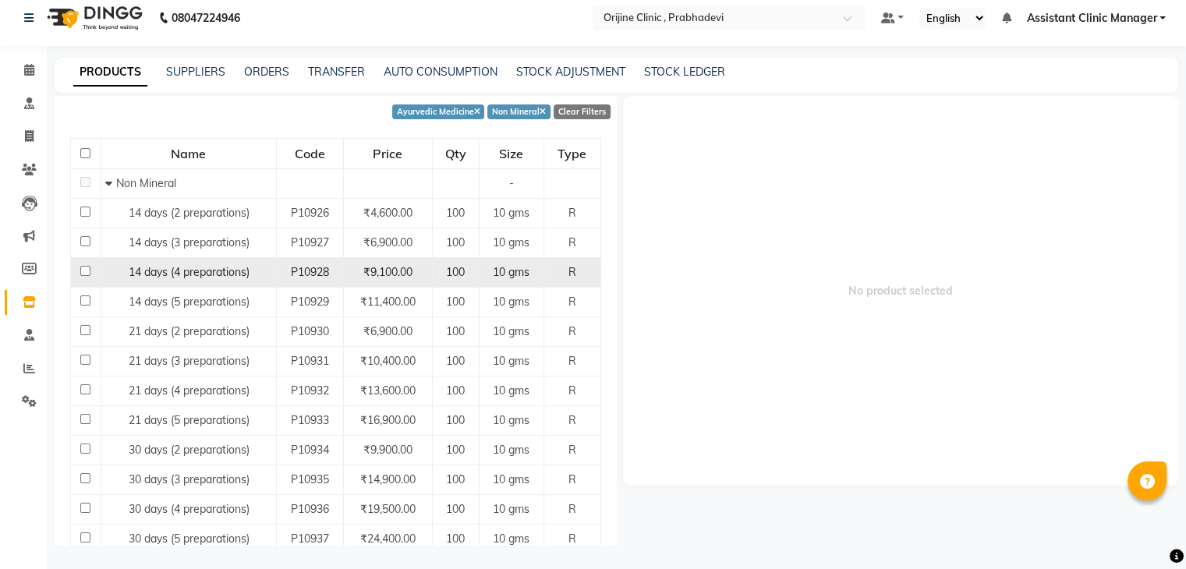
click at [192, 271] on span "14 days (4 preparations)" at bounding box center [189, 272] width 121 height 14
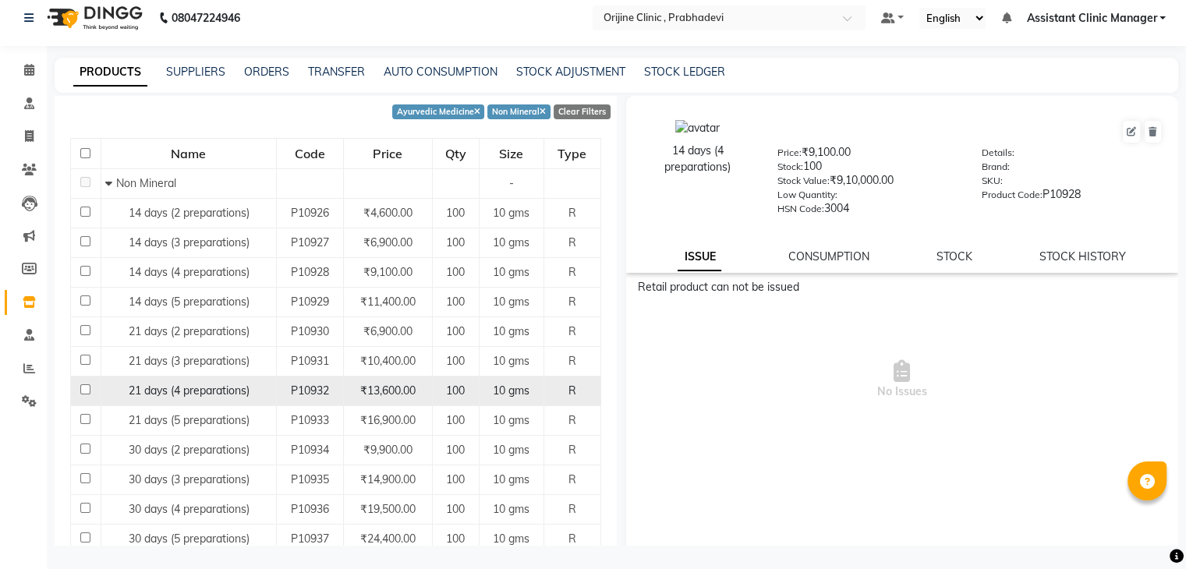
click at [182, 383] on div "21 days (4 preparations)" at bounding box center [188, 391] width 167 height 16
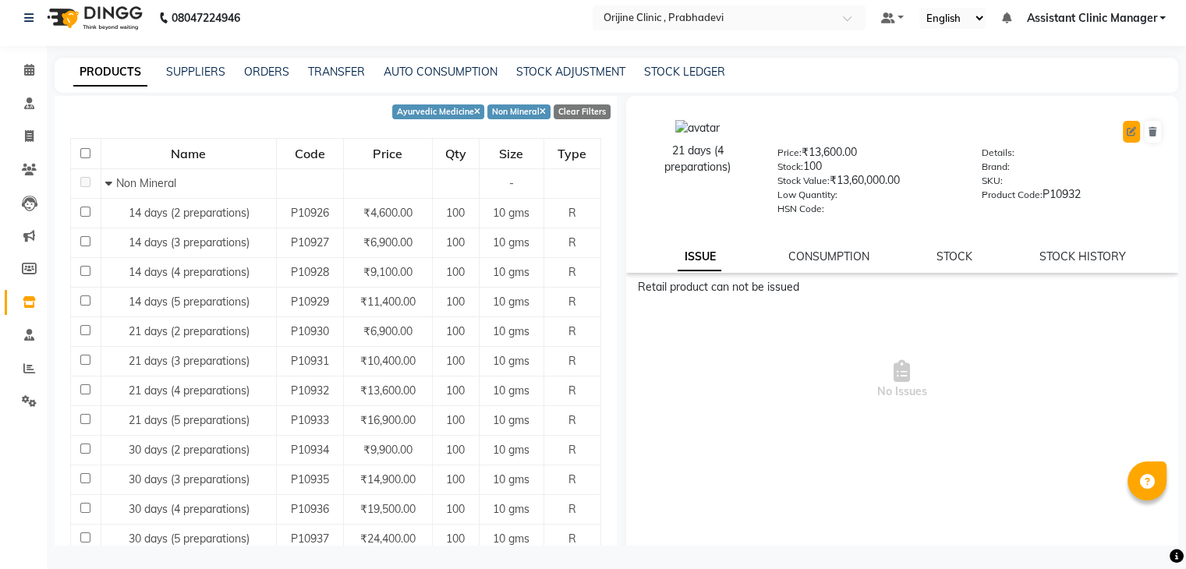
click at [1127, 135] on icon at bounding box center [1131, 131] width 9 height 9
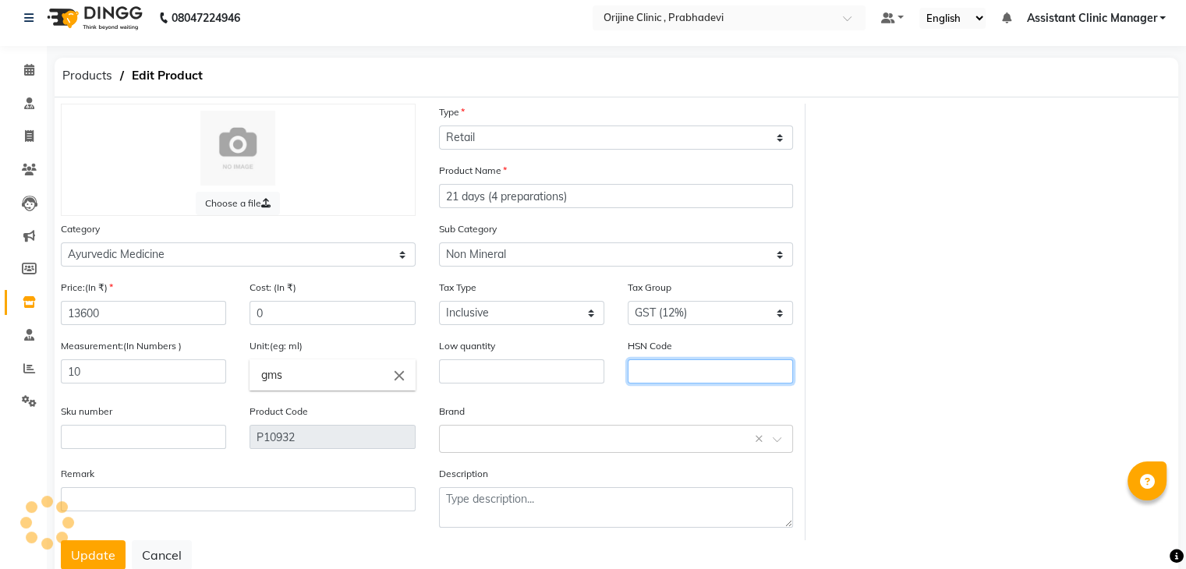
click at [752, 380] on input "text" at bounding box center [710, 371] width 165 height 24
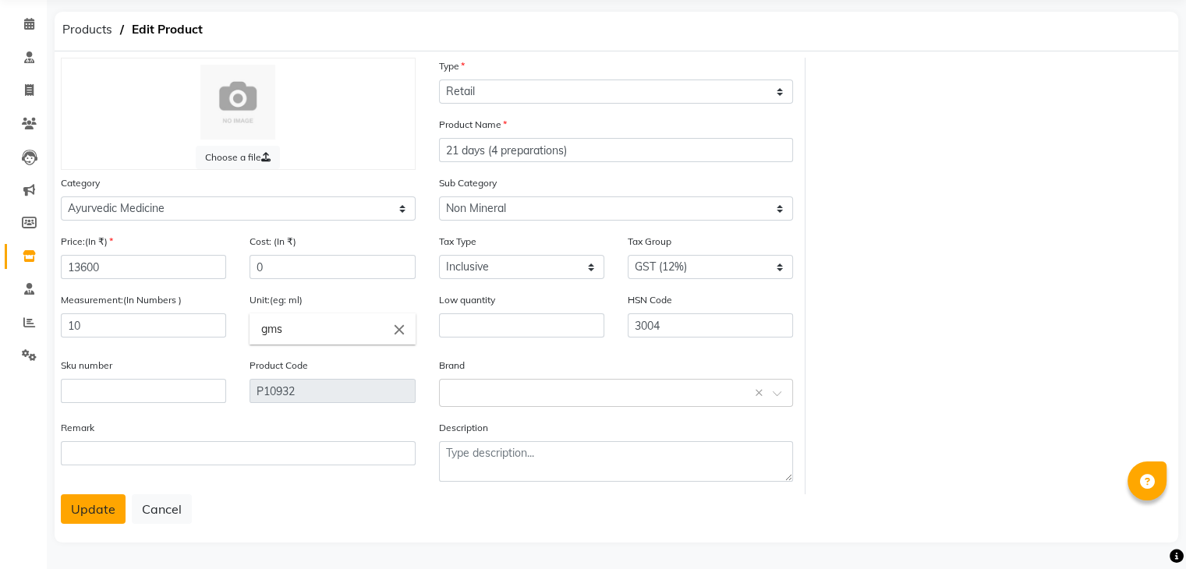
click at [87, 512] on button "Update" at bounding box center [93, 509] width 65 height 30
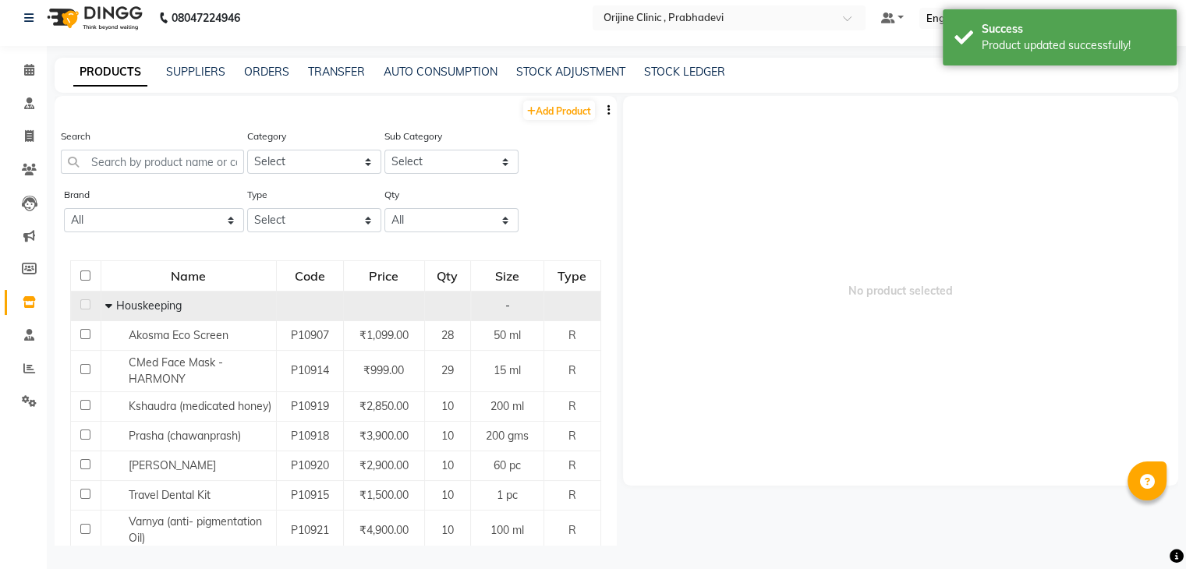
scroll to position [10, 0]
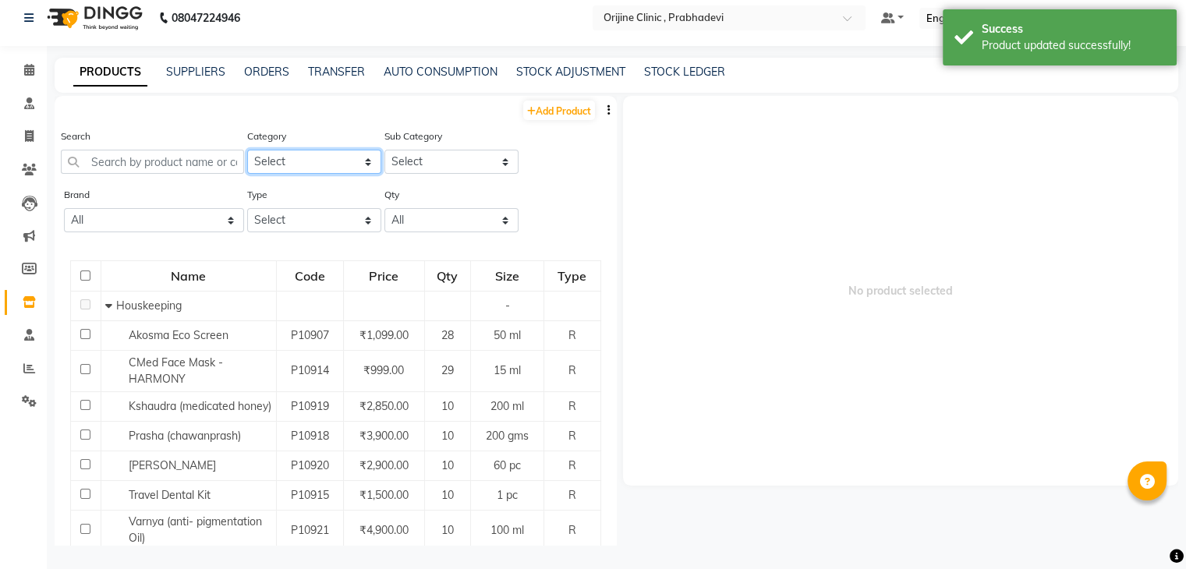
click at [316, 162] on select "Select Ayurvedic Medicine Skin Personal Care Cosmosoticles Wellness Product Con…" at bounding box center [314, 162] width 134 height 24
click at [247, 150] on select "Select Ayurvedic Medicine Skin Personal Care Cosmosoticles Wellness Product Con…" at bounding box center [314, 162] width 134 height 24
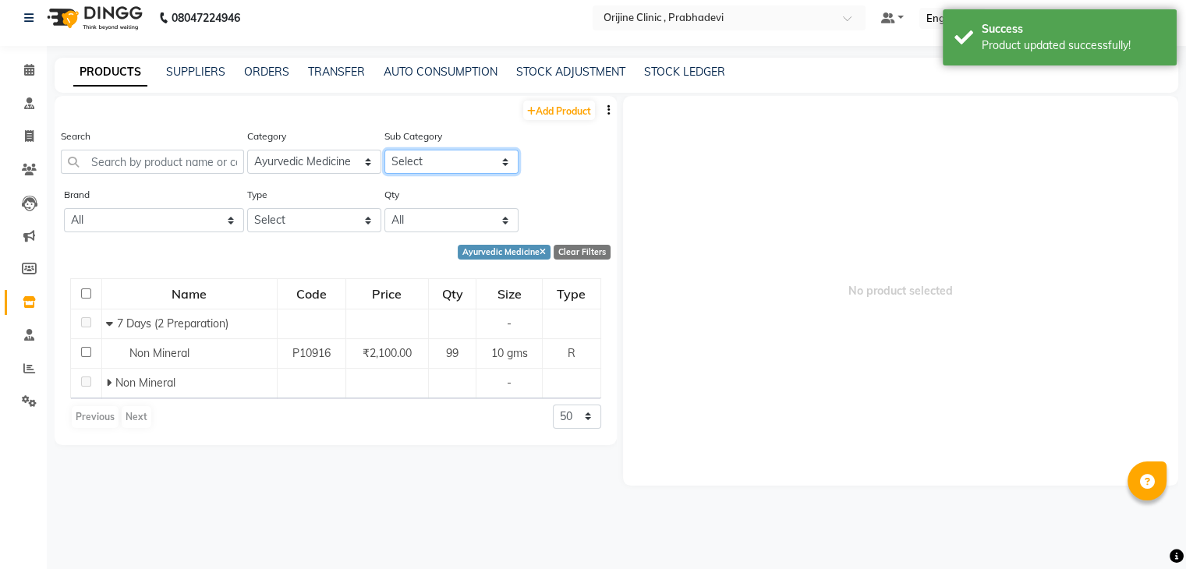
click at [421, 160] on select "Select 7 Days (2 Preparation) Mineral Non Mineral" at bounding box center [451, 162] width 134 height 24
click at [384, 150] on select "Select 7 Days (2 Preparation) Mineral Non Mineral" at bounding box center [451, 162] width 134 height 24
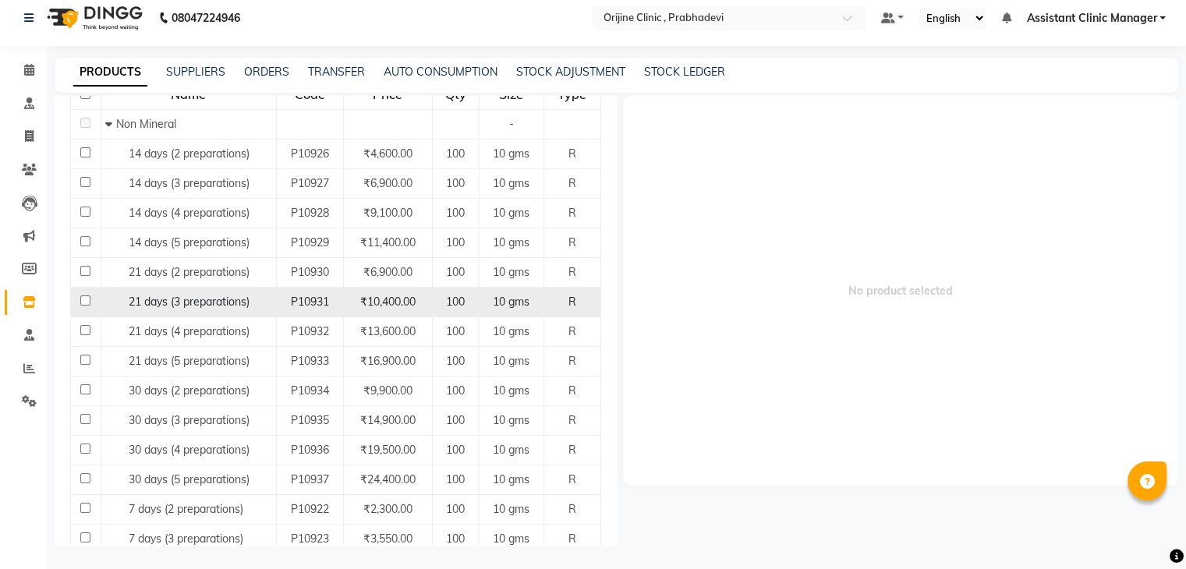
scroll to position [200, 0]
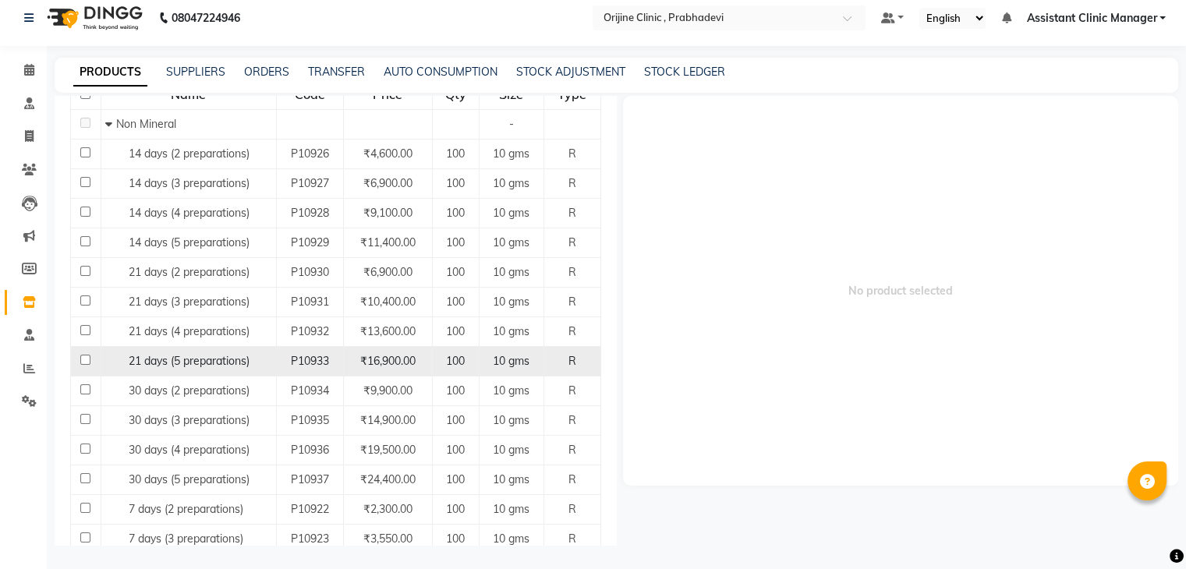
click at [194, 360] on span "21 days (5 preparations)" at bounding box center [189, 361] width 121 height 14
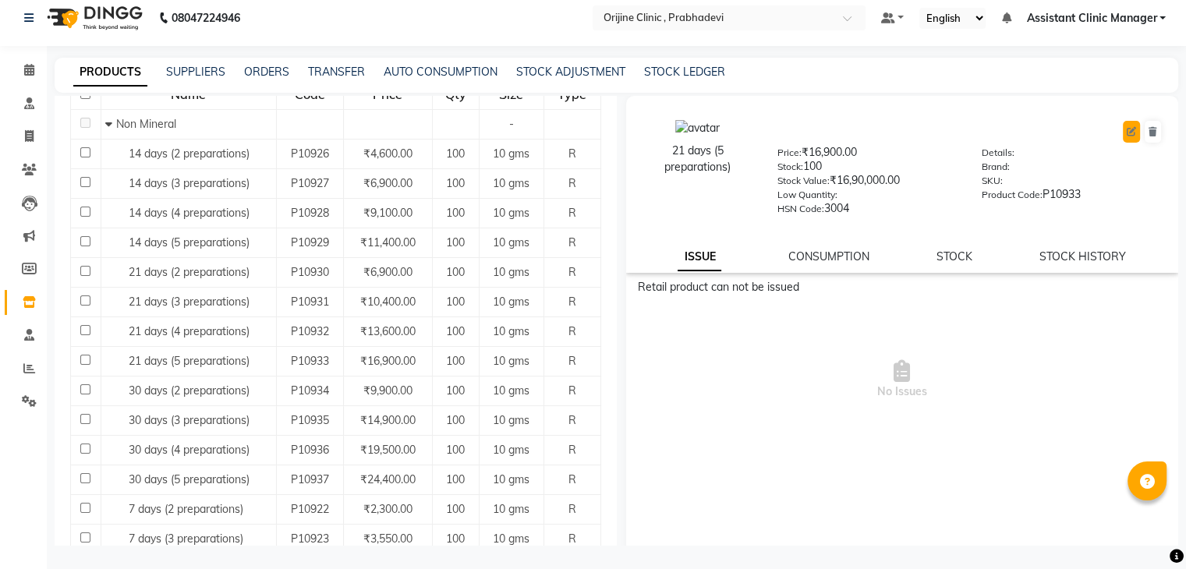
click at [1125, 129] on button at bounding box center [1131, 132] width 17 height 22
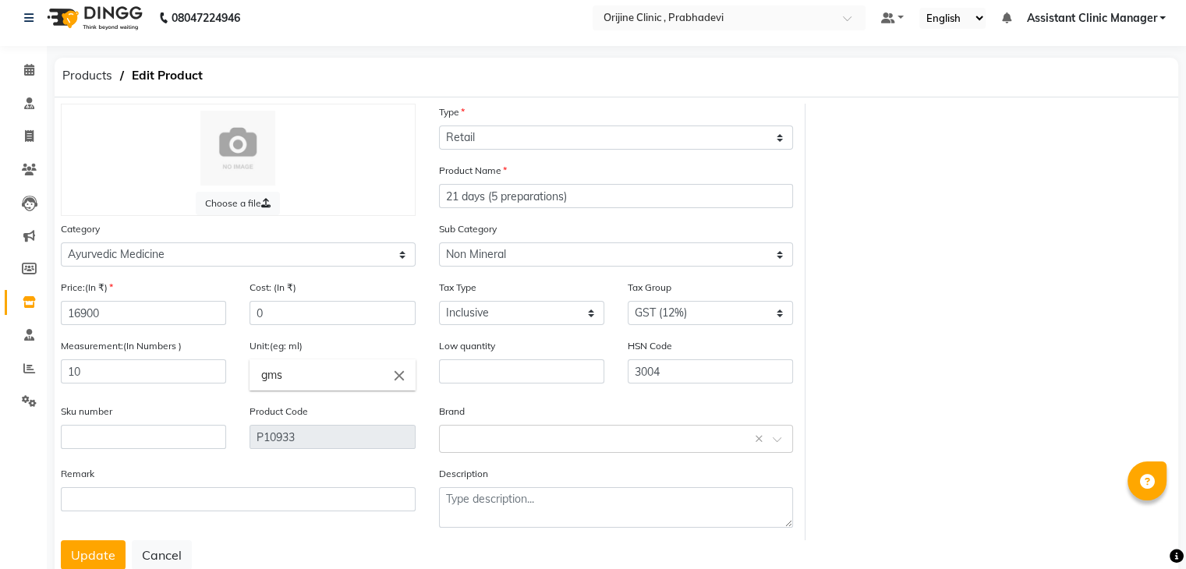
scroll to position [62, 0]
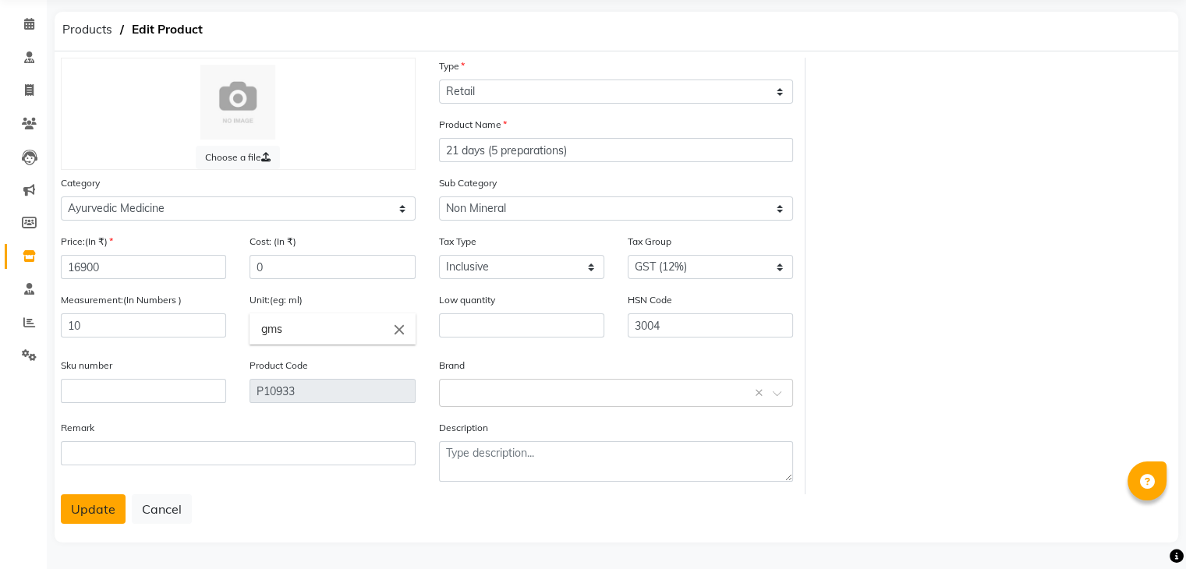
click at [104, 500] on button "Update" at bounding box center [93, 509] width 65 height 30
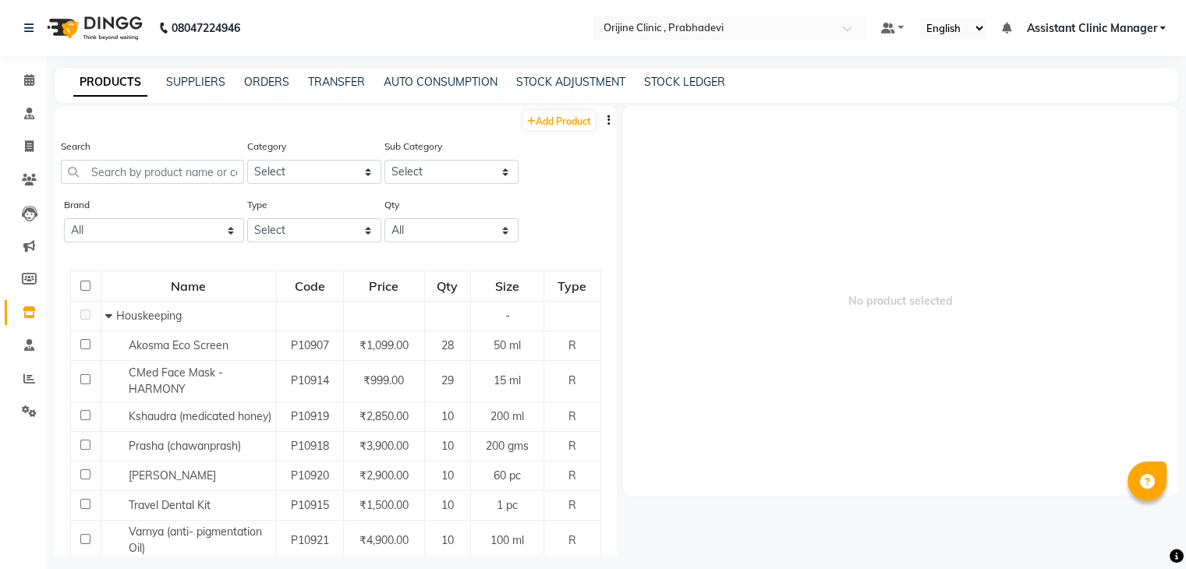
click at [296, 186] on div "Category Select Ayurvedic Medicine Skin Personal Care Cosmosoticles Wellness Pr…" at bounding box center [312, 167] width 137 height 58
click at [293, 169] on select "Select Ayurvedic Medicine Skin Personal Care Cosmosoticles Wellness Product Con…" at bounding box center [314, 172] width 134 height 24
click at [247, 161] on select "Select Ayurvedic Medicine Skin Personal Care Cosmosoticles Wellness Product Con…" at bounding box center [314, 172] width 134 height 24
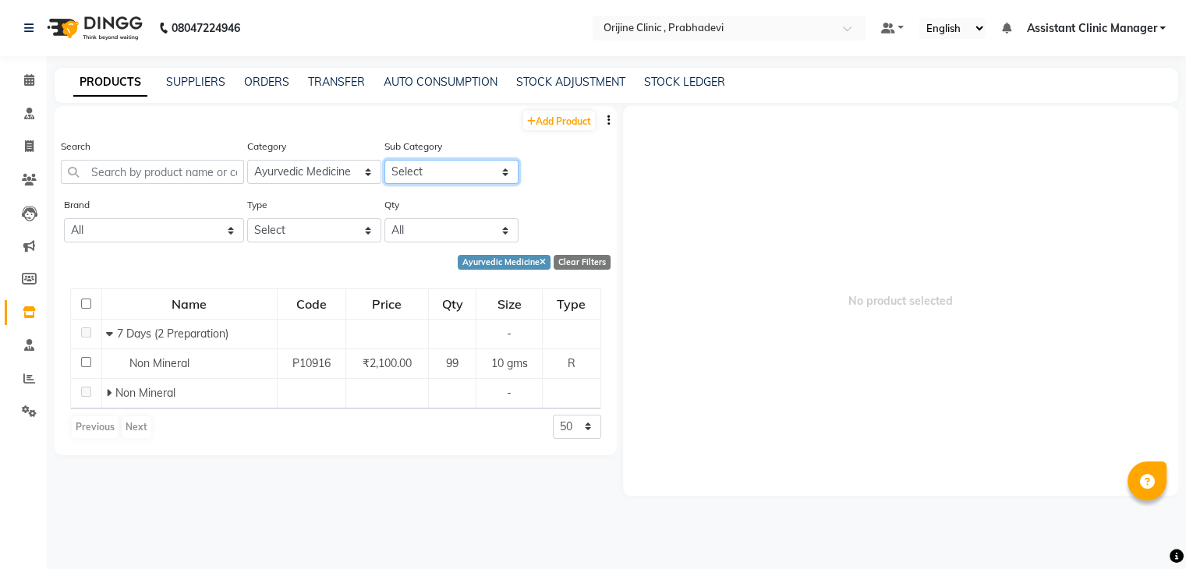
click at [421, 168] on select "Select 7 Days (2 Preparation) Mineral Non Mineral" at bounding box center [451, 172] width 134 height 24
click at [384, 161] on select "Select 7 Days (2 Preparation) Mineral Non Mineral" at bounding box center [451, 172] width 134 height 24
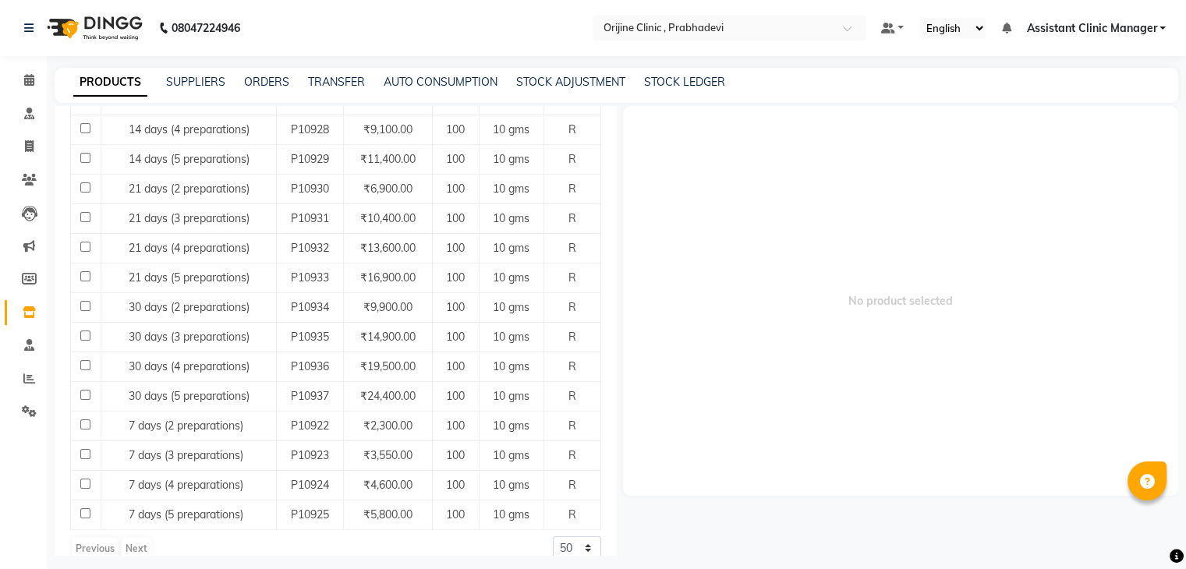
scroll to position [295, 0]
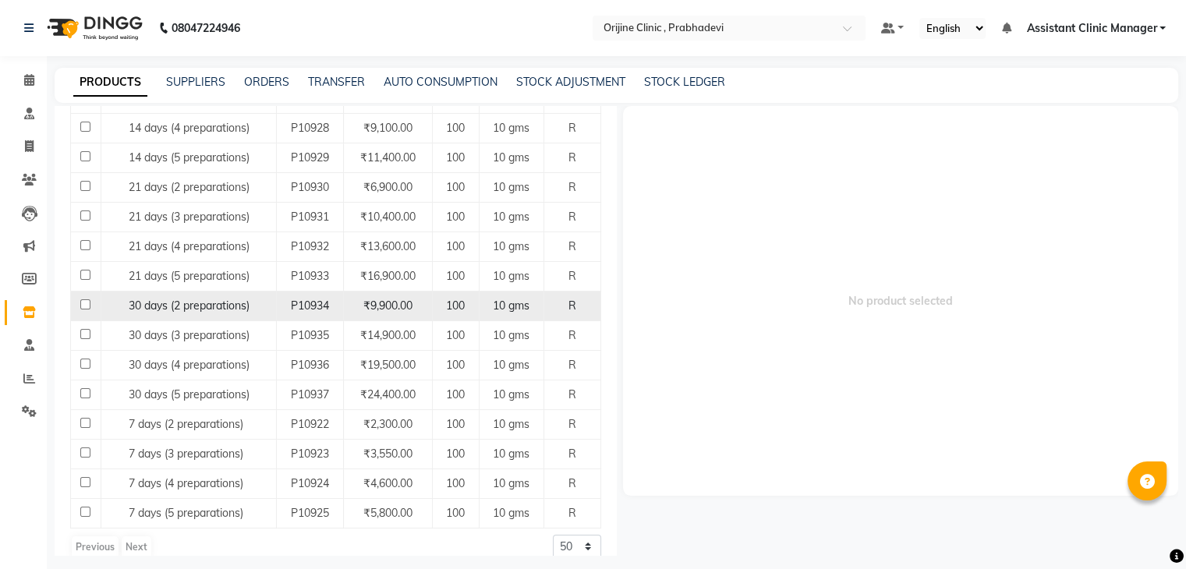
click at [191, 308] on span "30 days (2 preparations)" at bounding box center [189, 306] width 121 height 14
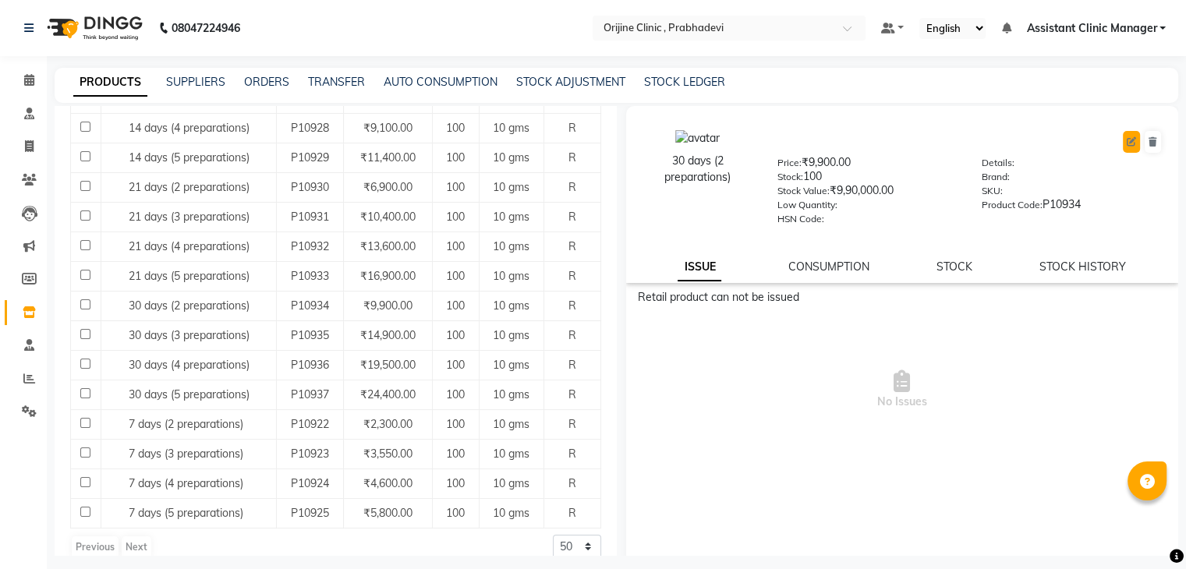
click at [1123, 138] on button at bounding box center [1131, 142] width 17 height 22
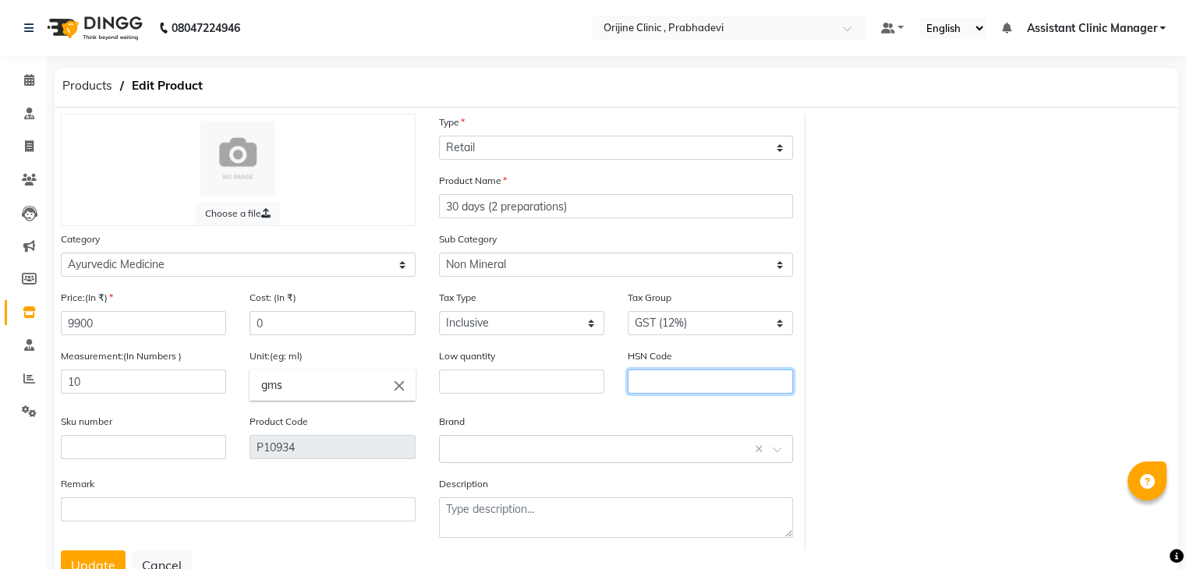
click at [714, 381] on input "text" at bounding box center [710, 382] width 165 height 24
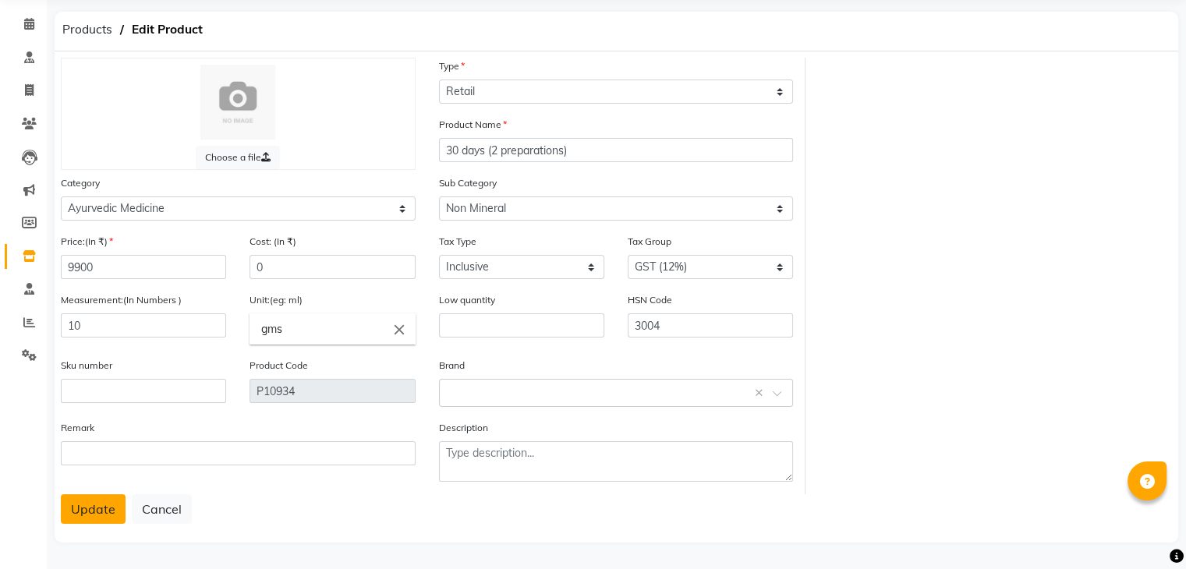
click at [88, 518] on button "Update" at bounding box center [93, 509] width 65 height 30
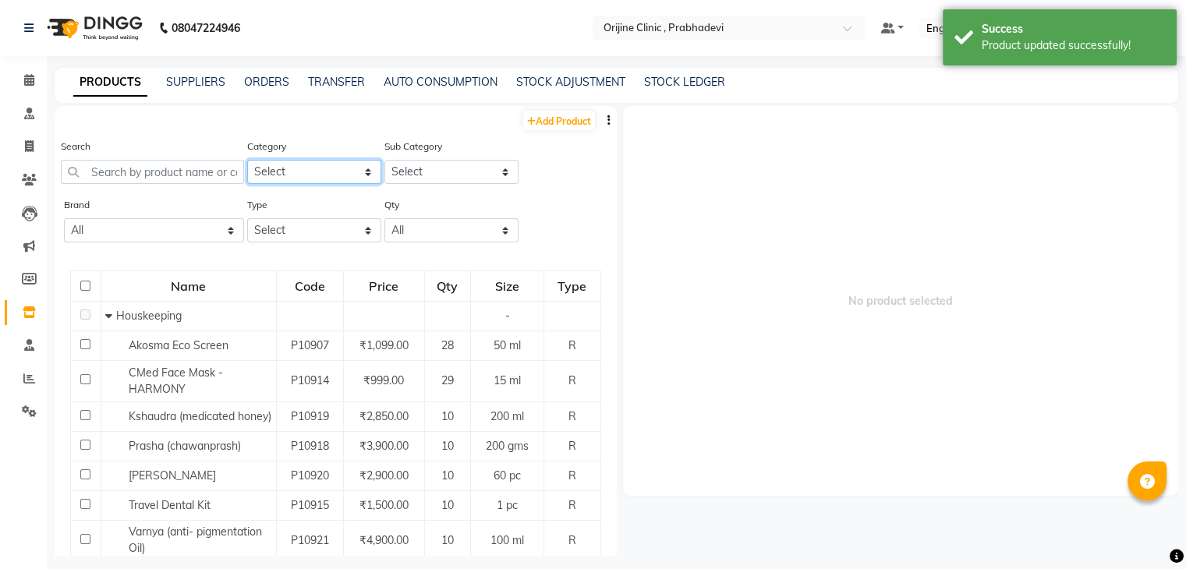
click at [297, 172] on select "Select Ayurvedic Medicine Skin Personal Care Cosmosoticles Wellness Product Con…" at bounding box center [314, 172] width 134 height 24
click at [247, 161] on select "Select Ayurvedic Medicine Skin Personal Care Cosmosoticles Wellness Product Con…" at bounding box center [314, 172] width 134 height 24
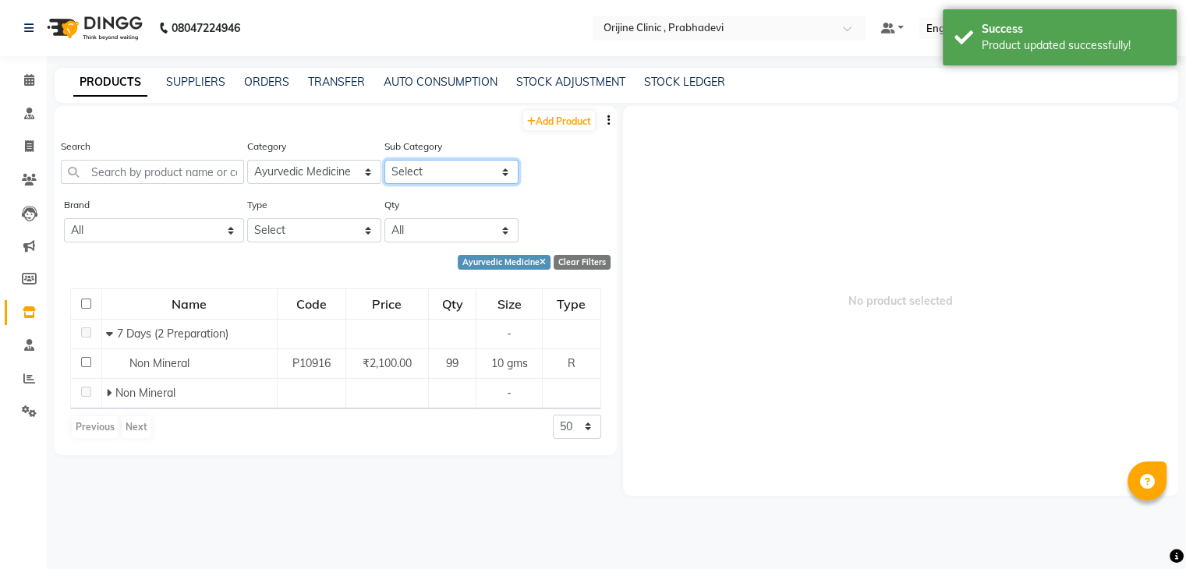
click at [437, 164] on select "Select 7 Days (2 Preparation) Mineral Non Mineral" at bounding box center [451, 172] width 134 height 24
click at [384, 161] on select "Select 7 Days (2 Preparation) Mineral Non Mineral" at bounding box center [451, 172] width 134 height 24
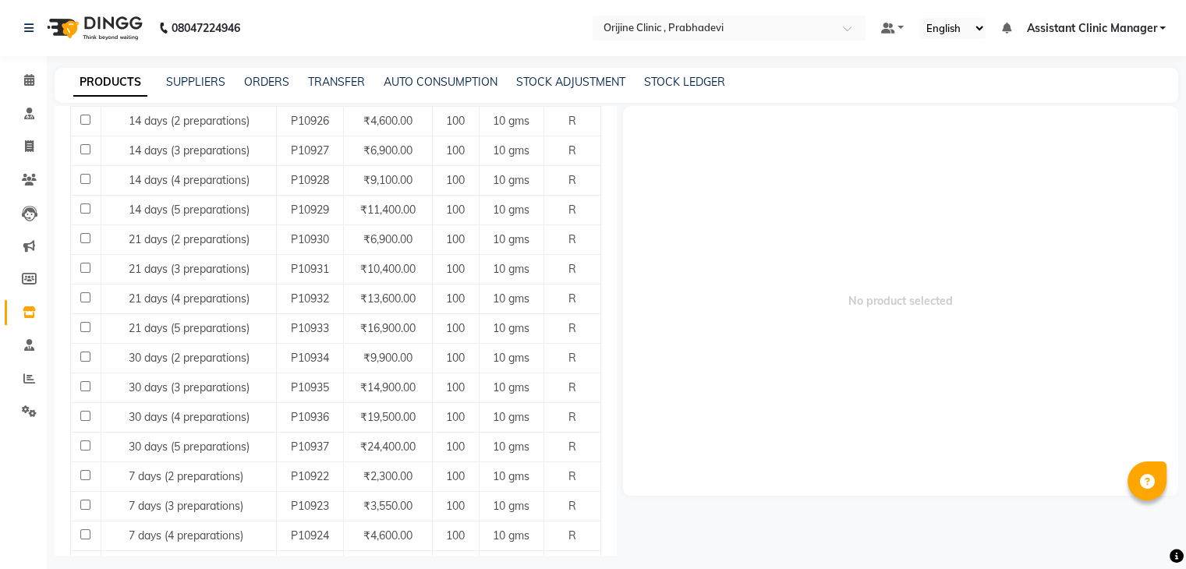
scroll to position [243, 0]
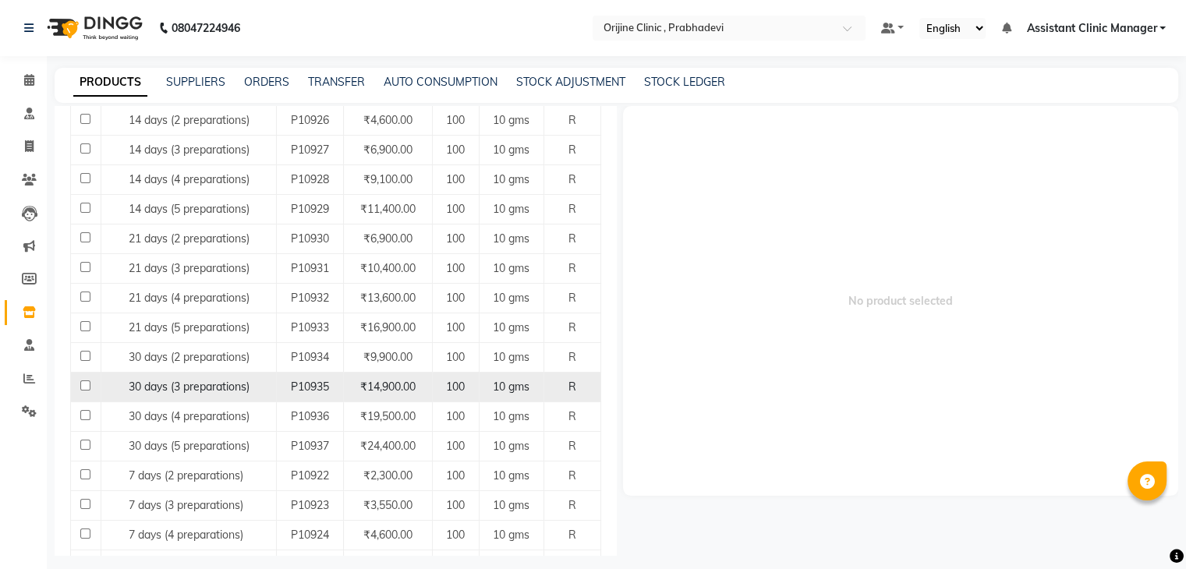
click at [194, 386] on span "30 days (3 preparations)" at bounding box center [189, 387] width 121 height 14
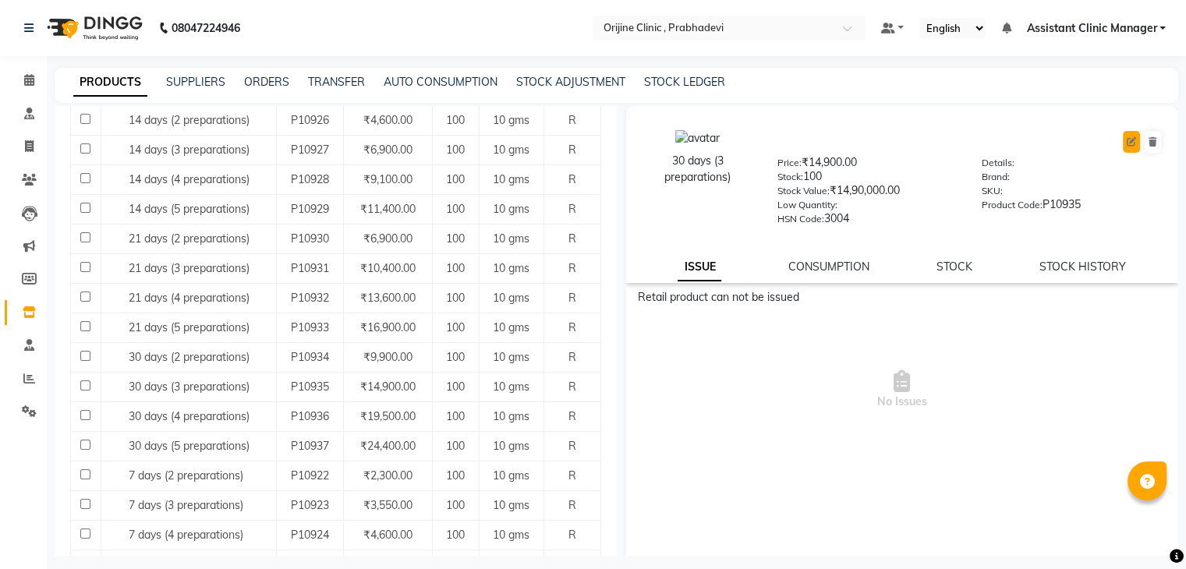
click at [1127, 145] on icon at bounding box center [1131, 141] width 9 height 9
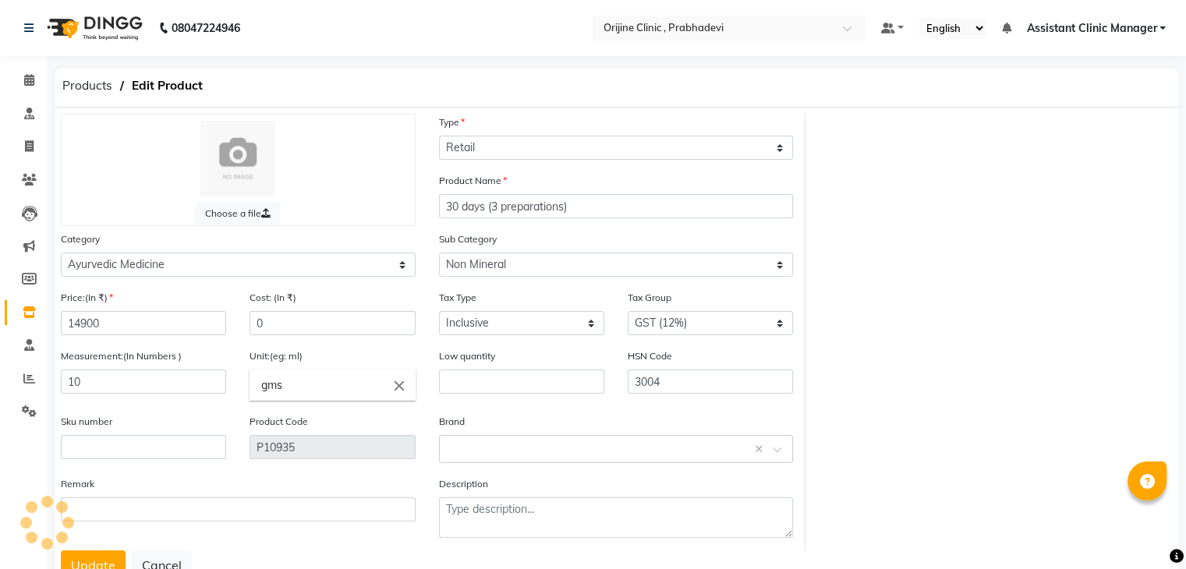
click at [607, 381] on div "Low quantity" at bounding box center [521, 377] width 189 height 58
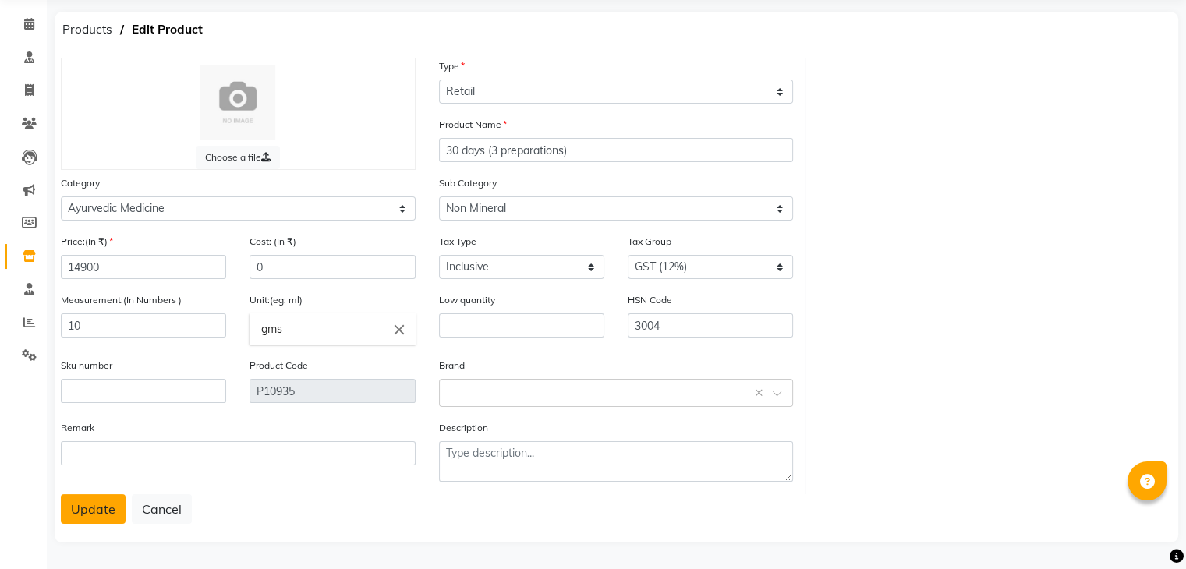
click at [90, 509] on button "Update" at bounding box center [93, 509] width 65 height 30
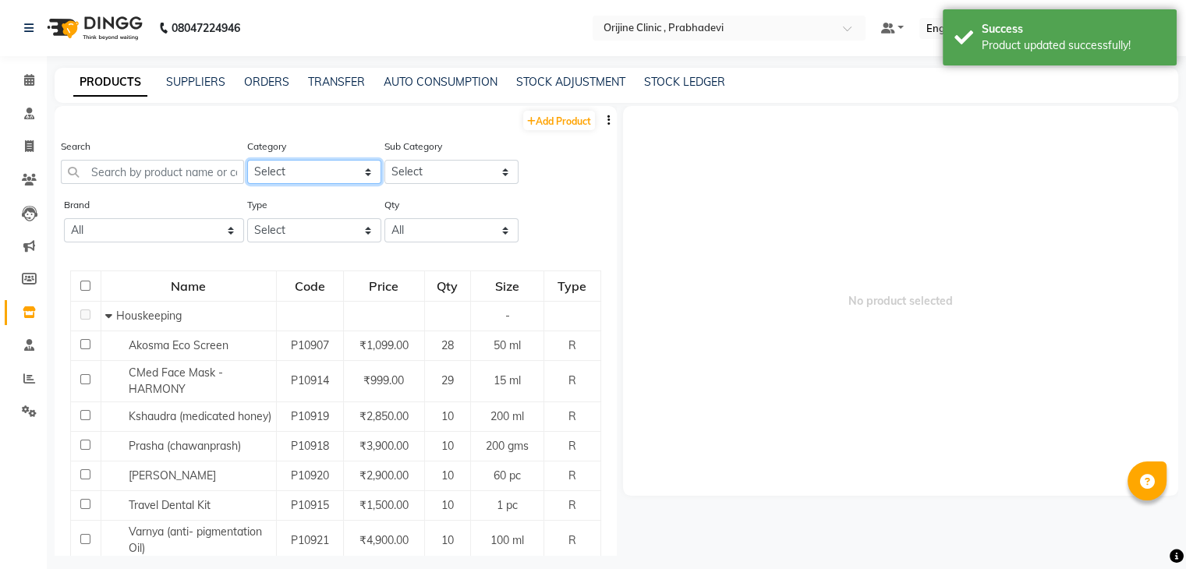
click at [306, 180] on select "Select Ayurvedic Medicine Skin Personal Care Cosmosoticles Wellness Product Con…" at bounding box center [314, 172] width 134 height 24
click at [247, 161] on select "Select Ayurvedic Medicine Skin Personal Care Cosmosoticles Wellness Product Con…" at bounding box center [314, 172] width 134 height 24
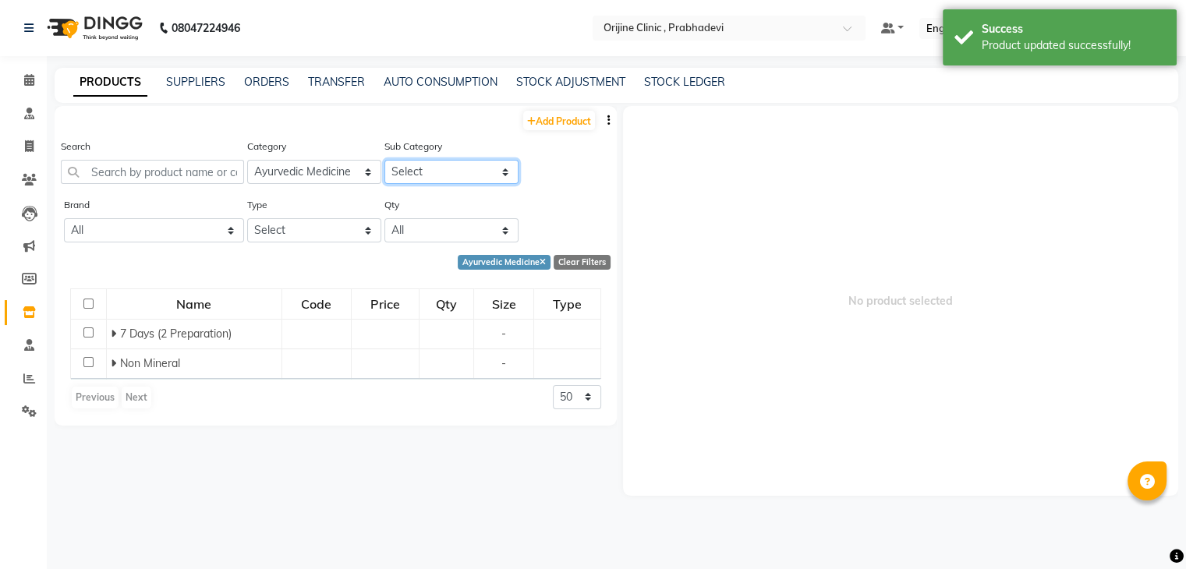
click at [412, 173] on select "Select 7 Days (2 Preparation) Mineral Non Mineral" at bounding box center [451, 172] width 134 height 24
click at [384, 161] on select "Select 7 Days (2 Preparation) Mineral Non Mineral" at bounding box center [451, 172] width 134 height 24
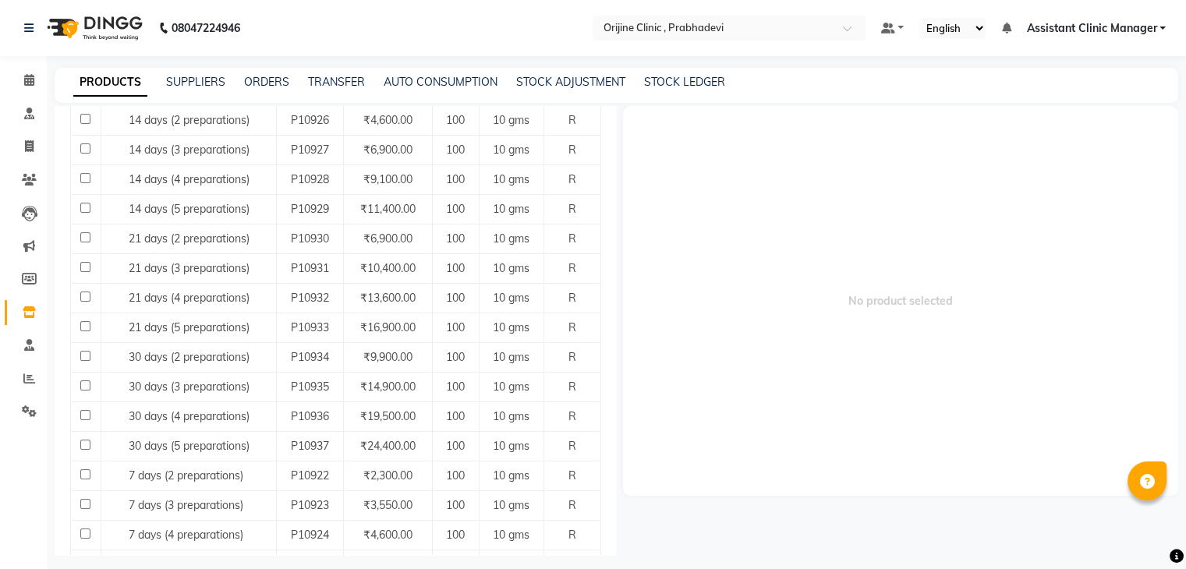
scroll to position [245, 0]
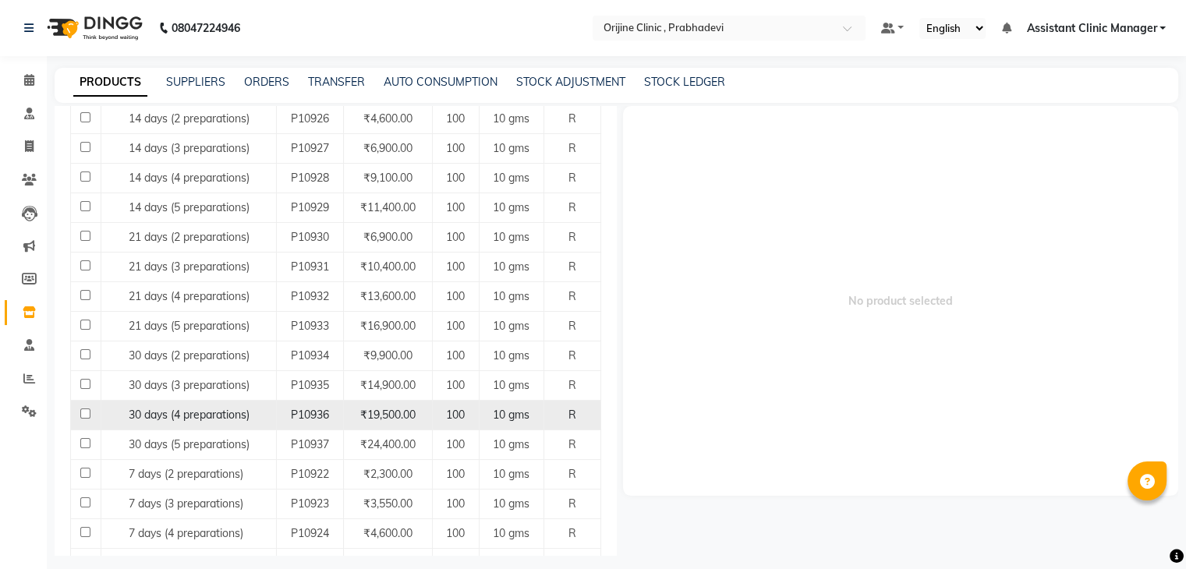
click at [193, 415] on span "30 days (4 preparations)" at bounding box center [189, 415] width 121 height 14
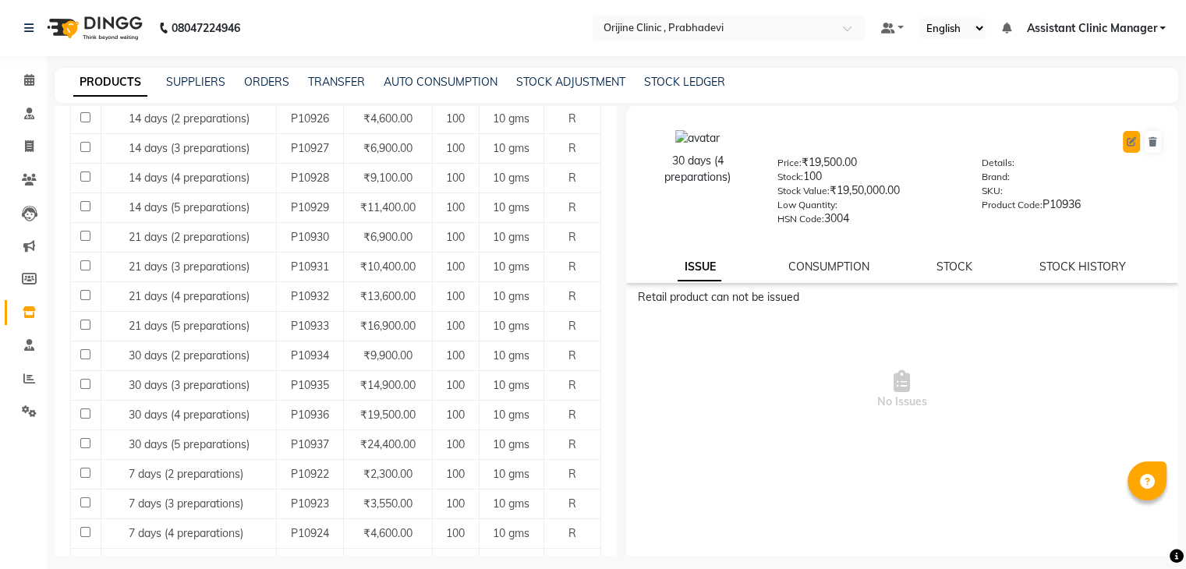
click at [1127, 140] on icon at bounding box center [1131, 141] width 9 height 9
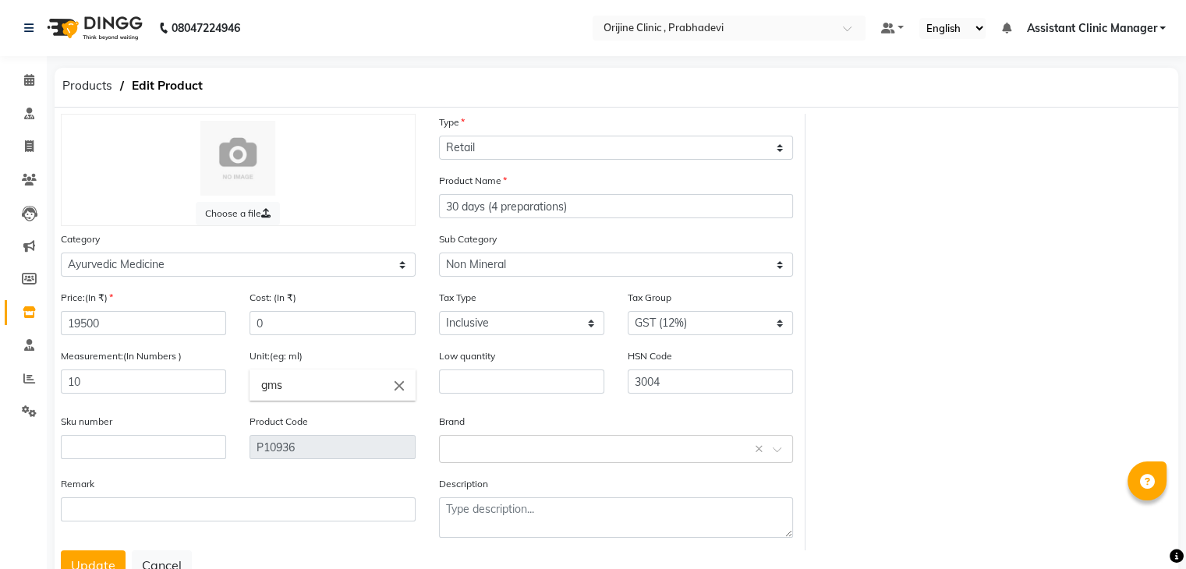
scroll to position [42, 0]
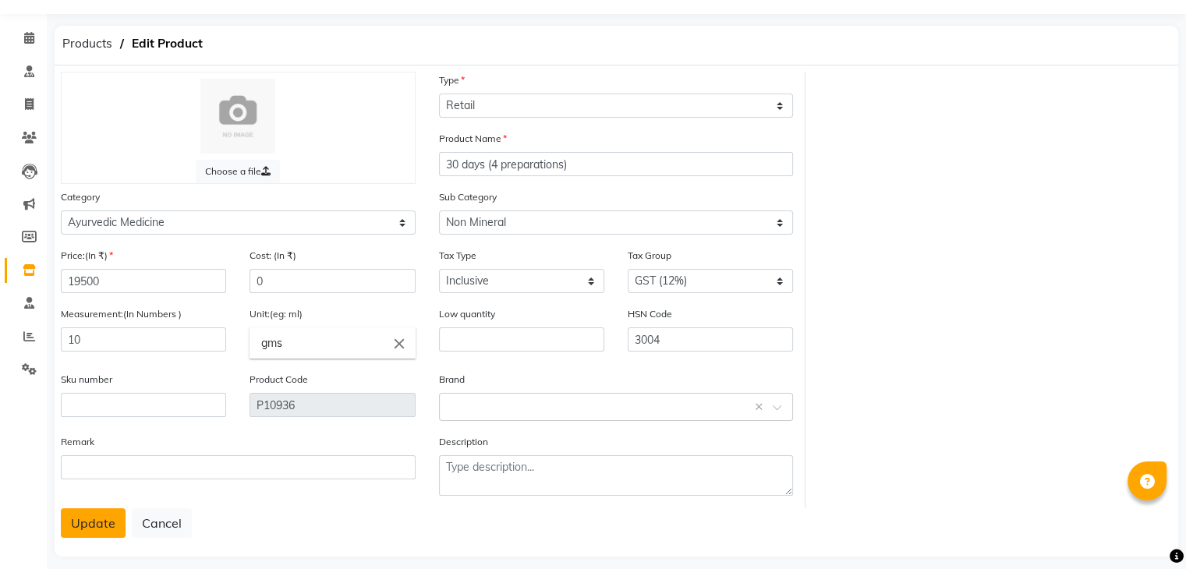
click at [97, 522] on button "Update" at bounding box center [93, 523] width 65 height 30
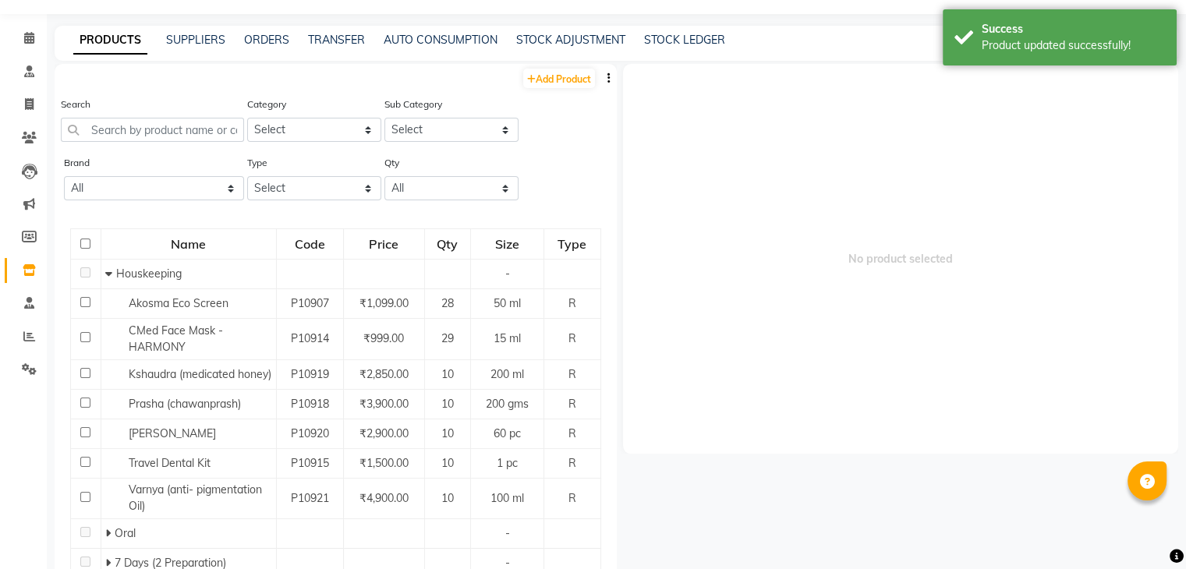
scroll to position [10, 0]
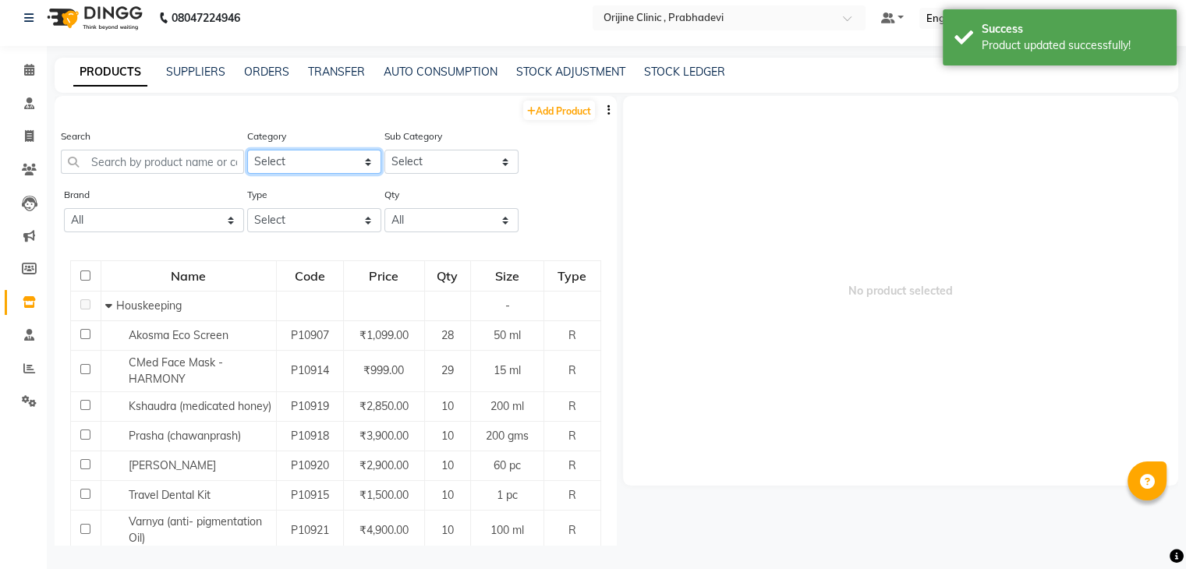
click at [321, 159] on select "Select Ayurvedic Medicine Skin Personal Care Cosmosoticles Wellness Product Con…" at bounding box center [314, 162] width 134 height 24
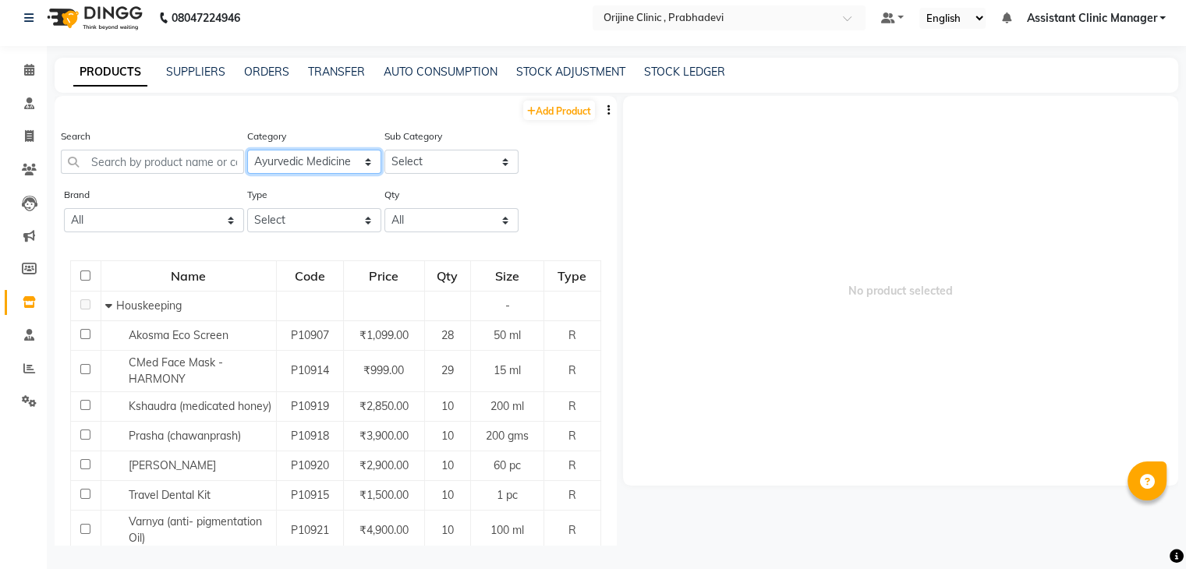
click at [247, 150] on select "Select Ayurvedic Medicine Skin Personal Care Cosmosoticles Wellness Product Con…" at bounding box center [314, 162] width 134 height 24
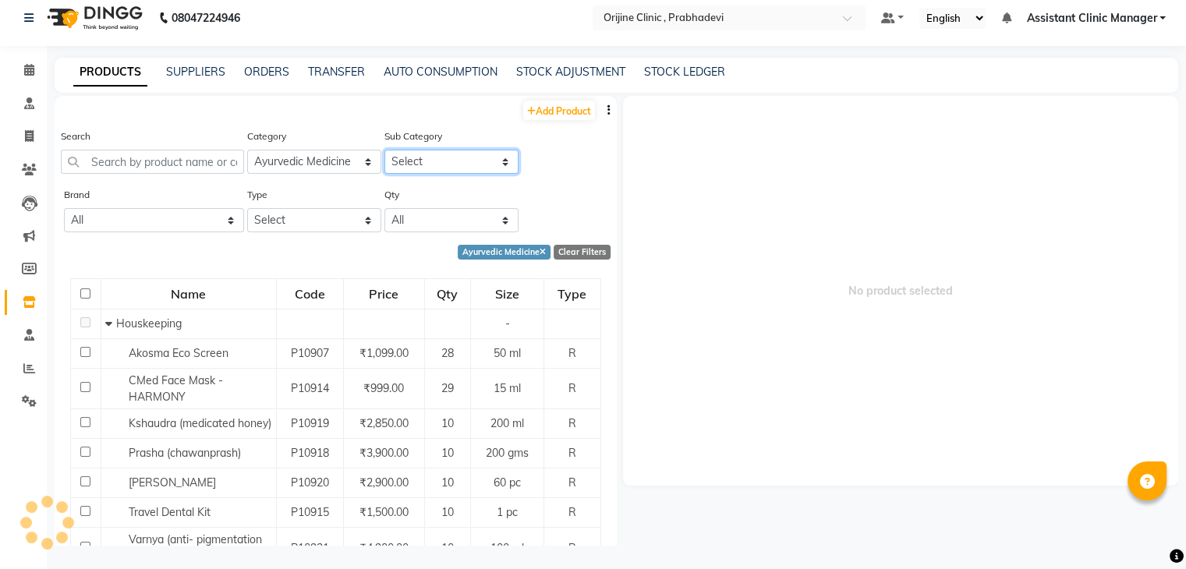
click at [419, 168] on select "Select 7 Days (2 Preparation) Mineral Non Mineral" at bounding box center [451, 162] width 134 height 24
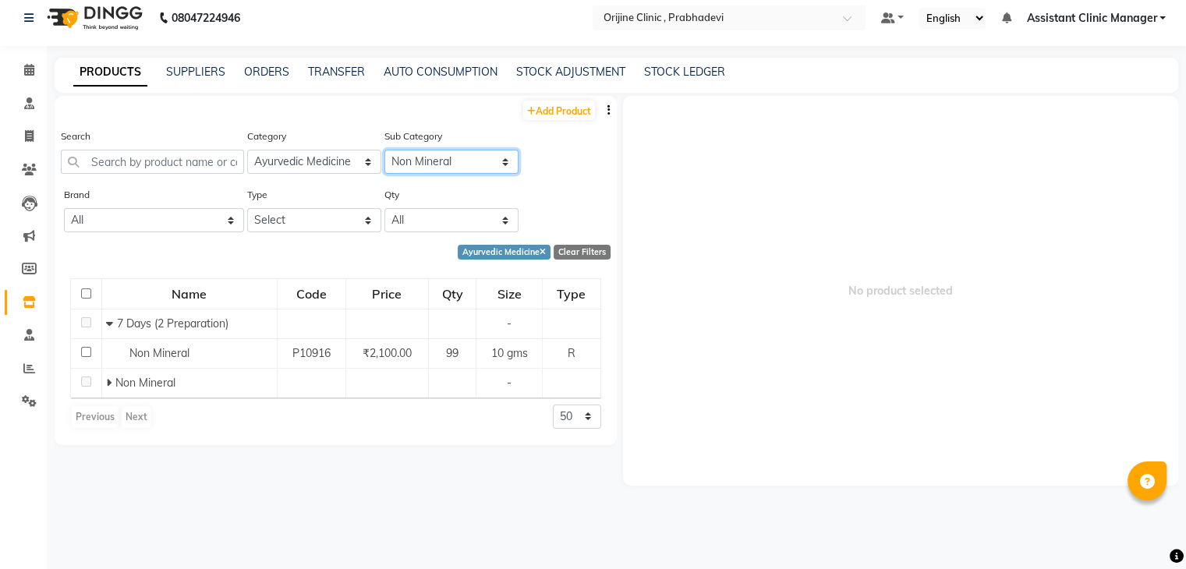
click at [384, 150] on select "Select 7 Days (2 Preparation) Mineral Non Mineral" at bounding box center [451, 162] width 134 height 24
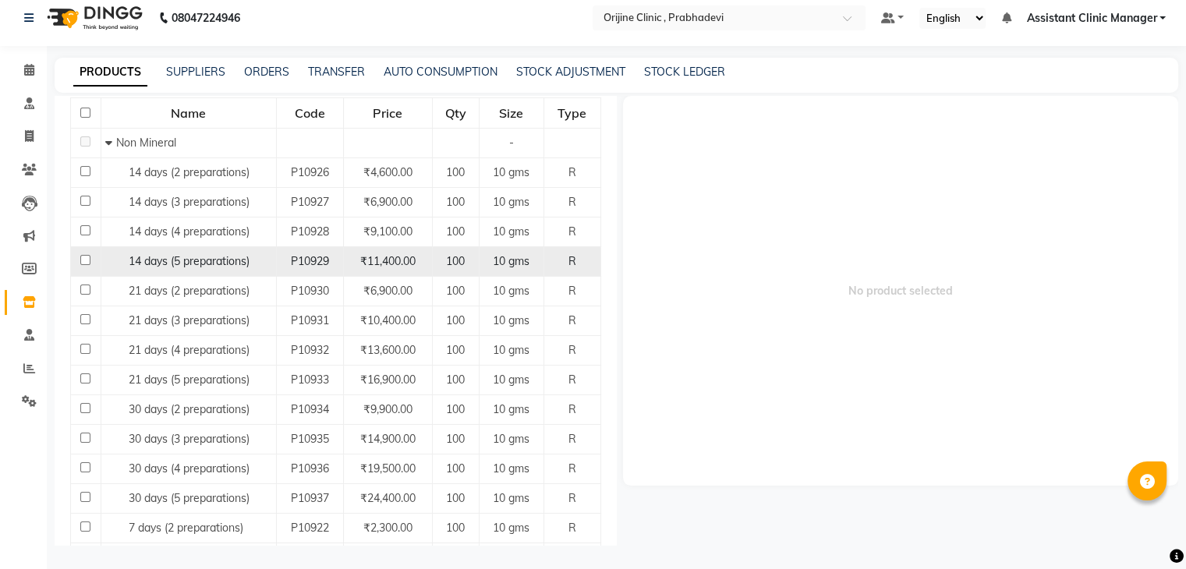
scroll to position [182, 0]
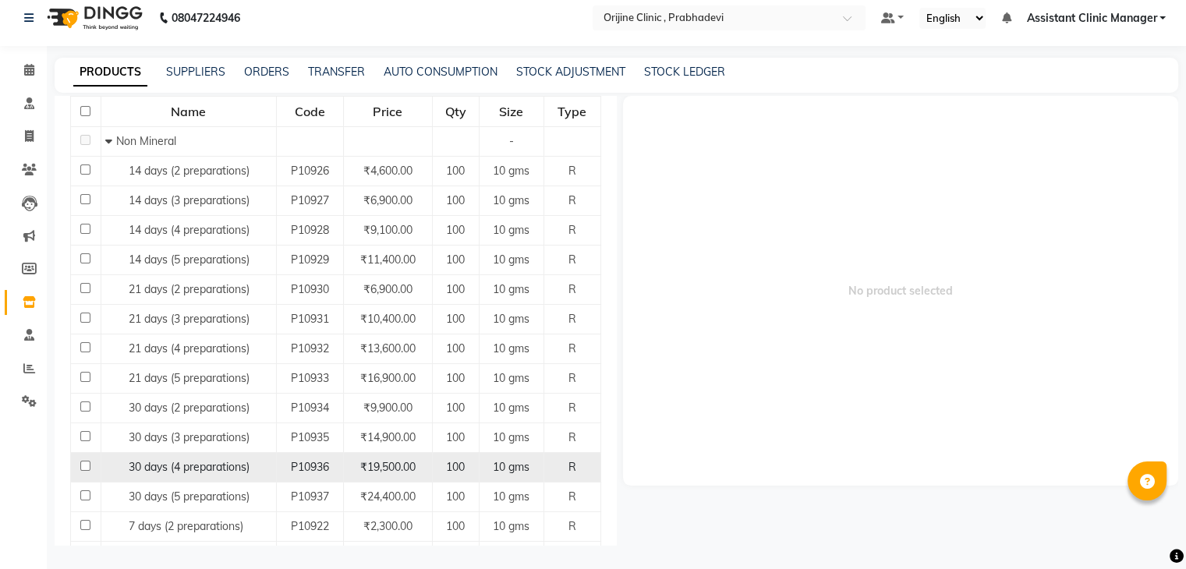
click at [203, 463] on span "30 days (4 preparations)" at bounding box center [189, 467] width 121 height 14
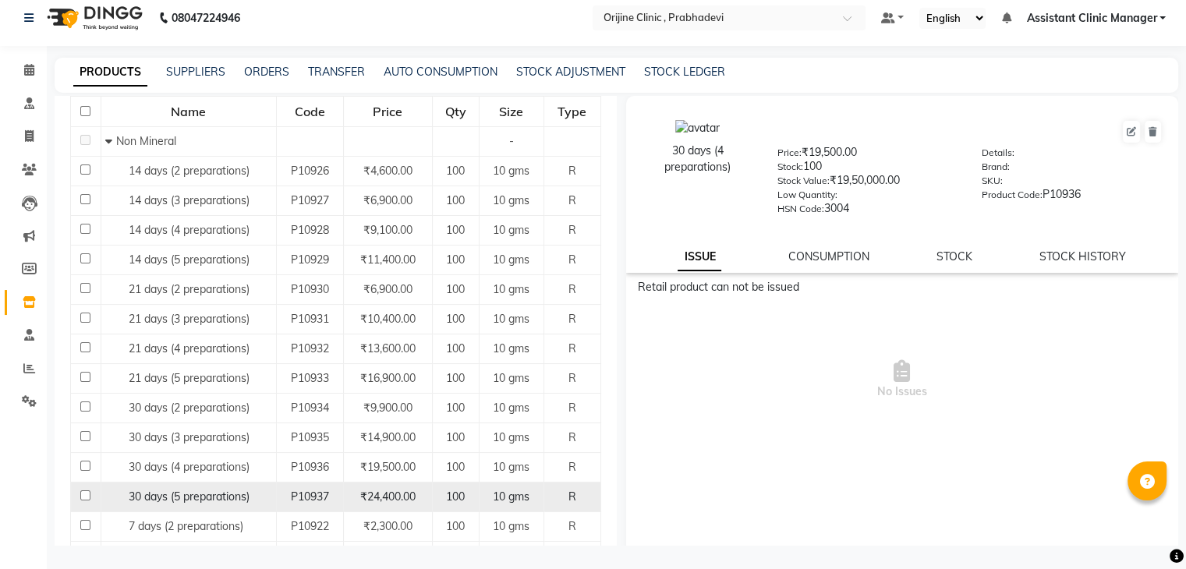
click at [197, 494] on span "30 days (5 preparations)" at bounding box center [189, 497] width 121 height 14
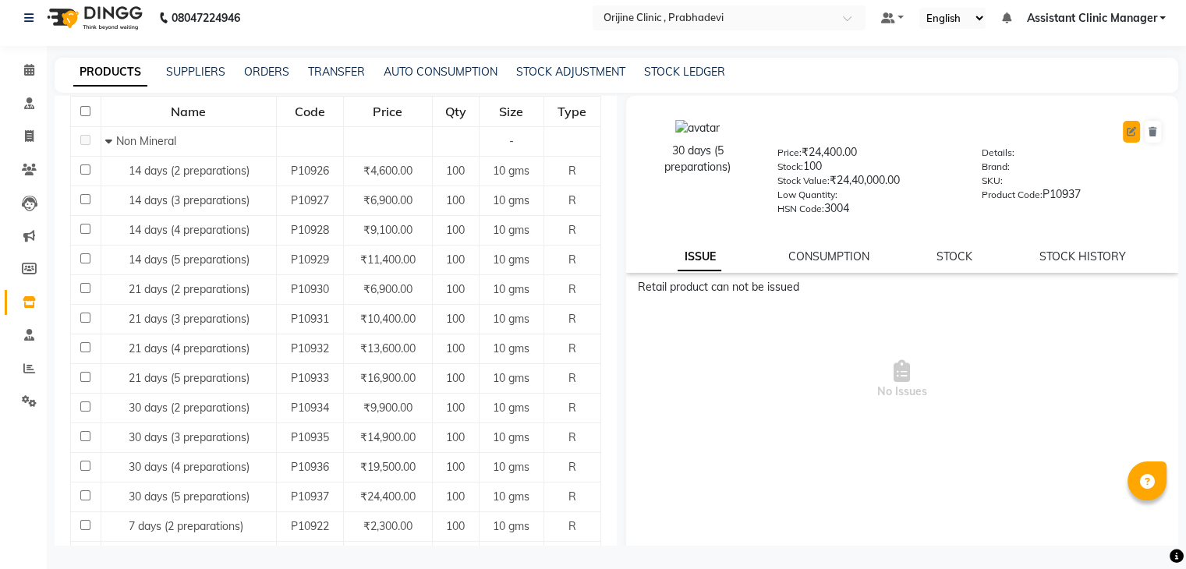
click at [1127, 129] on icon at bounding box center [1131, 131] width 9 height 9
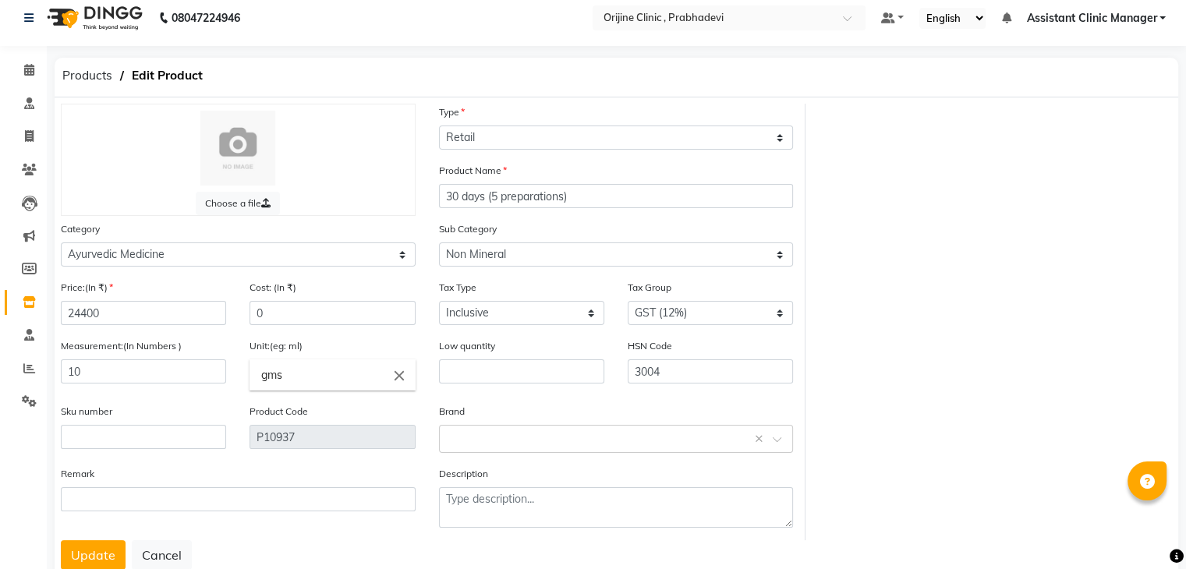
scroll to position [62, 0]
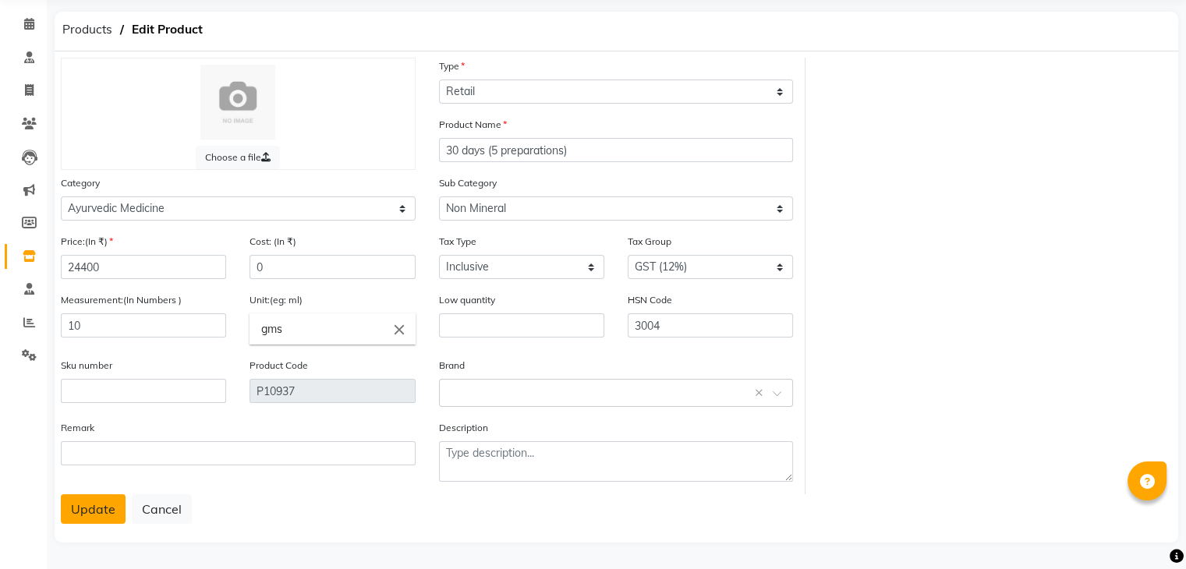
click at [69, 512] on button "Update" at bounding box center [93, 509] width 65 height 30
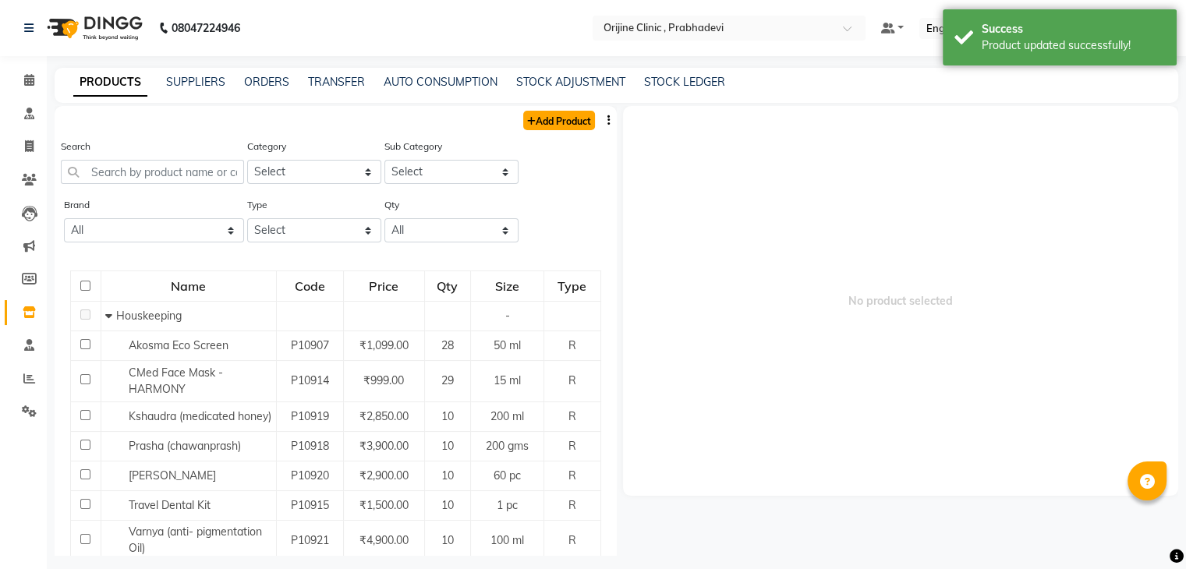
click at [547, 126] on link "Add Product" at bounding box center [559, 120] width 72 height 19
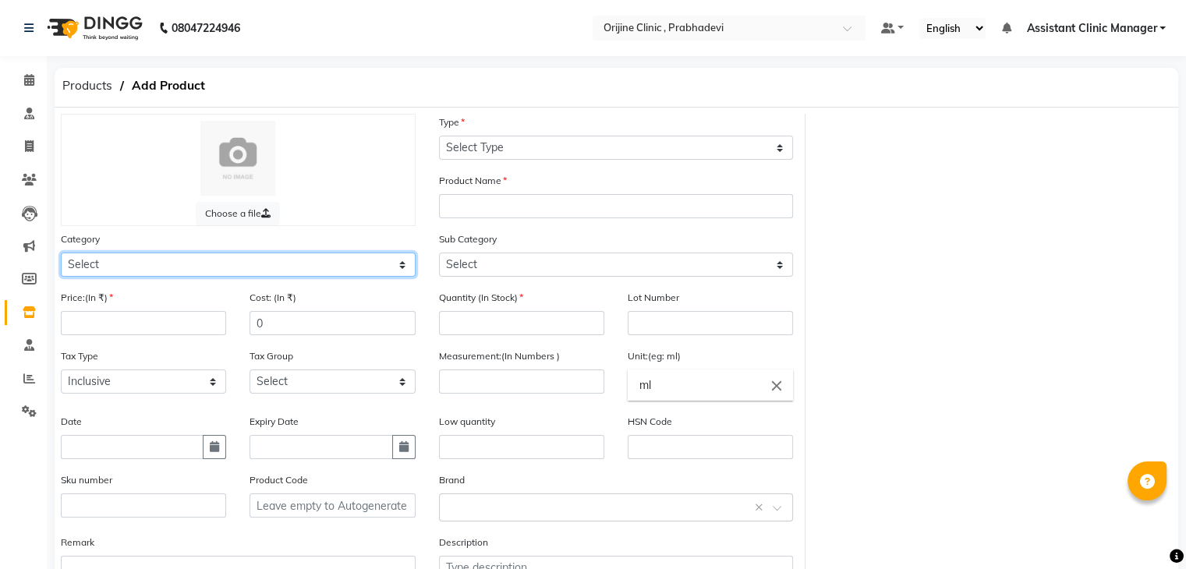
click at [231, 268] on select "Select Ayurvedic Medicine Skin Personal Care Cosmosoticles Wellness Product Con…" at bounding box center [238, 265] width 355 height 24
click at [61, 255] on select "Select Ayurvedic Medicine Skin Personal Care Cosmosoticles Wellness Product Con…" at bounding box center [238, 265] width 355 height 24
click at [175, 267] on select "Select Ayurvedic Medicine Skin Personal Care Cosmosoticles Wellness Product Con…" at bounding box center [238, 265] width 355 height 24
click at [61, 255] on select "Select Ayurvedic Medicine Skin Personal Care Cosmosoticles Wellness Product Con…" at bounding box center [238, 265] width 355 height 24
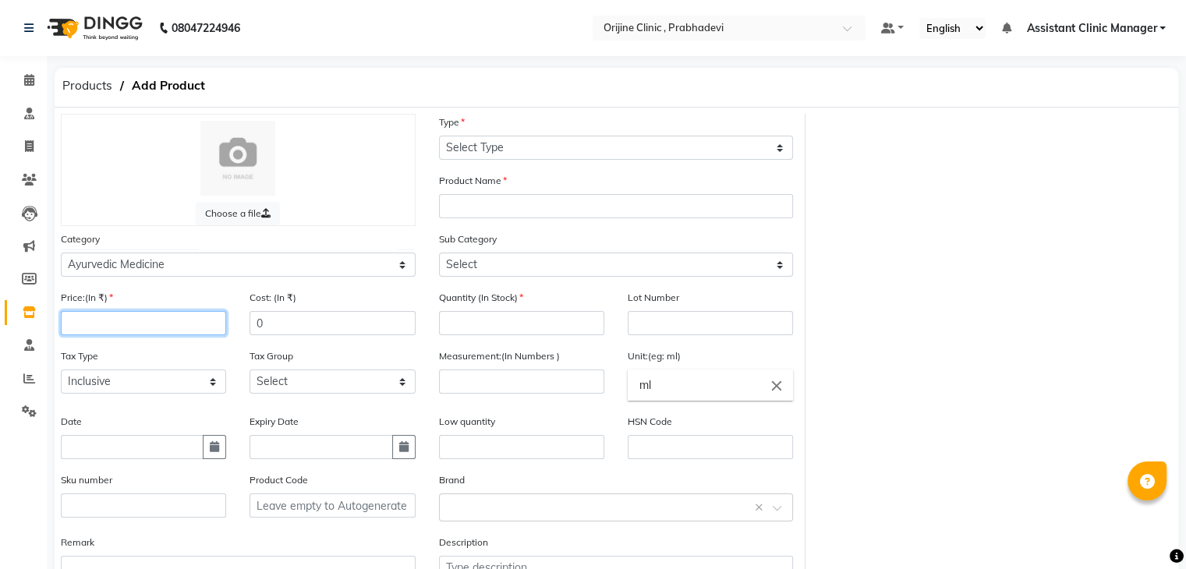
click at [157, 331] on input "number" at bounding box center [143, 323] width 165 height 24
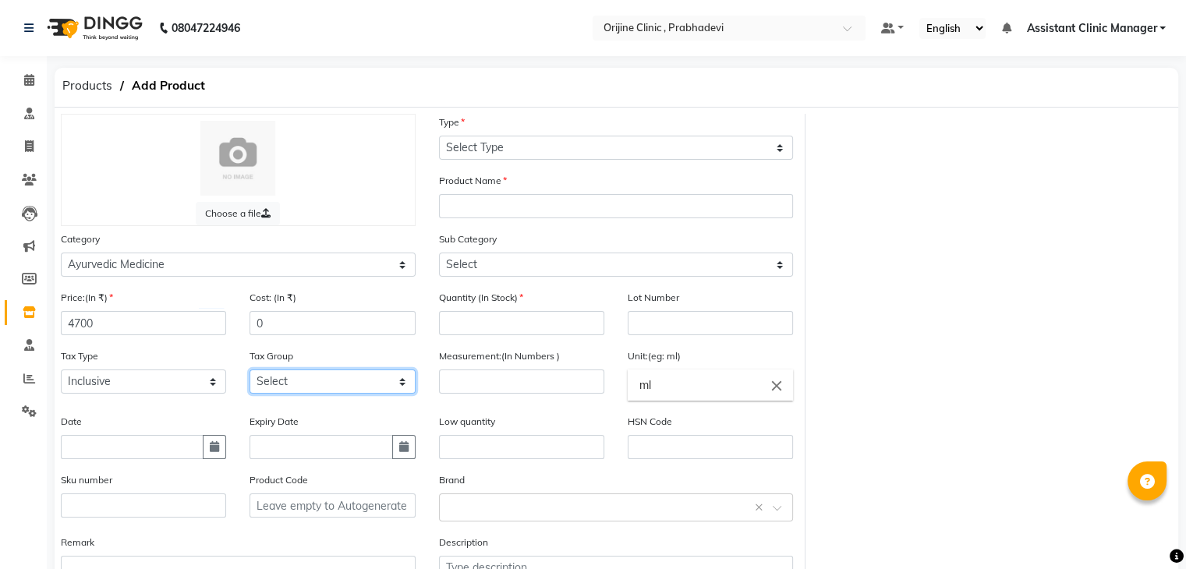
click at [281, 384] on select "Select GST (12%) GST (18%)" at bounding box center [332, 382] width 165 height 24
click at [250, 374] on select "Select GST (12%) GST (18%)" at bounding box center [332, 382] width 165 height 24
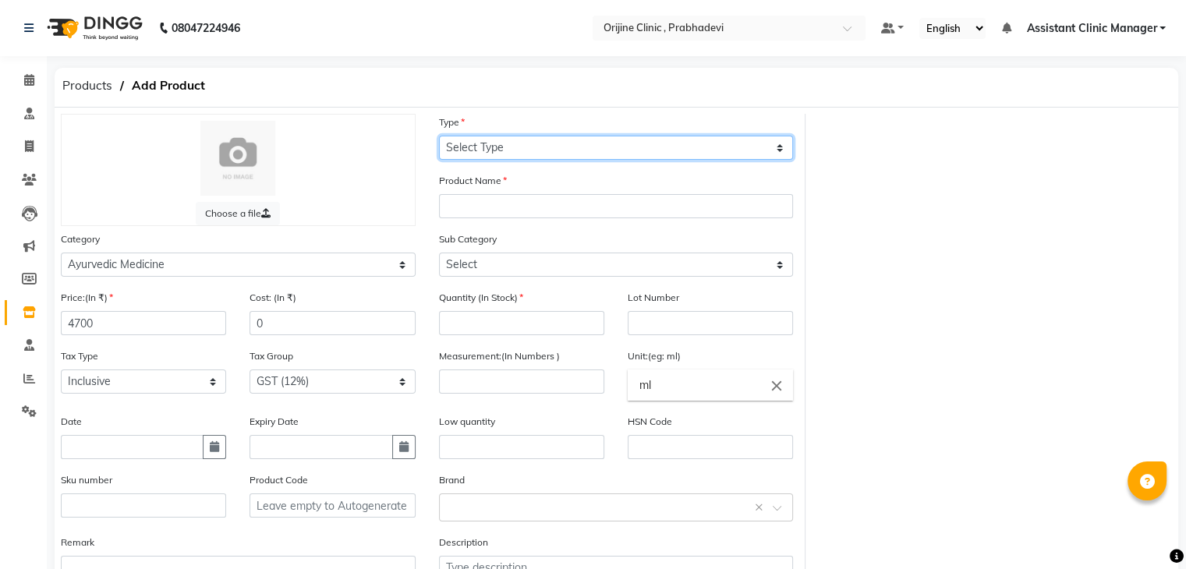
click at [512, 154] on select "Select Type Both Retail Consumable" at bounding box center [616, 148] width 355 height 24
click at [439, 136] on select "Select Type Both Retail Consumable" at bounding box center [616, 148] width 355 height 24
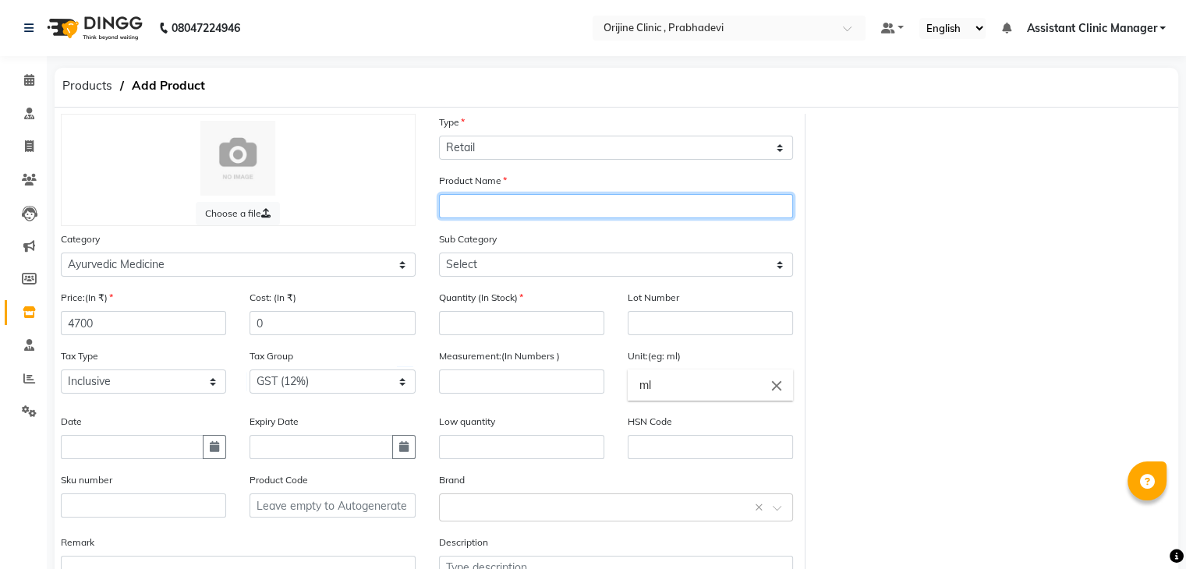
click at [487, 210] on input "text" at bounding box center [616, 206] width 355 height 24
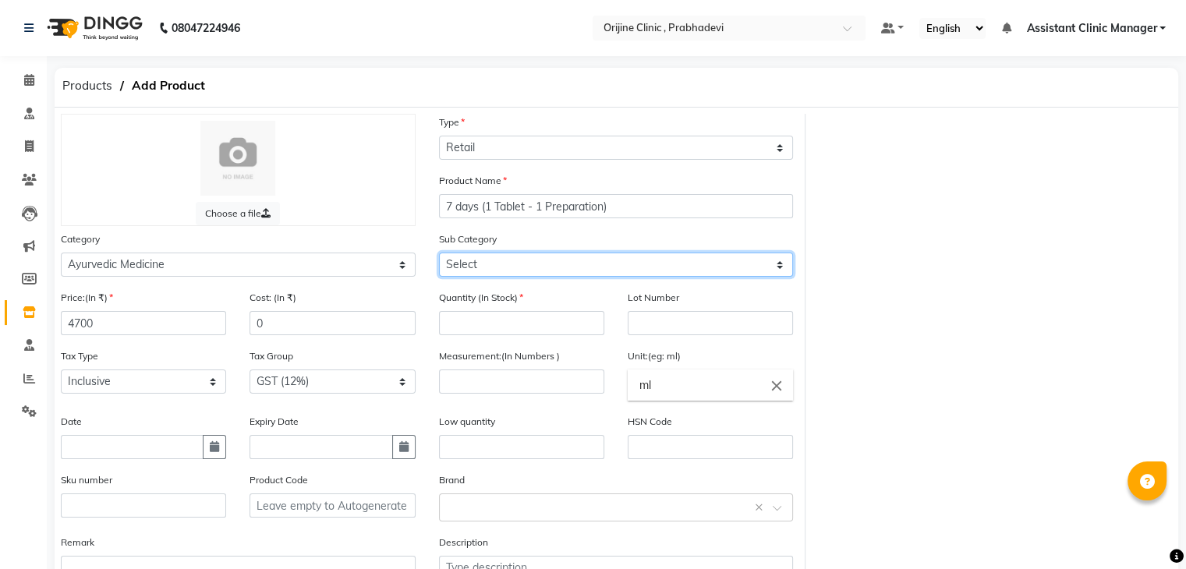
click at [571, 277] on select "Select 7 Days (2 Preparation) Mineral Non Mineral" at bounding box center [616, 265] width 355 height 24
click at [439, 255] on select "Select 7 Days (2 Preparation) Mineral Non Mineral" at bounding box center [616, 265] width 355 height 24
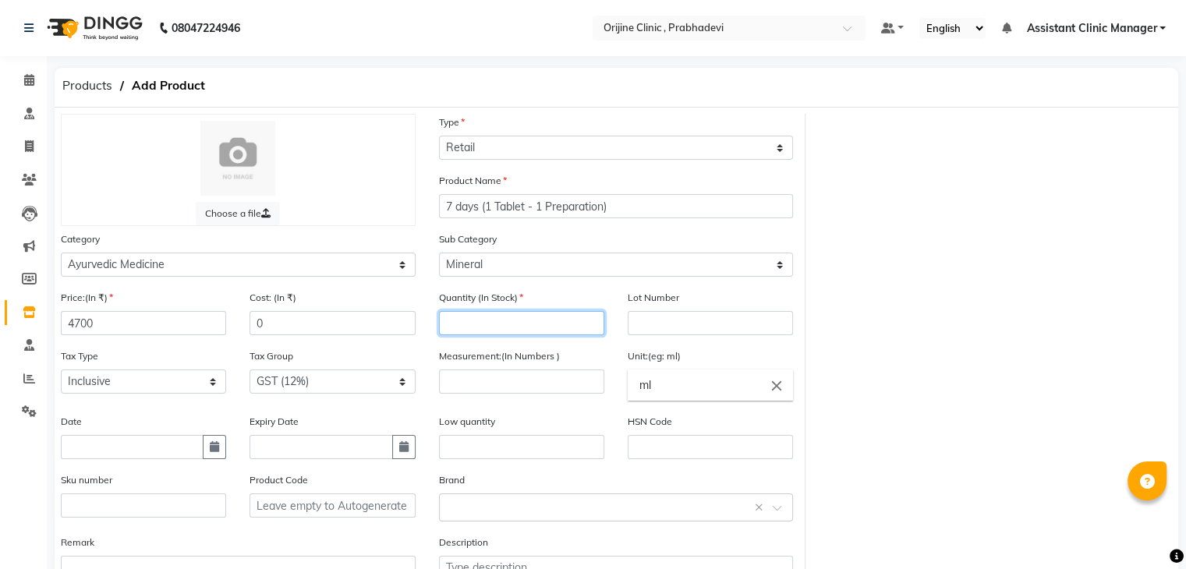
click at [505, 335] on input "number" at bounding box center [521, 323] width 165 height 24
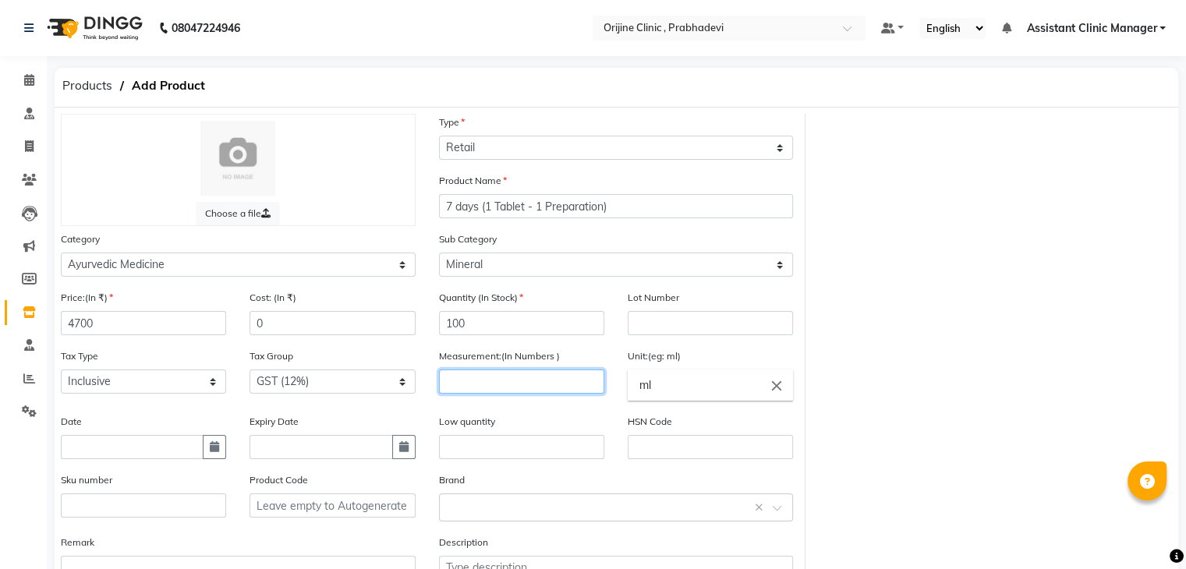
click at [512, 391] on input "number" at bounding box center [521, 382] width 165 height 24
click at [782, 384] on icon "close" at bounding box center [776, 385] width 17 height 17
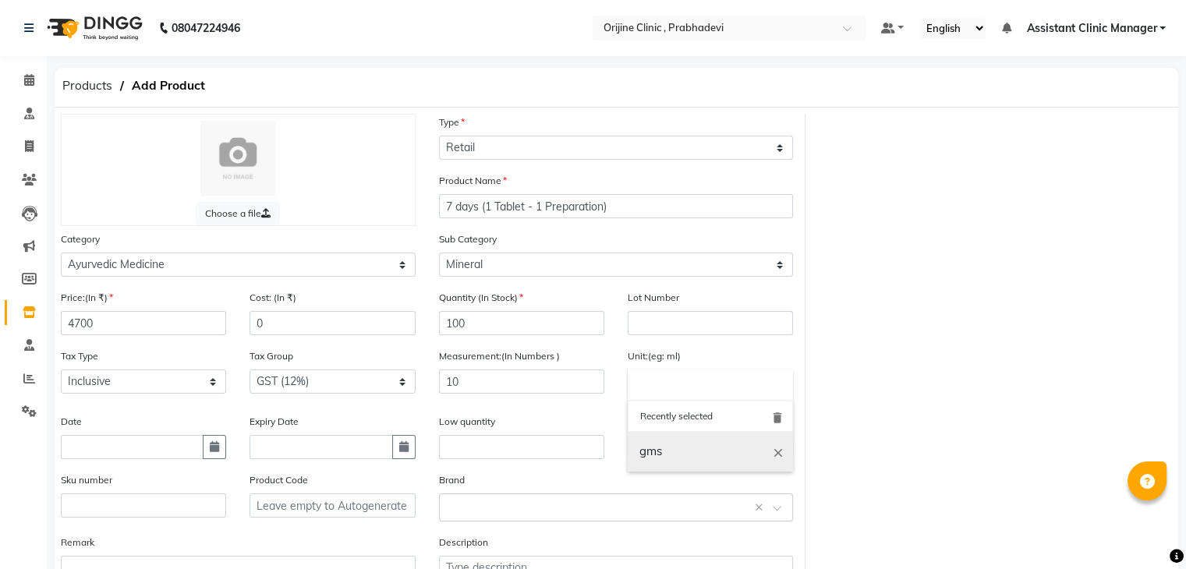
click at [683, 454] on link "gms" at bounding box center [710, 452] width 165 height 40
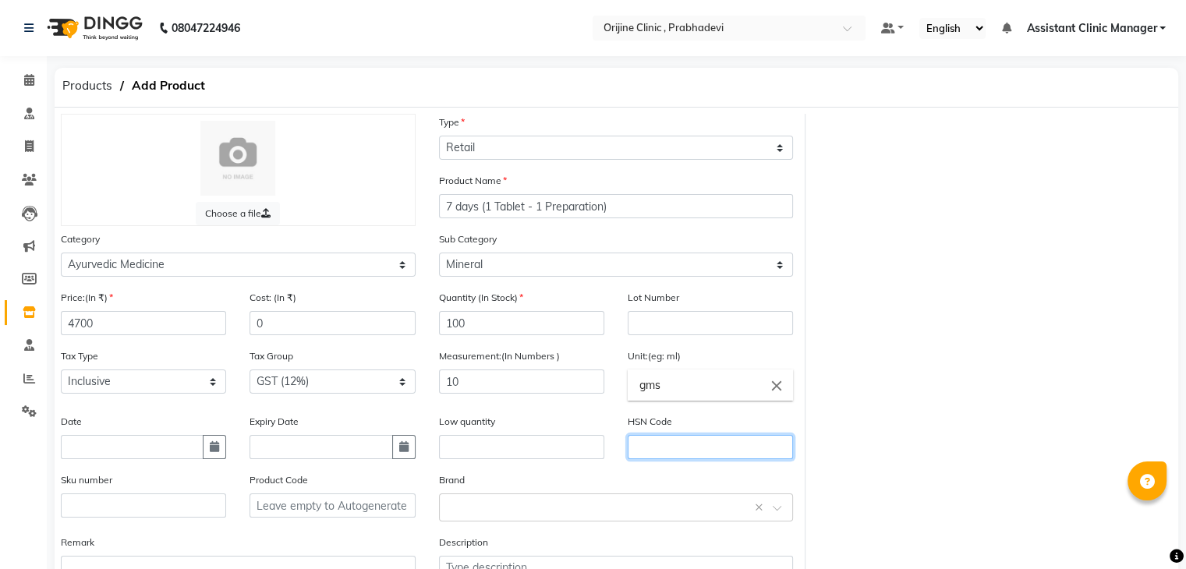
click at [683, 454] on input "text" at bounding box center [710, 447] width 165 height 24
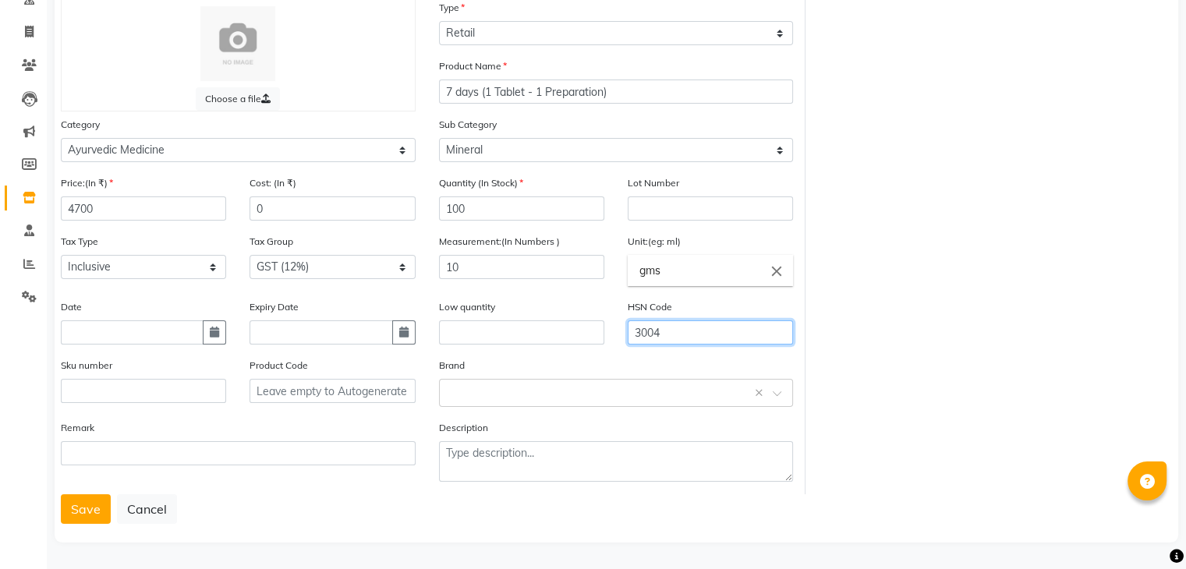
scroll to position [119, 0]
click at [306, 116] on div "Category Select Ayurvedic Medicine Skin Personal Care Cosmosoticles Wellness Pr…" at bounding box center [238, 139] width 355 height 46
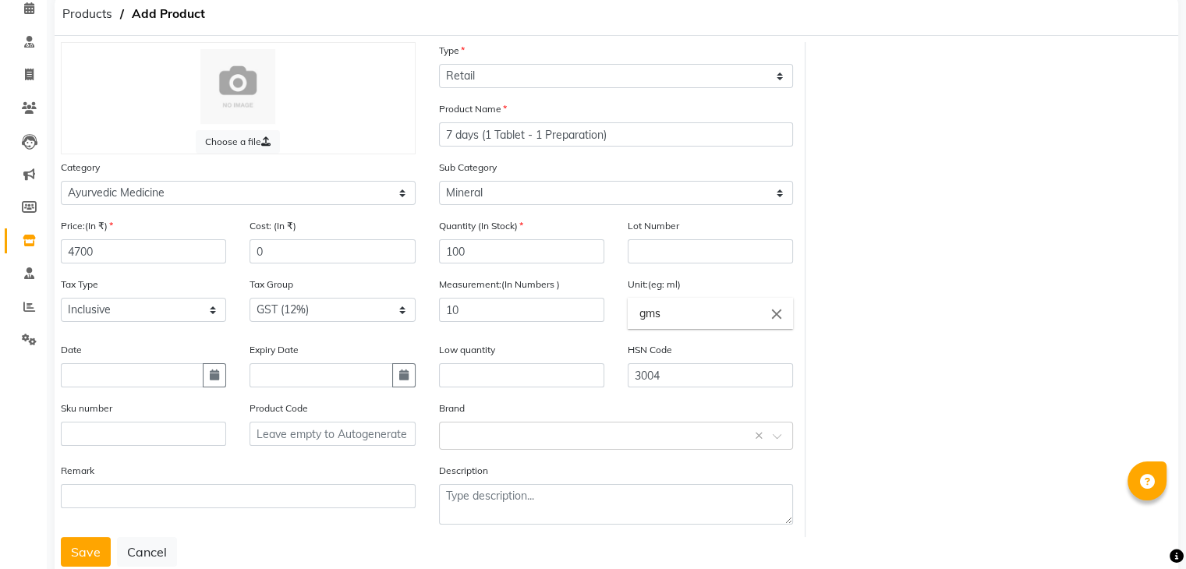
scroll to position [122, 0]
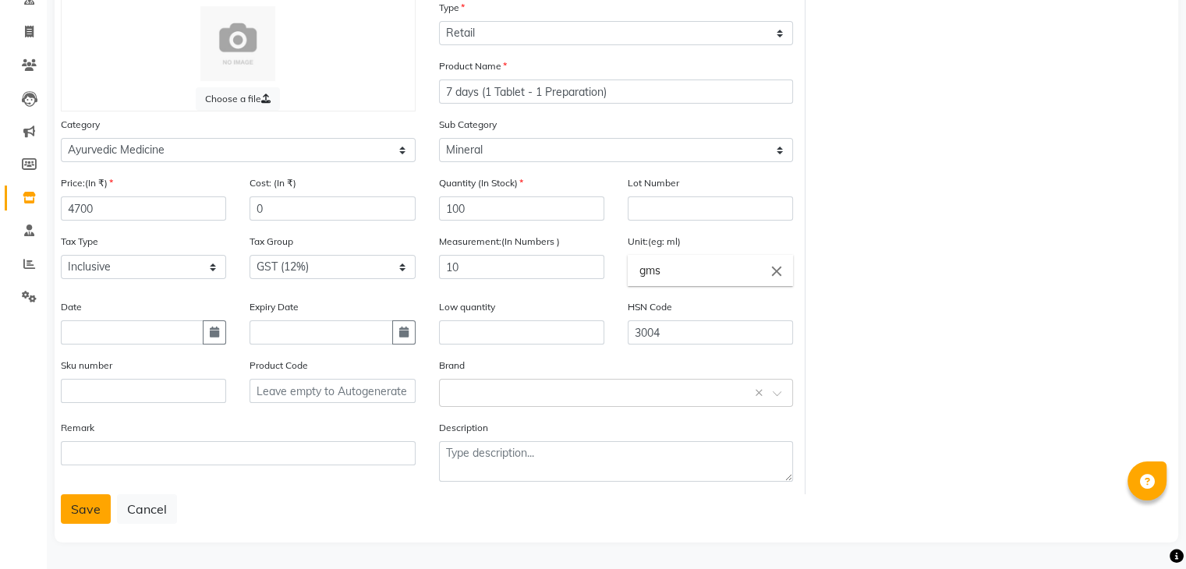
click at [80, 509] on button "Save" at bounding box center [86, 509] width 50 height 30
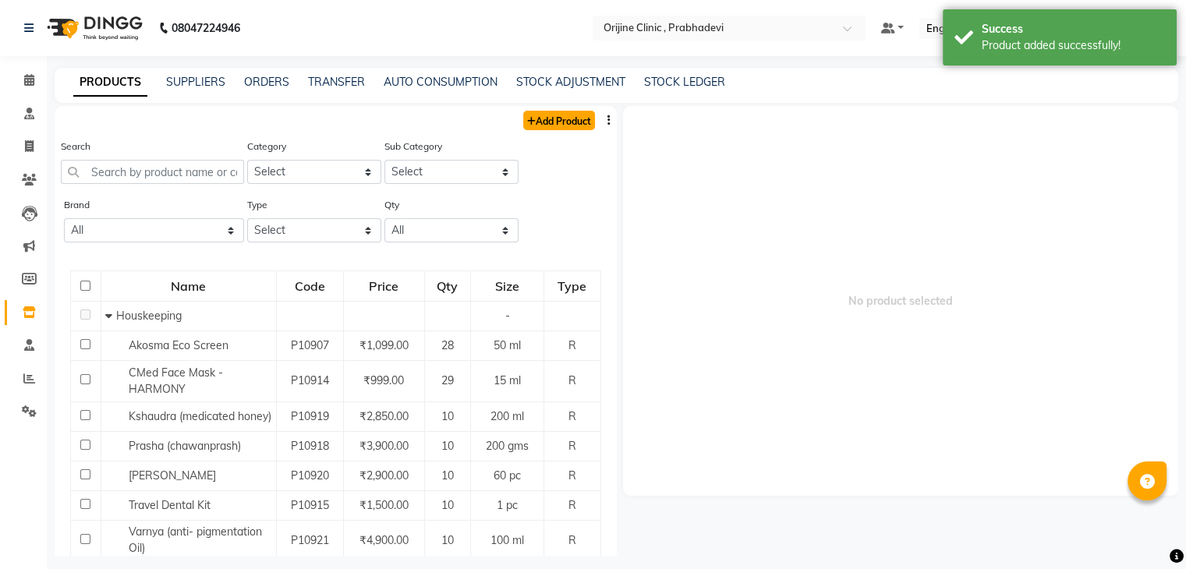
click at [534, 126] on link "Add Product" at bounding box center [559, 120] width 72 height 19
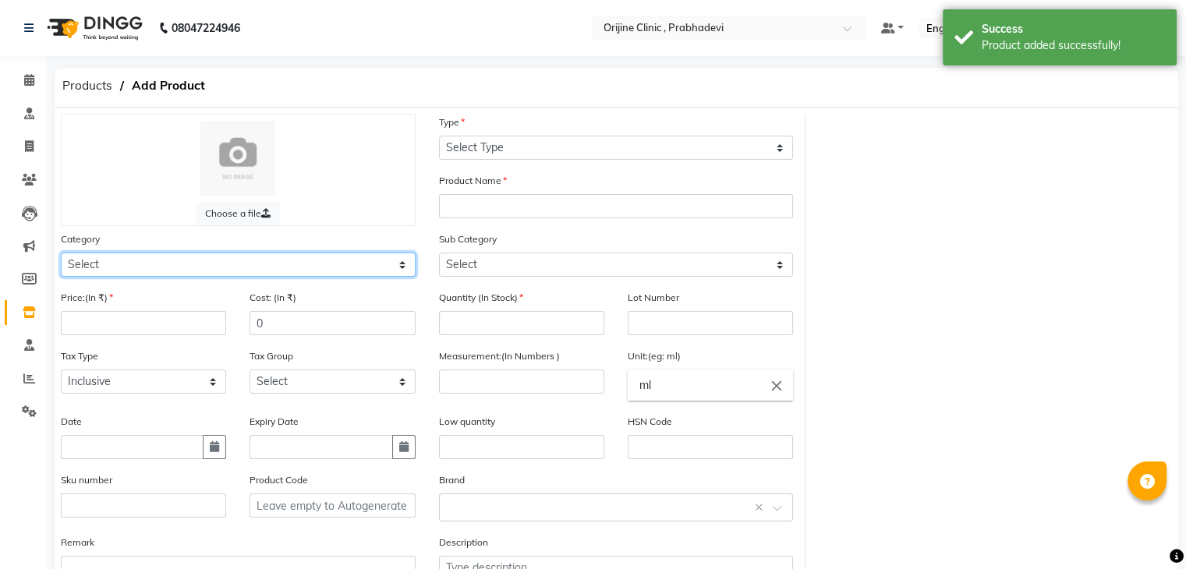
click at [228, 271] on select "Select Ayurvedic Medicine Skin Personal Care Cosmosoticles Wellness Product Con…" at bounding box center [238, 265] width 355 height 24
click at [61, 255] on select "Select Ayurvedic Medicine Skin Personal Care Cosmosoticles Wellness Product Con…" at bounding box center [238, 265] width 355 height 24
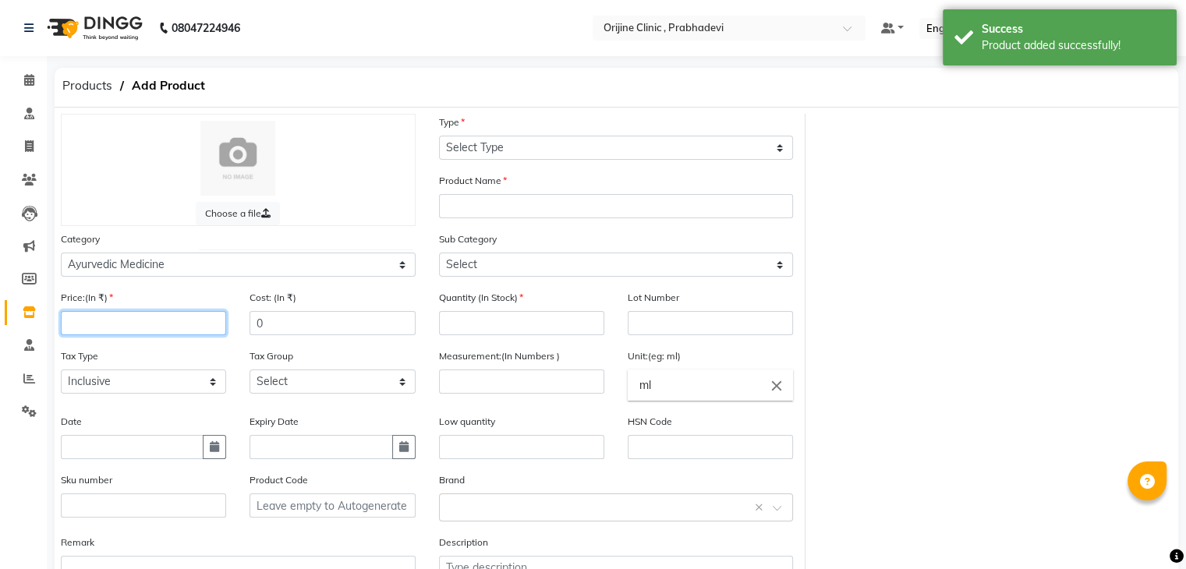
click at [151, 335] on input "number" at bounding box center [143, 323] width 165 height 24
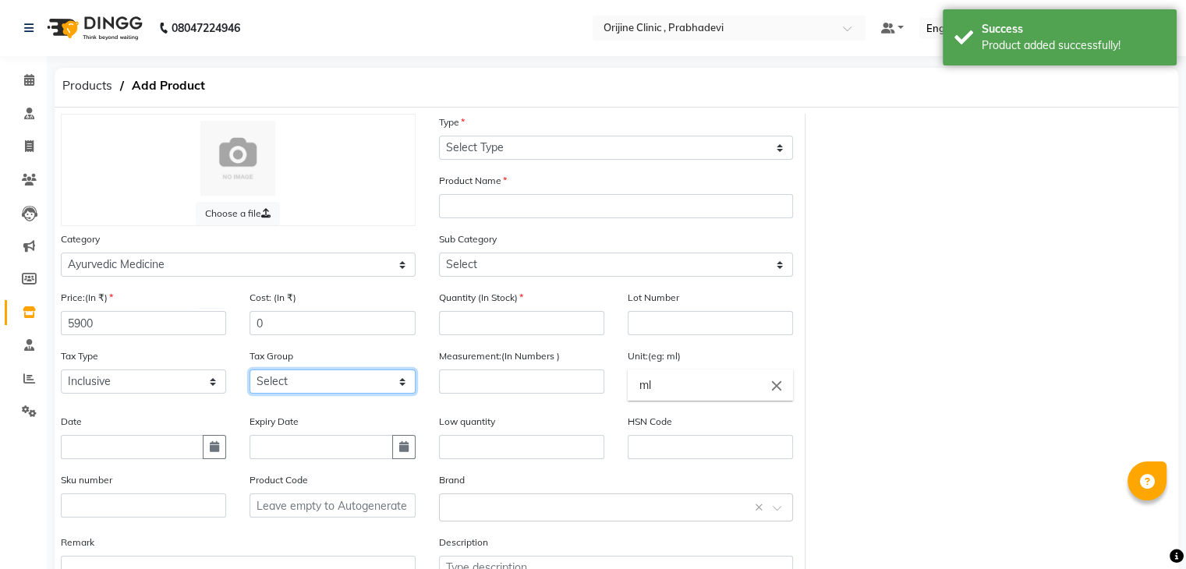
click at [285, 387] on select "Select GST (12%) GST (18%)" at bounding box center [332, 382] width 165 height 24
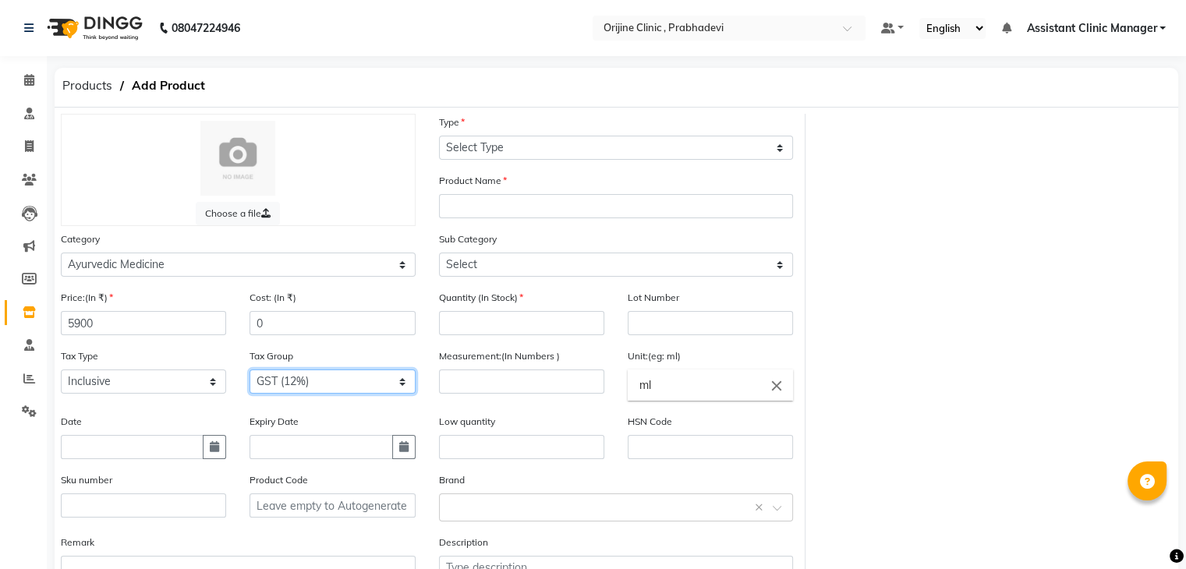
click at [250, 374] on select "Select GST (12%) GST (18%)" at bounding box center [332, 382] width 165 height 24
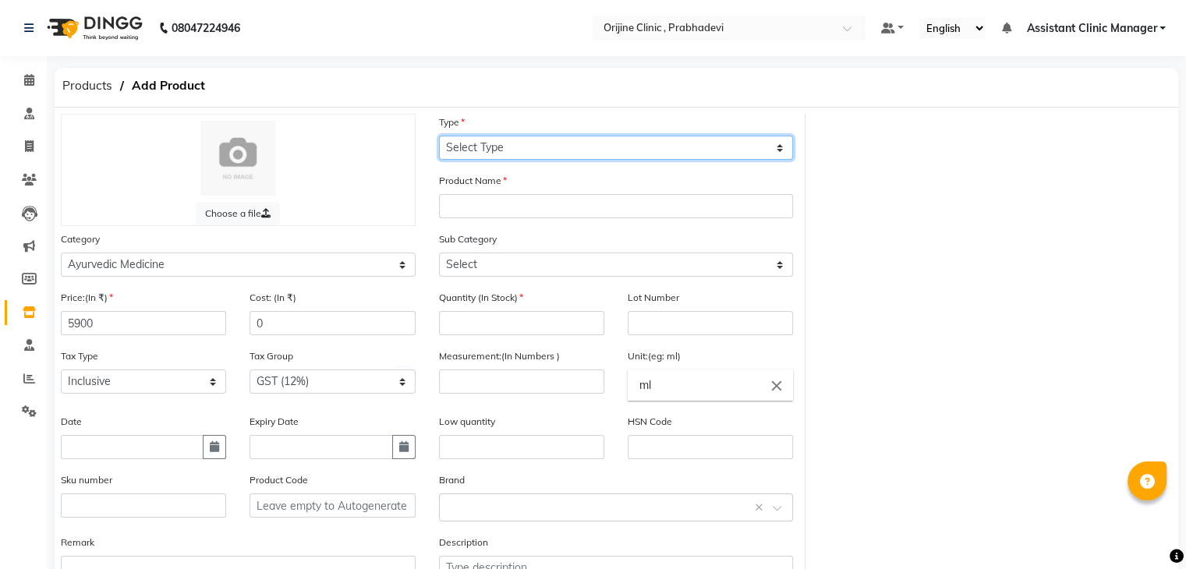
click at [519, 154] on select "Select Type Both Retail Consumable" at bounding box center [616, 148] width 355 height 24
click at [439, 136] on select "Select Type Both Retail Consumable" at bounding box center [616, 148] width 355 height 24
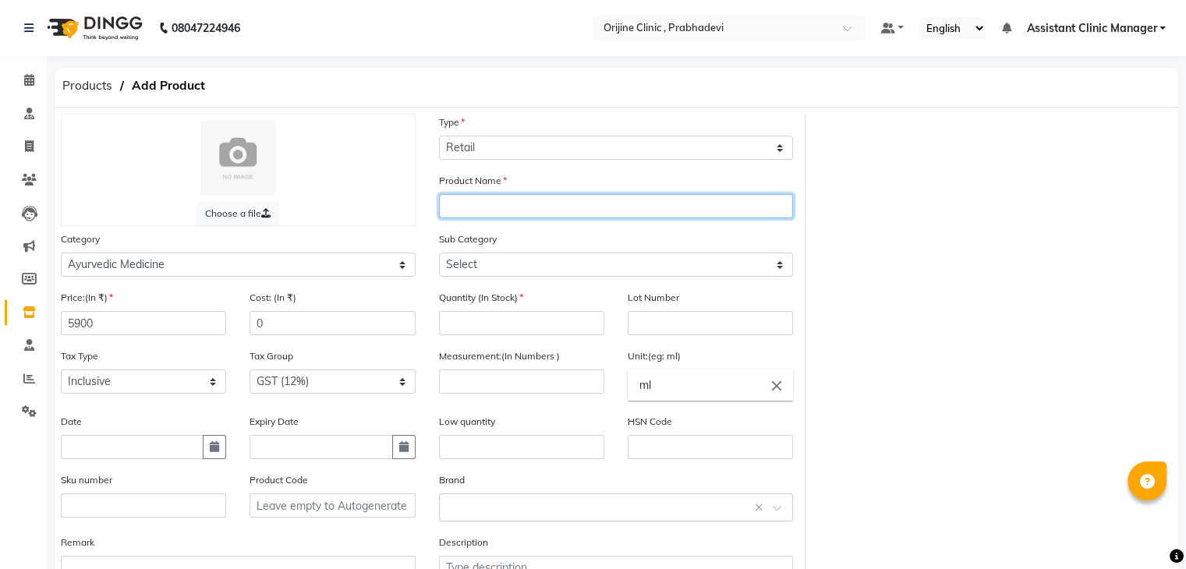
click at [492, 212] on input "text" at bounding box center [616, 206] width 355 height 24
click at [512, 209] on input "7 days (2" at bounding box center [616, 206] width 355 height 24
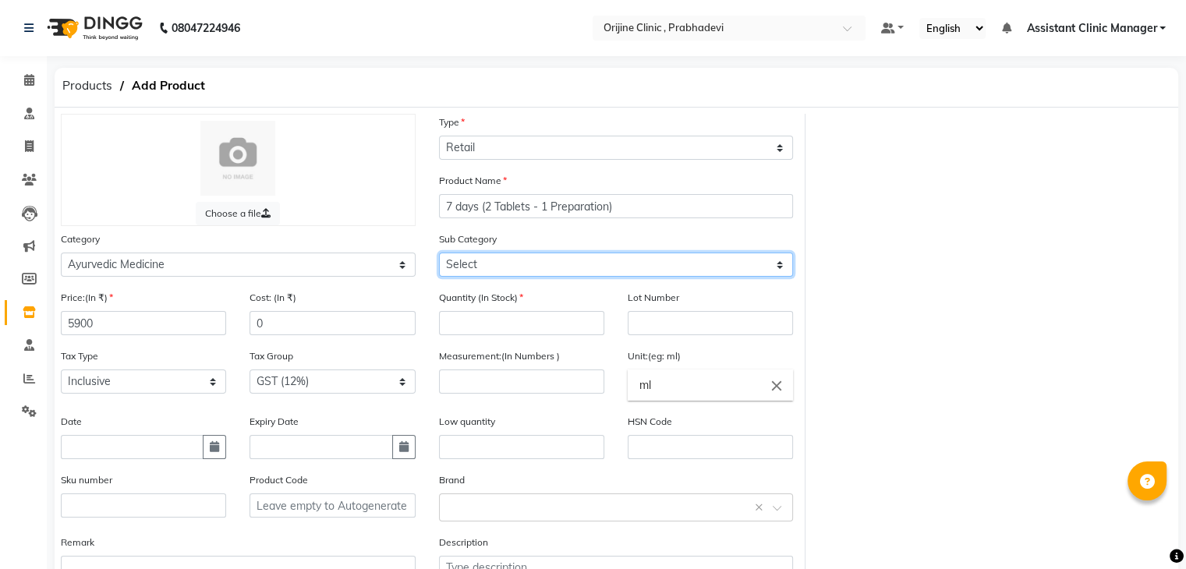
click at [565, 269] on select "Select 7 Days (2 Preparation) Mineral Non Mineral" at bounding box center [616, 265] width 355 height 24
click at [439, 255] on select "Select 7 Days (2 Preparation) Mineral Non Mineral" at bounding box center [616, 265] width 355 height 24
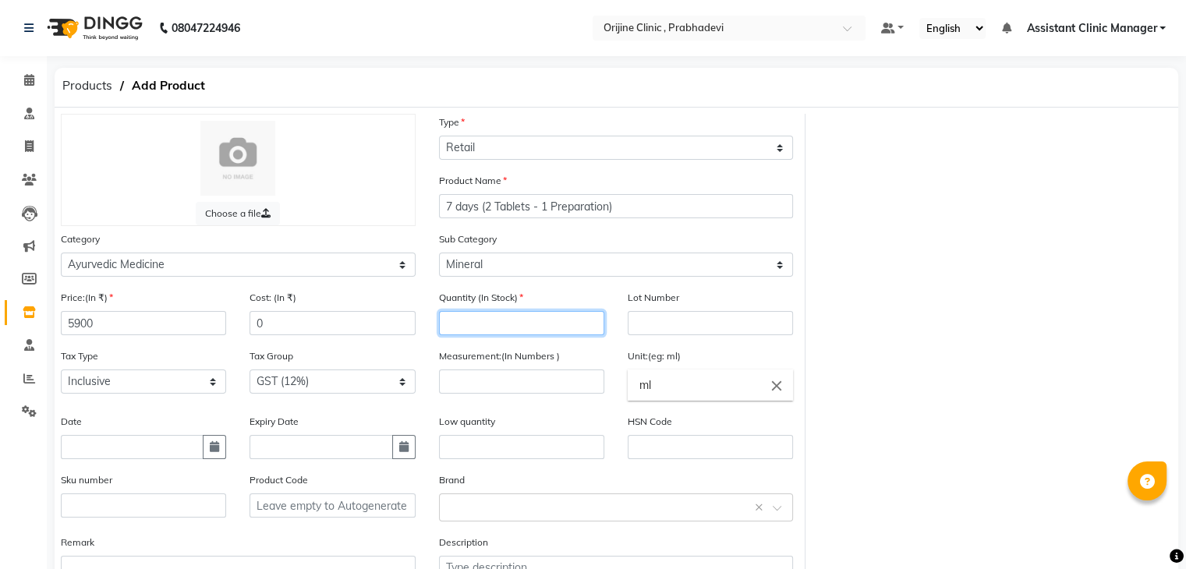
click at [505, 335] on input "number" at bounding box center [521, 323] width 165 height 24
click at [506, 400] on div "Measurement:(In Numbers )" at bounding box center [521, 381] width 189 height 66
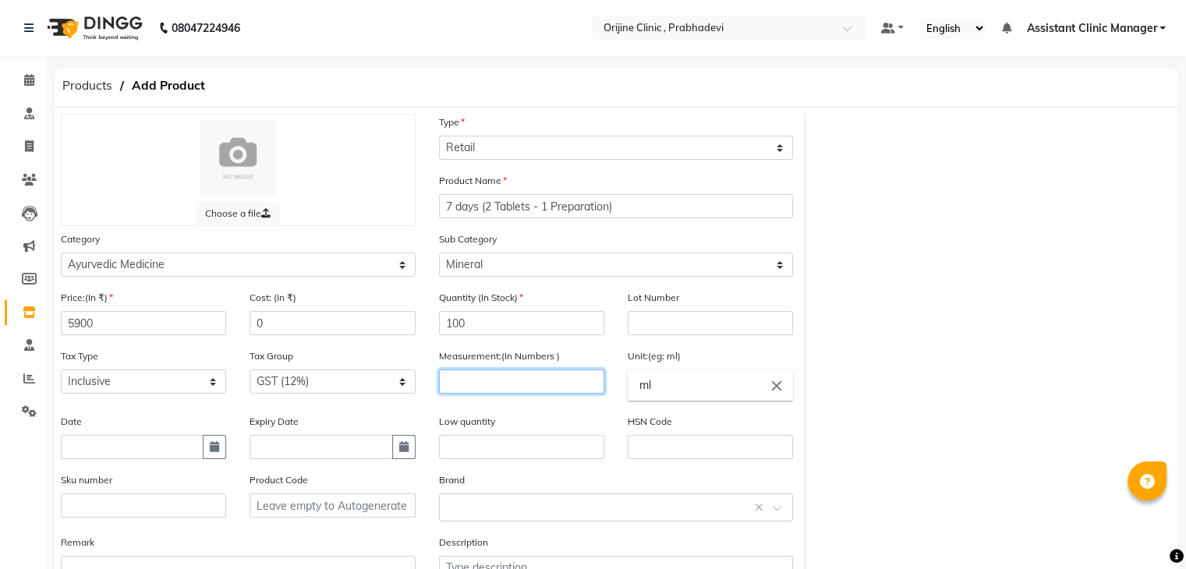
click at [505, 391] on input "number" at bounding box center [521, 382] width 165 height 24
click at [780, 384] on icon "close" at bounding box center [776, 385] width 17 height 17
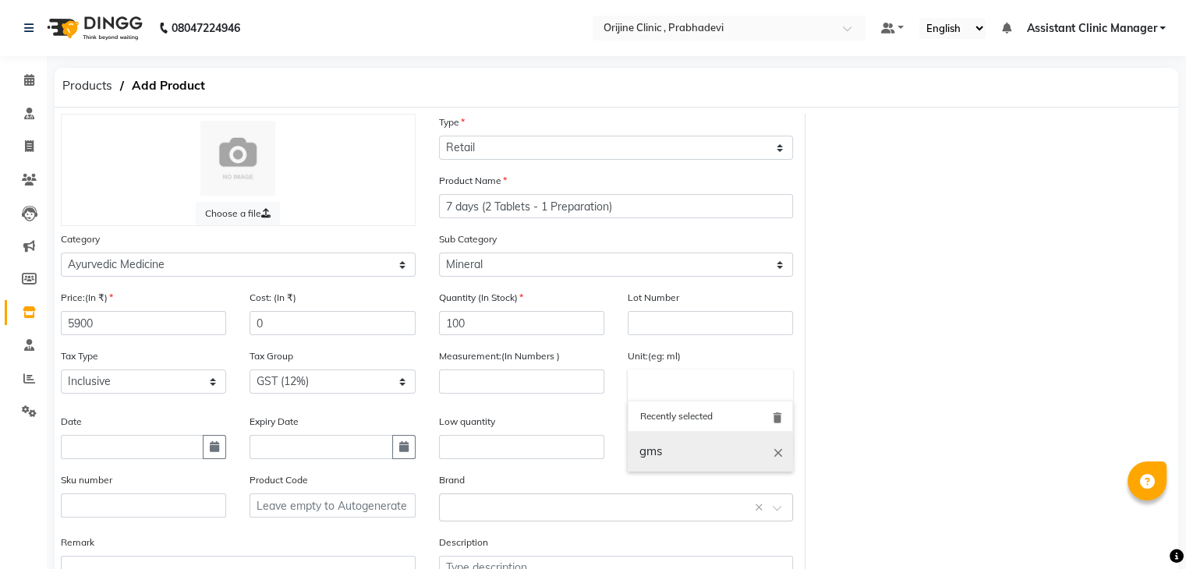
click at [639, 466] on link "gms" at bounding box center [710, 452] width 165 height 40
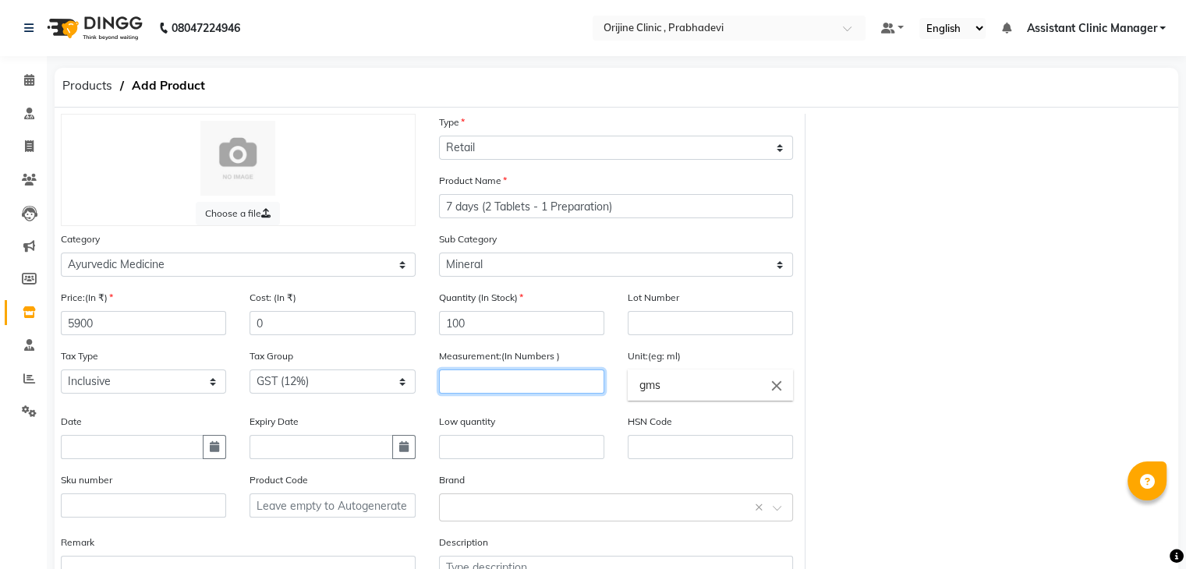
click at [505, 391] on input "number" at bounding box center [521, 382] width 165 height 24
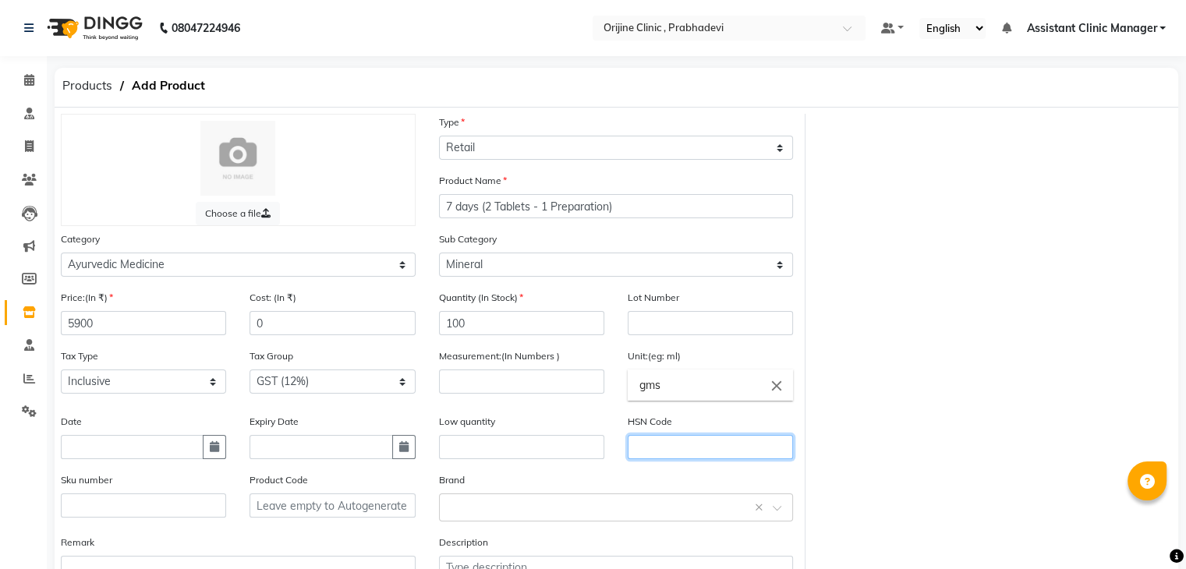
click at [659, 444] on input "text" at bounding box center [710, 447] width 165 height 24
click at [873, 327] on div "Choose a file Type Select Type Both Retail Consumable Product Name 7 days (2 Ta…" at bounding box center [616, 361] width 1135 height 495
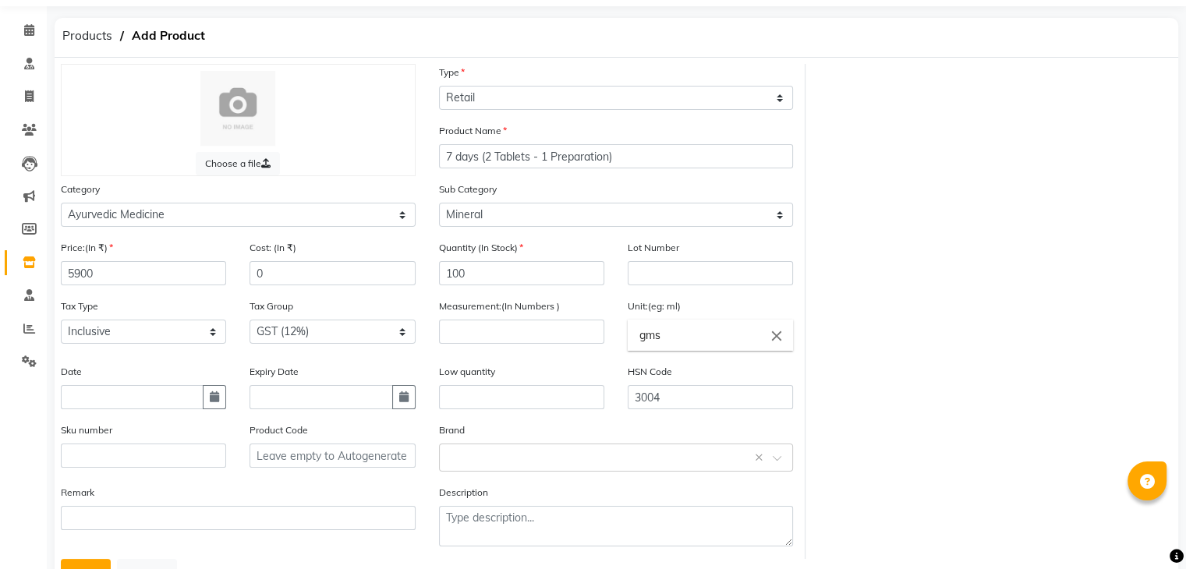
scroll to position [122, 0]
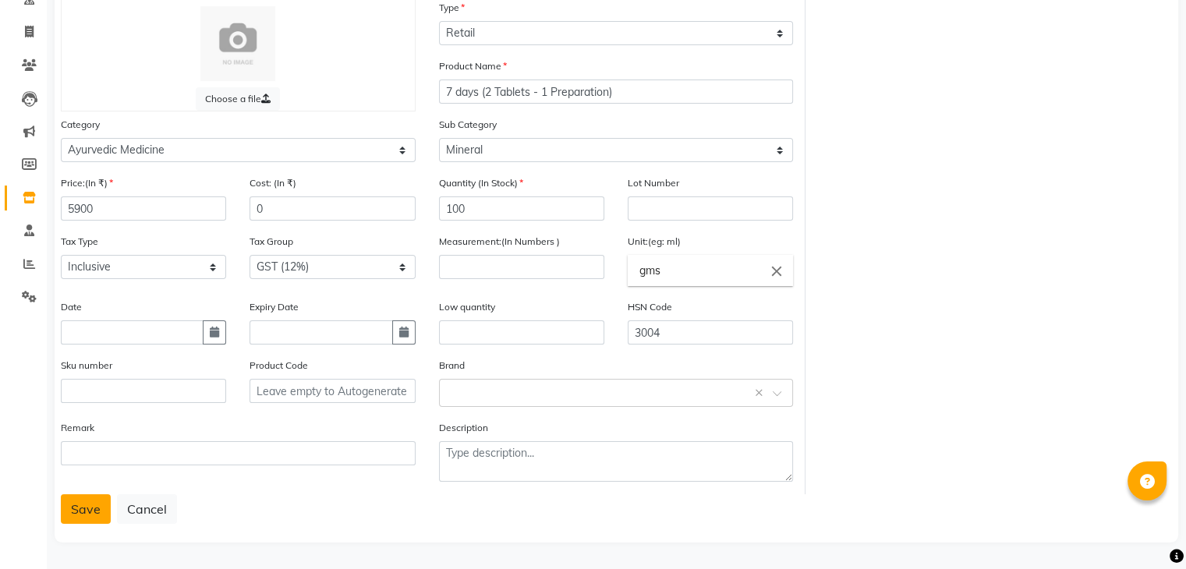
click at [82, 512] on button "Save" at bounding box center [86, 509] width 50 height 30
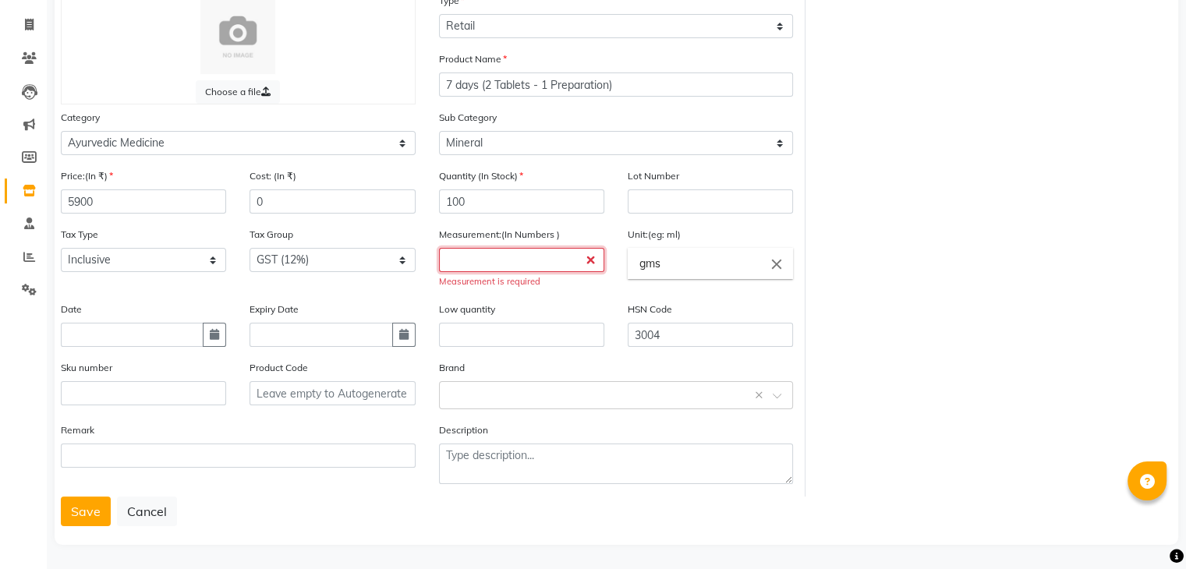
click at [511, 267] on input "number" at bounding box center [521, 260] width 165 height 24
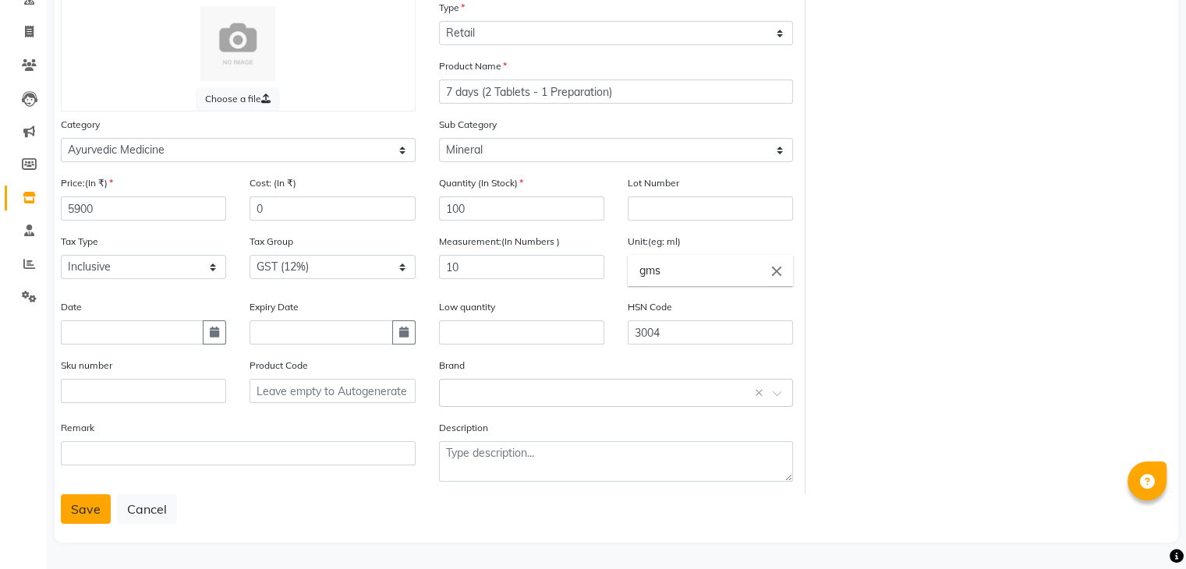
click at [83, 522] on button "Save" at bounding box center [86, 509] width 50 height 30
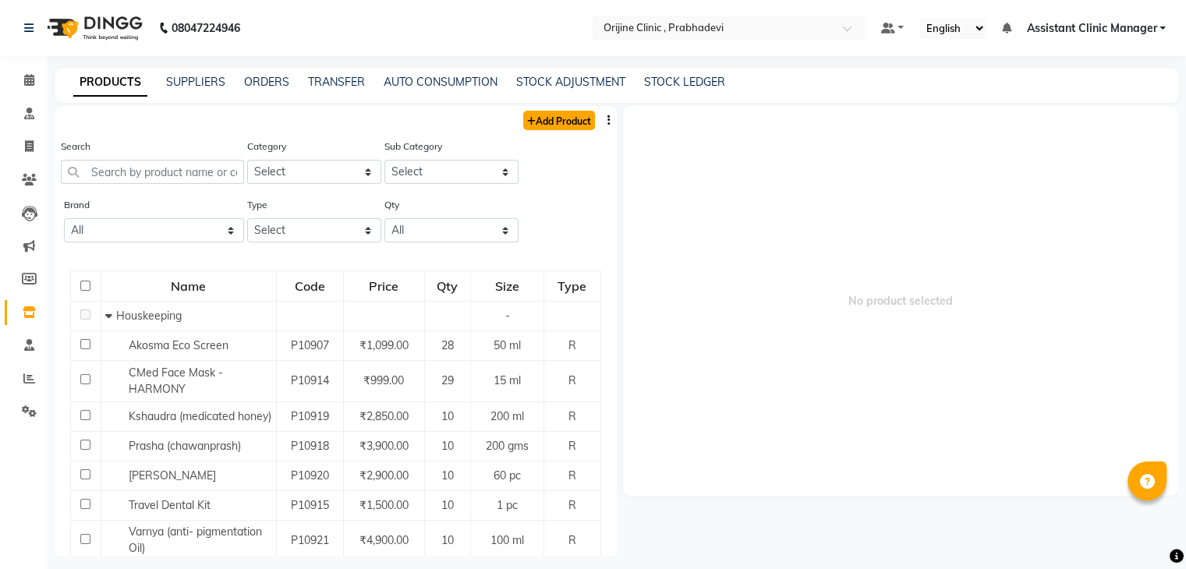
click at [527, 119] on link "Add Product" at bounding box center [559, 120] width 72 height 19
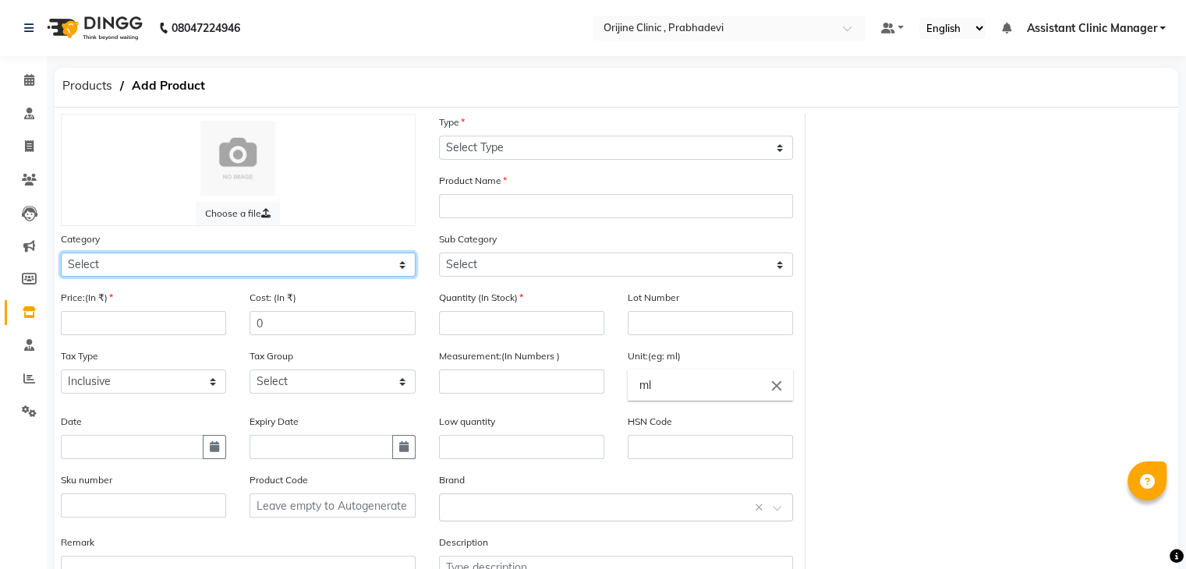
click at [244, 264] on select "Select Ayurvedic Medicine Skin Personal Care Cosmosoticles Wellness Product Con…" at bounding box center [238, 265] width 355 height 24
click at [61, 255] on select "Select Ayurvedic Medicine Skin Personal Care Cosmosoticles Wellness Product Con…" at bounding box center [238, 265] width 355 height 24
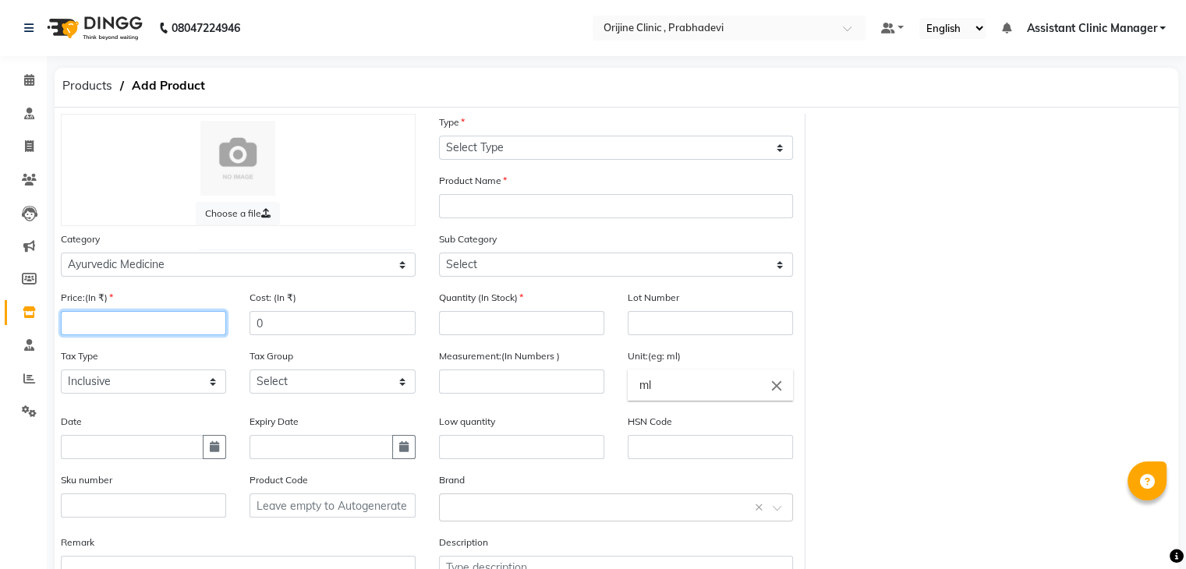
click at [162, 328] on input "number" at bounding box center [143, 323] width 165 height 24
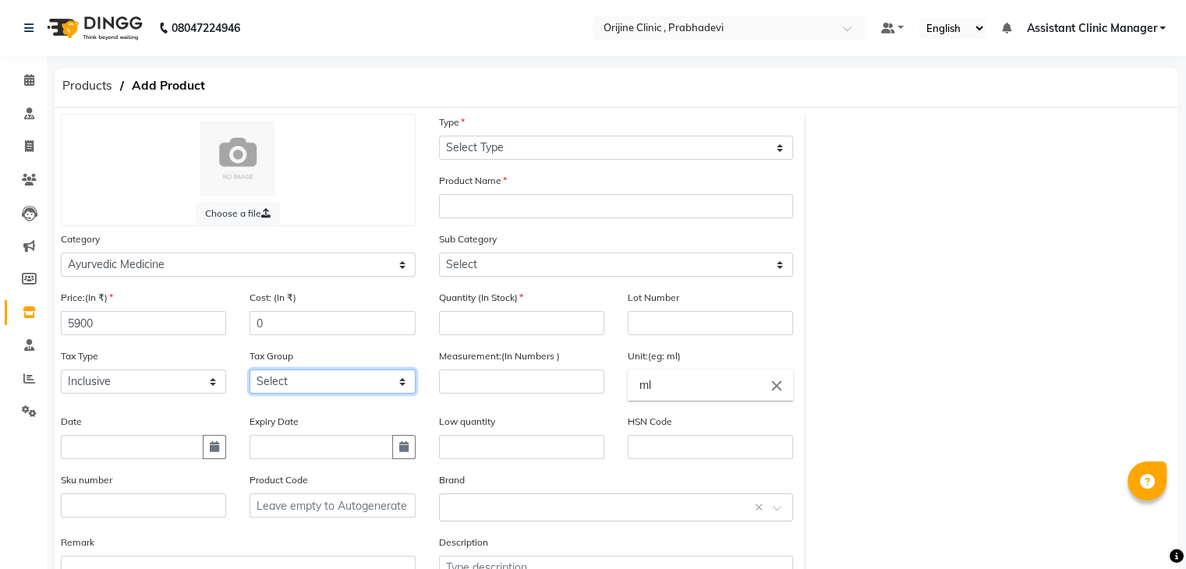
click at [296, 378] on select "Select GST (12%) GST (18%)" at bounding box center [332, 382] width 165 height 24
click at [250, 374] on select "Select GST (12%) GST (18%)" at bounding box center [332, 382] width 165 height 24
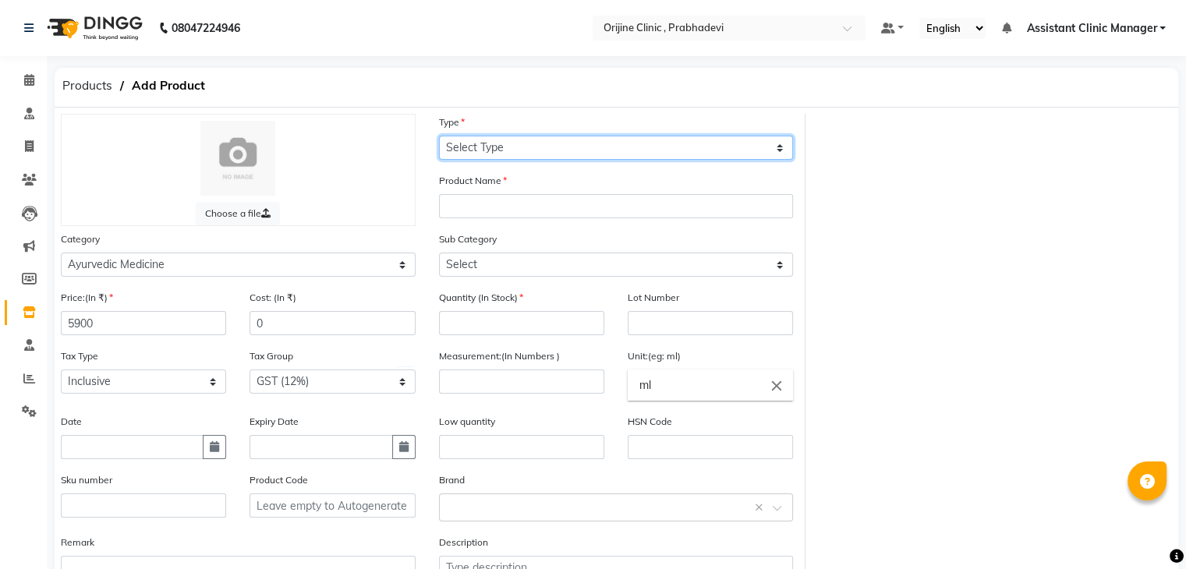
click at [538, 152] on select "Select Type Both Retail Consumable" at bounding box center [616, 148] width 355 height 24
click at [439, 136] on select "Select Type Both Retail Consumable" at bounding box center [616, 148] width 355 height 24
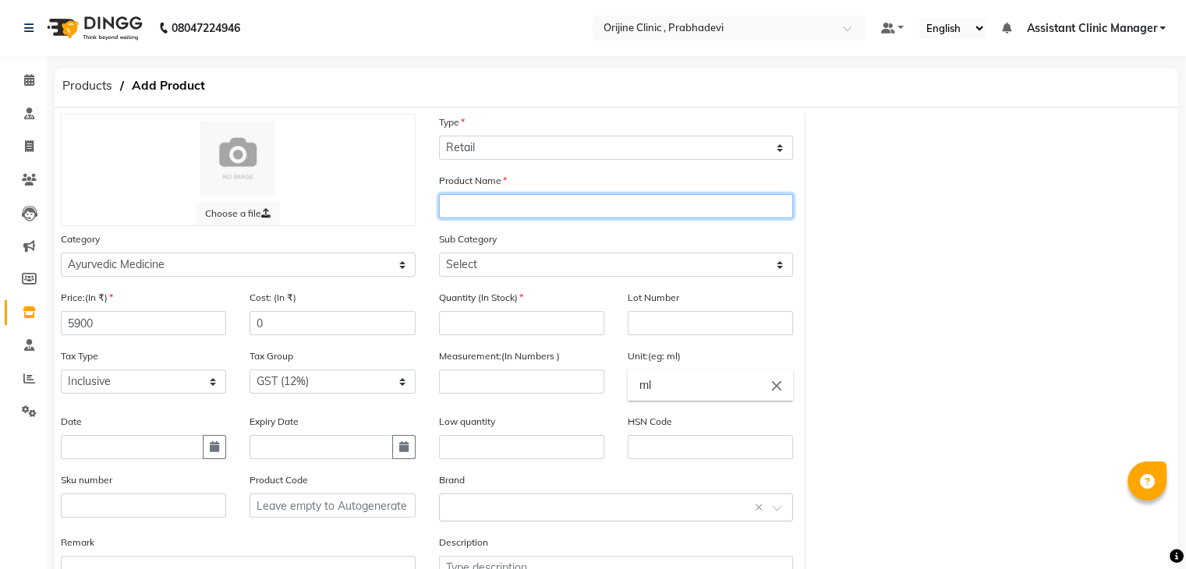
click at [508, 204] on input "text" at bounding box center [616, 206] width 355 height 24
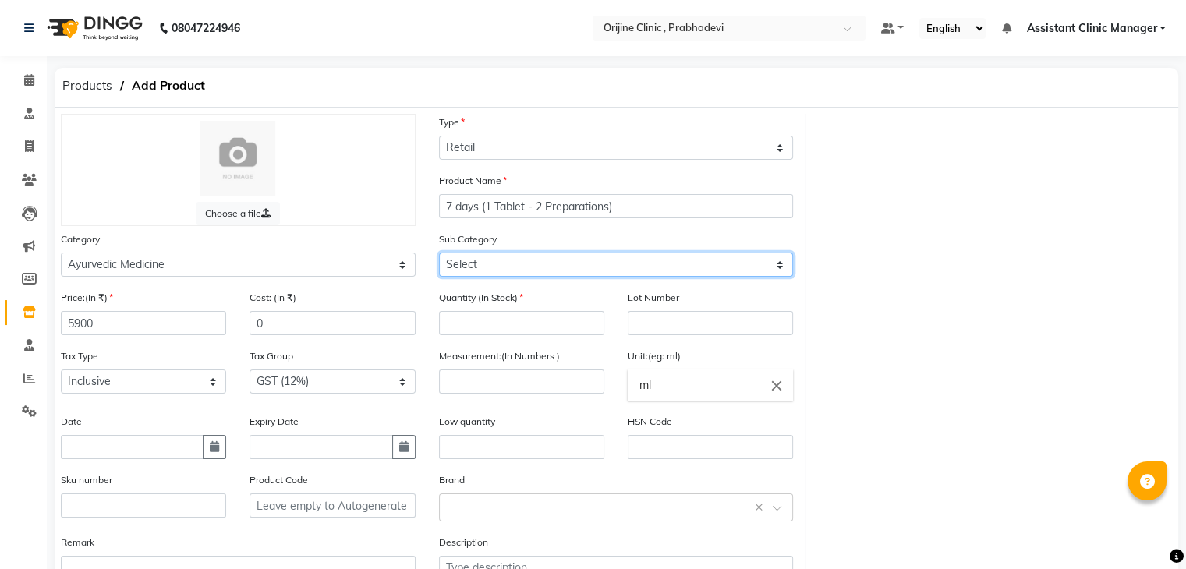
click at [505, 267] on select "Select 7 Days (2 Preparation) Mineral Non Mineral" at bounding box center [616, 265] width 355 height 24
click at [439, 255] on select "Select 7 Days (2 Preparation) Mineral Non Mineral" at bounding box center [616, 265] width 355 height 24
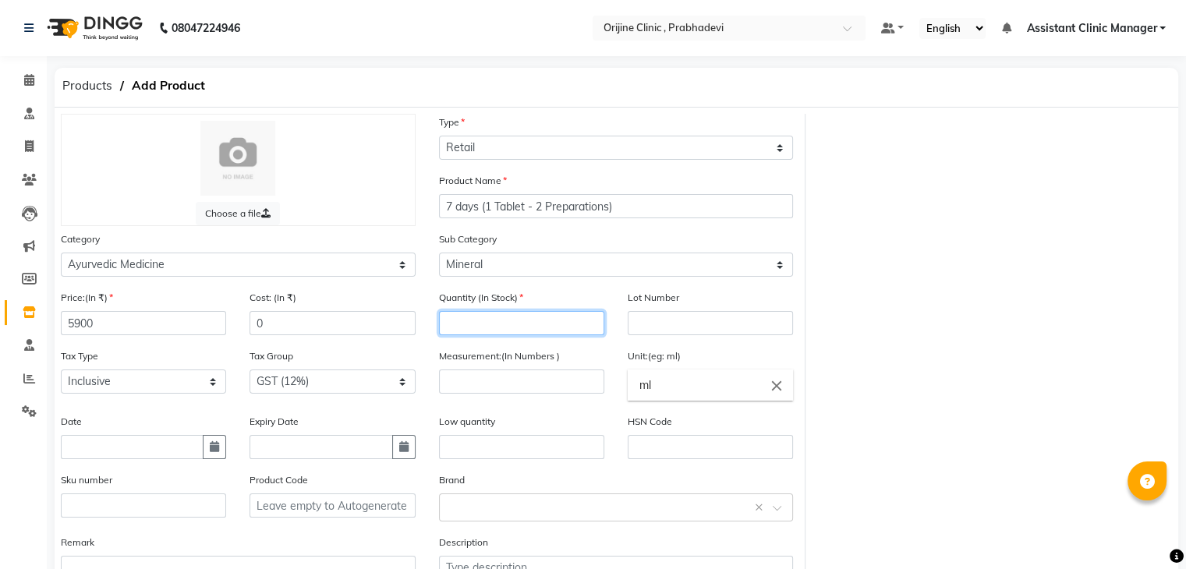
click at [484, 328] on input "number" at bounding box center [521, 323] width 165 height 24
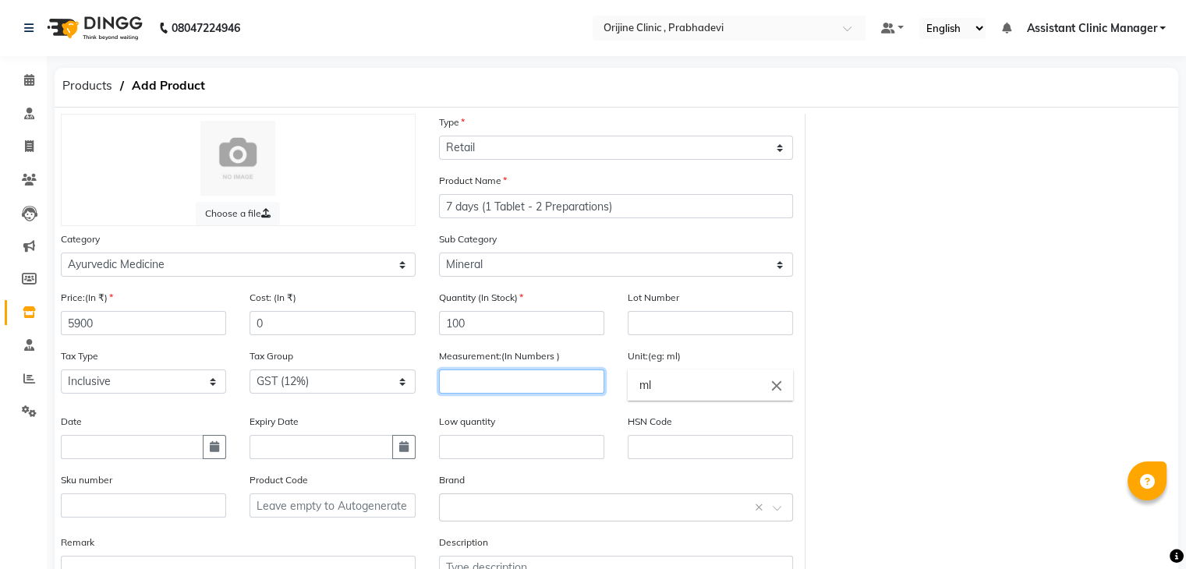
click at [508, 391] on input "number" at bounding box center [521, 382] width 165 height 24
click at [770, 388] on icon "close" at bounding box center [776, 385] width 17 height 17
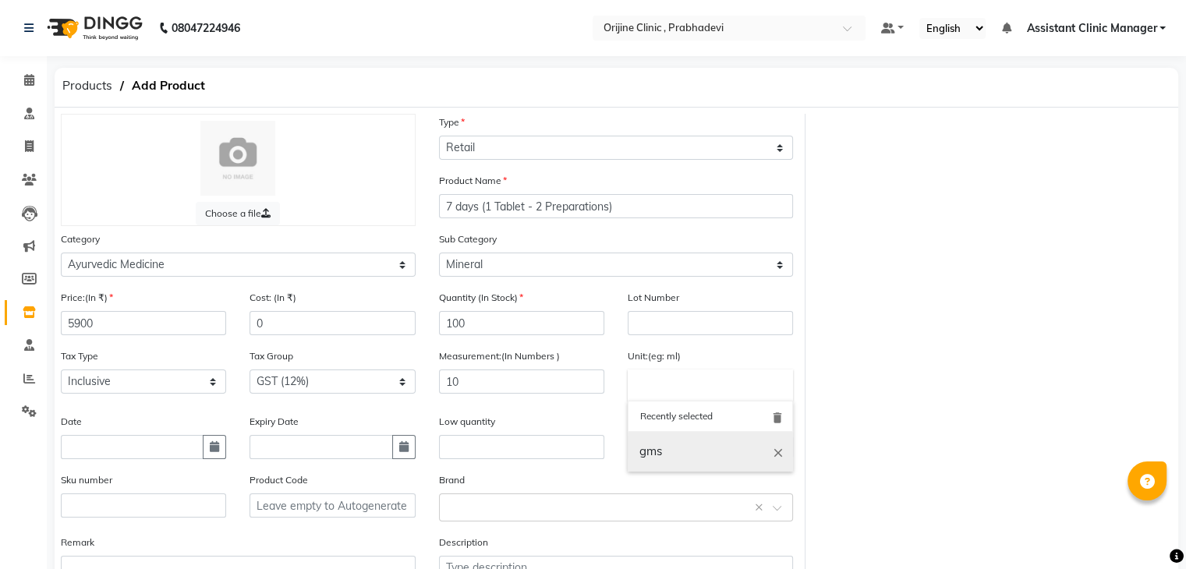
click at [668, 463] on link "gms" at bounding box center [710, 452] width 165 height 40
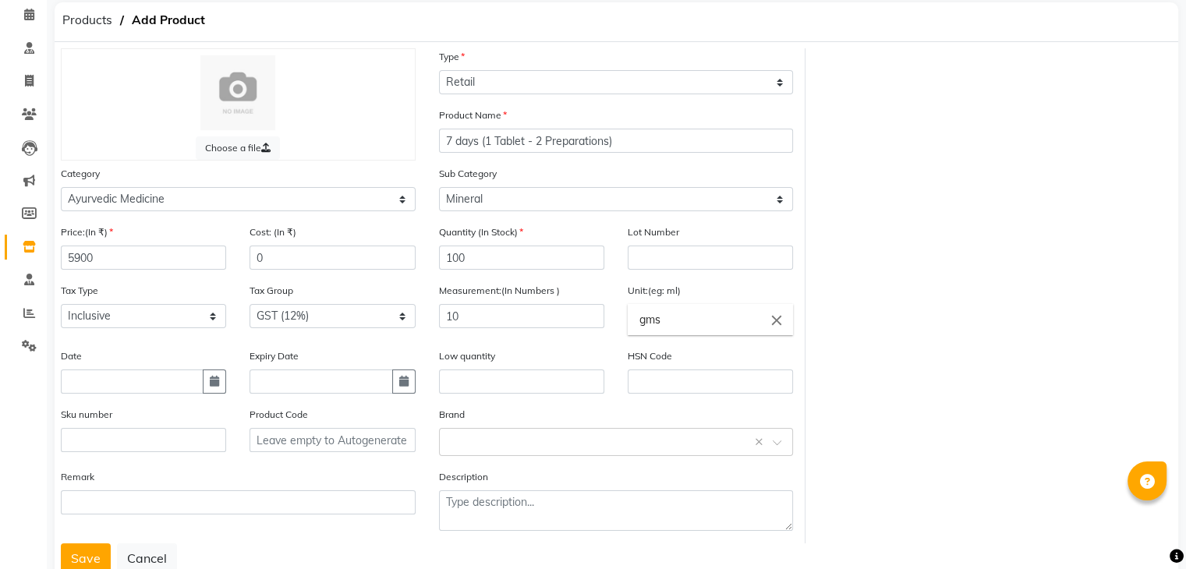
scroll to position [76, 0]
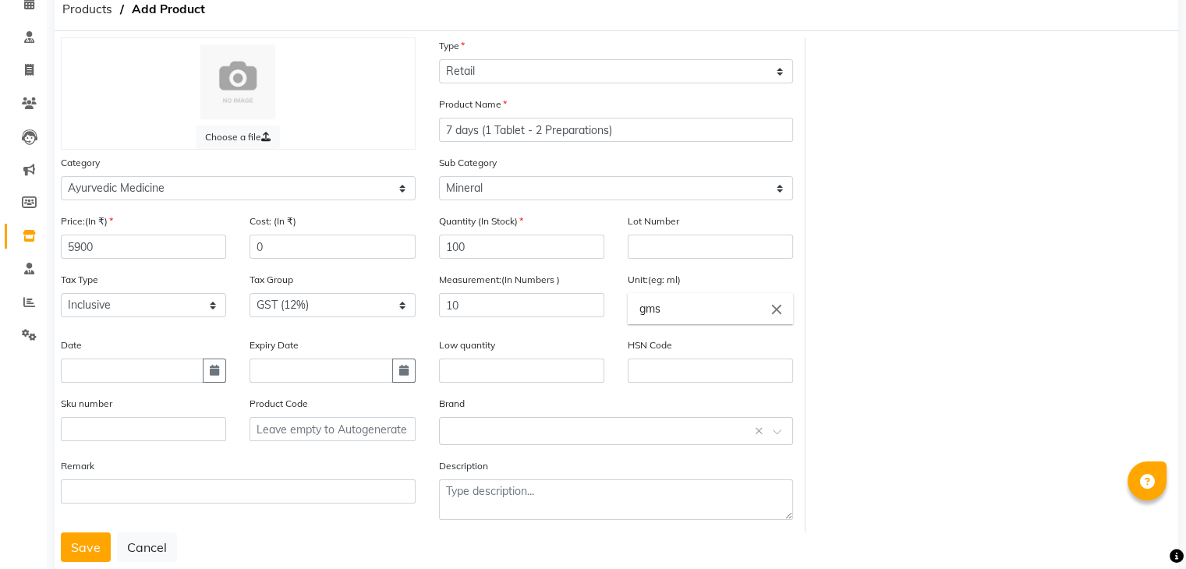
click at [230, 400] on div "Sku number" at bounding box center [143, 424] width 189 height 58
click at [656, 378] on input "text" at bounding box center [710, 371] width 165 height 24
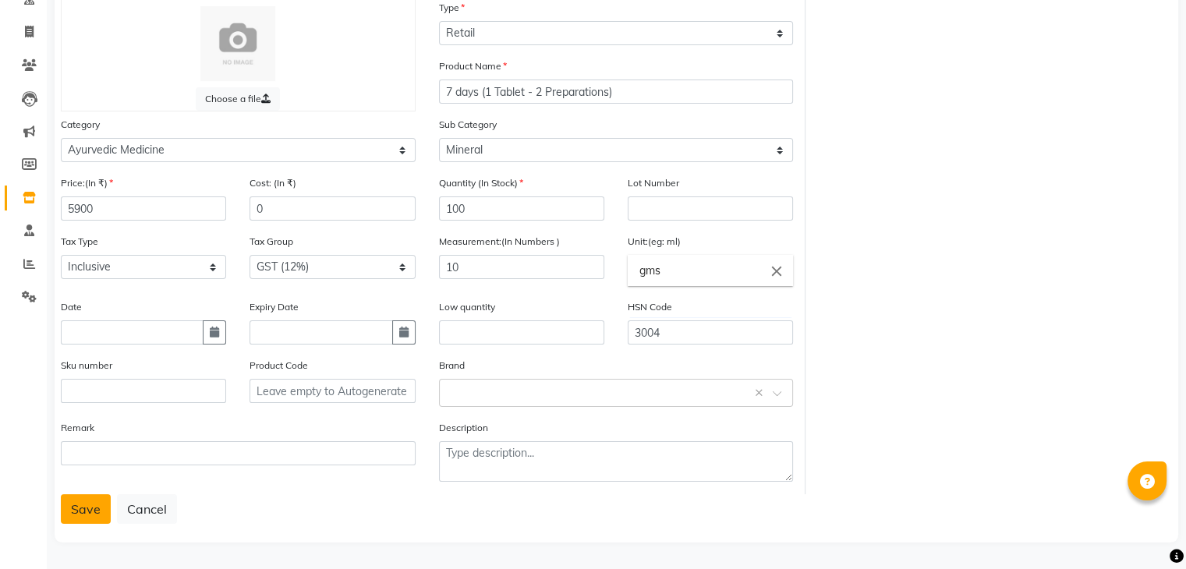
click at [90, 505] on button "Save" at bounding box center [86, 509] width 50 height 30
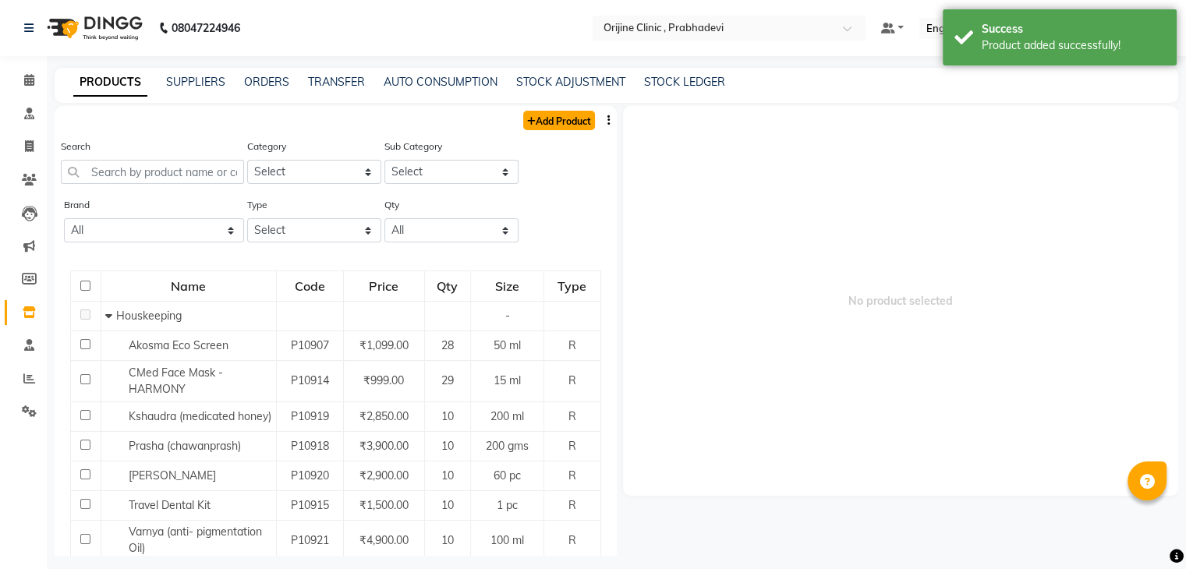
click at [547, 117] on link "Add Product" at bounding box center [559, 120] width 72 height 19
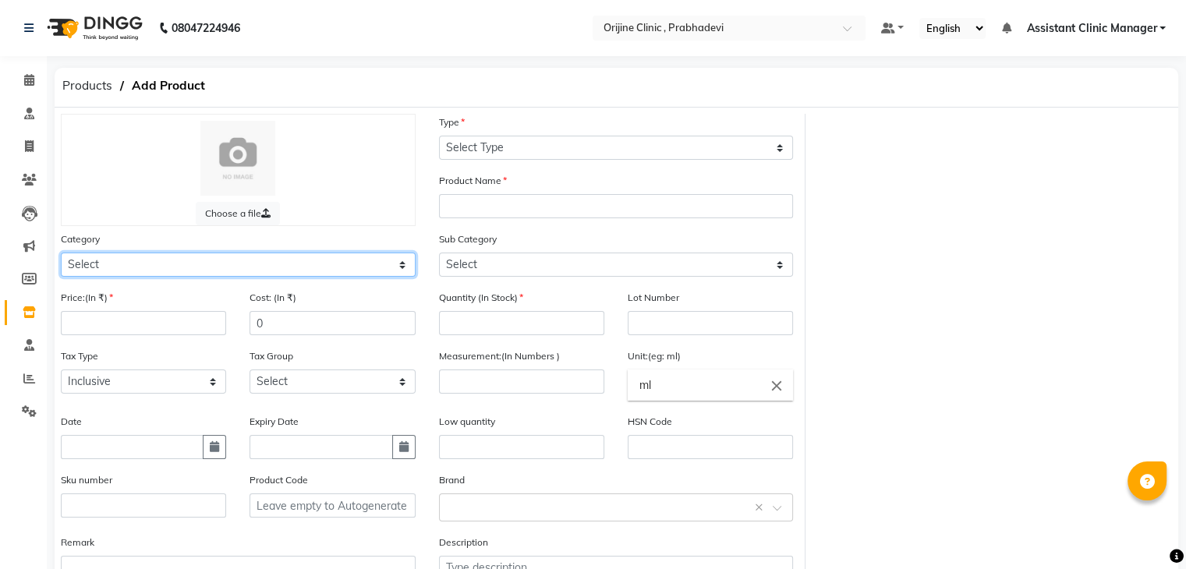
click at [186, 272] on select "Select Ayurvedic Medicine Skin Personal Care Cosmosoticles Wellness Product Con…" at bounding box center [238, 265] width 355 height 24
click at [61, 255] on select "Select Ayurvedic Medicine Skin Personal Care Cosmosoticles Wellness Product Con…" at bounding box center [238, 265] width 355 height 24
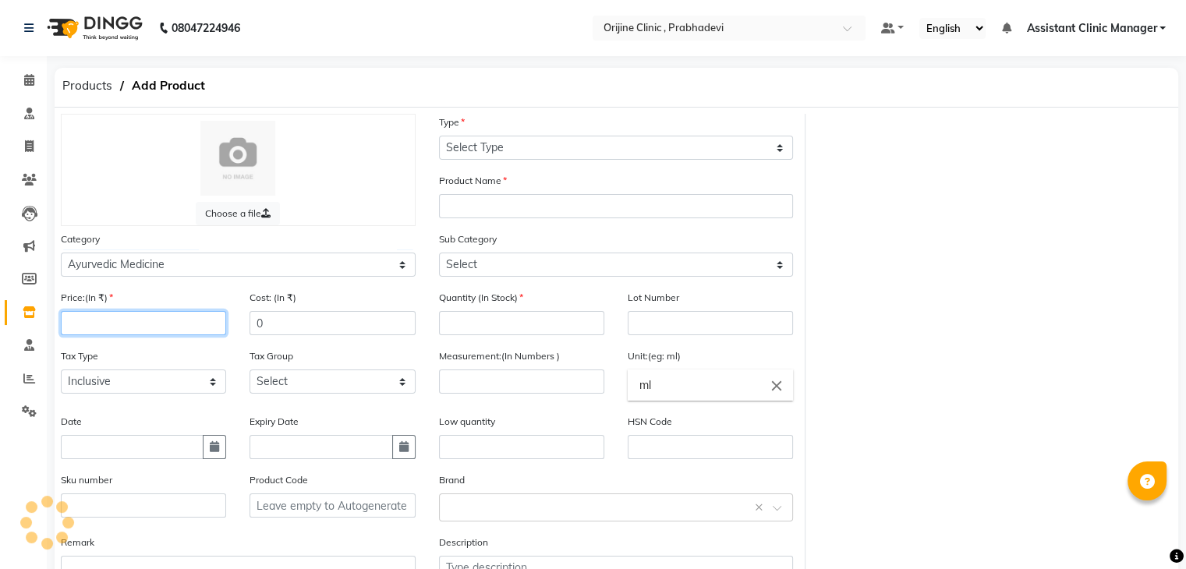
click at [154, 331] on input "number" at bounding box center [143, 323] width 165 height 24
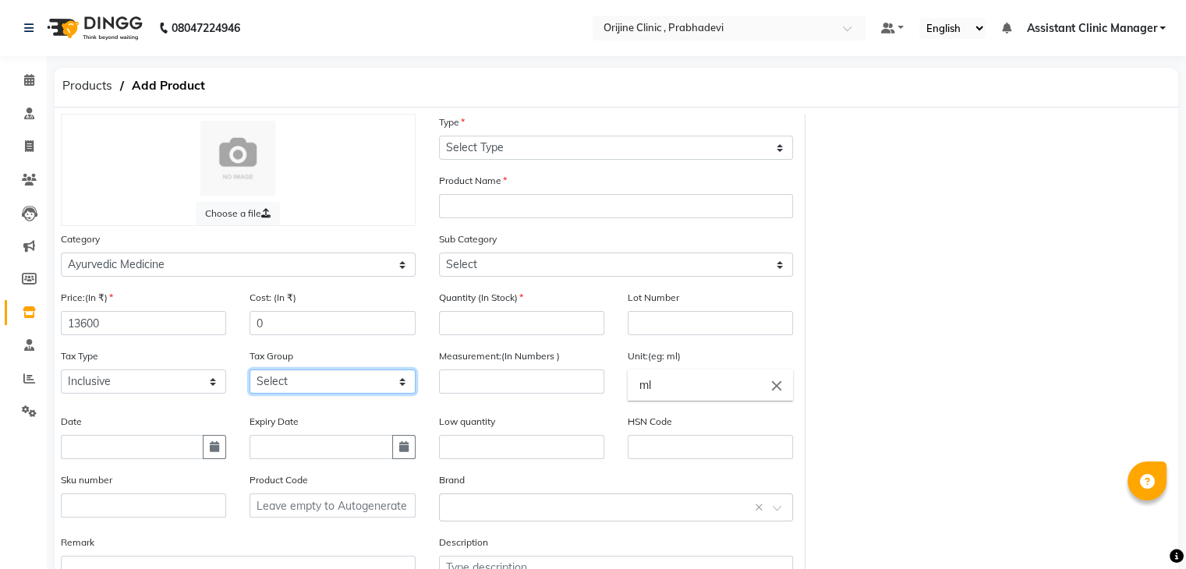
click at [290, 383] on select "Select GST (12%) GST (18%)" at bounding box center [332, 382] width 165 height 24
click at [250, 374] on select "Select GST (12%) GST (18%)" at bounding box center [332, 382] width 165 height 24
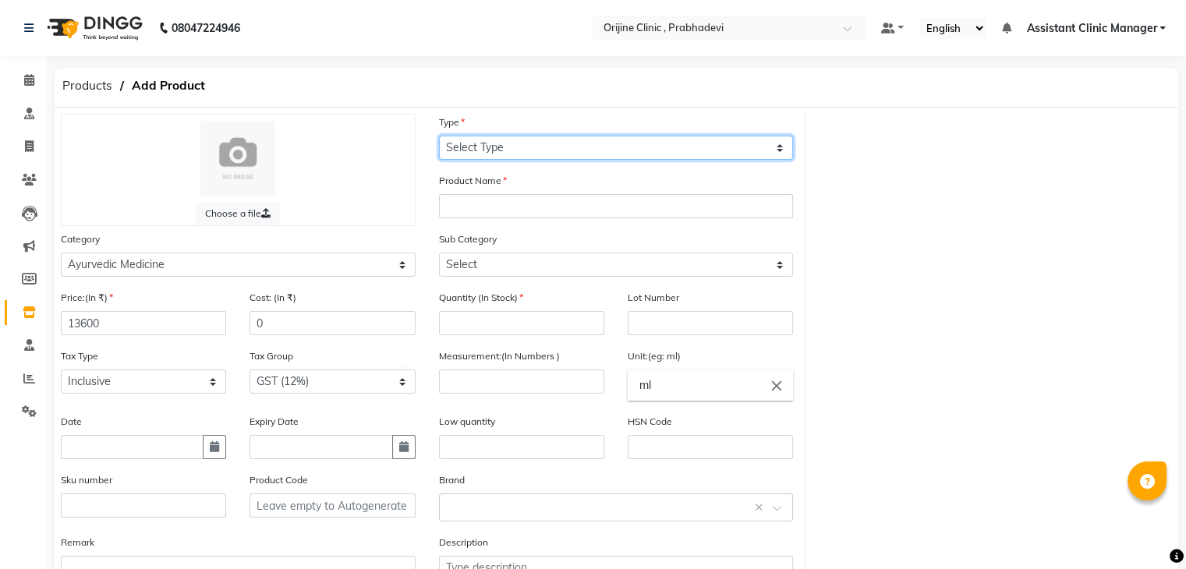
click at [495, 143] on select "Select Type Both Retail Consumable" at bounding box center [616, 148] width 355 height 24
click at [439, 136] on select "Select Type Both Retail Consumable" at bounding box center [616, 148] width 355 height 24
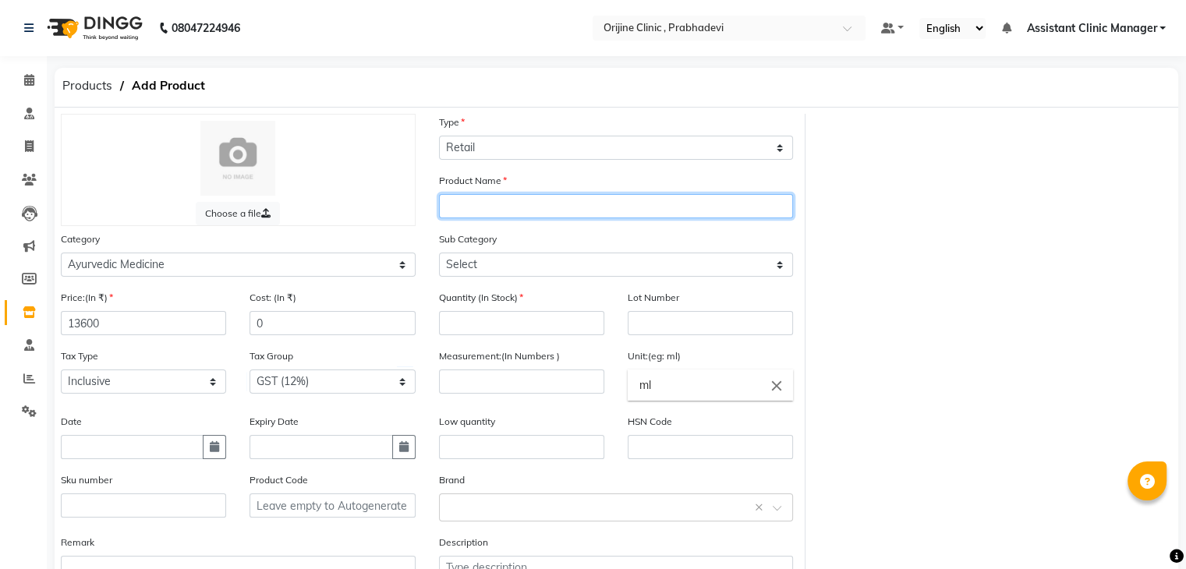
click at [482, 207] on input "text" at bounding box center [616, 206] width 355 height 24
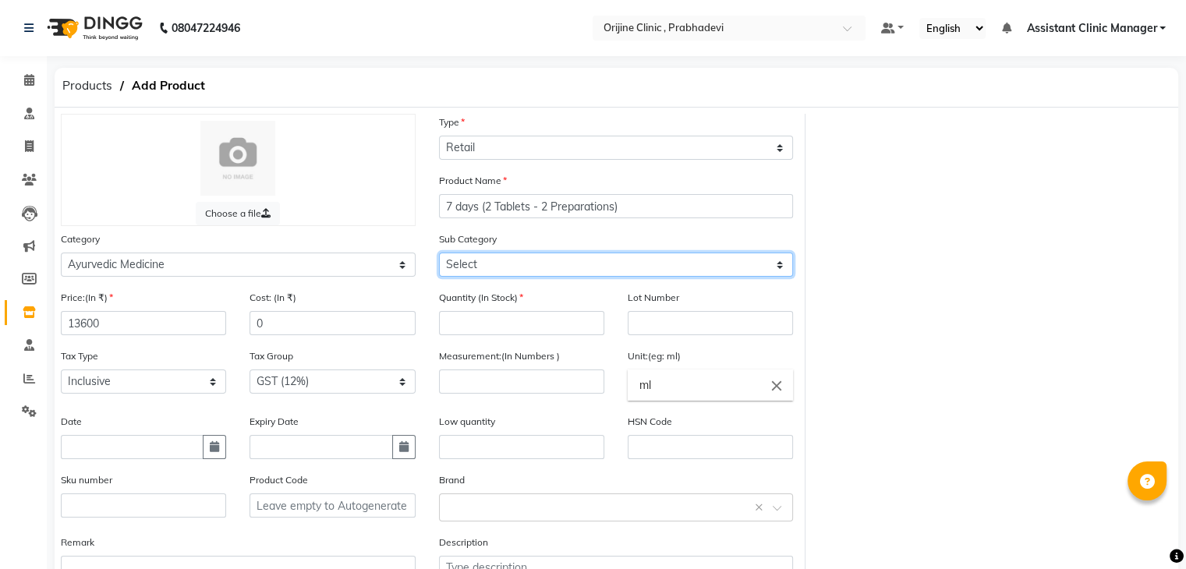
click at [505, 264] on select "Select 7 Days (2 Preparation) Mineral Non Mineral" at bounding box center [616, 265] width 355 height 24
click at [439, 255] on select "Select 7 Days (2 Preparation) Mineral Non Mineral" at bounding box center [616, 265] width 355 height 24
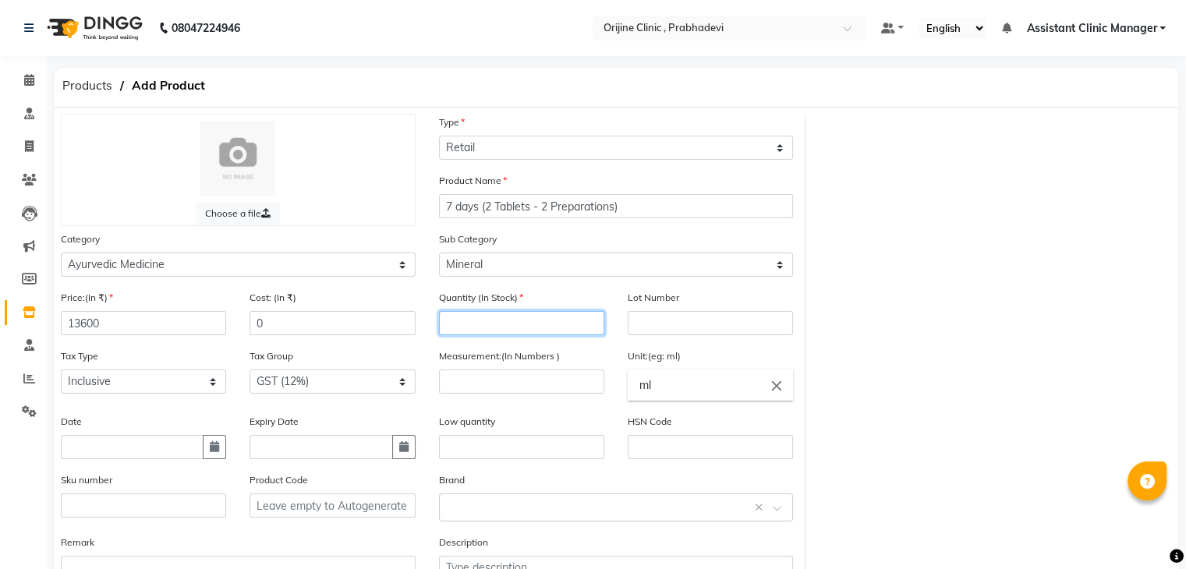
click at [487, 331] on input "number" at bounding box center [521, 323] width 165 height 24
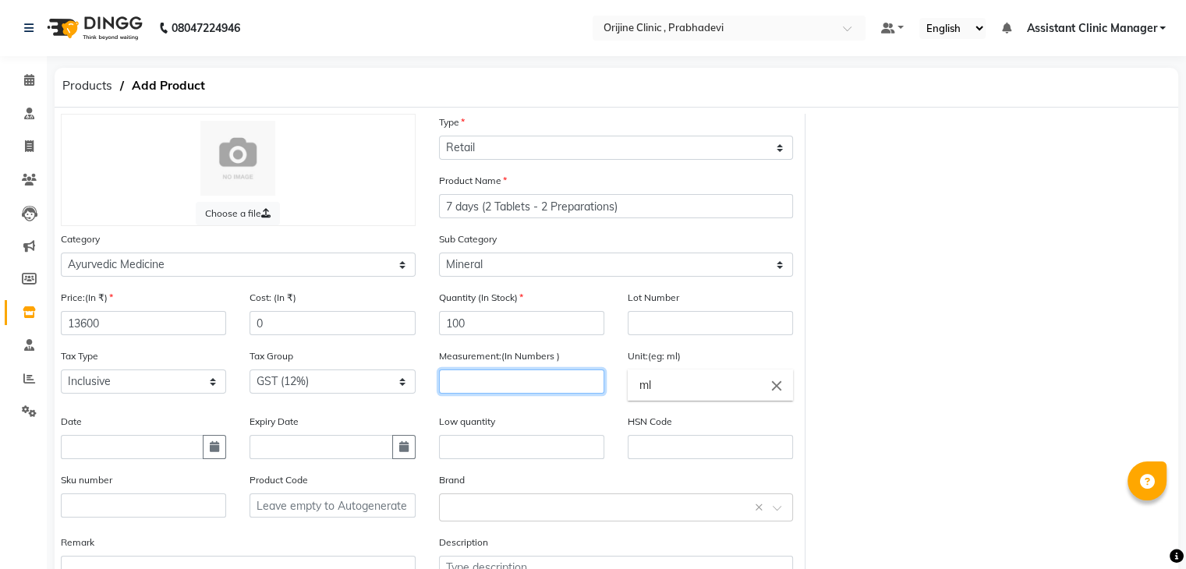
click at [496, 394] on input "number" at bounding box center [521, 382] width 165 height 24
click at [774, 394] on icon "close" at bounding box center [776, 385] width 17 height 17
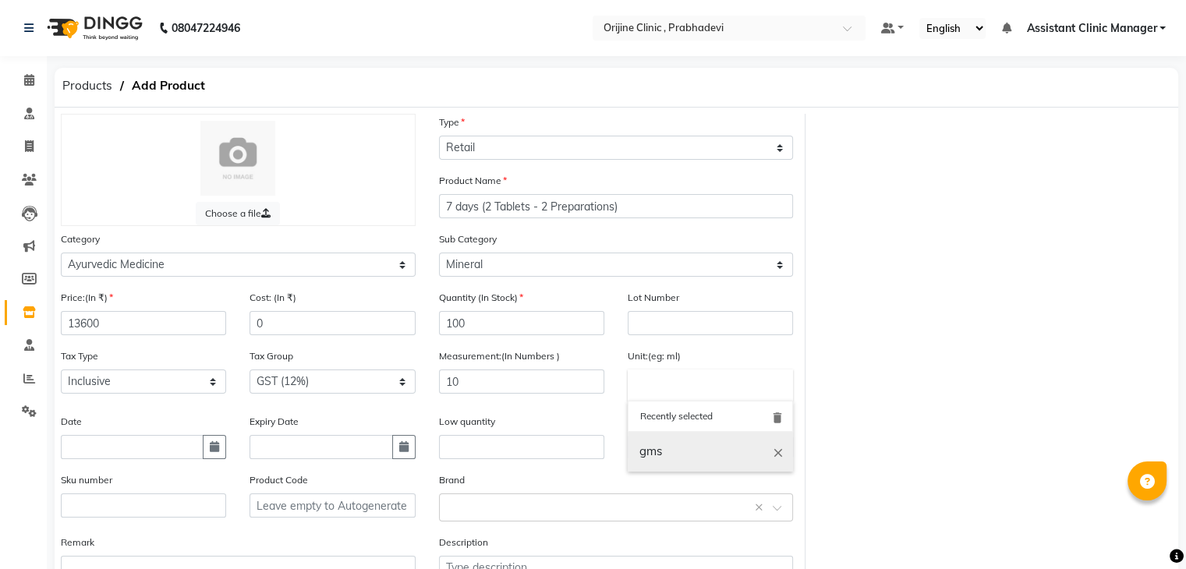
click at [675, 458] on link "gms" at bounding box center [710, 452] width 165 height 40
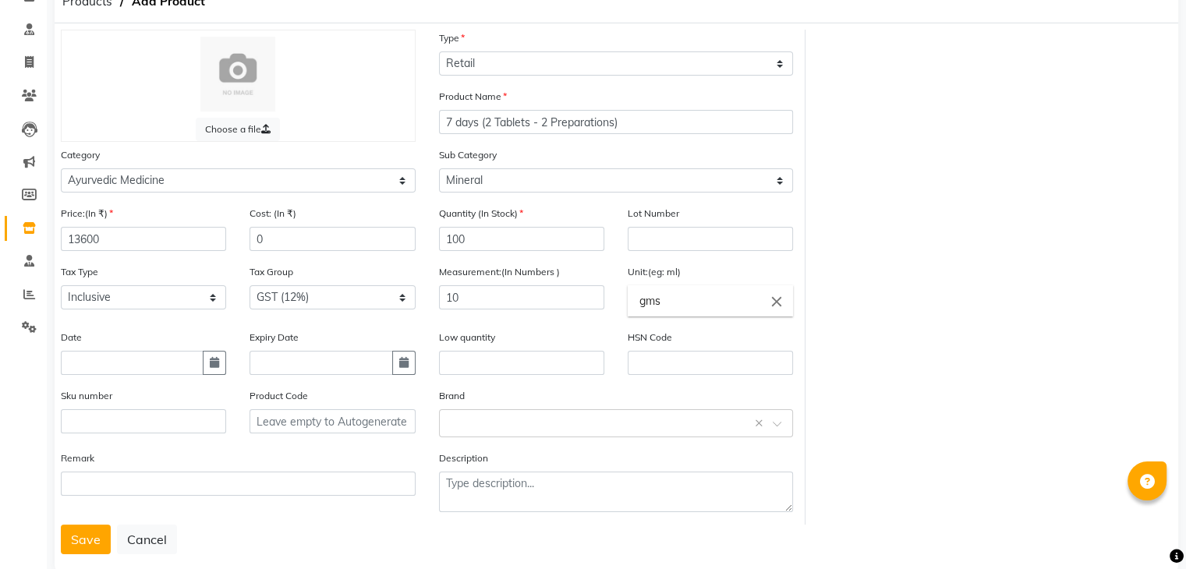
scroll to position [90, 0]
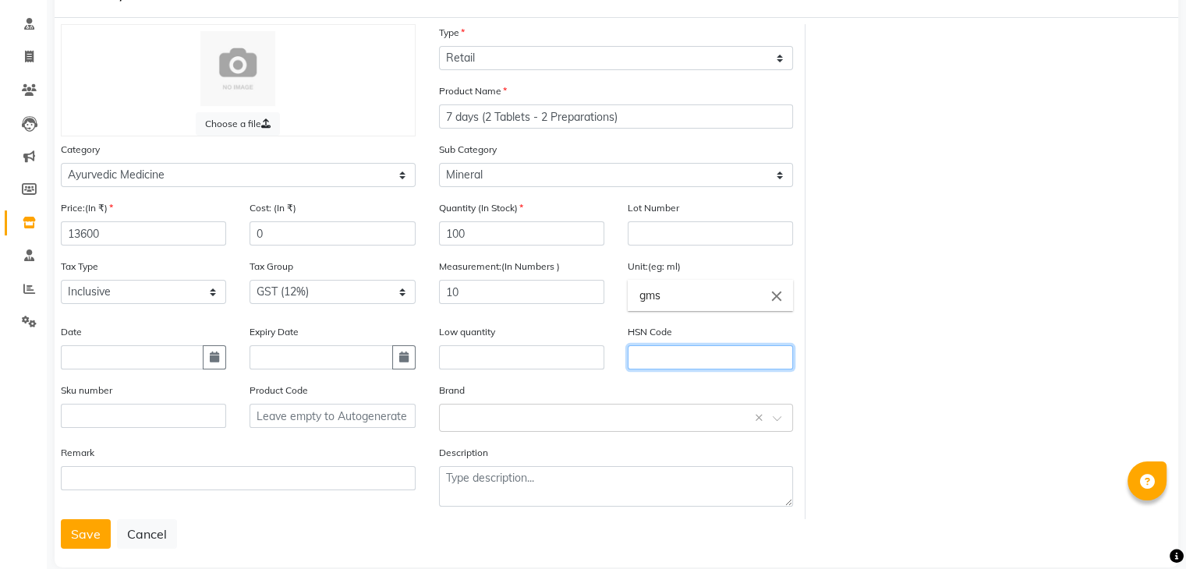
click at [646, 359] on input "text" at bounding box center [710, 357] width 165 height 24
click at [86, 540] on button "Save" at bounding box center [86, 534] width 50 height 30
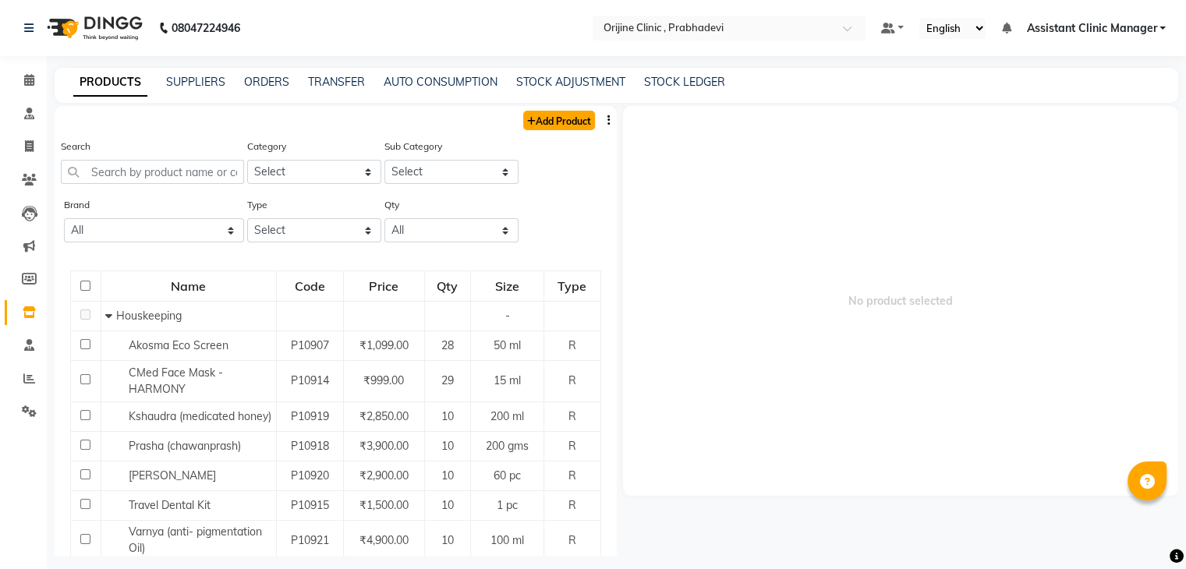
click at [543, 122] on link "Add Product" at bounding box center [559, 120] width 72 height 19
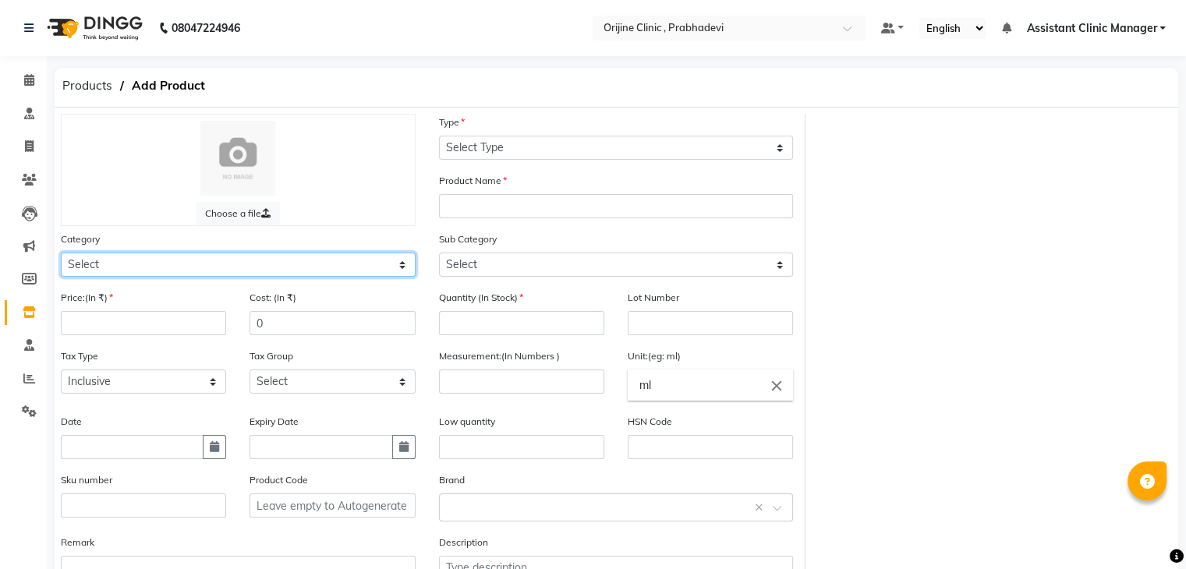
click at [197, 272] on select "Select Ayurvedic Medicine Skin Personal Care Cosmosoticles Wellness Product Con…" at bounding box center [238, 265] width 355 height 24
click at [61, 255] on select "Select Ayurvedic Medicine Skin Personal Care Cosmosoticles Wellness Product Con…" at bounding box center [238, 265] width 355 height 24
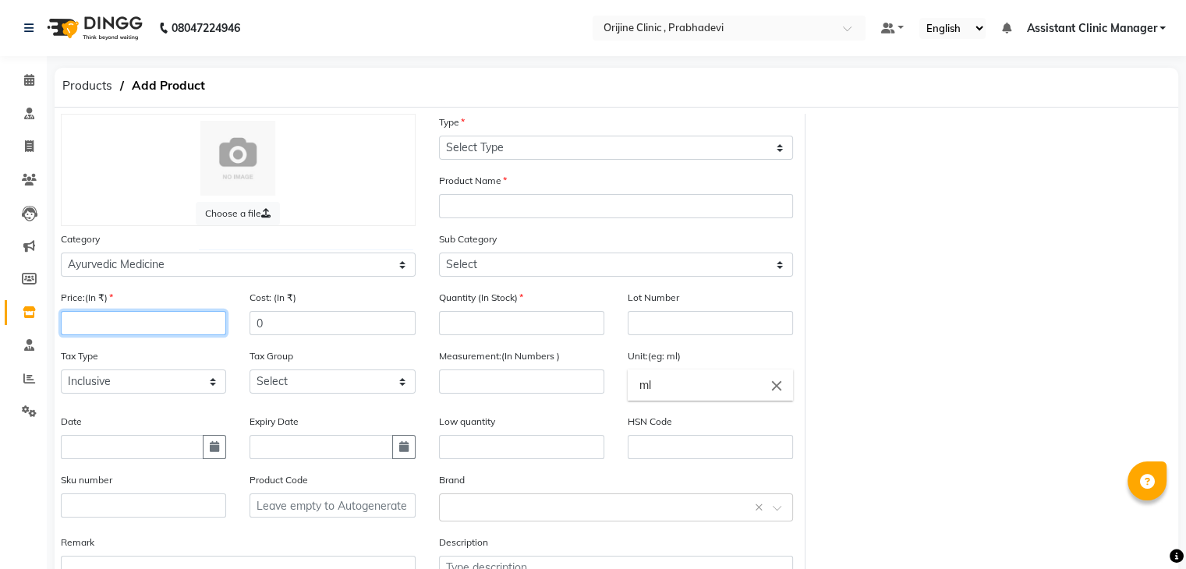
click at [153, 329] on input "number" at bounding box center [143, 323] width 165 height 24
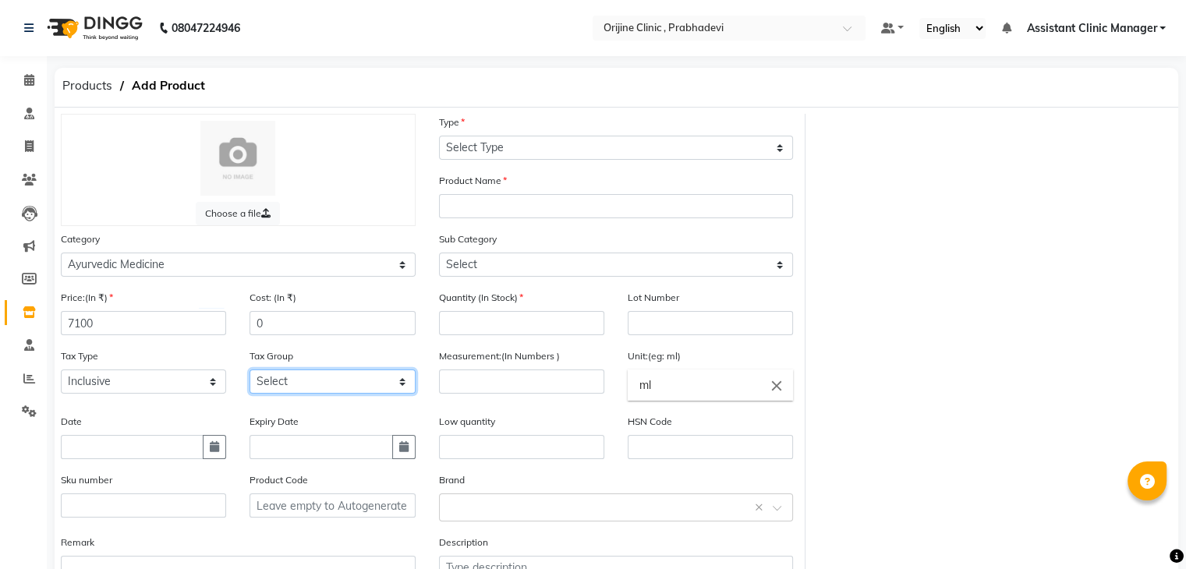
click at [302, 388] on select "Select GST (12%) GST (18%)" at bounding box center [332, 382] width 165 height 24
click at [250, 374] on select "Select GST (12%) GST (18%)" at bounding box center [332, 382] width 165 height 24
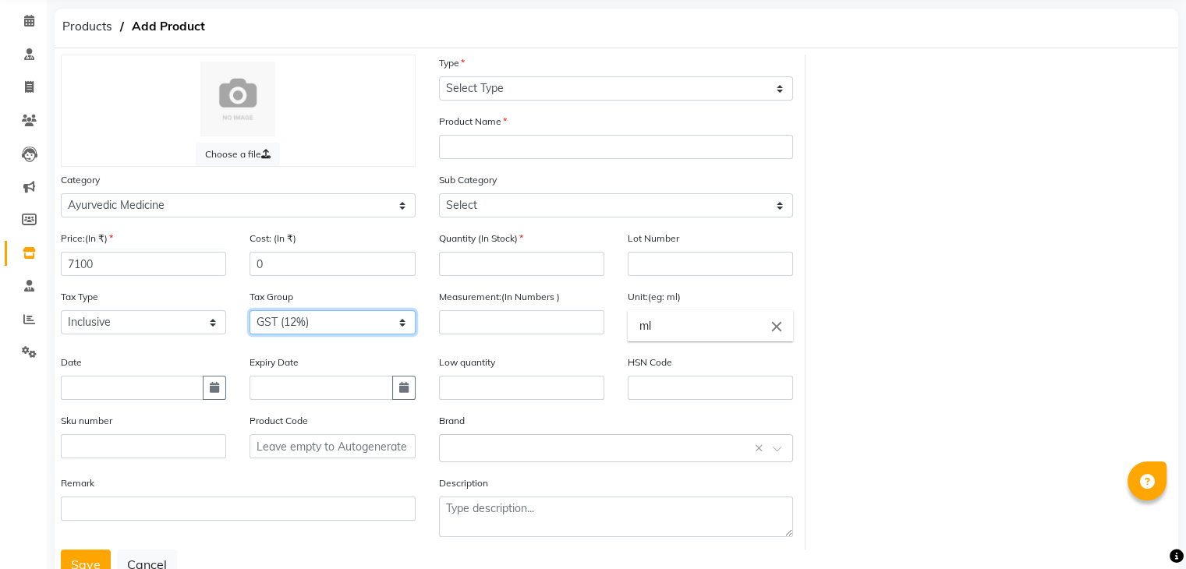
scroll to position [95, 0]
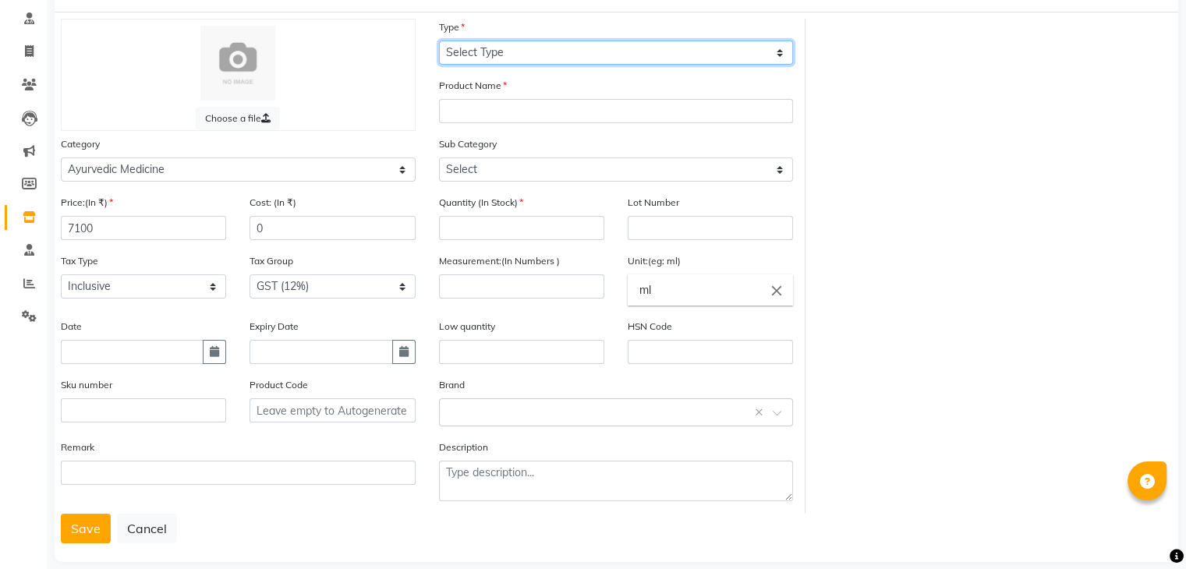
click at [504, 57] on select "Select Type Both Retail Consumable" at bounding box center [616, 53] width 355 height 24
click at [439, 41] on select "Select Type Both Retail Consumable" at bounding box center [616, 53] width 355 height 24
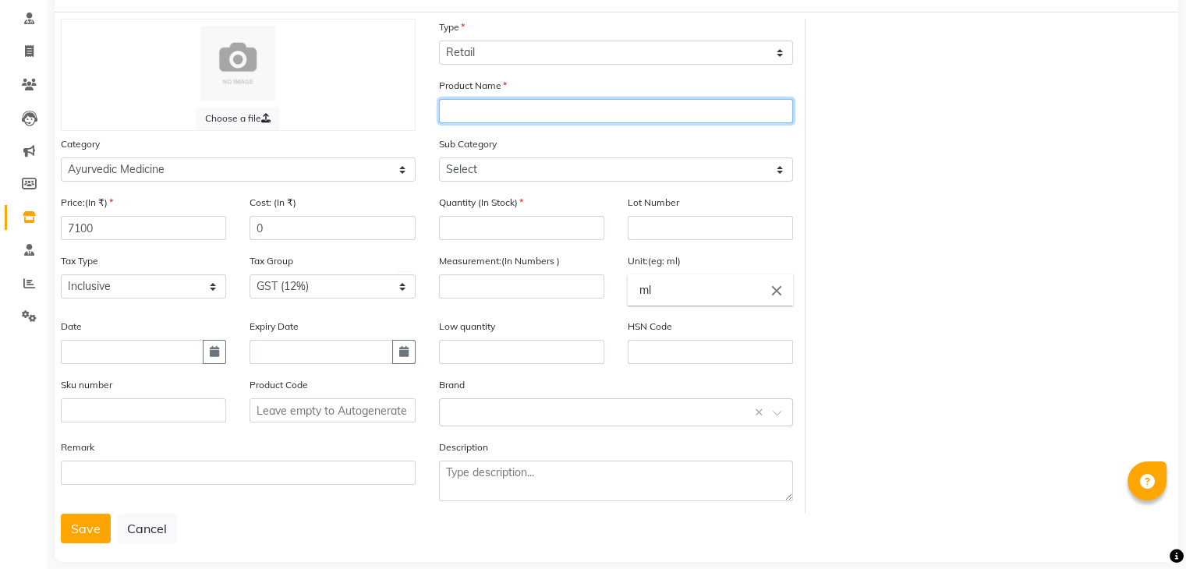
click at [490, 119] on input "text" at bounding box center [616, 111] width 355 height 24
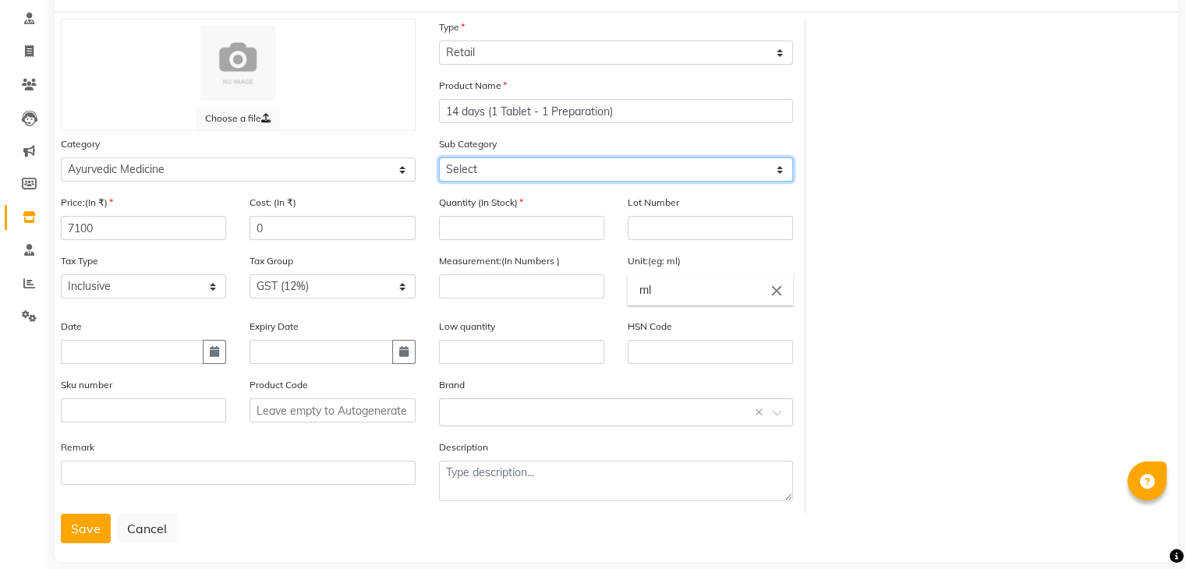
click at [554, 180] on select "Select 7 Days (2 Preparation) Mineral Non Mineral" at bounding box center [616, 170] width 355 height 24
click at [439, 160] on select "Select 7 Days (2 Preparation) Mineral Non Mineral" at bounding box center [616, 170] width 355 height 24
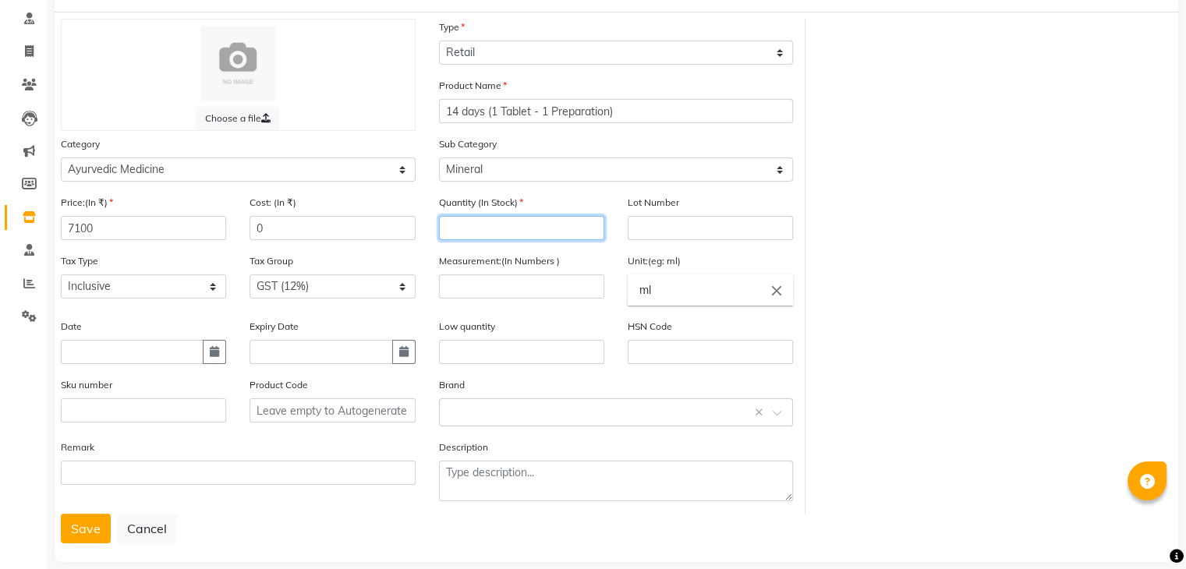
click at [522, 235] on input "number" at bounding box center [521, 228] width 165 height 24
click at [780, 291] on icon "close" at bounding box center [776, 290] width 17 height 17
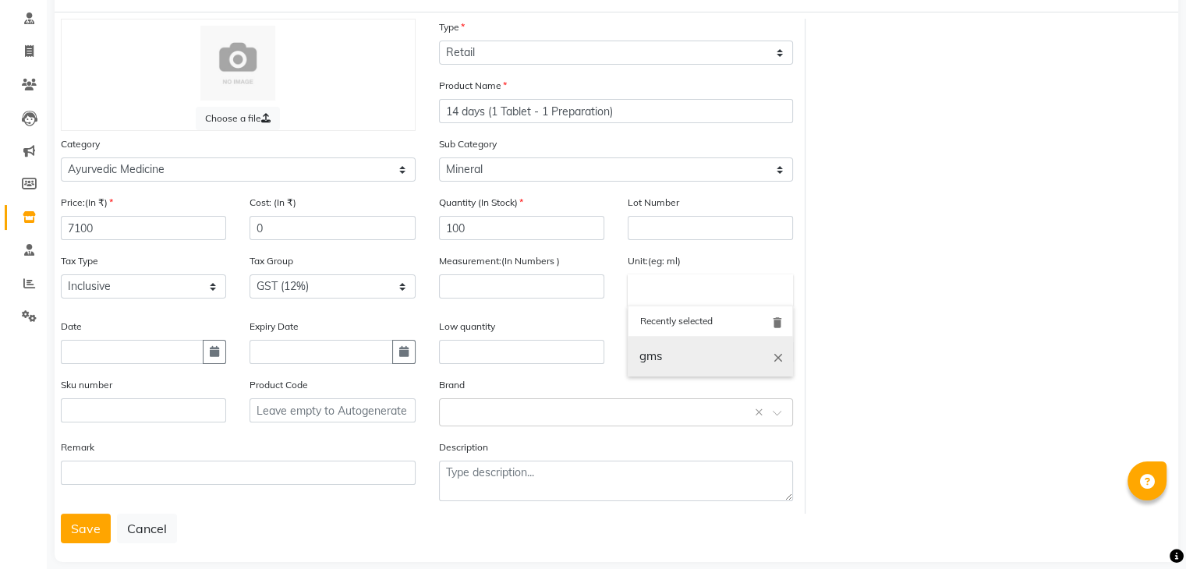
click at [664, 360] on link "gms" at bounding box center [710, 357] width 165 height 40
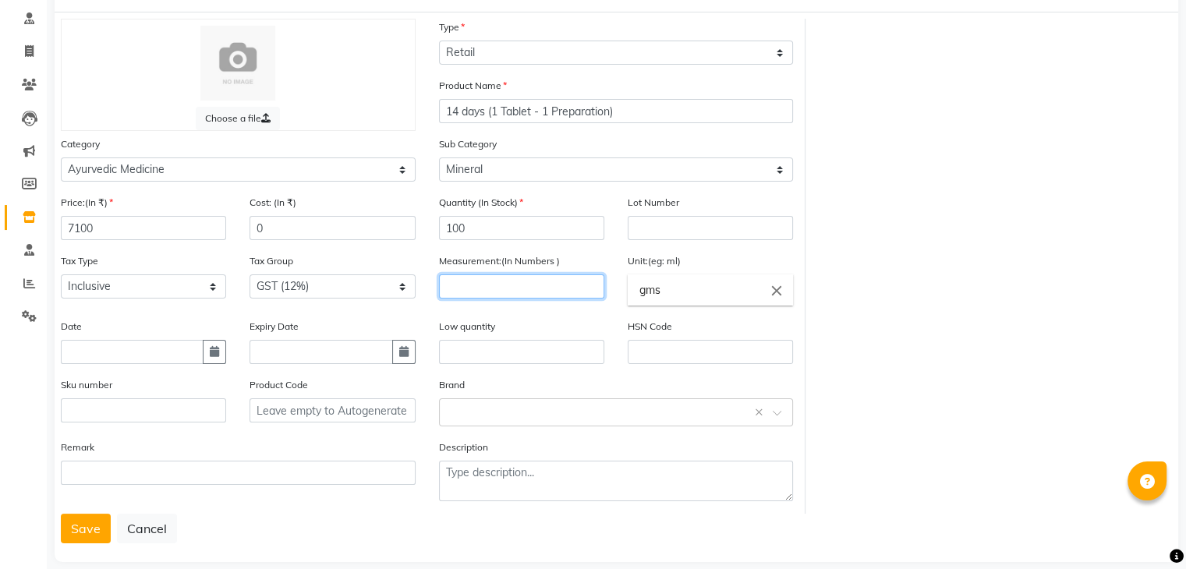
click at [529, 281] on input "number" at bounding box center [521, 286] width 165 height 24
click at [664, 353] on input "text" at bounding box center [710, 352] width 165 height 24
click at [76, 538] on button "Save" at bounding box center [86, 529] width 50 height 30
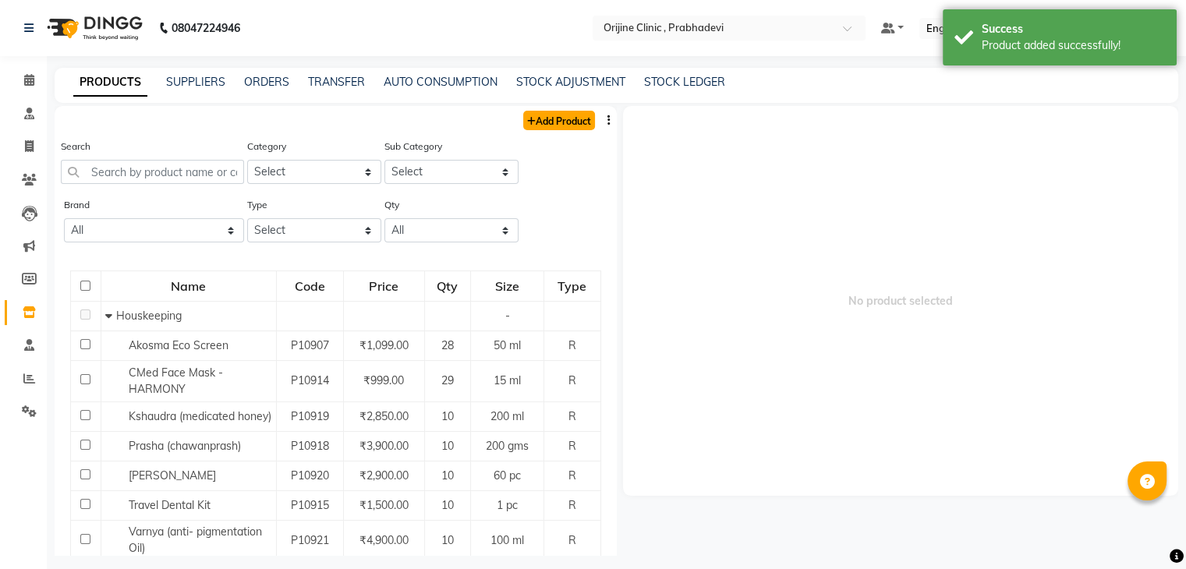
click at [558, 123] on link "Add Product" at bounding box center [559, 120] width 72 height 19
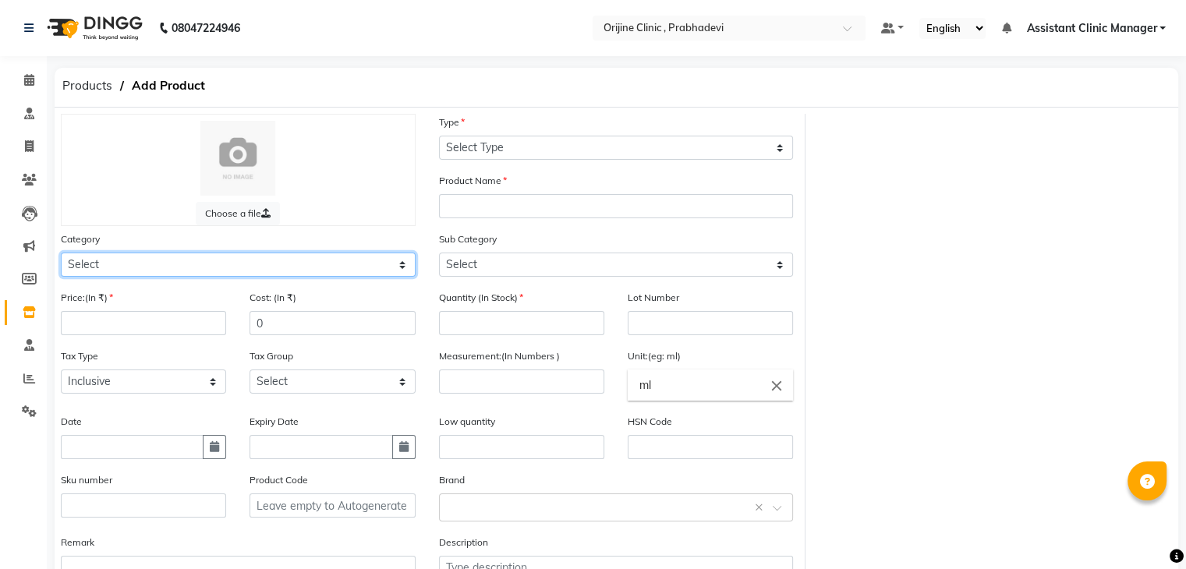
click at [172, 271] on select "Select Ayurvedic Medicine Skin Personal Care Cosmosoticles Wellness Product Con…" at bounding box center [238, 265] width 355 height 24
click at [61, 255] on select "Select Ayurvedic Medicine Skin Personal Care Cosmosoticles Wellness Product Con…" at bounding box center [238, 265] width 355 height 24
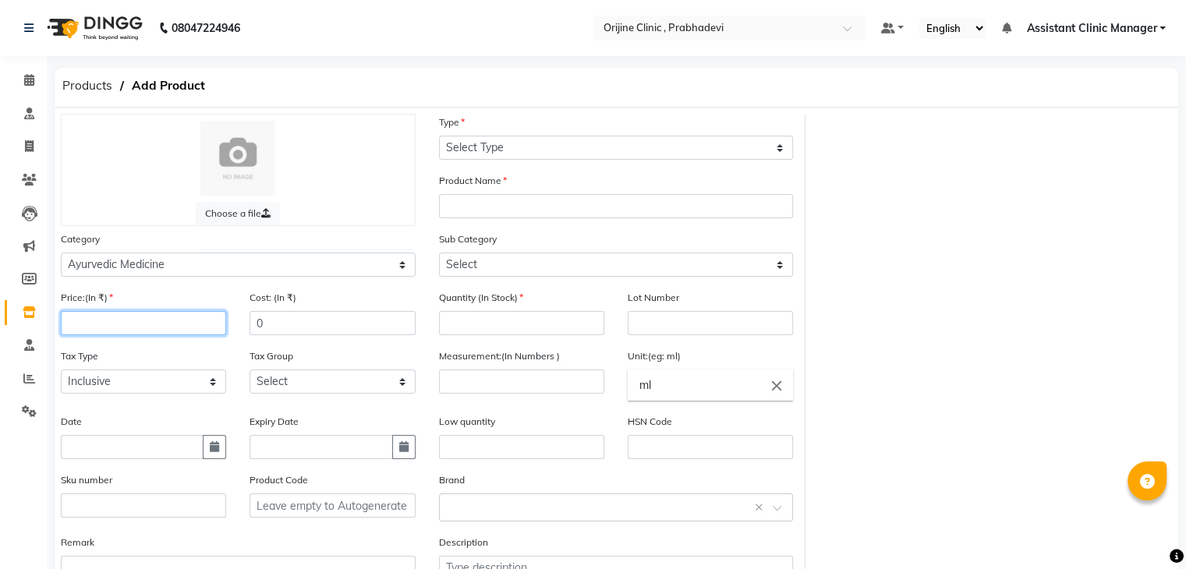
click at [140, 330] on input "number" at bounding box center [143, 323] width 165 height 24
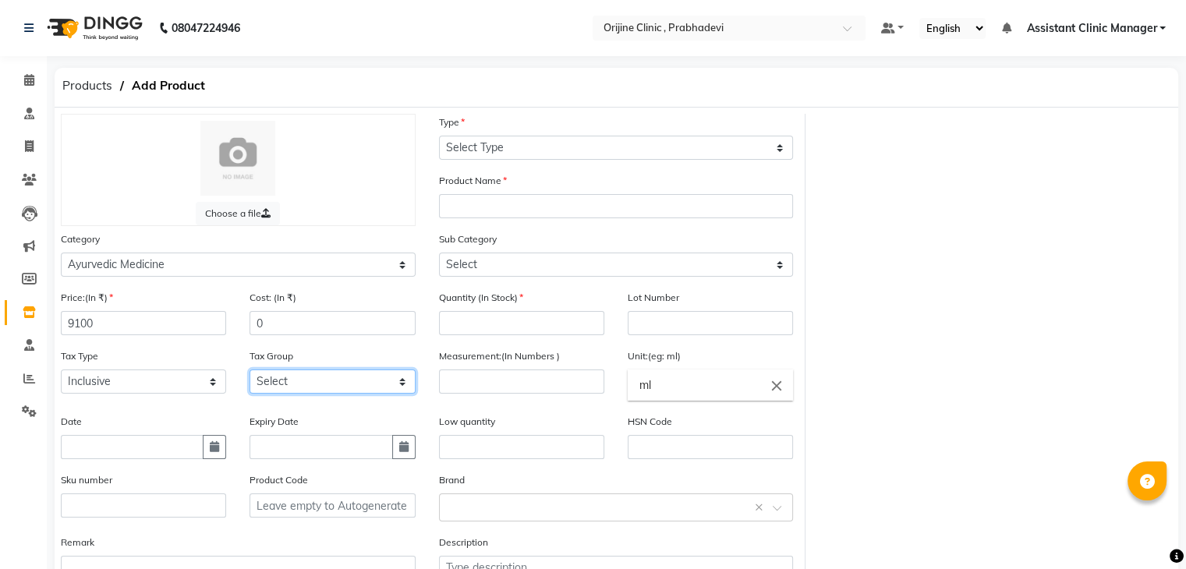
click at [299, 391] on select "Select GST (12%) GST (18%)" at bounding box center [332, 382] width 165 height 24
click at [250, 374] on select "Select GST (12%) GST (18%)" at bounding box center [332, 382] width 165 height 24
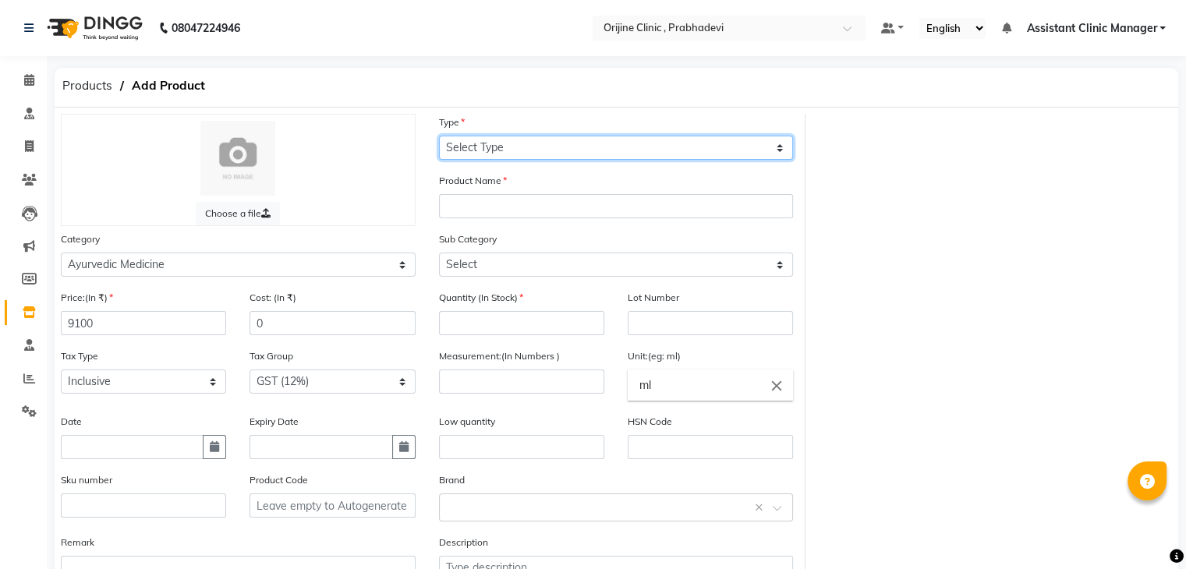
click at [505, 151] on select "Select Type Both Retail Consumable" at bounding box center [616, 148] width 355 height 24
click at [439, 136] on select "Select Type Both Retail Consumable" at bounding box center [616, 148] width 355 height 24
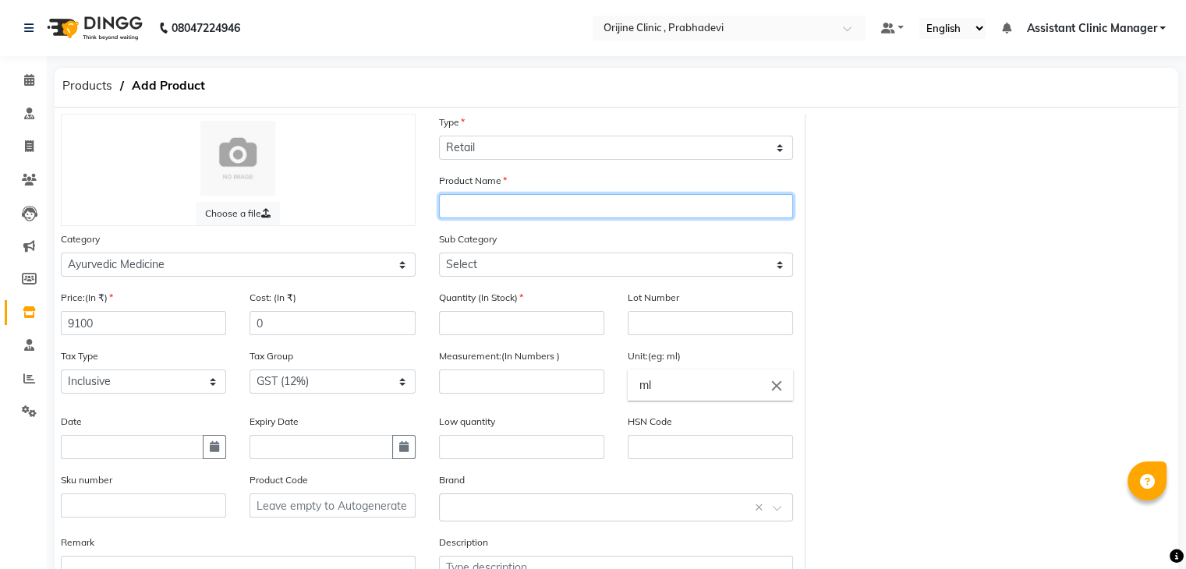
click at [483, 216] on input "text" at bounding box center [616, 206] width 355 height 24
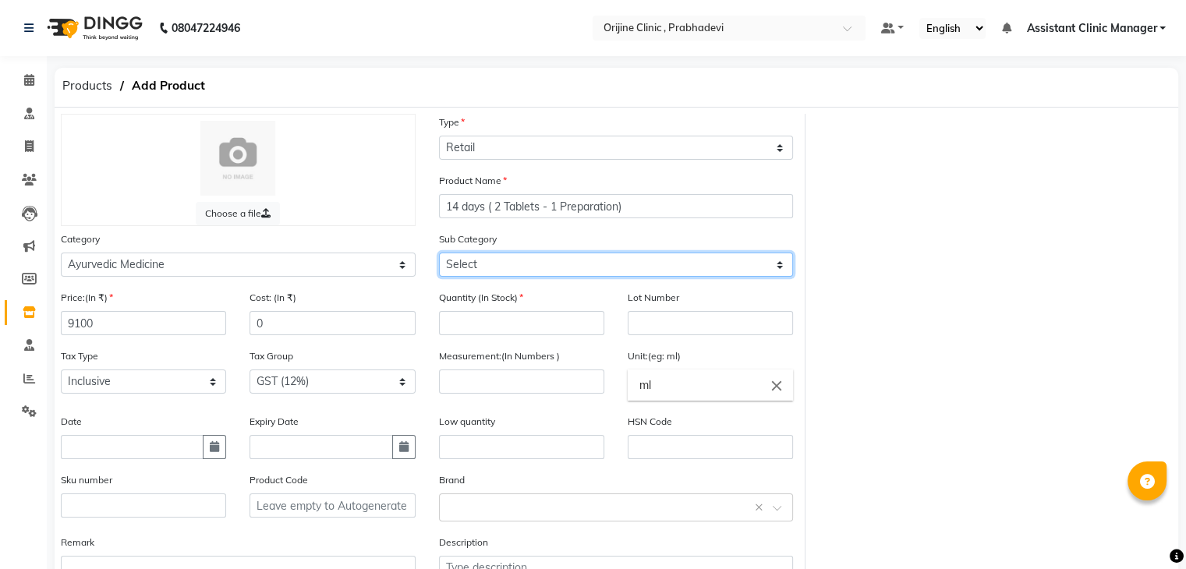
click at [496, 266] on select "Select 7 Days (2 Preparation) Mineral Non Mineral" at bounding box center [616, 265] width 355 height 24
click at [439, 255] on select "Select 7 Days (2 Preparation) Mineral Non Mineral" at bounding box center [616, 265] width 355 height 24
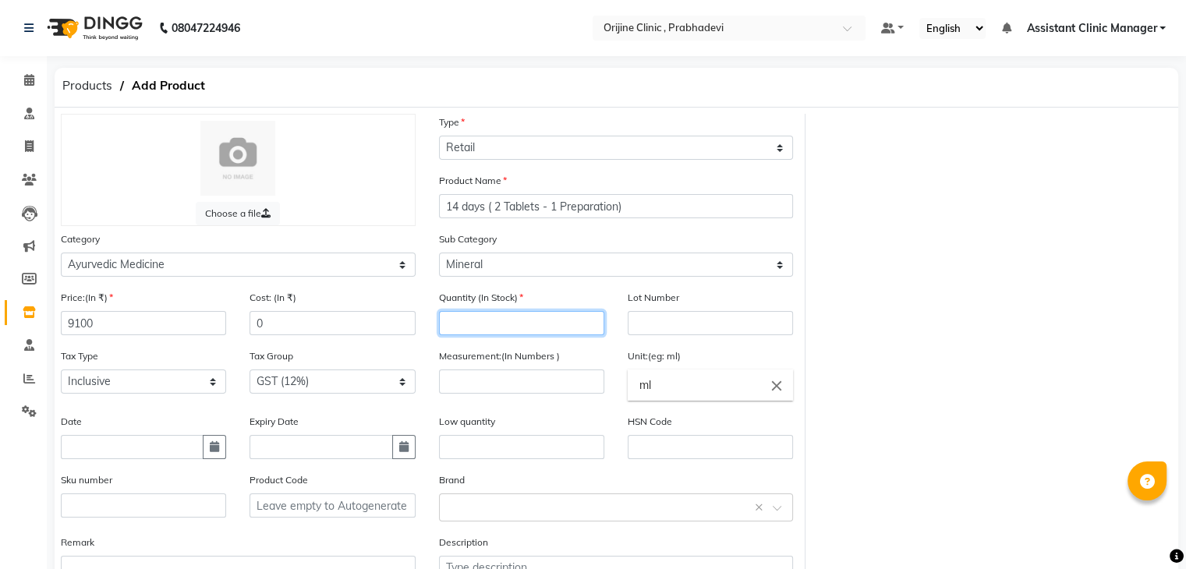
click at [473, 328] on input "number" at bounding box center [521, 323] width 165 height 24
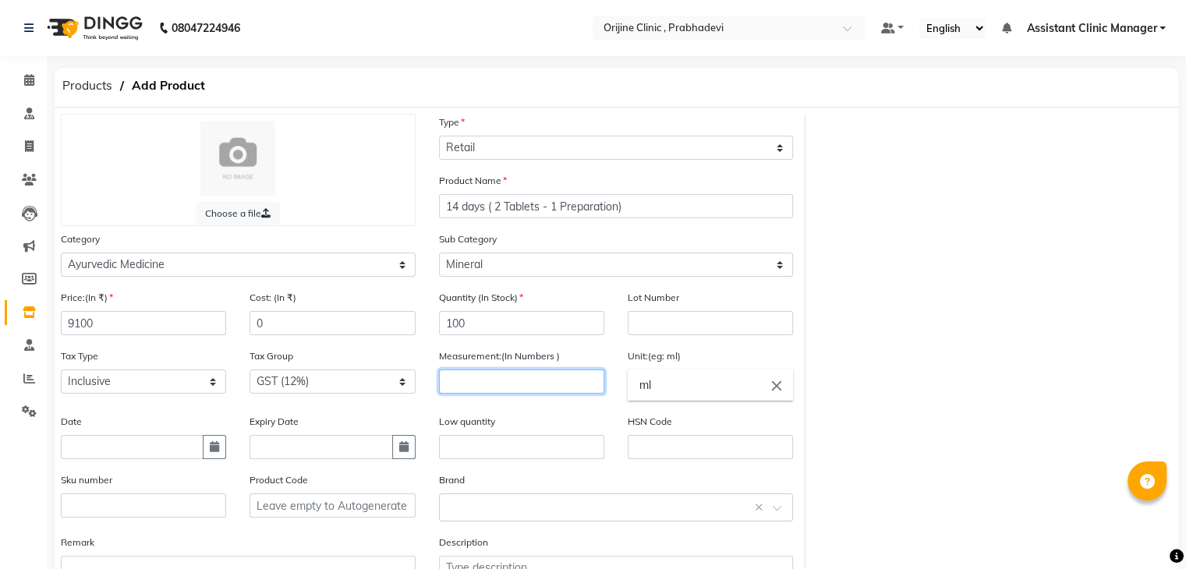
click at [508, 391] on input "number" at bounding box center [521, 382] width 165 height 24
click at [777, 381] on div "close" at bounding box center [776, 385] width 17 height 17
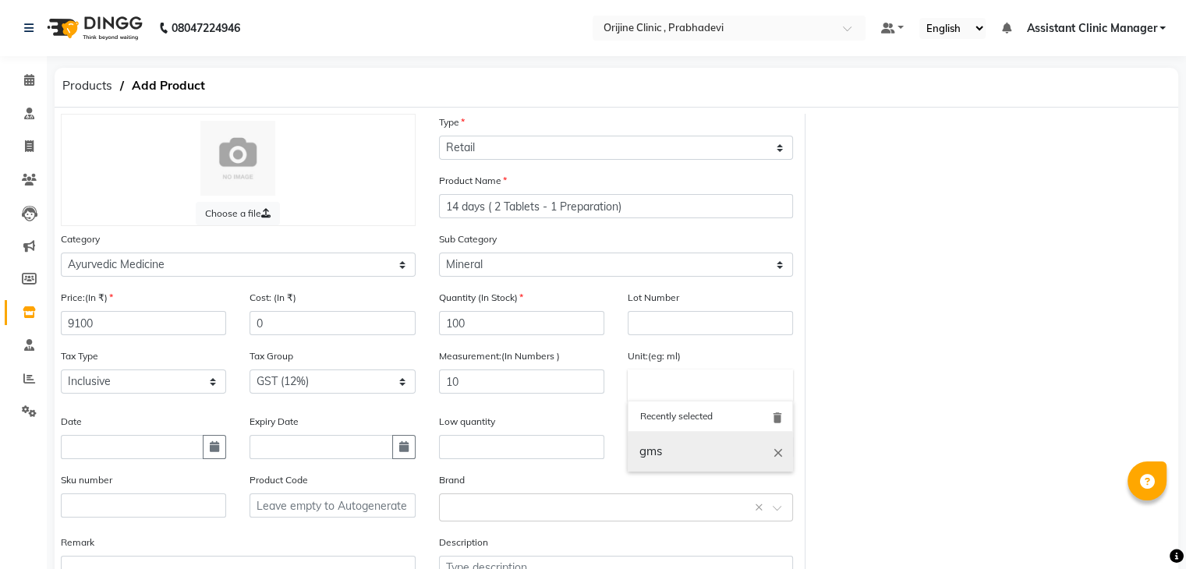
click at [686, 456] on link "gms" at bounding box center [710, 452] width 165 height 40
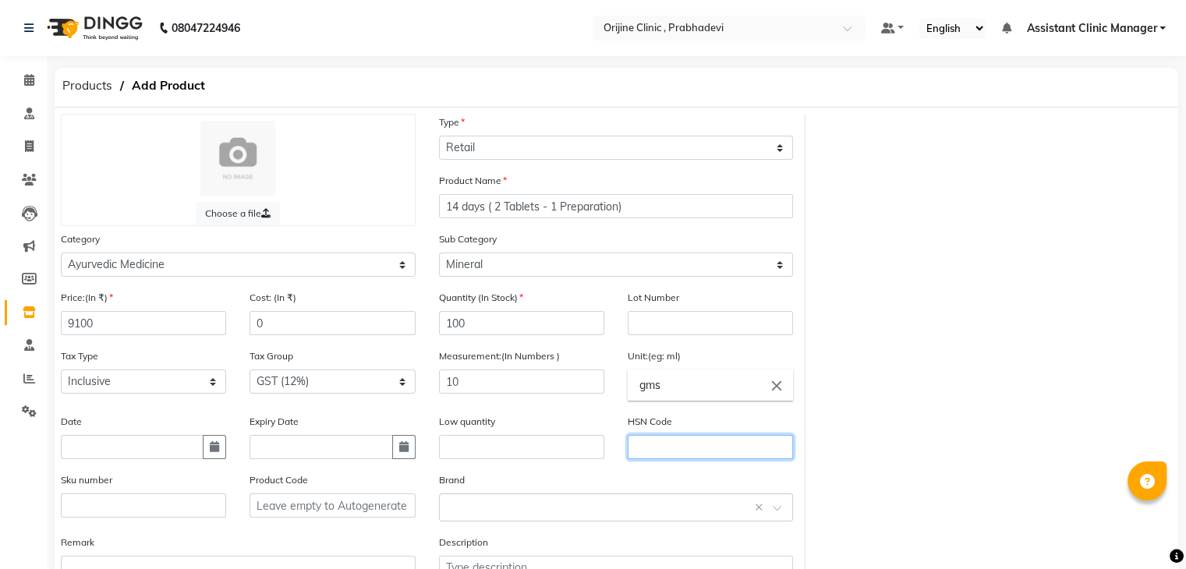
click at [657, 446] on input "text" at bounding box center [710, 447] width 165 height 24
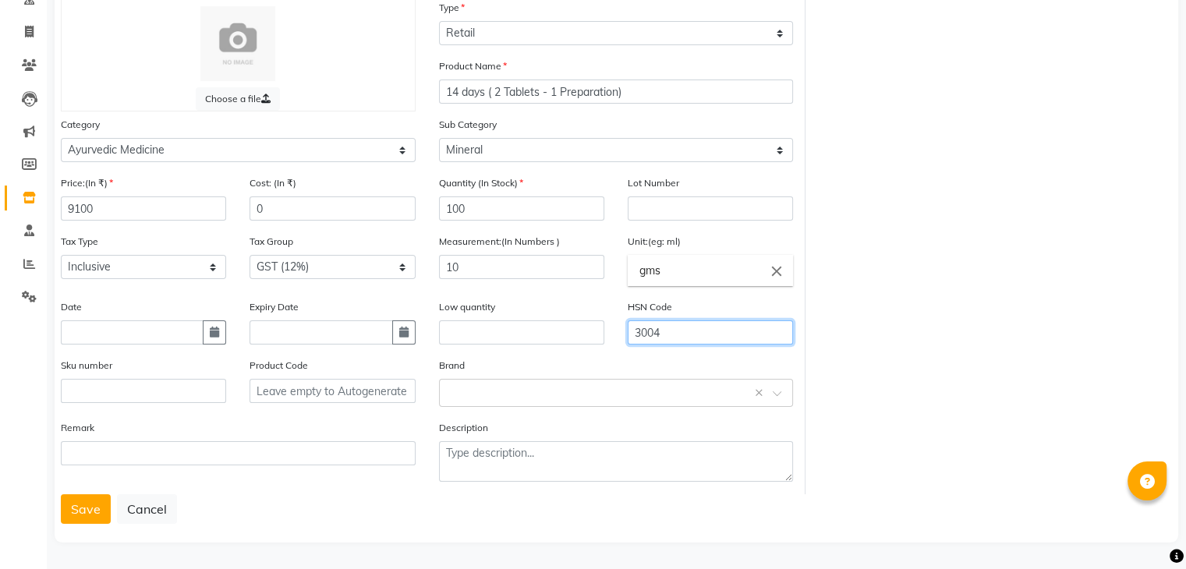
scroll to position [122, 0]
click at [90, 509] on button "Save" at bounding box center [86, 509] width 50 height 30
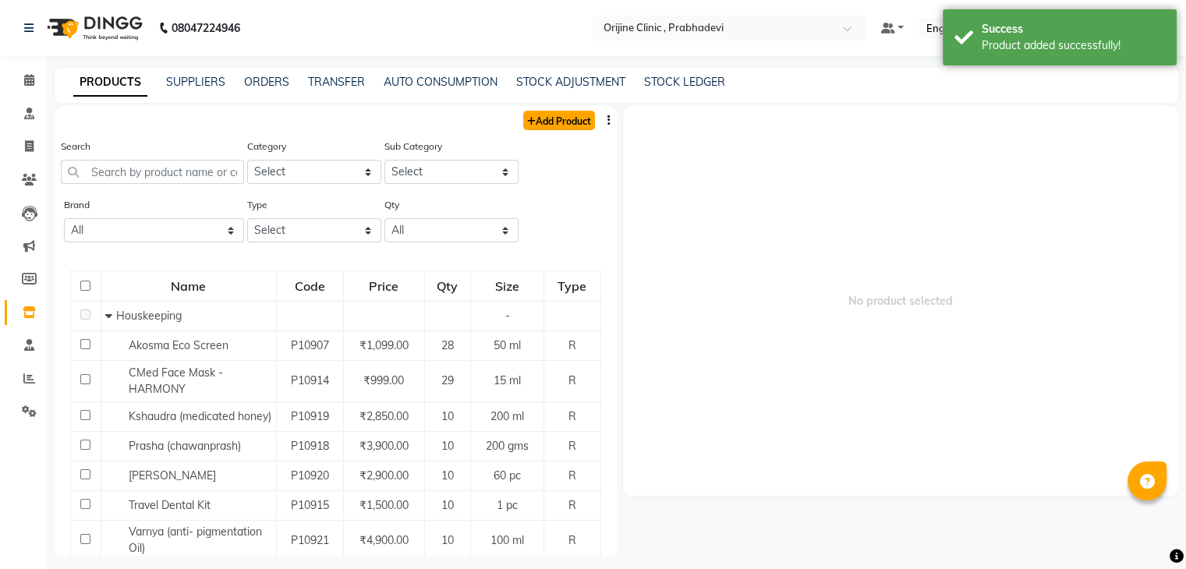
click at [552, 125] on link "Add Product" at bounding box center [559, 120] width 72 height 19
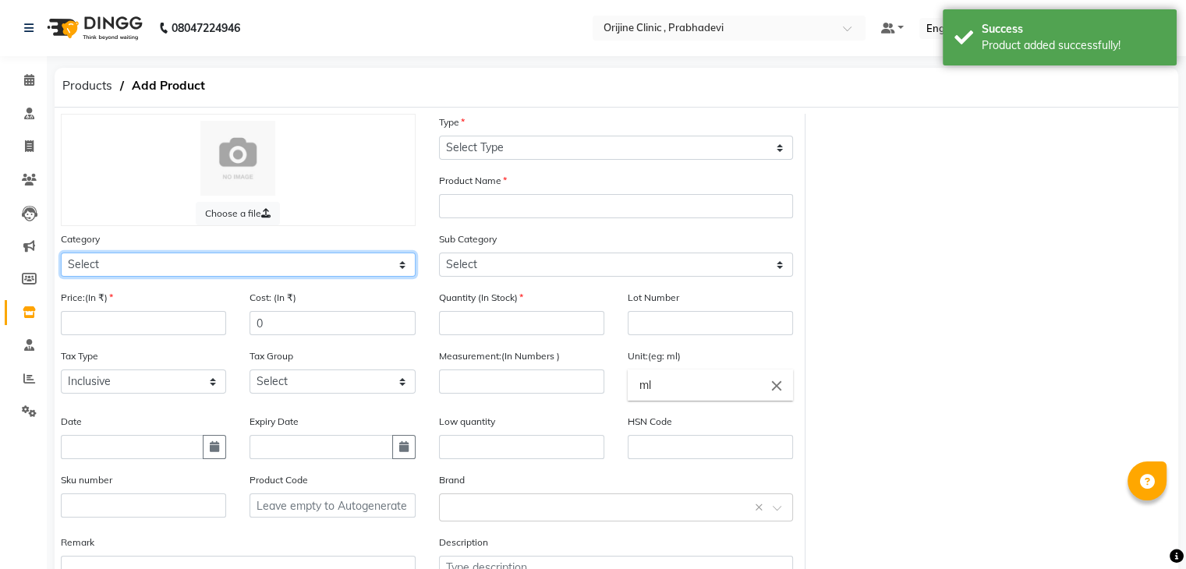
click at [231, 271] on select "Select Ayurvedic Medicine Skin Personal Care Cosmosoticles Wellness Product Con…" at bounding box center [238, 265] width 355 height 24
click at [61, 255] on select "Select Ayurvedic Medicine Skin Personal Care Cosmosoticles Wellness Product Con…" at bounding box center [238, 265] width 355 height 24
click at [170, 275] on select "Select Ayurvedic Medicine Skin Personal Care Cosmosoticles Wellness Product Con…" at bounding box center [238, 265] width 355 height 24
click at [61, 255] on select "Select Ayurvedic Medicine Skin Personal Care Cosmosoticles Wellness Product Con…" at bounding box center [238, 265] width 355 height 24
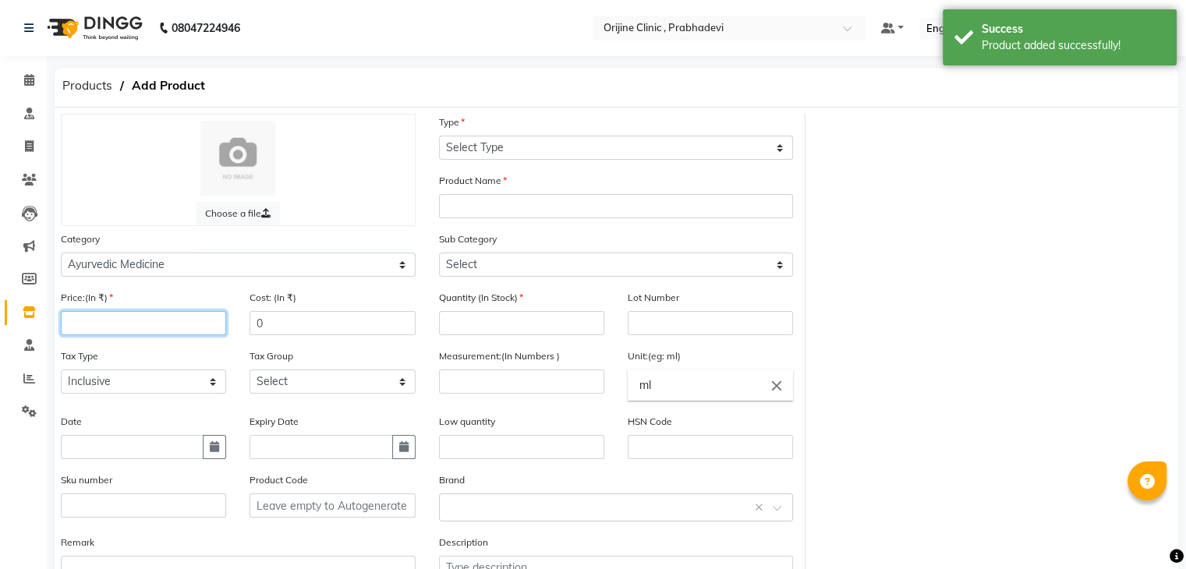
click at [143, 325] on input "number" at bounding box center [143, 323] width 165 height 24
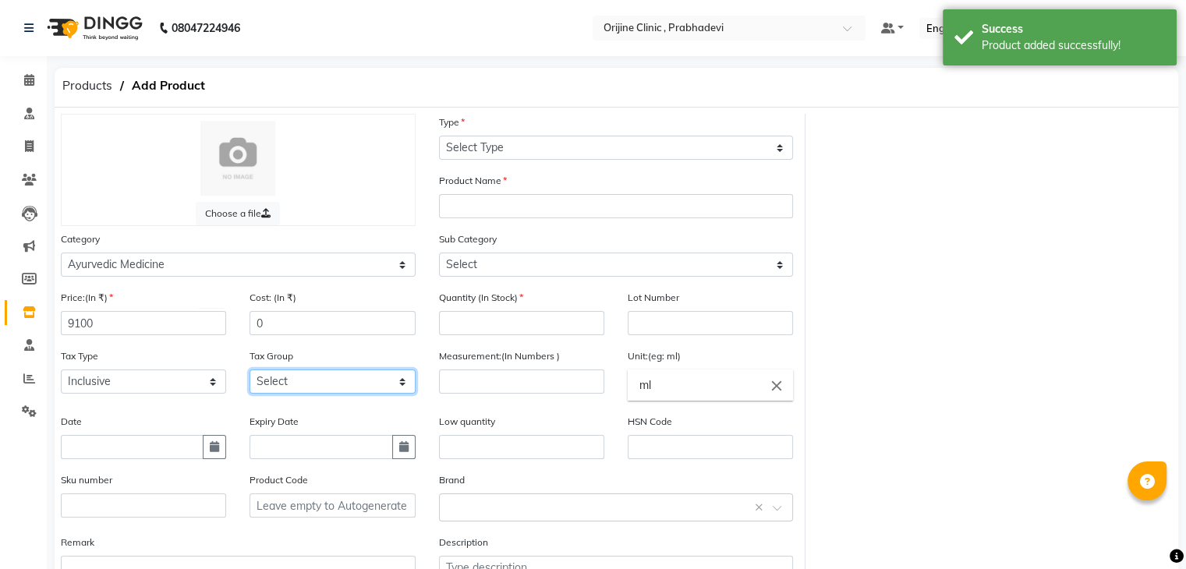
click at [274, 388] on select "Select GST (12%) GST (18%)" at bounding box center [332, 382] width 165 height 24
click at [250, 374] on select "Select GST (12%) GST (18%)" at bounding box center [332, 382] width 165 height 24
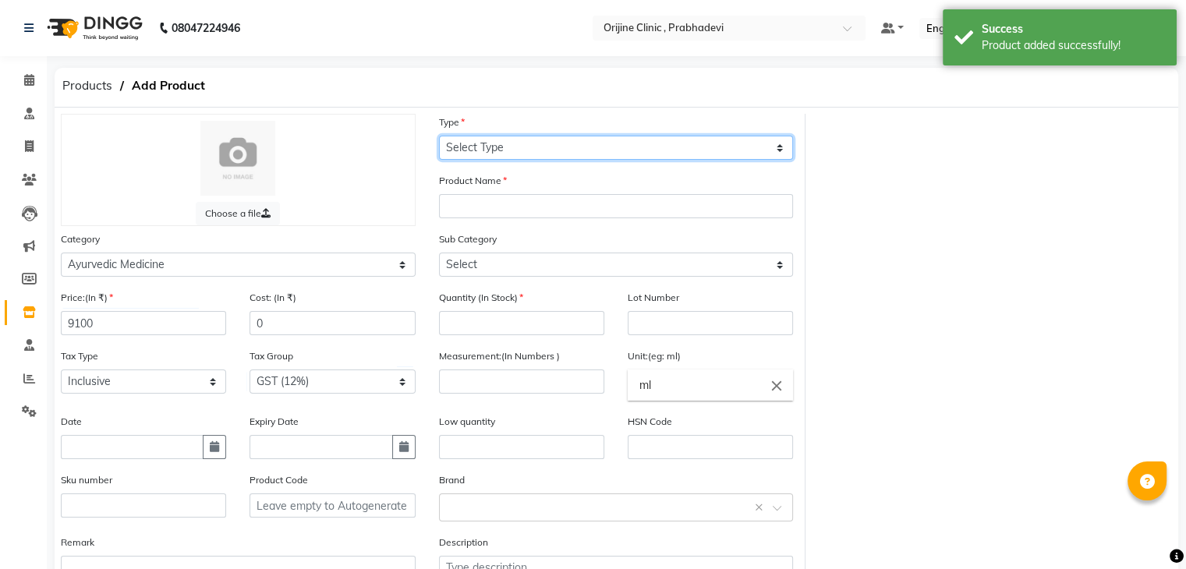
click at [528, 143] on select "Select Type Both Retail Consumable" at bounding box center [616, 148] width 355 height 24
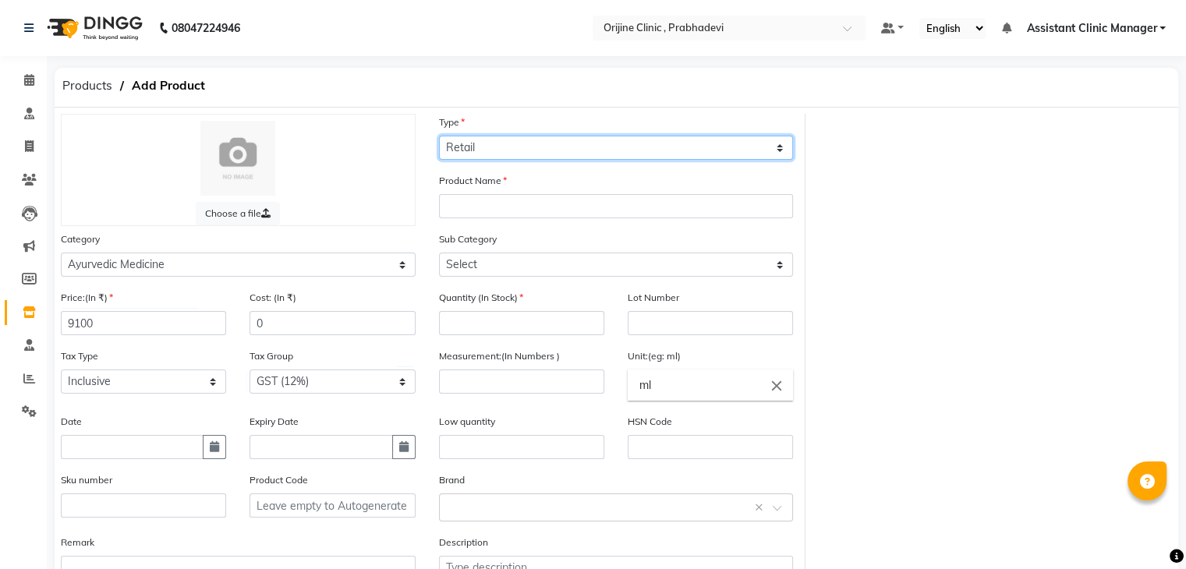
click at [439, 136] on select "Select Type Both Retail Consumable" at bounding box center [616, 148] width 355 height 24
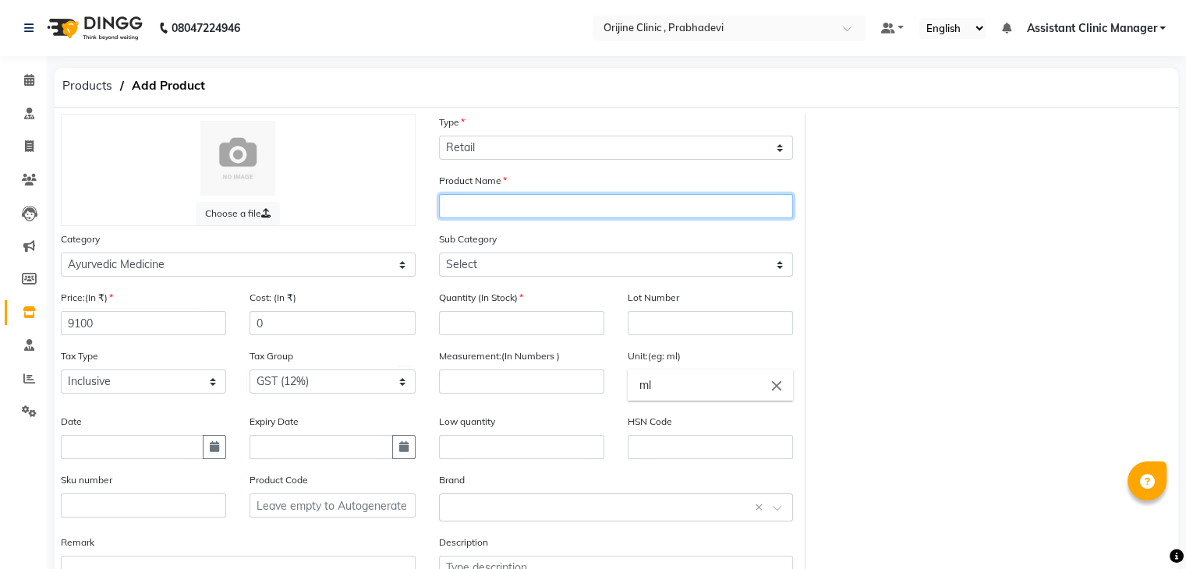
click at [488, 214] on input "text" at bounding box center [616, 206] width 355 height 24
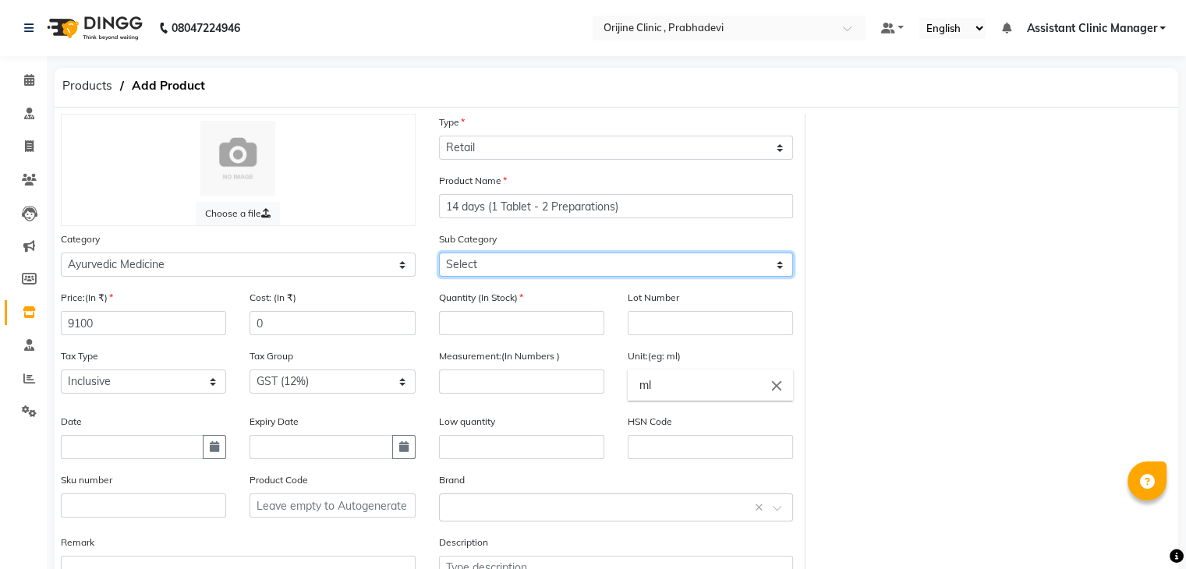
click at [617, 269] on select "Select 7 Days (2 Preparation) Mineral Non Mineral" at bounding box center [616, 265] width 355 height 24
click at [439, 255] on select "Select 7 Days (2 Preparation) Mineral Non Mineral" at bounding box center [616, 265] width 355 height 24
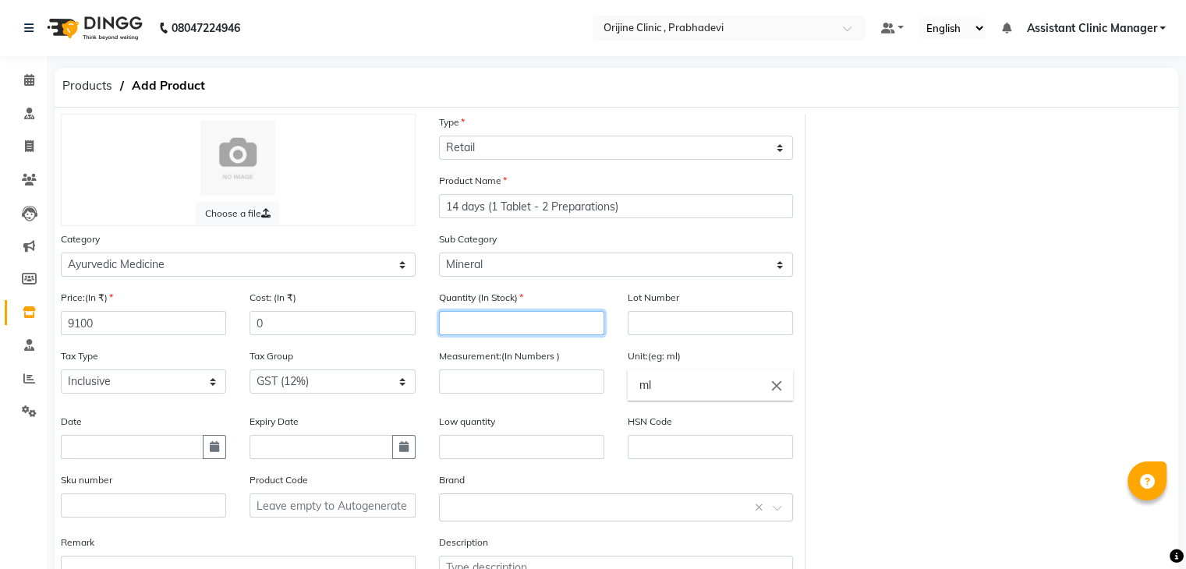
click at [523, 326] on input "number" at bounding box center [521, 323] width 165 height 24
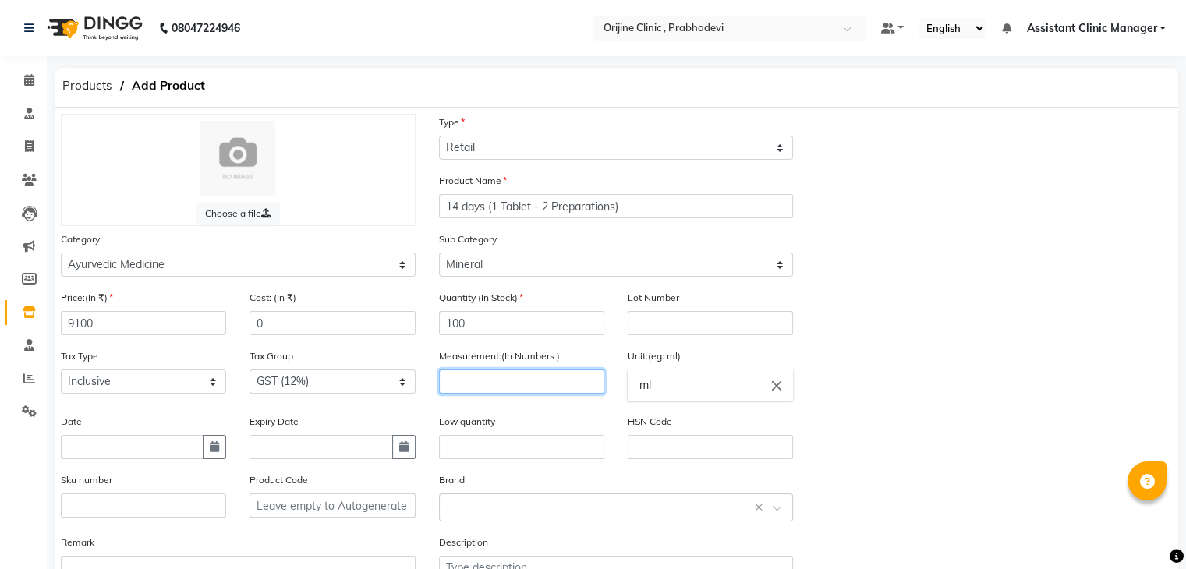
click at [519, 387] on input "number" at bounding box center [521, 382] width 165 height 24
click at [777, 388] on icon "close" at bounding box center [776, 385] width 17 height 17
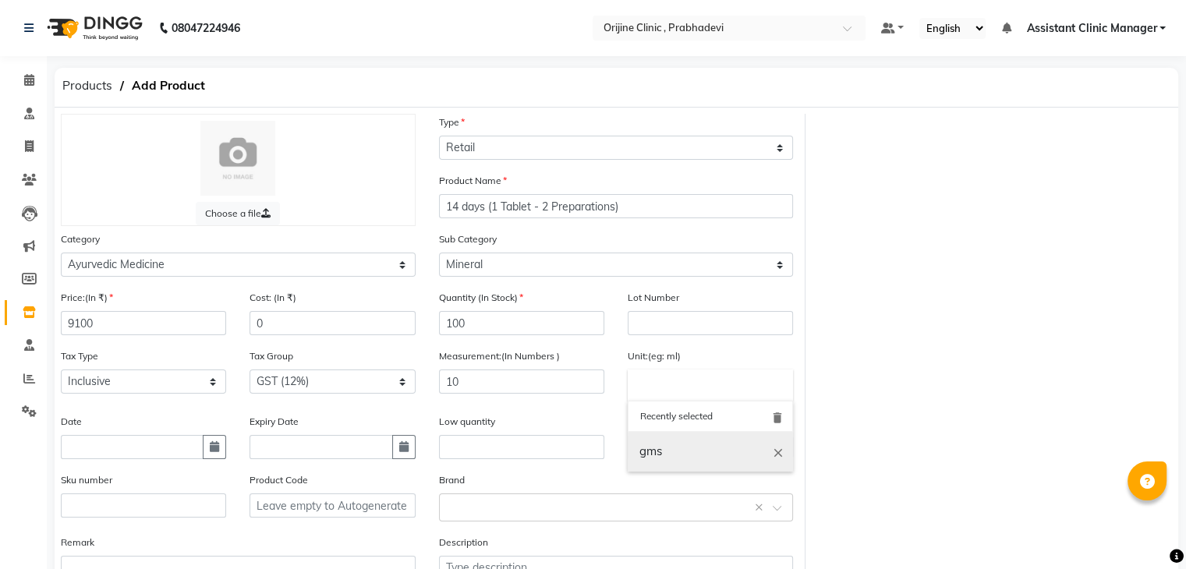
click at [664, 455] on link "gms" at bounding box center [710, 452] width 165 height 40
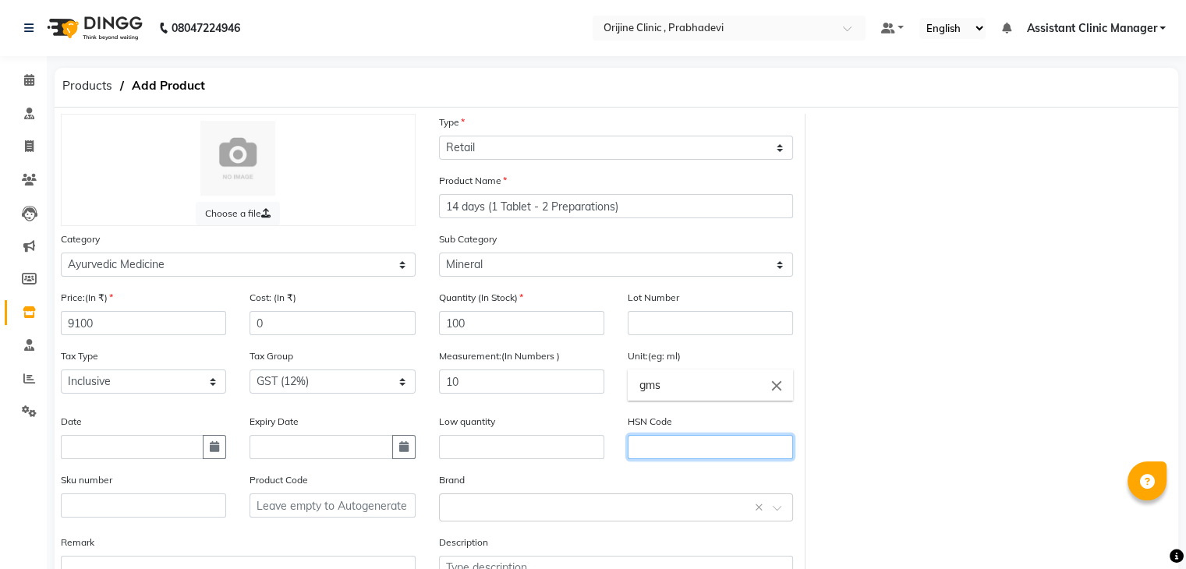
click at [650, 453] on input "text" at bounding box center [710, 447] width 165 height 24
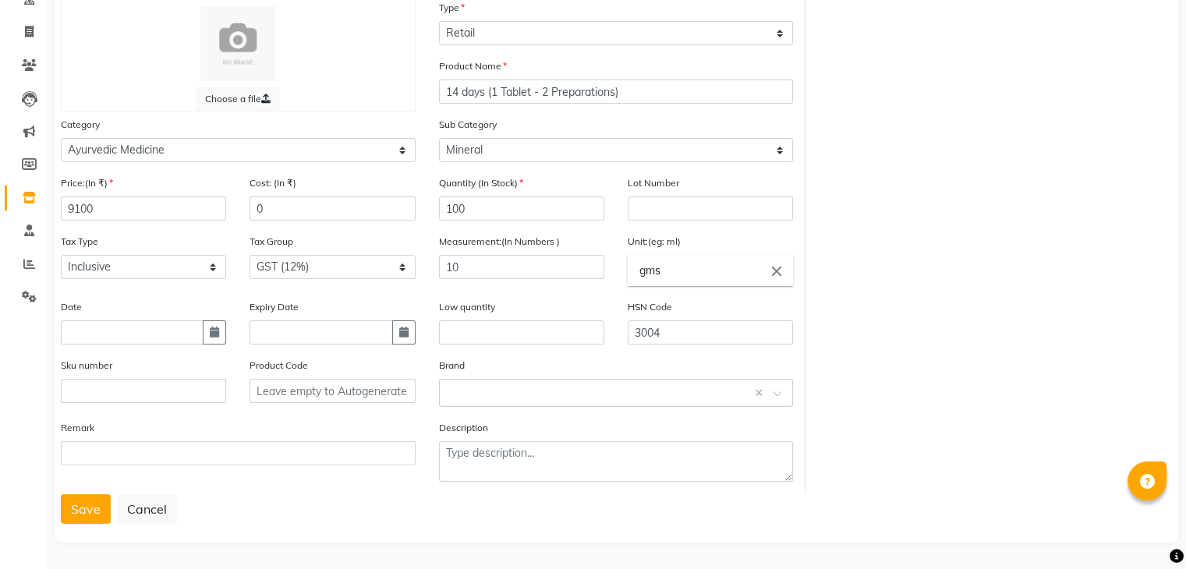
click at [169, 409] on div "Sku number" at bounding box center [143, 386] width 189 height 58
click at [94, 504] on button "Save" at bounding box center [86, 509] width 50 height 30
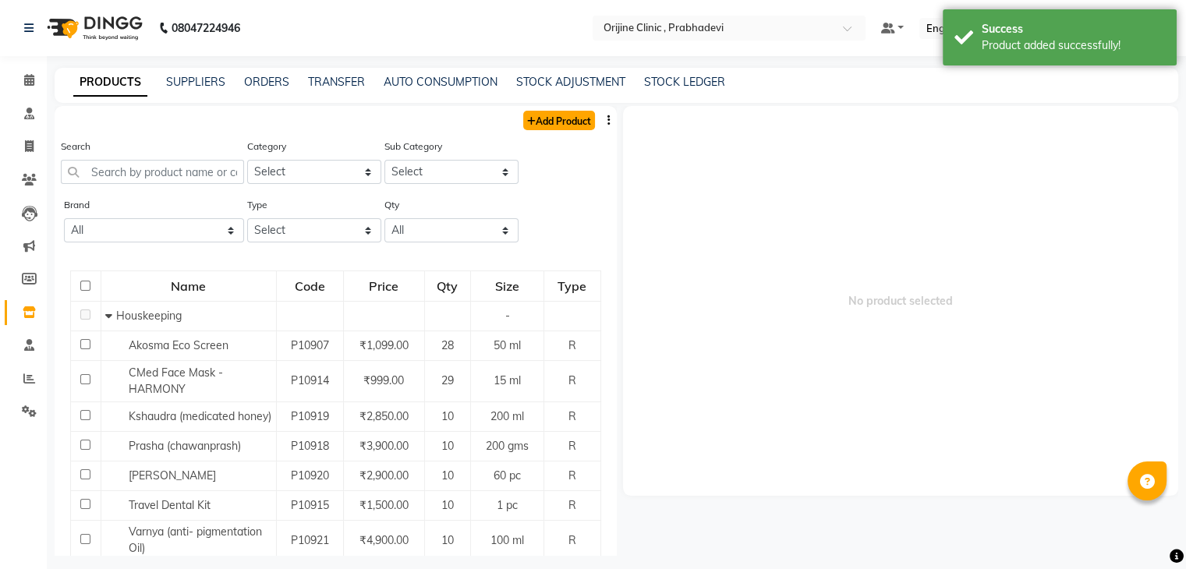
click at [543, 123] on link "Add Product" at bounding box center [559, 120] width 72 height 19
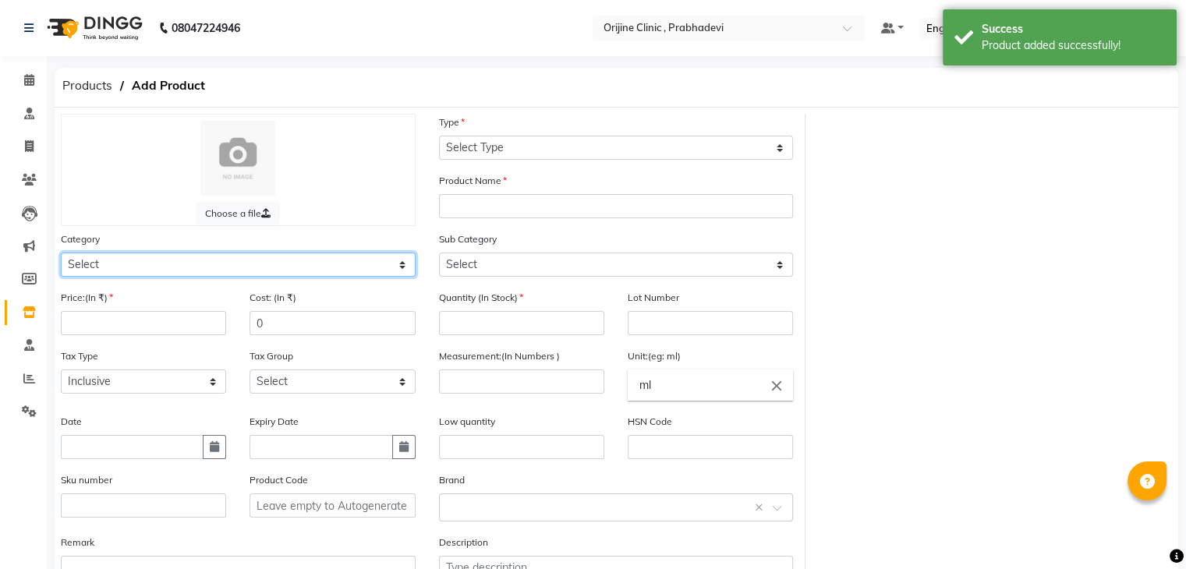
click at [214, 272] on select "Select Ayurvedic Medicine Skin Personal Care Cosmosoticles Wellness Product Con…" at bounding box center [238, 265] width 355 height 24
click at [61, 255] on select "Select Ayurvedic Medicine Skin Personal Care Cosmosoticles Wellness Product Con…" at bounding box center [238, 265] width 355 height 24
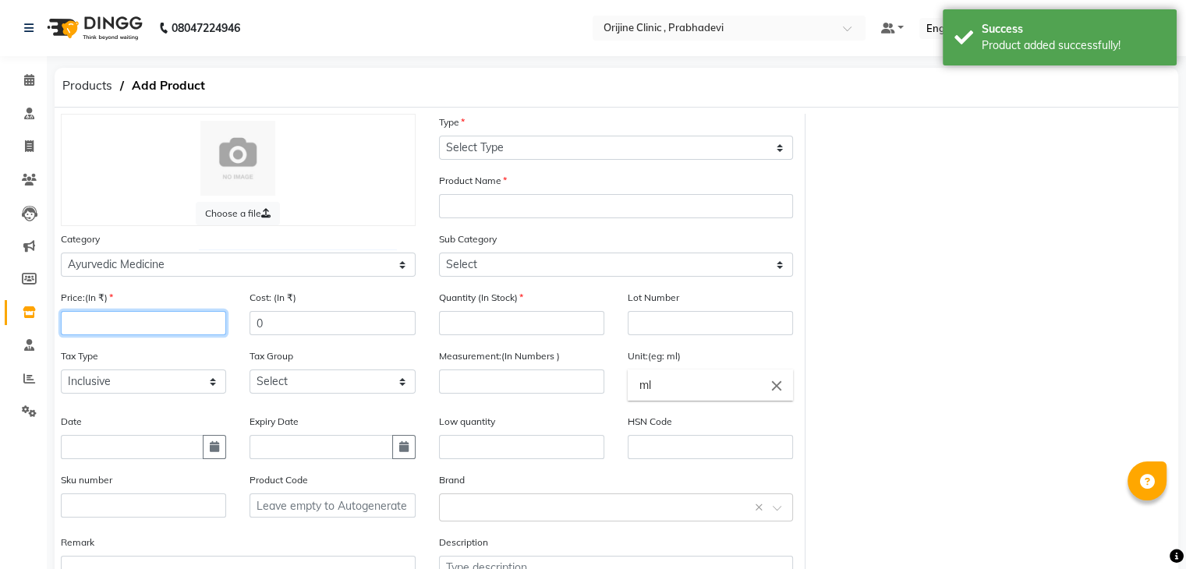
click at [134, 328] on input "number" at bounding box center [143, 323] width 165 height 24
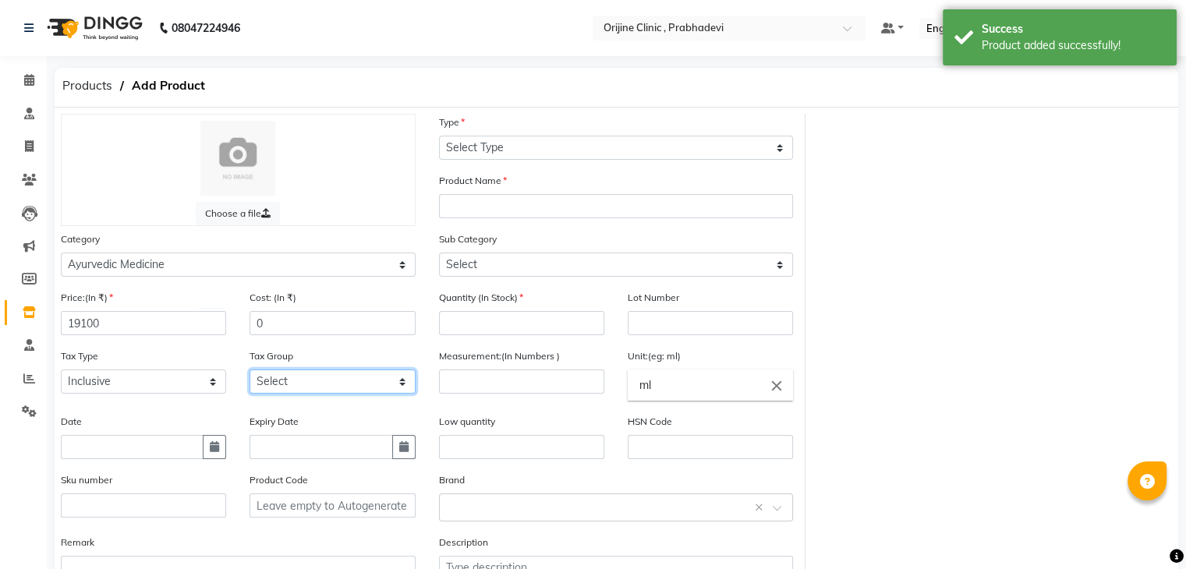
click at [281, 393] on select "Select GST (12%) GST (18%)" at bounding box center [332, 382] width 165 height 24
click at [250, 374] on select "Select GST (12%) GST (18%)" at bounding box center [332, 382] width 165 height 24
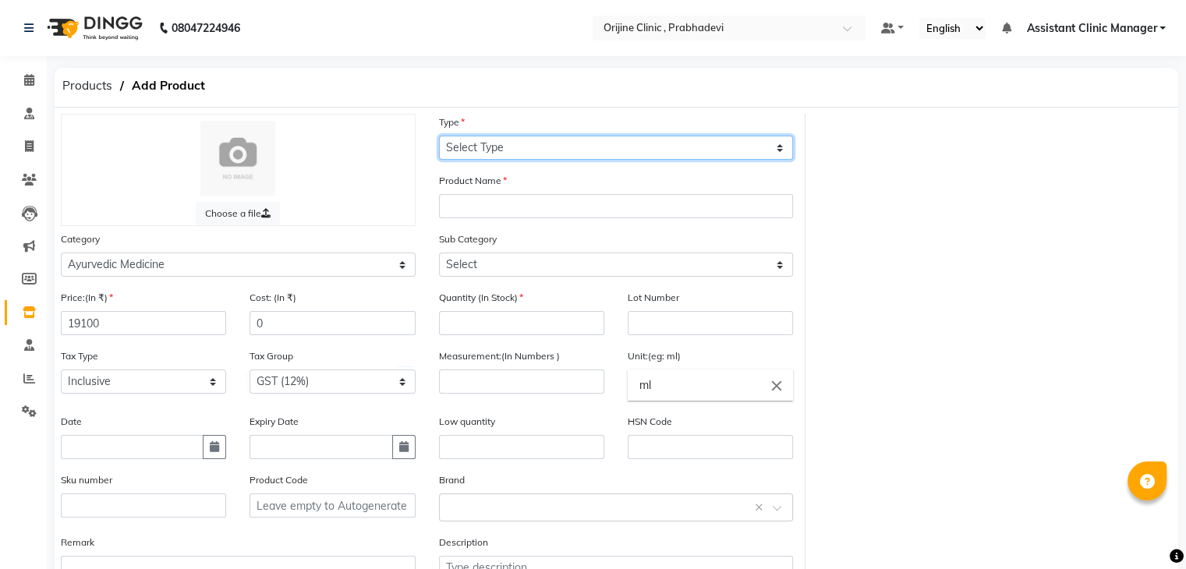
click at [515, 147] on select "Select Type Both Retail Consumable" at bounding box center [616, 148] width 355 height 24
click at [439, 136] on select "Select Type Both Retail Consumable" at bounding box center [616, 148] width 355 height 24
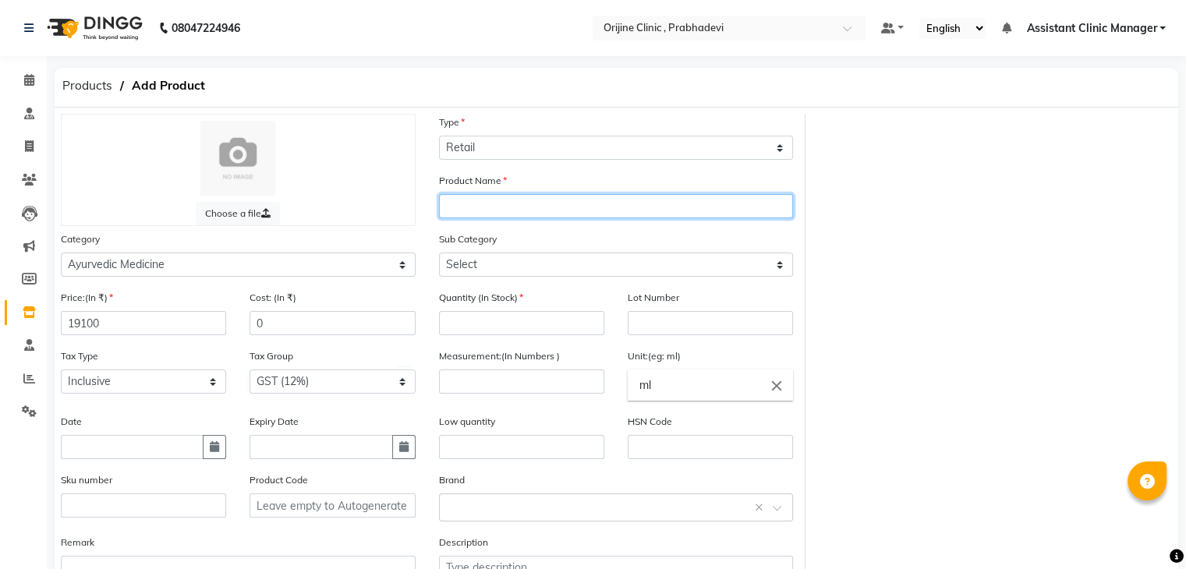
click at [489, 210] on input "text" at bounding box center [616, 206] width 355 height 24
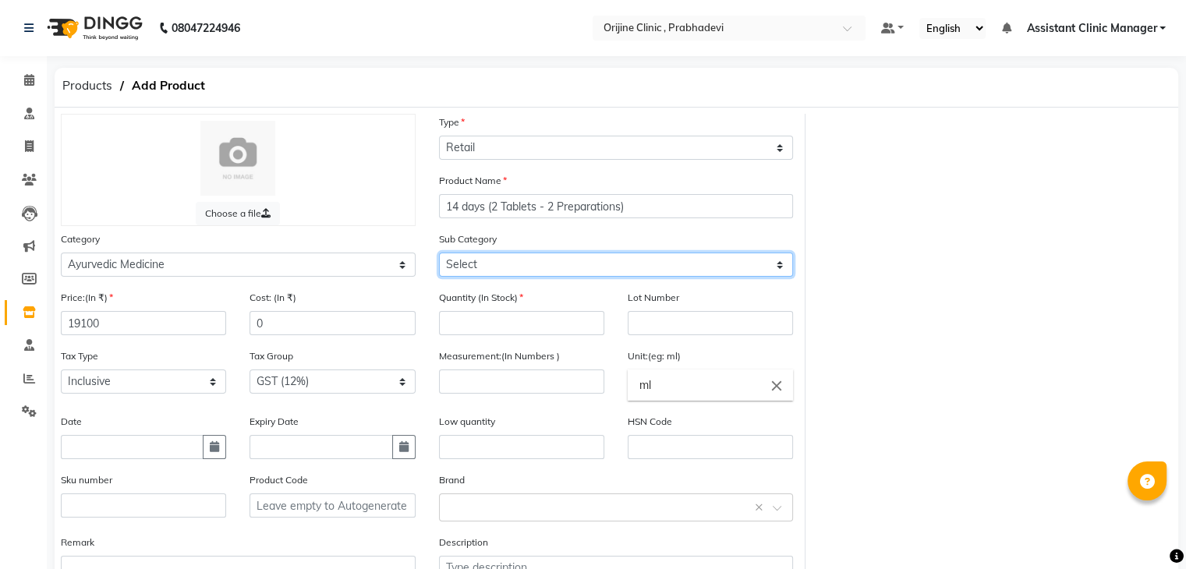
click at [559, 262] on select "Select 7 Days (2 Preparation) Mineral Non Mineral" at bounding box center [616, 265] width 355 height 24
click at [439, 255] on select "Select 7 Days (2 Preparation) Mineral Non Mineral" at bounding box center [616, 265] width 355 height 24
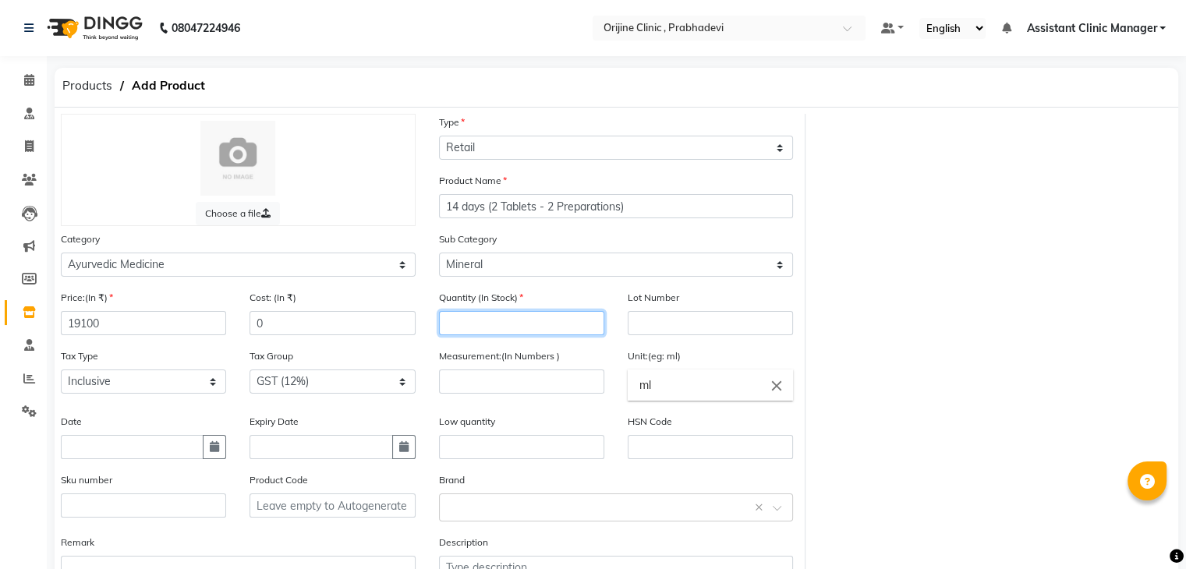
click at [496, 331] on input "number" at bounding box center [521, 323] width 165 height 24
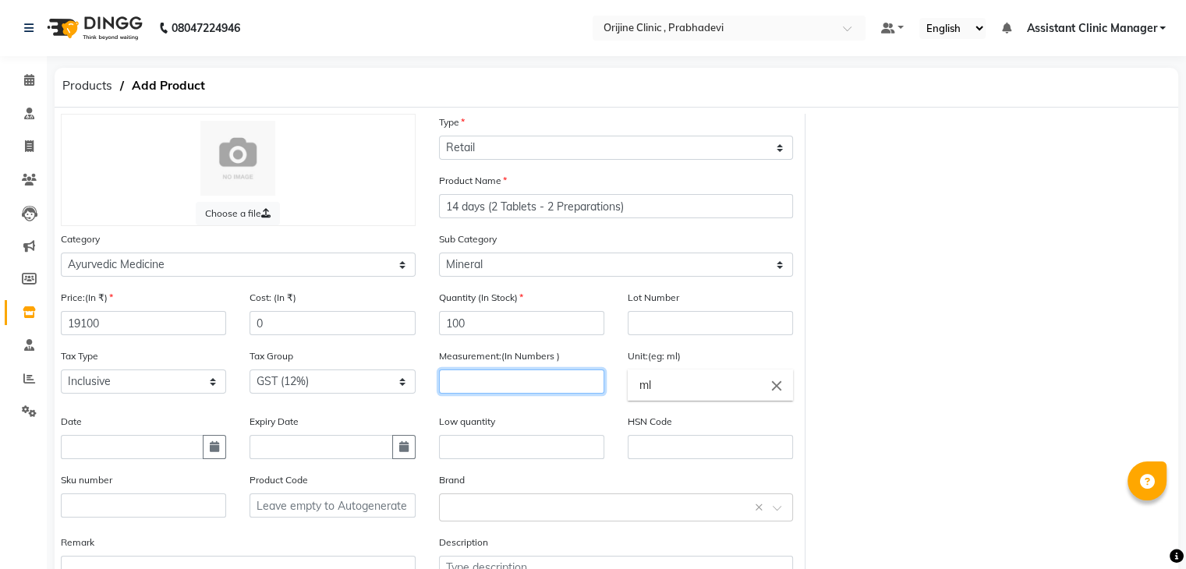
click at [526, 393] on input "number" at bounding box center [521, 382] width 165 height 24
click at [706, 401] on input "ml" at bounding box center [710, 385] width 165 height 31
click at [781, 391] on icon "close" at bounding box center [776, 385] width 17 height 17
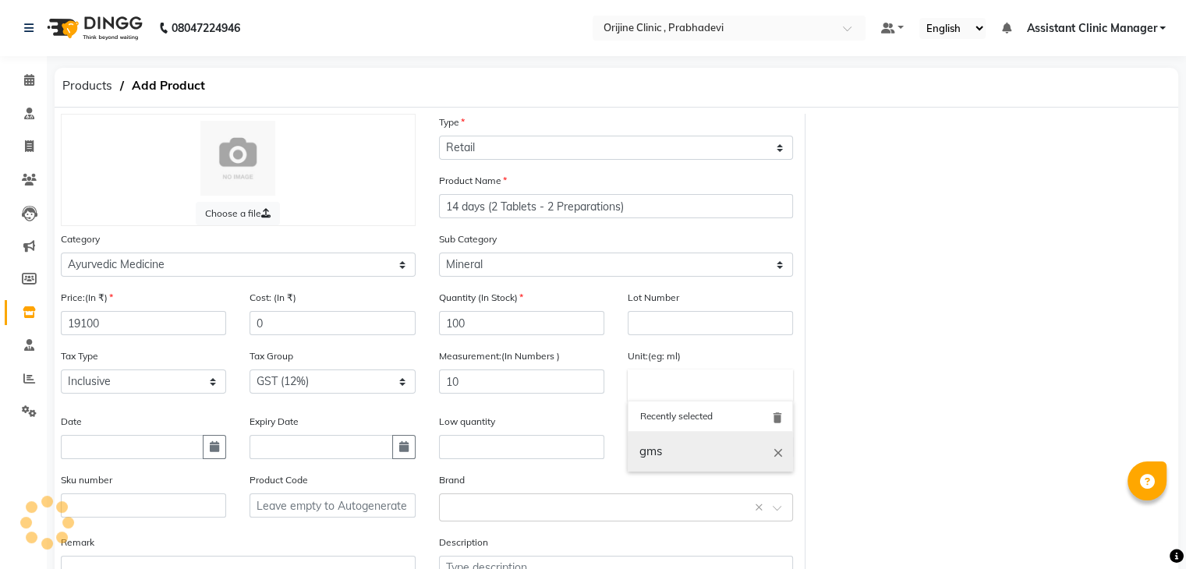
click at [697, 458] on link "gms" at bounding box center [710, 452] width 165 height 40
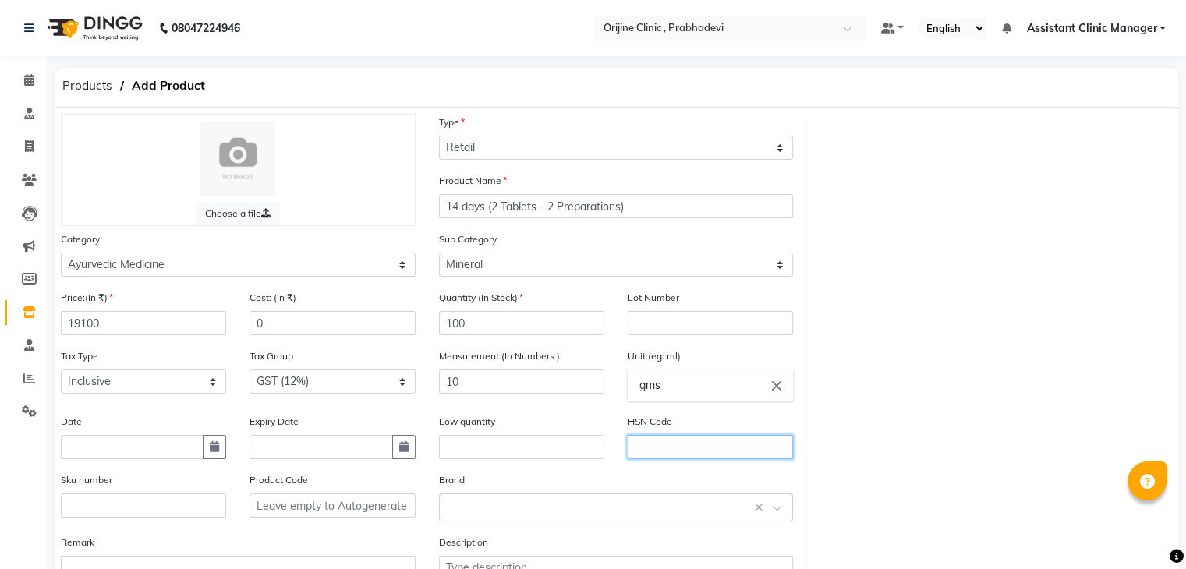
click at [658, 451] on input "text" at bounding box center [710, 447] width 165 height 24
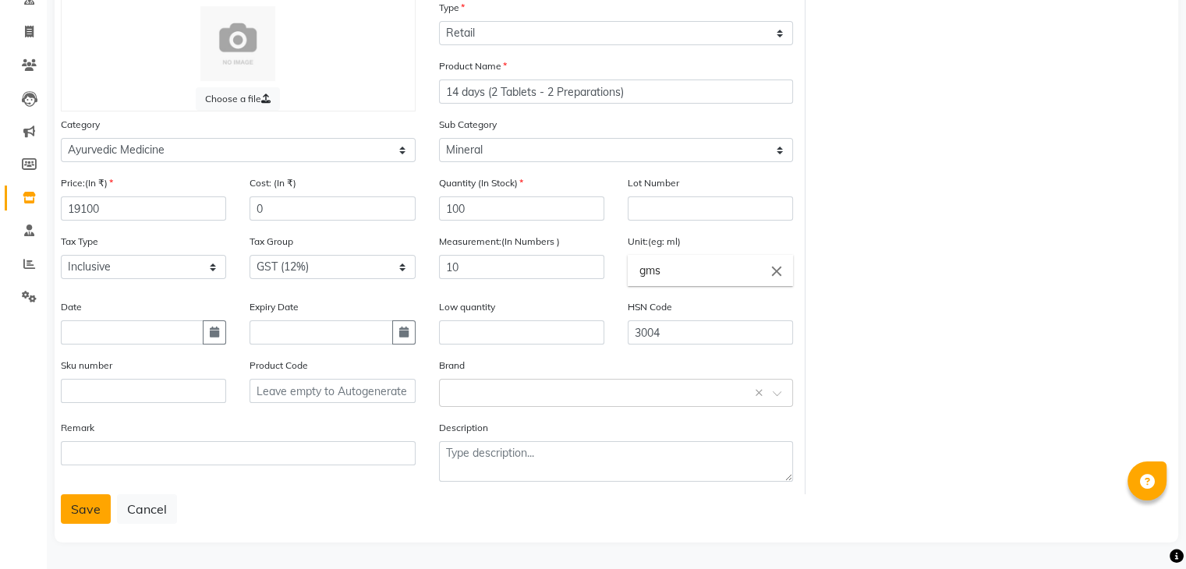
click at [82, 497] on button "Save" at bounding box center [86, 509] width 50 height 30
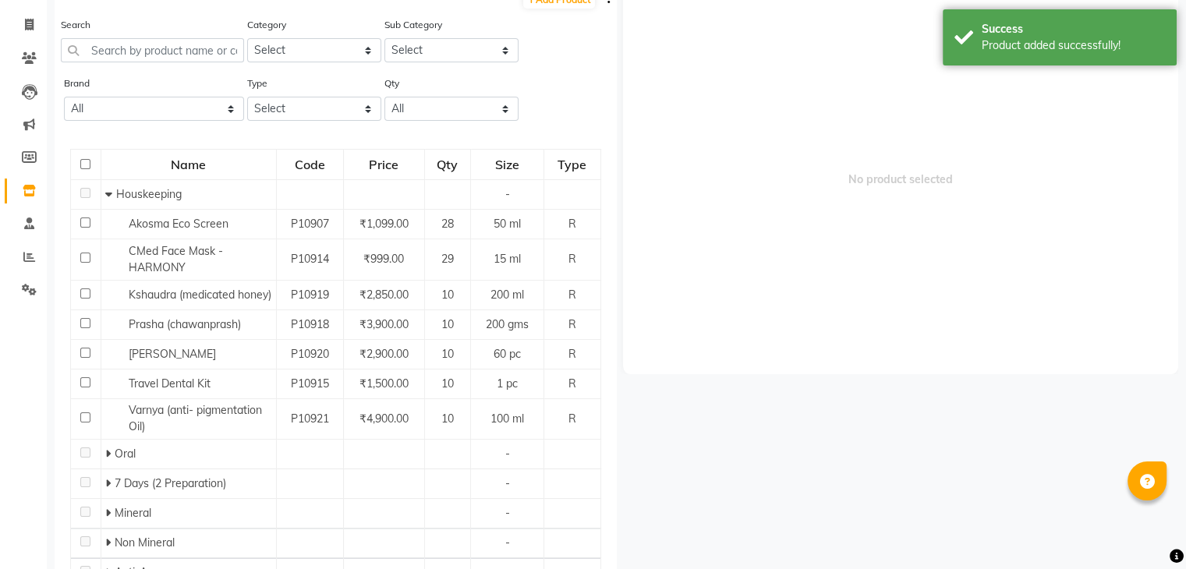
scroll to position [10, 0]
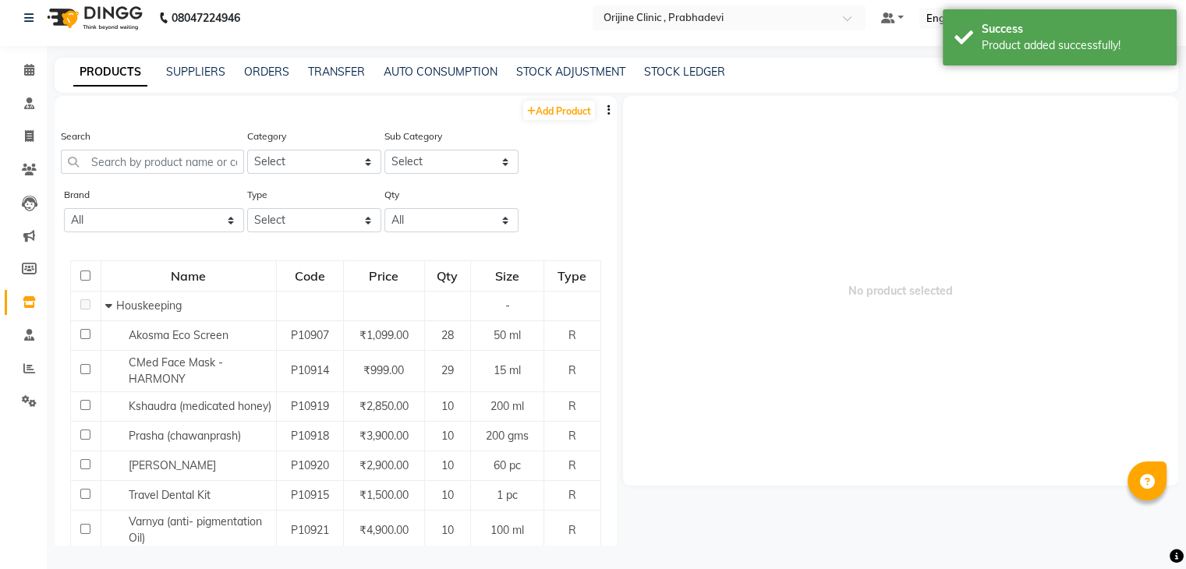
click at [300, 148] on div "Category Select Ayurvedic Medicine Skin Personal Care Cosmosoticles Wellness Pr…" at bounding box center [314, 151] width 134 height 46
click at [301, 161] on select "Select Ayurvedic Medicine Skin Personal Care Cosmosoticles Wellness Product Con…" at bounding box center [314, 162] width 134 height 24
click at [247, 150] on select "Select Ayurvedic Medicine Skin Personal Care Cosmosoticles Wellness Product Con…" at bounding box center [314, 162] width 134 height 24
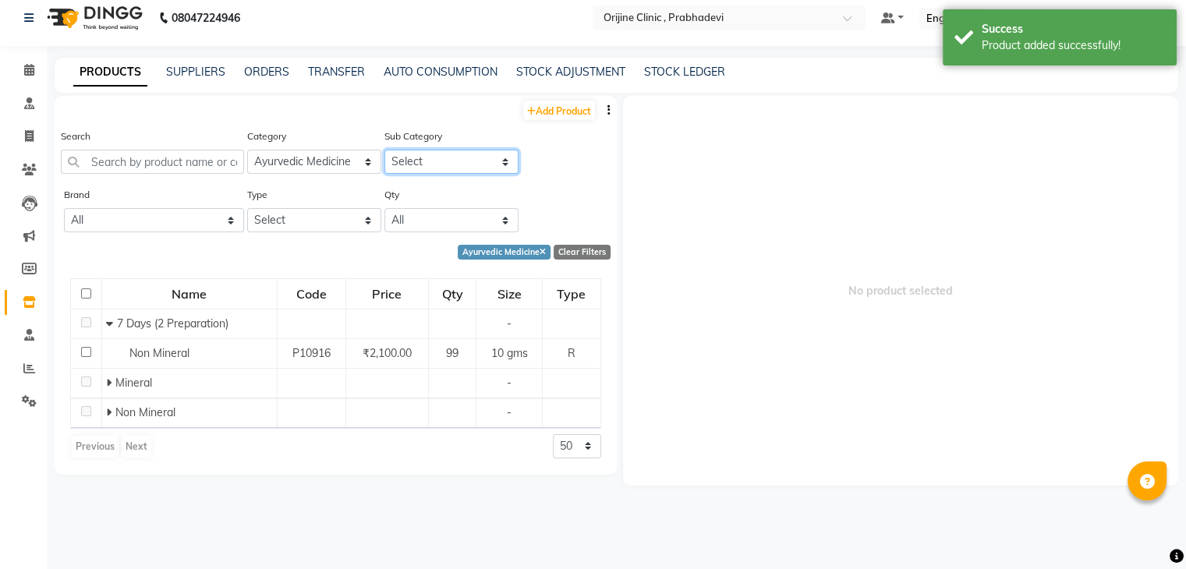
click at [416, 160] on select "Select 7 Days (2 Preparation) Mineral Non Mineral" at bounding box center [451, 162] width 134 height 24
click at [384, 150] on select "Select 7 Days (2 Preparation) Mineral Non Mineral" at bounding box center [451, 162] width 134 height 24
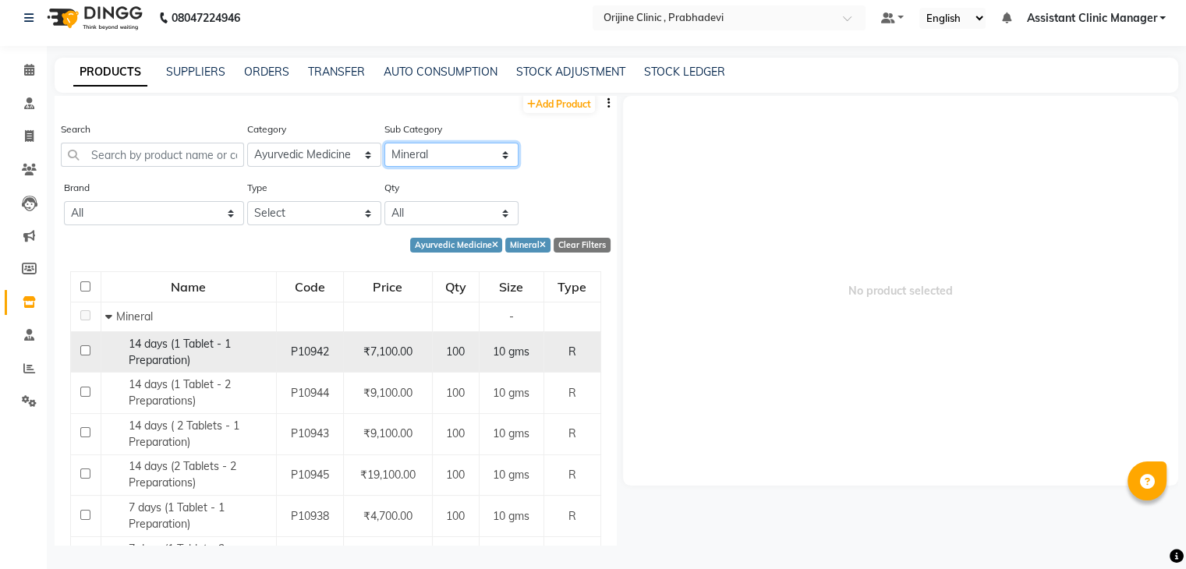
scroll to position [0, 0]
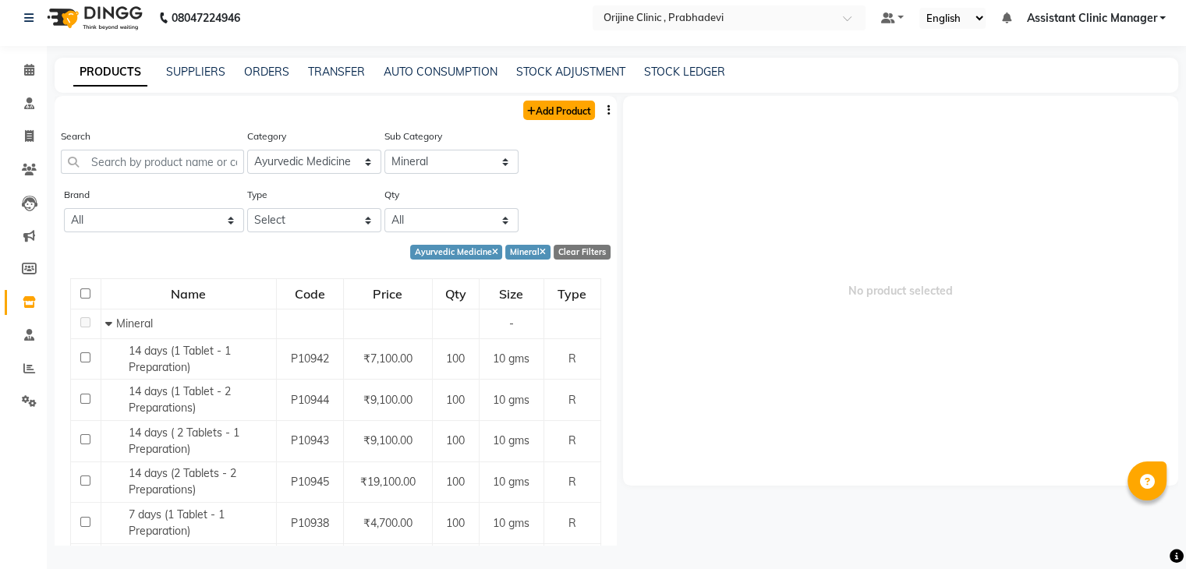
click at [551, 110] on link "Add Product" at bounding box center [559, 110] width 72 height 19
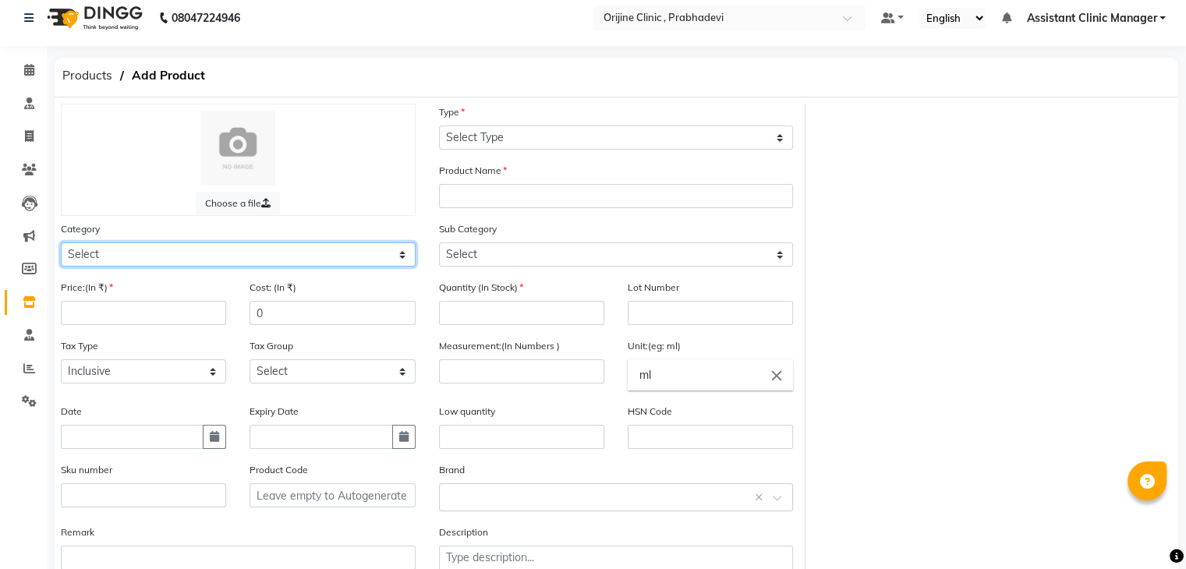
click at [243, 257] on select "Select Ayurvedic Medicine Skin Personal Care Cosmosoticles Wellness Product Con…" at bounding box center [238, 255] width 355 height 24
click at [61, 245] on select "Select Ayurvedic Medicine Skin Personal Care Cosmosoticles Wellness Product Con…" at bounding box center [238, 255] width 355 height 24
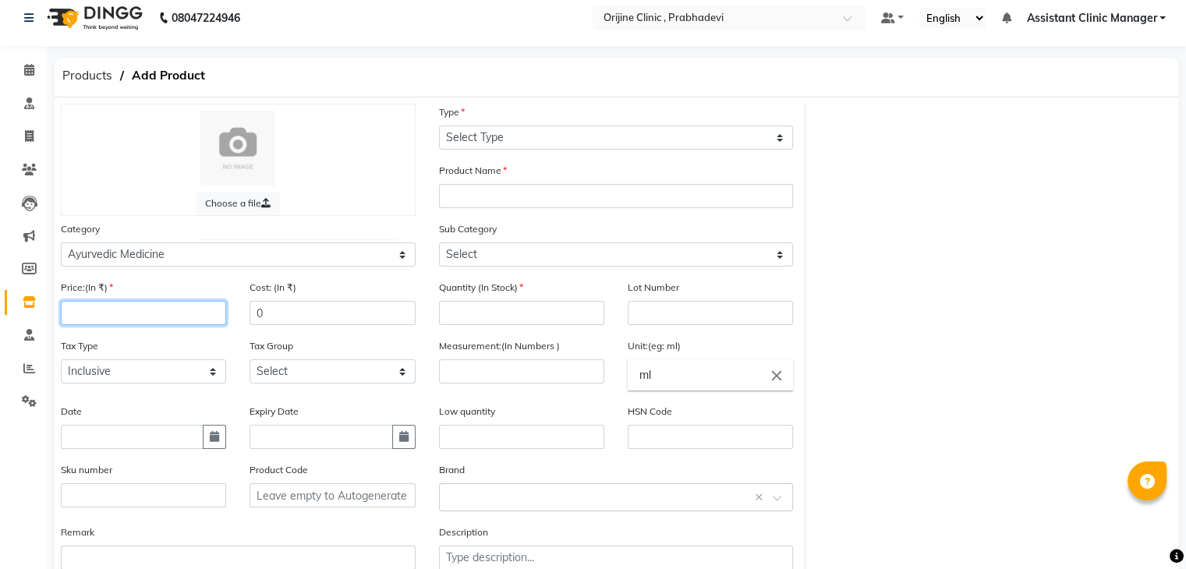
click at [172, 325] on input "number" at bounding box center [143, 313] width 165 height 24
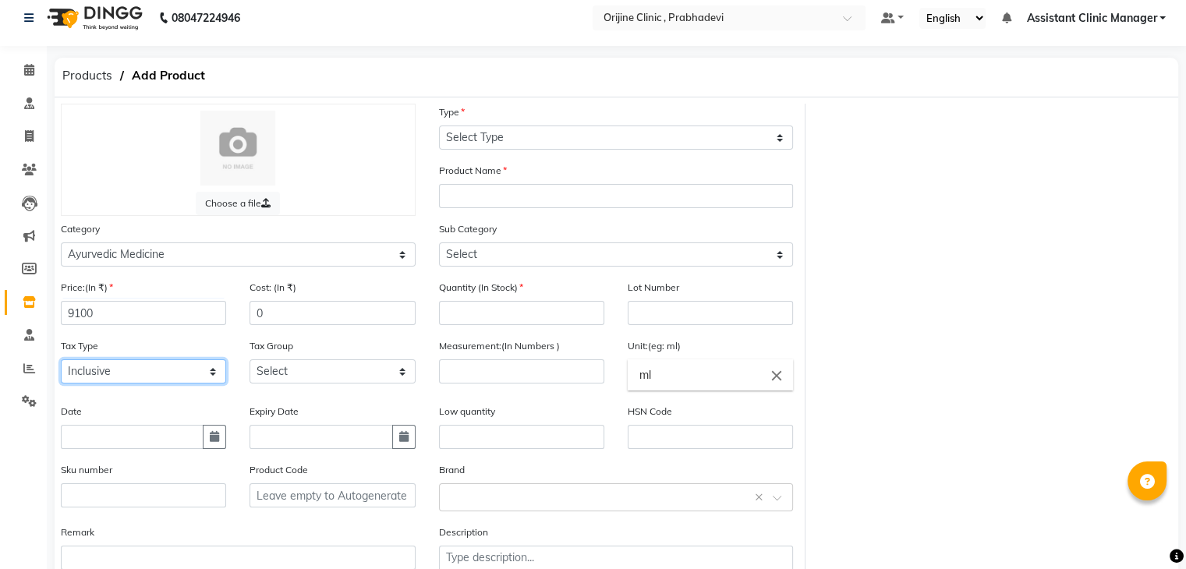
click at [150, 378] on select "Select Inclusive Exclusive" at bounding box center [143, 371] width 165 height 24
click at [278, 378] on select "Select GST (12%) GST (18%)" at bounding box center [332, 371] width 165 height 24
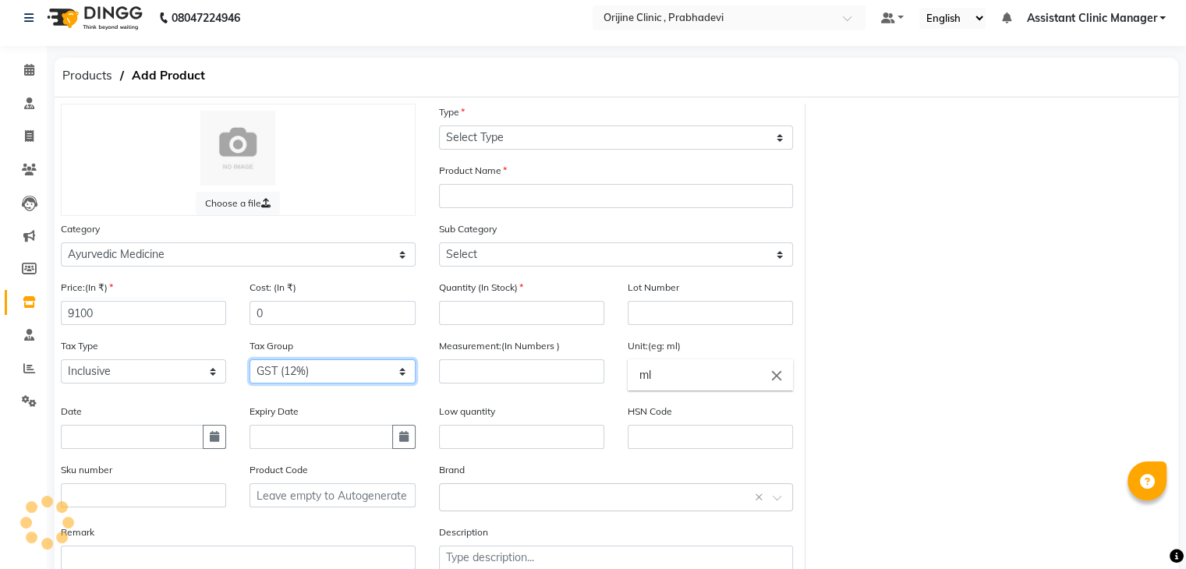
click at [250, 363] on select "Select GST (12%) GST (18%)" at bounding box center [332, 371] width 165 height 24
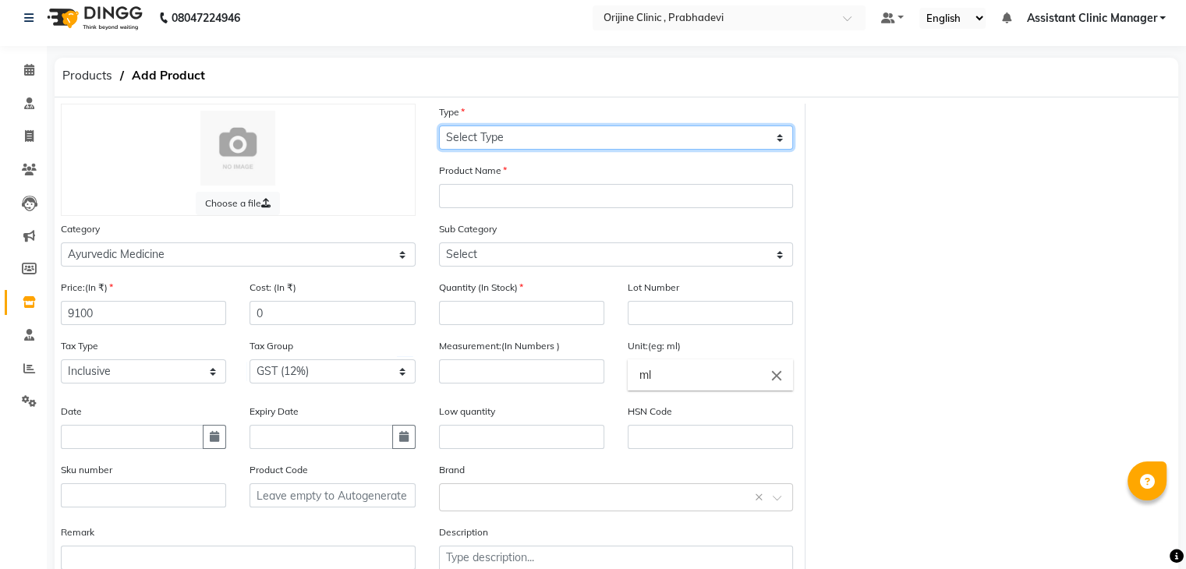
click at [508, 147] on select "Select Type Both Retail Consumable" at bounding box center [616, 138] width 355 height 24
click at [439, 126] on select "Select Type Both Retail Consumable" at bounding box center [616, 138] width 355 height 24
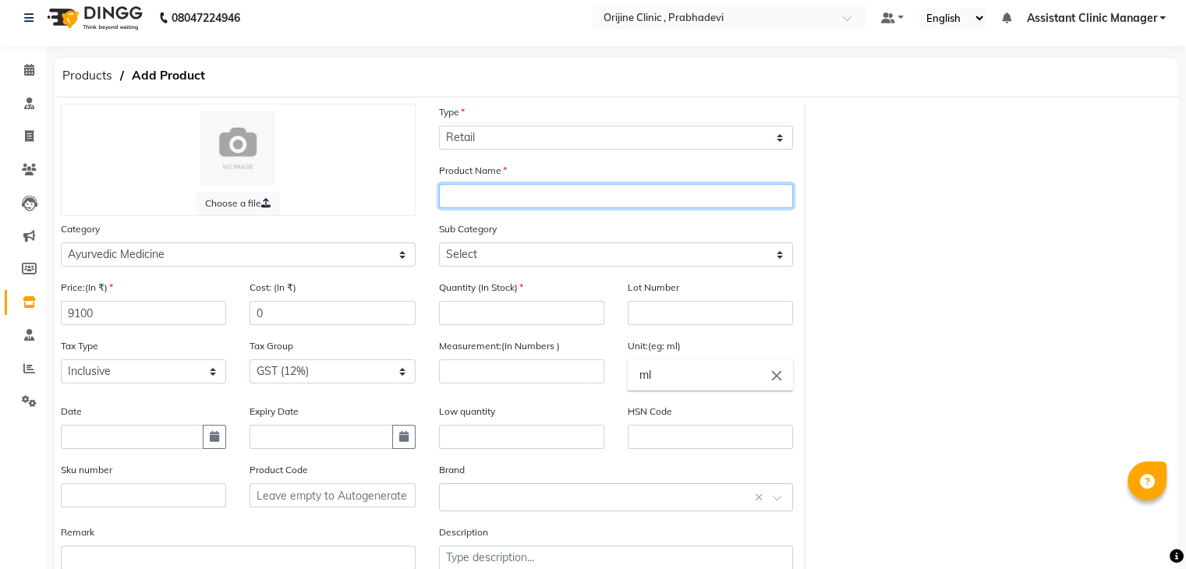
click at [485, 191] on input "text" at bounding box center [616, 196] width 355 height 24
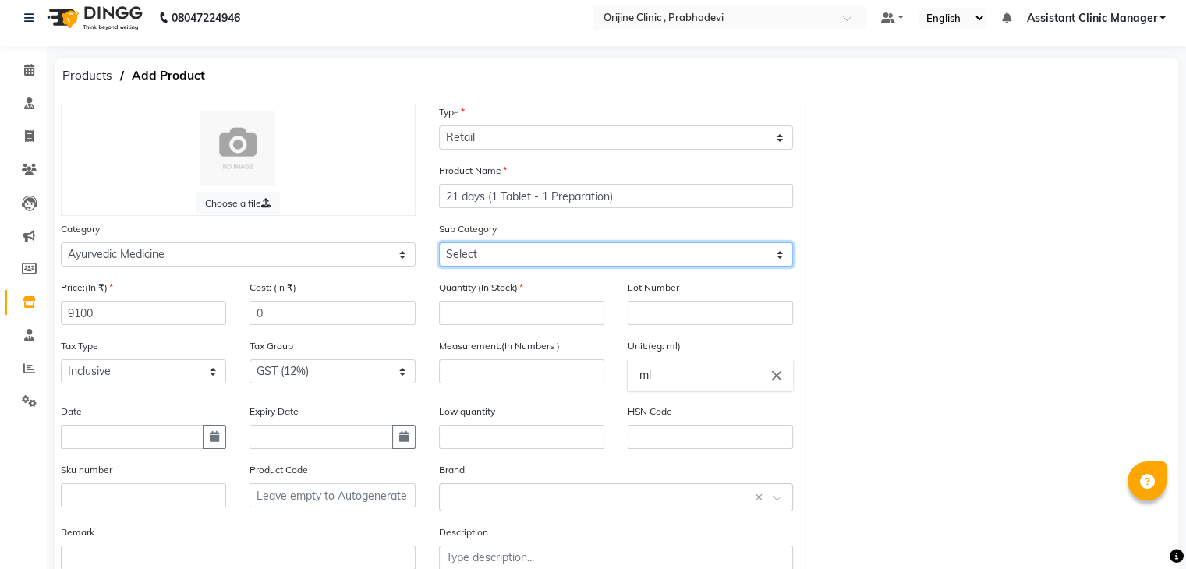
click at [493, 253] on select "Select 7 Days (2 Preparation) Mineral Non Mineral" at bounding box center [616, 255] width 355 height 24
click at [439, 245] on select "Select 7 Days (2 Preparation) Mineral Non Mineral" at bounding box center [616, 255] width 355 height 24
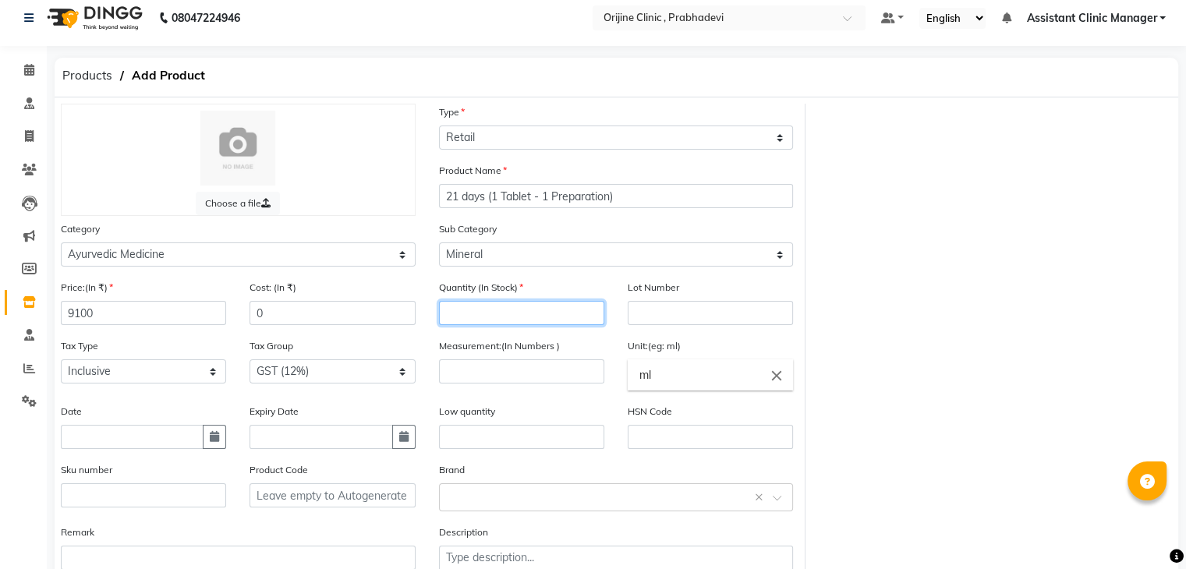
click at [483, 316] on input "number" at bounding box center [521, 313] width 165 height 24
click at [494, 377] on input "number" at bounding box center [521, 371] width 165 height 24
click at [778, 384] on icon "close" at bounding box center [776, 375] width 17 height 17
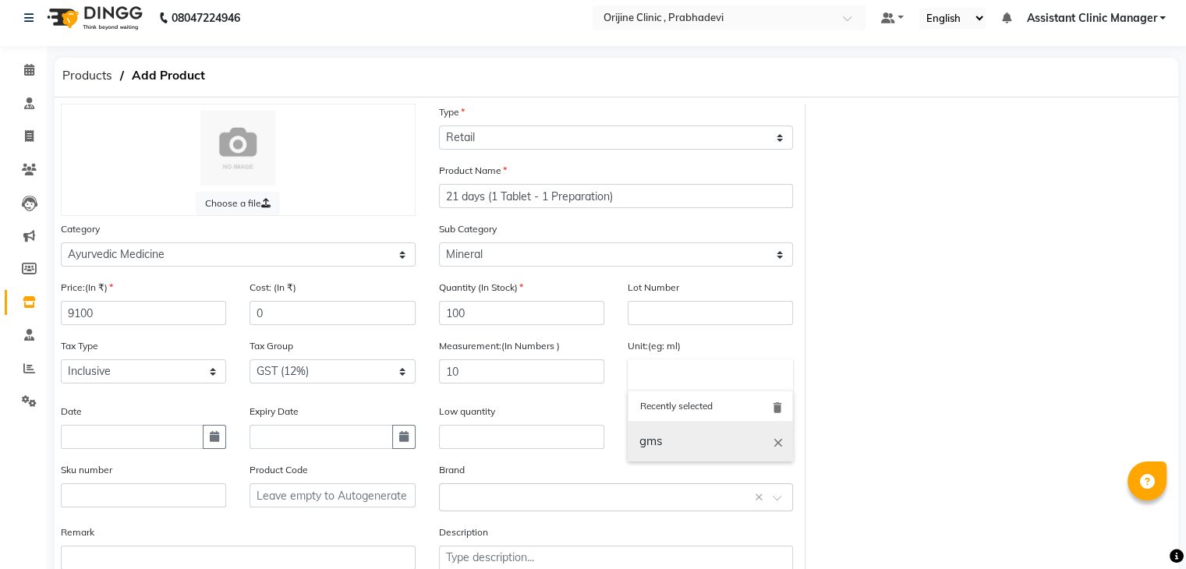
click at [678, 442] on link "gms" at bounding box center [710, 442] width 165 height 40
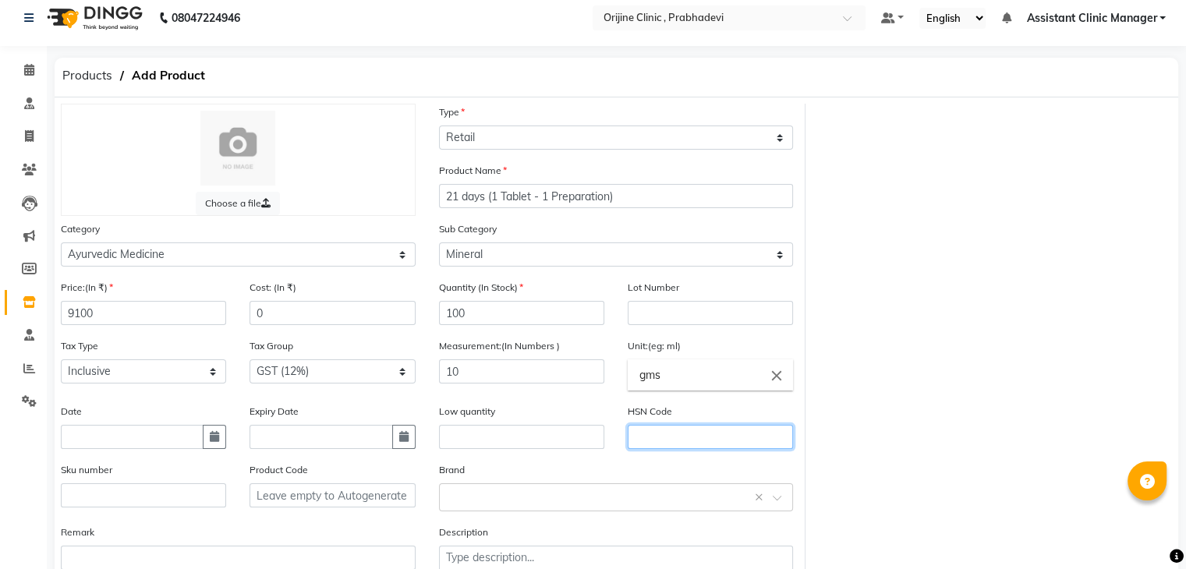
click at [646, 437] on input "text" at bounding box center [710, 437] width 165 height 24
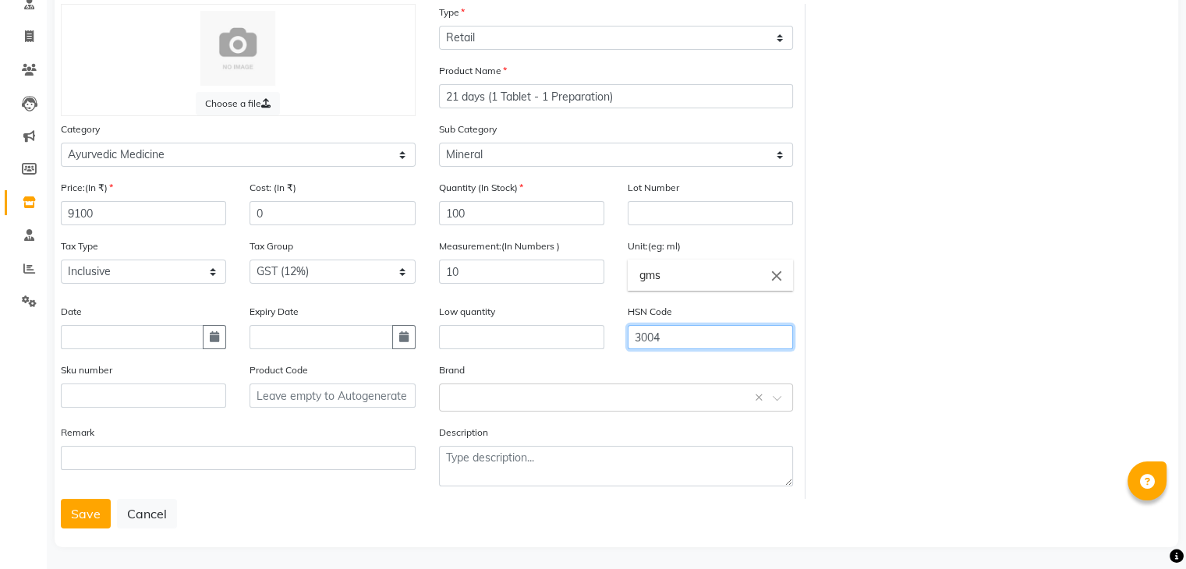
scroll to position [122, 0]
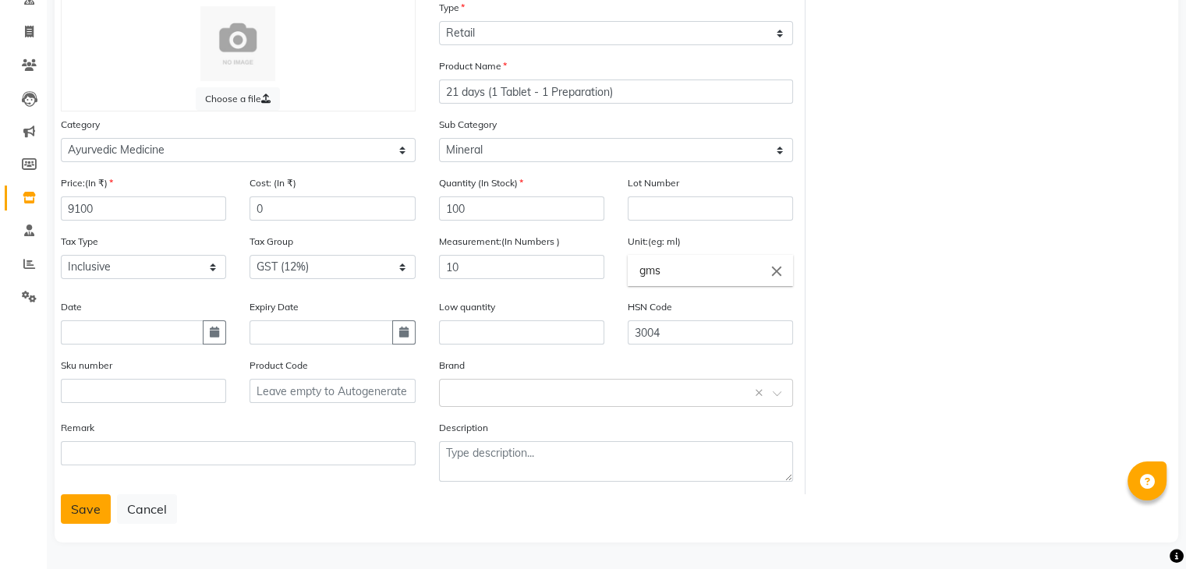
click at [84, 517] on button "Save" at bounding box center [86, 509] width 50 height 30
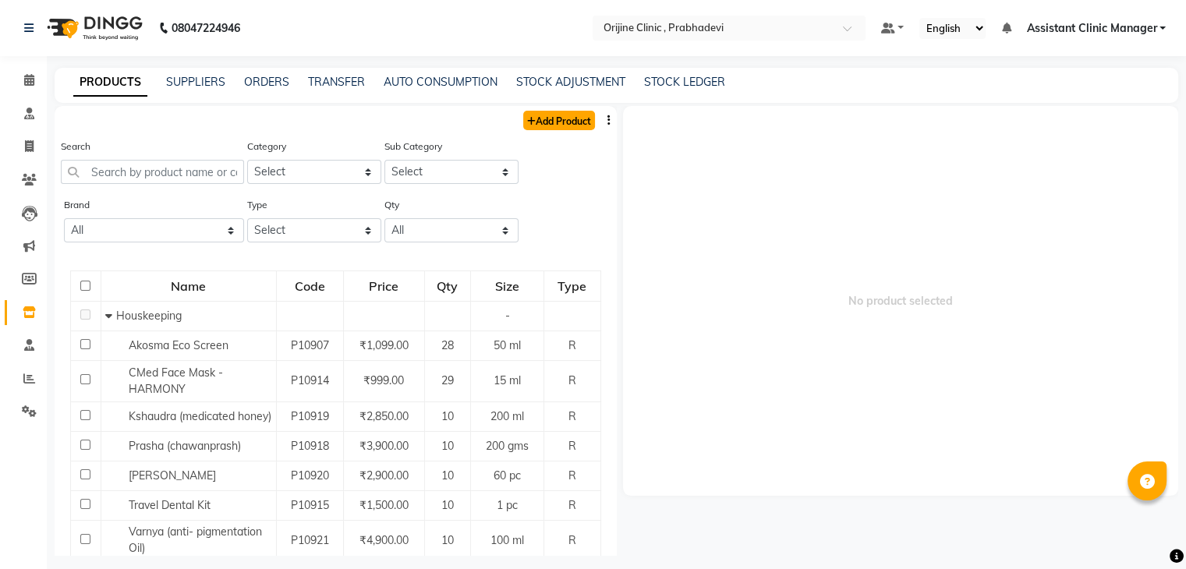
click at [552, 122] on link "Add Product" at bounding box center [559, 120] width 72 height 19
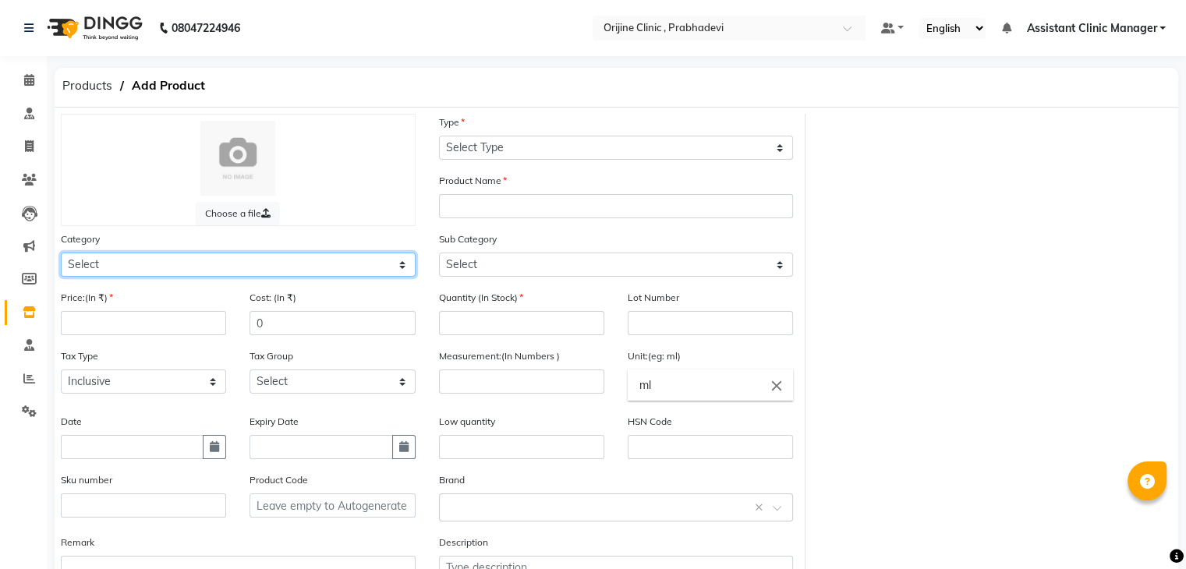
click at [200, 266] on select "Select Ayurvedic Medicine Skin Personal Care Cosmosoticles Wellness Product Con…" at bounding box center [238, 265] width 355 height 24
click at [61, 255] on select "Select Ayurvedic Medicine Skin Personal Care Cosmosoticles Wellness Product Con…" at bounding box center [238, 265] width 355 height 24
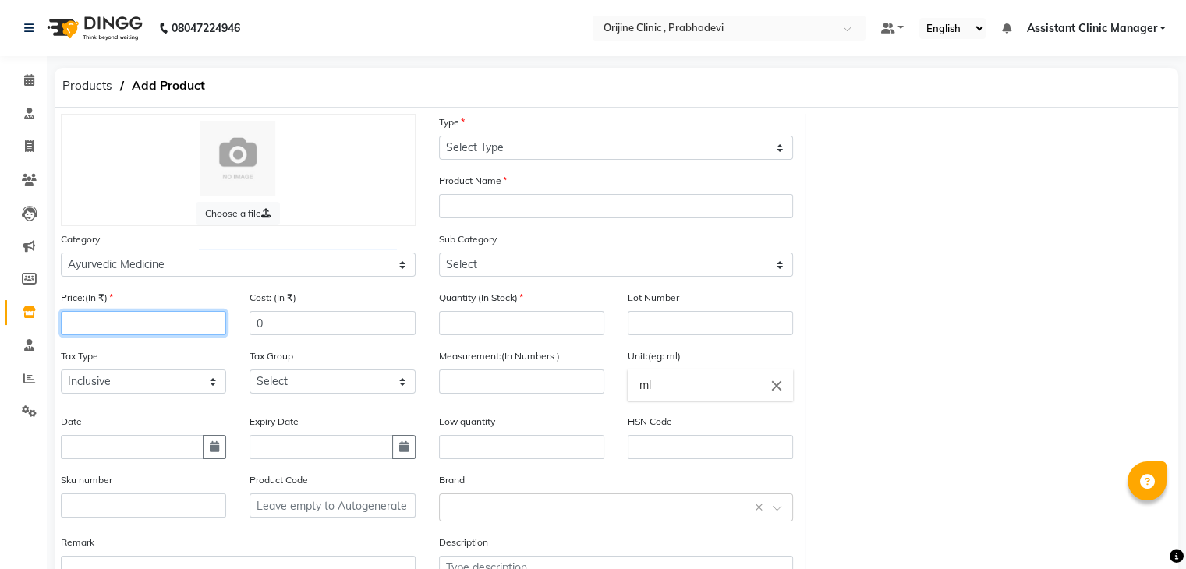
click at [172, 325] on input "number" at bounding box center [143, 323] width 165 height 24
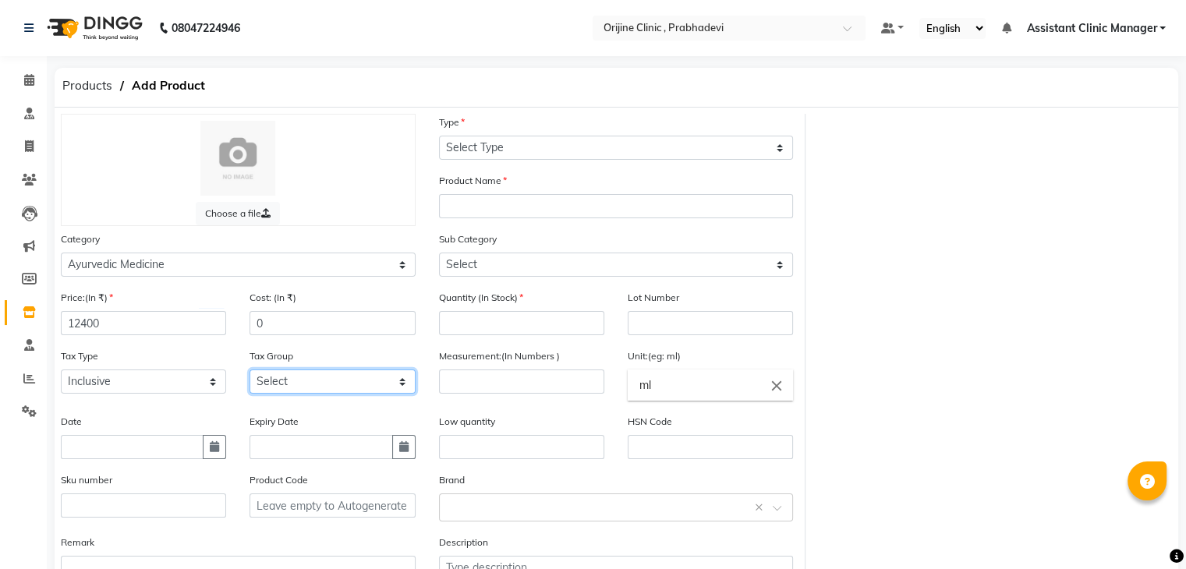
click at [294, 391] on select "Select GST (12%) GST (18%)" at bounding box center [332, 382] width 165 height 24
click at [250, 374] on select "Select GST (12%) GST (18%)" at bounding box center [332, 382] width 165 height 24
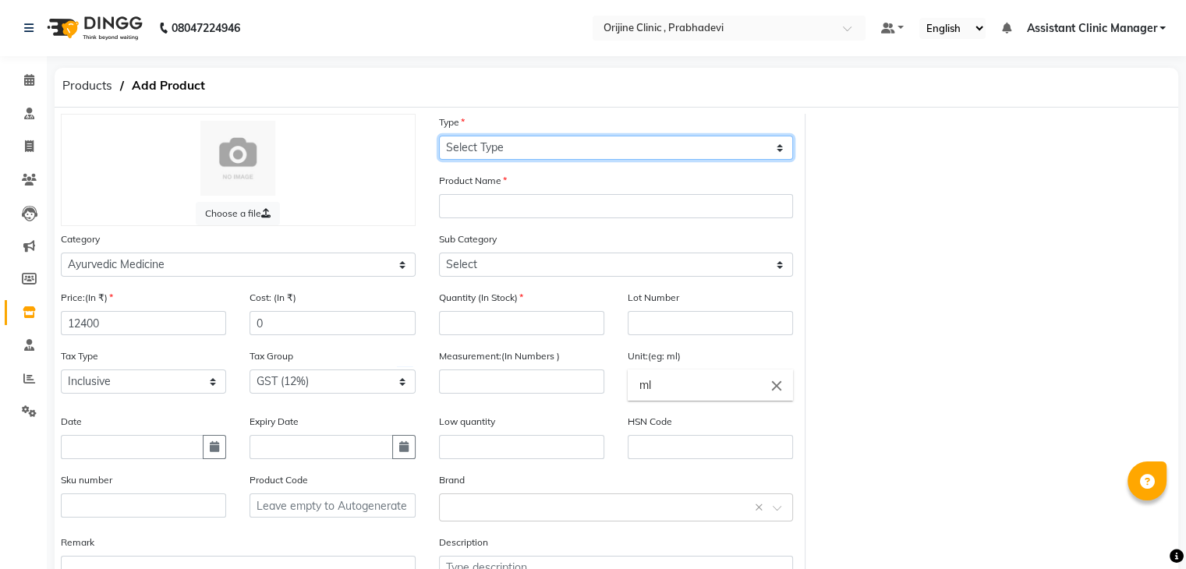
click at [493, 146] on select "Select Type Both Retail Consumable" at bounding box center [616, 148] width 355 height 24
click at [439, 136] on select "Select Type Both Retail Consumable" at bounding box center [616, 148] width 355 height 24
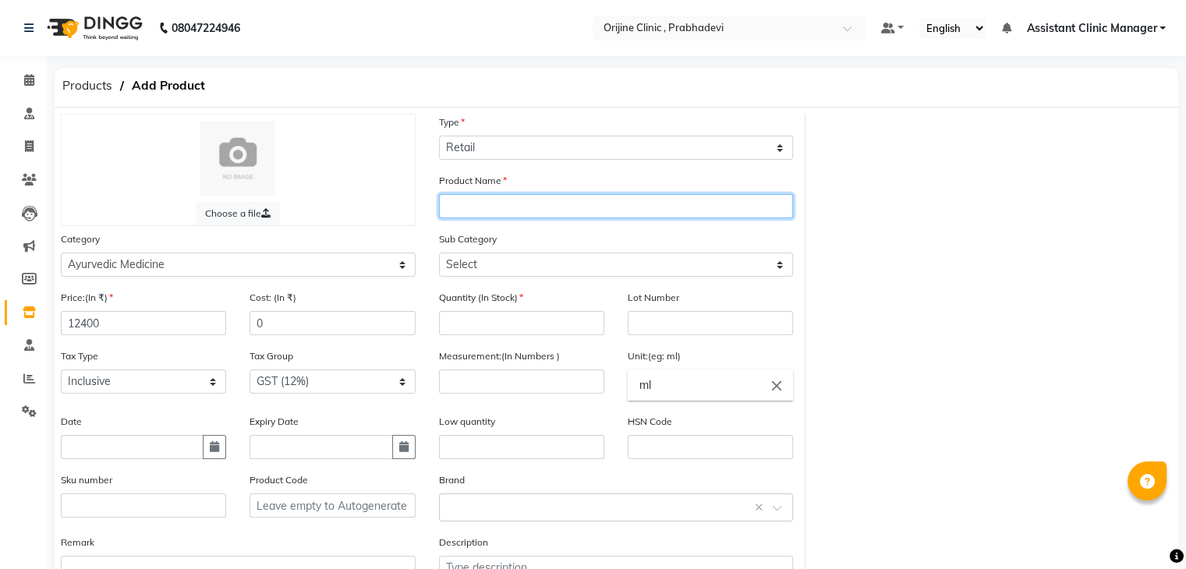
click at [482, 211] on input "text" at bounding box center [616, 206] width 355 height 24
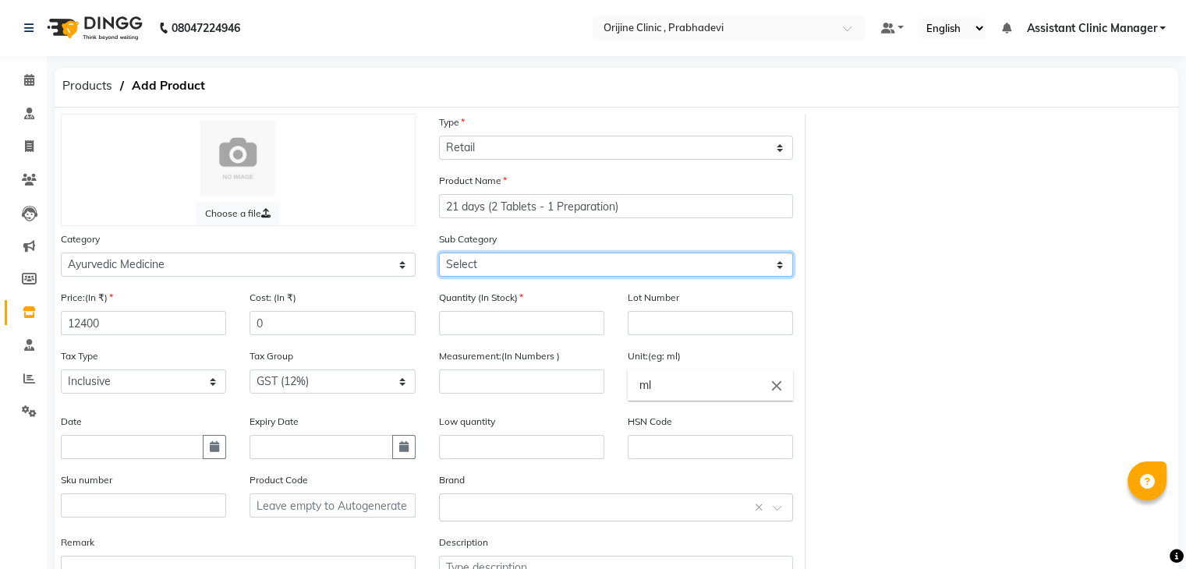
click at [512, 269] on select "Select 7 Days (2 Preparation) Mineral Non Mineral" at bounding box center [616, 265] width 355 height 24
click at [439, 255] on select "Select 7 Days (2 Preparation) Mineral Non Mineral" at bounding box center [616, 265] width 355 height 24
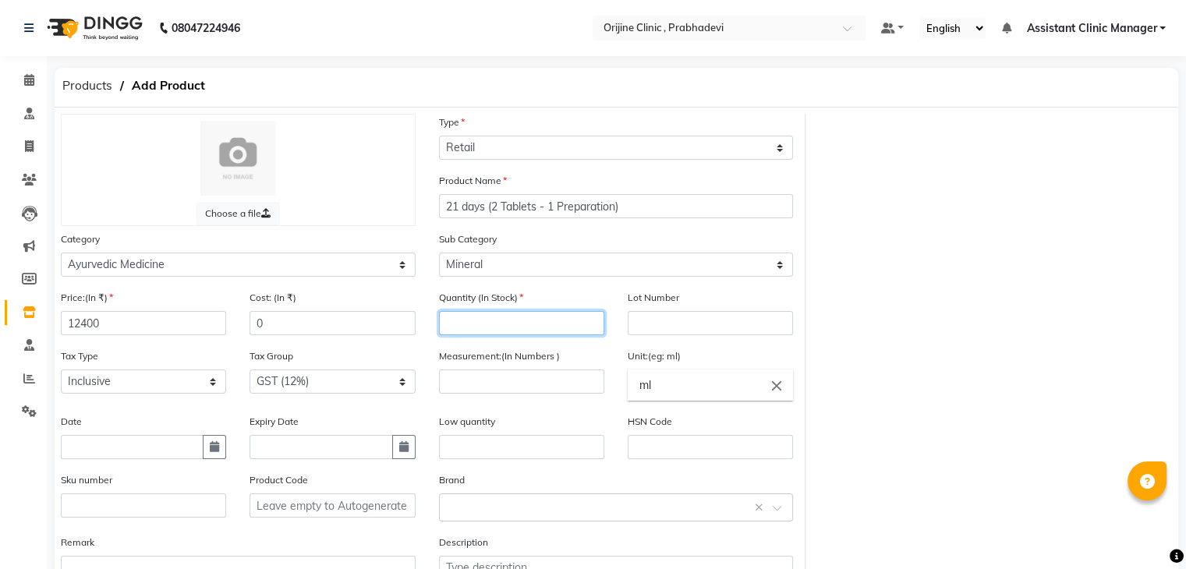
click at [494, 330] on input "number" at bounding box center [521, 323] width 165 height 24
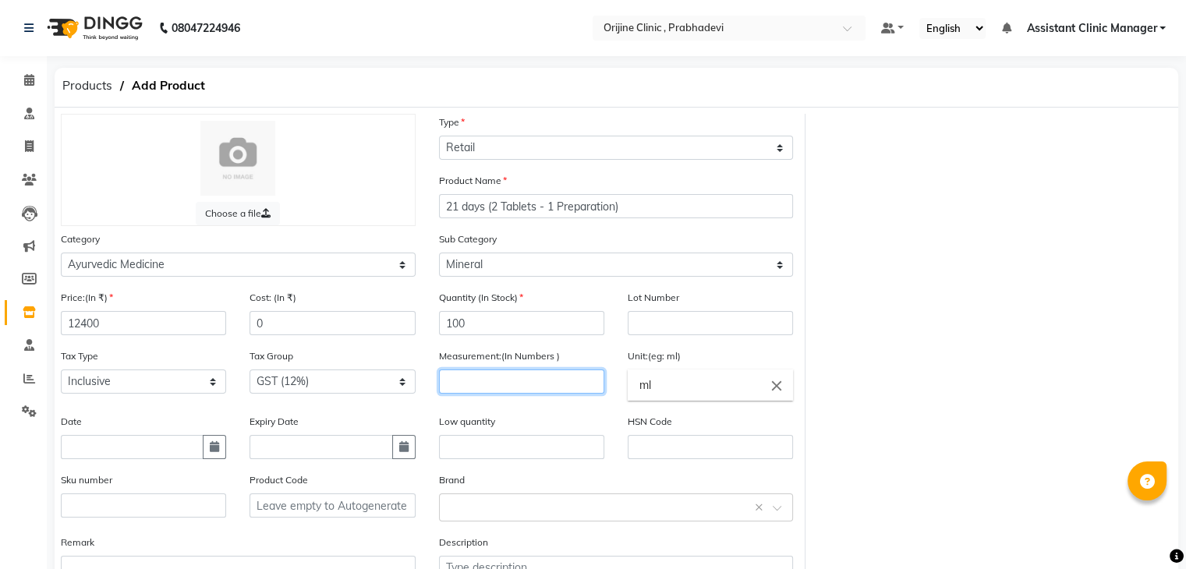
click at [532, 394] on input "number" at bounding box center [521, 382] width 165 height 24
click at [775, 385] on icon "close" at bounding box center [776, 385] width 17 height 17
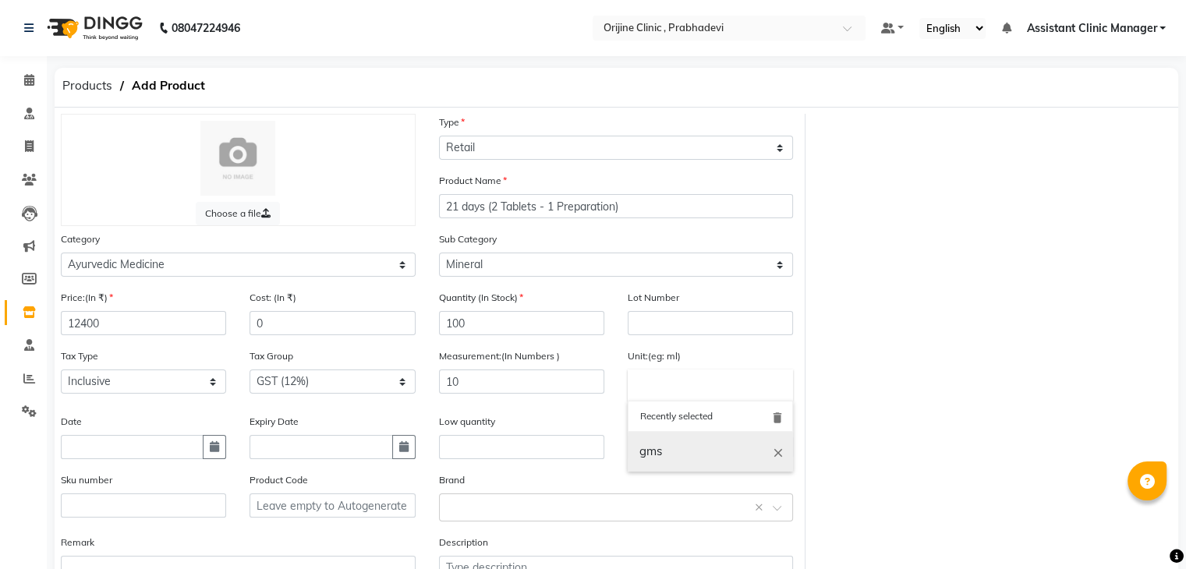
click at [693, 454] on link "gms" at bounding box center [710, 452] width 165 height 40
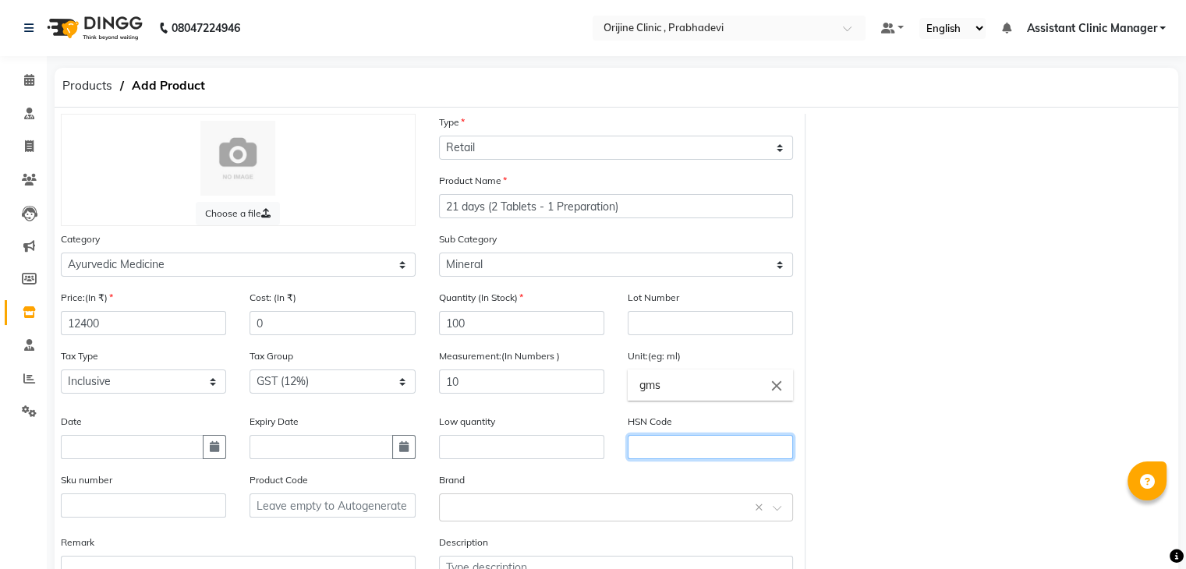
click at [652, 453] on input "text" at bounding box center [710, 447] width 165 height 24
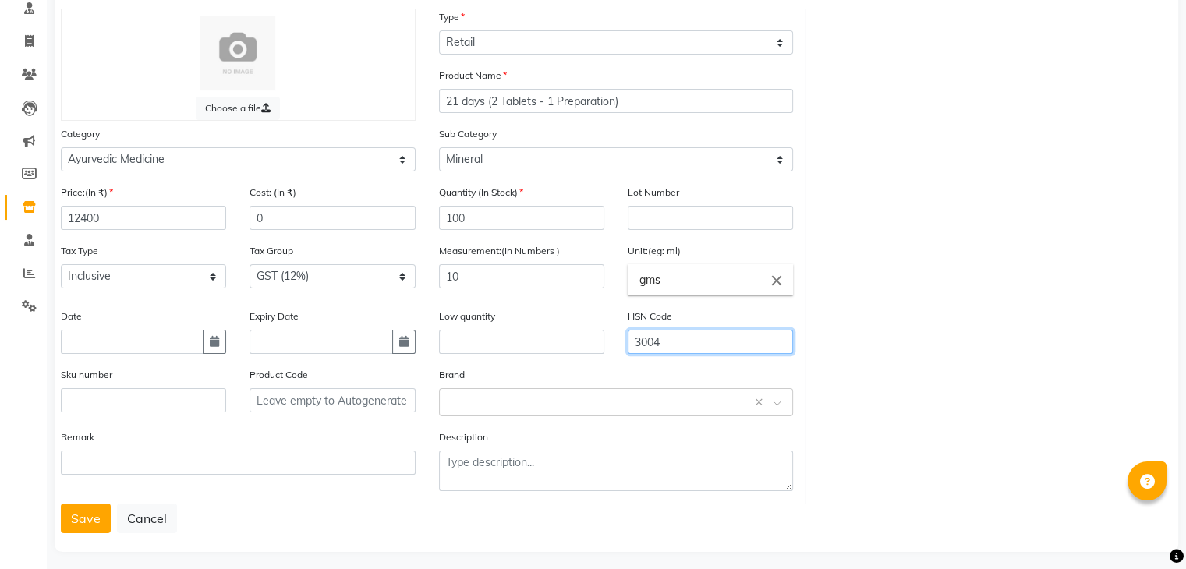
scroll to position [122, 0]
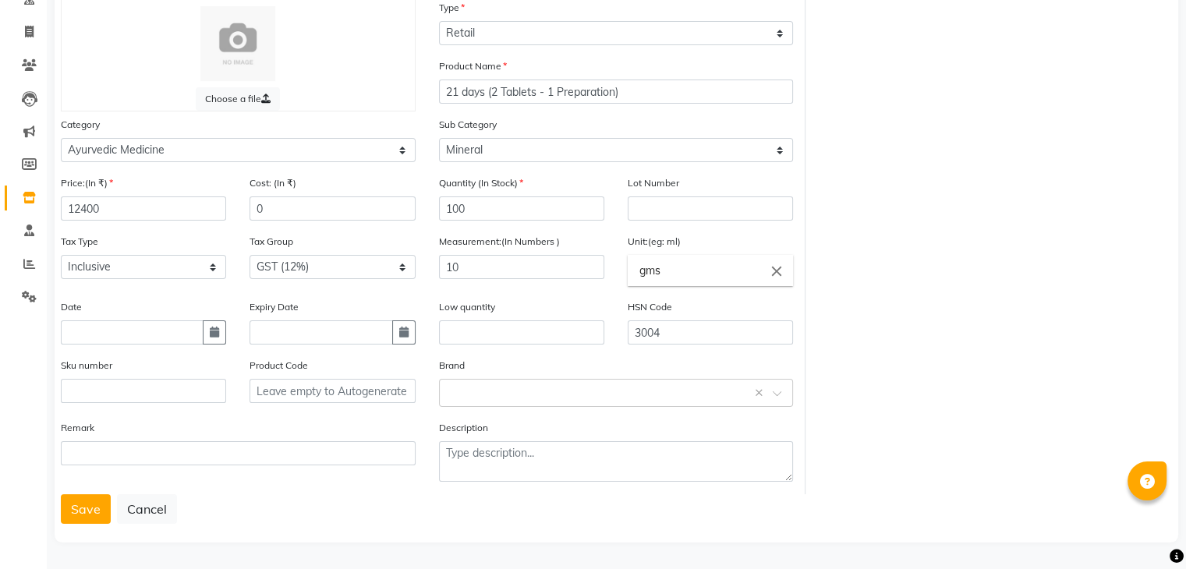
click at [251, 522] on div "Save Cancel" at bounding box center [616, 509] width 1111 height 30
click at [87, 509] on button "Save" at bounding box center [86, 509] width 50 height 30
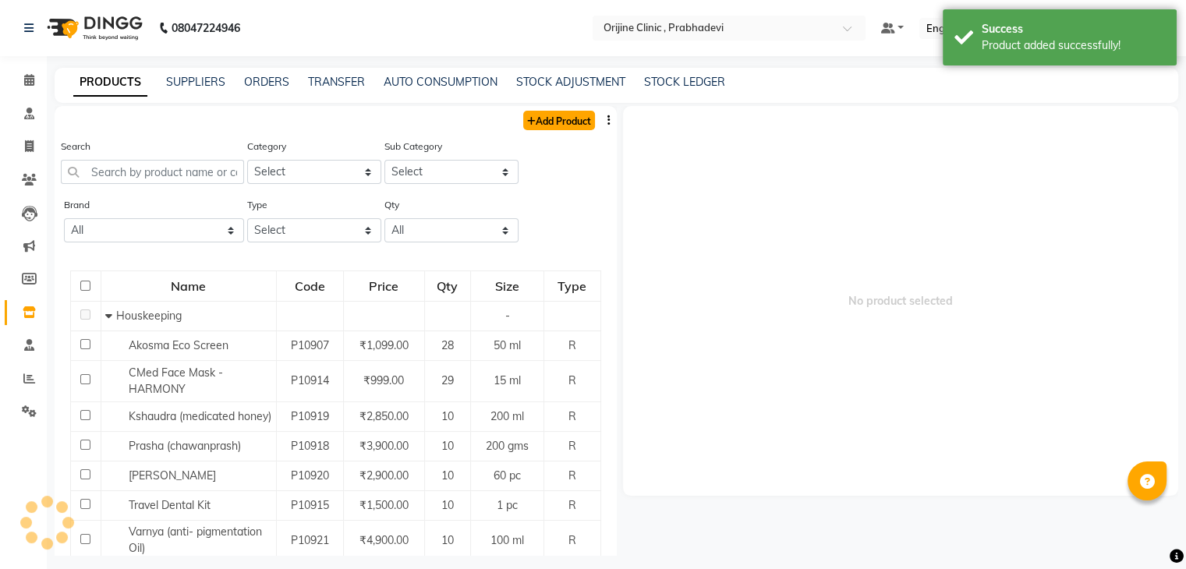
click at [543, 115] on link "Add Product" at bounding box center [559, 120] width 72 height 19
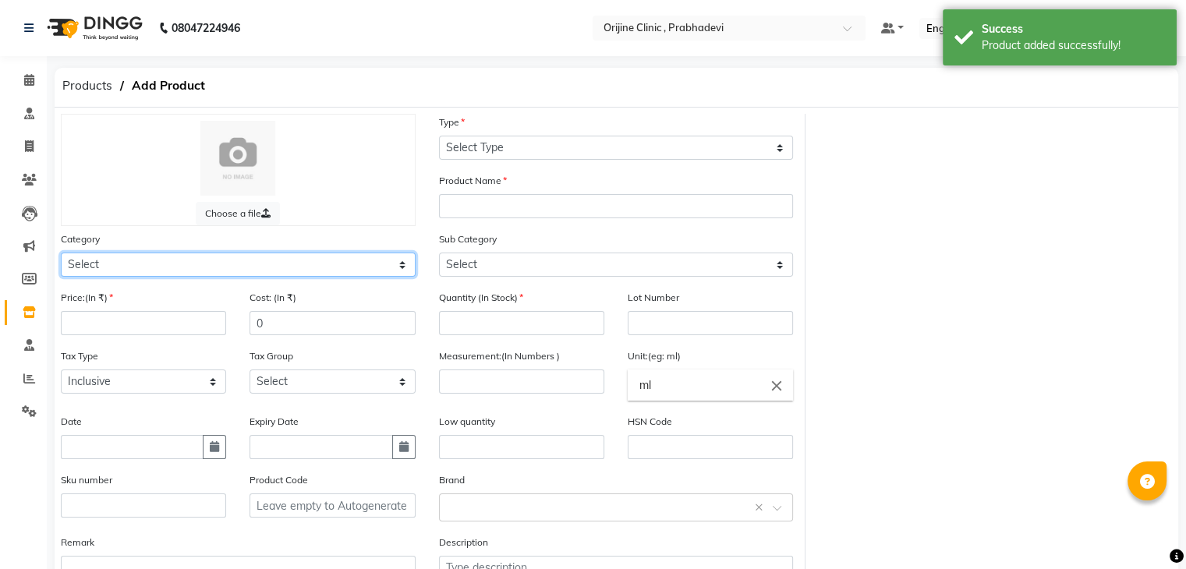
click at [260, 260] on select "Select Ayurvedic Medicine Skin Personal Care Cosmosoticles Wellness Product Con…" at bounding box center [238, 265] width 355 height 24
click at [61, 255] on select "Select Ayurvedic Medicine Skin Personal Care Cosmosoticles Wellness Product Con…" at bounding box center [238, 265] width 355 height 24
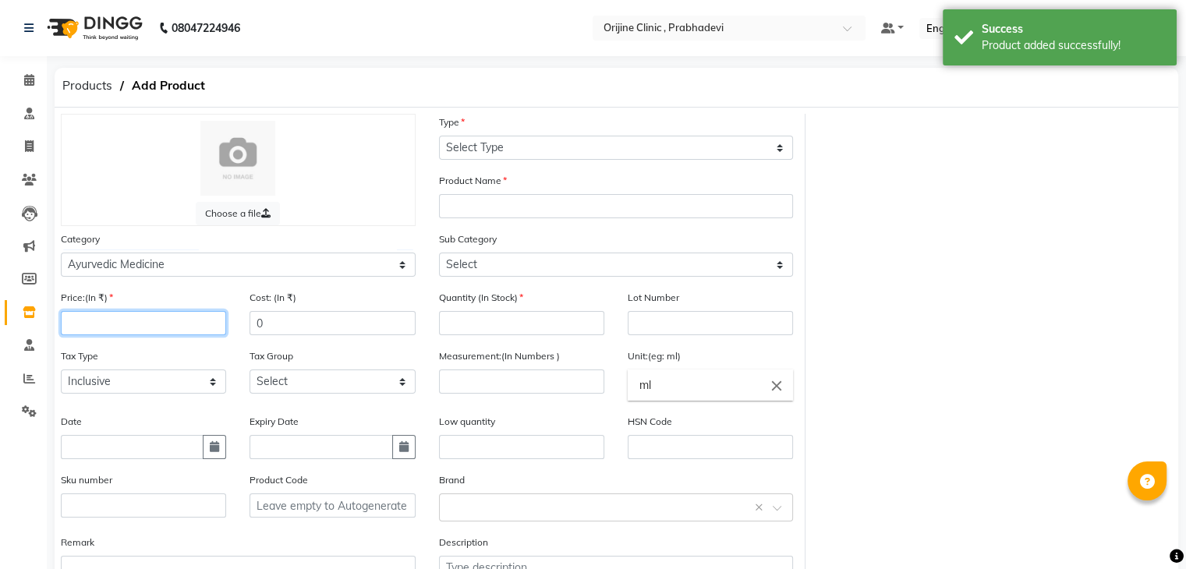
click at [189, 331] on input "number" at bounding box center [143, 323] width 165 height 24
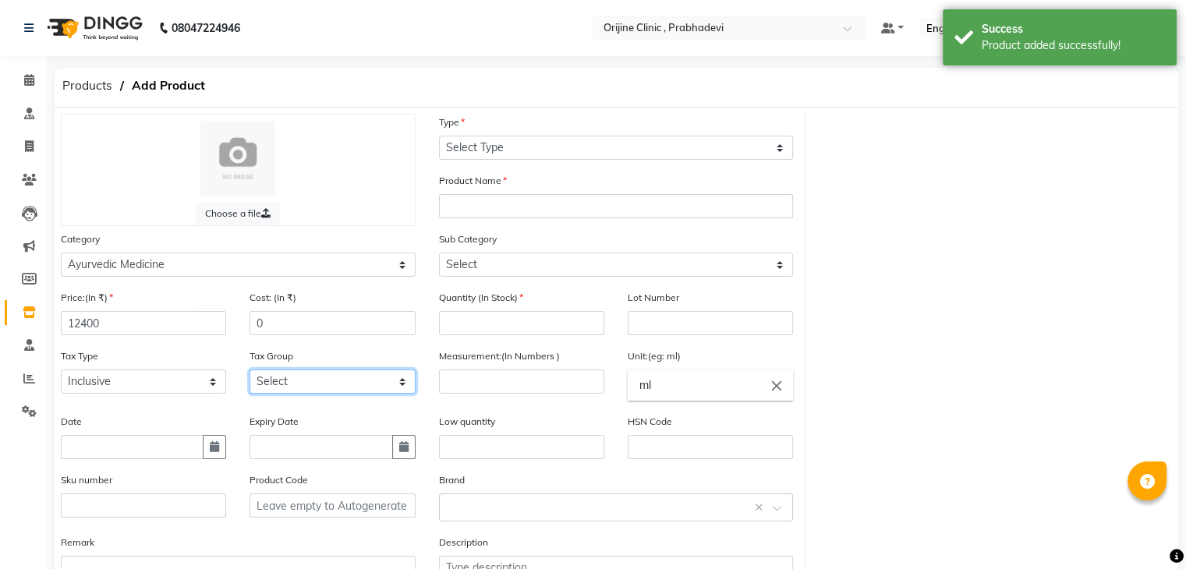
click at [276, 389] on select "Select GST (12%) GST (18%)" at bounding box center [332, 382] width 165 height 24
click at [250, 374] on select "Select GST (12%) GST (18%)" at bounding box center [332, 382] width 165 height 24
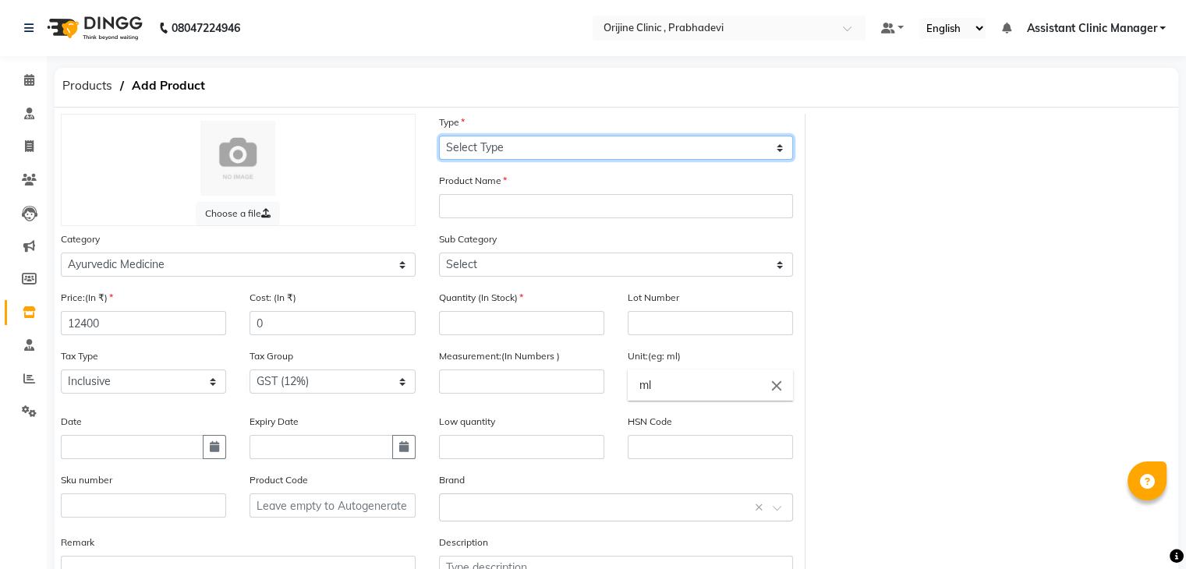
click at [551, 150] on select "Select Type Both Retail Consumable" at bounding box center [616, 148] width 355 height 24
click at [439, 136] on select "Select Type Both Retail Consumable" at bounding box center [616, 148] width 355 height 24
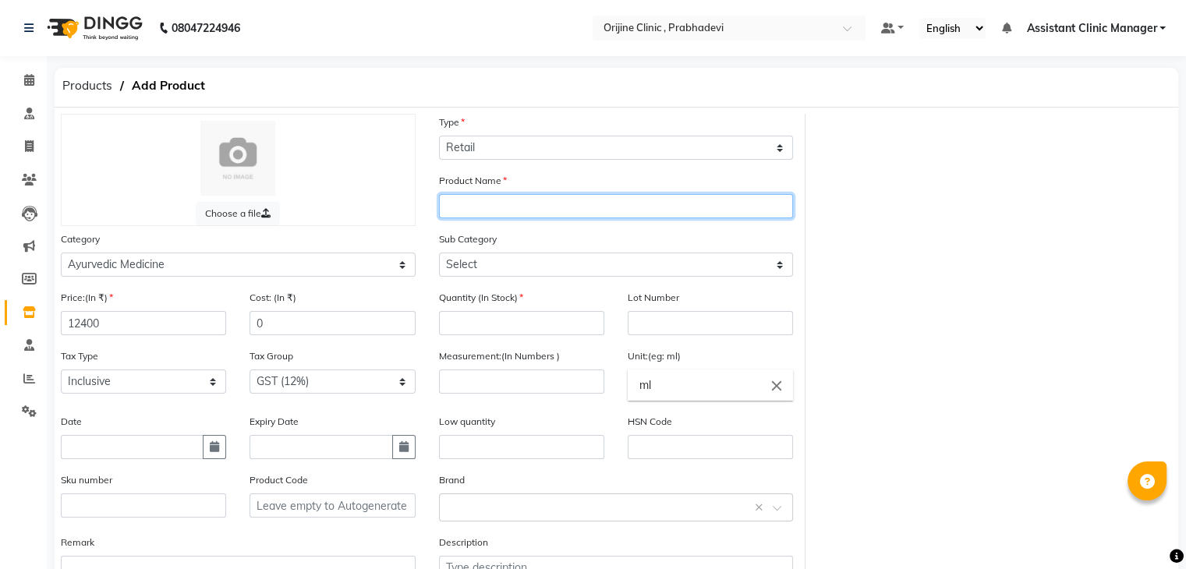
click at [514, 213] on input "text" at bounding box center [616, 206] width 355 height 24
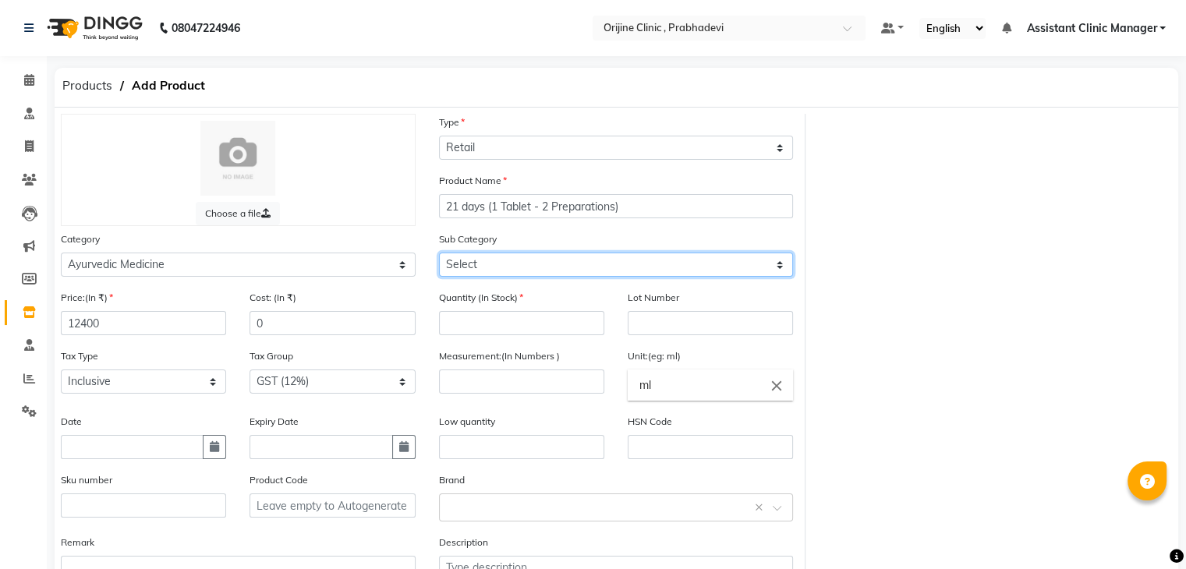
click at [507, 272] on select "Select 7 Days (2 Preparation) Mineral Non Mineral" at bounding box center [616, 265] width 355 height 24
click at [439, 255] on select "Select 7 Days (2 Preparation) Mineral Non Mineral" at bounding box center [616, 265] width 355 height 24
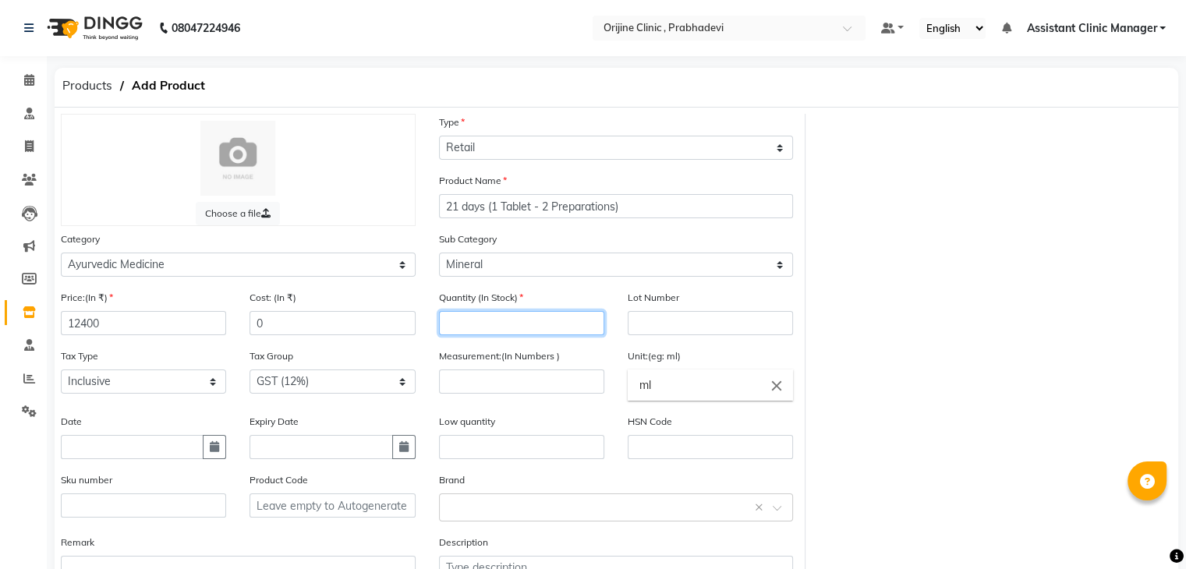
click at [487, 331] on input "number" at bounding box center [521, 323] width 165 height 24
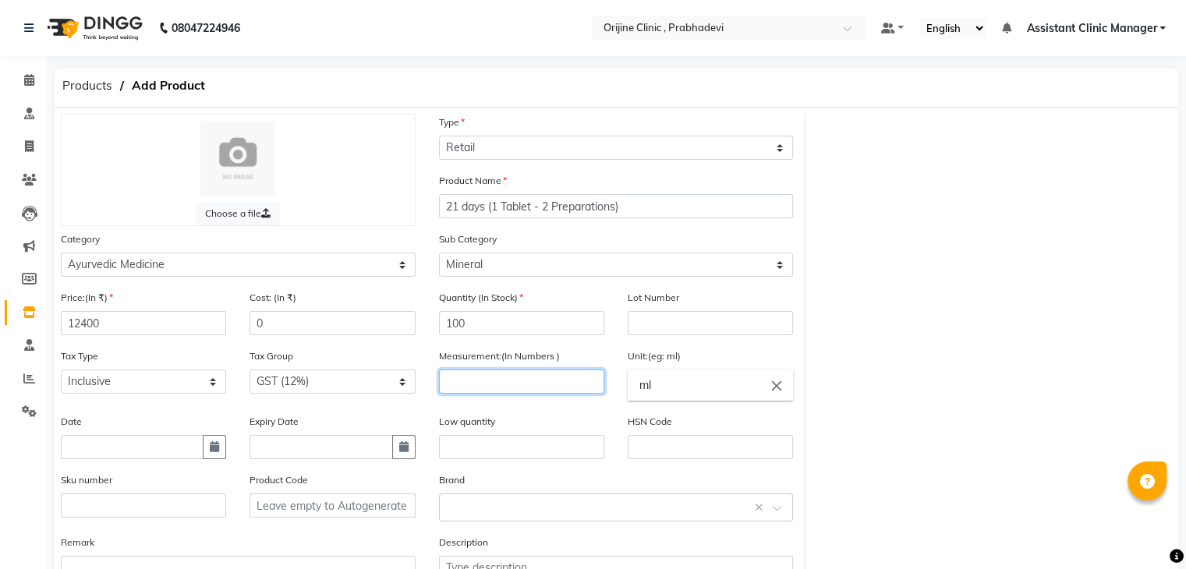
click at [499, 384] on input "number" at bounding box center [521, 382] width 165 height 24
click at [778, 389] on icon "close" at bounding box center [776, 385] width 17 height 17
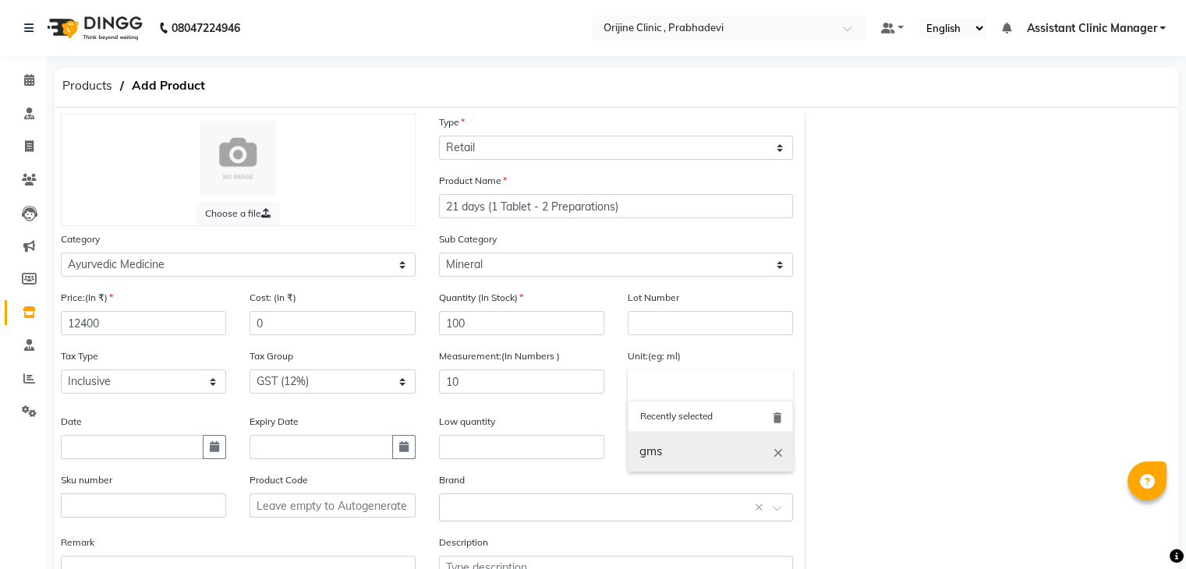
click at [686, 459] on link "gms" at bounding box center [710, 452] width 165 height 40
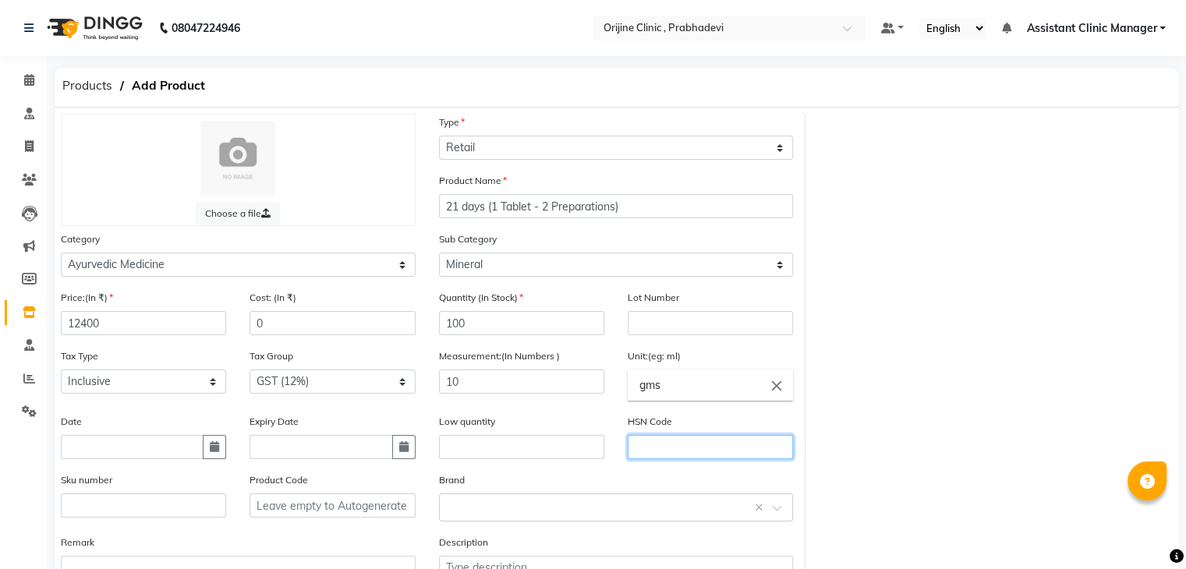
click at [665, 450] on input "text" at bounding box center [710, 447] width 165 height 24
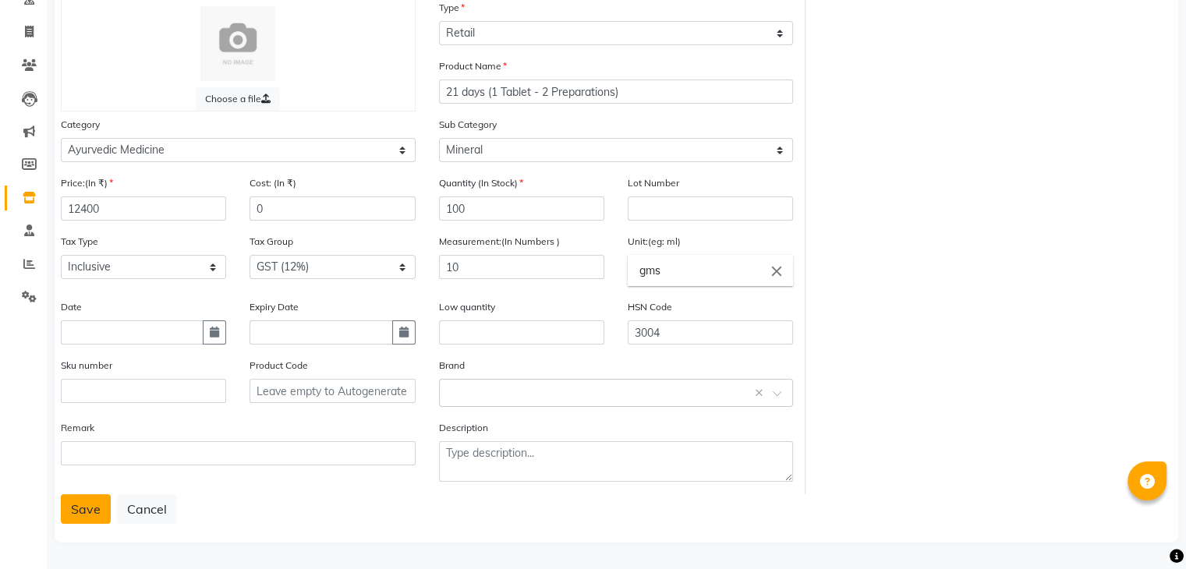
click at [92, 506] on button "Save" at bounding box center [86, 509] width 50 height 30
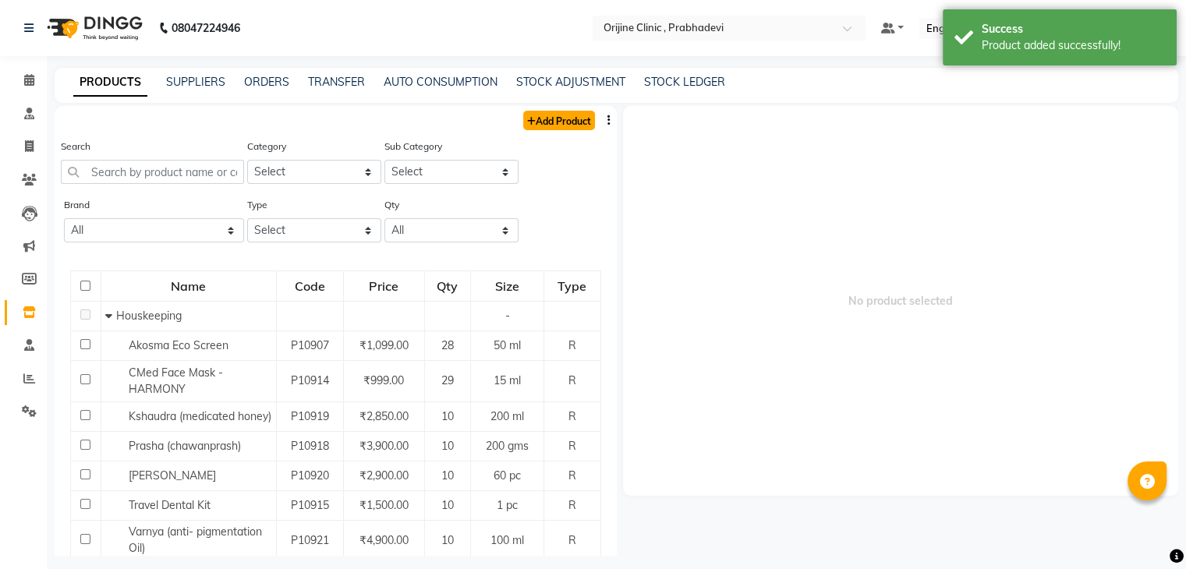
click at [546, 119] on link "Add Product" at bounding box center [559, 120] width 72 height 19
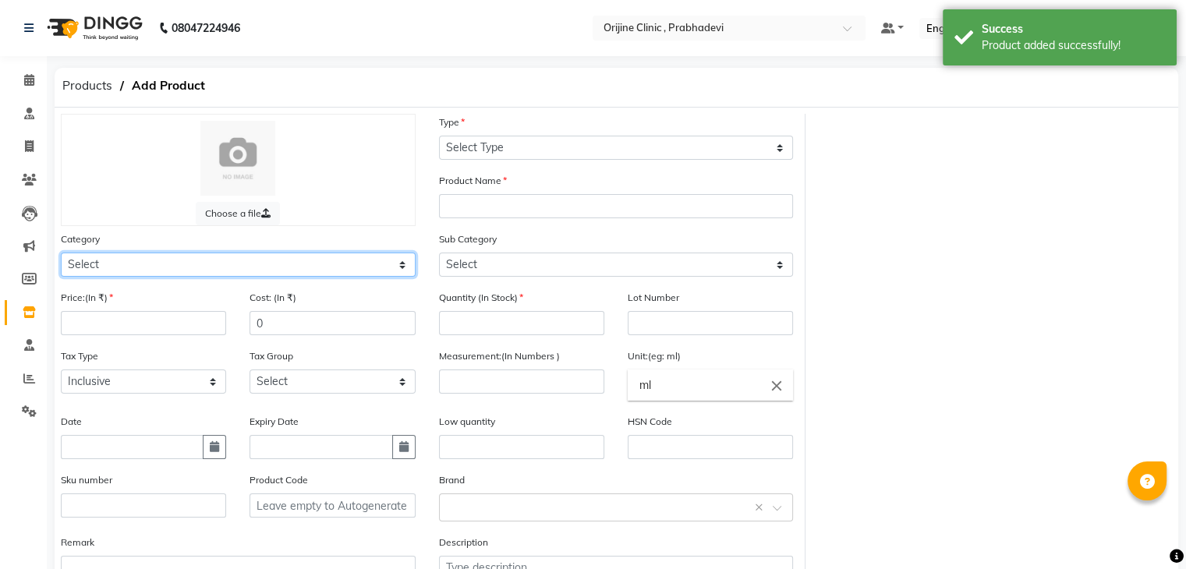
click at [278, 269] on select "Select Ayurvedic Medicine Skin Personal Care Cosmosoticles Wellness Product Con…" at bounding box center [238, 265] width 355 height 24
click at [61, 255] on select "Select Ayurvedic Medicine Skin Personal Care Cosmosoticles Wellness Product Con…" at bounding box center [238, 265] width 355 height 24
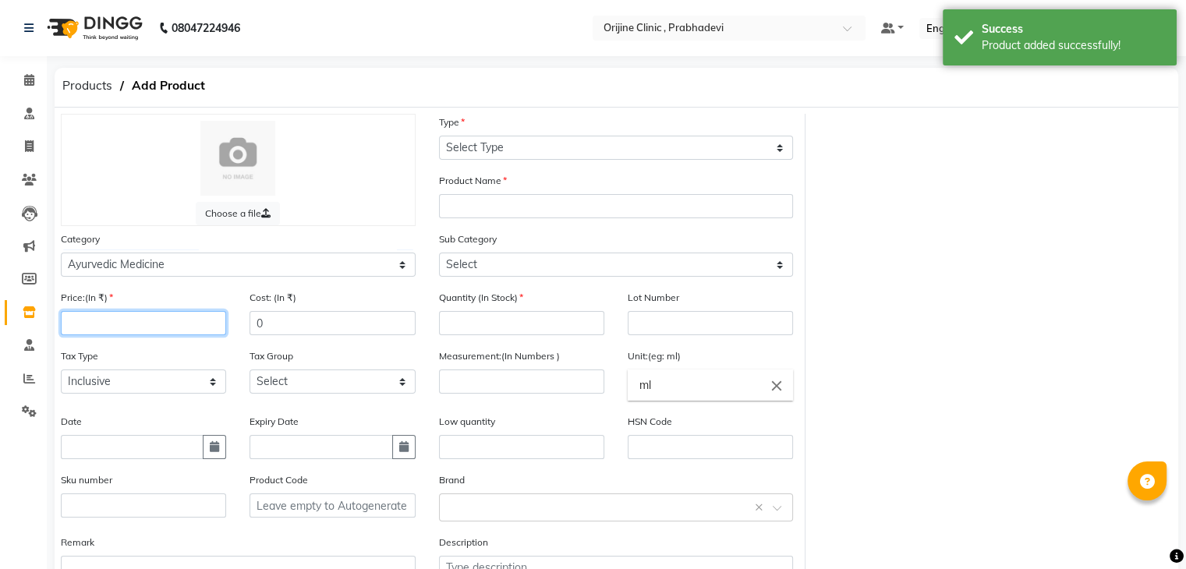
click at [156, 335] on input "number" at bounding box center [143, 323] width 165 height 24
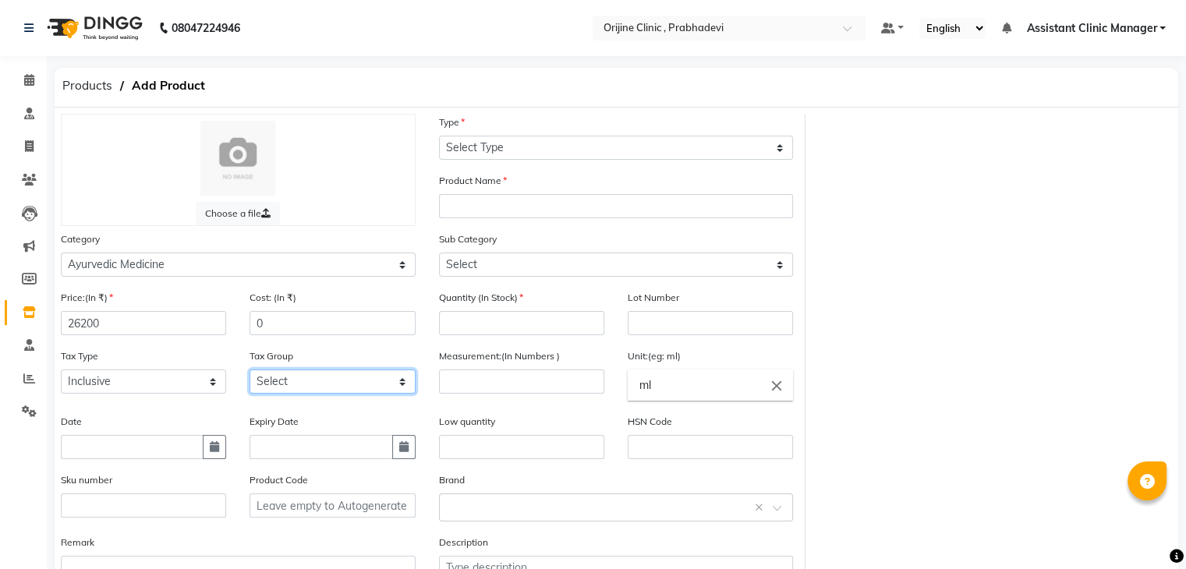
click at [288, 385] on select "Select GST (12%) GST (18%)" at bounding box center [332, 382] width 165 height 24
click at [250, 374] on select "Select GST (12%) GST (18%)" at bounding box center [332, 382] width 165 height 24
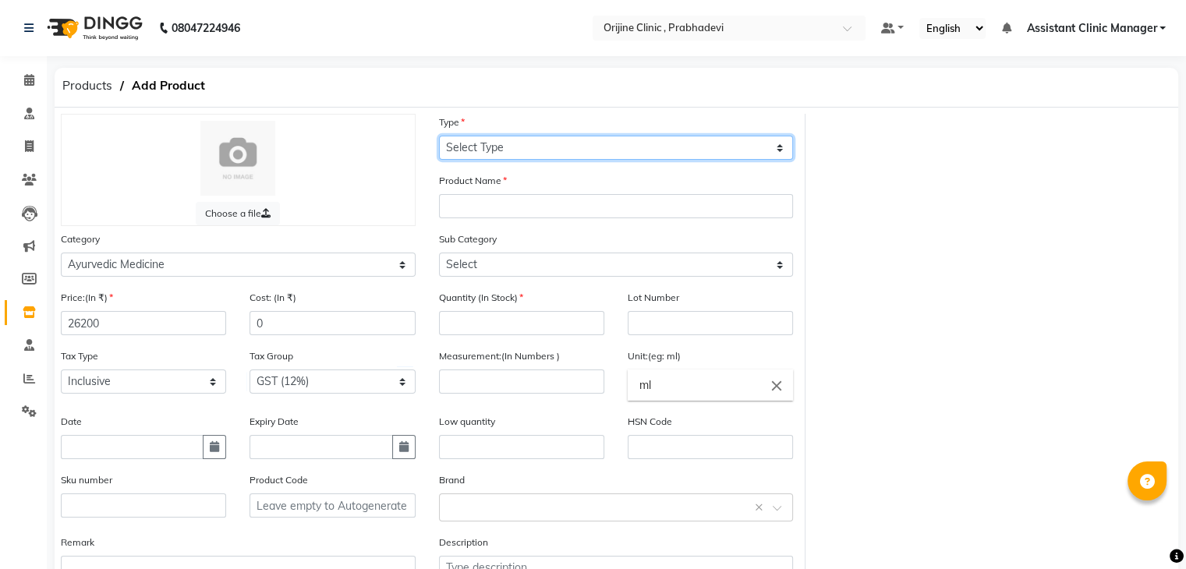
click at [491, 151] on select "Select Type Both Retail Consumable" at bounding box center [616, 148] width 355 height 24
click at [439, 136] on select "Select Type Both Retail Consumable" at bounding box center [616, 148] width 355 height 24
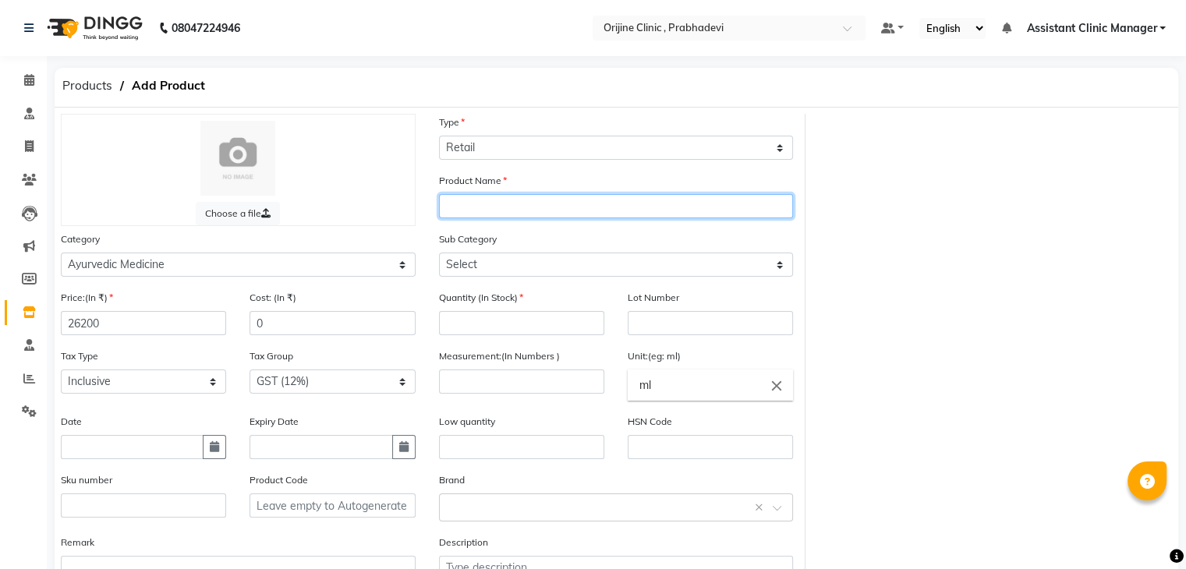
click at [474, 213] on input "text" at bounding box center [616, 206] width 355 height 24
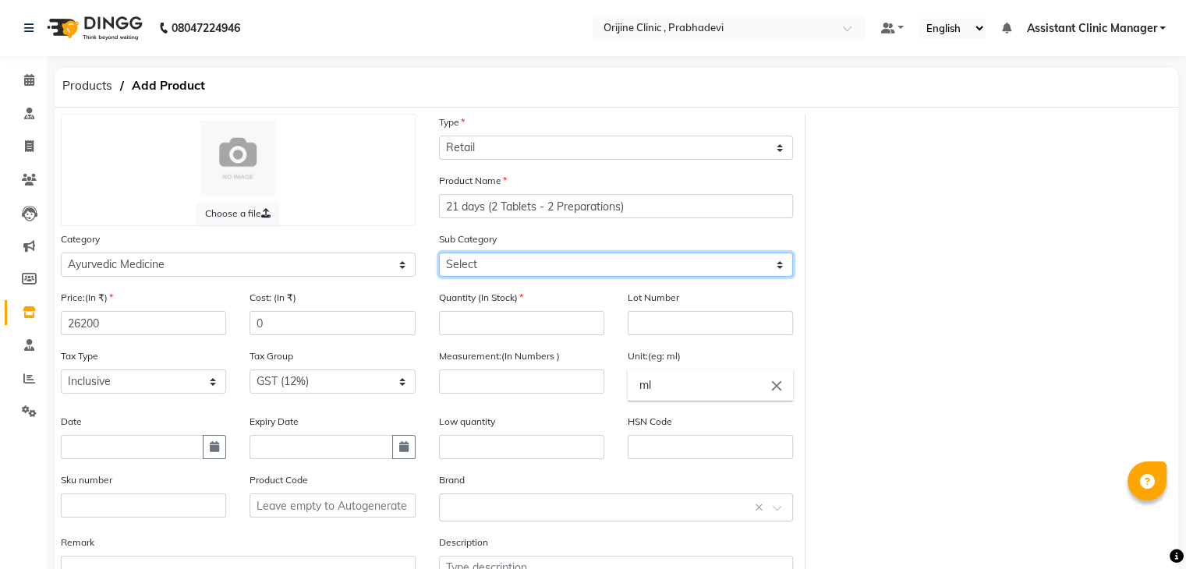
click at [483, 269] on select "Select 7 Days (2 Preparation) Mineral Non Mineral" at bounding box center [616, 265] width 355 height 24
click at [439, 255] on select "Select 7 Days (2 Preparation) Mineral Non Mineral" at bounding box center [616, 265] width 355 height 24
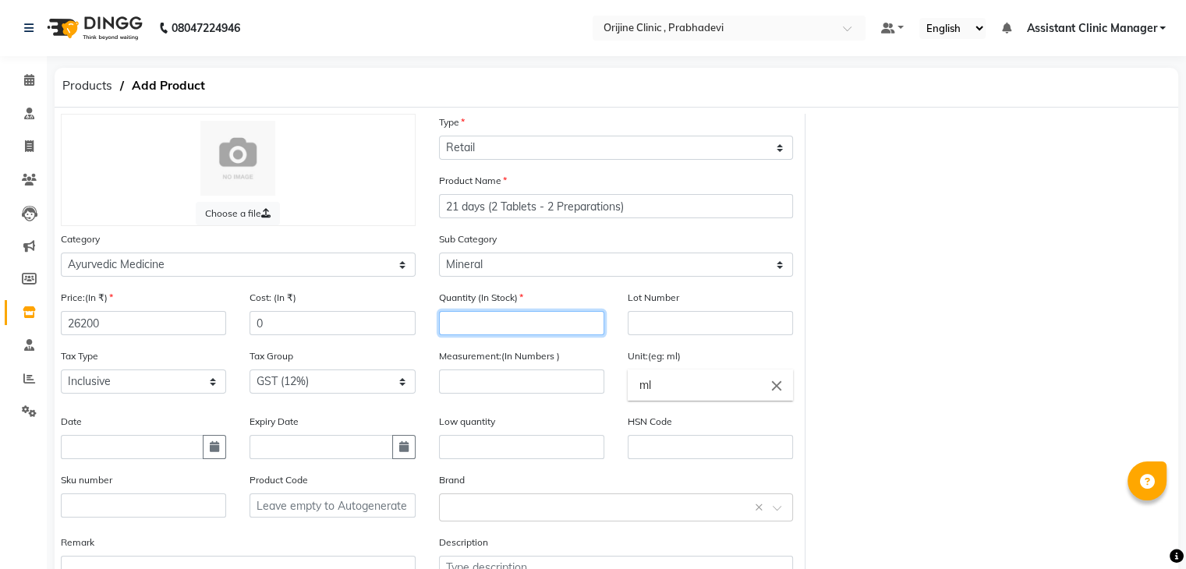
click at [479, 334] on input "number" at bounding box center [521, 323] width 165 height 24
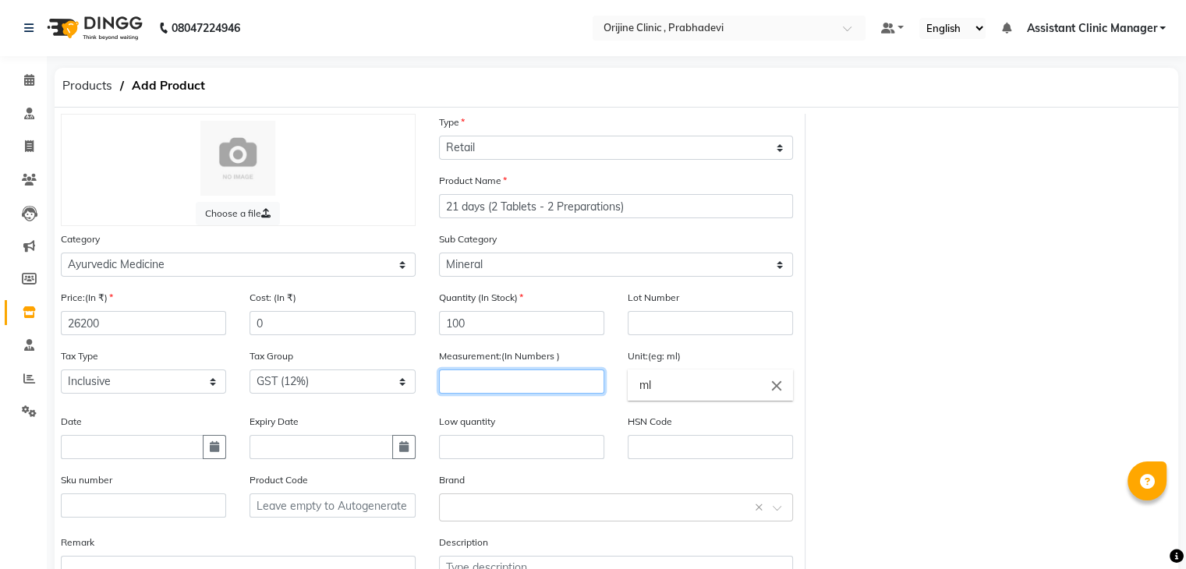
click at [483, 387] on input "number" at bounding box center [521, 382] width 165 height 24
click at [779, 390] on icon "close" at bounding box center [776, 385] width 17 height 17
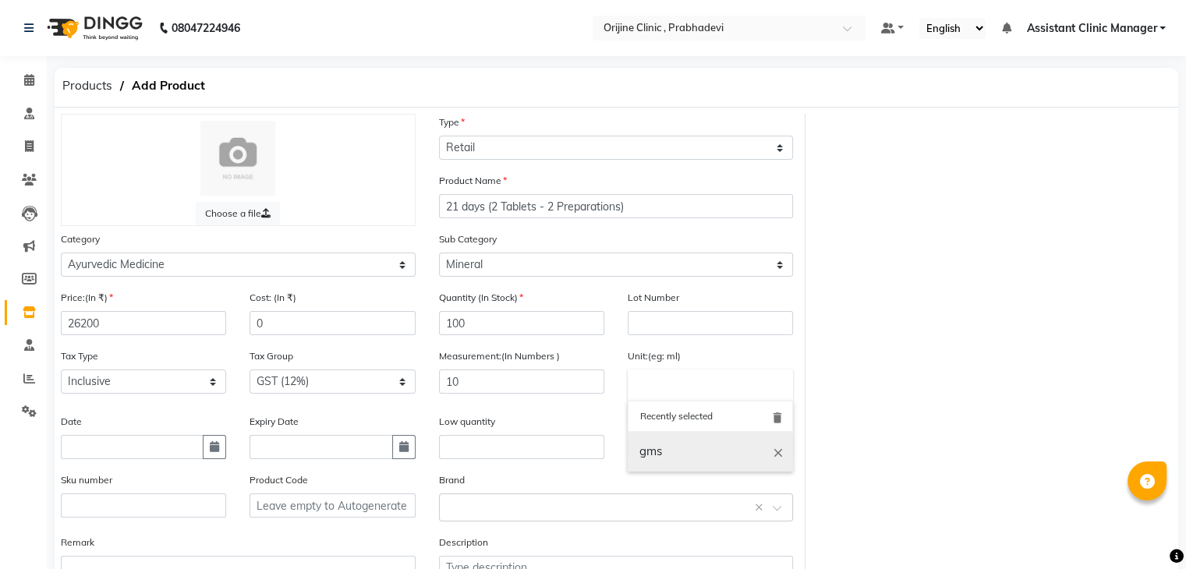
click at [690, 456] on link "gms" at bounding box center [710, 452] width 165 height 40
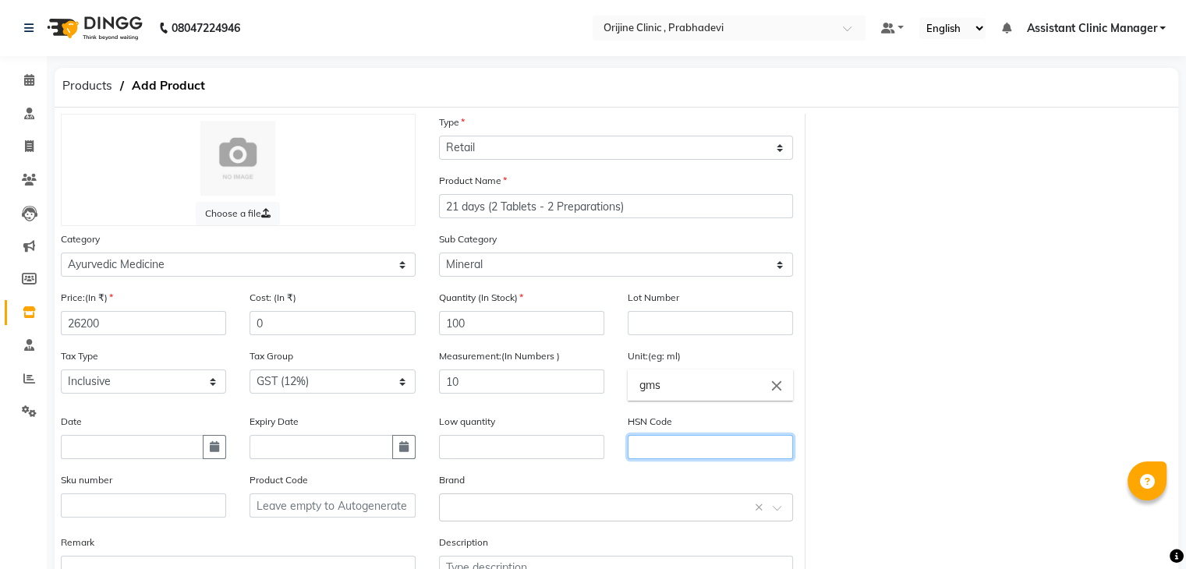
click at [670, 450] on input "text" at bounding box center [710, 447] width 165 height 24
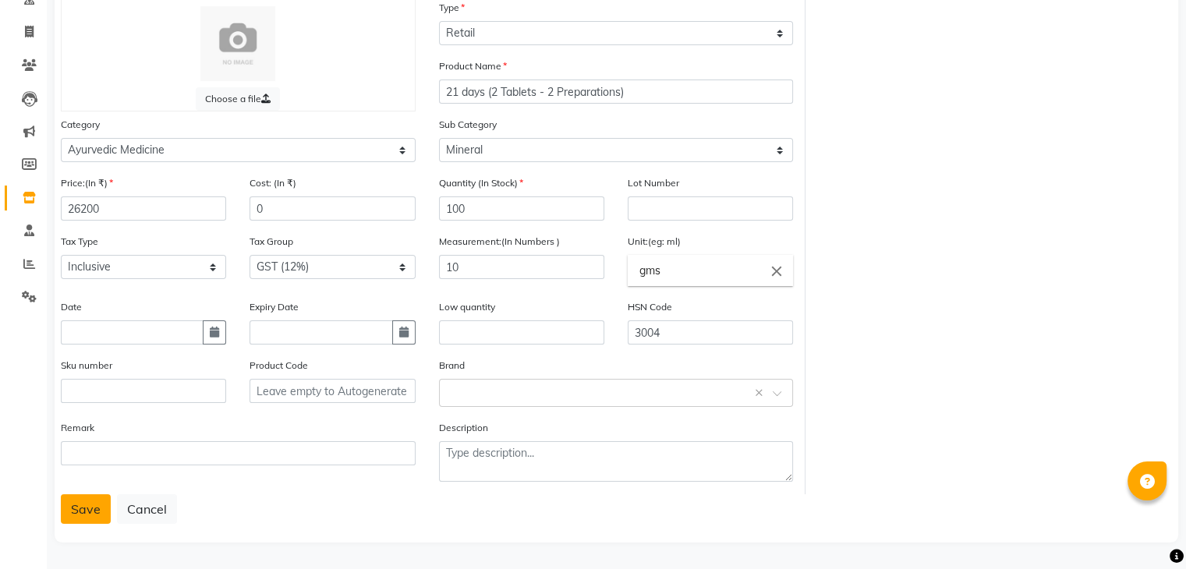
click at [76, 509] on button "Save" at bounding box center [86, 509] width 50 height 30
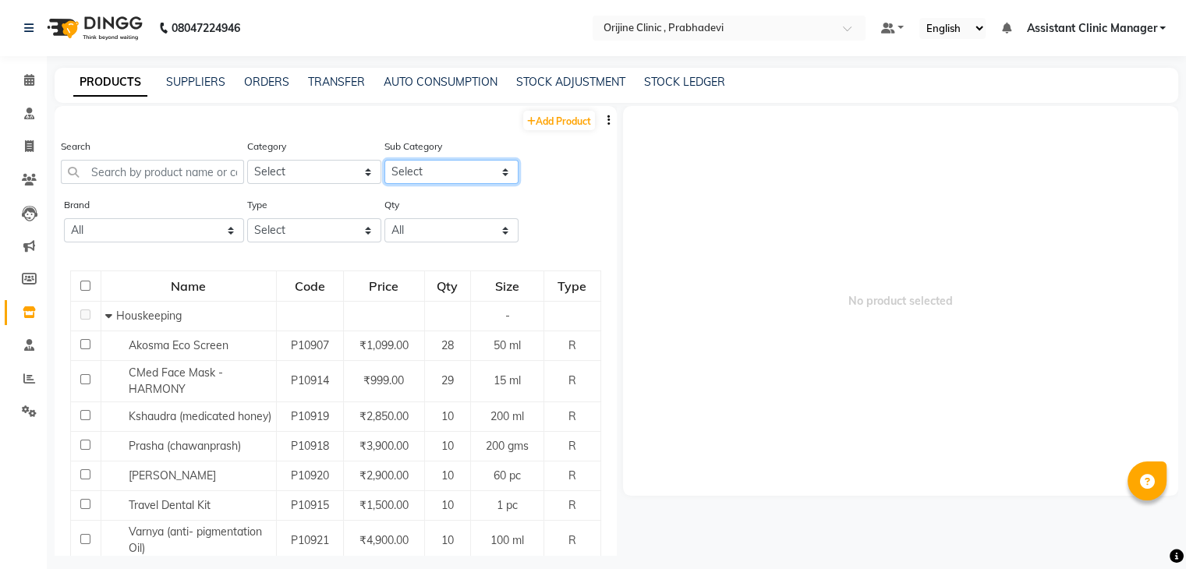
click at [429, 177] on select "Select" at bounding box center [451, 172] width 134 height 24
click at [551, 111] on link "Add Product" at bounding box center [559, 120] width 72 height 19
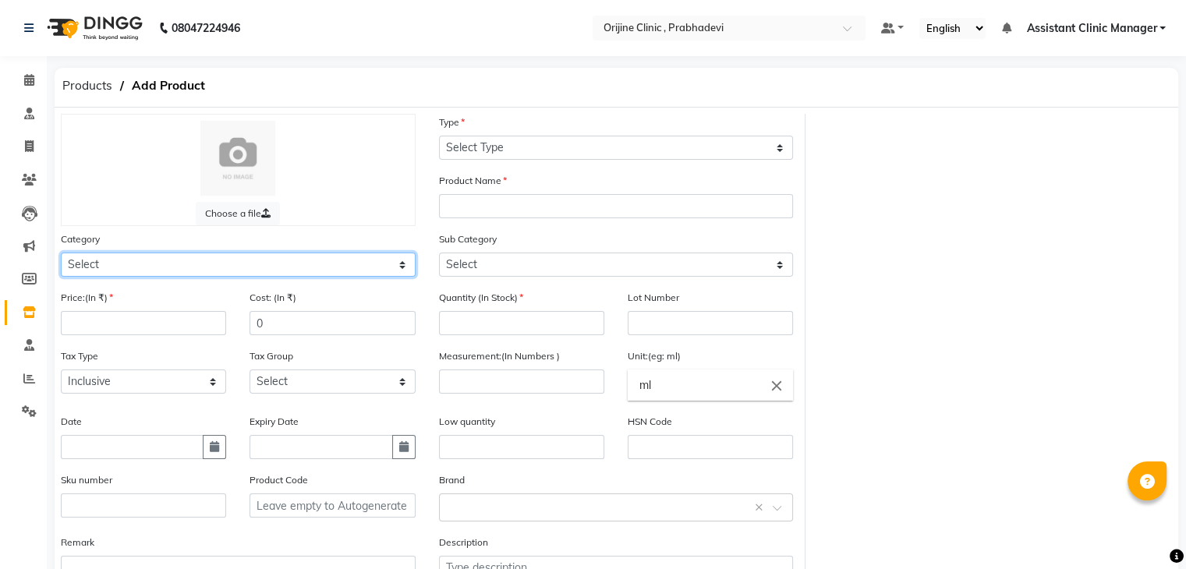
click at [197, 270] on select "Select Ayurvedic Medicine Skin Personal Care Cosmosoticles Wellness Product Con…" at bounding box center [238, 265] width 355 height 24
click at [61, 255] on select "Select Ayurvedic Medicine Skin Personal Care Cosmosoticles Wellness Product Con…" at bounding box center [238, 265] width 355 height 24
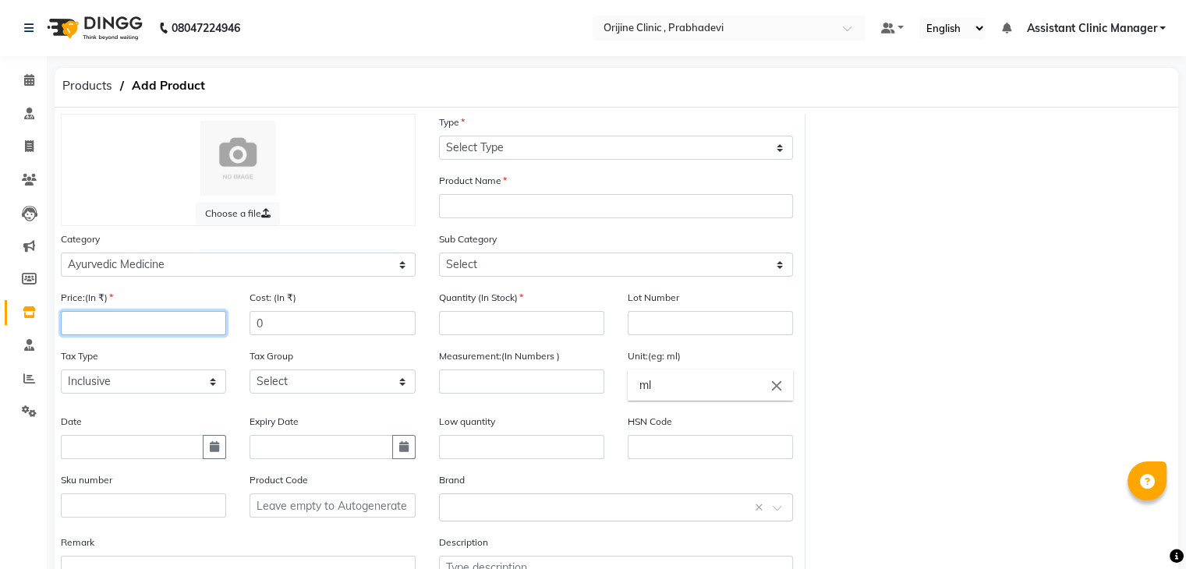
click at [166, 331] on input "number" at bounding box center [143, 323] width 165 height 24
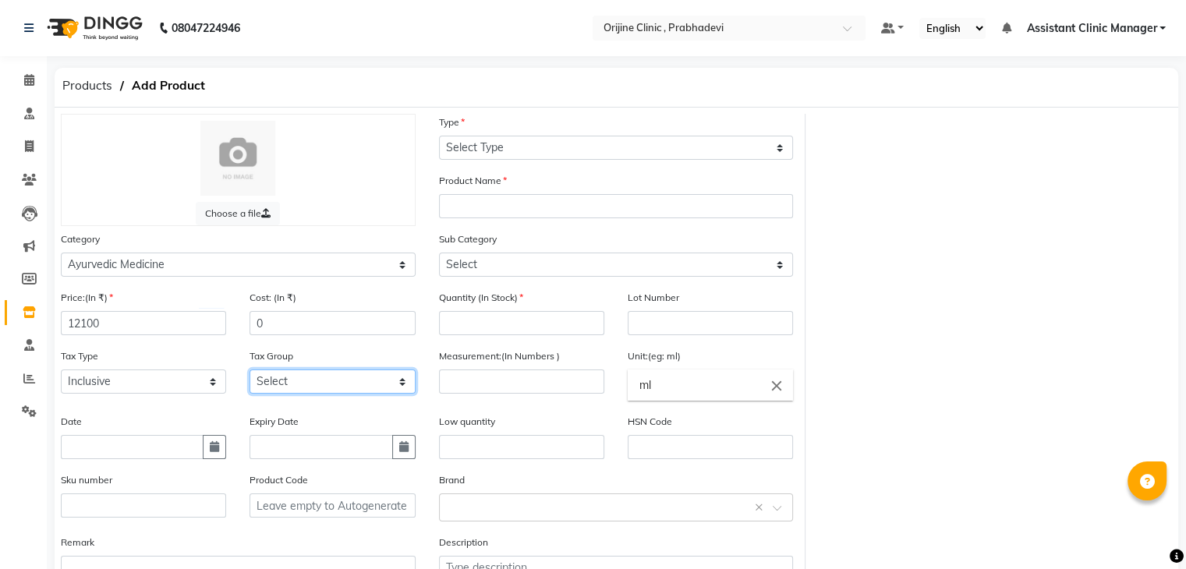
click at [275, 391] on select "Select GST (12%) GST (18%)" at bounding box center [332, 382] width 165 height 24
click at [250, 374] on select "Select GST (12%) GST (18%)" at bounding box center [332, 382] width 165 height 24
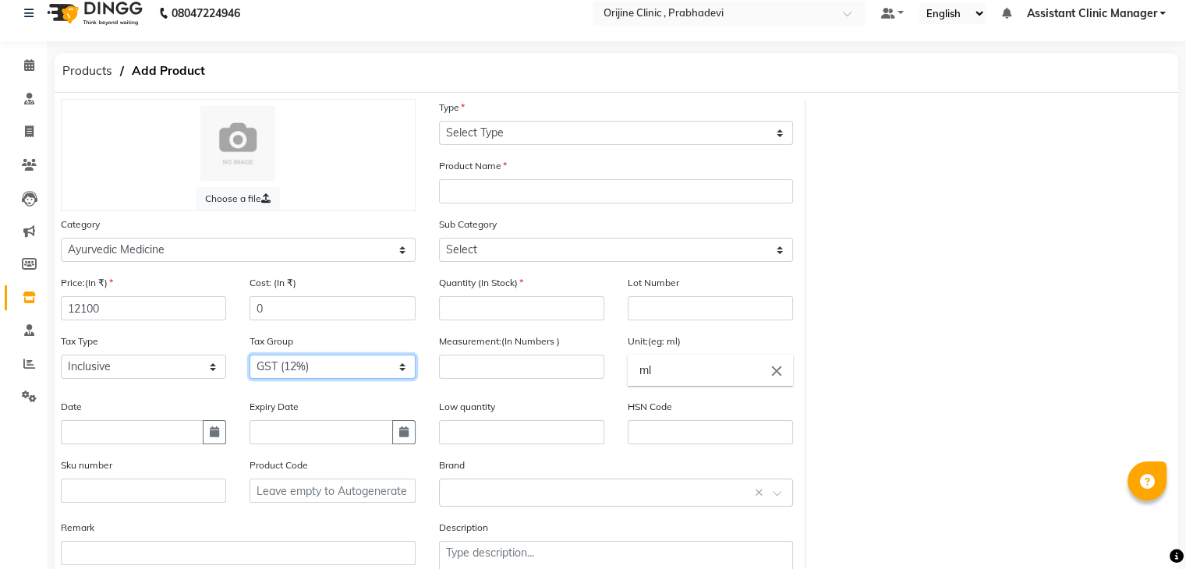
scroll to position [9, 0]
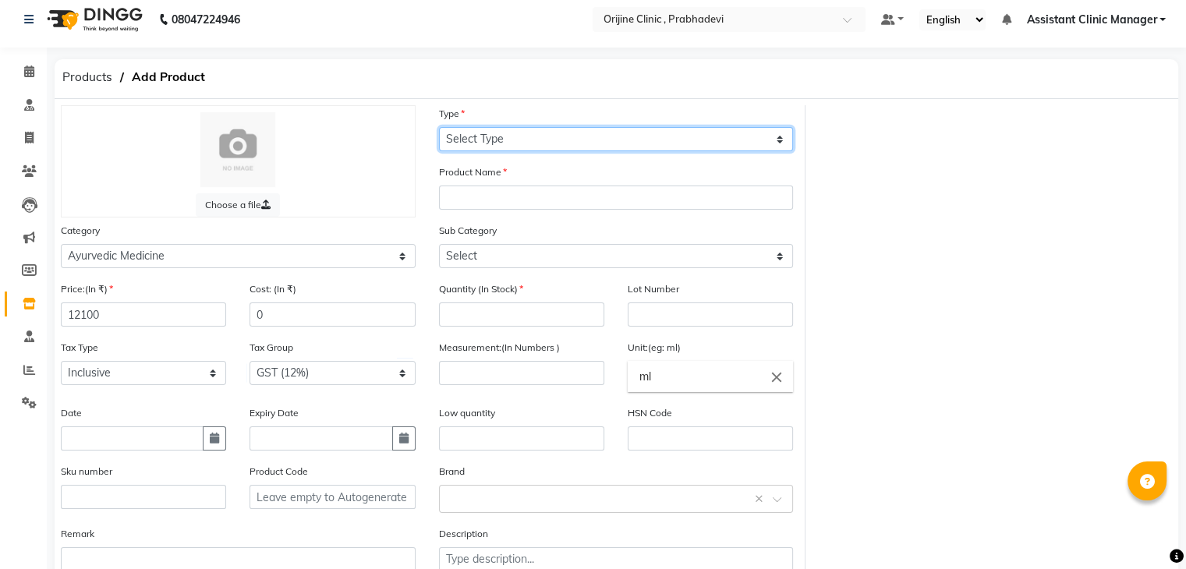
click at [555, 136] on select "Select Type Both Retail Consumable" at bounding box center [616, 139] width 355 height 24
click at [439, 128] on select "Select Type Both Retail Consumable" at bounding box center [616, 139] width 355 height 24
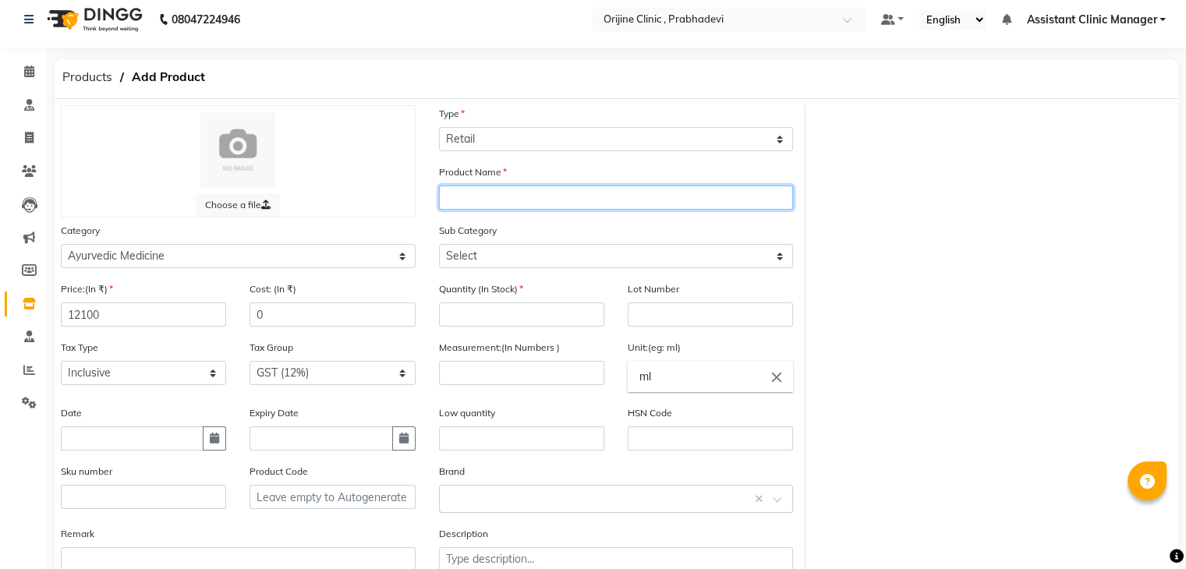
click at [516, 204] on input "text" at bounding box center [616, 198] width 355 height 24
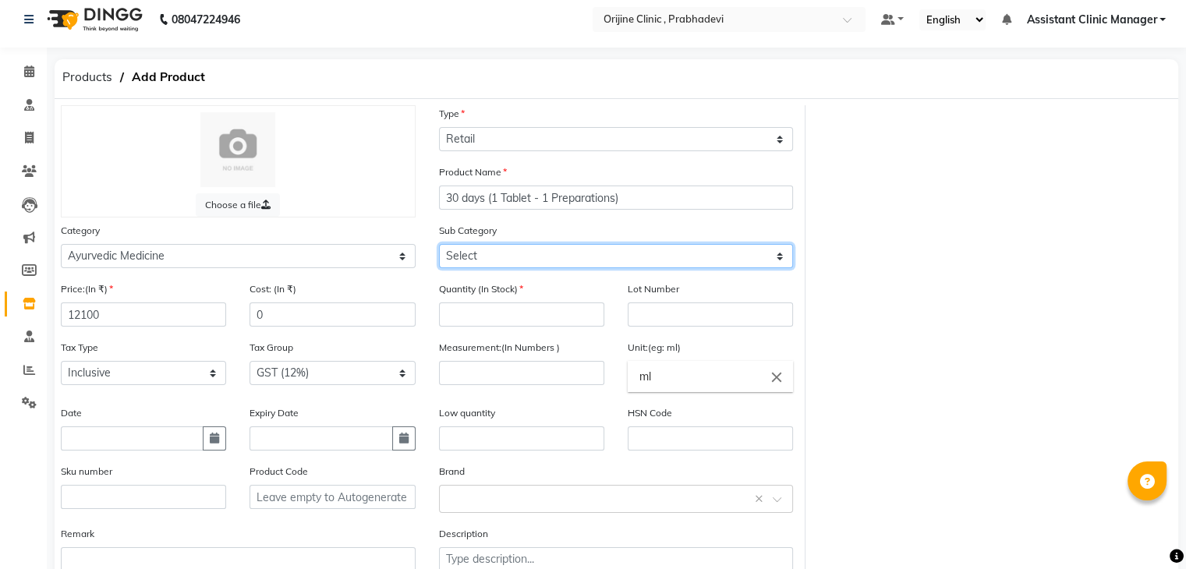
click at [507, 258] on select "Select 7 Days (2 Preparation) Mineral Non Mineral" at bounding box center [616, 256] width 355 height 24
click at [439, 246] on select "Select 7 Days (2 Preparation) Mineral Non Mineral" at bounding box center [616, 256] width 355 height 24
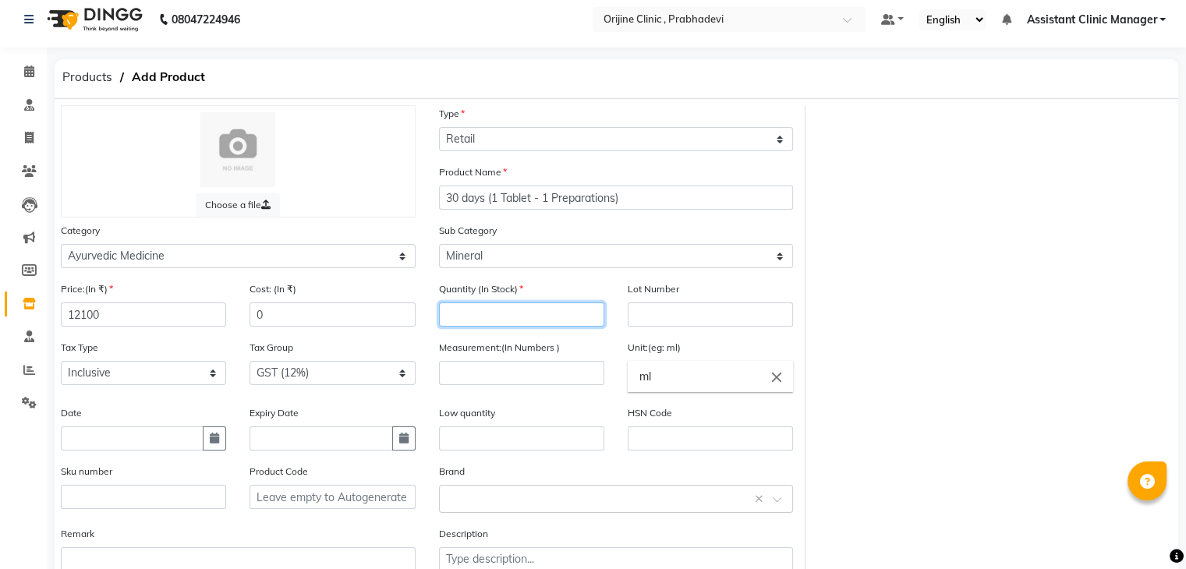
click at [485, 324] on input "number" at bounding box center [521, 315] width 165 height 24
click at [506, 376] on input "number" at bounding box center [521, 373] width 165 height 24
click at [776, 374] on icon "close" at bounding box center [776, 376] width 17 height 17
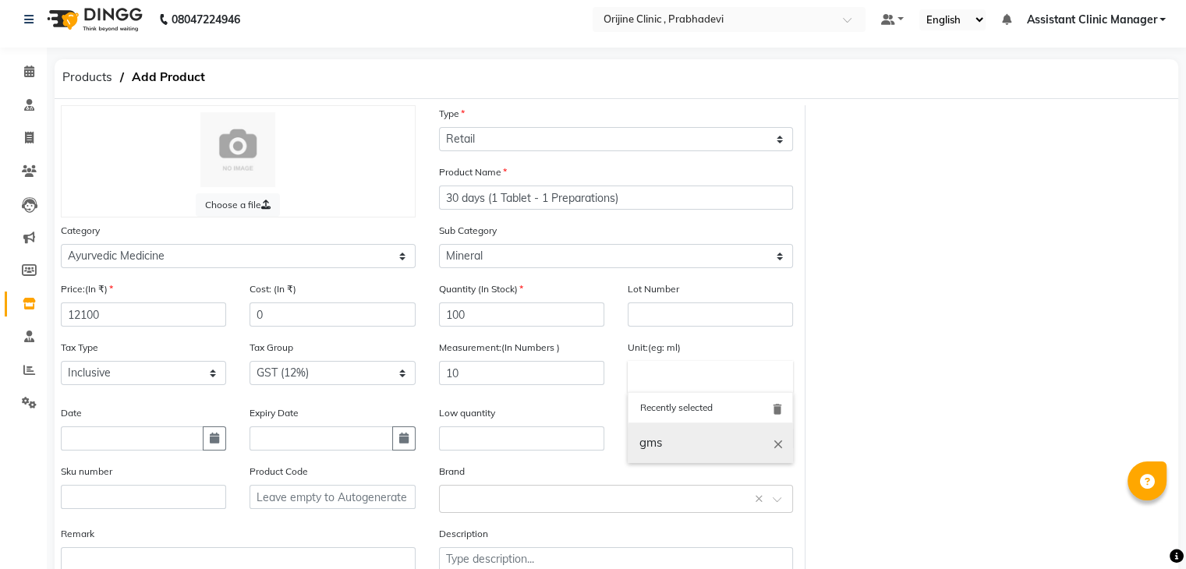
click at [700, 444] on link "gms" at bounding box center [710, 443] width 165 height 40
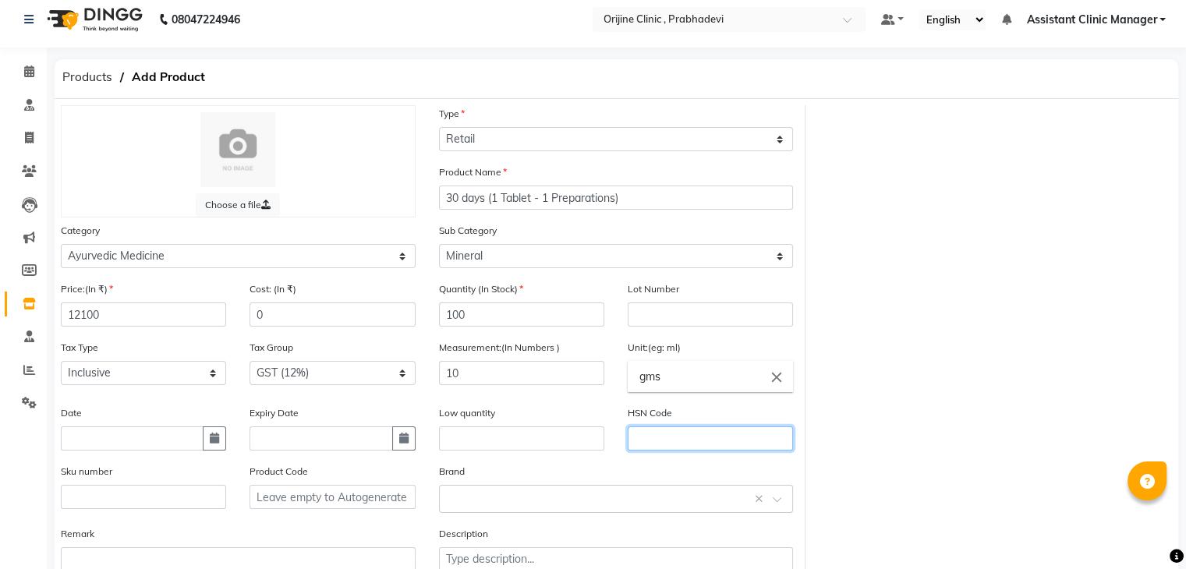
click at [700, 444] on input "text" at bounding box center [710, 439] width 165 height 24
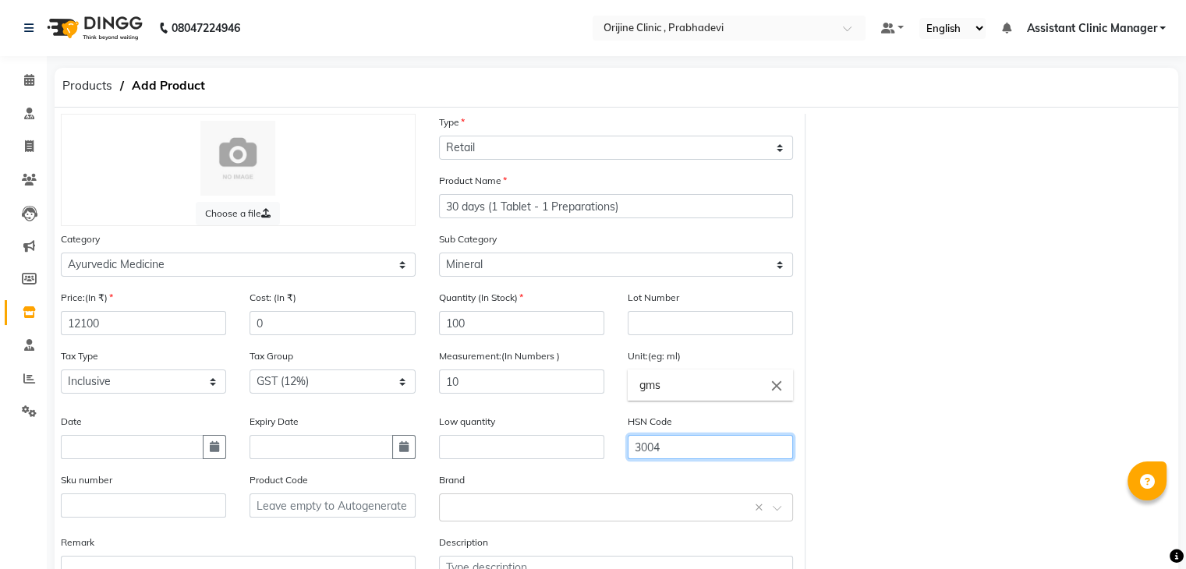
scroll to position [122, 0]
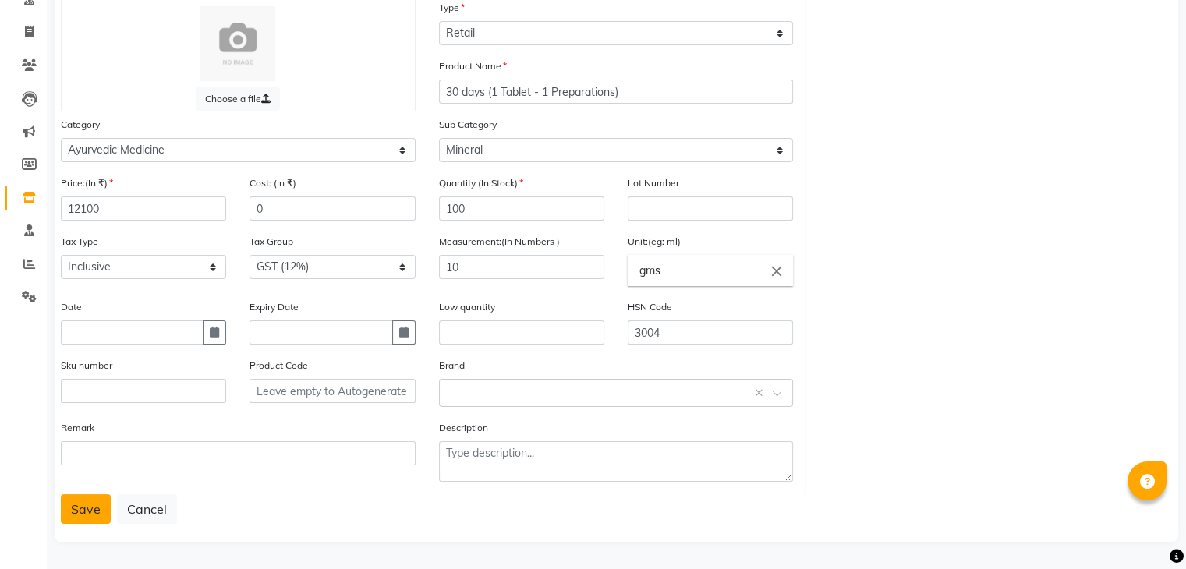
click at [90, 512] on button "Save" at bounding box center [86, 509] width 50 height 30
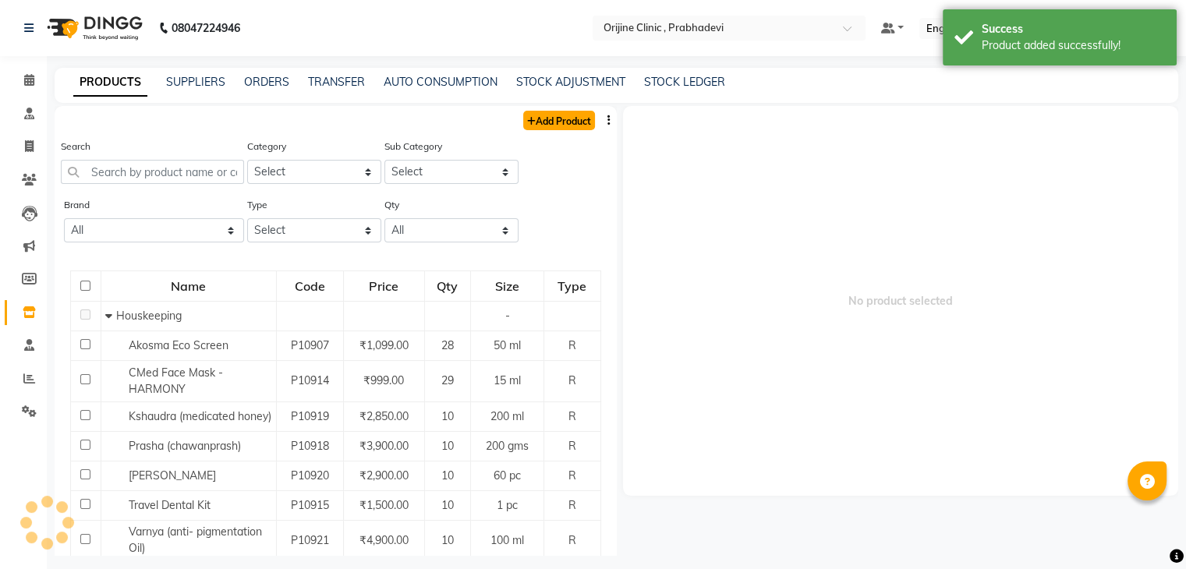
click at [530, 118] on link "Add Product" at bounding box center [559, 120] width 72 height 19
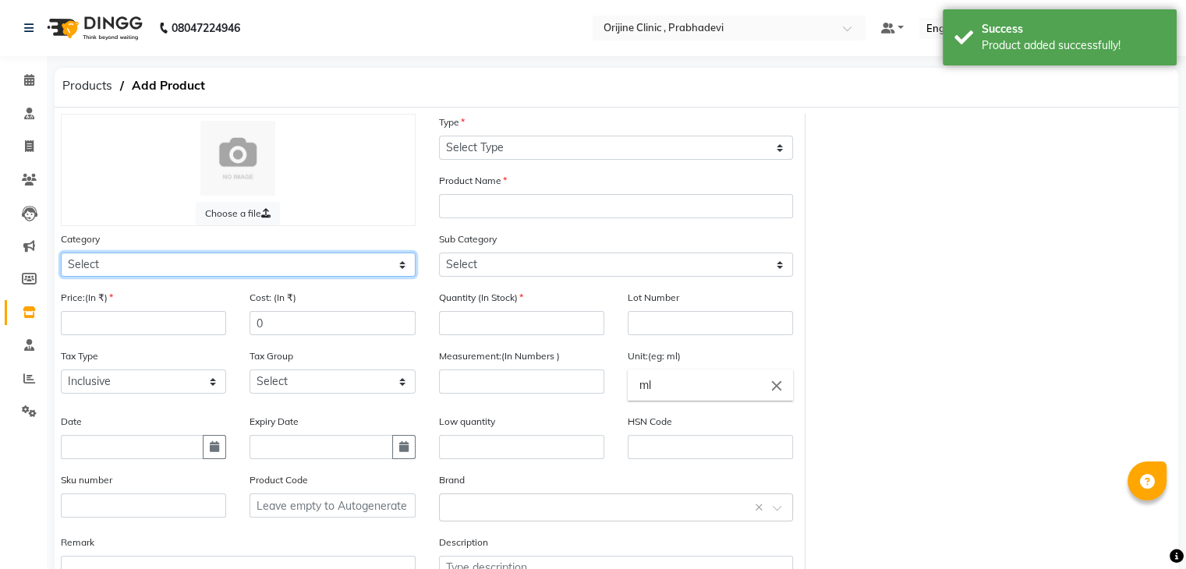
click at [134, 265] on select "Select Ayurvedic Medicine Skin Personal Care Cosmosoticles Wellness Product Con…" at bounding box center [238, 265] width 355 height 24
click at [61, 255] on select "Select Ayurvedic Medicine Skin Personal Care Cosmosoticles Wellness Product Con…" at bounding box center [238, 265] width 355 height 24
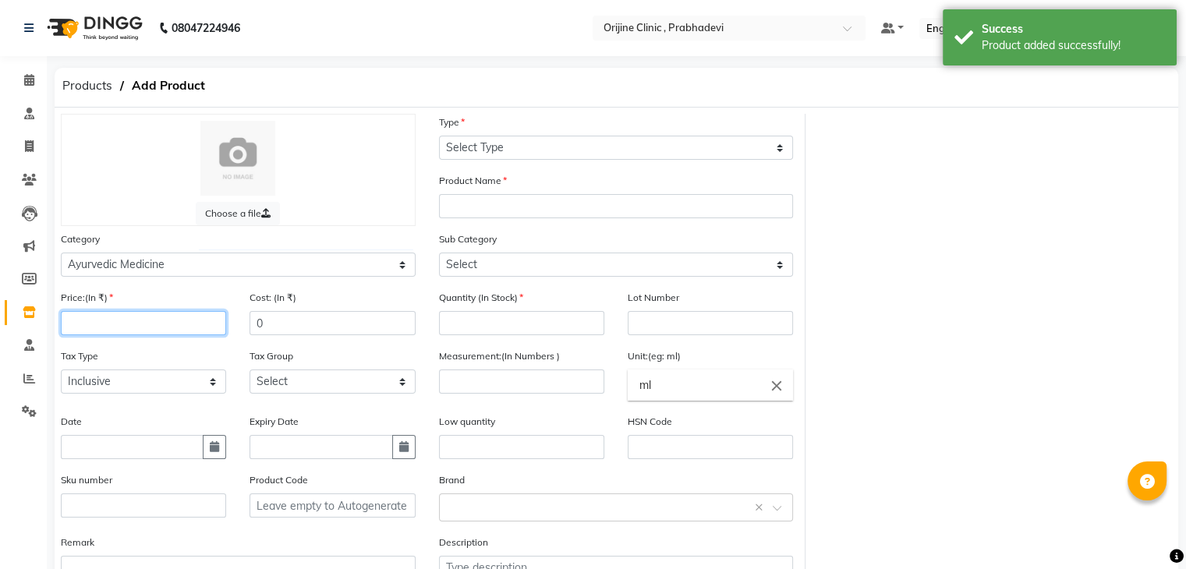
click at [125, 322] on input "number" at bounding box center [143, 323] width 165 height 24
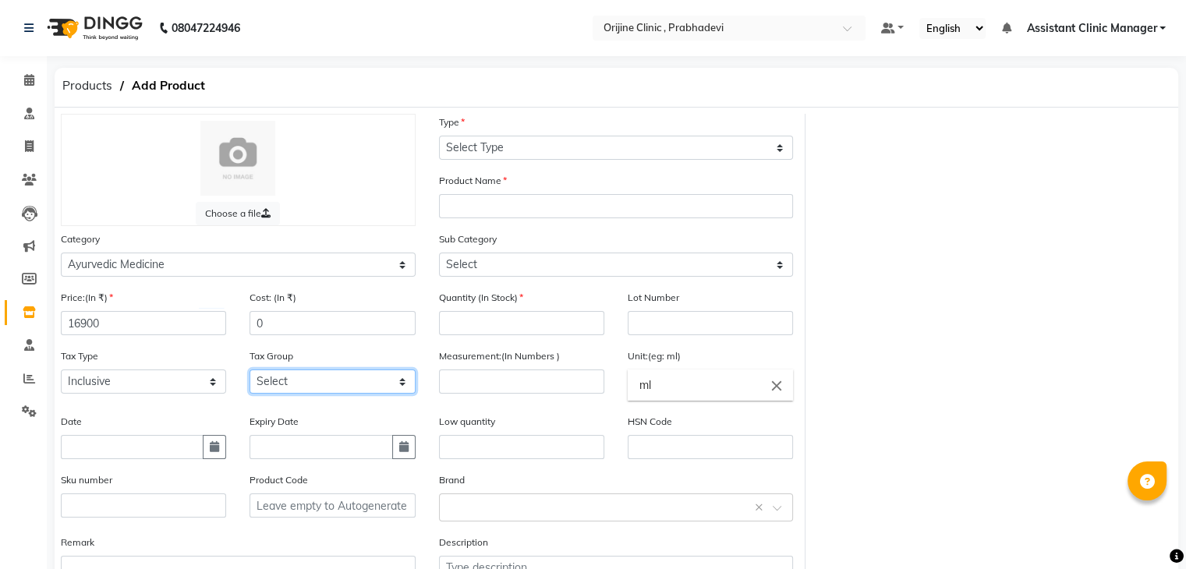
click at [286, 384] on select "Select GST (12%) GST (18%)" at bounding box center [332, 382] width 165 height 24
click at [250, 374] on select "Select GST (12%) GST (18%)" at bounding box center [332, 382] width 165 height 24
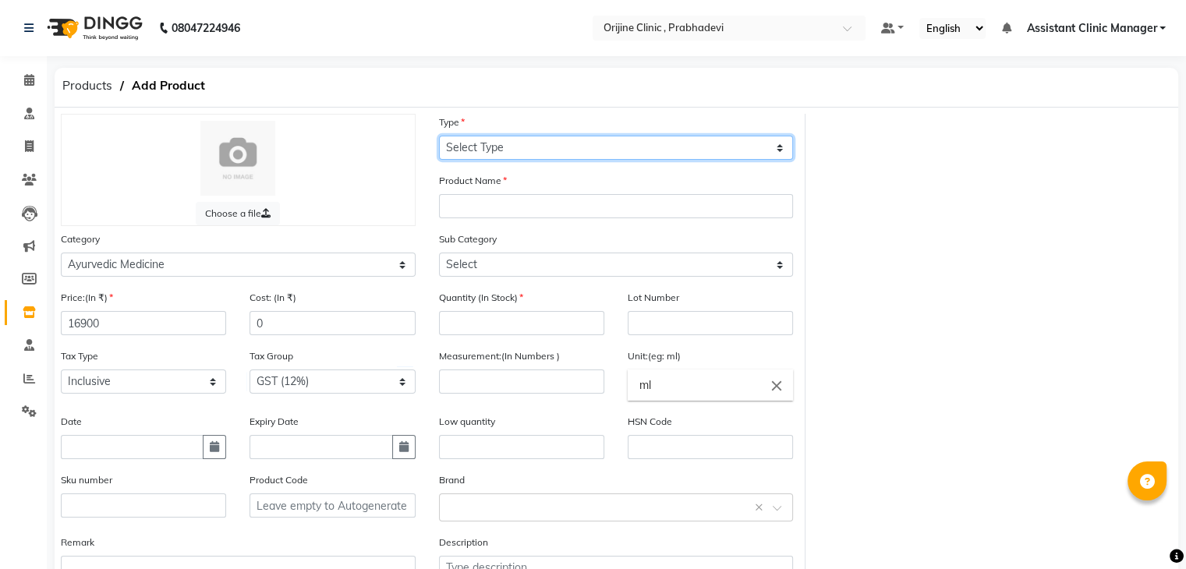
click at [533, 157] on select "Select Type Both Retail Consumable" at bounding box center [616, 148] width 355 height 24
click at [439, 136] on select "Select Type Both Retail Consumable" at bounding box center [616, 148] width 355 height 24
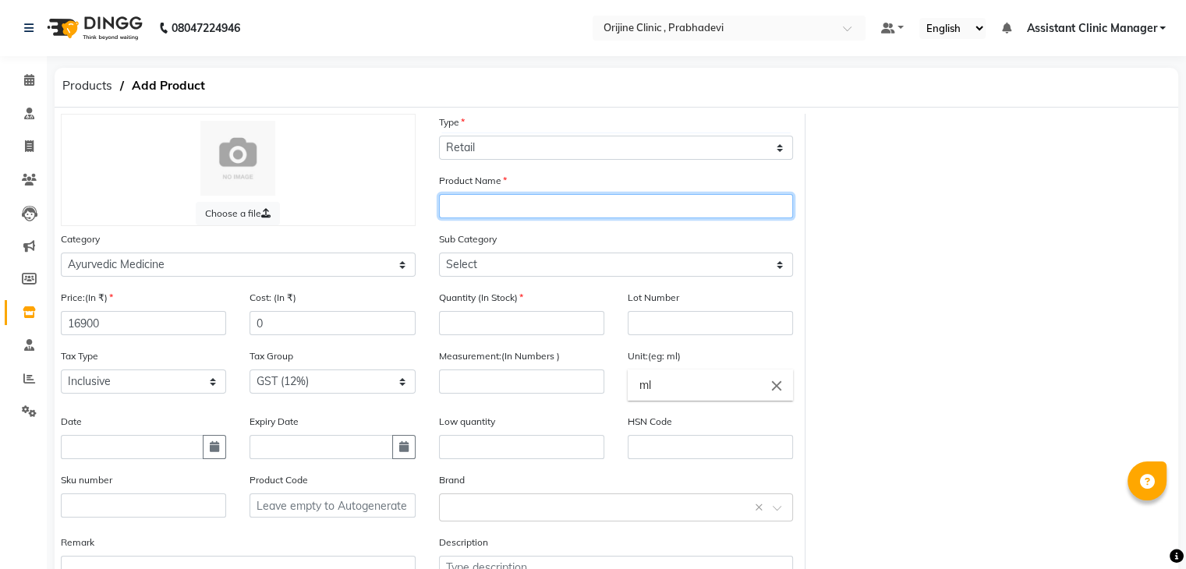
click at [494, 213] on input "text" at bounding box center [616, 206] width 355 height 24
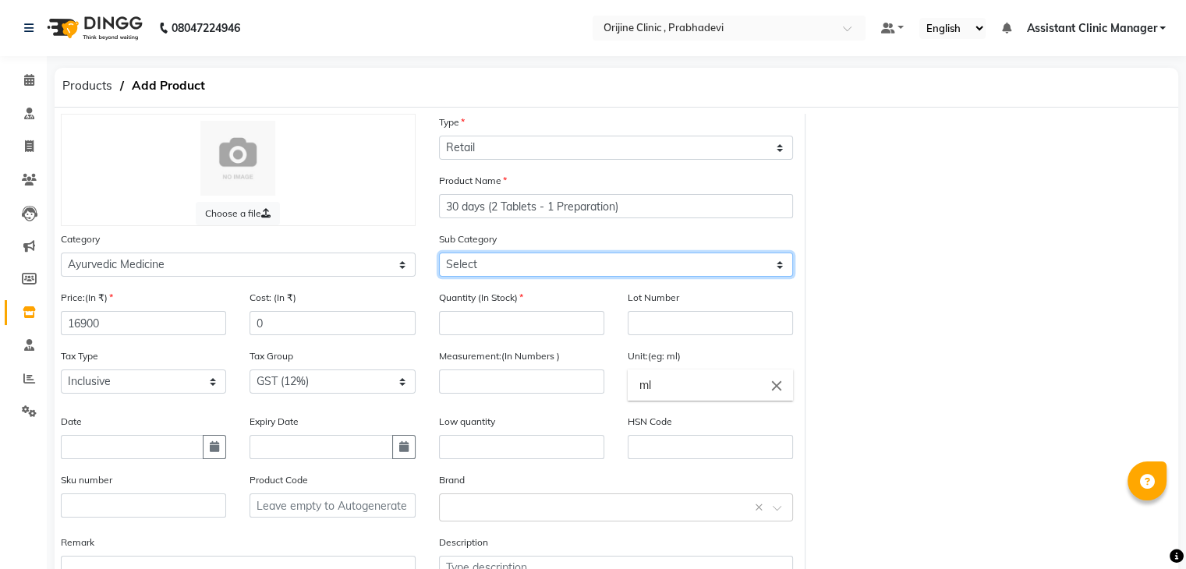
click at [523, 274] on select "Select 7 Days (2 Preparation) Mineral Non Mineral" at bounding box center [616, 265] width 355 height 24
click at [439, 255] on select "Select 7 Days (2 Preparation) Mineral Non Mineral" at bounding box center [616, 265] width 355 height 24
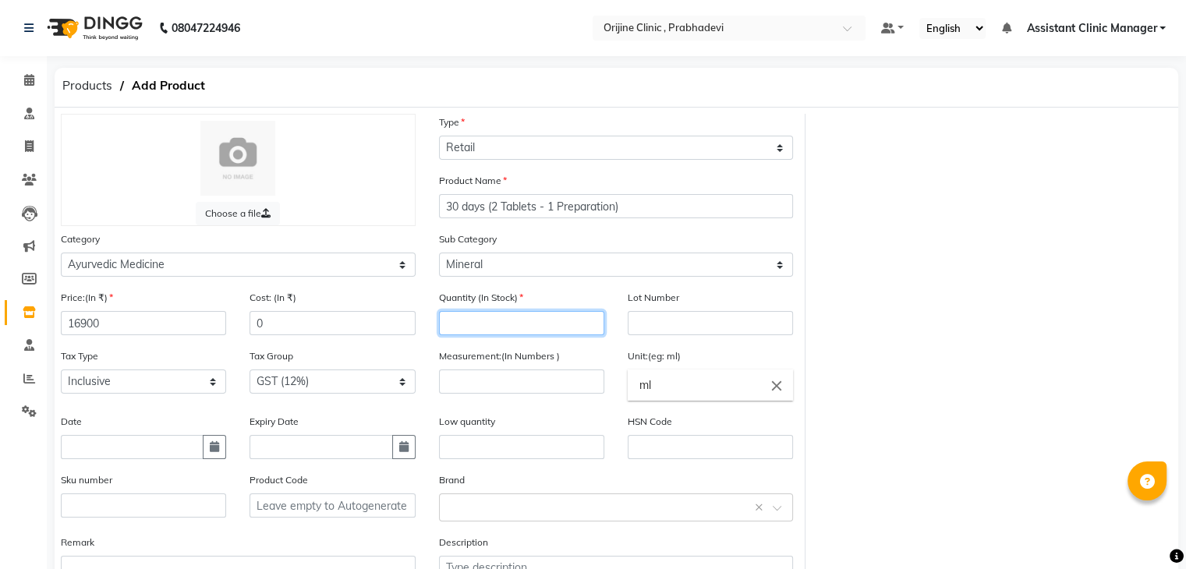
click at [497, 333] on input "number" at bounding box center [521, 323] width 165 height 24
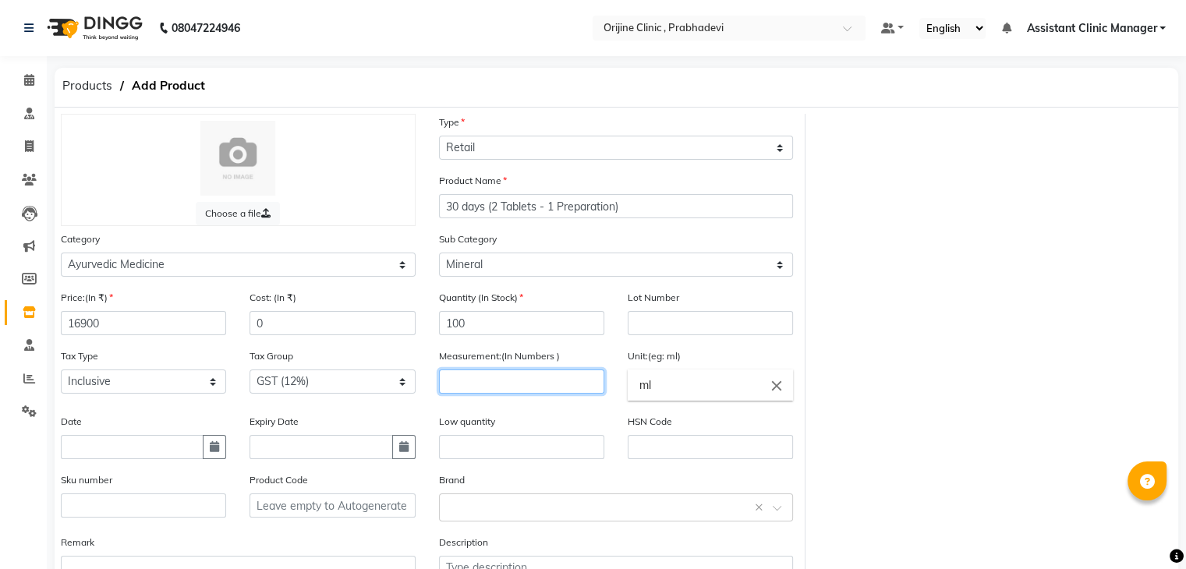
click at [501, 392] on input "number" at bounding box center [521, 382] width 165 height 24
click at [768, 384] on icon "close" at bounding box center [776, 385] width 17 height 17
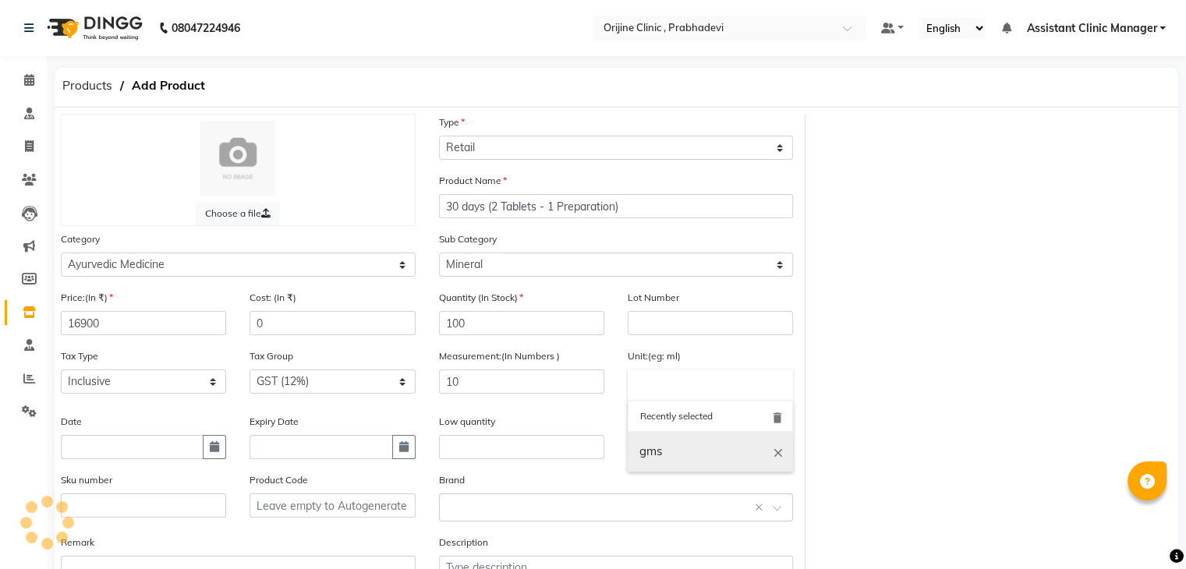
click at [726, 456] on link "gms" at bounding box center [710, 452] width 165 height 40
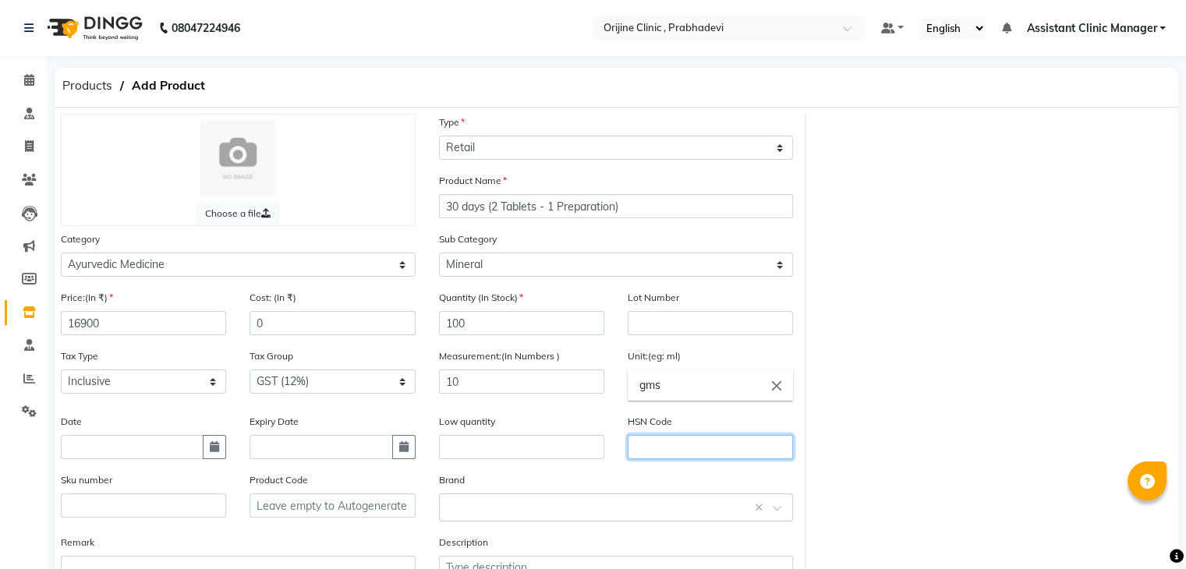
click at [654, 456] on input "text" at bounding box center [710, 447] width 165 height 24
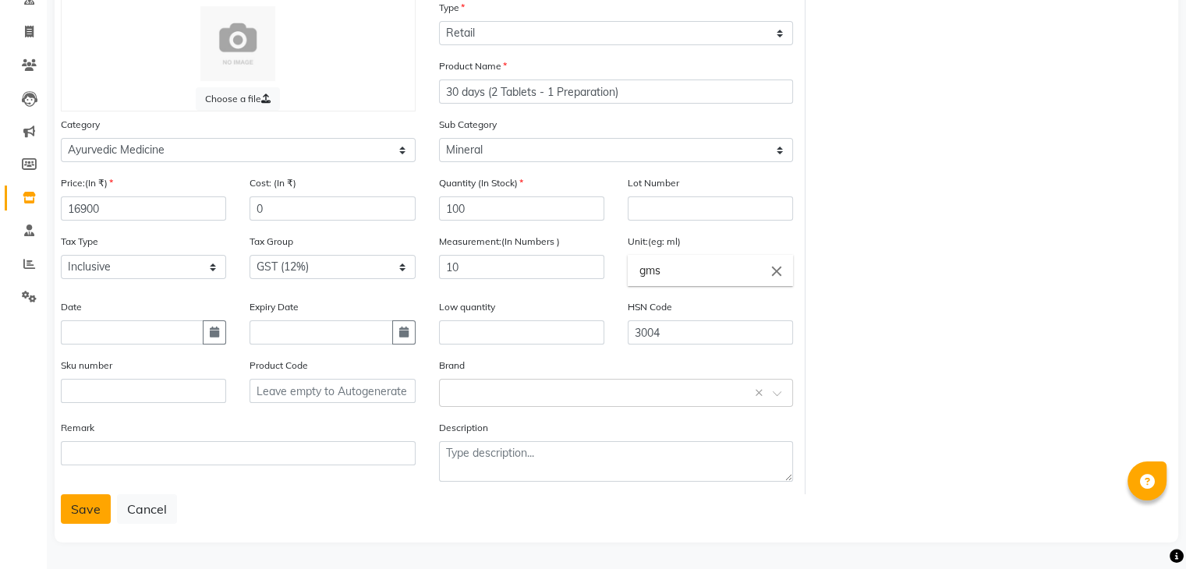
click at [88, 494] on button "Save" at bounding box center [86, 509] width 50 height 30
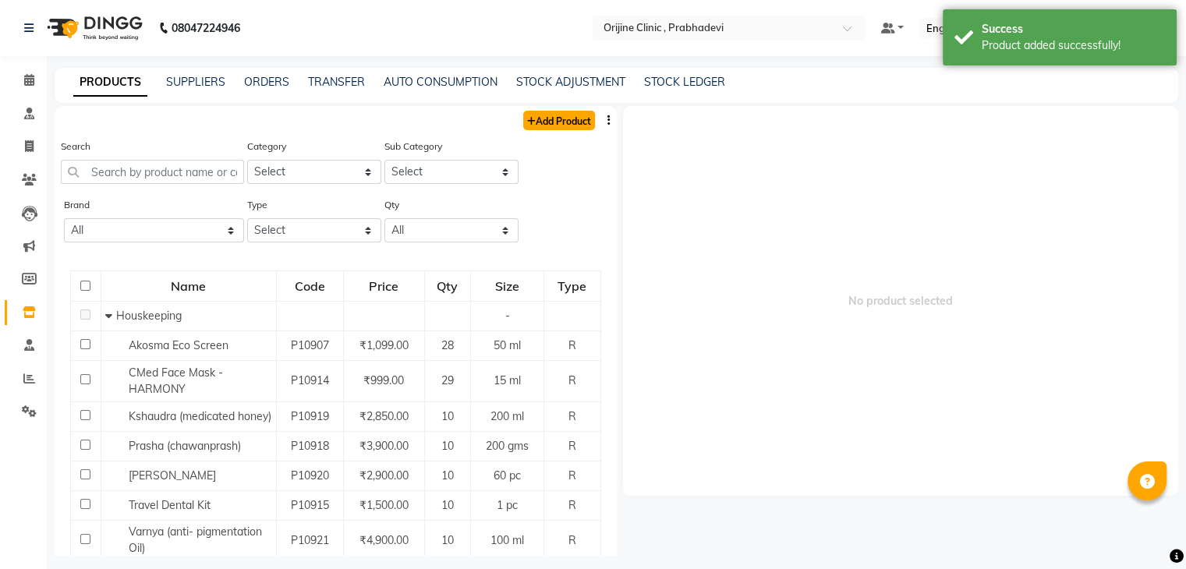
click at [544, 120] on link "Add Product" at bounding box center [559, 120] width 72 height 19
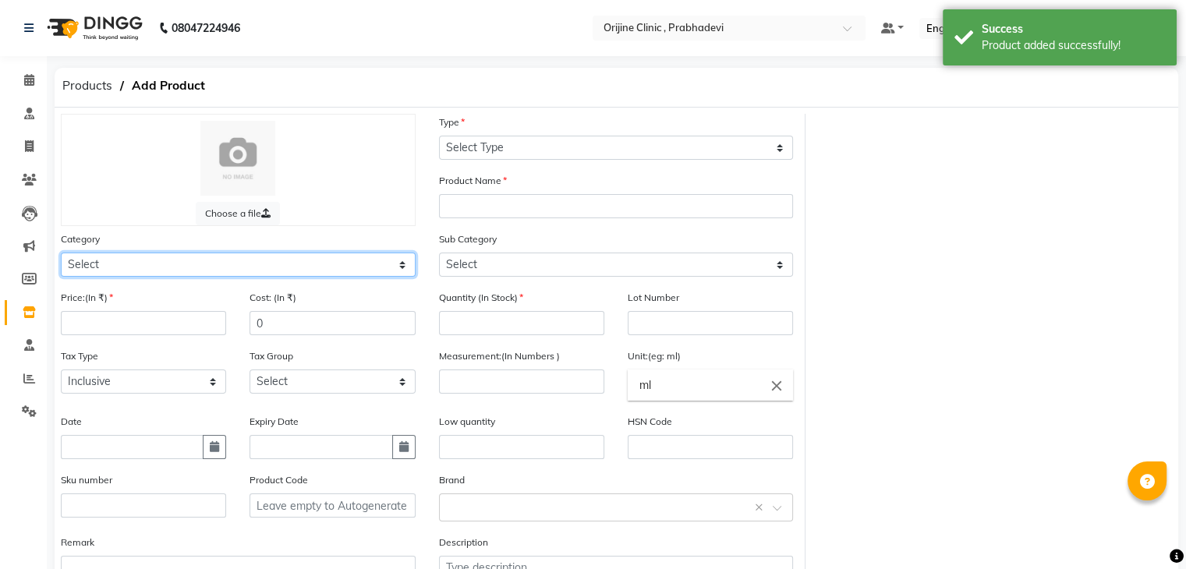
click at [165, 269] on select "Select Ayurvedic Medicine Skin Personal Care Cosmosoticles Wellness Product Con…" at bounding box center [238, 265] width 355 height 24
click at [61, 255] on select "Select Ayurvedic Medicine Skin Personal Care Cosmosoticles Wellness Product Con…" at bounding box center [238, 265] width 355 height 24
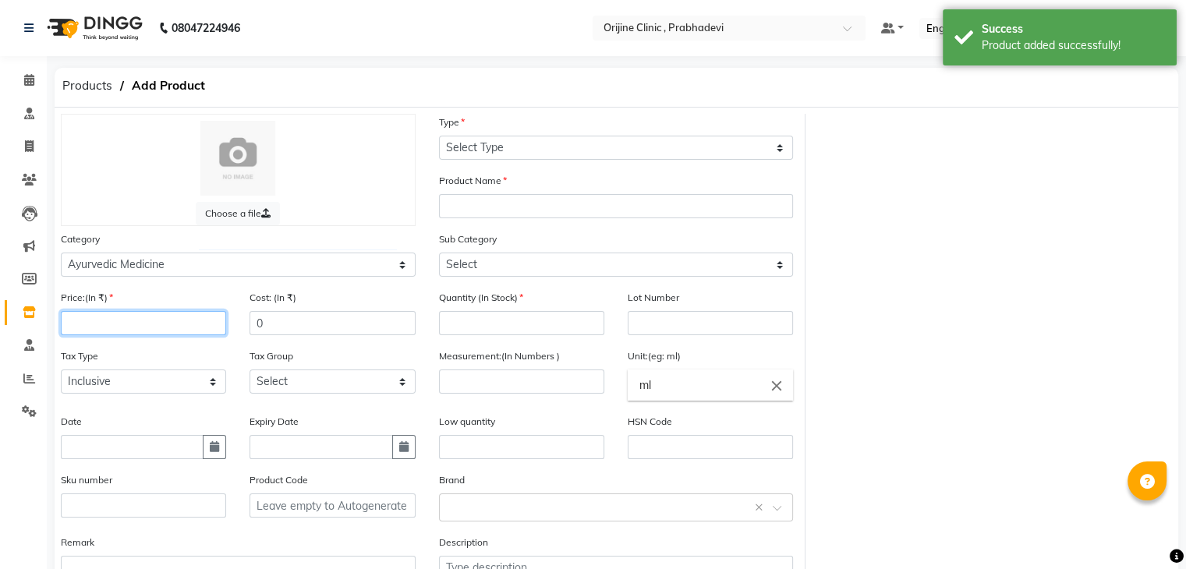
click at [129, 328] on input "number" at bounding box center [143, 323] width 165 height 24
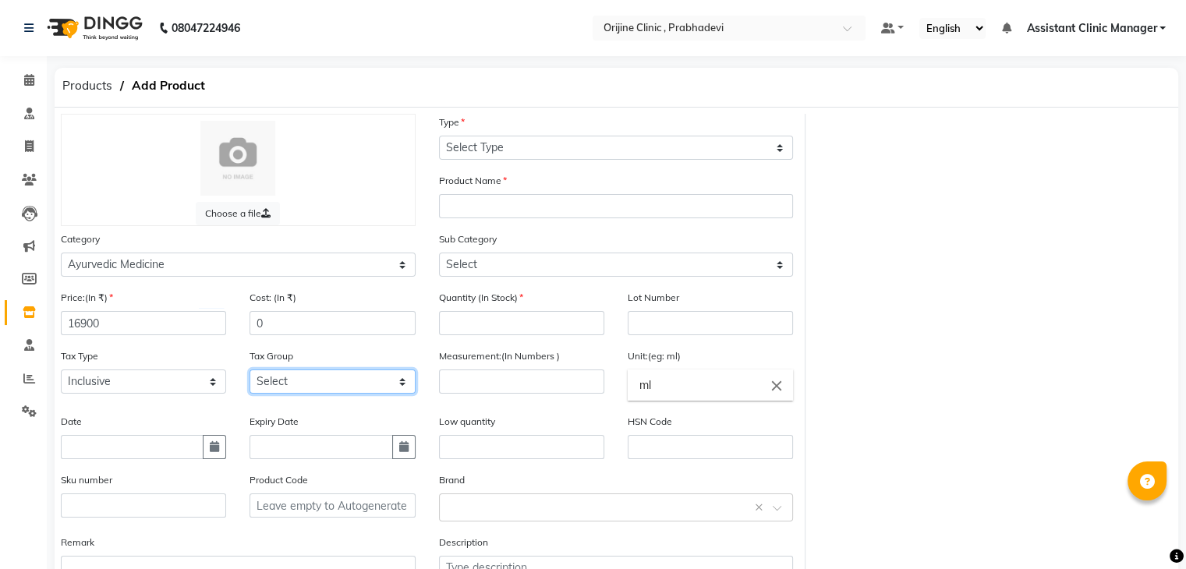
click at [284, 393] on select "Select GST (12%) GST (18%)" at bounding box center [332, 382] width 165 height 24
click at [250, 374] on select "Select GST (12%) GST (18%)" at bounding box center [332, 382] width 165 height 24
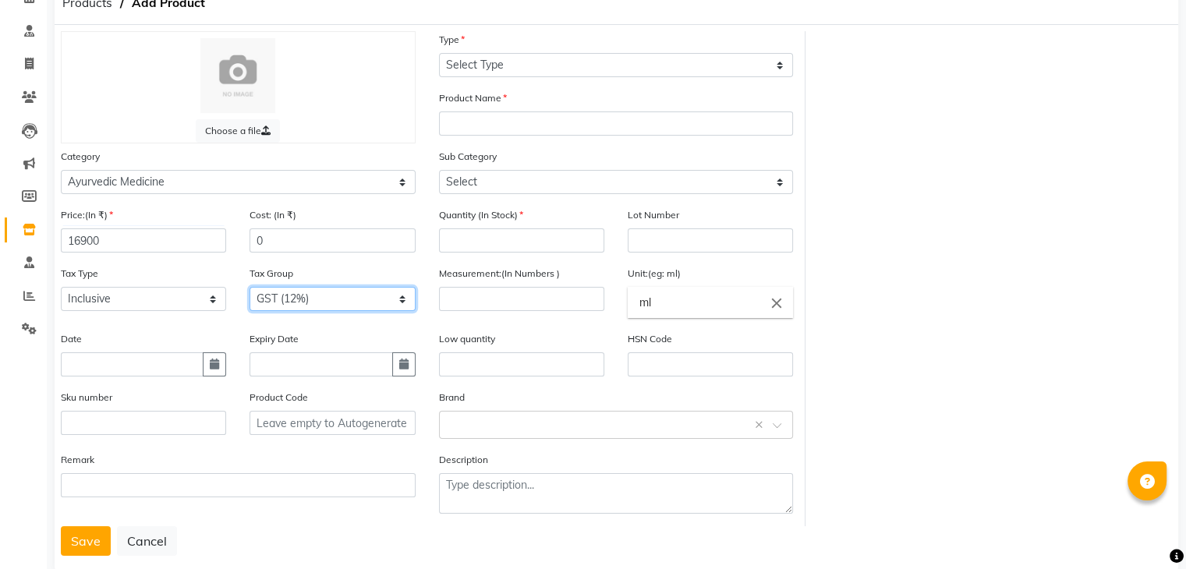
scroll to position [84, 0]
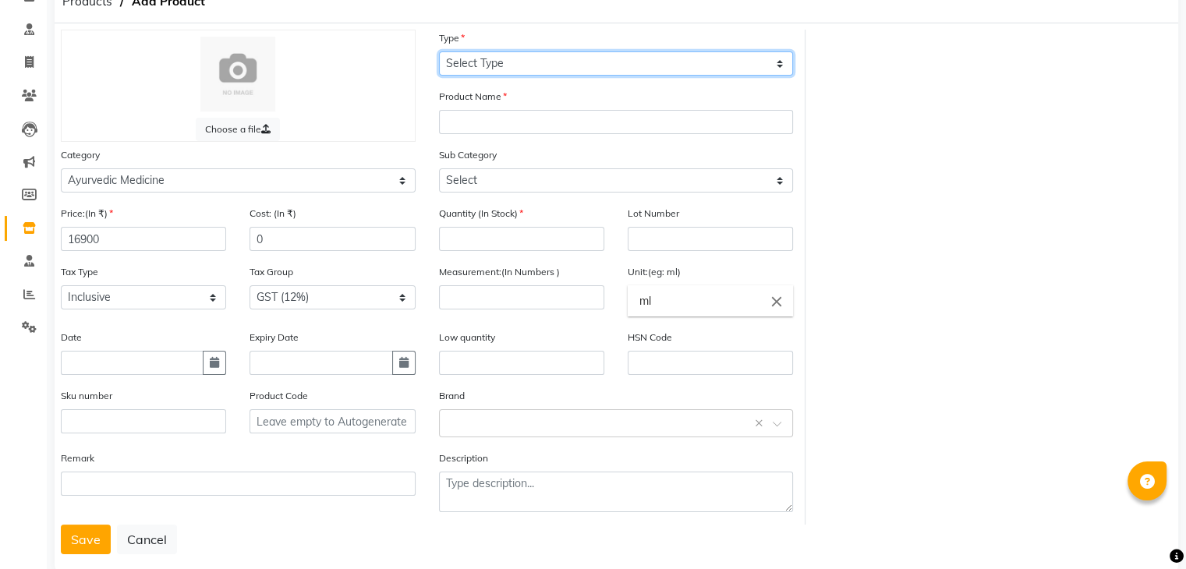
click at [525, 66] on select "Select Type Both Retail Consumable" at bounding box center [616, 63] width 355 height 24
click at [439, 51] on select "Select Type Both Retail Consumable" at bounding box center [616, 63] width 355 height 24
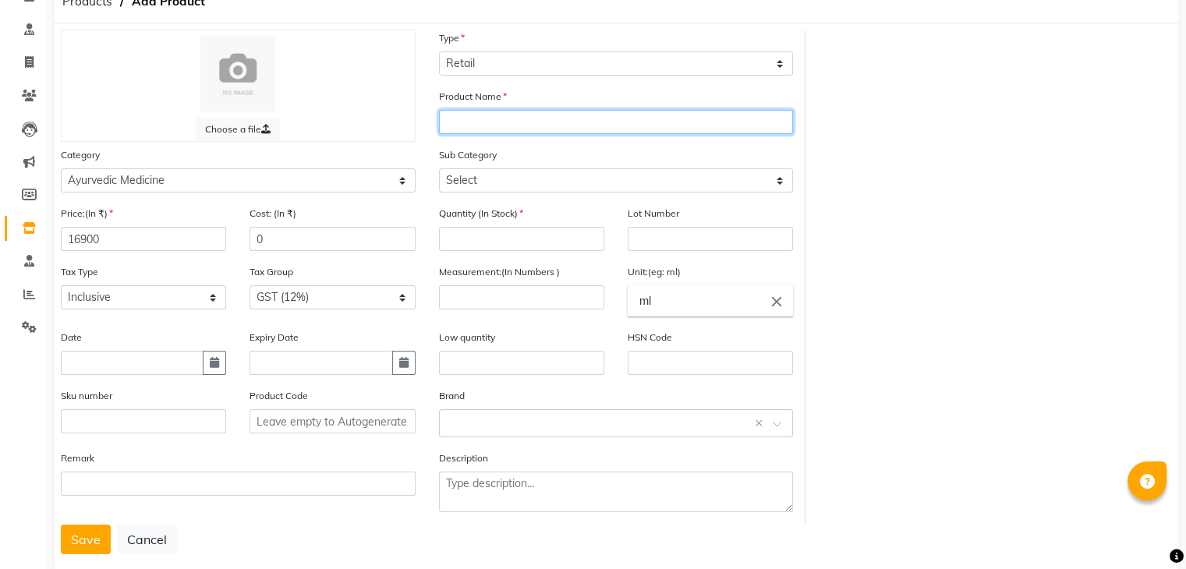
click at [507, 130] on input "text" at bounding box center [616, 122] width 355 height 24
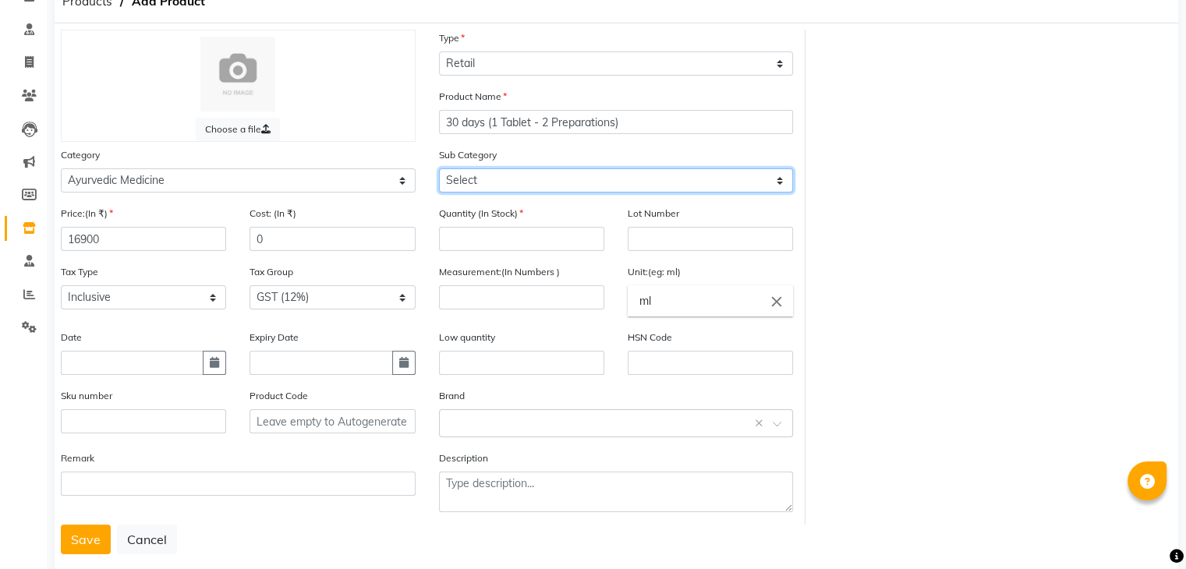
click at [500, 183] on select "Select 7 Days (2 Preparation) Mineral Non Mineral" at bounding box center [616, 180] width 355 height 24
click at [439, 170] on select "Select 7 Days (2 Preparation) Mineral Non Mineral" at bounding box center [616, 180] width 355 height 24
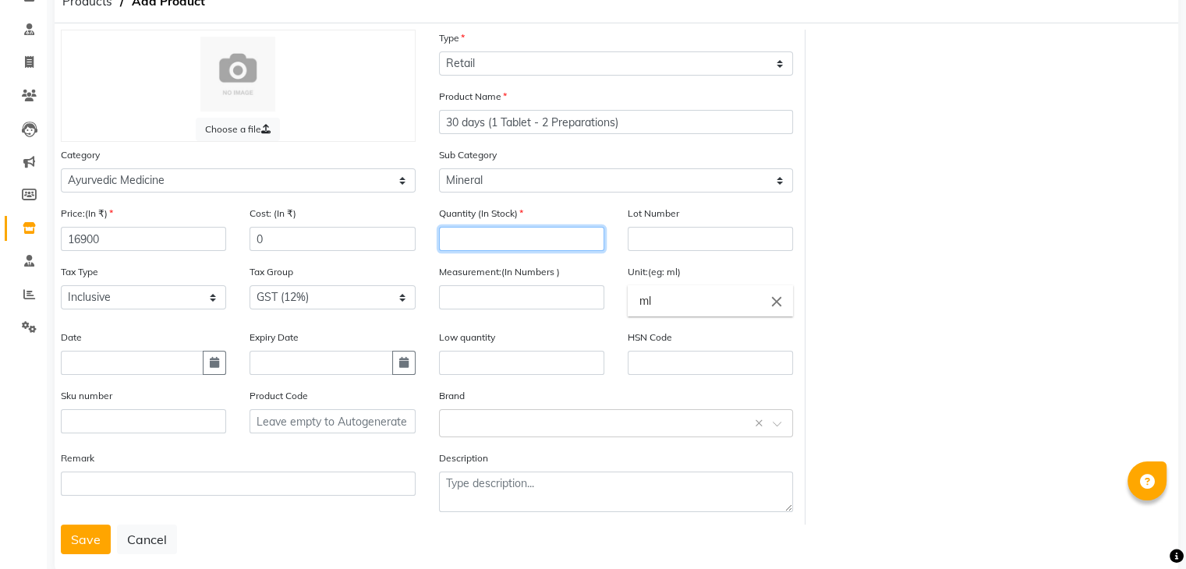
click at [486, 250] on input "number" at bounding box center [521, 239] width 165 height 24
click at [480, 306] on input "number" at bounding box center [521, 297] width 165 height 24
click at [774, 306] on icon "close" at bounding box center [776, 300] width 17 height 17
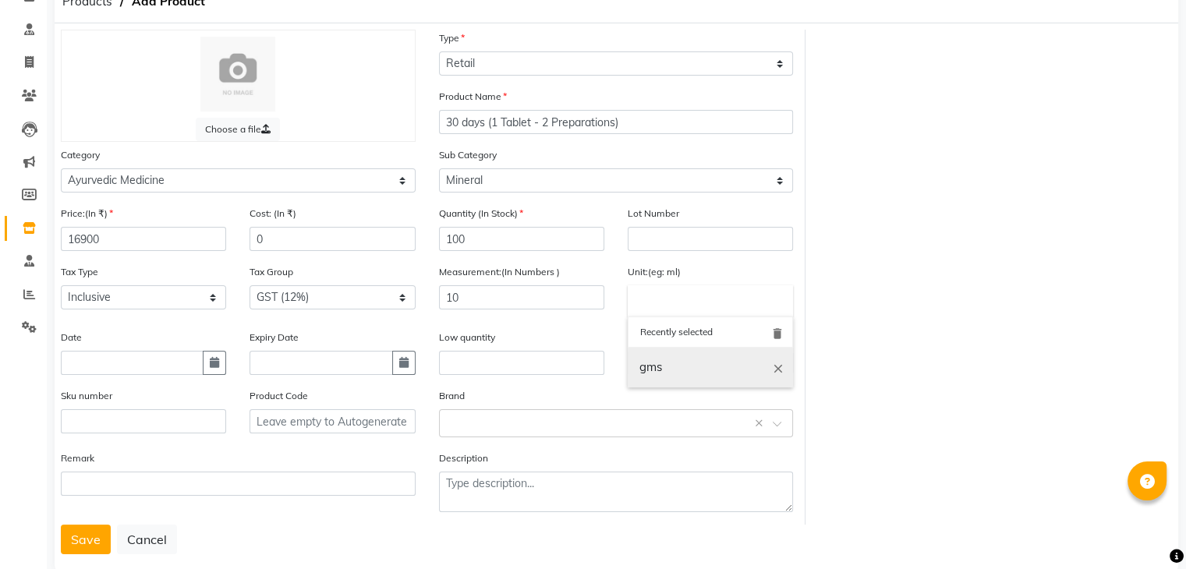
click at [709, 364] on link "gms" at bounding box center [710, 368] width 165 height 40
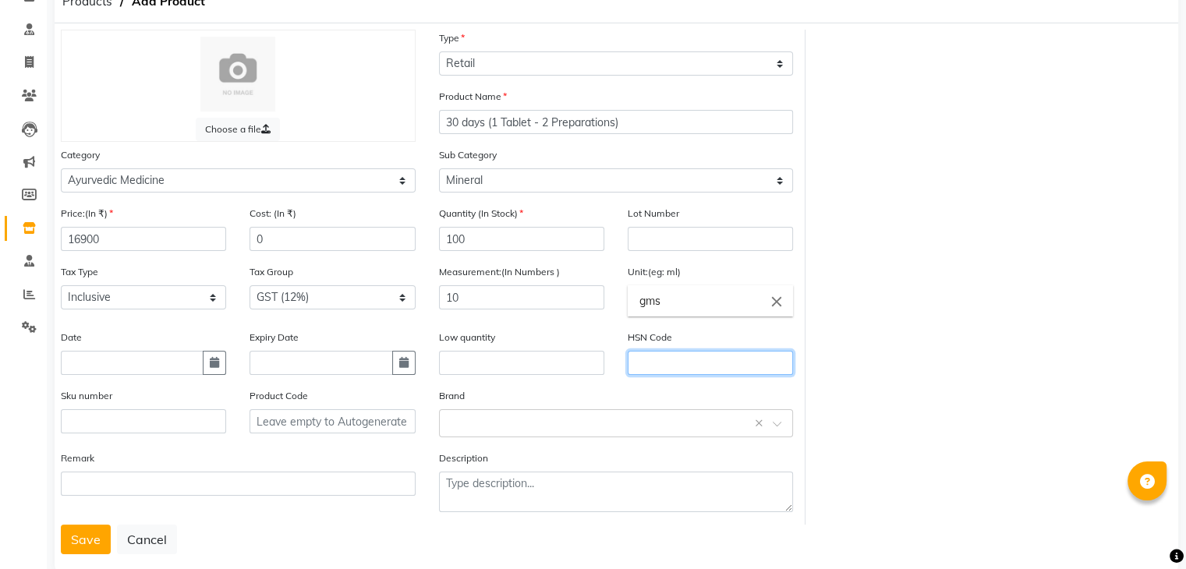
click at [709, 364] on input "text" at bounding box center [710, 363] width 165 height 24
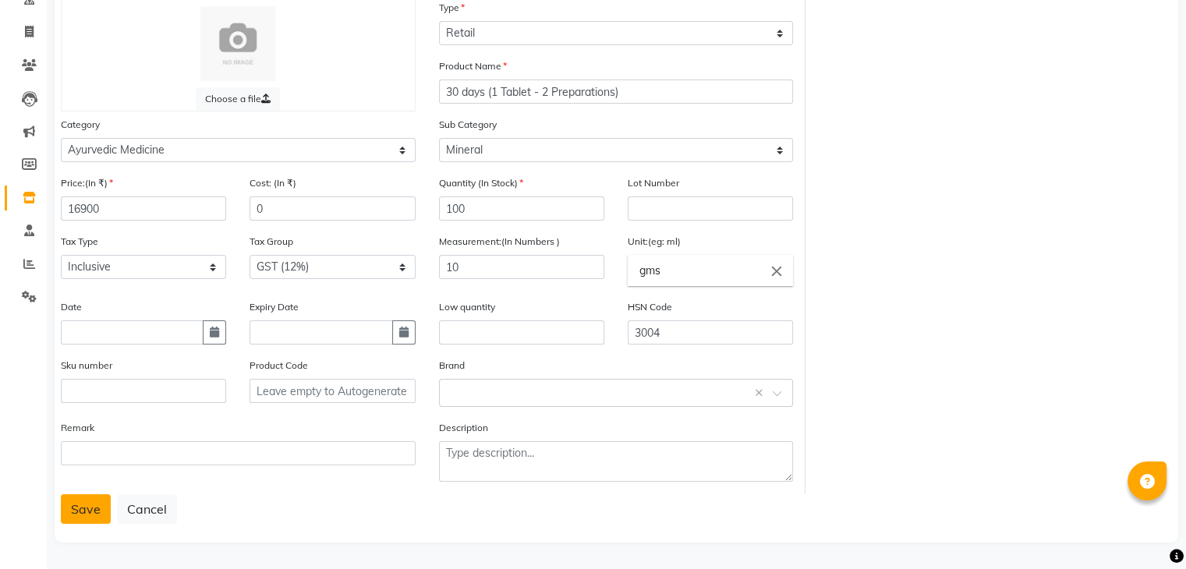
click at [89, 507] on button "Save" at bounding box center [86, 509] width 50 height 30
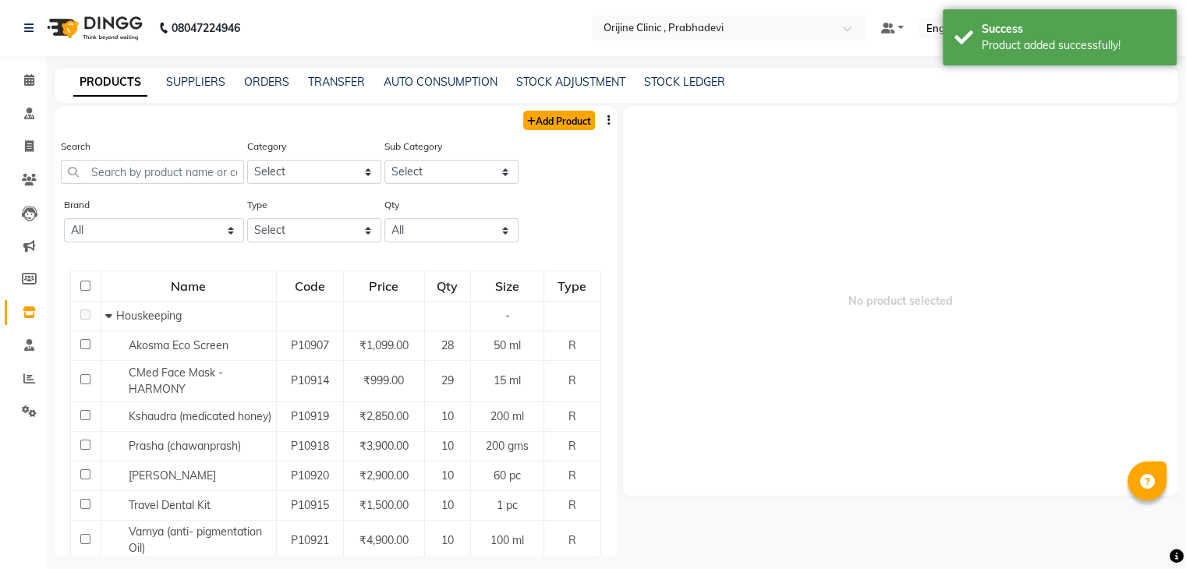
click at [558, 124] on link "Add Product" at bounding box center [559, 120] width 72 height 19
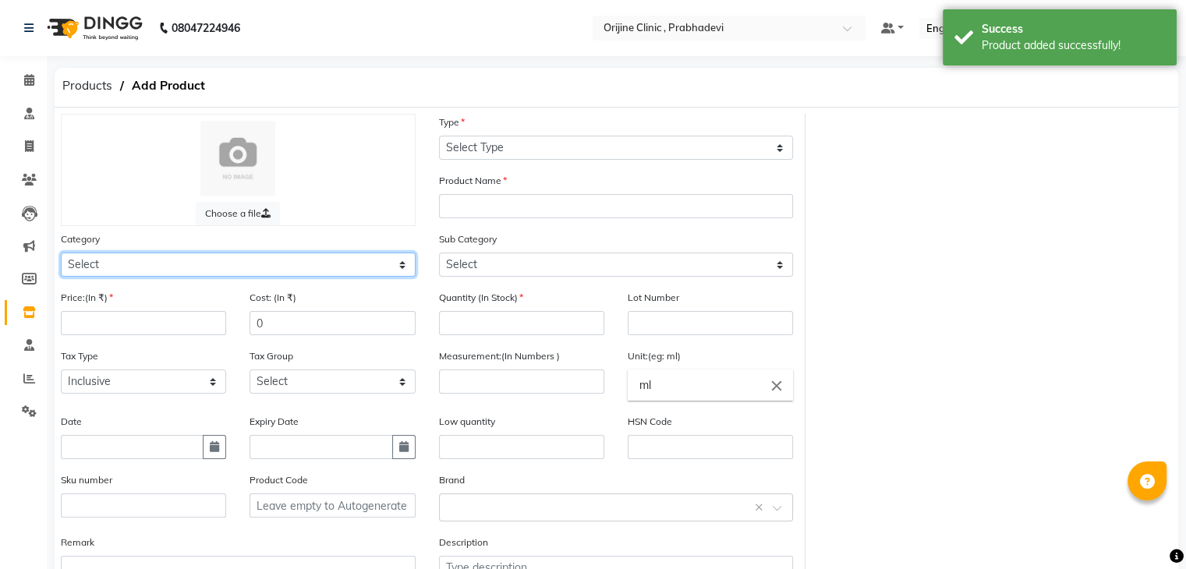
click at [170, 268] on select "Select Ayurvedic Medicine Skin Personal Care Cosmosoticles Wellness Product Con…" at bounding box center [238, 265] width 355 height 24
click at [61, 255] on select "Select Ayurvedic Medicine Skin Personal Care Cosmosoticles Wellness Product Con…" at bounding box center [238, 265] width 355 height 24
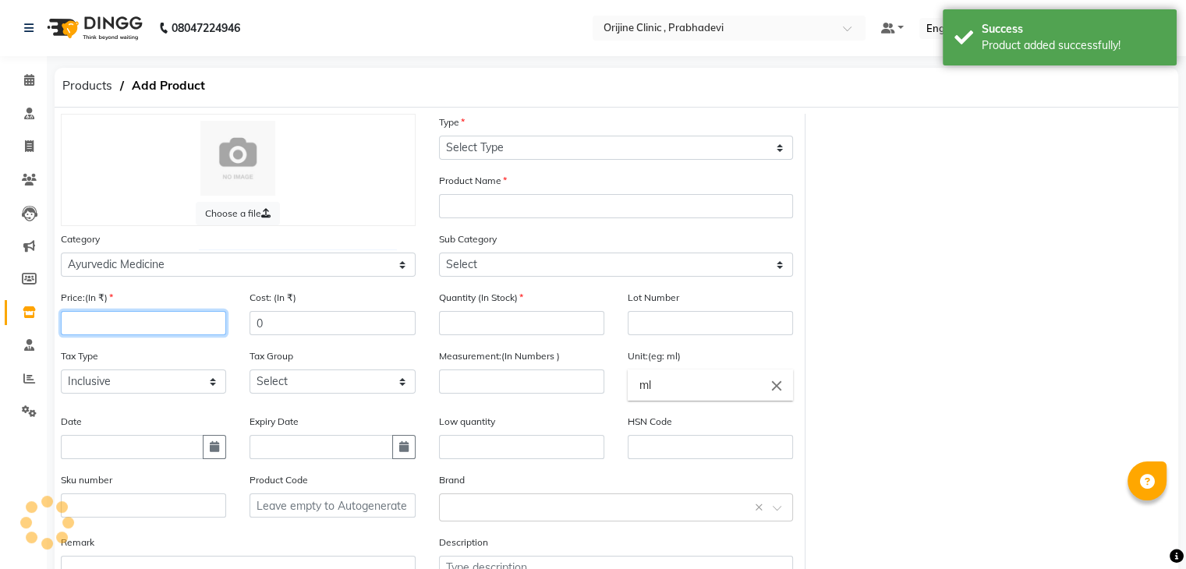
click at [150, 335] on input "number" at bounding box center [143, 323] width 165 height 24
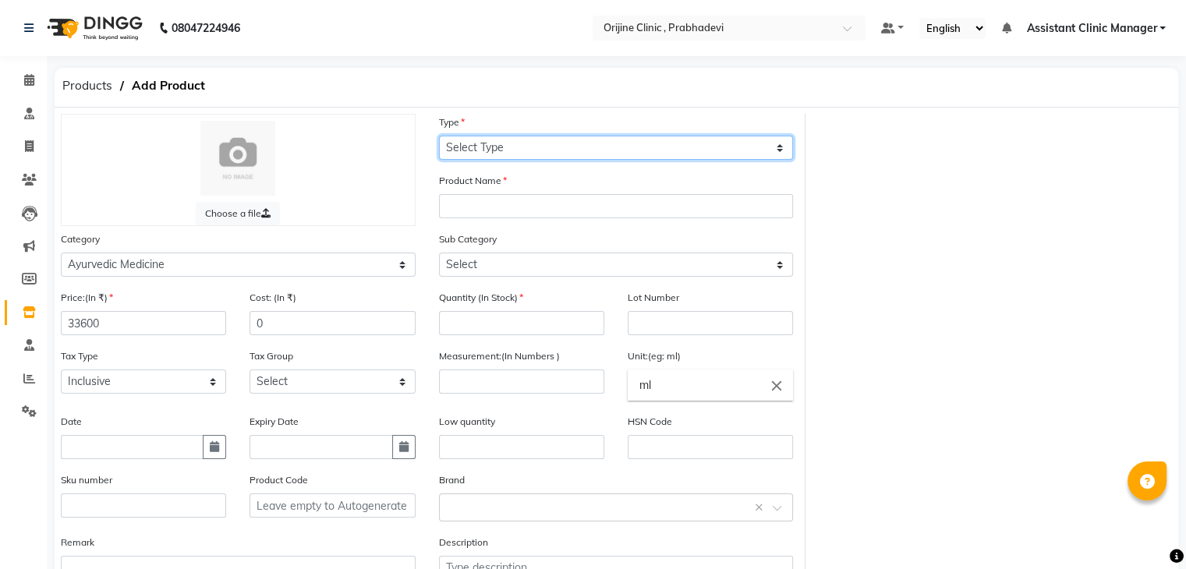
click at [516, 141] on select "Select Type Both Retail Consumable" at bounding box center [616, 148] width 355 height 24
click at [439, 136] on select "Select Type Both Retail Consumable" at bounding box center [616, 148] width 355 height 24
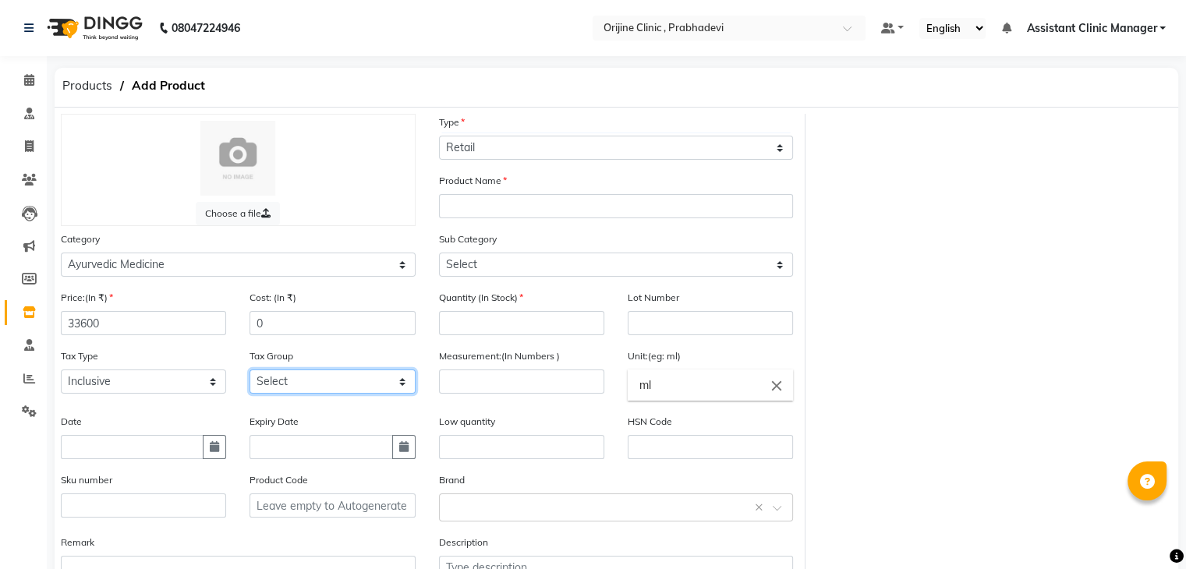
click at [298, 388] on select "Select GST (12%) GST (18%)" at bounding box center [332, 382] width 165 height 24
click at [250, 374] on select "Select GST (12%) GST (18%)" at bounding box center [332, 382] width 165 height 24
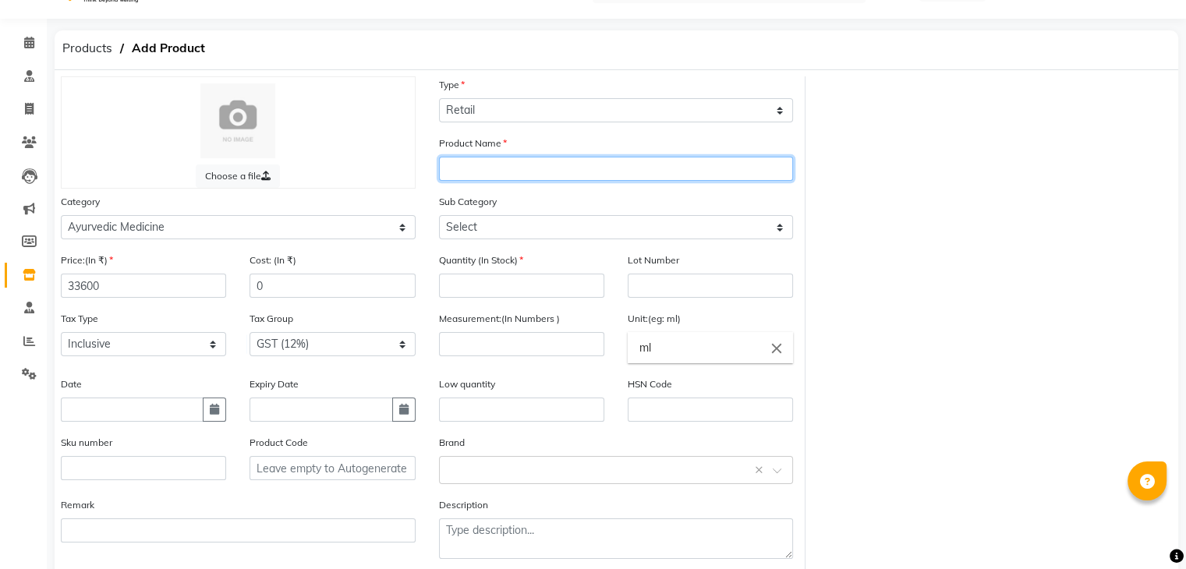
click at [515, 175] on input "text" at bounding box center [616, 169] width 355 height 24
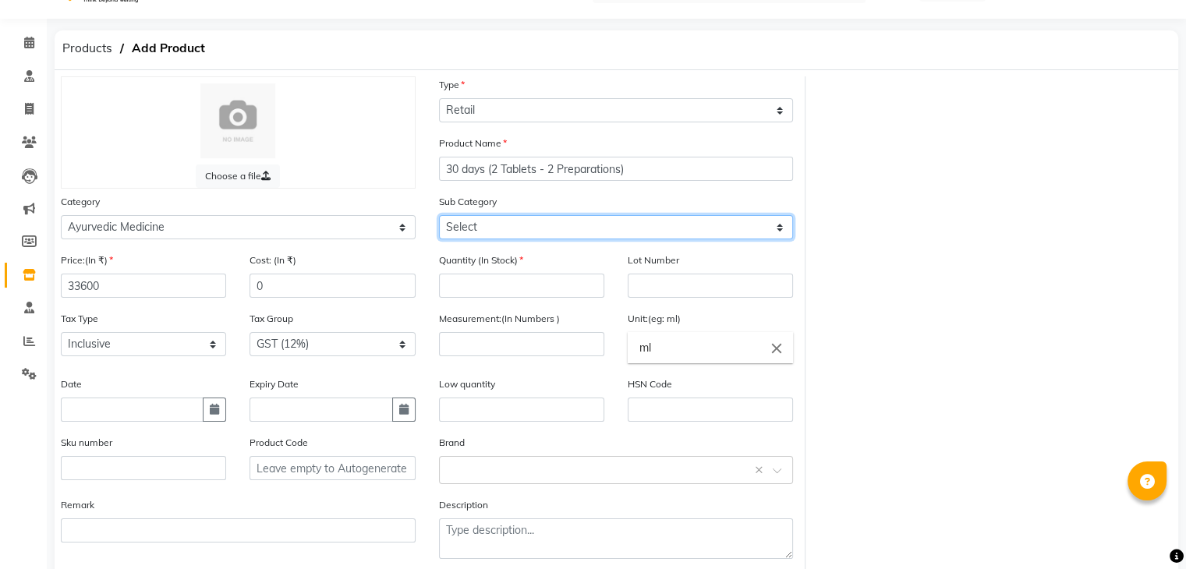
click at [512, 236] on select "Select 7 Days (2 Preparation) Mineral Non Mineral" at bounding box center [616, 227] width 355 height 24
click at [439, 217] on select "Select 7 Days (2 Preparation) Mineral Non Mineral" at bounding box center [616, 227] width 355 height 24
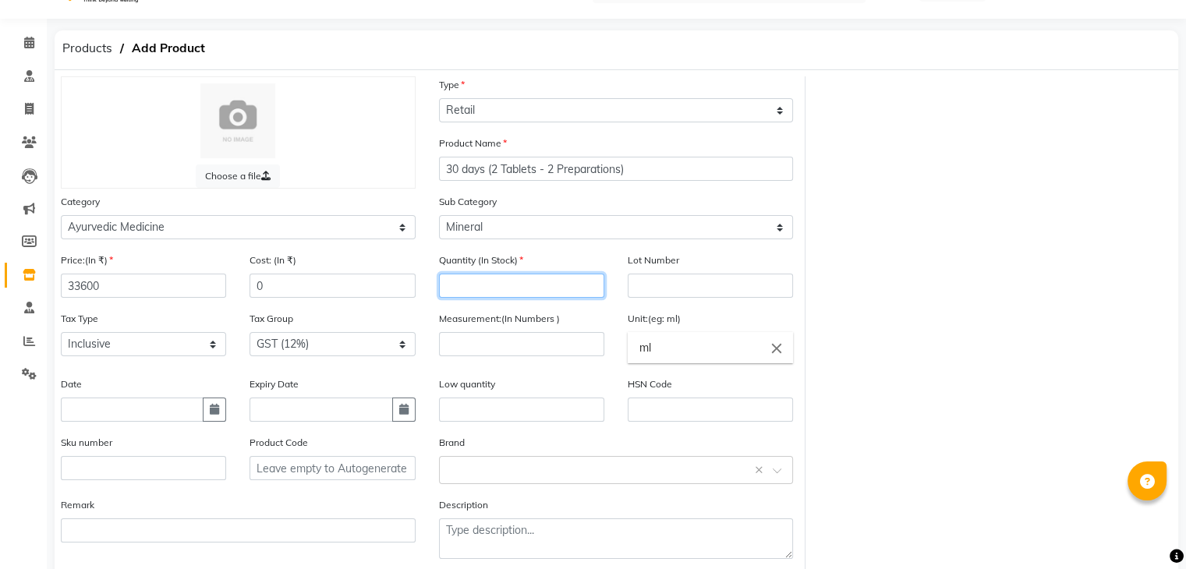
click at [494, 289] on input "number" at bounding box center [521, 286] width 165 height 24
click at [502, 349] on input "number" at bounding box center [521, 344] width 165 height 24
click at [777, 351] on icon "close" at bounding box center [776, 347] width 17 height 17
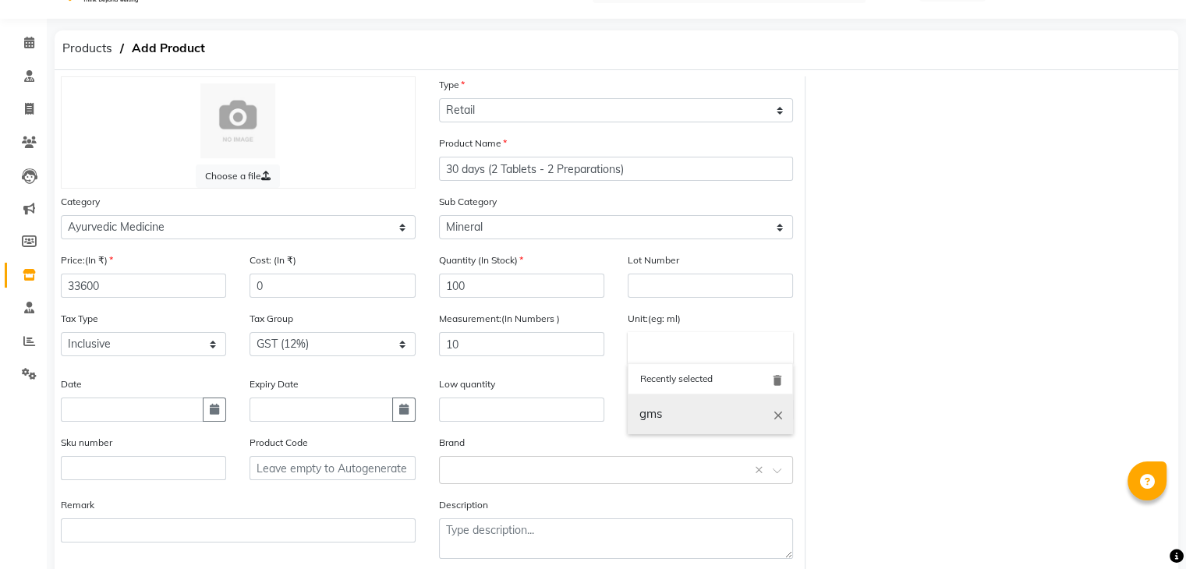
click at [664, 425] on link "gms" at bounding box center [710, 415] width 165 height 40
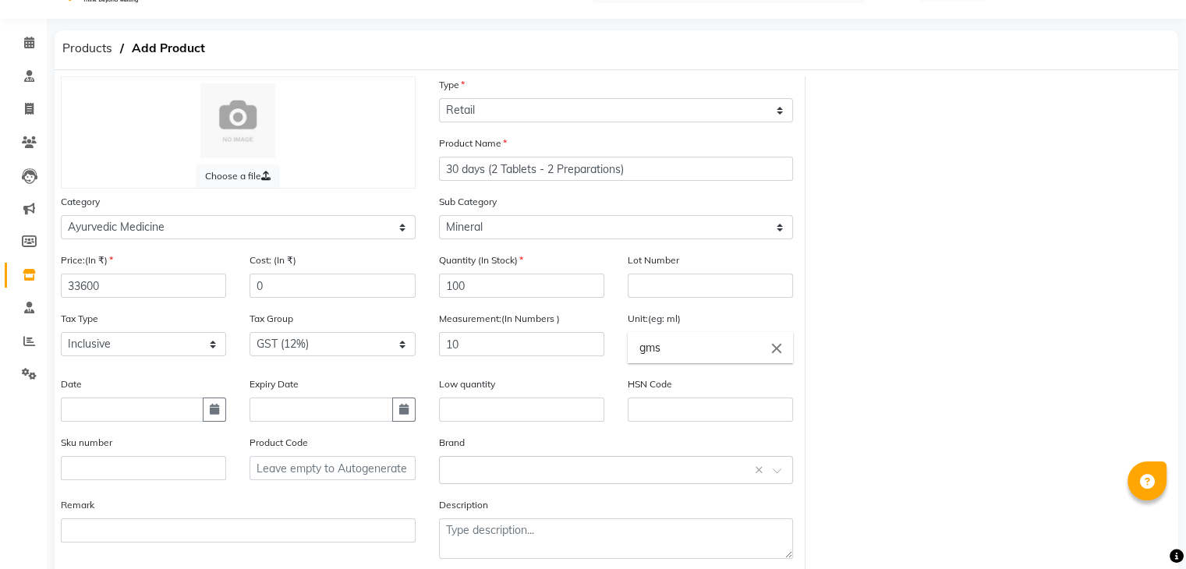
click at [645, 428] on div "HSN Code" at bounding box center [710, 405] width 189 height 58
click at [661, 419] on input "text" at bounding box center [710, 410] width 165 height 24
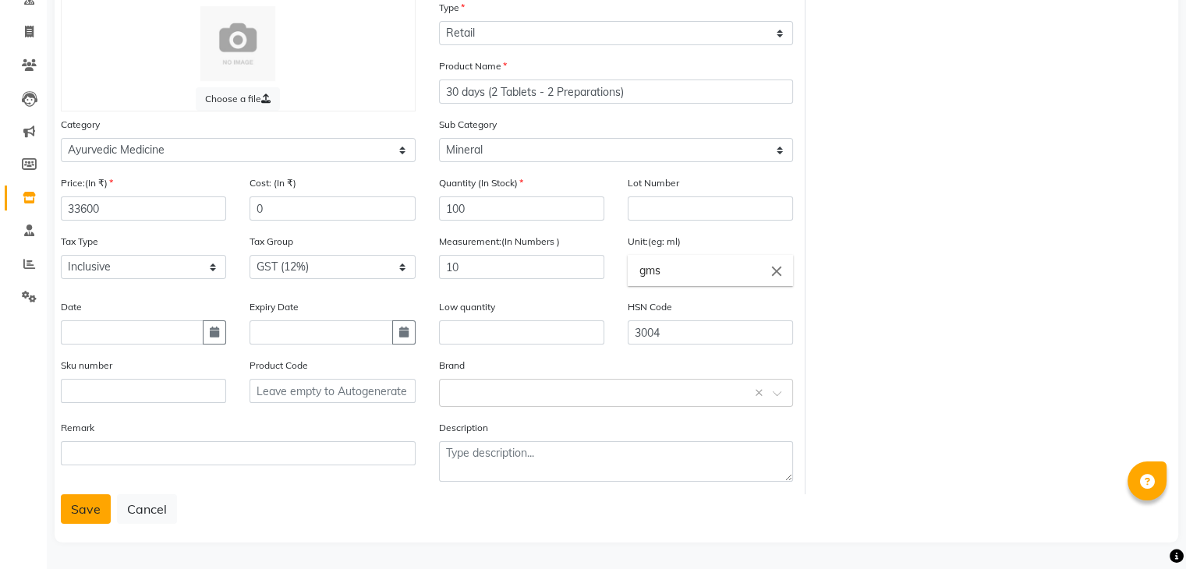
click at [72, 509] on button "Save" at bounding box center [86, 509] width 50 height 30
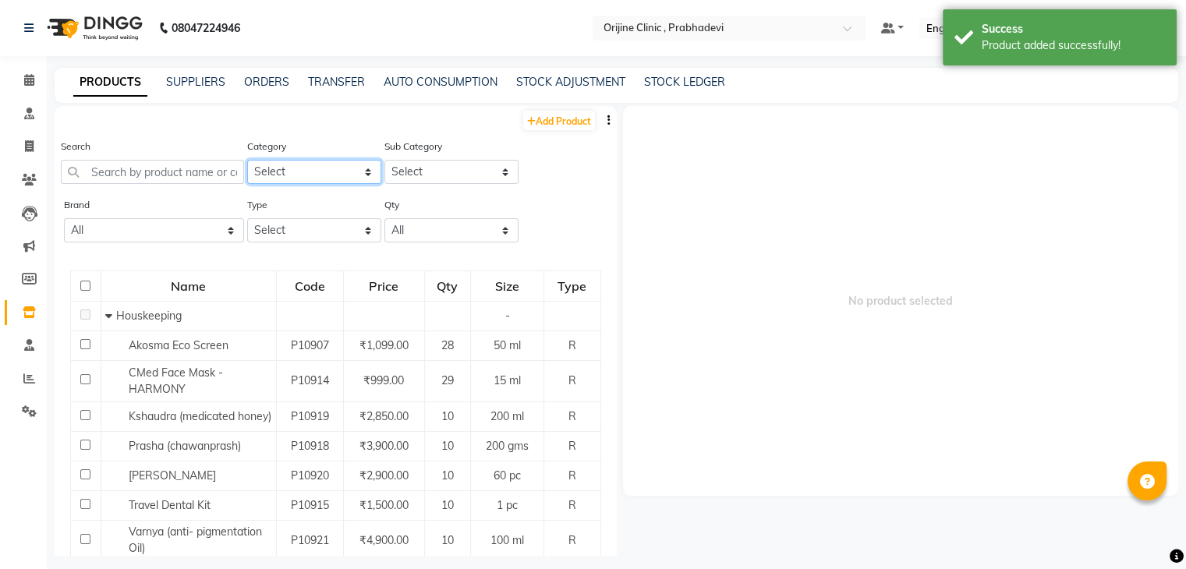
click at [330, 179] on select "Select Ayurvedic Medicine Skin Personal Care Cosmosoticles Wellness Product Con…" at bounding box center [314, 172] width 134 height 24
click at [247, 161] on select "Select Ayurvedic Medicine Skin Personal Care Cosmosoticles Wellness Product Con…" at bounding box center [314, 172] width 134 height 24
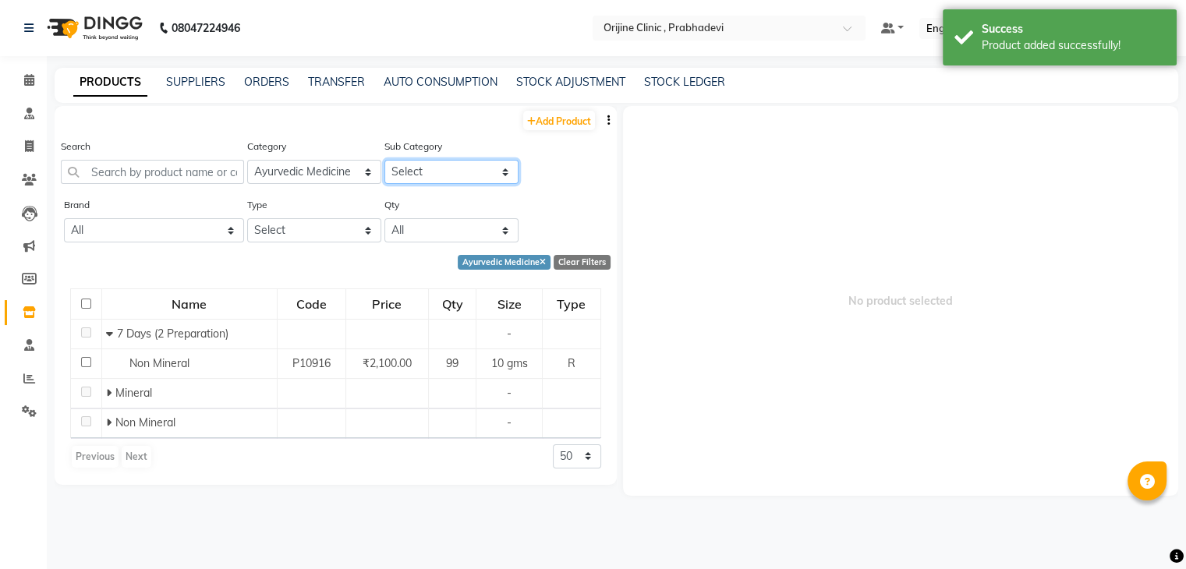
click at [415, 176] on select "Select 7 Days (2 Preparation) Mineral Non Mineral" at bounding box center [451, 172] width 134 height 24
click at [384, 161] on select "Select 7 Days (2 Preparation) Mineral Non Mineral" at bounding box center [451, 172] width 134 height 24
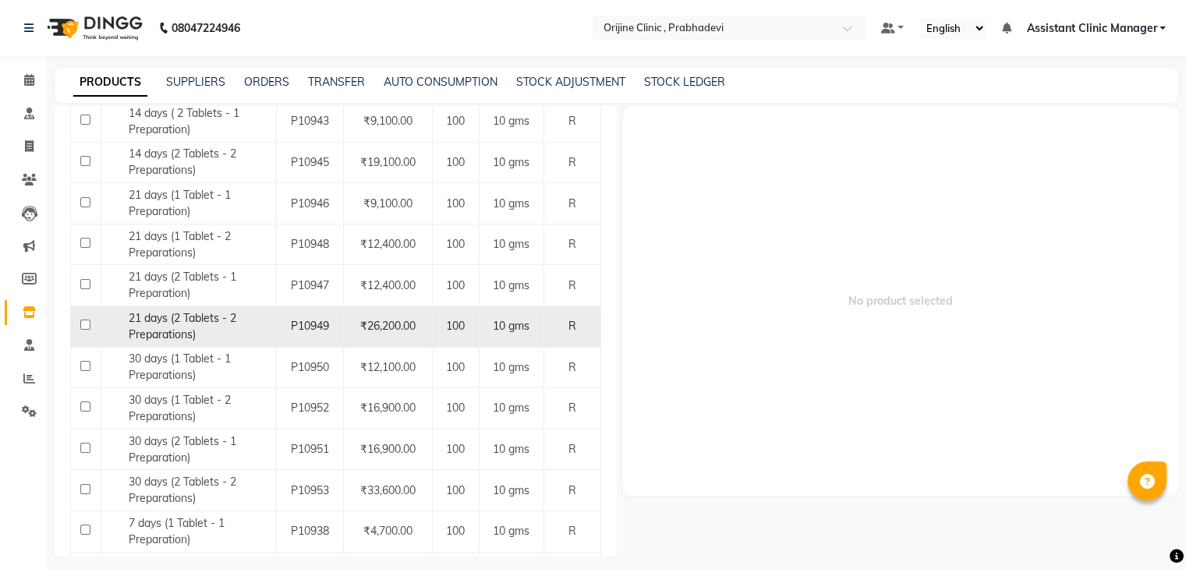
scroll to position [494, 0]
